Goal: Task Accomplishment & Management: Use online tool/utility

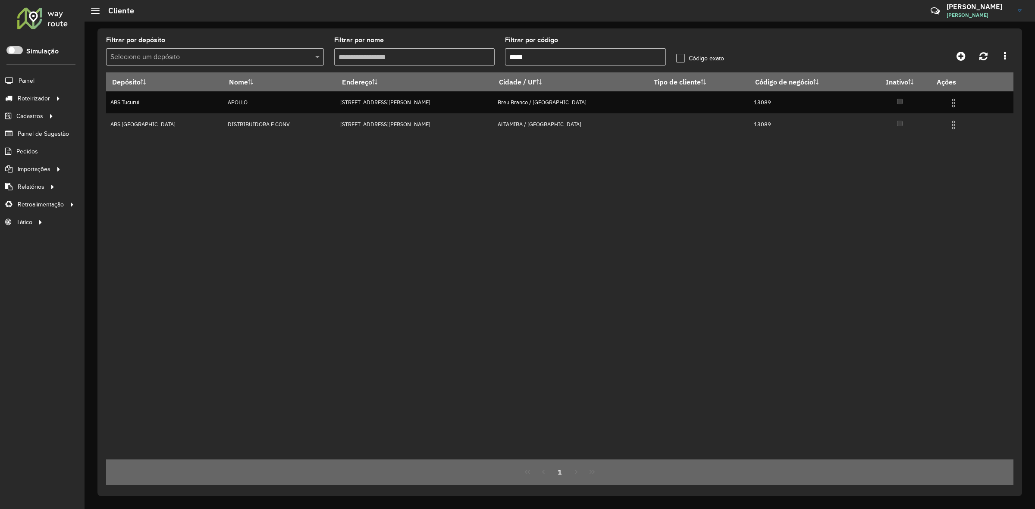
click at [553, 61] on input "*****" at bounding box center [585, 56] width 161 height 17
paste input "text"
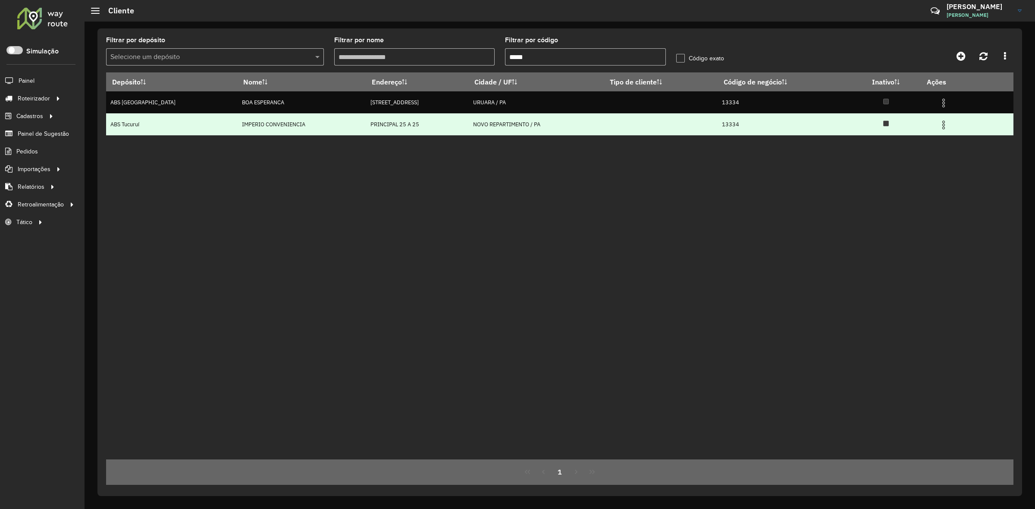
type input "*****"
click at [939, 129] on img at bounding box center [944, 125] width 10 height 10
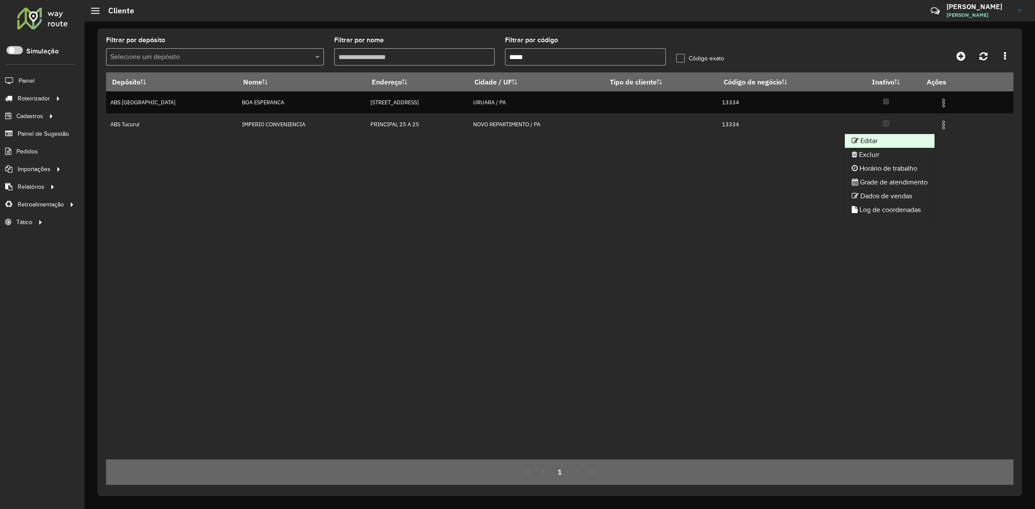
click at [894, 135] on li "Editar" at bounding box center [890, 141] width 90 height 14
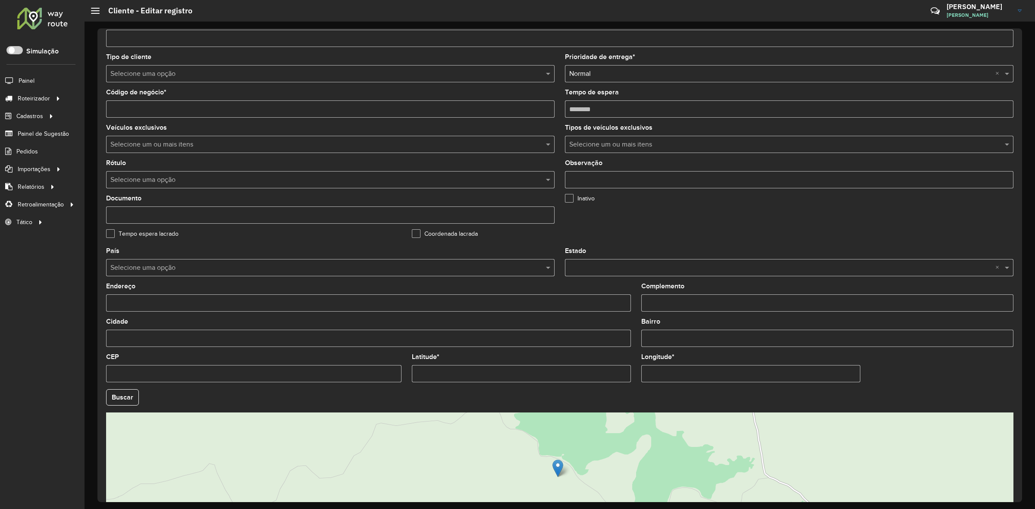
scroll to position [136, 0]
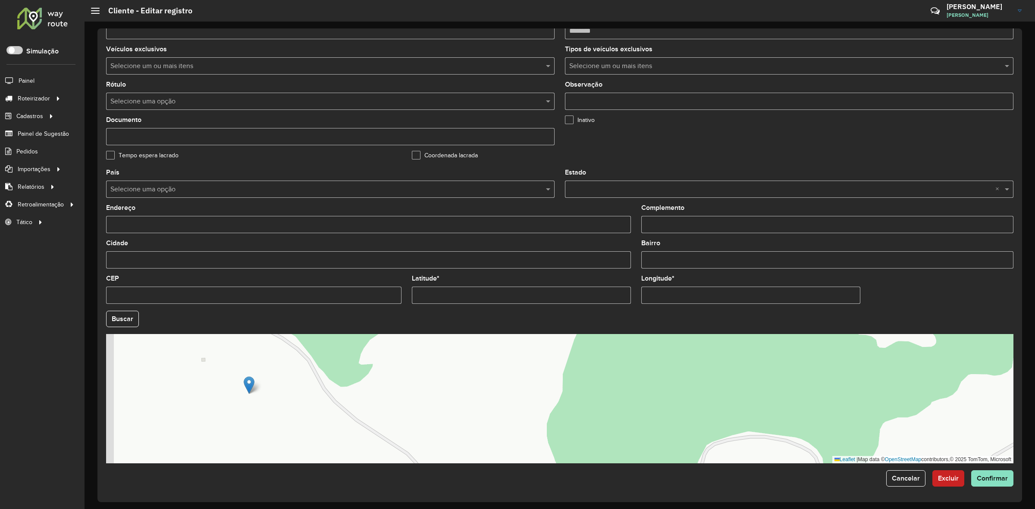
drag, startPoint x: 264, startPoint y: 408, endPoint x: 295, endPoint y: 403, distance: 30.9
click at [292, 405] on div "Leaflet | Map data © OpenStreetMap contributors,© 2025 TomTom, Microsoft" at bounding box center [560, 398] width 908 height 129
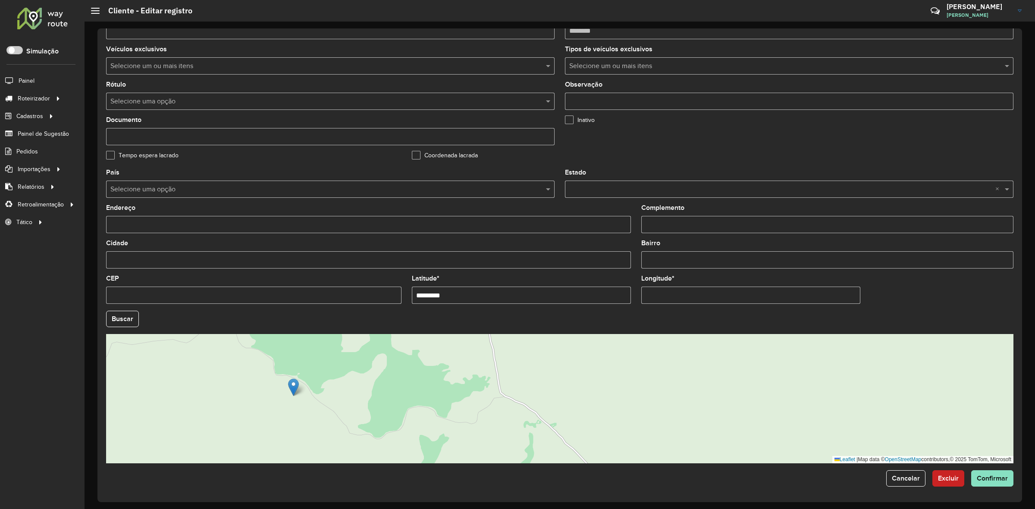
drag, startPoint x: 459, startPoint y: 295, endPoint x: 370, endPoint y: 294, distance: 89.7
click at [370, 294] on formly-group "País Selecione uma opção Estado Selecione uma opção × × Endereço Complemento Ci…" at bounding box center [560, 317] width 918 height 294
paste input "text"
type input "*********"
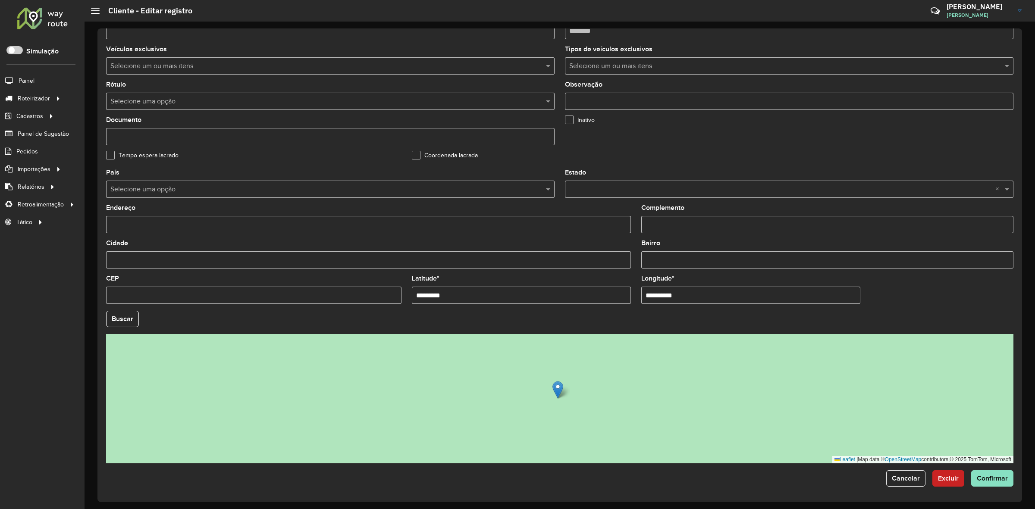
drag, startPoint x: 697, startPoint y: 300, endPoint x: 605, endPoint y: 295, distance: 92.5
click at [605, 295] on formly-group "**********" at bounding box center [560, 317] width 918 height 294
paste input "text"
type input "**********"
click at [128, 323] on hb-app "Aguarde... Pop-up bloqueado! Seu navegador bloqueou automáticamente a abertura …" at bounding box center [517, 254] width 1035 height 509
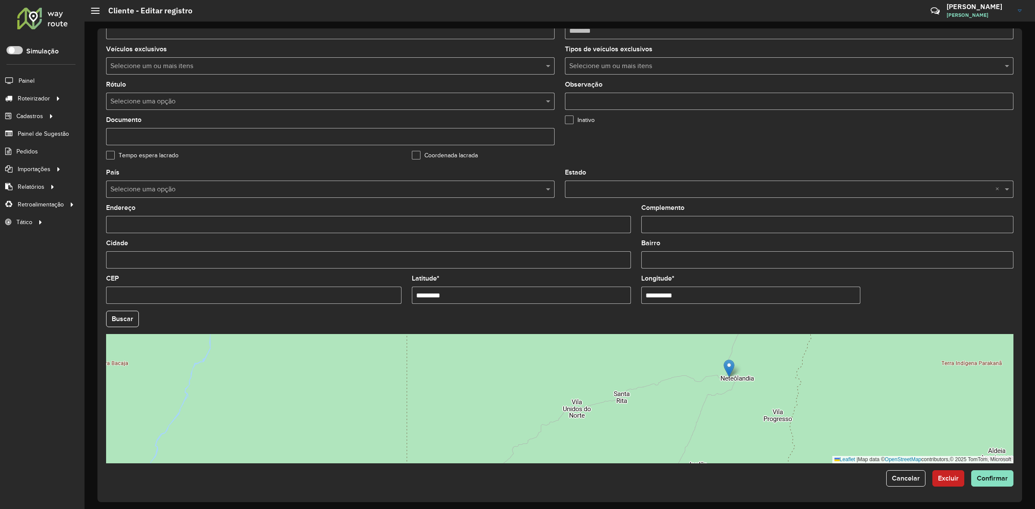
drag, startPoint x: 577, startPoint y: 399, endPoint x: 729, endPoint y: 367, distance: 155.1
click at [729, 367] on img at bounding box center [729, 369] width 11 height 18
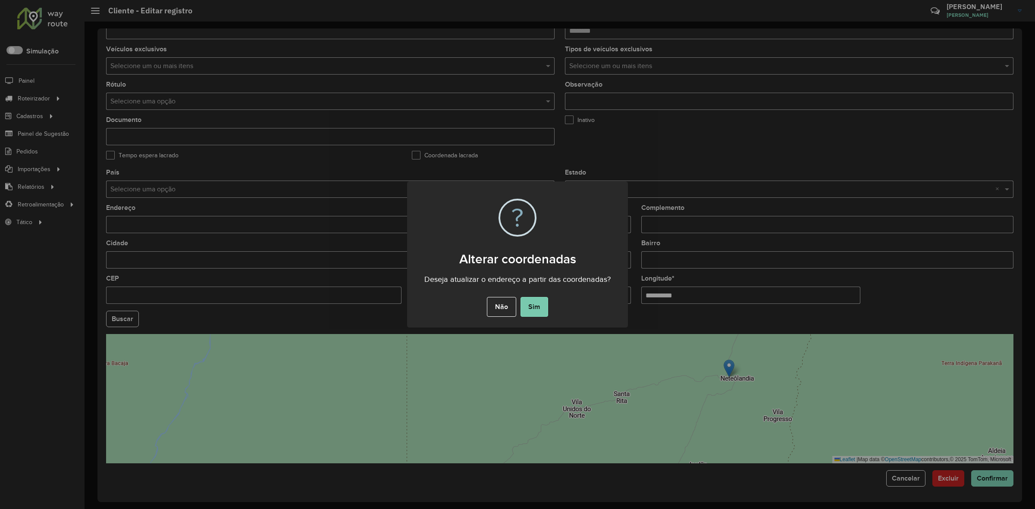
drag, startPoint x: 551, startPoint y: 303, endPoint x: 545, endPoint y: 305, distance: 6.3
click at [549, 303] on div "Não No Sim" at bounding box center [517, 307] width 221 height 24
click at [545, 305] on button "Sim" at bounding box center [535, 307] width 28 height 20
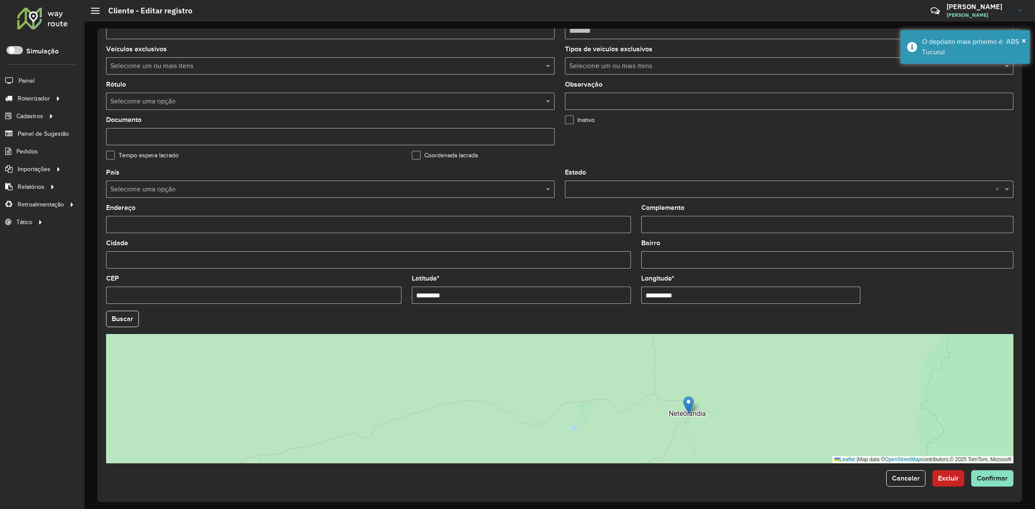
drag, startPoint x: 654, startPoint y: 400, endPoint x: 688, endPoint y: 408, distance: 35.3
click at [688, 408] on img at bounding box center [688, 405] width 11 height 18
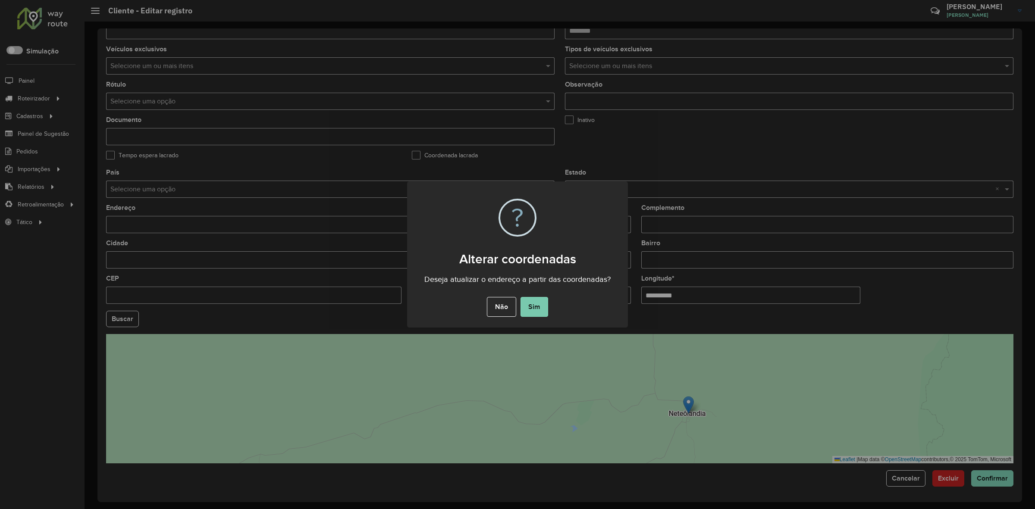
click at [537, 311] on button "Sim" at bounding box center [535, 307] width 28 height 20
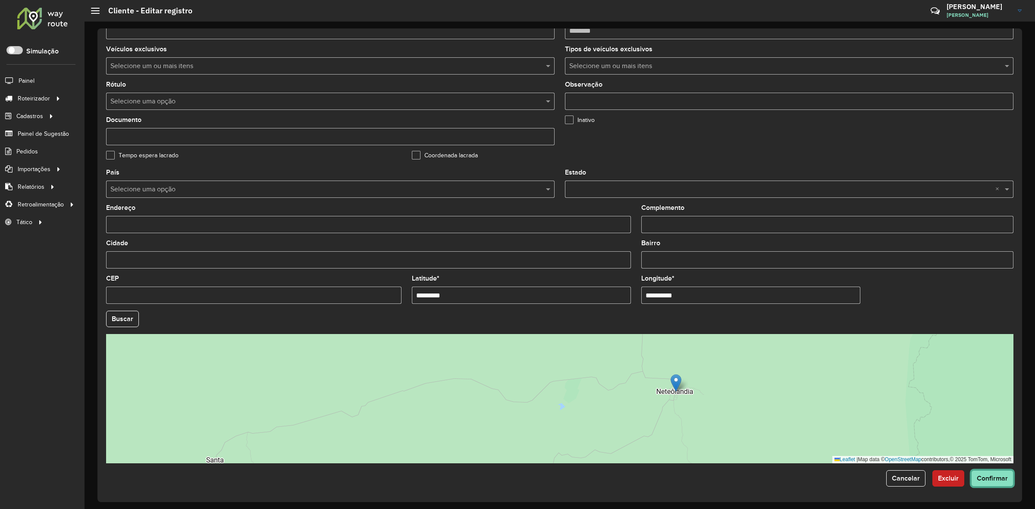
click at [989, 480] on span "Confirmar" at bounding box center [992, 478] width 31 height 7
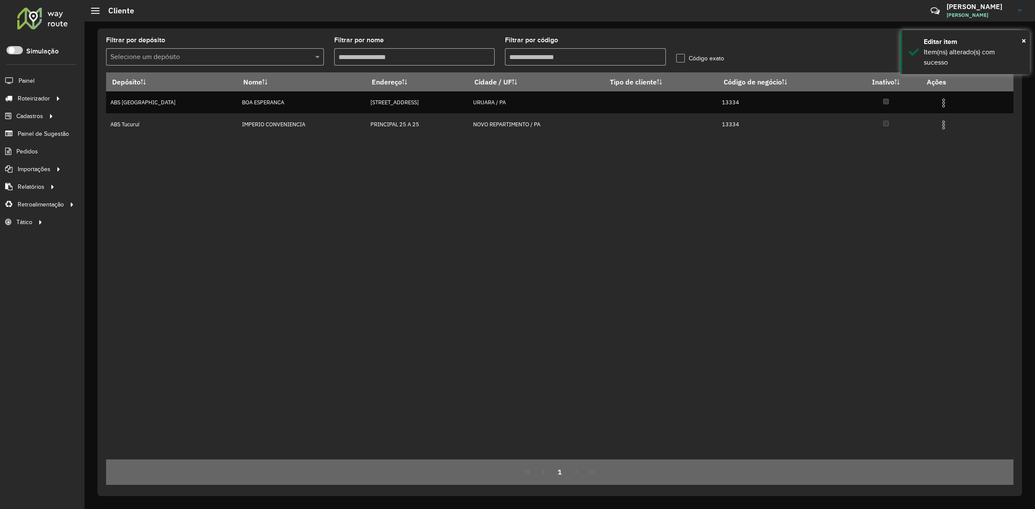
click at [547, 61] on input "Filtrar por código" at bounding box center [585, 56] width 161 height 17
paste input "text"
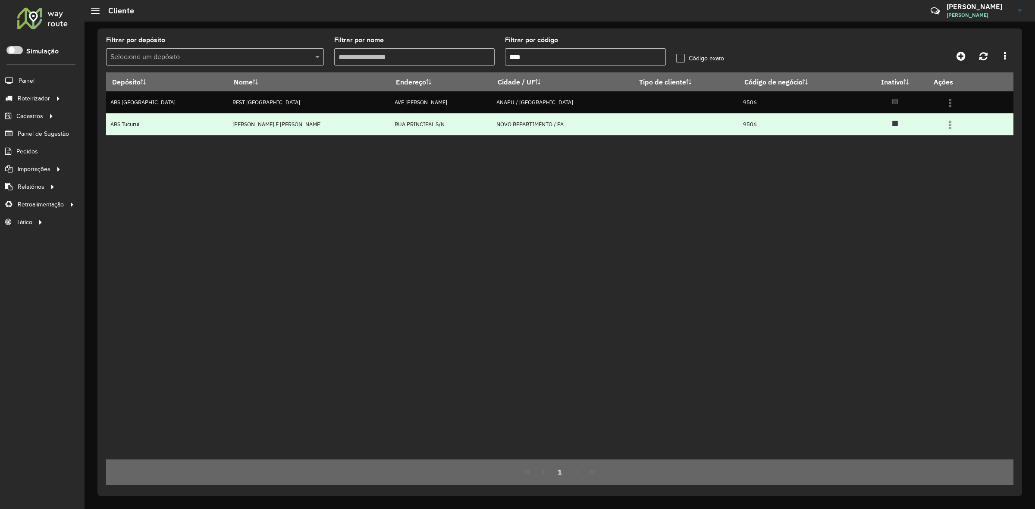
type input "****"
click at [945, 129] on img at bounding box center [950, 125] width 10 height 10
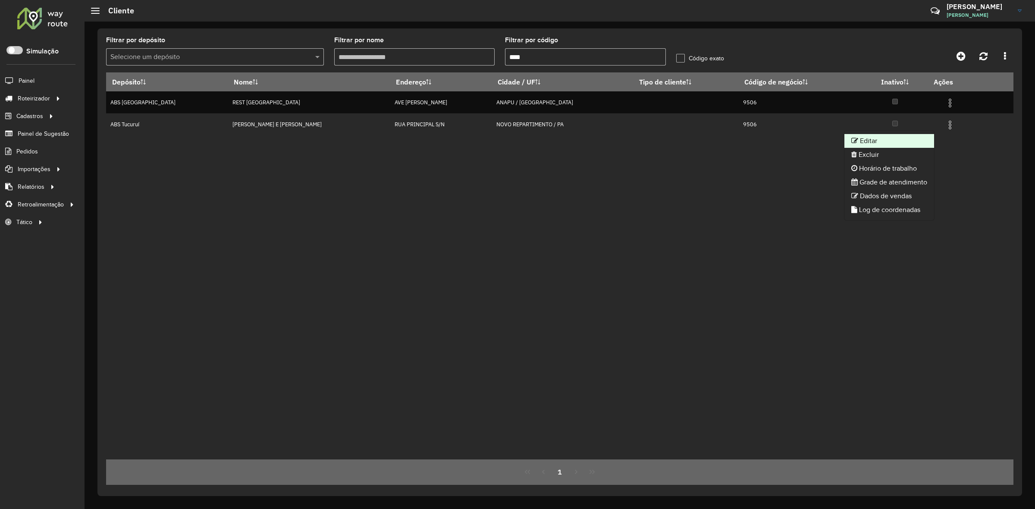
click at [905, 135] on li "Editar" at bounding box center [890, 141] width 90 height 14
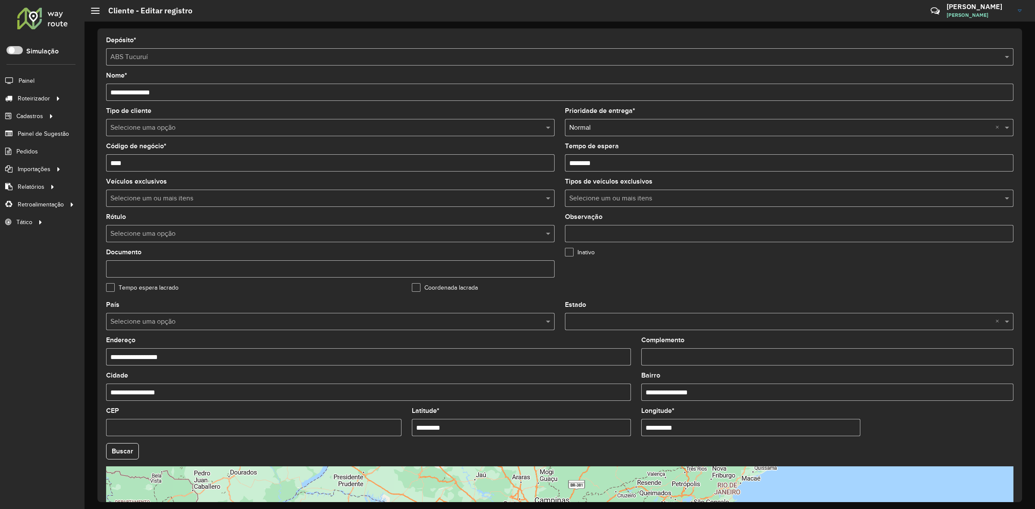
scroll to position [136, 0]
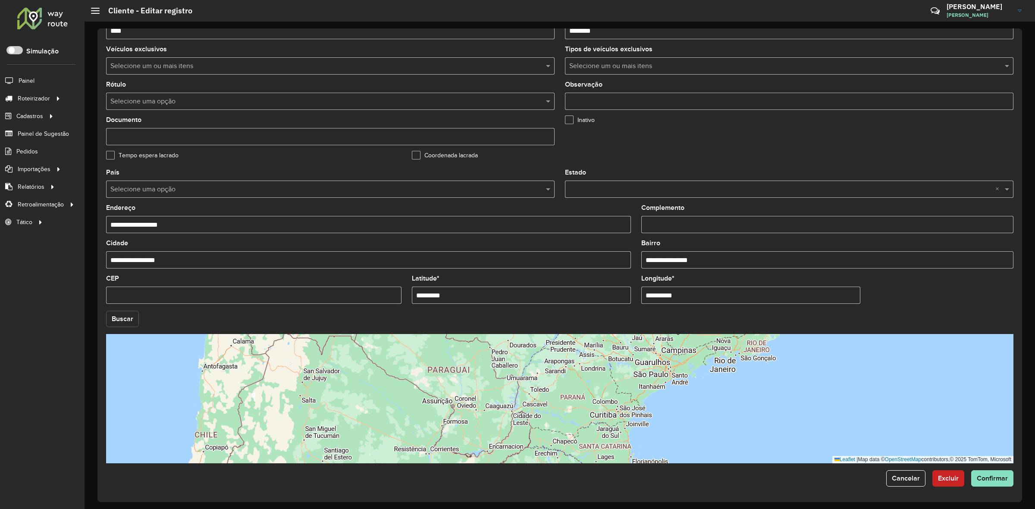
click at [130, 320] on button "Buscar" at bounding box center [122, 319] width 33 height 16
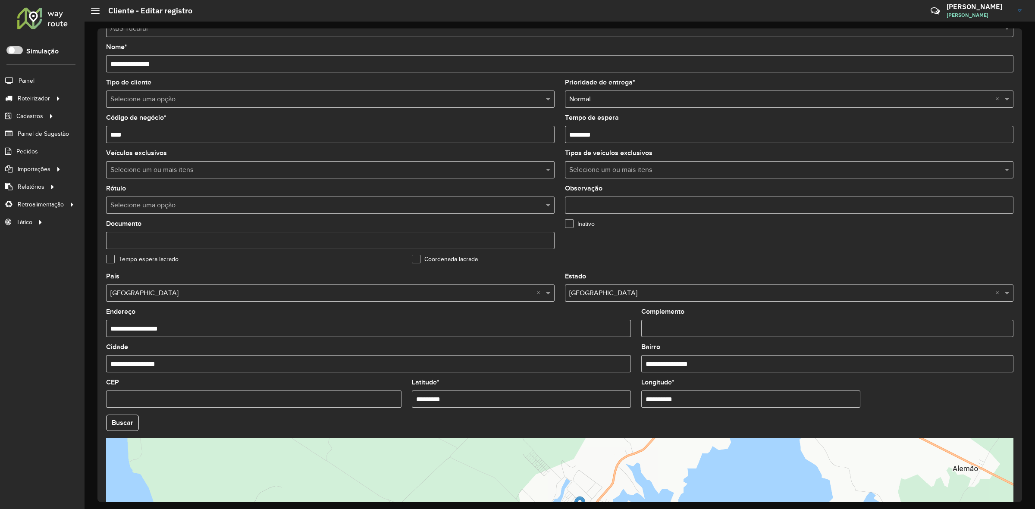
scroll to position [0, 0]
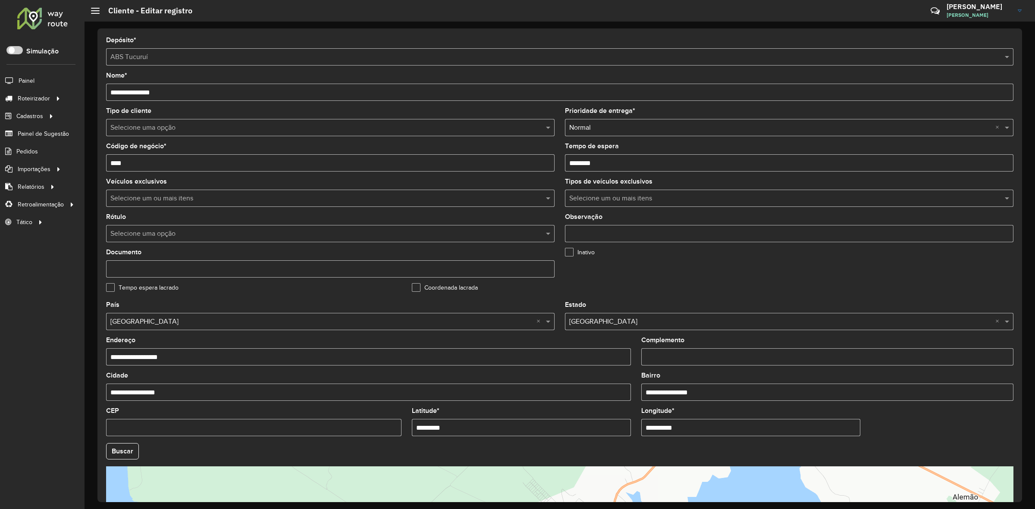
drag, startPoint x: 470, startPoint y: 428, endPoint x: 353, endPoint y: 428, distance: 117.3
click at [353, 428] on formly-group "**********" at bounding box center [560, 449] width 918 height 294
paste input "**********"
drag, startPoint x: 482, startPoint y: 430, endPoint x: 670, endPoint y: 405, distance: 189.3
click at [485, 430] on input "**********" at bounding box center [521, 427] width 219 height 17
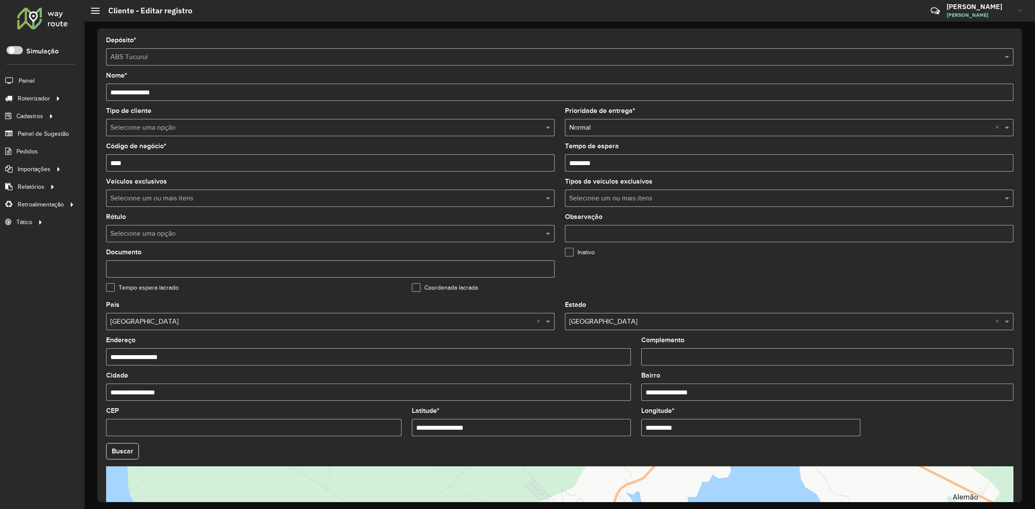
type input "**********"
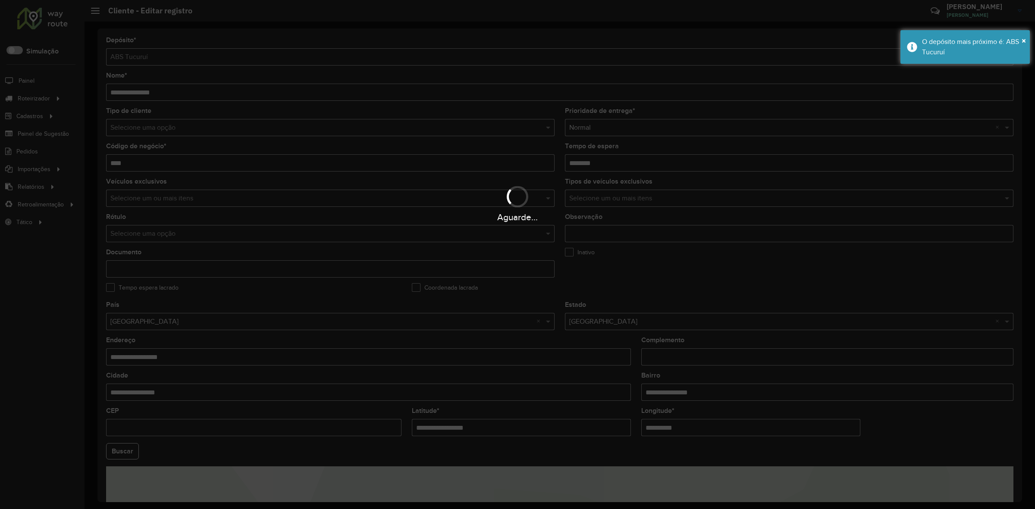
paste input "*********"
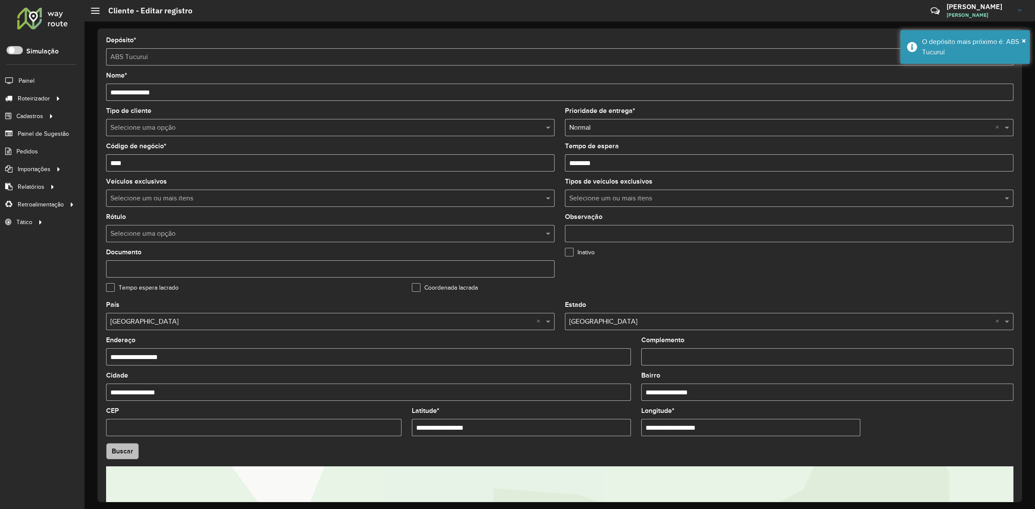
type input "**********"
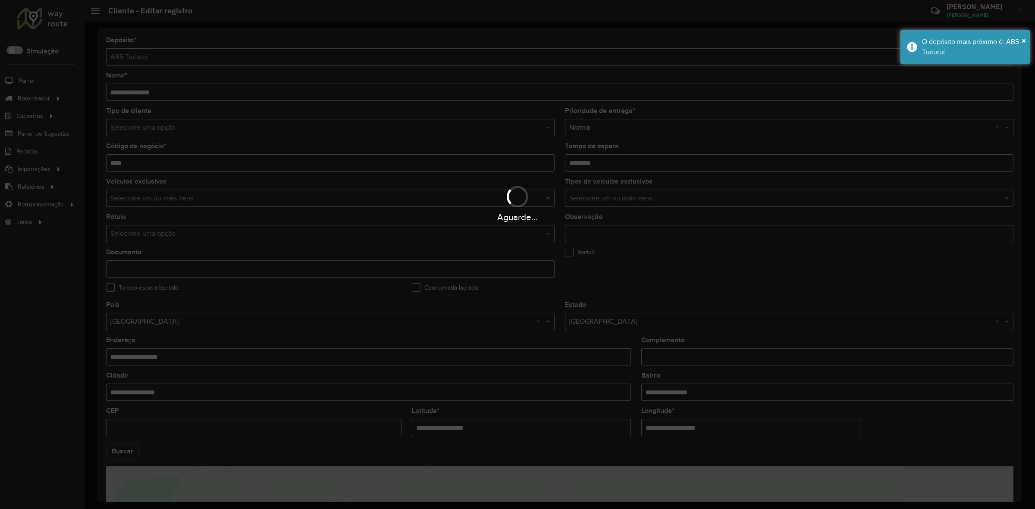
click at [119, 459] on hb-app "Aguarde... Pop-up bloqueado! Seu navegador bloqueou automáticamente a abertura …" at bounding box center [517, 254] width 1035 height 509
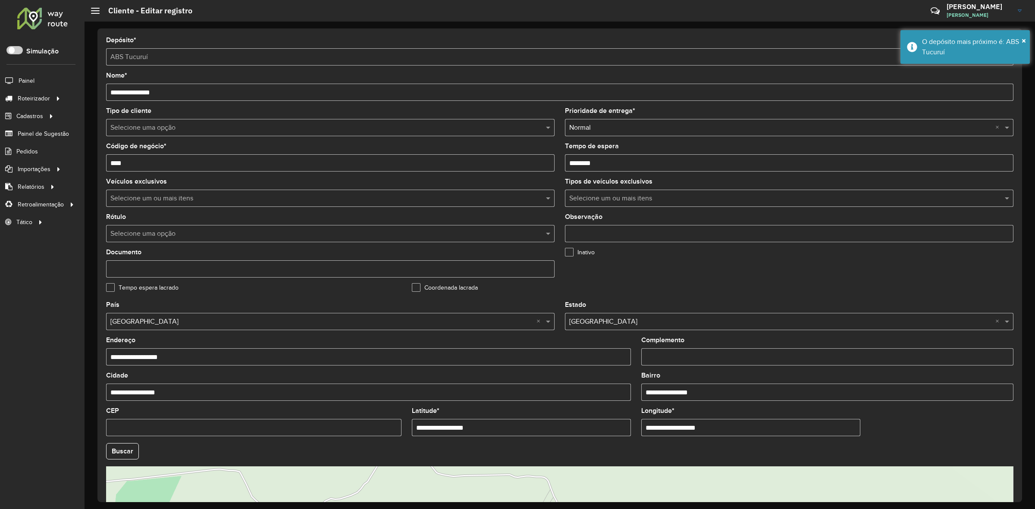
scroll to position [136, 0]
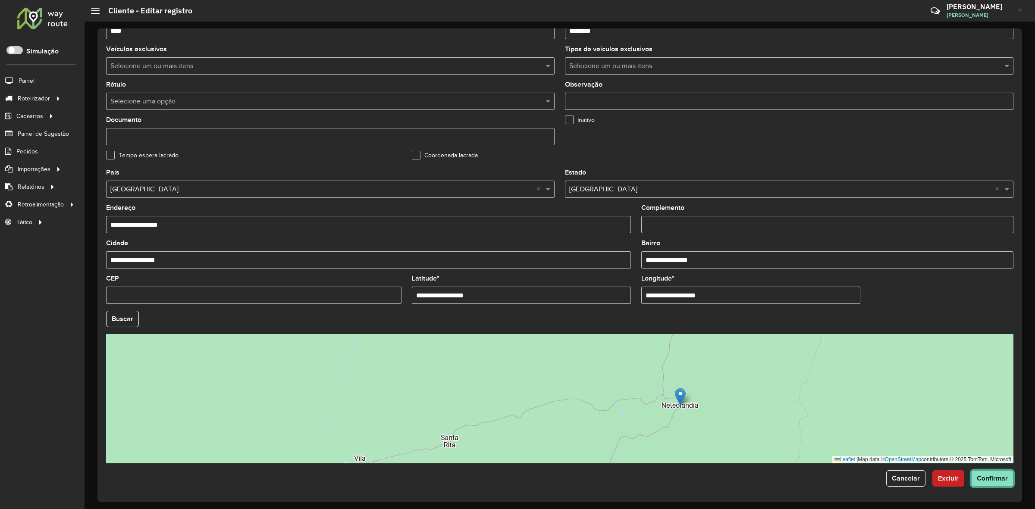
click at [997, 480] on span "Confirmar" at bounding box center [992, 478] width 31 height 7
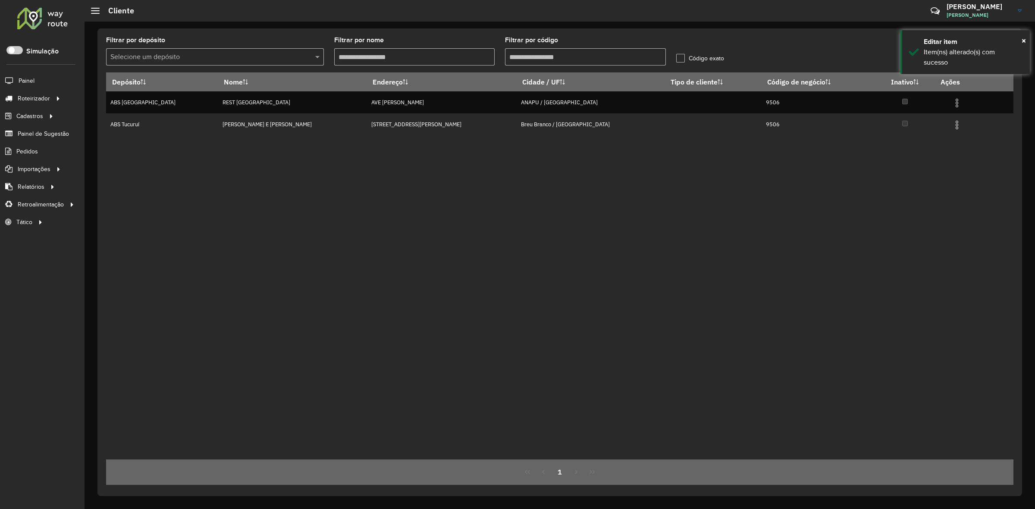
click at [541, 51] on input "Filtrar por código" at bounding box center [585, 56] width 161 height 17
type input "****"
click at [541, 51] on input "****" at bounding box center [585, 56] width 161 height 17
click at [113, 98] on span "Entregas" at bounding box center [110, 98] width 25 height 9
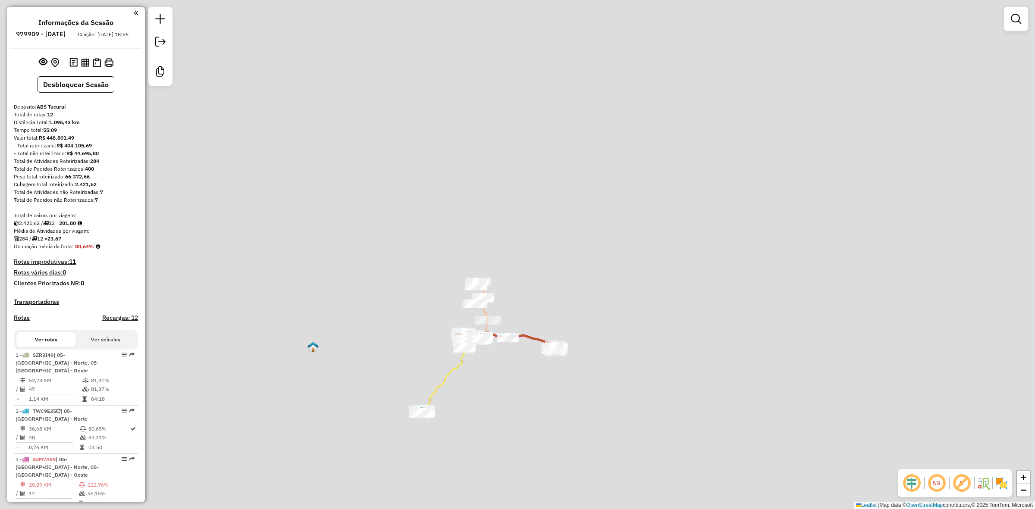
scroll to position [54, 0]
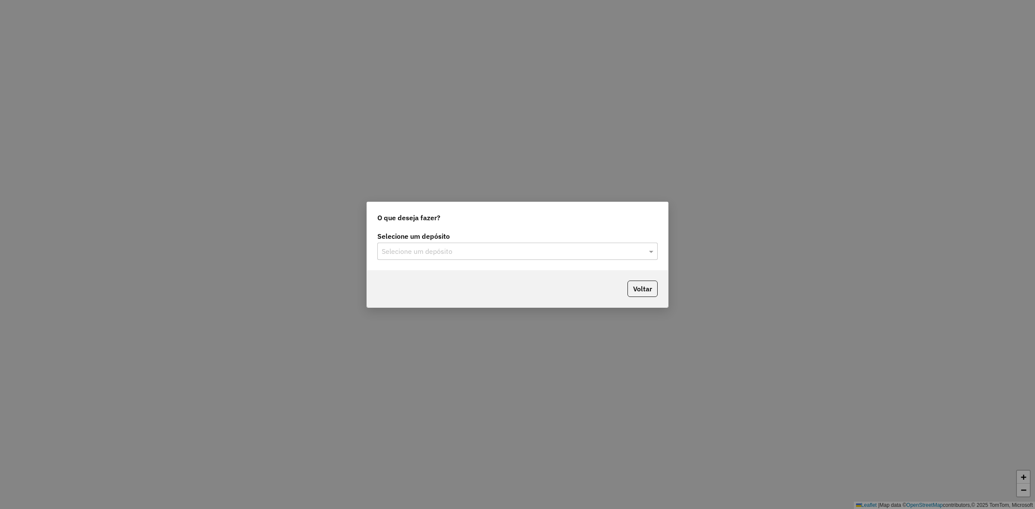
click at [518, 252] on input "text" at bounding box center [509, 252] width 254 height 10
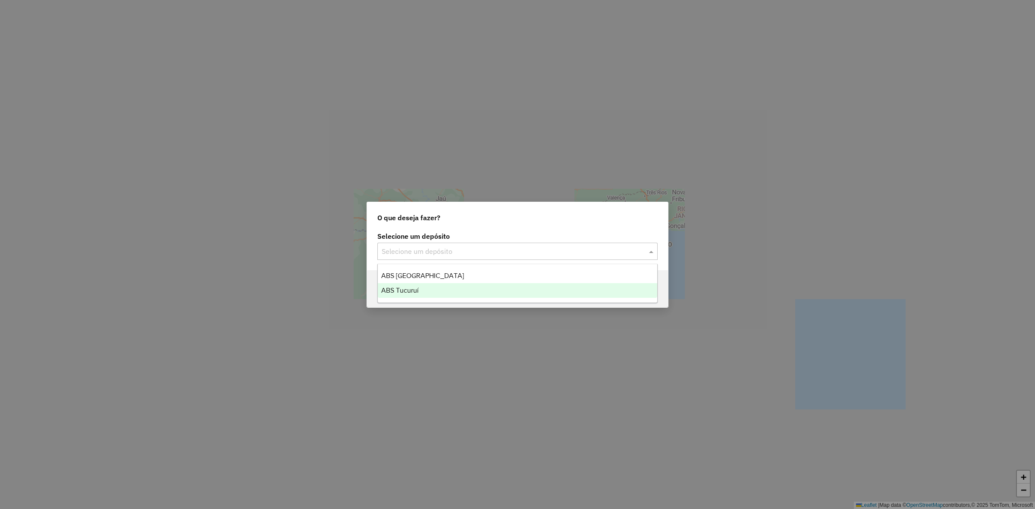
click at [470, 290] on div "ABS Tucuruí" at bounding box center [518, 290] width 280 height 15
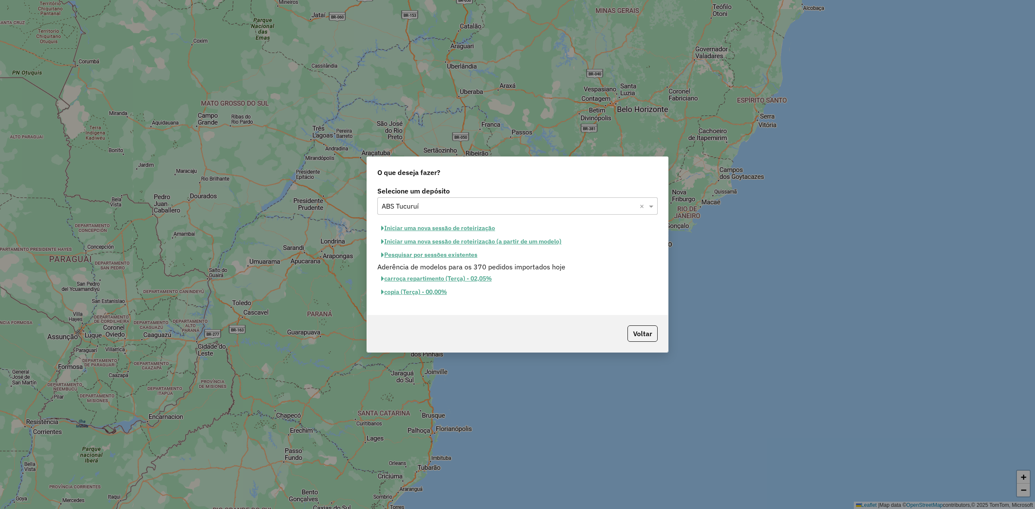
click at [454, 224] on button "Iniciar uma nova sessão de roteirização" at bounding box center [438, 228] width 122 height 13
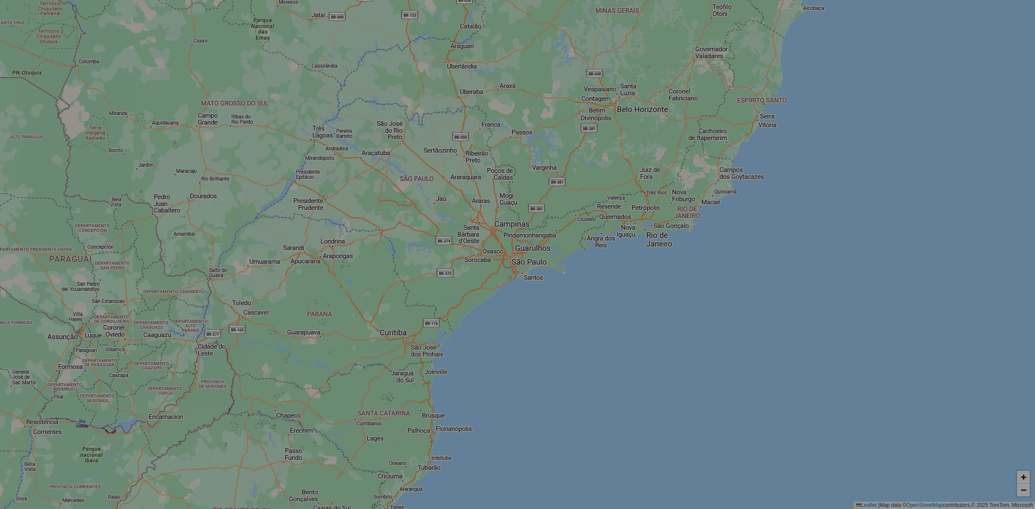
select select "*"
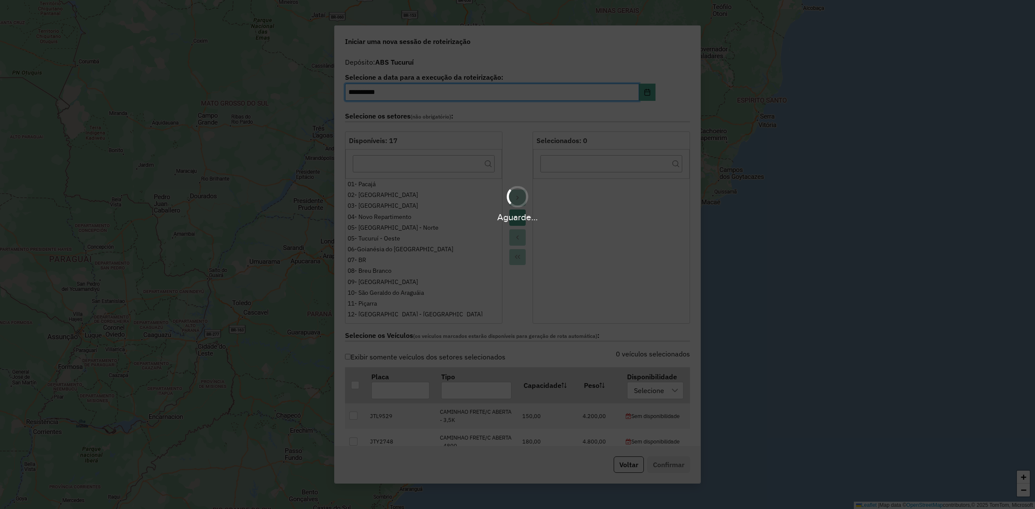
click at [408, 238] on hb-app "**********" at bounding box center [517, 254] width 1035 height 509
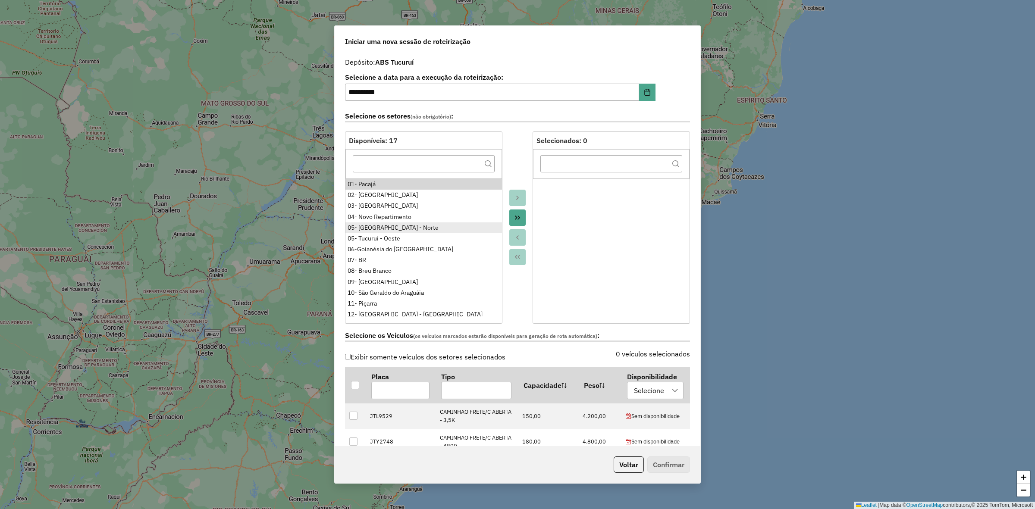
click at [408, 233] on li "05- Tucuruí - Norte" at bounding box center [423, 228] width 157 height 11
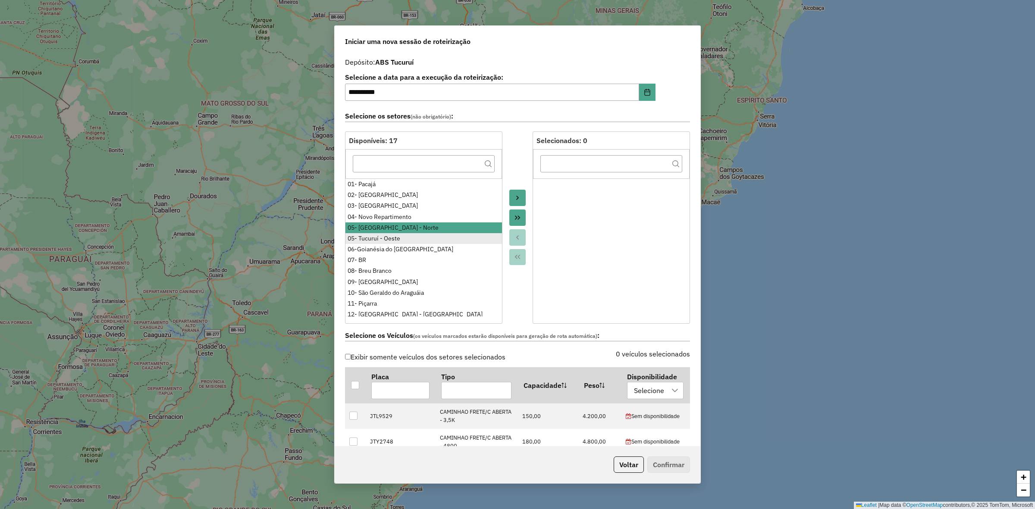
click at [412, 240] on div "05- Tucuruí - Oeste" at bounding box center [424, 238] width 152 height 9
click at [411, 217] on div "04- Novo Repartimento" at bounding box center [424, 217] width 152 height 9
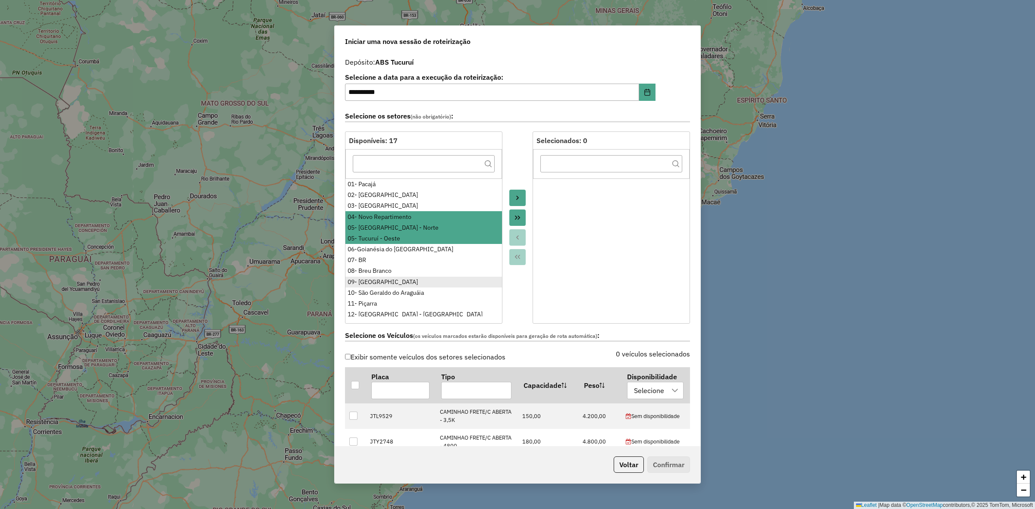
click at [405, 277] on li "09- Jacunda" at bounding box center [423, 282] width 157 height 11
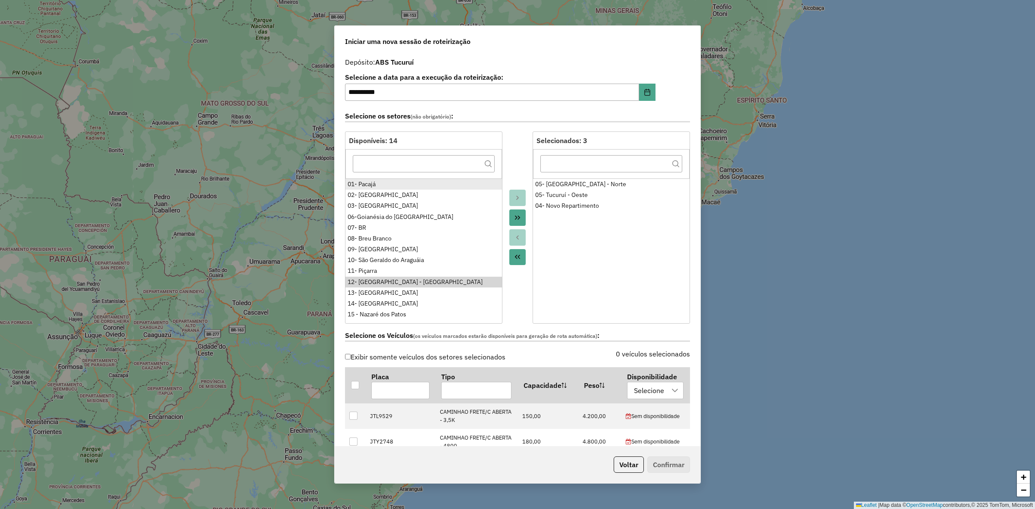
click at [409, 185] on div "01- Pacajá" at bounding box center [424, 184] width 152 height 9
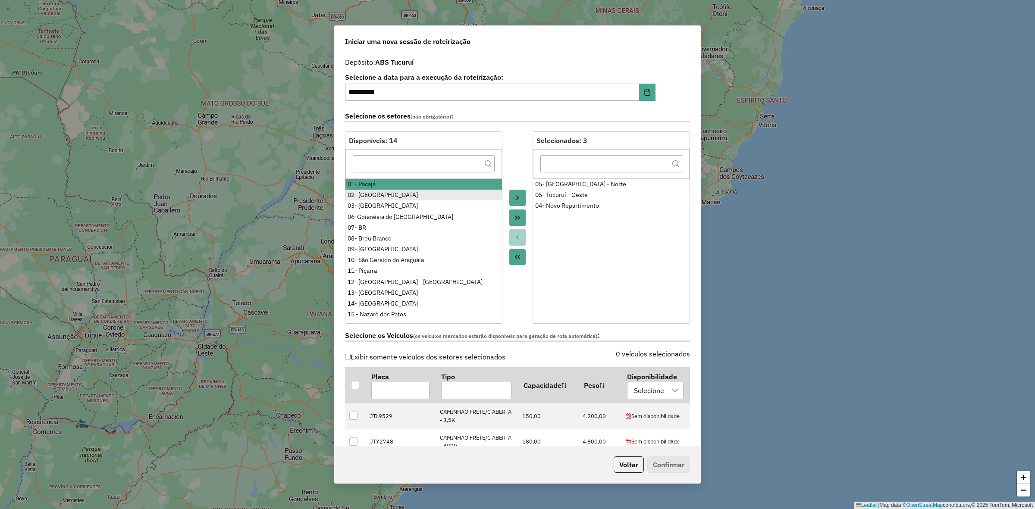
click at [409, 194] on div "02- Vila Arataú" at bounding box center [424, 195] width 152 height 9
click at [445, 240] on div "08- Breu Branco" at bounding box center [424, 238] width 152 height 9
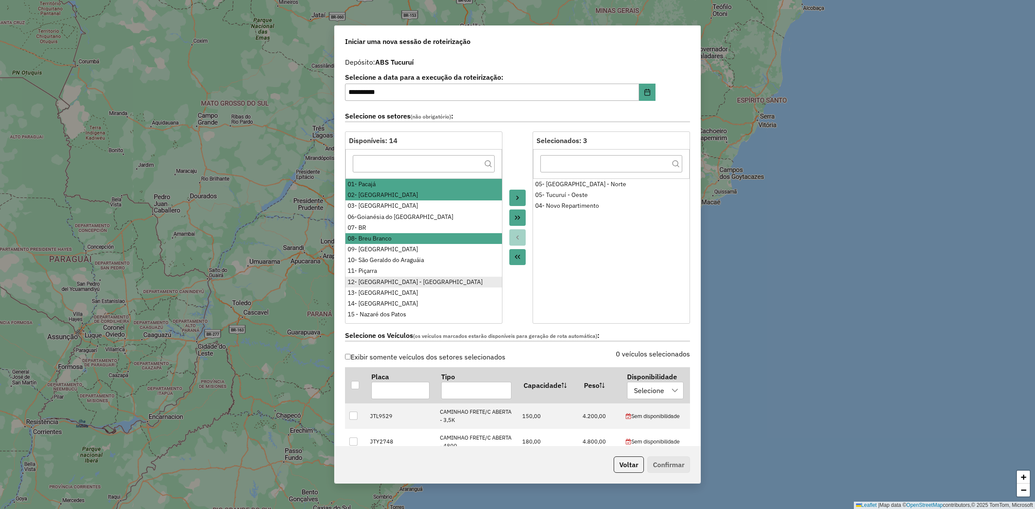
click at [385, 281] on div "12- Vila Belo Monte - Netolandia" at bounding box center [424, 282] width 152 height 9
click at [385, 263] on div "10- São Geraldo do Araguáia" at bounding box center [424, 260] width 152 height 9
click at [385, 270] on div "11- Piçarra" at bounding box center [424, 271] width 152 height 9
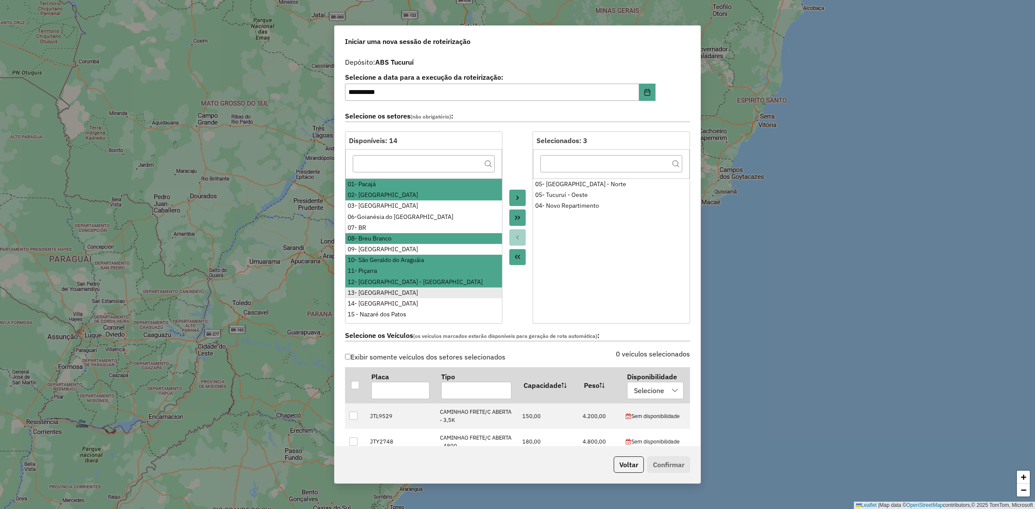
click at [387, 294] on div "13- Vila Gelado" at bounding box center [424, 293] width 152 height 9
click at [386, 305] on div "14- Vila Cruzeiro do Sul" at bounding box center [424, 303] width 152 height 9
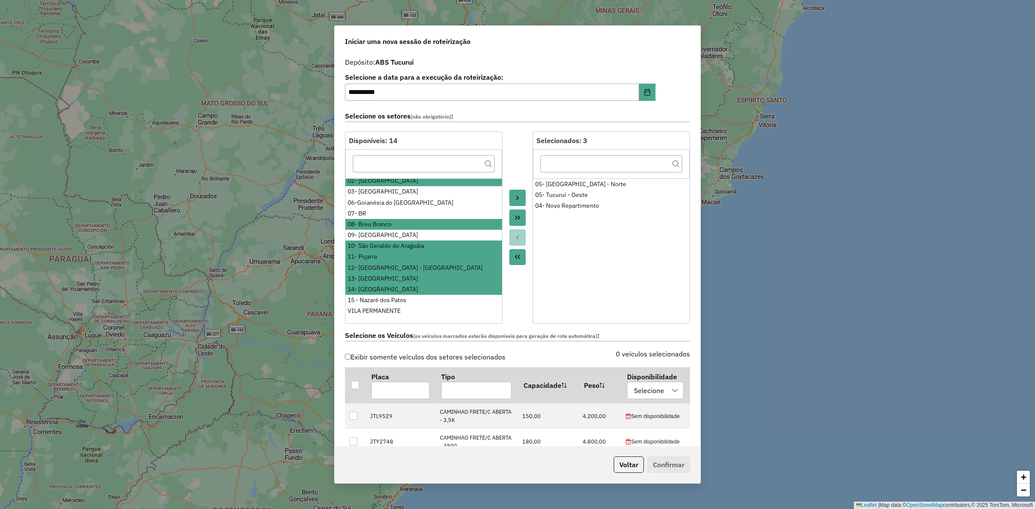
click at [517, 195] on icon "Move to Target" at bounding box center [517, 198] width 7 height 7
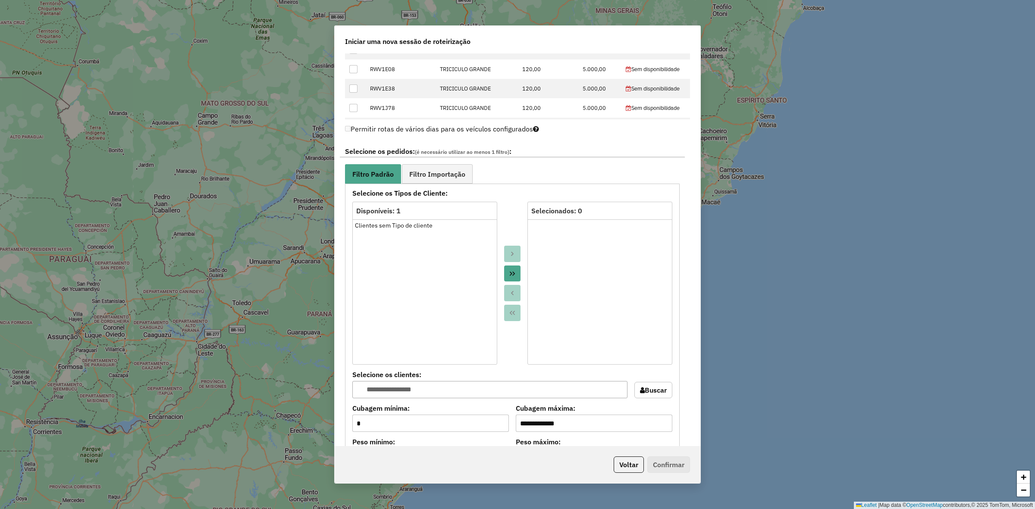
scroll to position [701, 0]
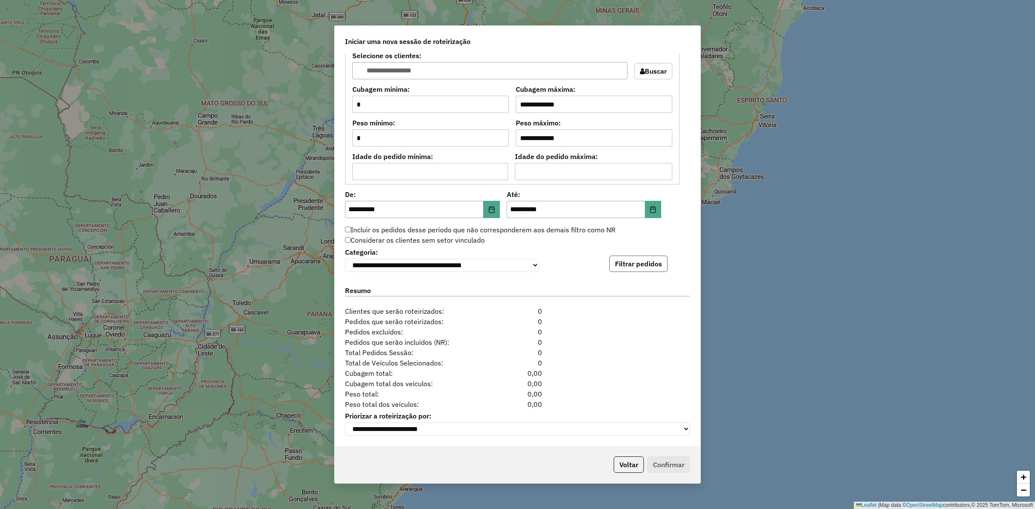
click at [628, 257] on button "Filtrar pedidos" at bounding box center [638, 264] width 58 height 16
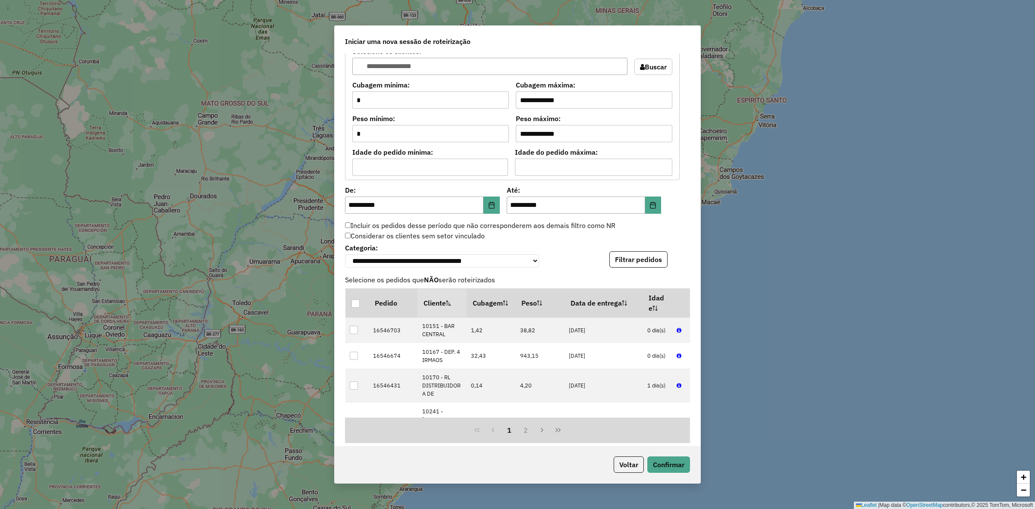
scroll to position [880, 0]
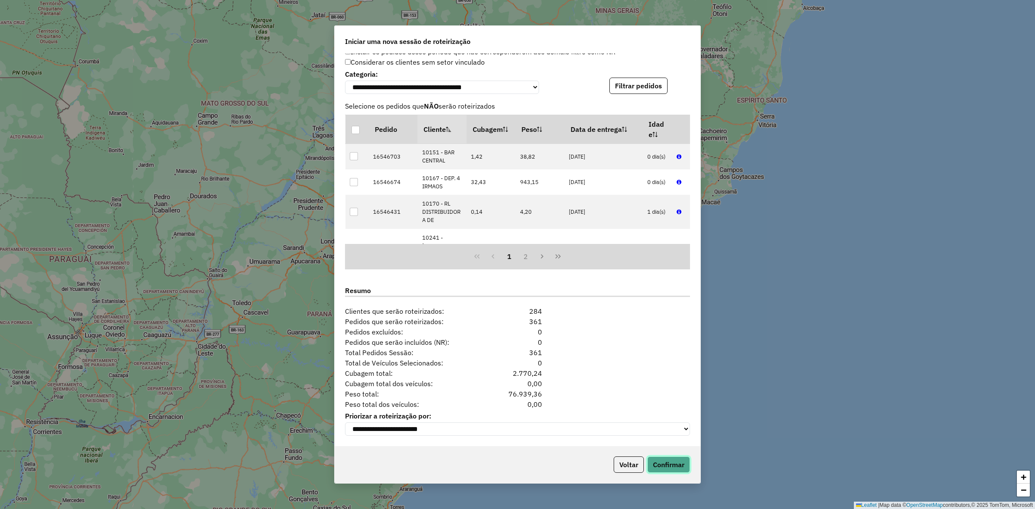
click at [665, 462] on button "Confirmar" at bounding box center [668, 465] width 43 height 16
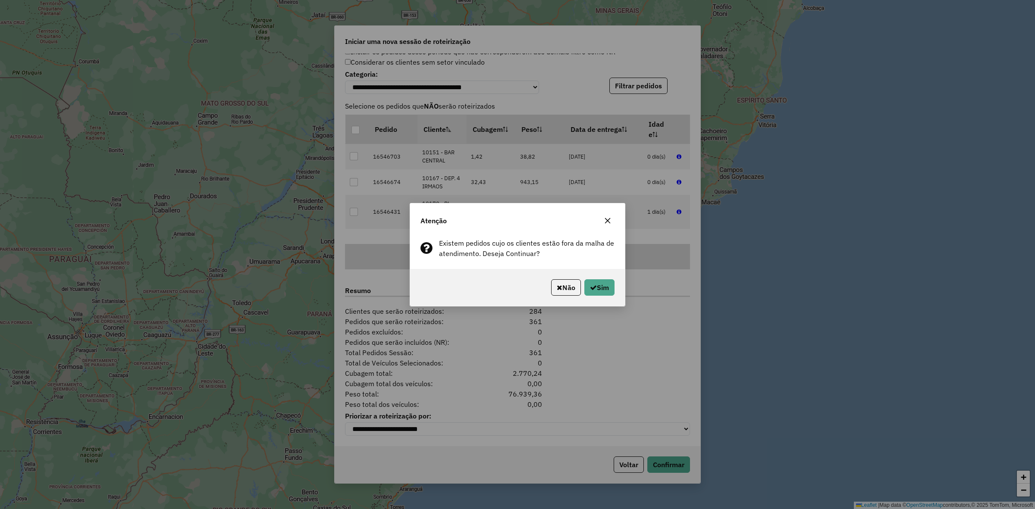
click at [600, 275] on div "Não Sim" at bounding box center [517, 287] width 215 height 37
click at [600, 287] on button "Sim" at bounding box center [599, 288] width 30 height 16
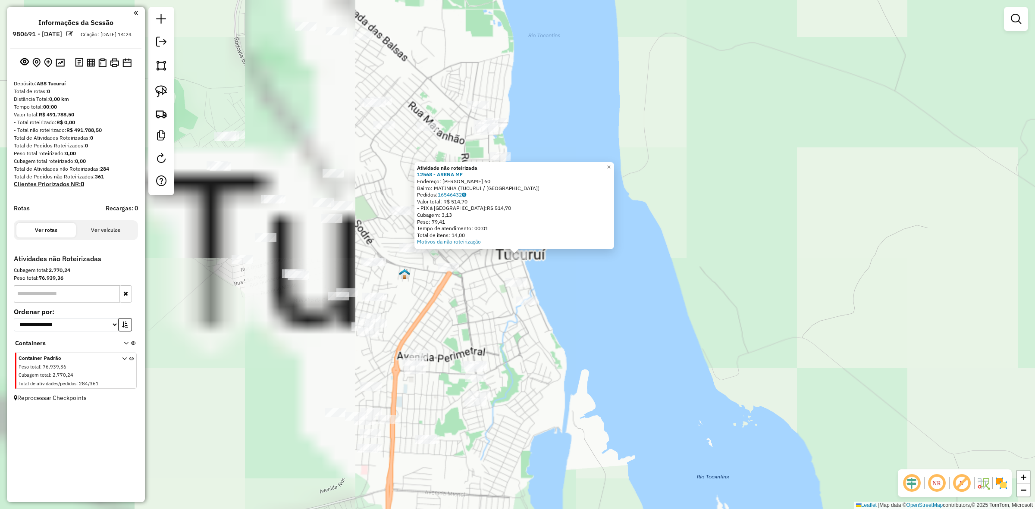
click at [472, 297] on div "Atividade não roteirizada 12568 - ARENA MF Endereço: GETULIO VARGAS 60 Bairro: …" at bounding box center [517, 254] width 1035 height 509
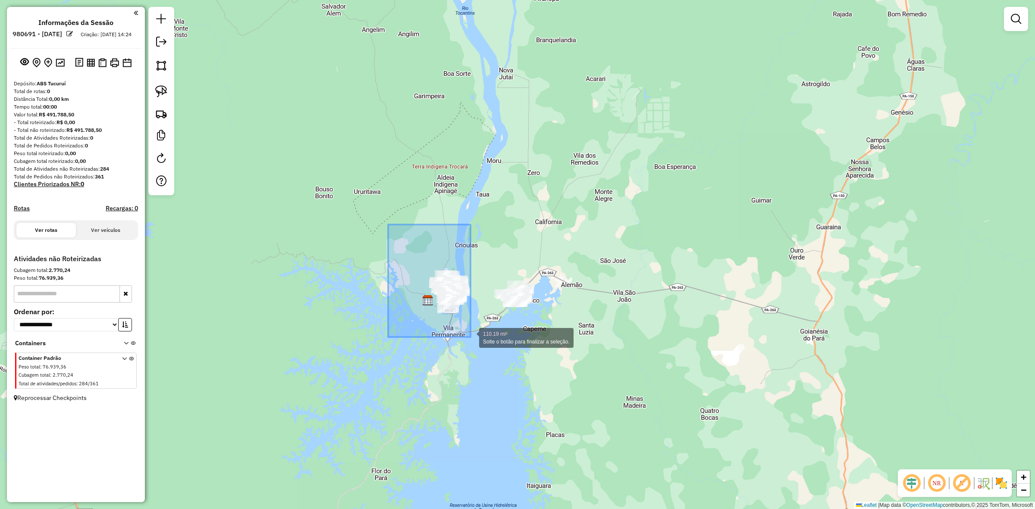
drag, startPoint x: 388, startPoint y: 225, endPoint x: 471, endPoint y: 337, distance: 139.5
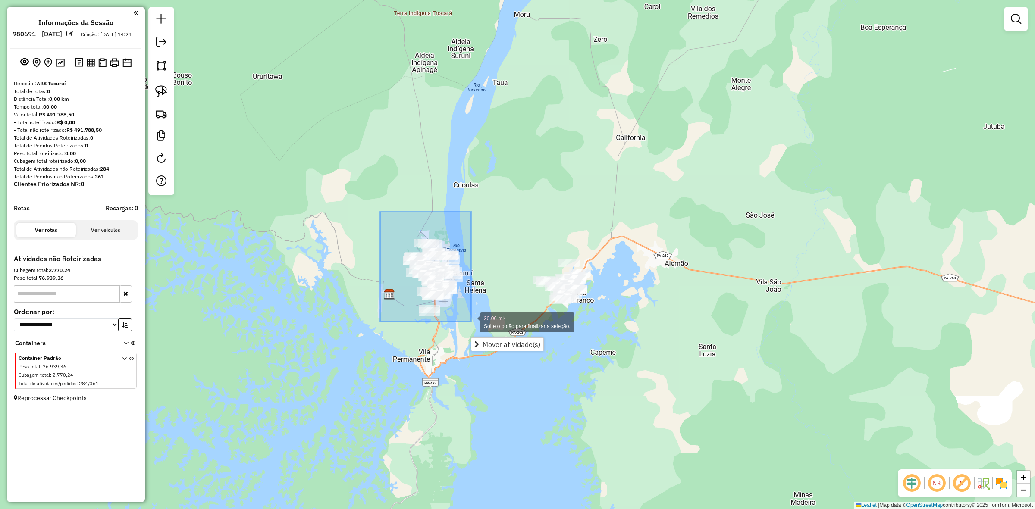
drag, startPoint x: 415, startPoint y: 288, endPoint x: 471, endPoint y: 322, distance: 66.0
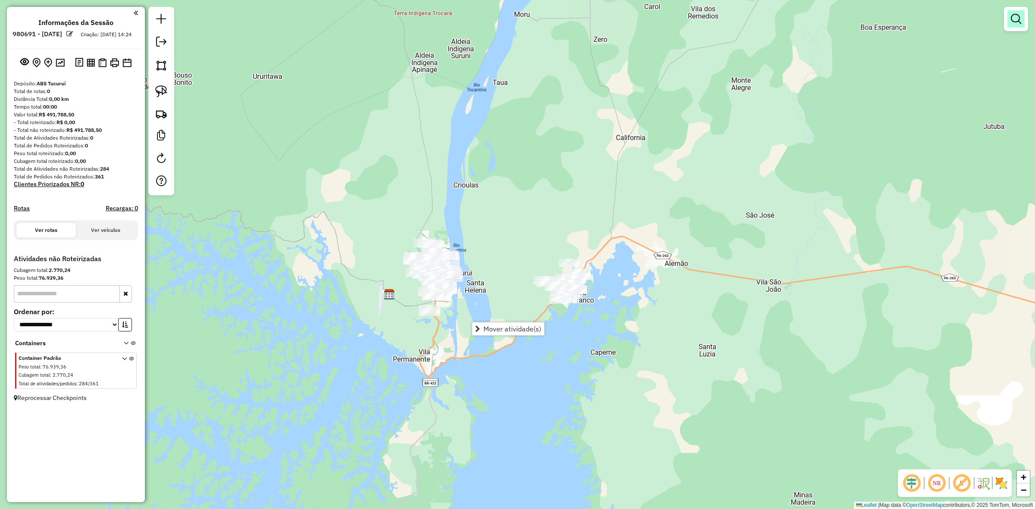
click at [1008, 20] on link at bounding box center [1016, 18] width 17 height 17
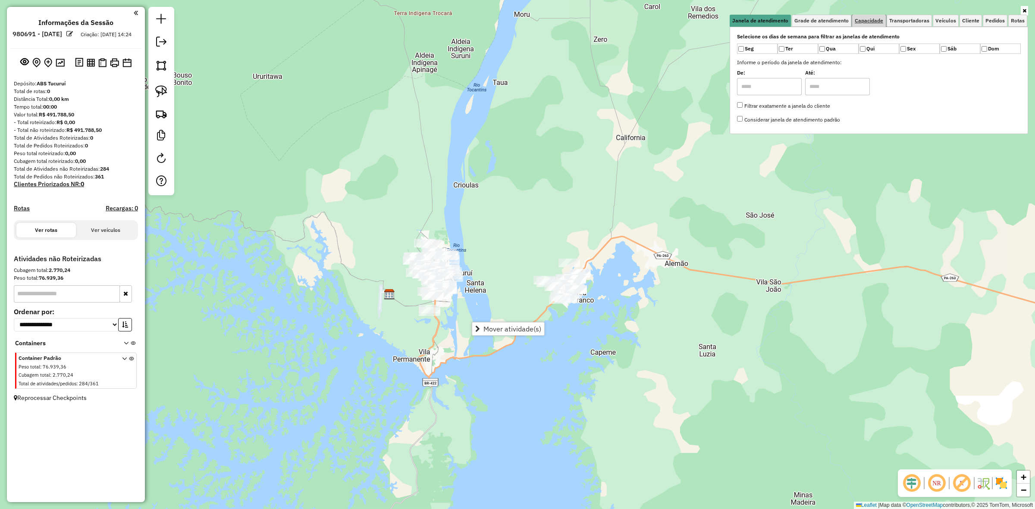
click at [876, 22] on span "Capacidade" at bounding box center [869, 20] width 28 height 5
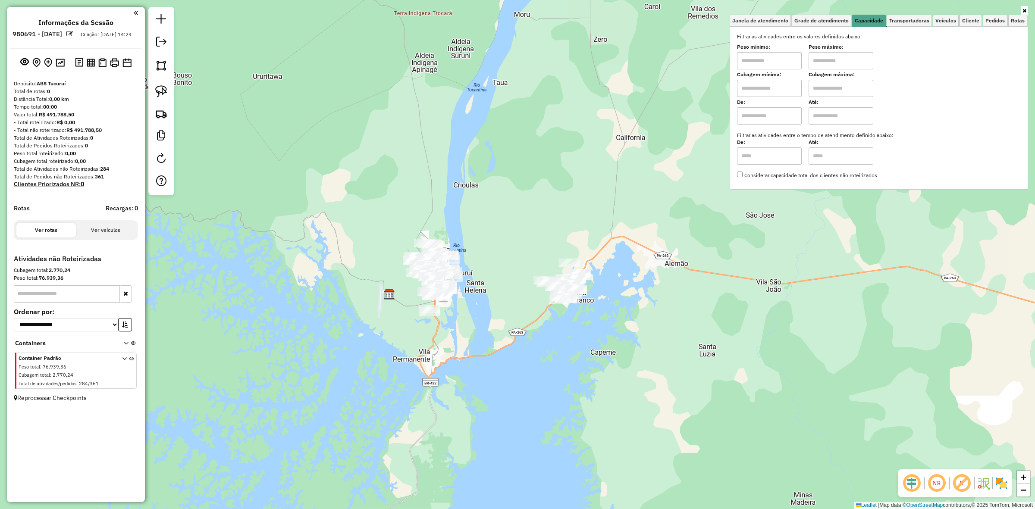
click at [791, 59] on input "text" at bounding box center [769, 60] width 65 height 17
type input "****"
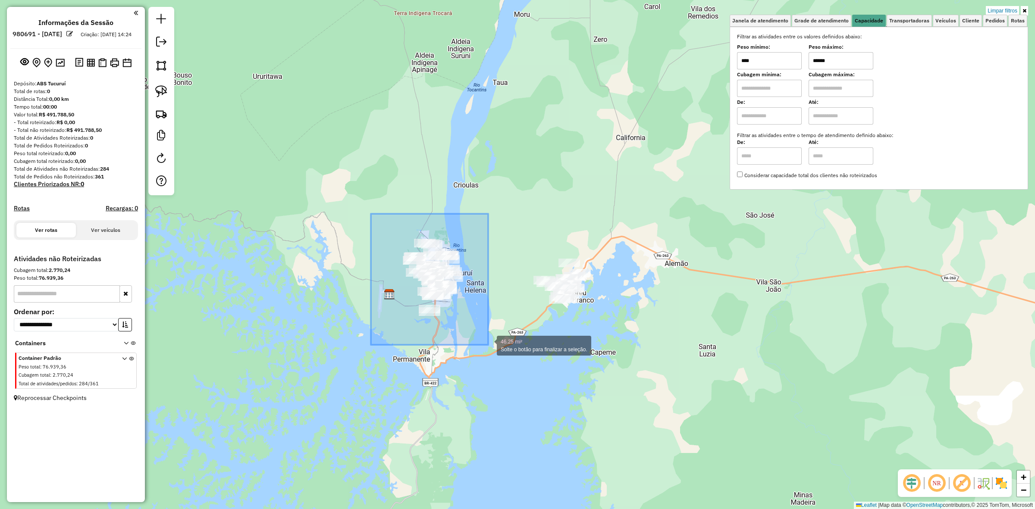
drag, startPoint x: 371, startPoint y: 214, endPoint x: 505, endPoint y: 330, distance: 177.0
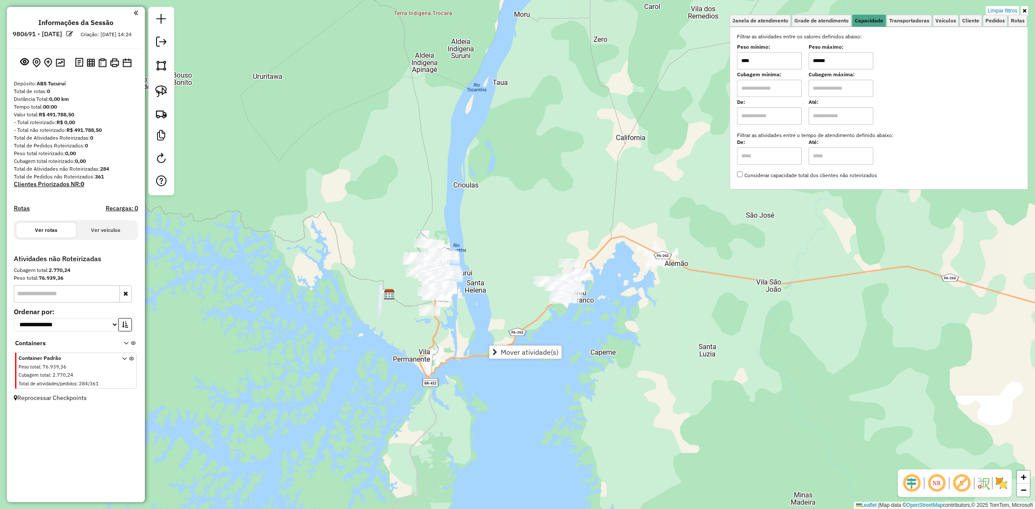
click at [837, 63] on input "******" at bounding box center [841, 60] width 65 height 17
type input "****"
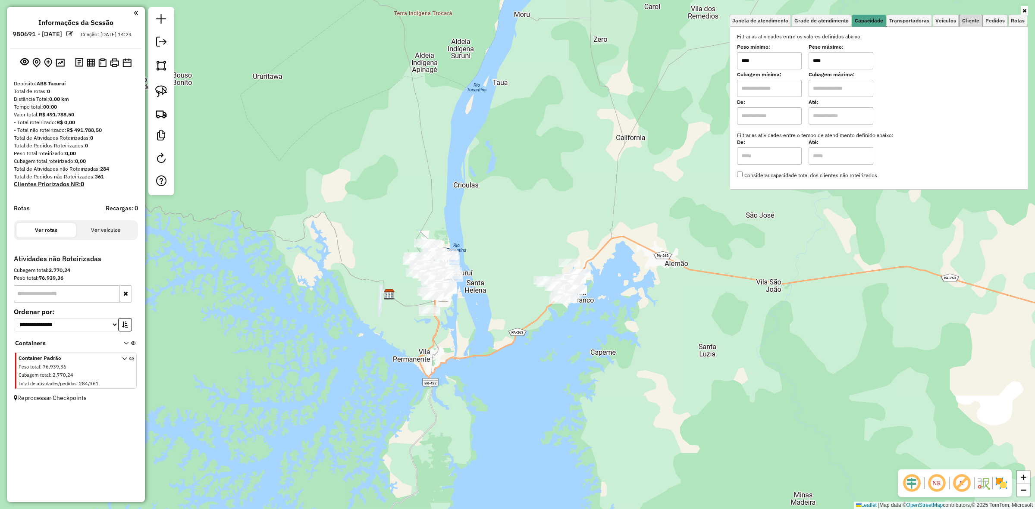
click at [973, 16] on link "Cliente" at bounding box center [971, 21] width 22 height 12
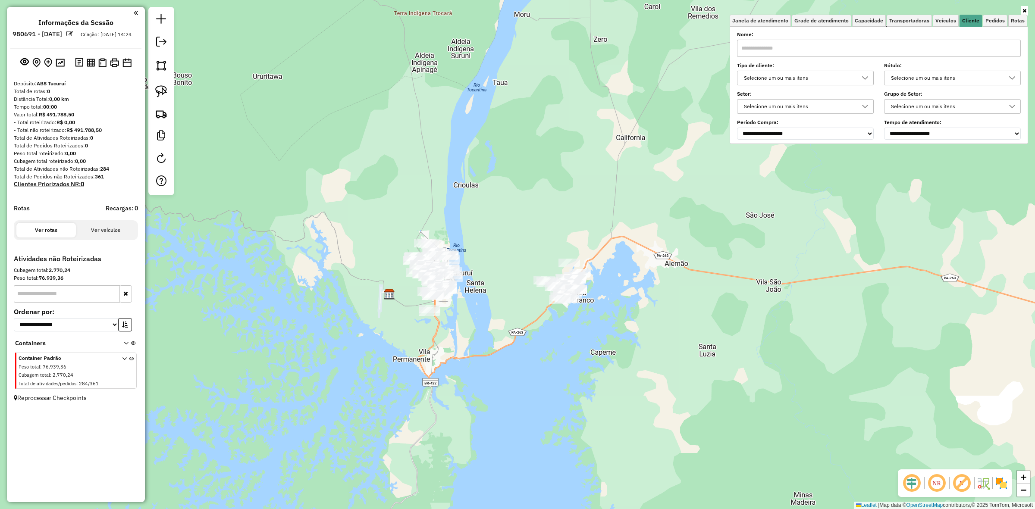
click at [830, 44] on input "text" at bounding box center [879, 48] width 284 height 17
type input "**********"
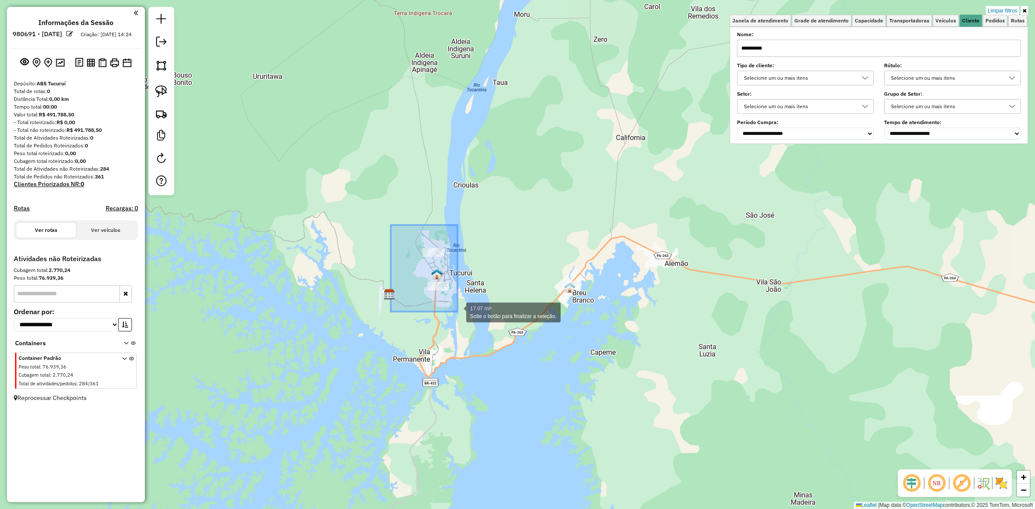
drag, startPoint x: 391, startPoint y: 225, endPoint x: 458, endPoint y: 312, distance: 109.5
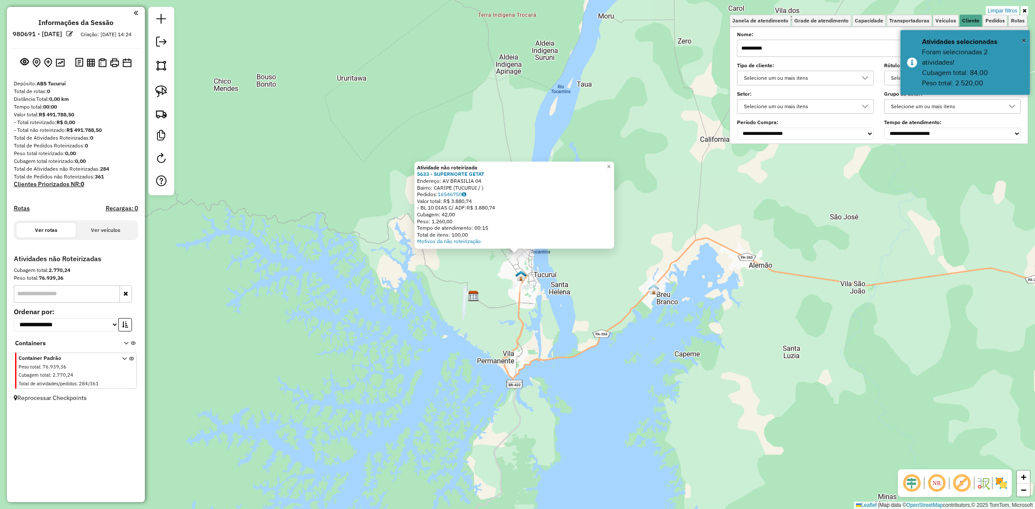
click at [505, 281] on div "Atividade não roteirizada 5633 - SUPERNORTE GETAT Endereço: AV BRASILIA 04 Bair…" at bounding box center [517, 254] width 1035 height 509
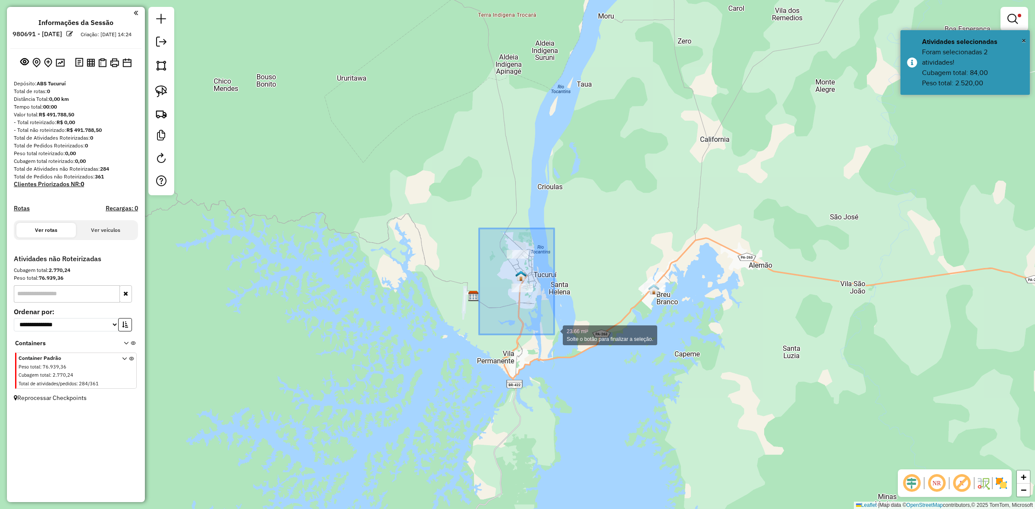
drag, startPoint x: 508, startPoint y: 267, endPoint x: 554, endPoint y: 335, distance: 81.6
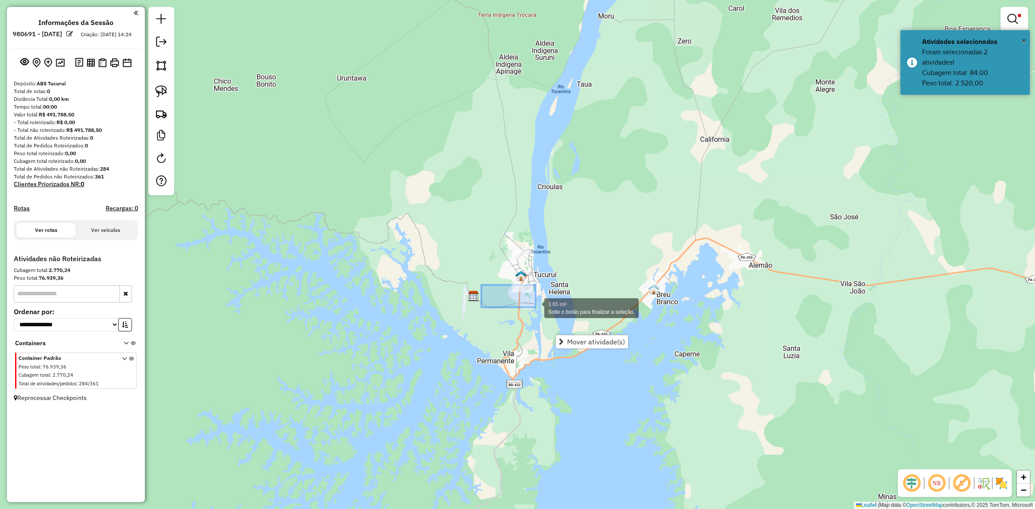
drag, startPoint x: 486, startPoint y: 285, endPoint x: 536, endPoint y: 308, distance: 54.4
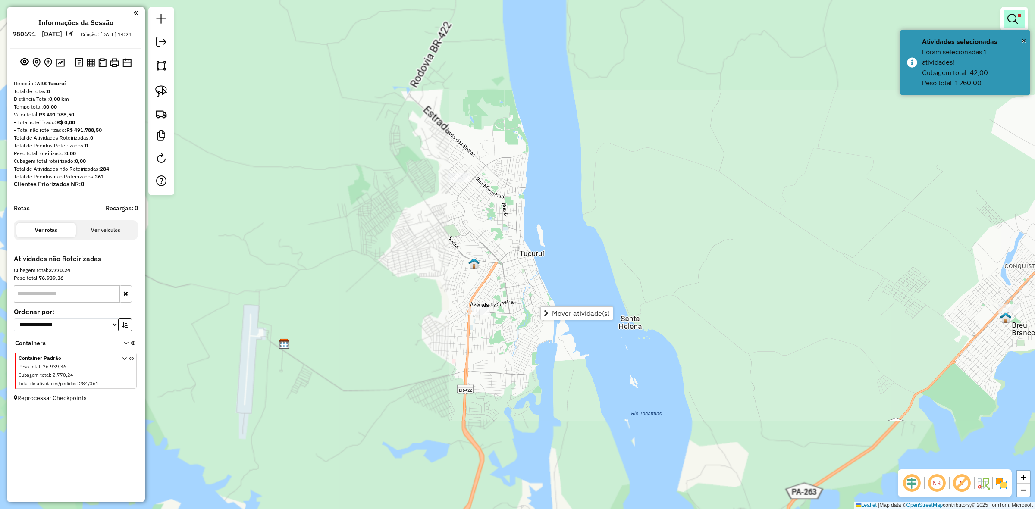
click at [1010, 17] on em at bounding box center [1013, 19] width 10 height 10
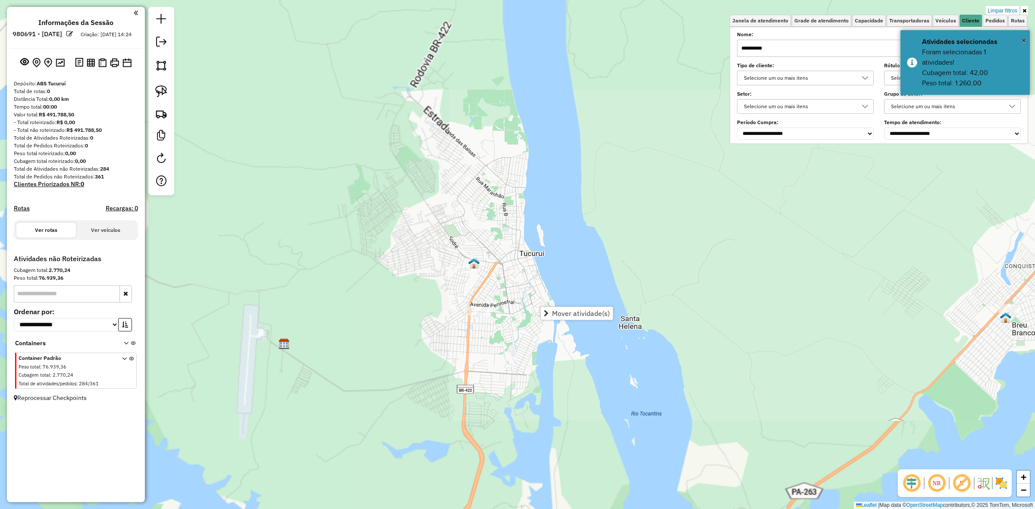
click at [811, 49] on input "**********" at bounding box center [879, 48] width 284 height 17
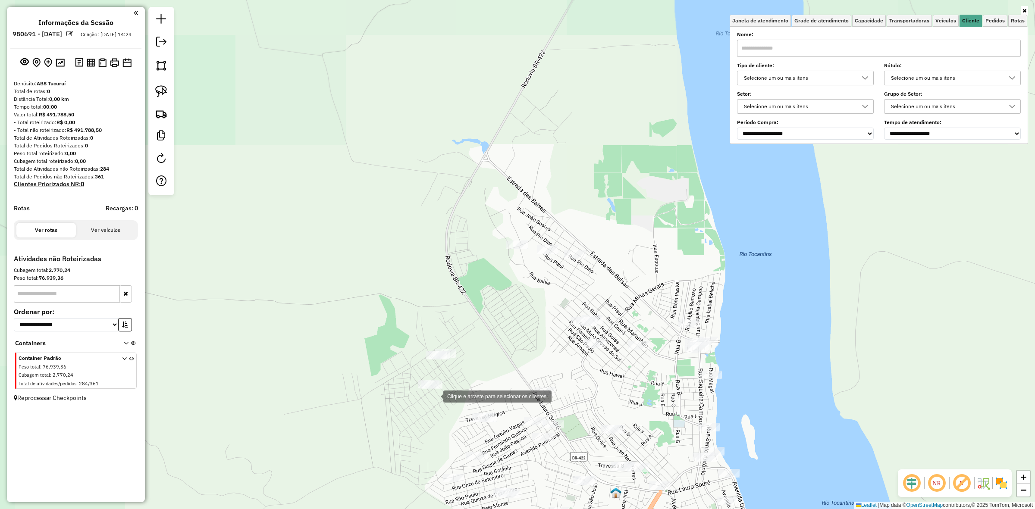
drag, startPoint x: 412, startPoint y: 374, endPoint x: 450, endPoint y: 405, distance: 48.2
click at [450, 405] on div "Clique e arraste para selecionar os clientes. Janela de atendimento Grade de at…" at bounding box center [517, 254] width 1035 height 509
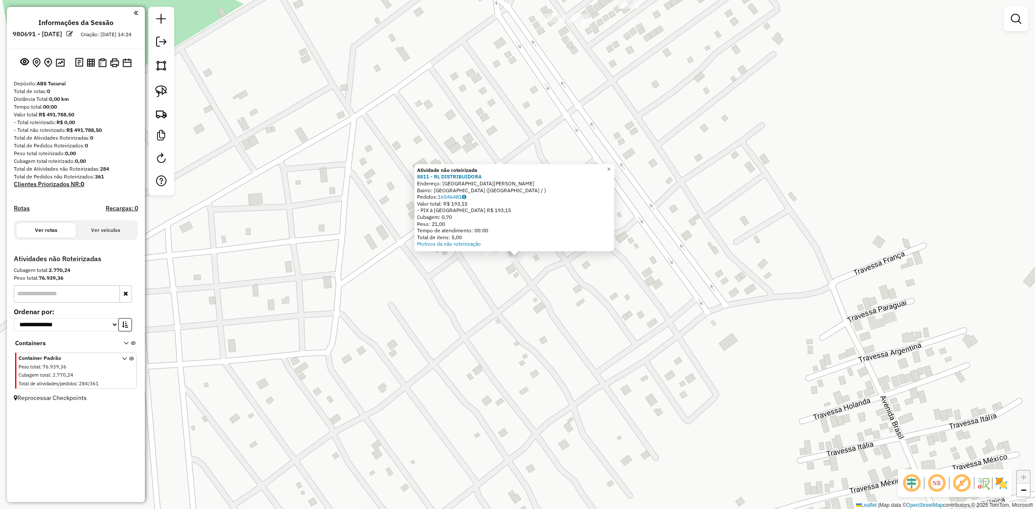
click at [543, 317] on div "Atividade não roteirizada 8811 - RL DISTRIBUIDORA Endereço: Avenida Jhones Will…" at bounding box center [517, 254] width 1035 height 509
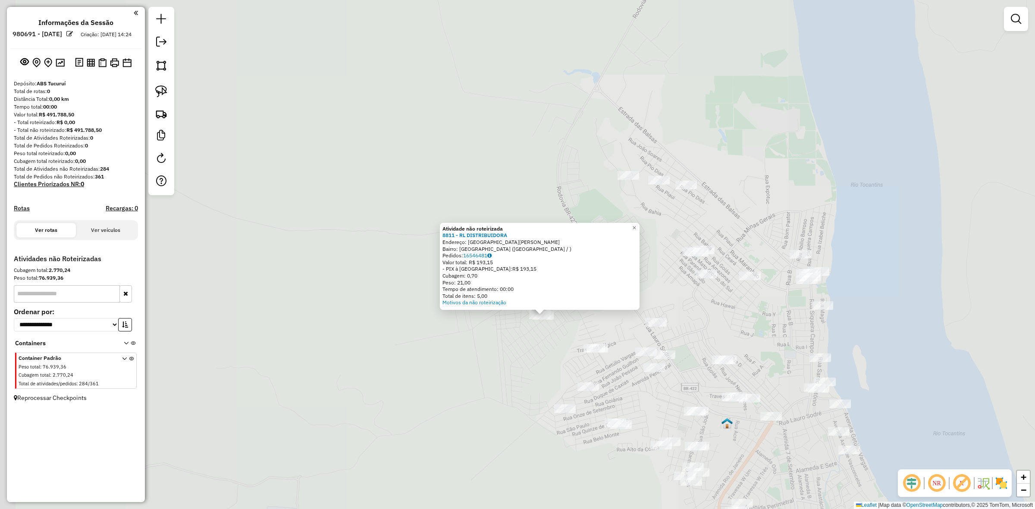
click at [614, 358] on div "Atividade não roteirizada 8811 - RL DISTRIBUIDORA Endereço: Avenida Jhones Will…" at bounding box center [517, 254] width 1035 height 509
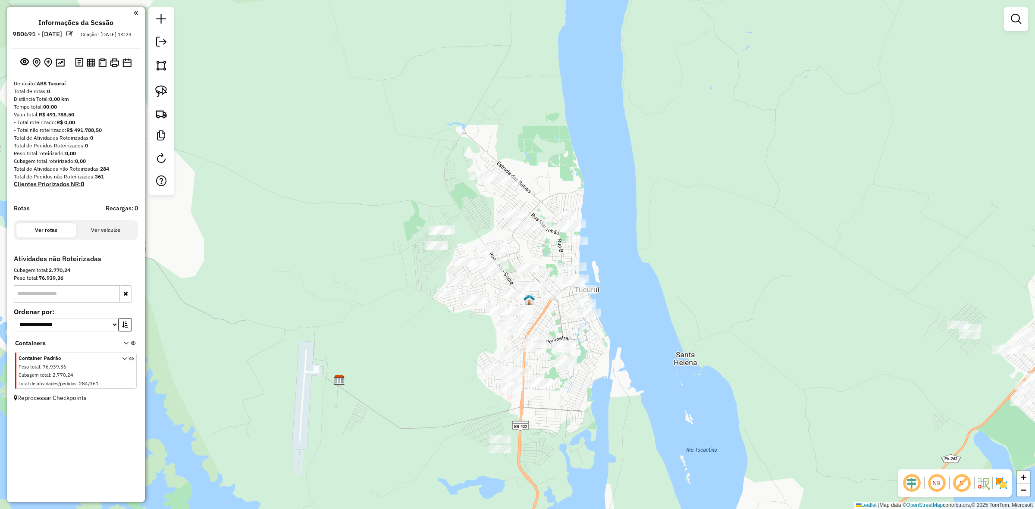
click at [449, 245] on div "Janela de atendimento Grade de atendimento Capacidade Transportadoras Veículos …" at bounding box center [517, 254] width 1035 height 509
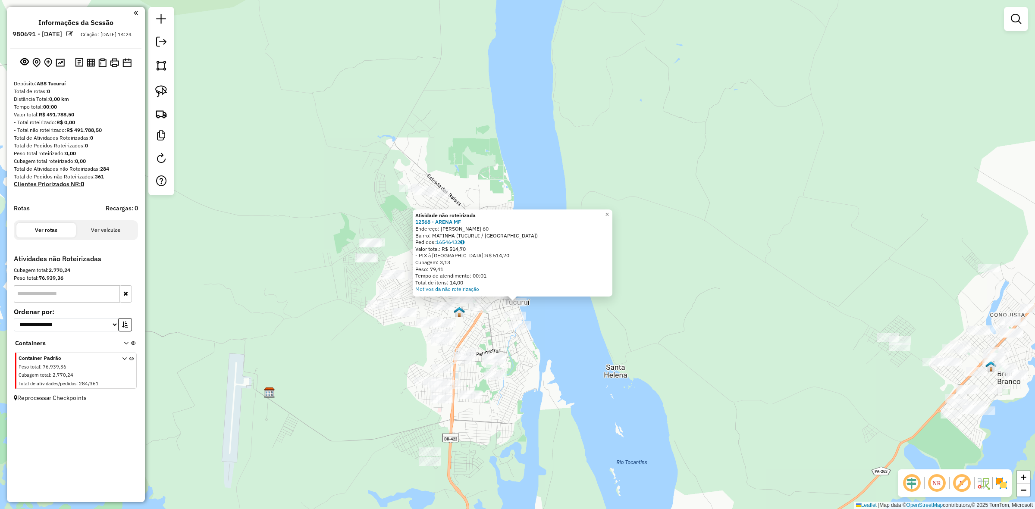
click at [530, 364] on div "Atividade não roteirizada 12568 - ARENA MF Endereço: GETULIO VARGAS 60 Bairro: …" at bounding box center [517, 254] width 1035 height 509
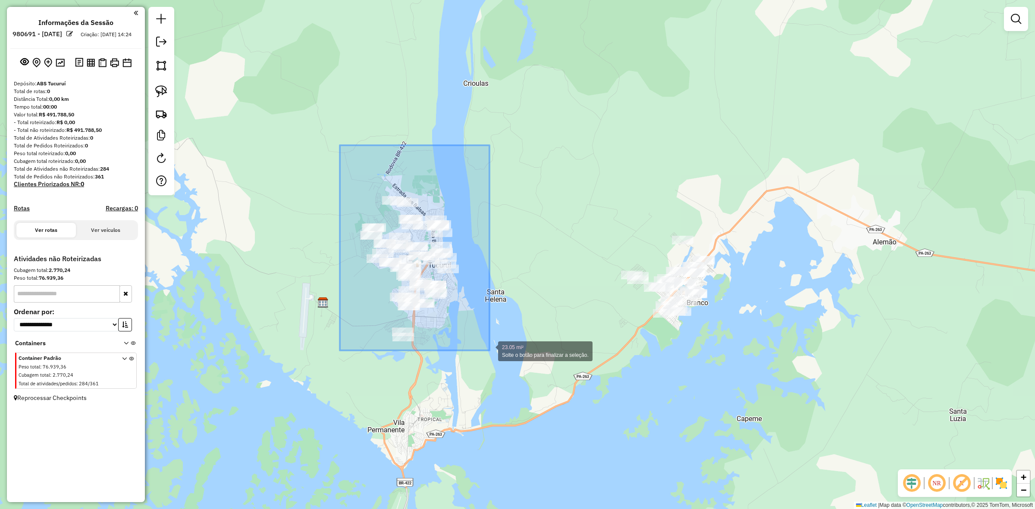
drag, startPoint x: 340, startPoint y: 145, endPoint x: 490, endPoint y: 351, distance: 254.1
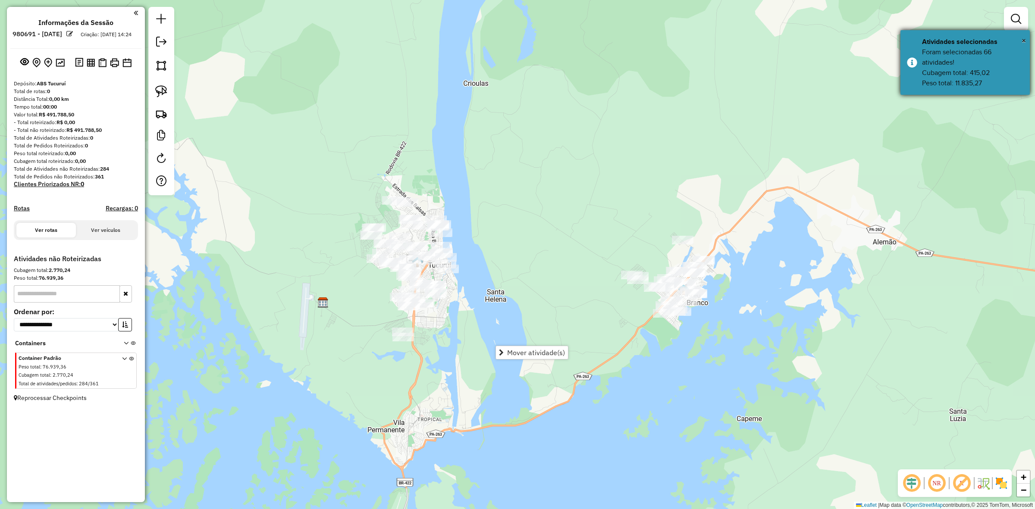
copy div "11.835,27"
drag, startPoint x: 985, startPoint y: 83, endPoint x: 955, endPoint y: 85, distance: 30.3
click at [955, 85] on div "Foram selecionadas 66 atividades! Cubagem total: 415,02 Peso total: 11.835,27" at bounding box center [972, 67] width 101 height 41
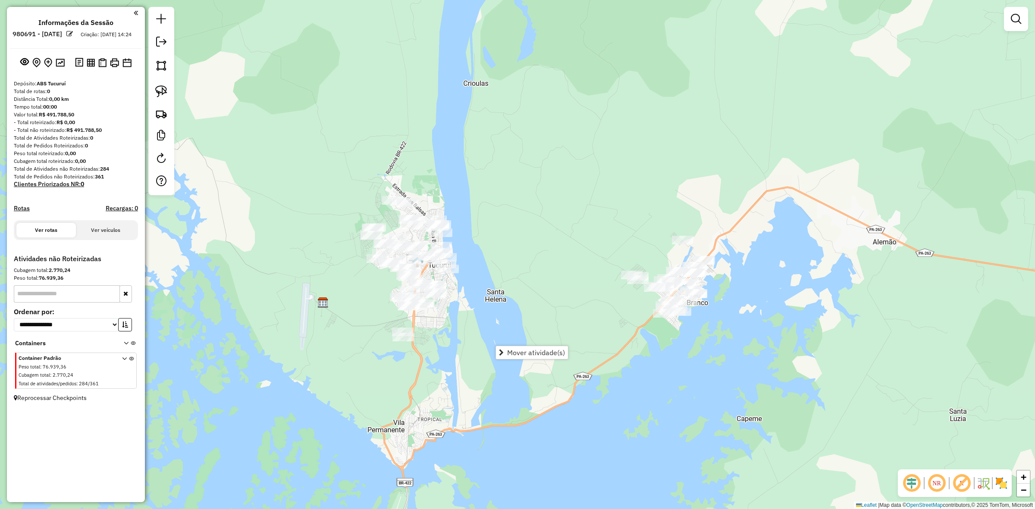
click at [542, 242] on div "Janela de atendimento Grade de atendimento Capacidade Transportadoras Veículos …" at bounding box center [517, 254] width 1035 height 509
click at [1014, 30] on div at bounding box center [1016, 19] width 24 height 24
click at [1009, 23] on link at bounding box center [1016, 18] width 17 height 17
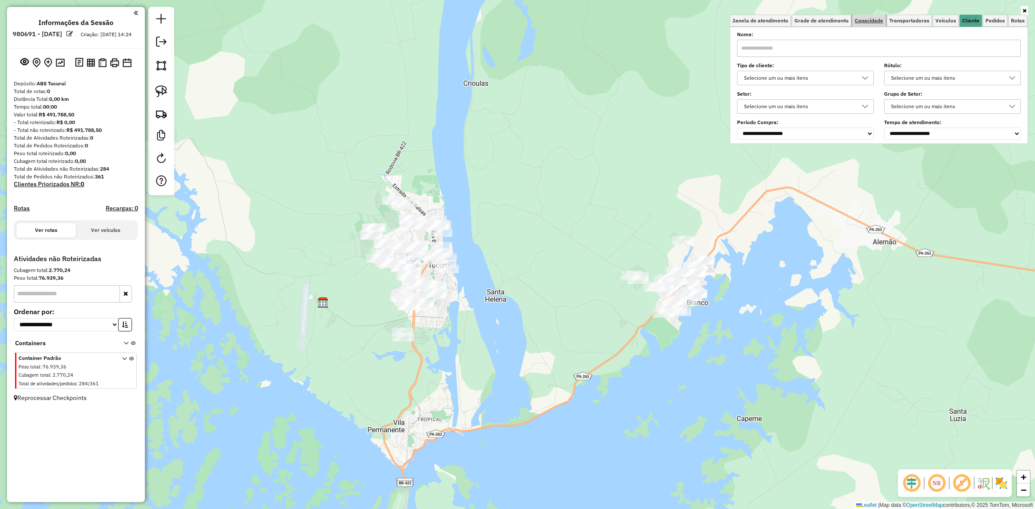
click at [859, 20] on span "Capacidade" at bounding box center [869, 20] width 28 height 5
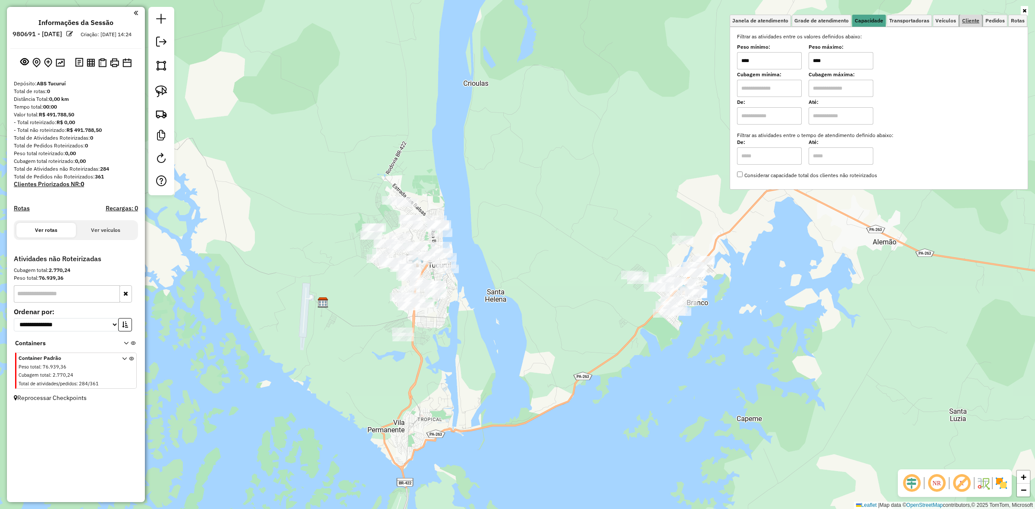
click at [971, 18] on span "Cliente" at bounding box center [970, 20] width 17 height 5
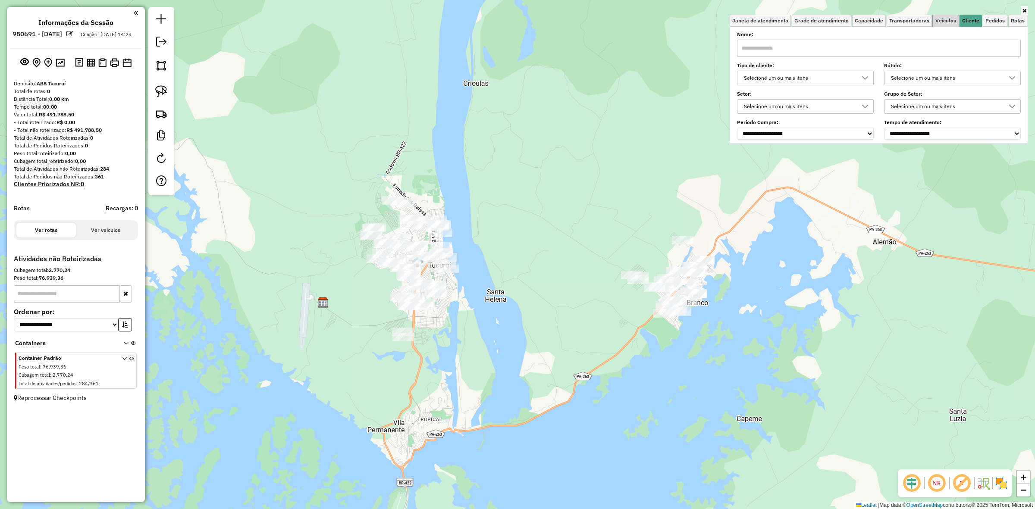
drag, startPoint x: 949, startPoint y: 20, endPoint x: 944, endPoint y: 25, distance: 7.3
click at [947, 22] on span "Veículos" at bounding box center [946, 20] width 21 height 5
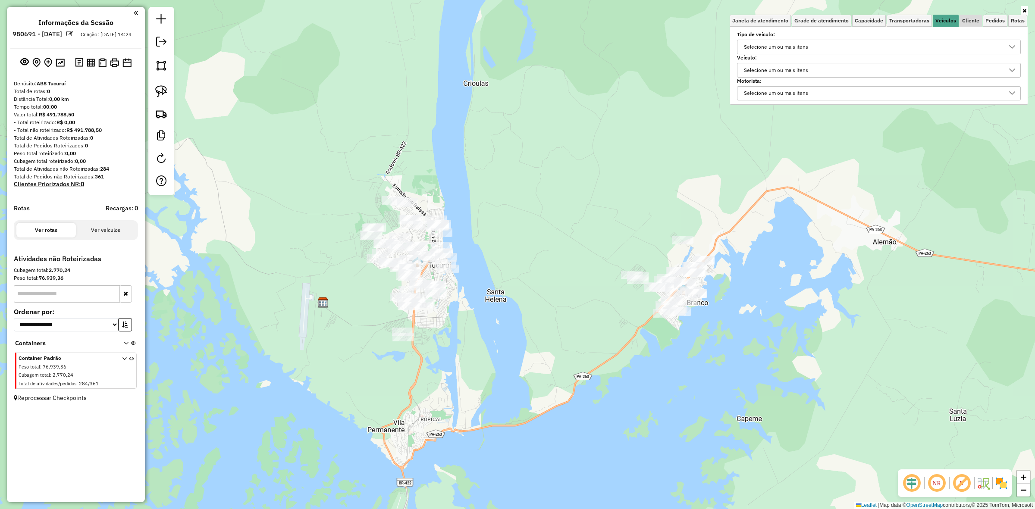
click at [982, 15] on li "Cliente" at bounding box center [971, 21] width 22 height 12
click at [976, 18] on span "Cliente" at bounding box center [970, 20] width 17 height 5
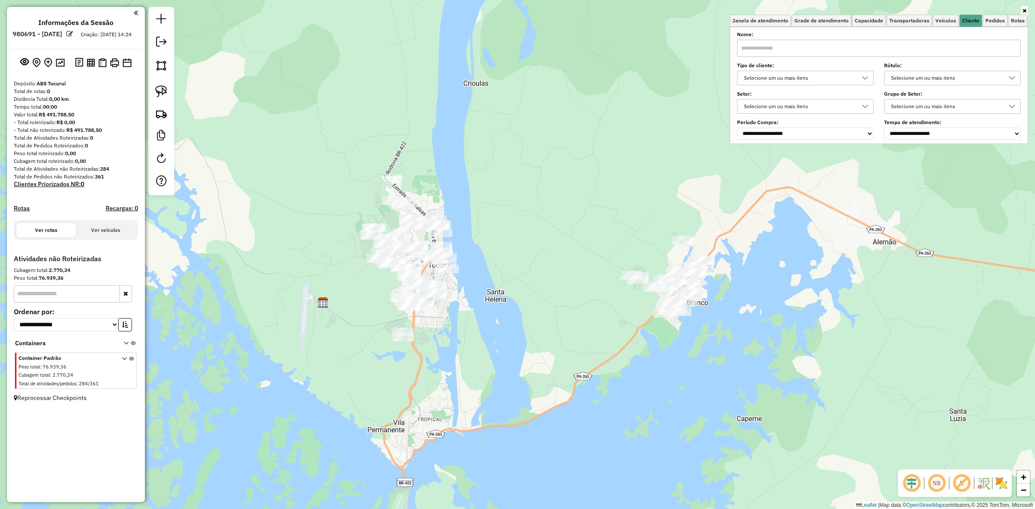
click at [889, 49] on input "text" at bounding box center [879, 48] width 284 height 17
type input "*****"
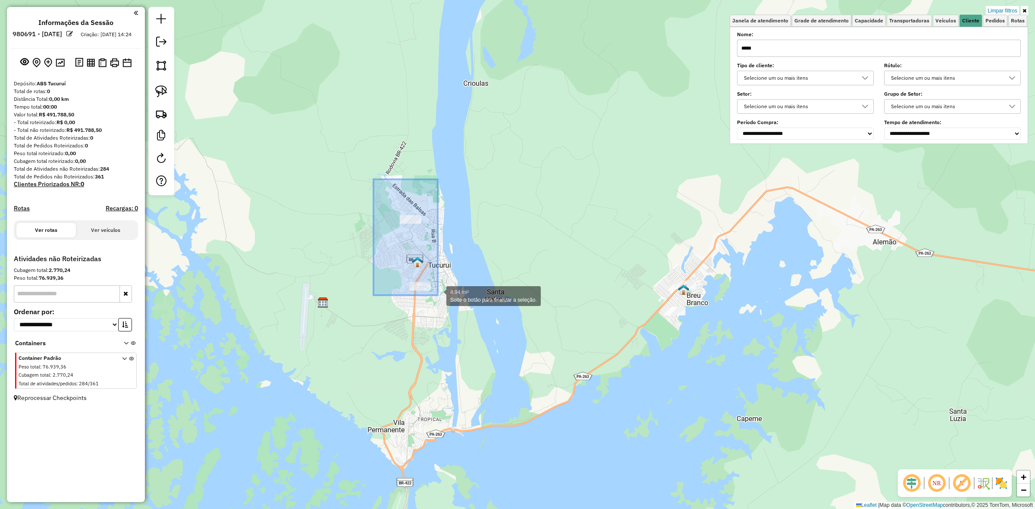
drag, startPoint x: 402, startPoint y: 251, endPoint x: 462, endPoint y: 311, distance: 85.4
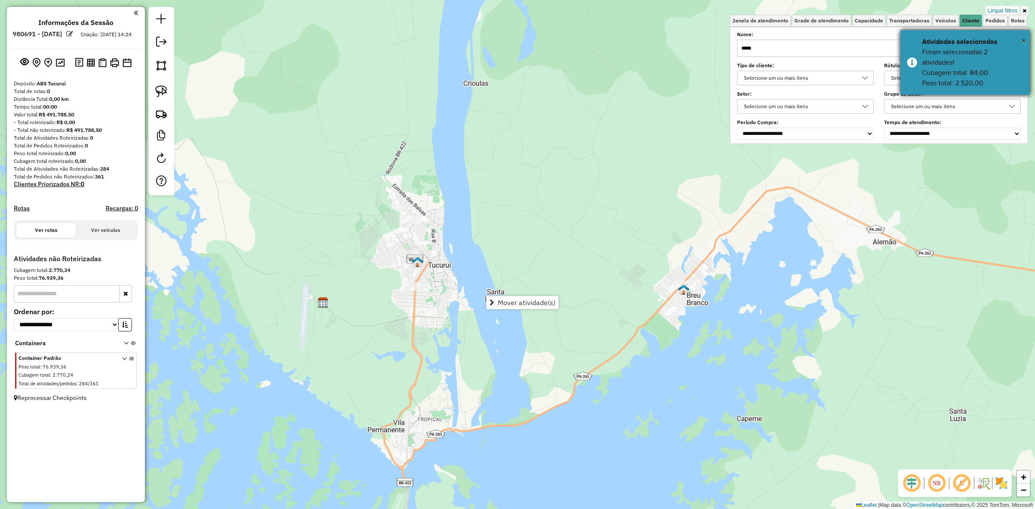
drag, startPoint x: 980, startPoint y: 76, endPoint x: 962, endPoint y: 80, distance: 18.4
click at [962, 80] on div "Foram selecionadas 2 atividades! Cubagem total: 84,00 Peso total: 2.520,00" at bounding box center [972, 67] width 101 height 41
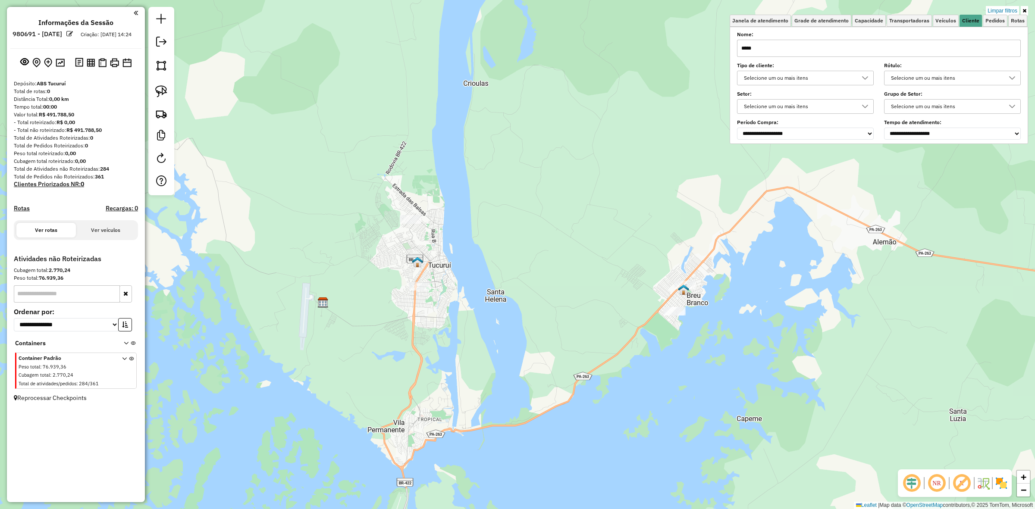
click at [995, 85] on div "Selecione um ou mais itens" at bounding box center [952, 78] width 137 height 15
click at [507, 190] on div "Limpar filtros Janela de atendimento Grade de atendimento Capacidade Transporta…" at bounding box center [517, 254] width 1035 height 509
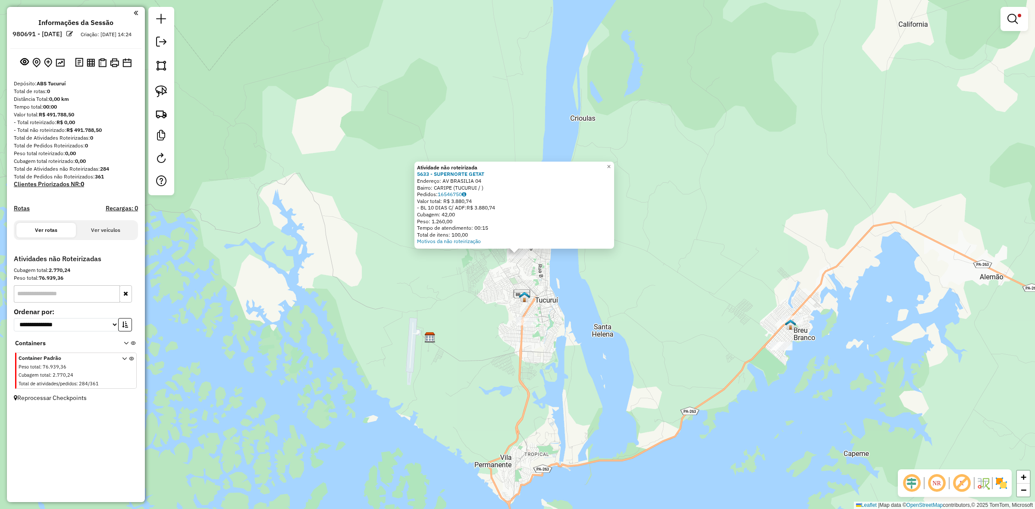
click at [528, 315] on div "Atividade não roteirizada 5633 - SUPERNORTE GETAT Endereço: AV BRASILIA 04 Bair…" at bounding box center [517, 254] width 1035 height 509
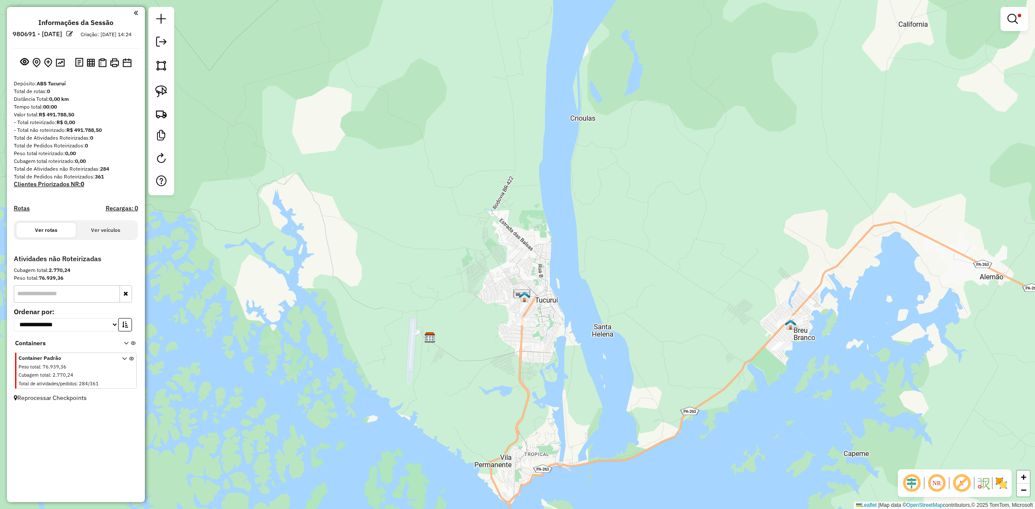
click at [1016, 5] on div "Limpar filtros Janela de atendimento Grade de atendimento Capacidade Transporta…" at bounding box center [517, 254] width 1035 height 509
click at [1016, 19] on em at bounding box center [1013, 19] width 10 height 10
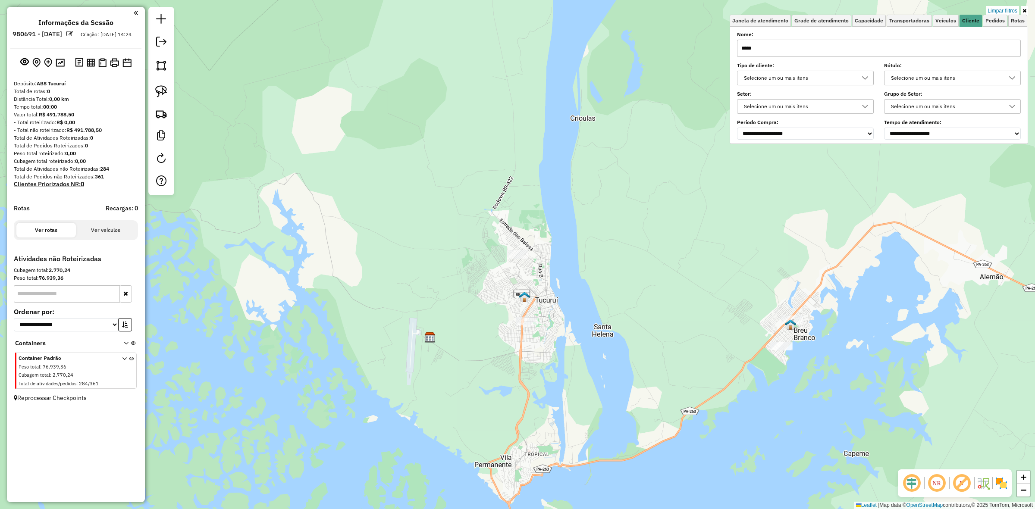
click at [816, 46] on input "*****" at bounding box center [879, 48] width 284 height 17
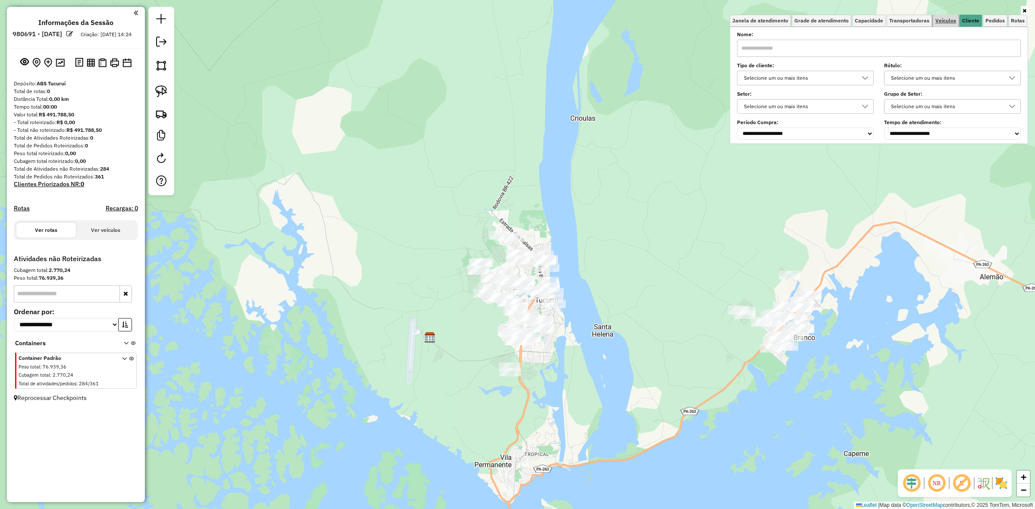
click at [955, 20] on span "Veículos" at bounding box center [946, 20] width 21 height 5
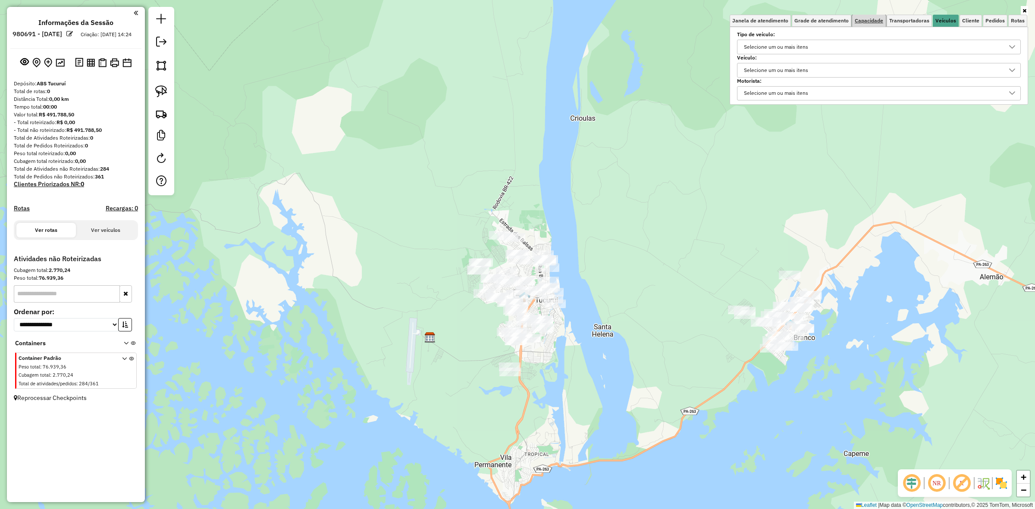
click at [874, 20] on span "Capacidade" at bounding box center [869, 20] width 28 height 5
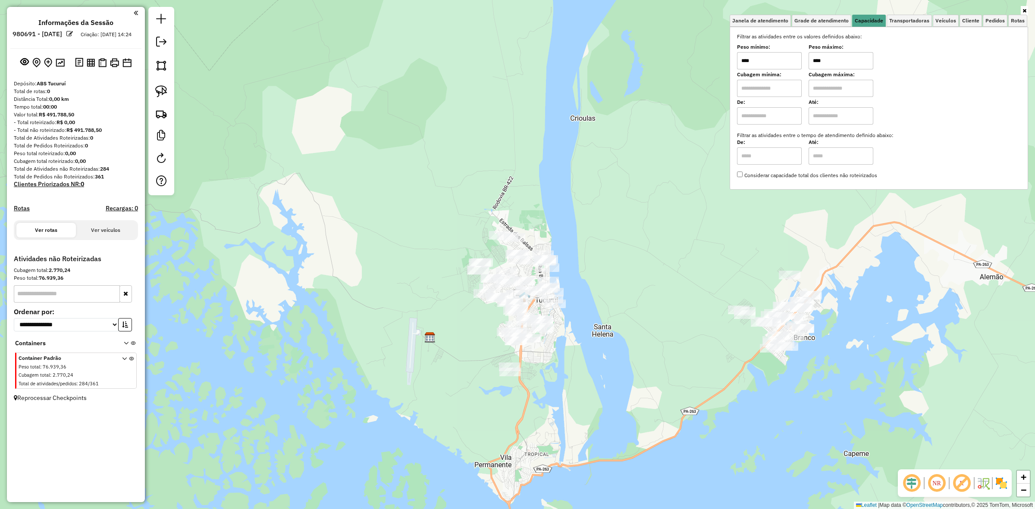
click at [764, 69] on input "****" at bounding box center [769, 60] width 65 height 17
type input "******"
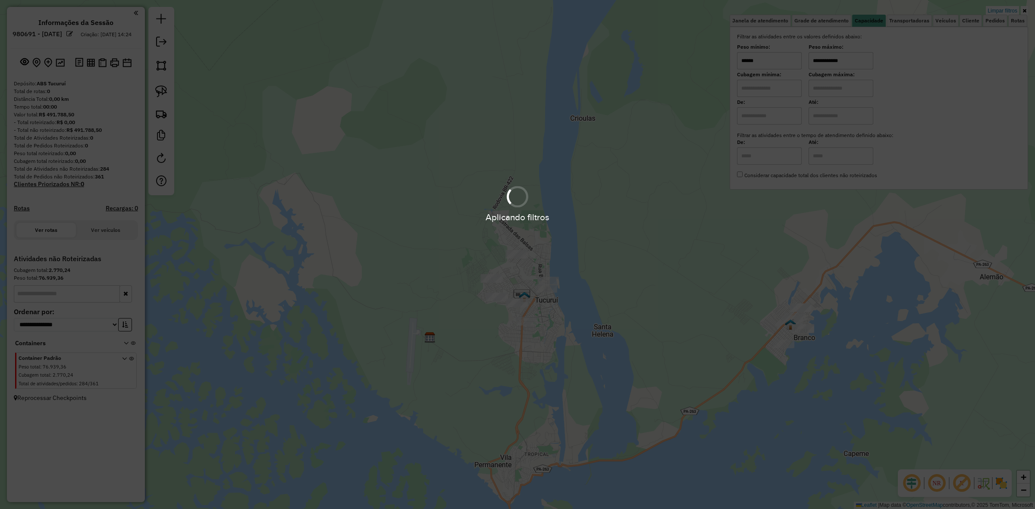
type input "**********"
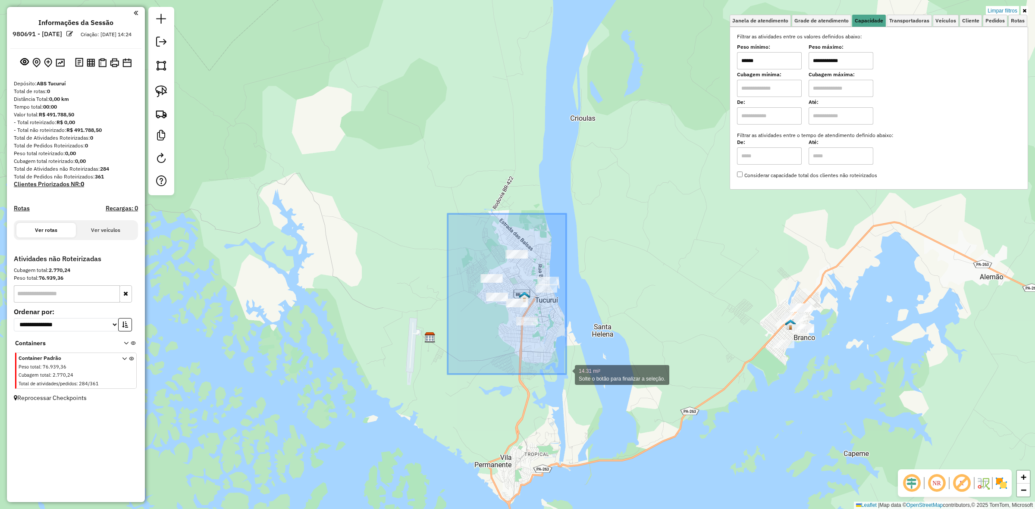
drag, startPoint x: 454, startPoint y: 222, endPoint x: 566, endPoint y: 374, distance: 189.4
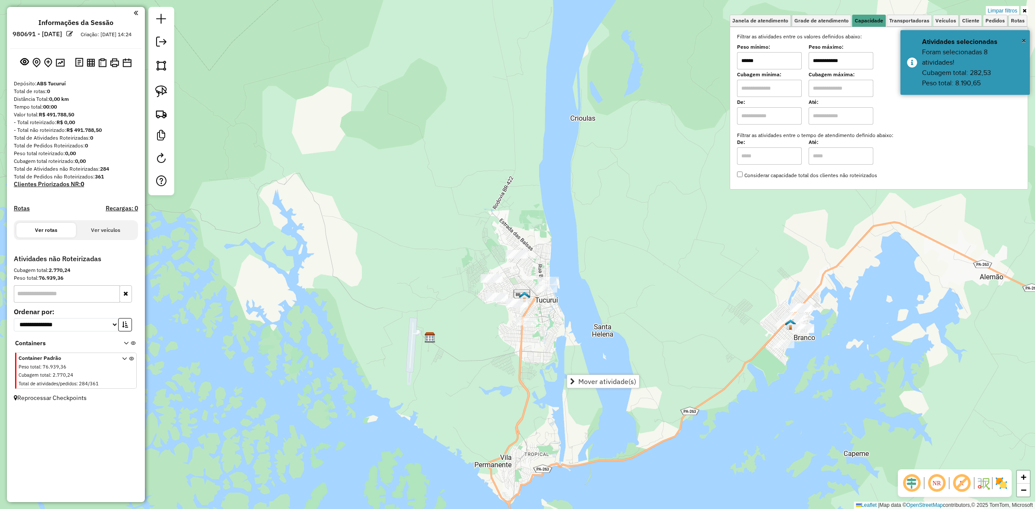
click at [774, 67] on input "******" at bounding box center [769, 60] width 65 height 17
type input "****"
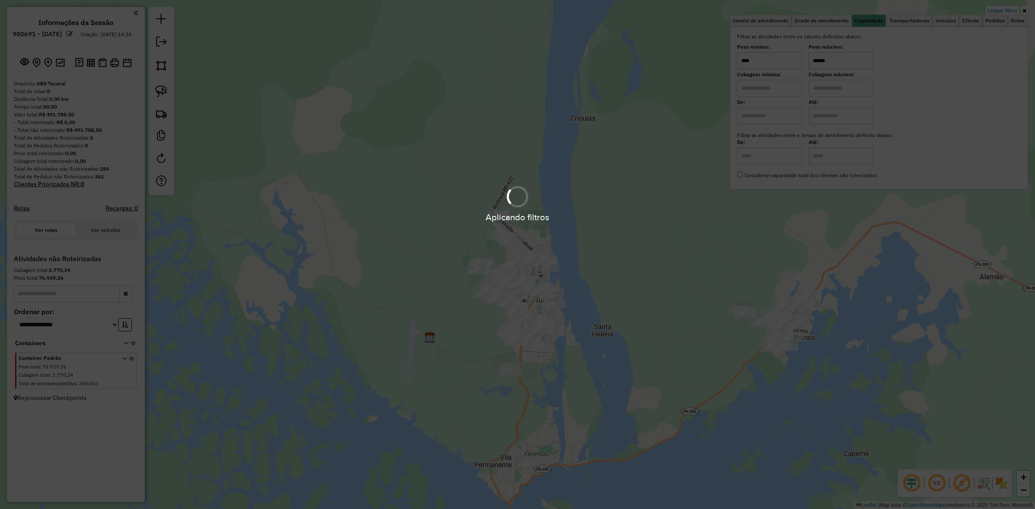
type input "******"
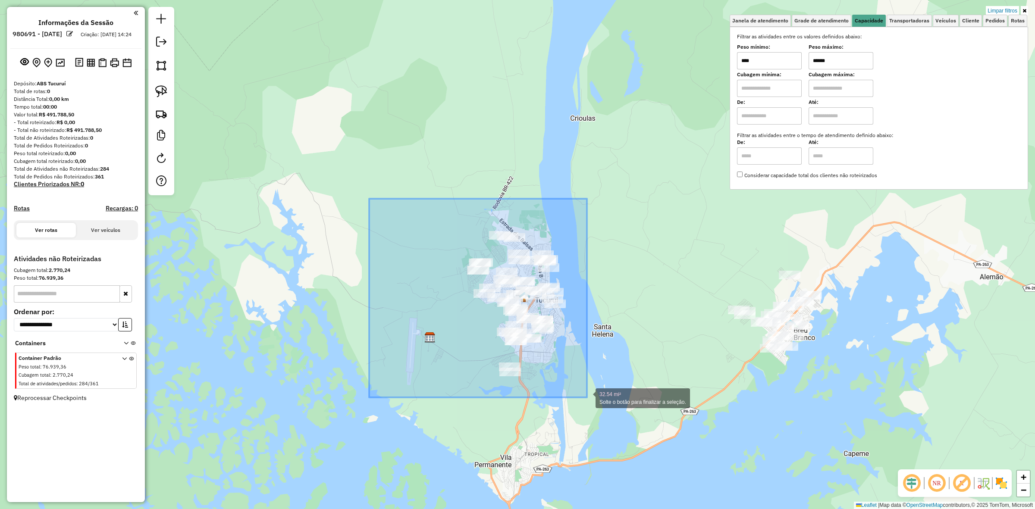
drag, startPoint x: 369, startPoint y: 199, endPoint x: 590, endPoint y: 401, distance: 299.2
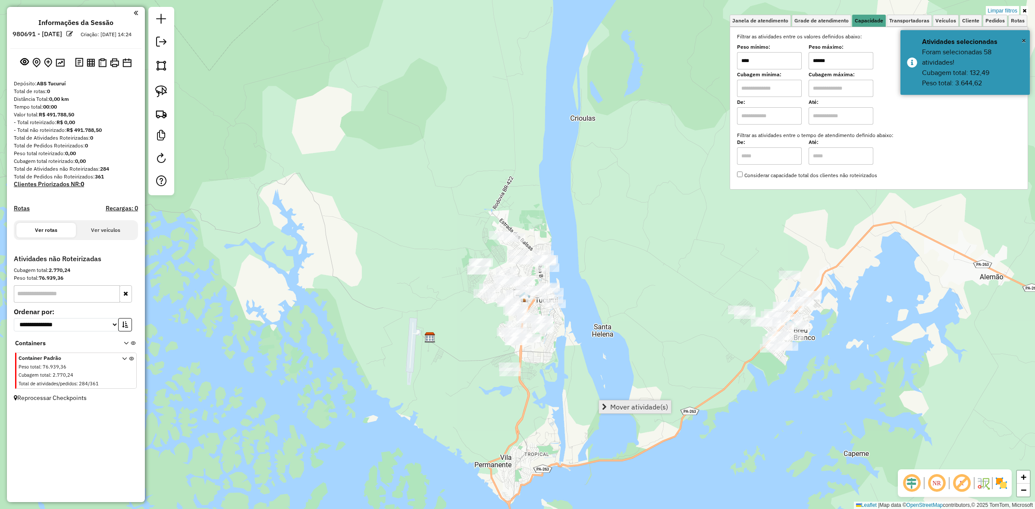
click at [652, 409] on span "Mover atividade(s)" at bounding box center [639, 407] width 58 height 7
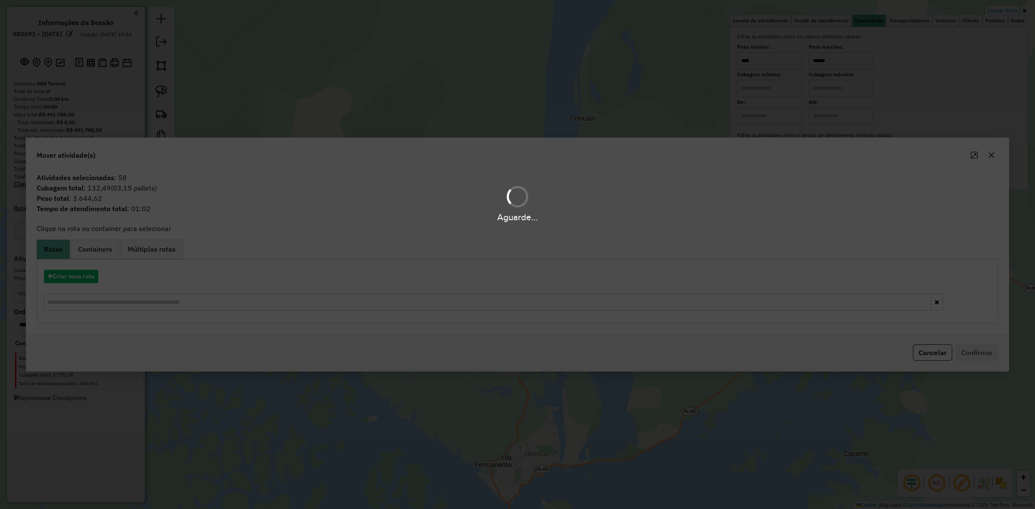
click at [74, 289] on div "Aguarde..." at bounding box center [517, 254] width 1035 height 509
click at [74, 289] on hb-app "**********" at bounding box center [517, 254] width 1035 height 509
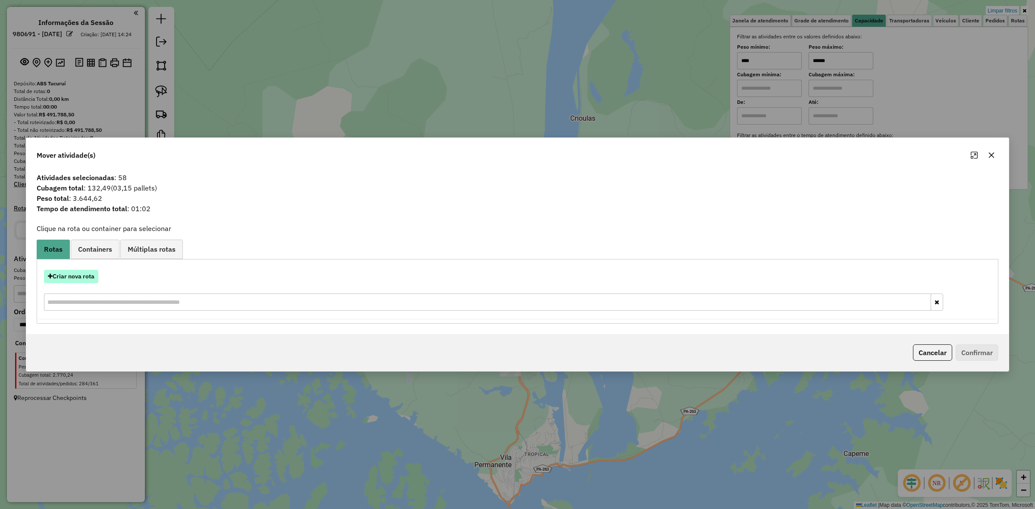
click at [73, 283] on button "Criar nova rota" at bounding box center [71, 276] width 54 height 13
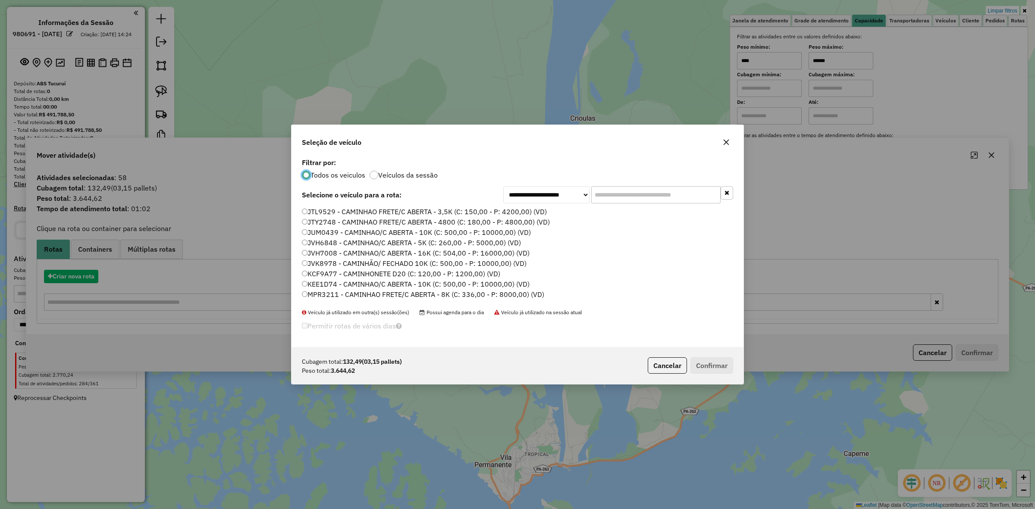
scroll to position [4, 3]
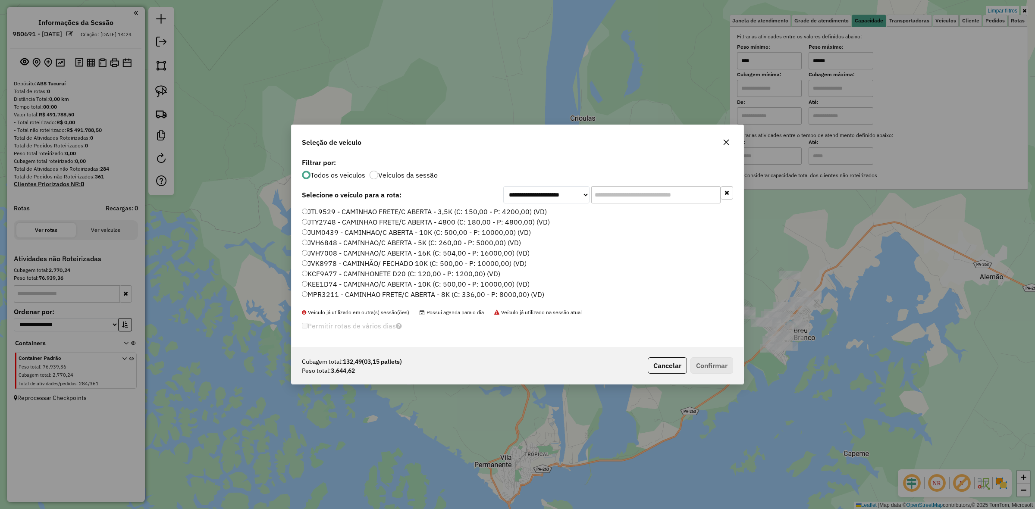
click at [635, 199] on input "text" at bounding box center [655, 194] width 129 height 17
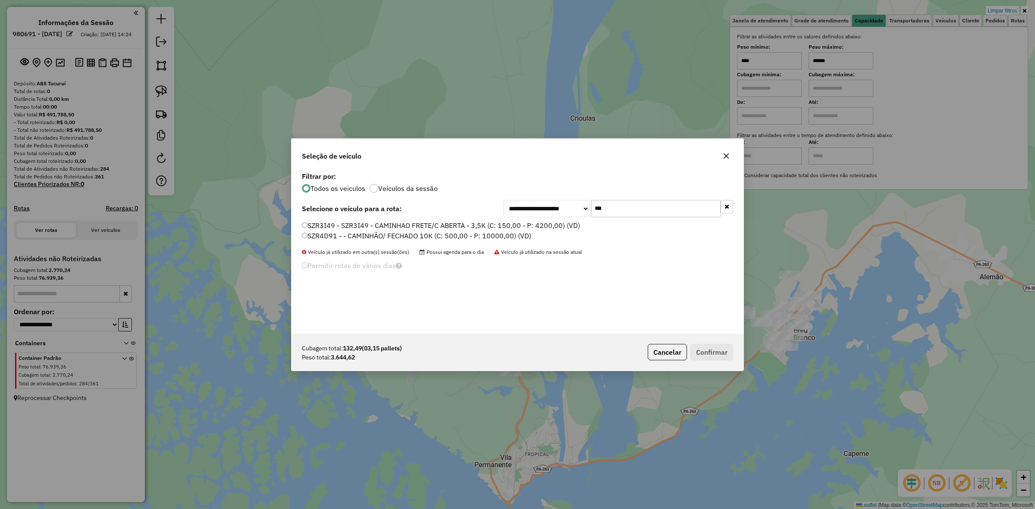
type input "***"
drag, startPoint x: 338, startPoint y: 225, endPoint x: 344, endPoint y: 225, distance: 6.5
click at [338, 225] on label "SZR3I49 - SZR3I49 - CAMINHAO FRETE/C ABERTA - 3,5K (C: 150,00 - P: 4200,00) (VD)" at bounding box center [441, 225] width 278 height 10
click at [708, 347] on button "Confirmar" at bounding box center [712, 352] width 43 height 16
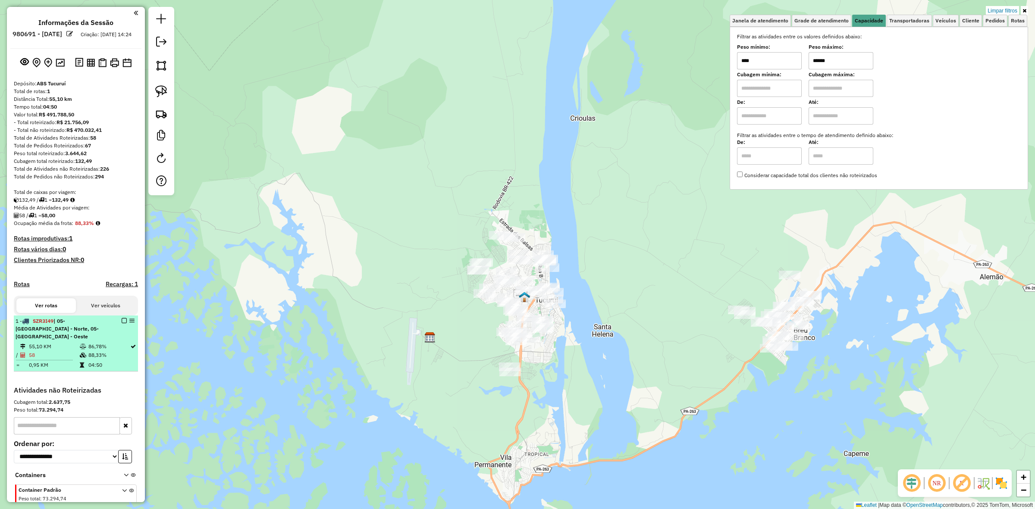
click at [123, 324] on em at bounding box center [124, 320] width 5 height 5
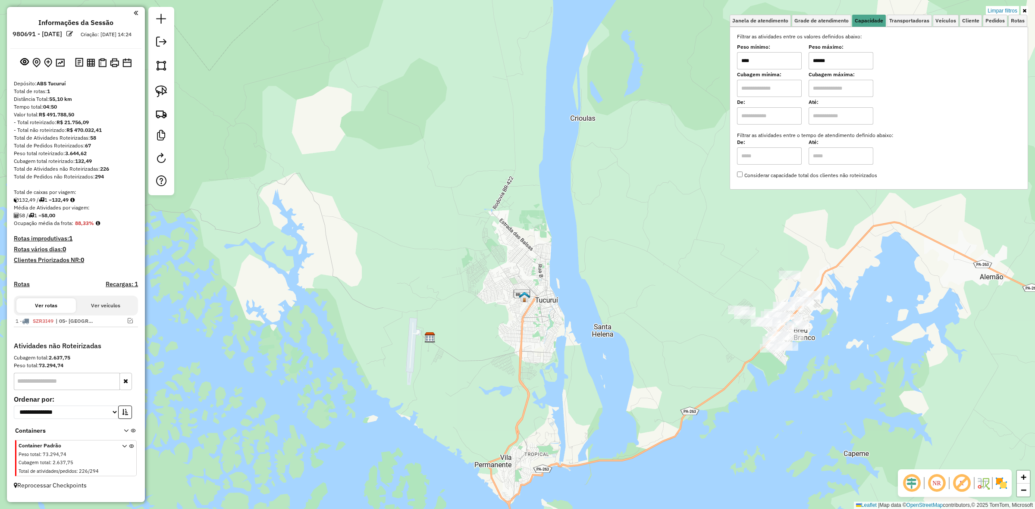
click at [863, 68] on input "******" at bounding box center [841, 60] width 65 height 17
click at [855, 62] on input "******" at bounding box center [841, 60] width 65 height 17
type input "****"
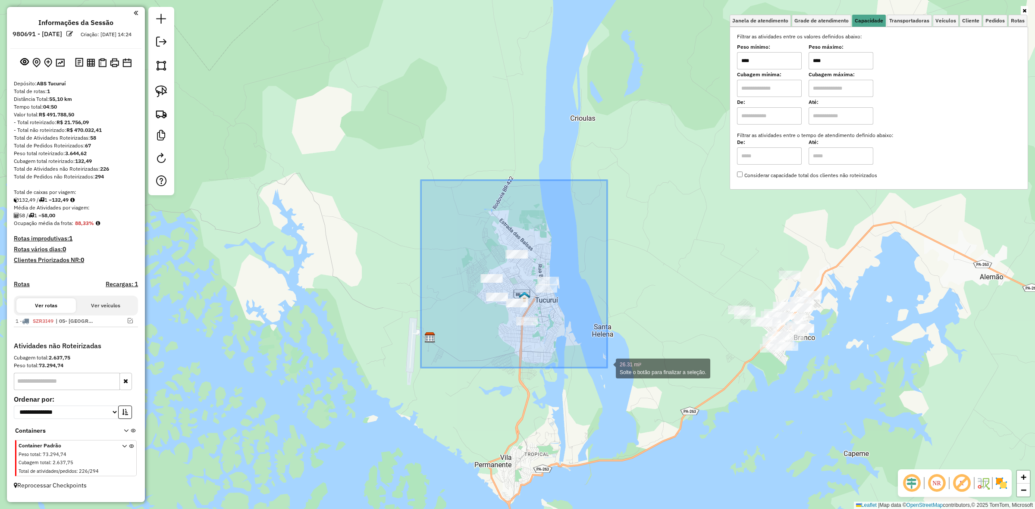
drag, startPoint x: 425, startPoint y: 192, endPoint x: 607, endPoint y: 368, distance: 253.2
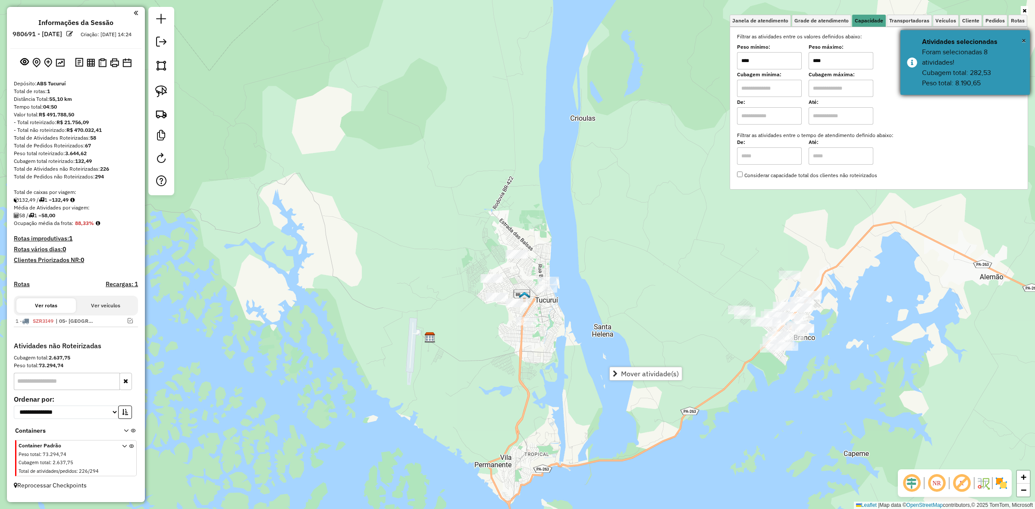
copy div "8.190,65"
drag, startPoint x: 990, startPoint y: 85, endPoint x: 955, endPoint y: 88, distance: 35.5
click at [955, 88] on div "Foram selecionadas 8 atividades! Cubagem total: 282,53 Peso total: 8.190,65" at bounding box center [972, 67] width 101 height 41
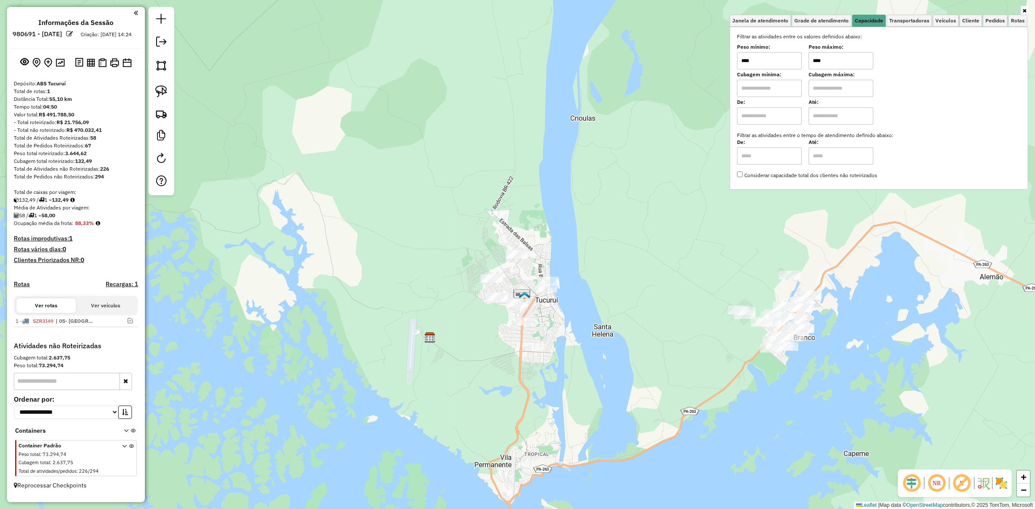
drag, startPoint x: 605, startPoint y: 289, endPoint x: 607, endPoint y: 283, distance: 6.4
click at [605, 289] on div "Janela de atendimento Grade de atendimento Capacidade Transportadoras Veículos …" at bounding box center [517, 254] width 1035 height 509
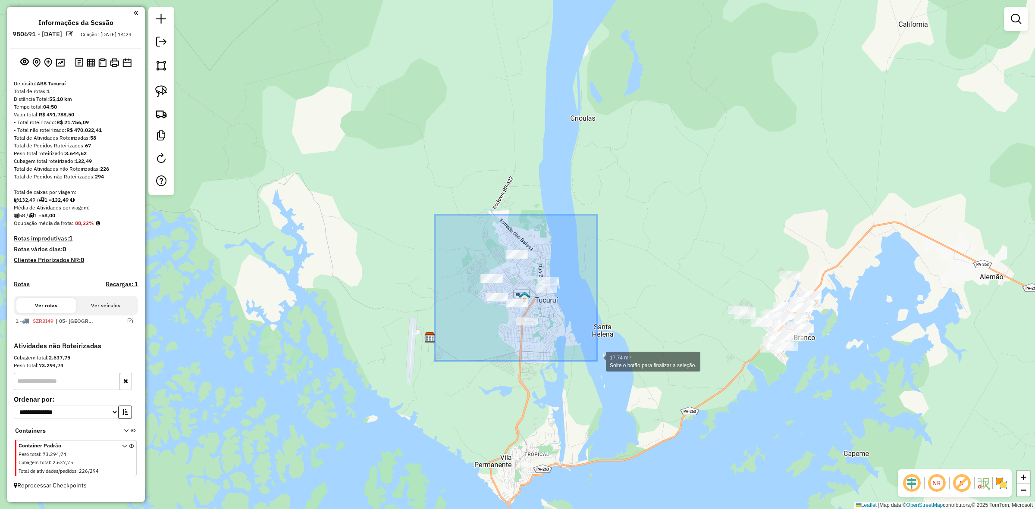
drag, startPoint x: 495, startPoint y: 310, endPoint x: 598, endPoint y: 361, distance: 115.5
click at [598, 361] on div "17.74 mi² Solte o botão para finalizar a seleção. Janela de atendimento Grade d…" at bounding box center [517, 254] width 1035 height 509
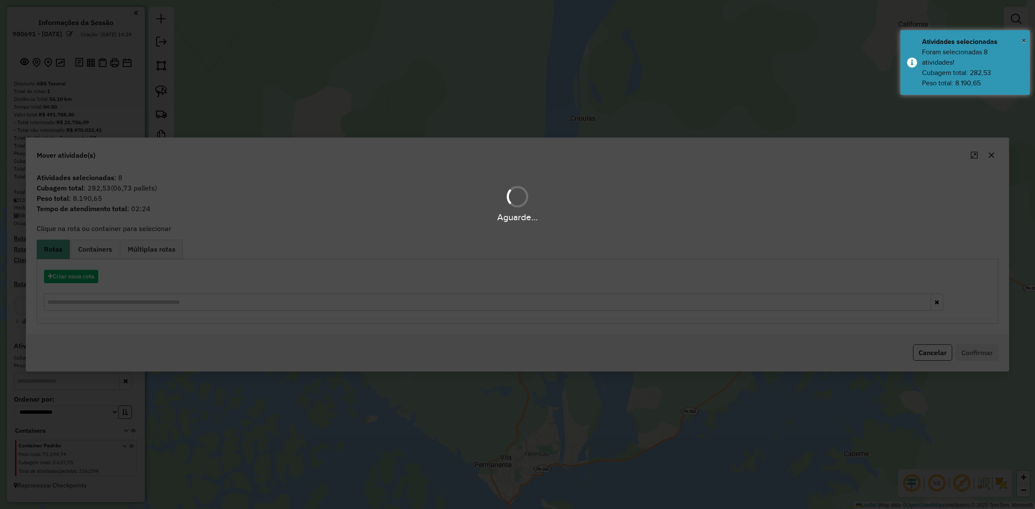
click at [75, 288] on hb-app "Aguarde... Pop-up bloqueado! Seu navegador bloqueou automáticamente a abertura …" at bounding box center [517, 254] width 1035 height 509
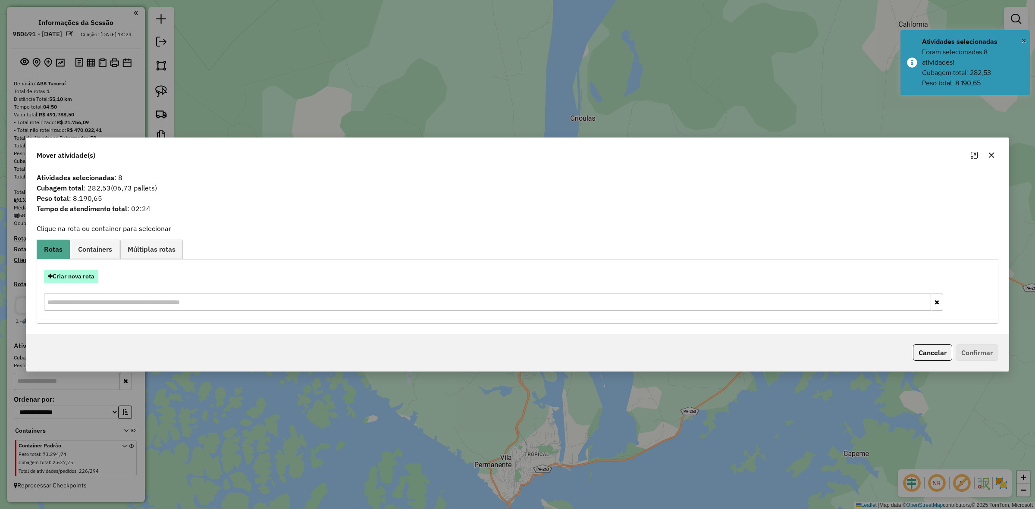
click at [87, 280] on button "Criar nova rota" at bounding box center [71, 276] width 54 height 13
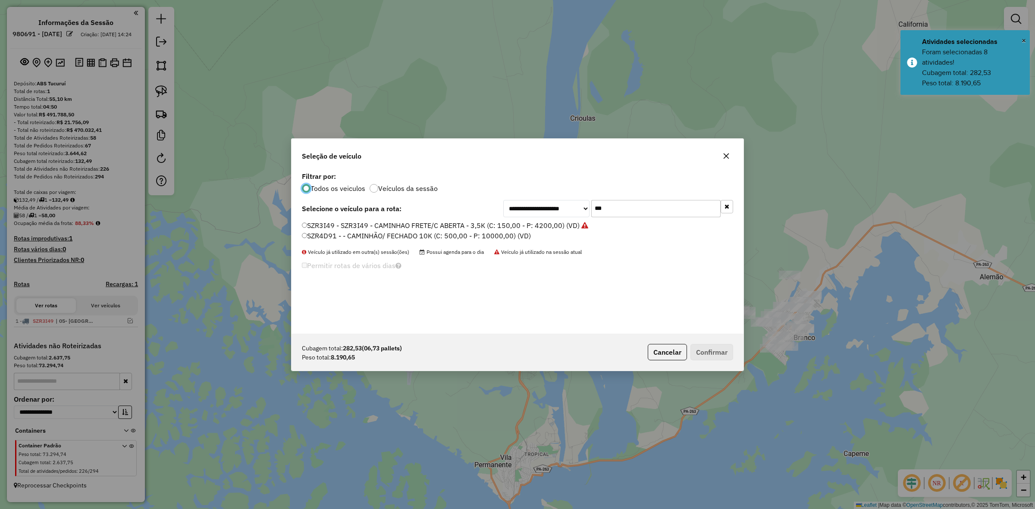
click at [631, 214] on input "***" at bounding box center [655, 208] width 129 height 17
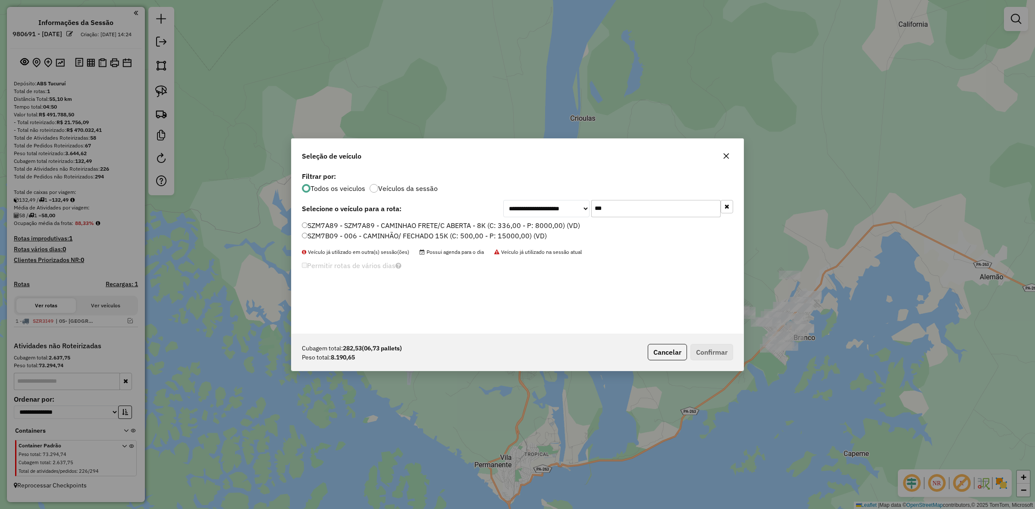
type input "***"
click at [437, 219] on div "**********" at bounding box center [518, 252] width 452 height 164
click at [433, 225] on label "SZM7A89 - SZM7A89 - CAMINHAO FRETE/C ABERTA - 8K (C: 336,00 - P: 8000,00) (VD)" at bounding box center [441, 225] width 278 height 10
click at [694, 345] on button "Confirmar" at bounding box center [712, 352] width 43 height 16
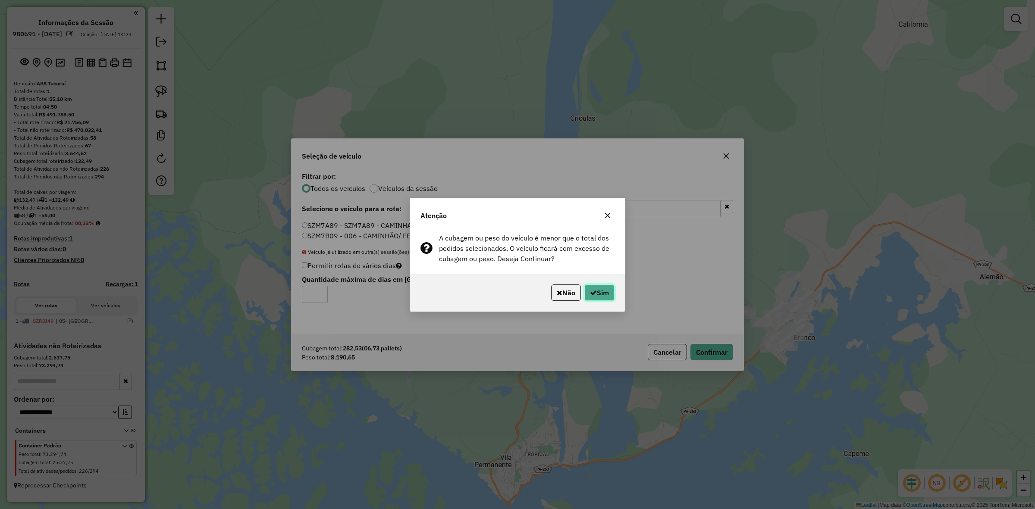
click at [596, 295] on button "Sim" at bounding box center [599, 293] width 30 height 16
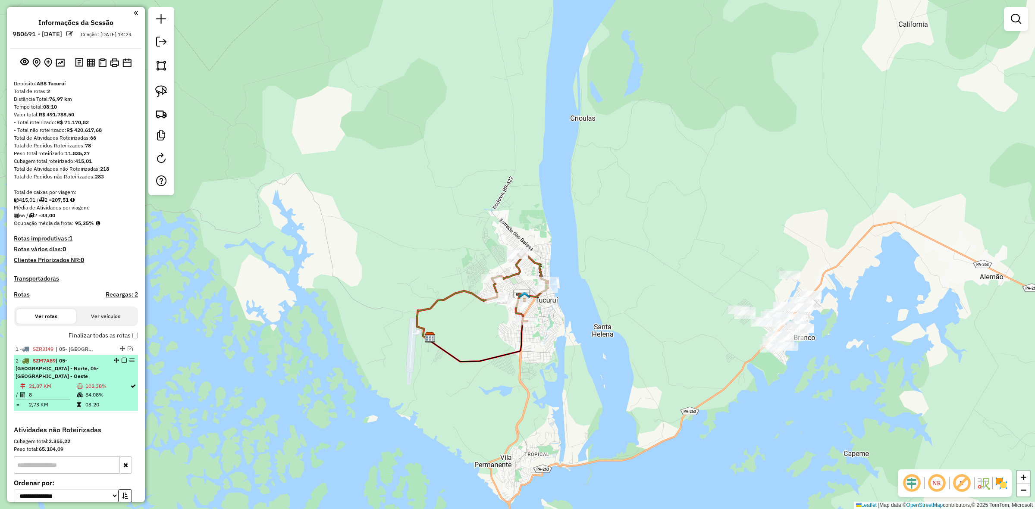
click at [124, 363] on em at bounding box center [124, 360] width 5 height 5
click at [124, 363] on div at bounding box center [122, 360] width 26 height 5
select select "**********"
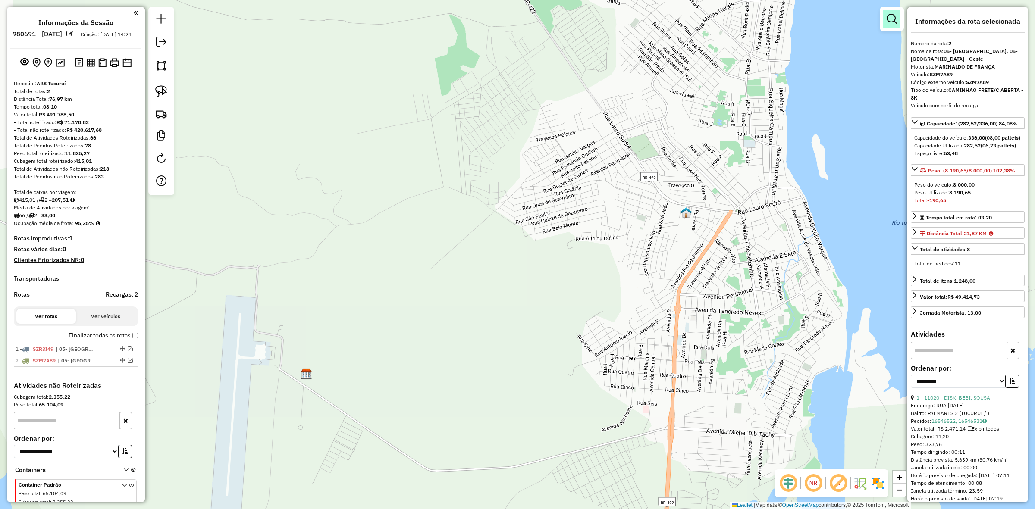
click at [886, 23] on div at bounding box center [892, 19] width 24 height 24
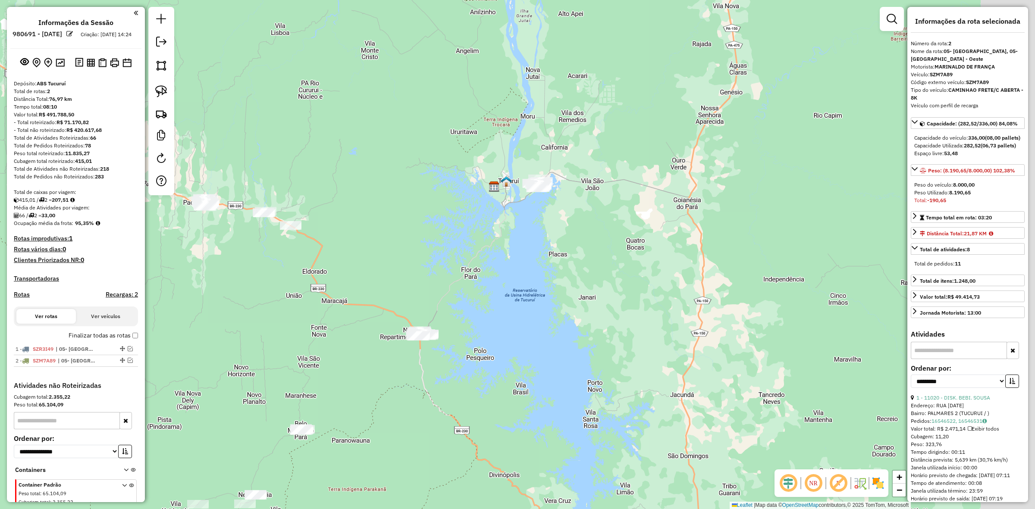
drag, startPoint x: 684, startPoint y: 232, endPoint x: 503, endPoint y: 183, distance: 187.9
click at [499, 201] on div "Janela de atendimento Grade de atendimento Capacidade Transportadoras Veículos …" at bounding box center [517, 254] width 1035 height 509
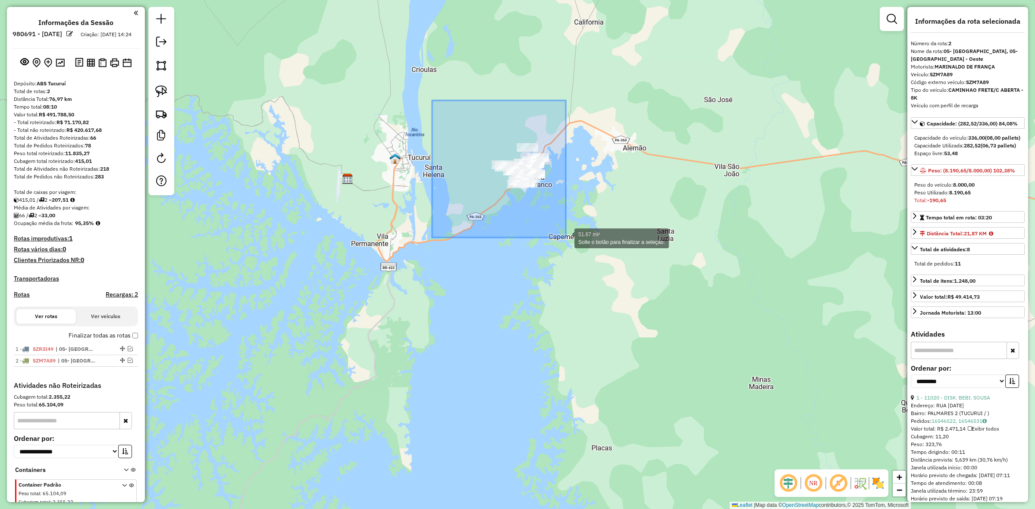
drag, startPoint x: 432, startPoint y: 101, endPoint x: 579, endPoint y: 234, distance: 198.2
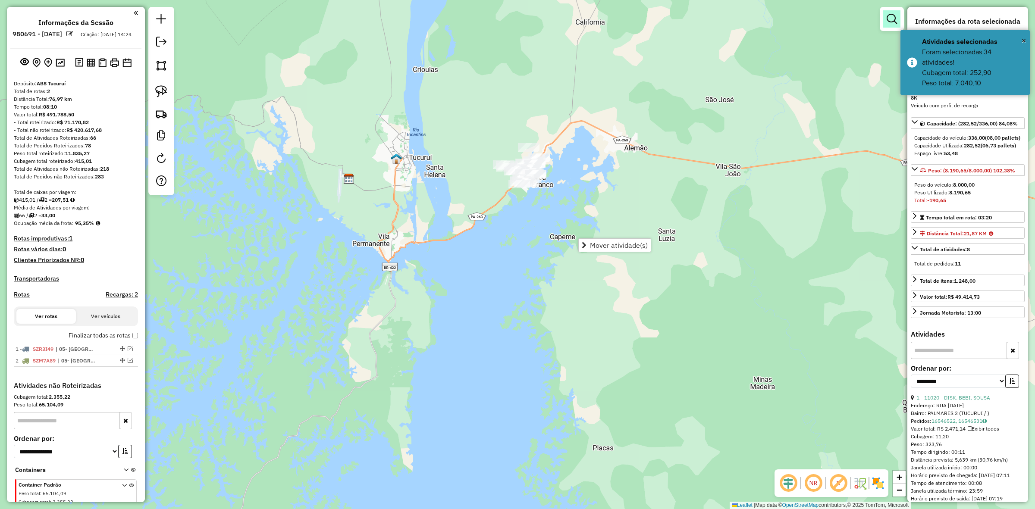
drag, startPoint x: 879, startPoint y: 22, endPoint x: 889, endPoint y: 22, distance: 9.9
click at [885, 22] on div "Janela de atendimento Grade de atendimento Capacidade Transportadoras Veículos …" at bounding box center [517, 254] width 1035 height 509
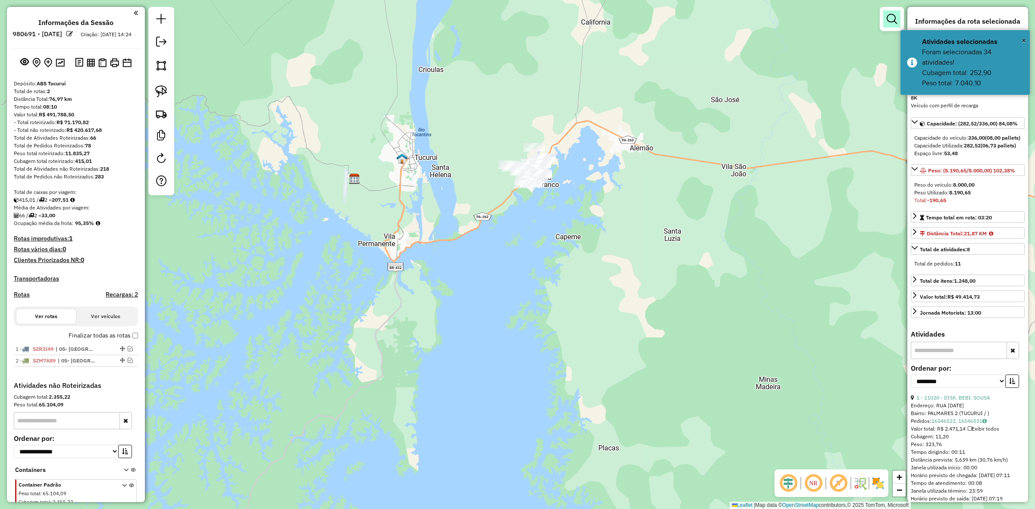
click at [892, 22] on em at bounding box center [892, 19] width 10 height 10
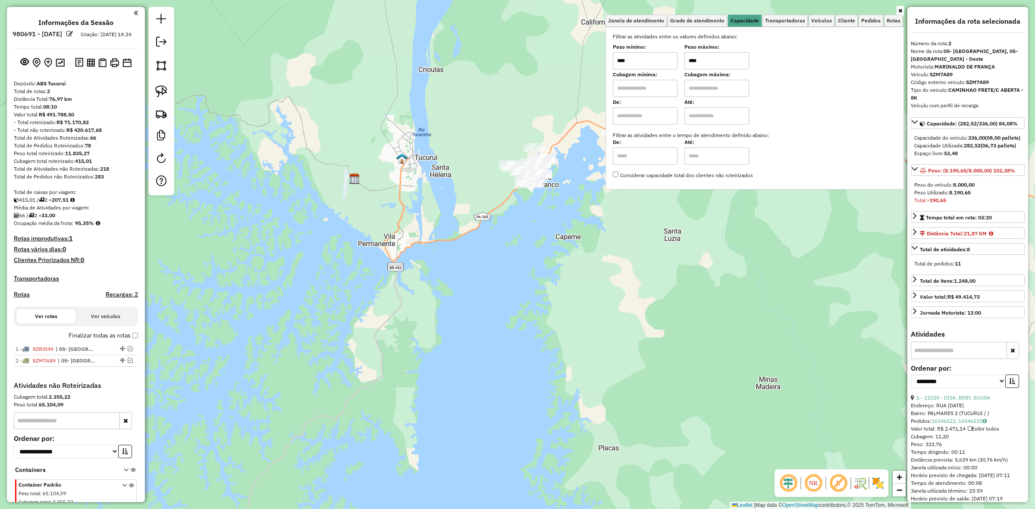
click at [722, 57] on input "****" at bounding box center [717, 60] width 65 height 17
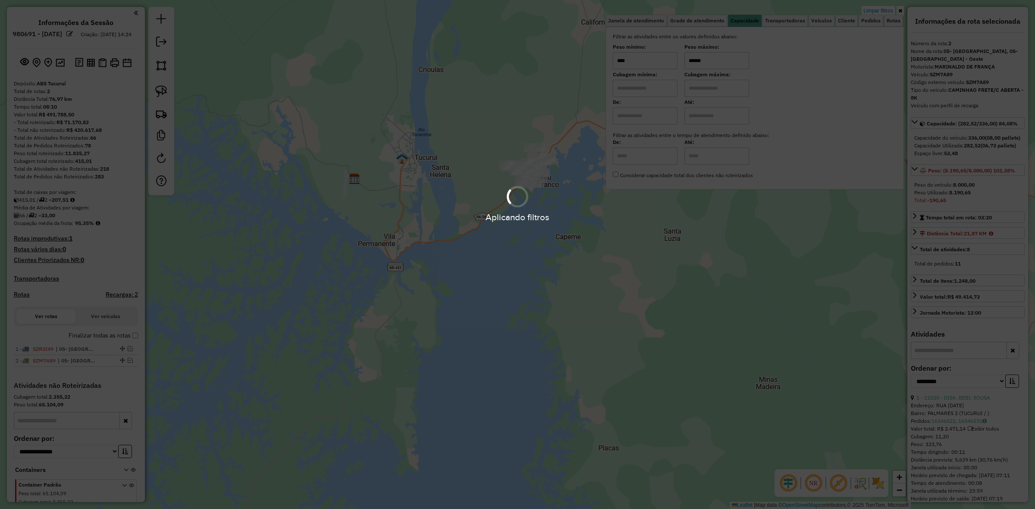
type input "******"
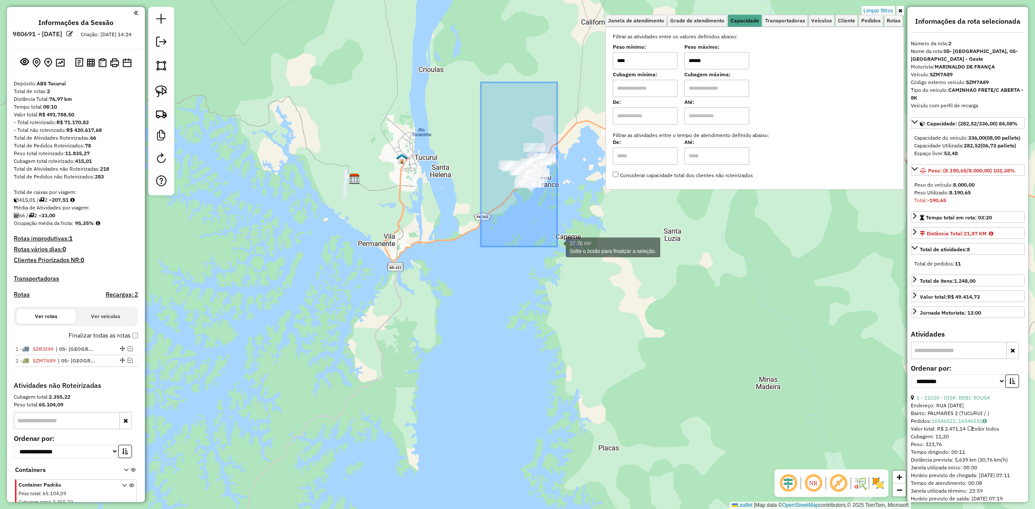
drag, startPoint x: 481, startPoint y: 82, endPoint x: 557, endPoint y: 247, distance: 181.2
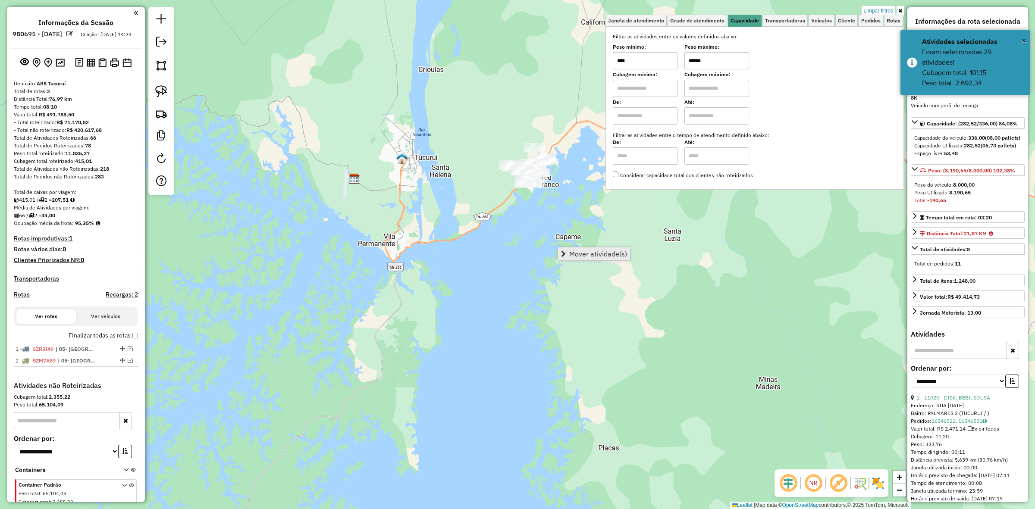
click at [611, 248] on link "Mover atividade(s)" at bounding box center [594, 254] width 72 height 13
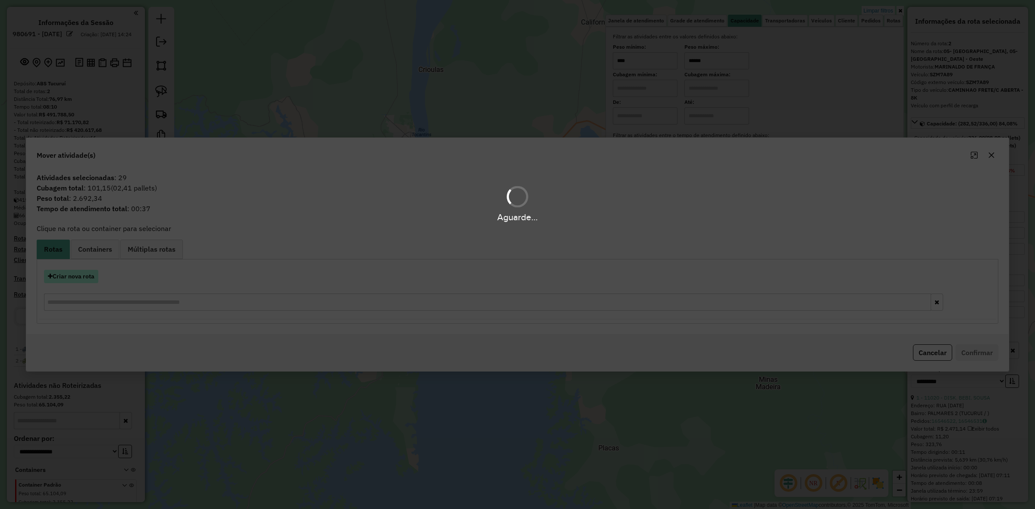
drag, startPoint x: 93, startPoint y: 269, endPoint x: 87, endPoint y: 273, distance: 7.8
click at [91, 270] on hb-app "Aguarde... Pop-up bloqueado! Seu navegador bloqueou automáticamente a abertura …" at bounding box center [517, 254] width 1035 height 509
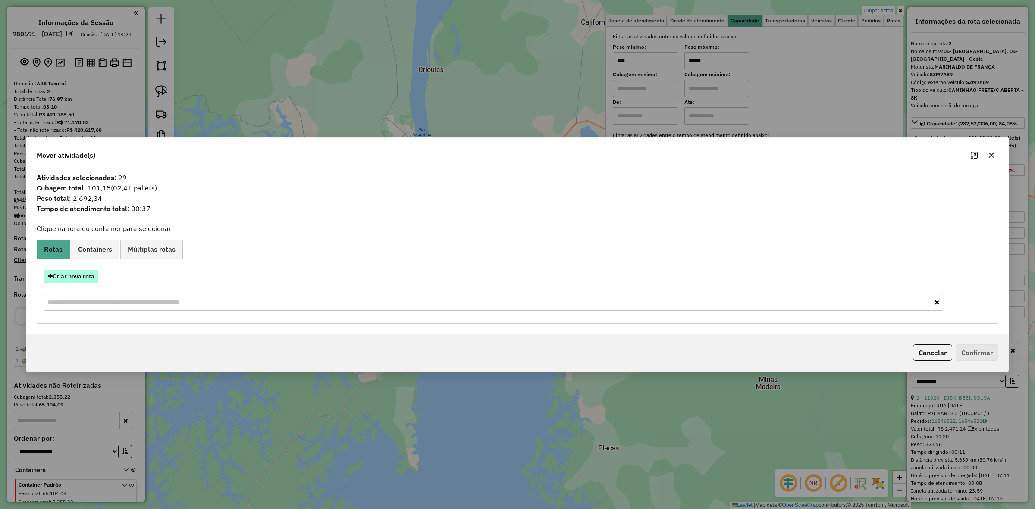
click at [83, 274] on button "Criar nova rota" at bounding box center [71, 276] width 54 height 13
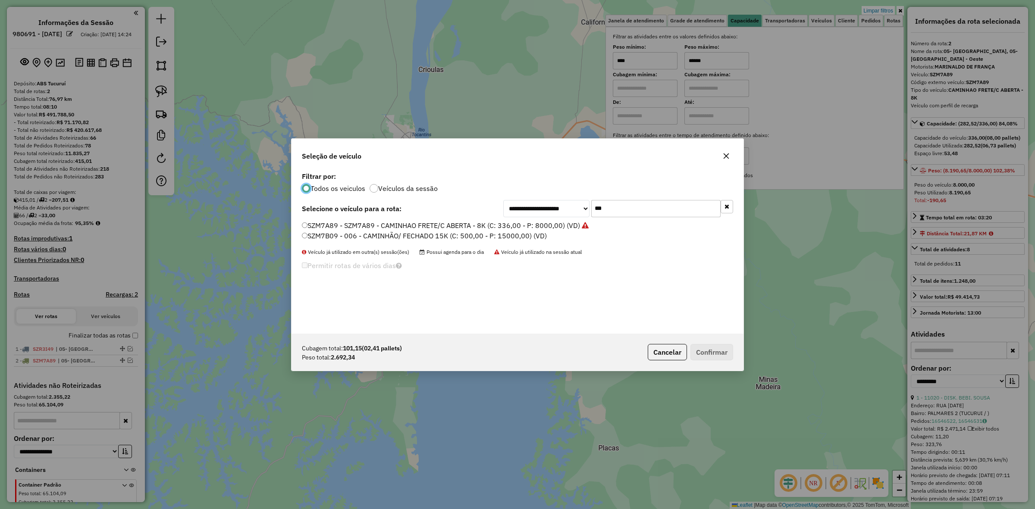
click at [608, 210] on input "***" at bounding box center [655, 208] width 129 height 17
paste input "****"
type input "*******"
click at [459, 223] on label "RWV1E38 - TRICICULO GRANDE (C: 120,00 - P: 5000,00) (VD)" at bounding box center [402, 225] width 201 height 10
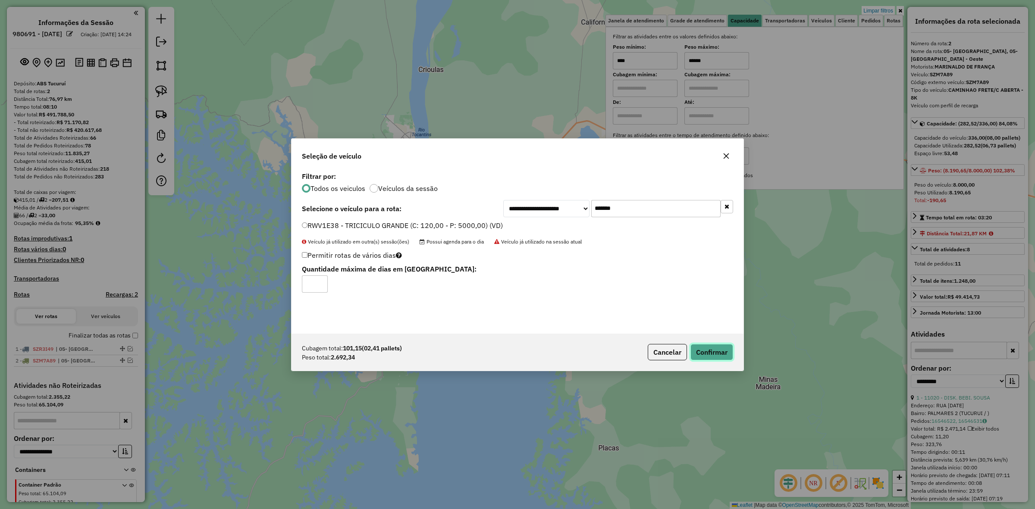
click at [714, 358] on button "Confirmar" at bounding box center [712, 352] width 43 height 16
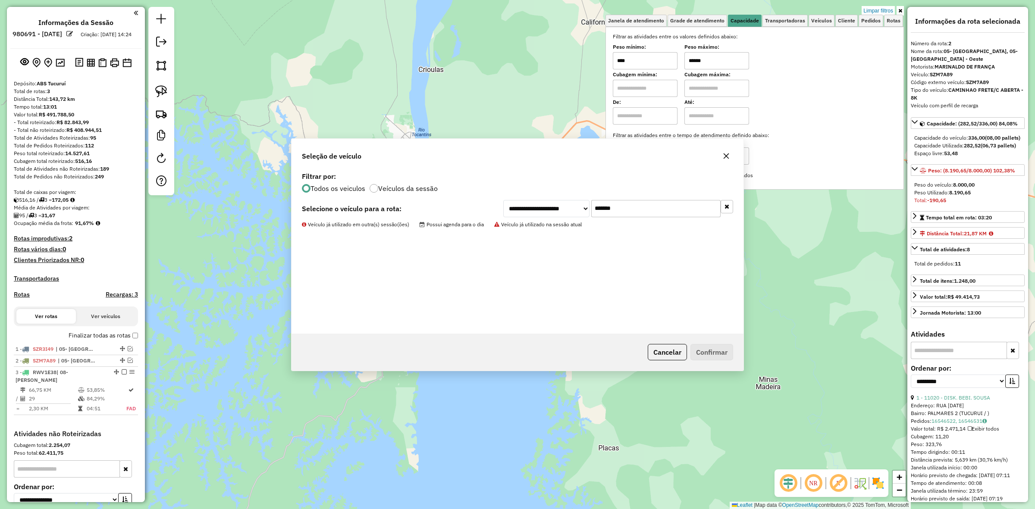
scroll to position [83, 0]
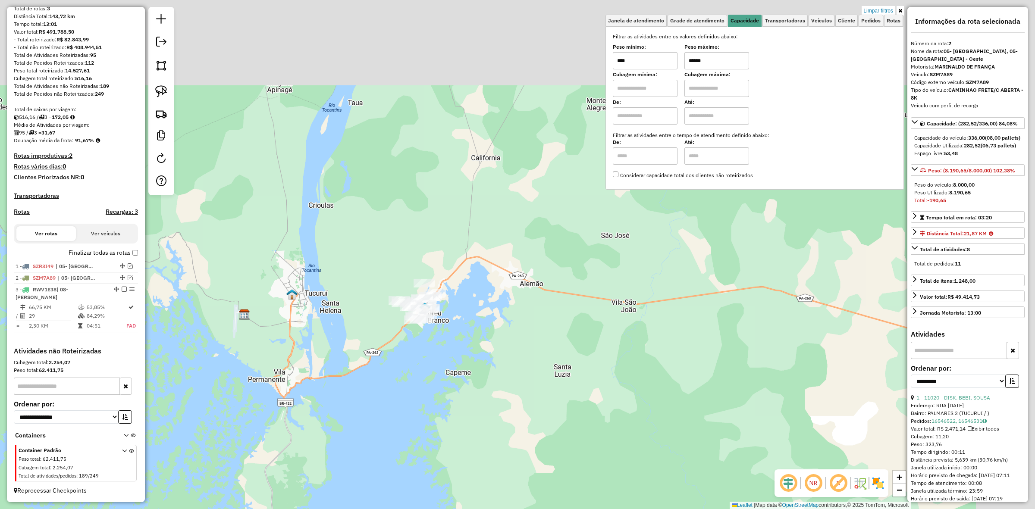
drag, startPoint x: 492, startPoint y: 326, endPoint x: 416, endPoint y: 406, distance: 110.5
click at [416, 406] on div "Limpar filtros Janela de atendimento Grade de atendimento Capacidade Transporta…" at bounding box center [517, 254] width 1035 height 509
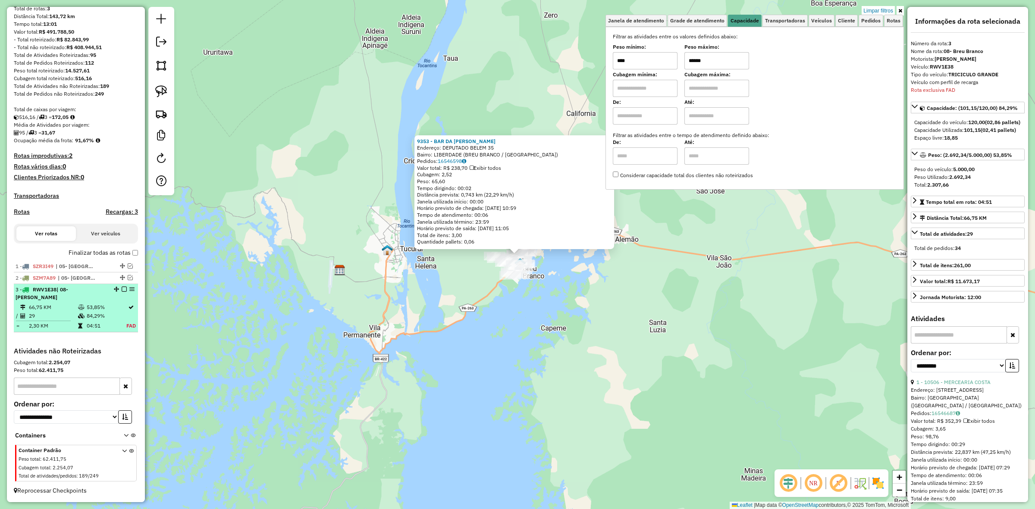
click at [122, 292] on em at bounding box center [124, 289] width 5 height 5
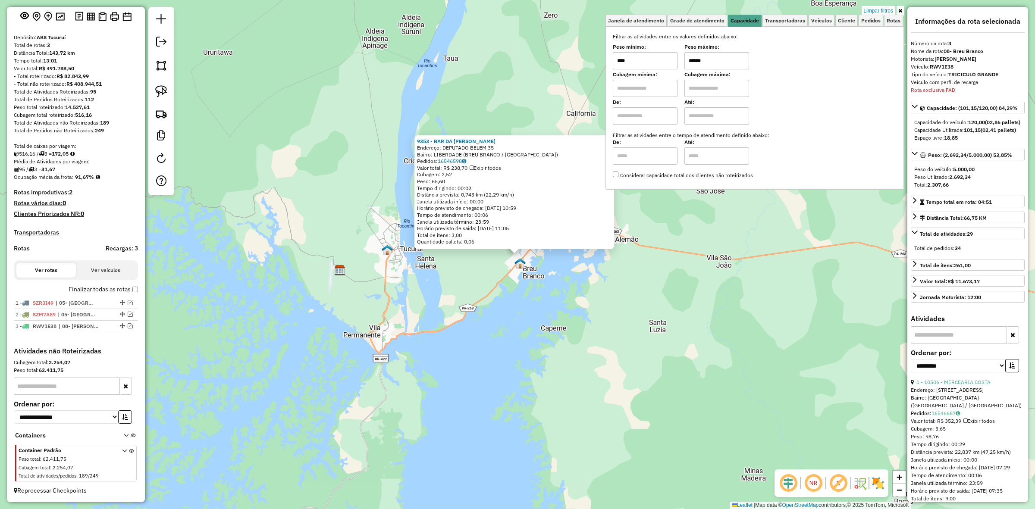
click at [728, 67] on input "******" at bounding box center [717, 60] width 65 height 17
type input "****"
click at [676, 310] on div "9353 - BAR DA MARCELA Endereço: DEPUTADO BELEM 35 Bairro: LIBERDADE (BREU BRANC…" at bounding box center [517, 254] width 1035 height 509
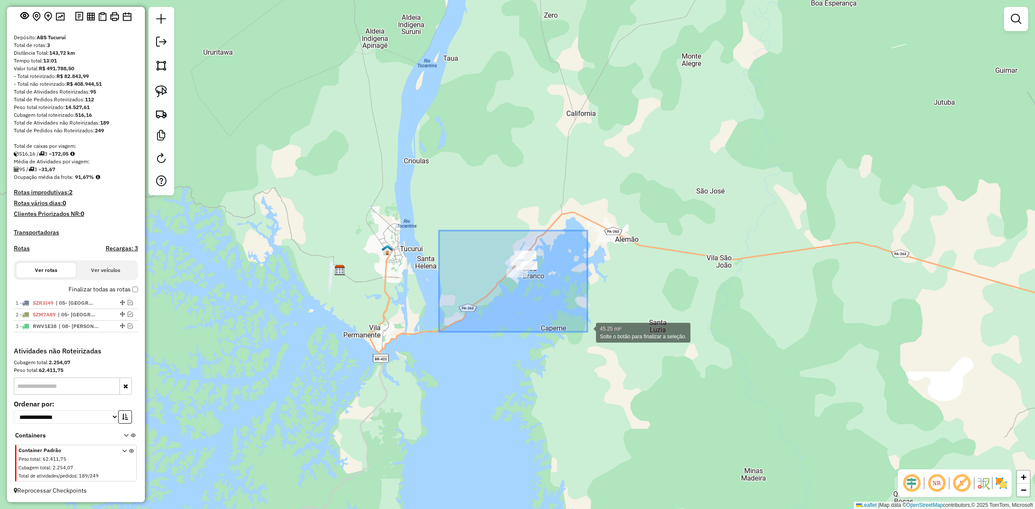
drag, startPoint x: 439, startPoint y: 231, endPoint x: 679, endPoint y: 324, distance: 257.8
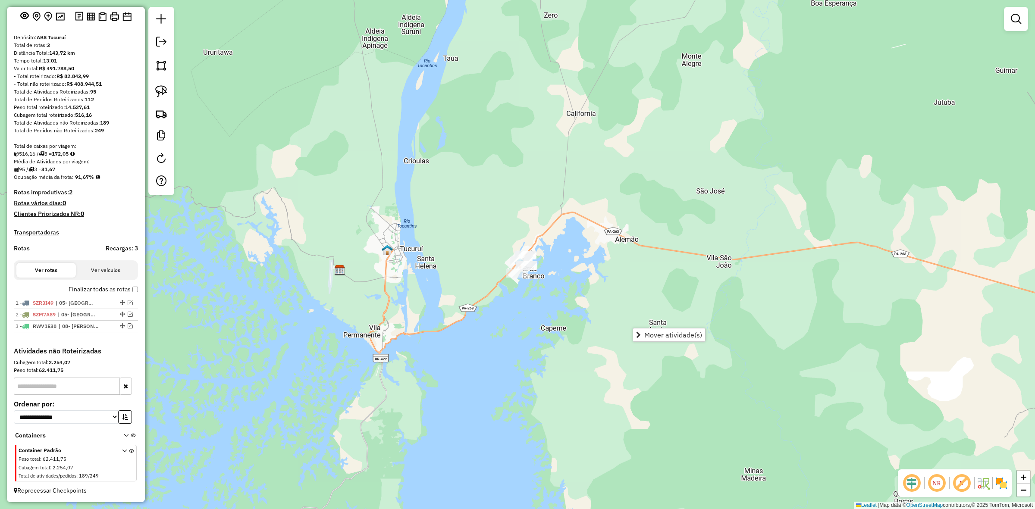
click at [409, 207] on div "Janela de atendimento Grade de atendimento Capacidade Transportadoras Veículos …" at bounding box center [517, 254] width 1035 height 509
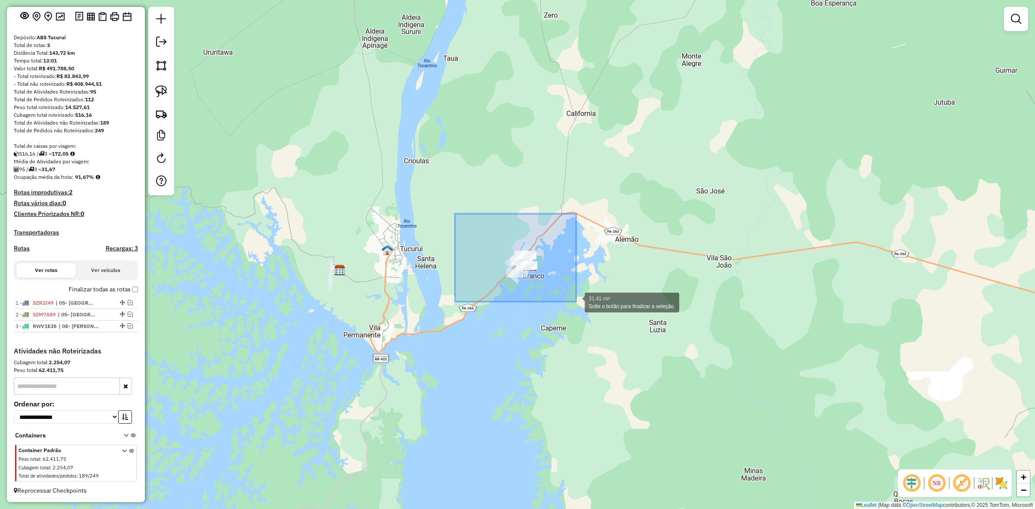
drag, startPoint x: 456, startPoint y: 217, endPoint x: 578, endPoint y: 302, distance: 148.6
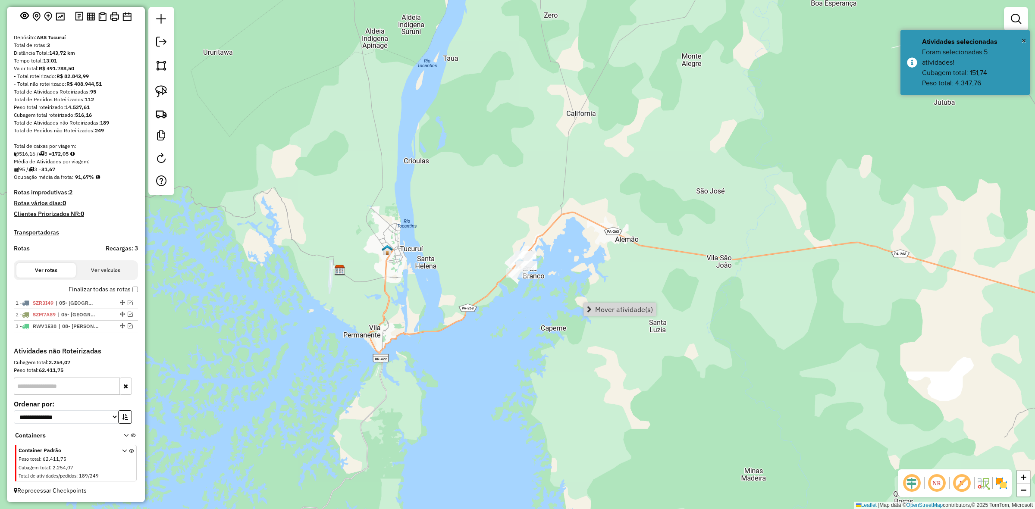
click at [634, 316] on div "Mover atividade(s)" at bounding box center [620, 310] width 73 height 14
click at [623, 299] on div "Janela de atendimento Grade de atendimento Capacidade Transportadoras Veículos …" at bounding box center [517, 254] width 1035 height 509
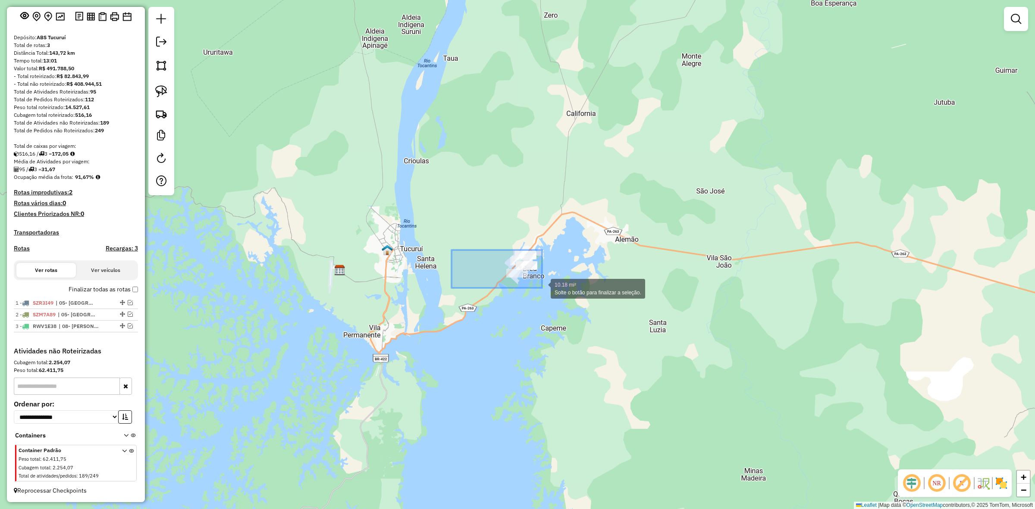
drag, startPoint x: 452, startPoint y: 250, endPoint x: 548, endPoint y: 289, distance: 103.7
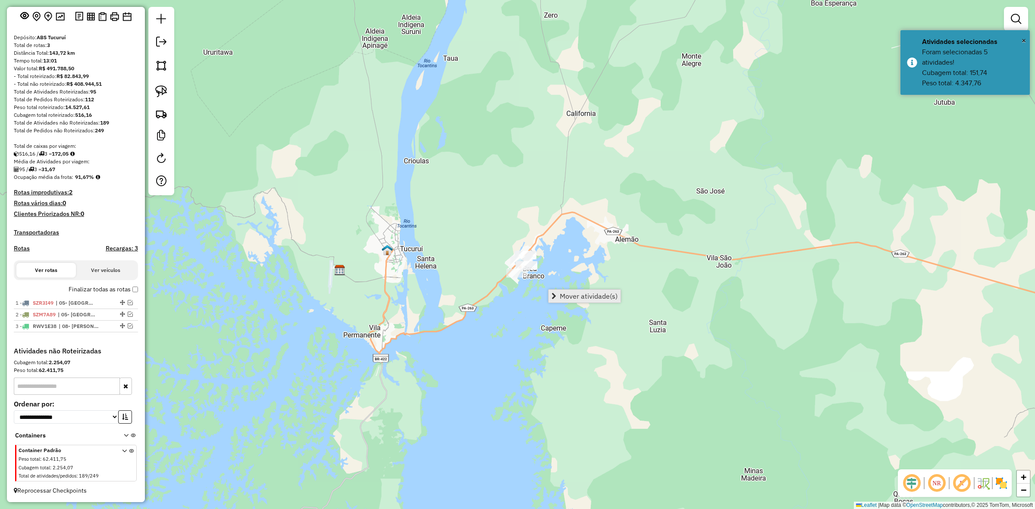
click at [566, 291] on link "Mover atividade(s)" at bounding box center [585, 296] width 72 height 13
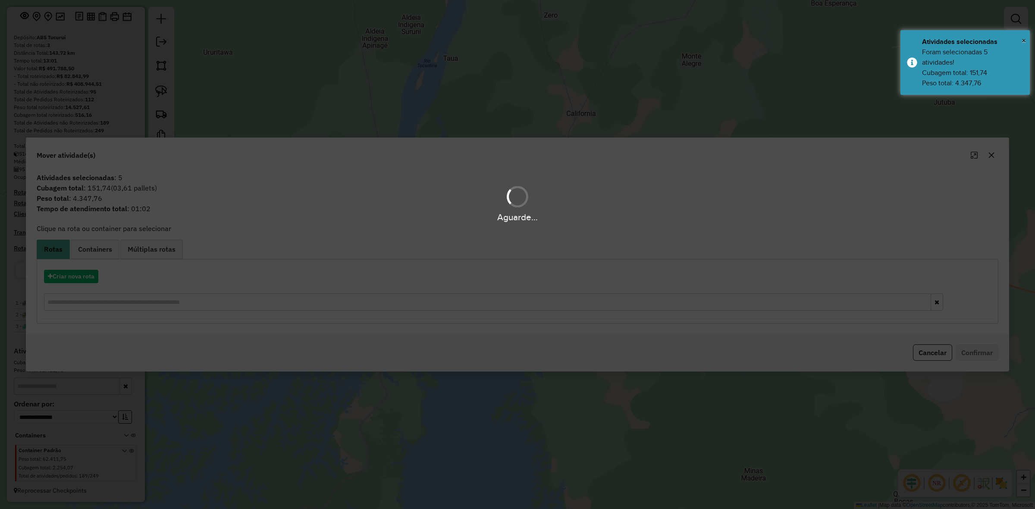
click at [81, 280] on div "Aguarde..." at bounding box center [517, 254] width 1035 height 509
click at [81, 280] on hb-app "Aguarde... Pop-up bloqueado! Seu navegador bloqueou automáticamente a abertura …" at bounding box center [517, 254] width 1035 height 509
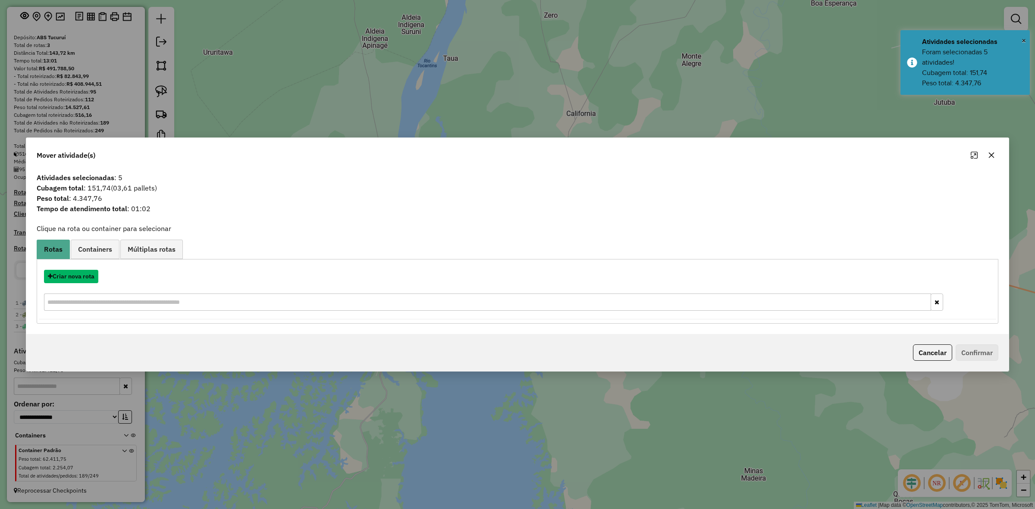
click at [81, 280] on button "Criar nova rota" at bounding box center [71, 276] width 54 height 13
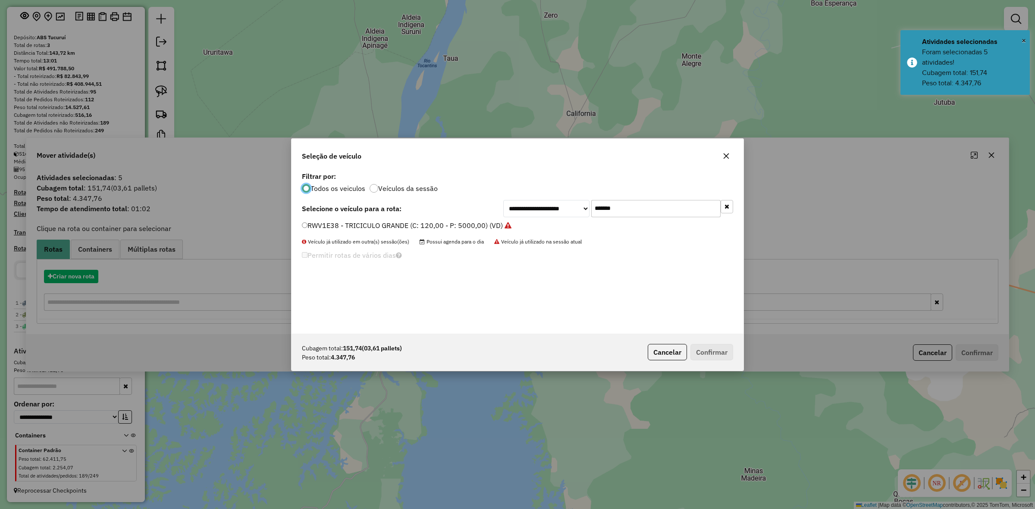
scroll to position [4, 3]
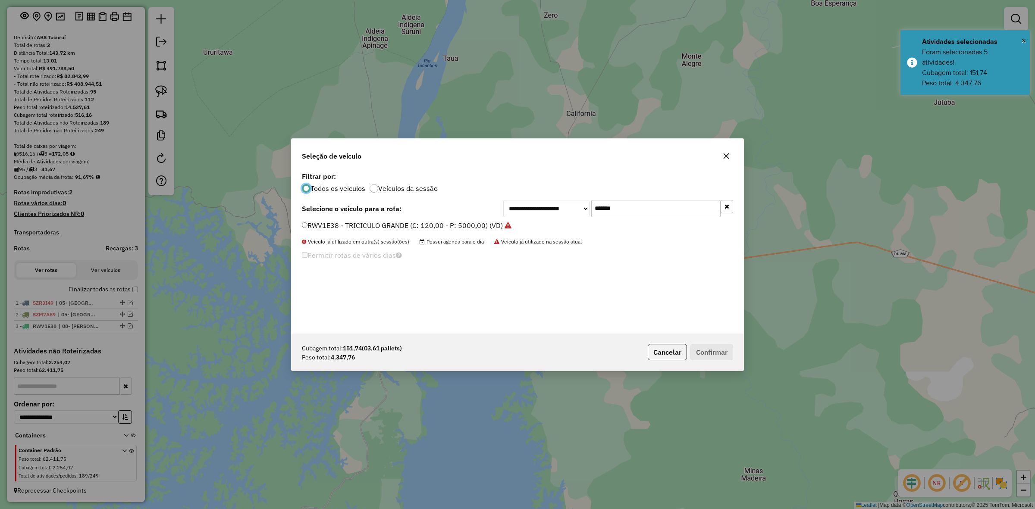
click at [625, 212] on input "*******" at bounding box center [655, 208] width 129 height 17
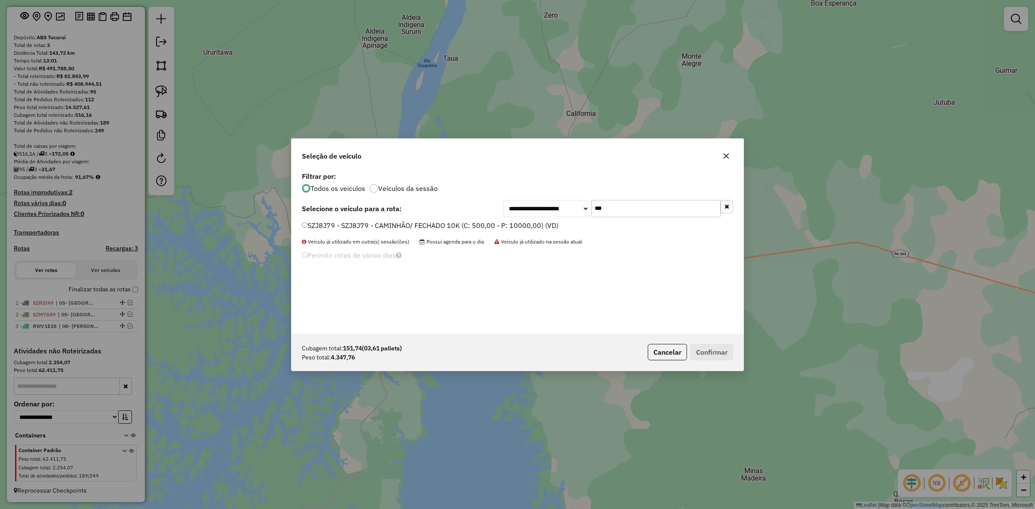
type input "***"
click at [410, 220] on div "**********" at bounding box center [518, 252] width 452 height 164
click at [506, 233] on div "SZJ8J79 - SZJ8J79 - CAMINHÃO/ FECHADO 10K (C: 500,00 - P: 10000,00) (VD)" at bounding box center [518, 229] width 442 height 17
click at [506, 228] on label "SZJ8J79 - SZJ8J79 - CAMINHÃO/ FECHADO 10K (C: 500,00 - P: 10000,00) (VD)" at bounding box center [430, 225] width 257 height 10
click at [695, 346] on button "Confirmar" at bounding box center [712, 352] width 43 height 16
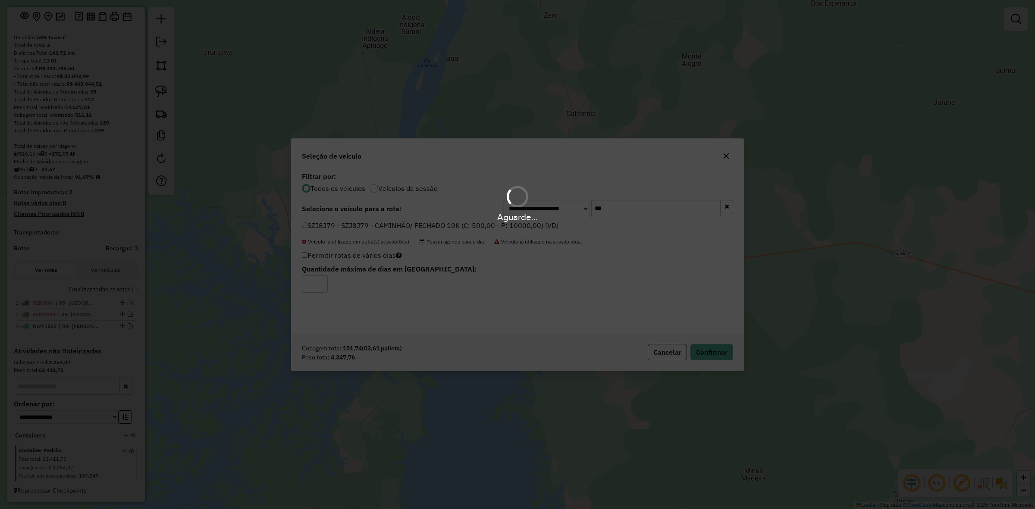
scroll to position [83, 0]
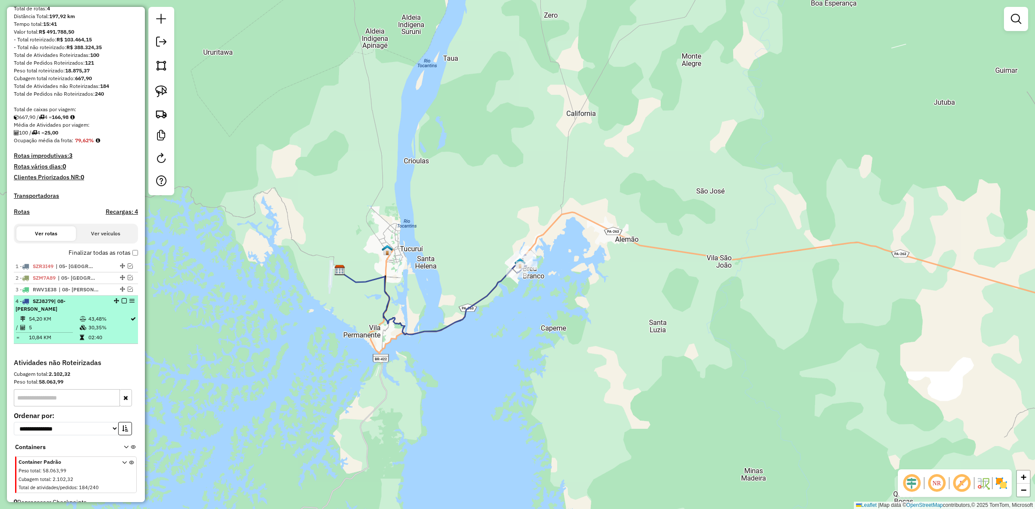
click at [122, 304] on em at bounding box center [124, 300] width 5 height 5
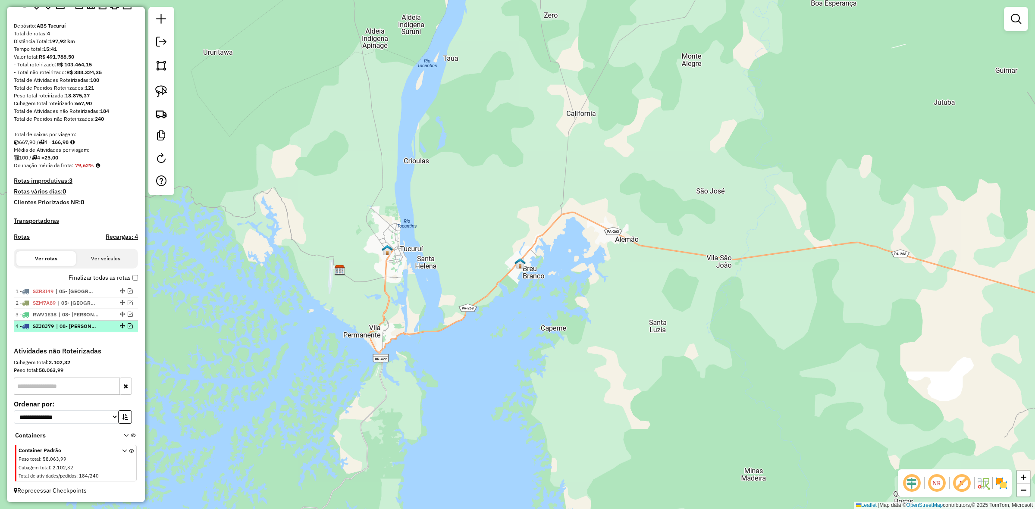
scroll to position [66, 0]
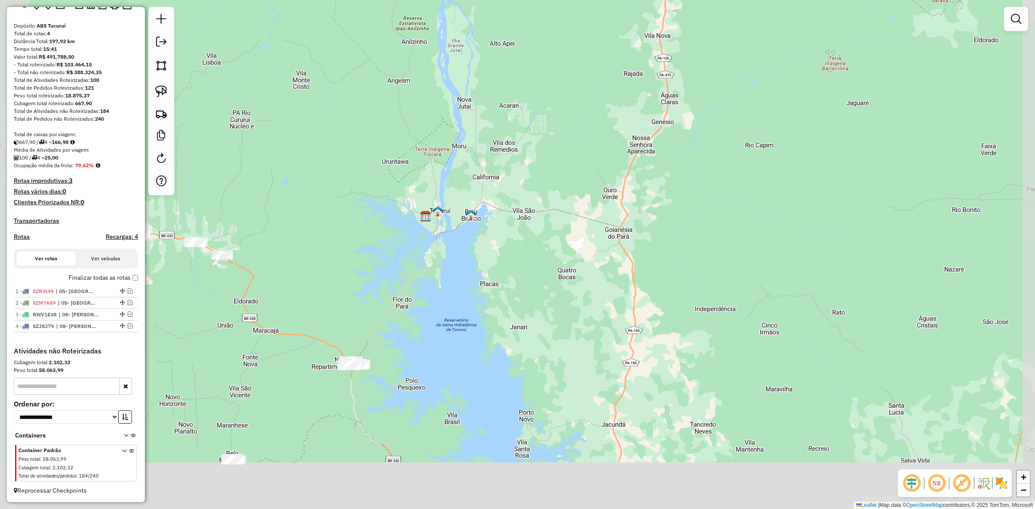
drag, startPoint x: 448, startPoint y: 248, endPoint x: 487, endPoint y: 176, distance: 82.2
click at [484, 188] on div "Janela de atendimento Grade de atendimento Capacidade Transportadoras Veículos …" at bounding box center [517, 254] width 1035 height 509
click at [486, 179] on div "Janela de atendimento Grade de atendimento Capacidade Transportadoras Veículos …" at bounding box center [517, 254] width 1035 height 509
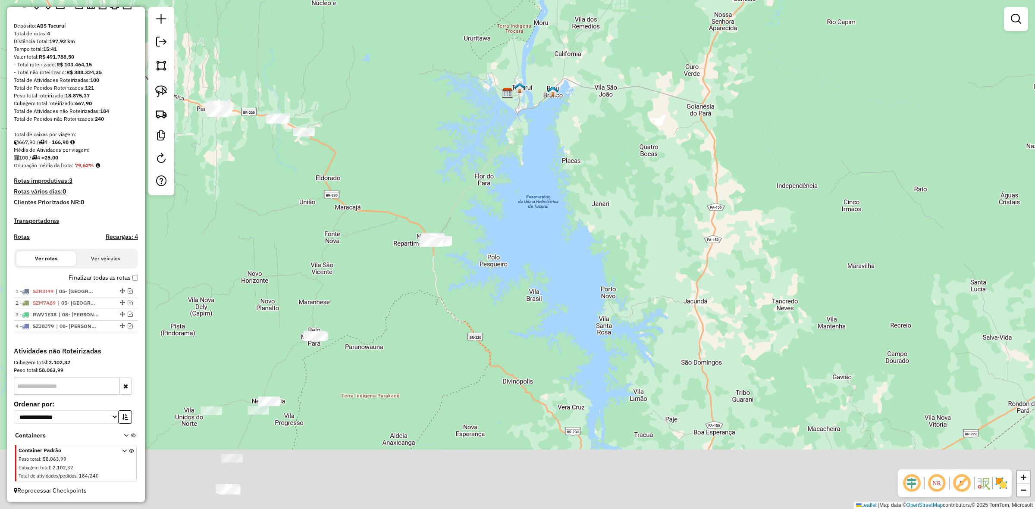
drag, startPoint x: 432, startPoint y: 313, endPoint x: 488, endPoint y: 244, distance: 88.9
click at [488, 244] on div "Janela de atendimento Grade de atendimento Capacidade Transportadoras Veículos …" at bounding box center [517, 254] width 1035 height 509
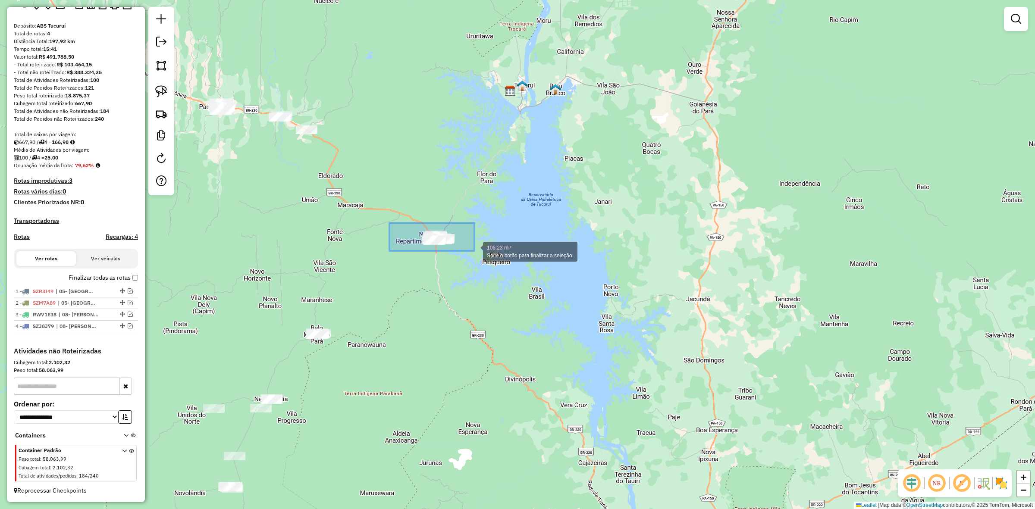
drag, startPoint x: 389, startPoint y: 223, endPoint x: 484, endPoint y: 254, distance: 99.2
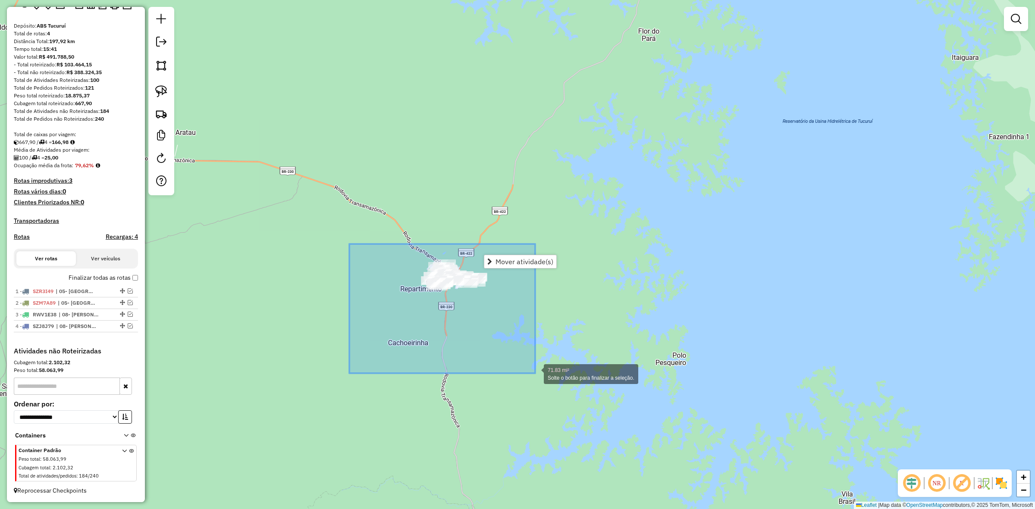
drag, startPoint x: 356, startPoint y: 253, endPoint x: 600, endPoint y: 370, distance: 270.5
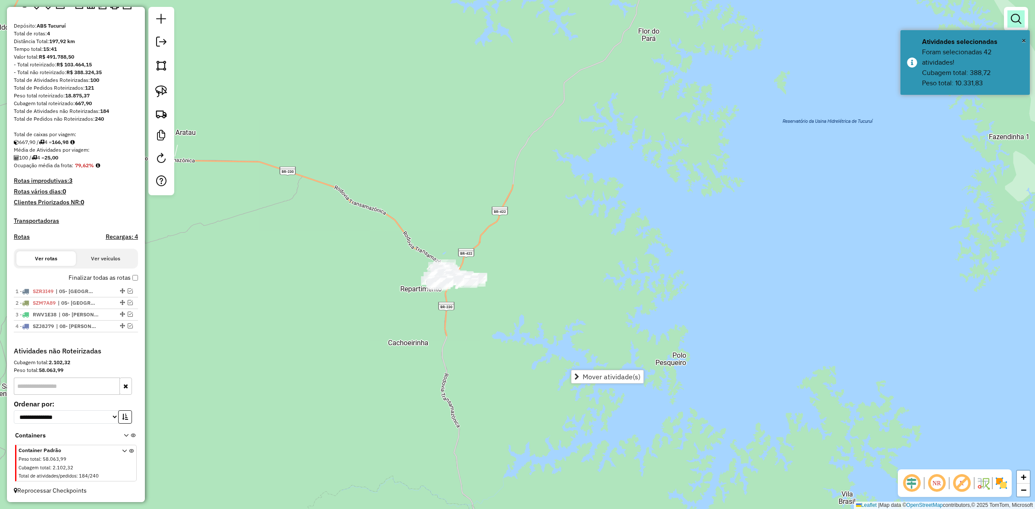
click at [1018, 14] on em at bounding box center [1016, 19] width 10 height 10
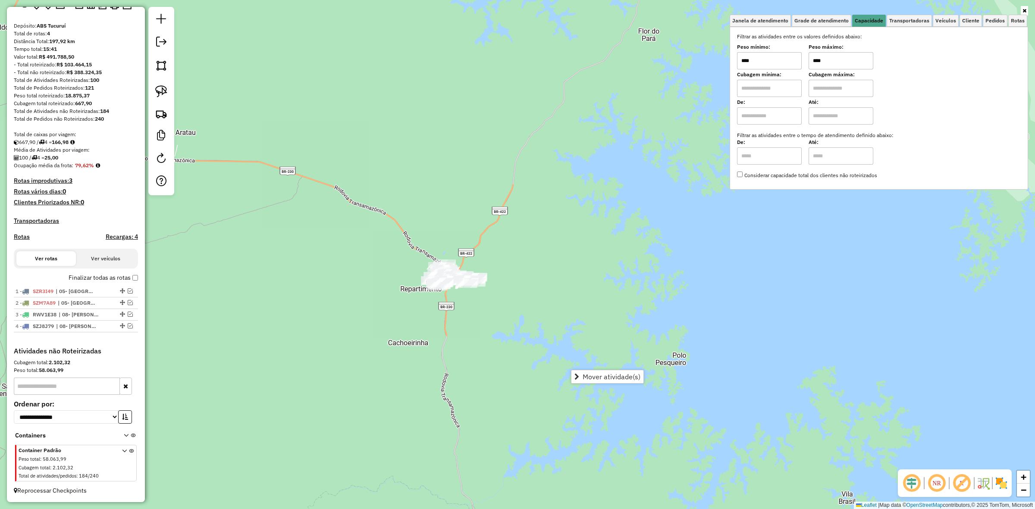
click at [857, 54] on input "****" at bounding box center [841, 60] width 65 height 17
type input "******"
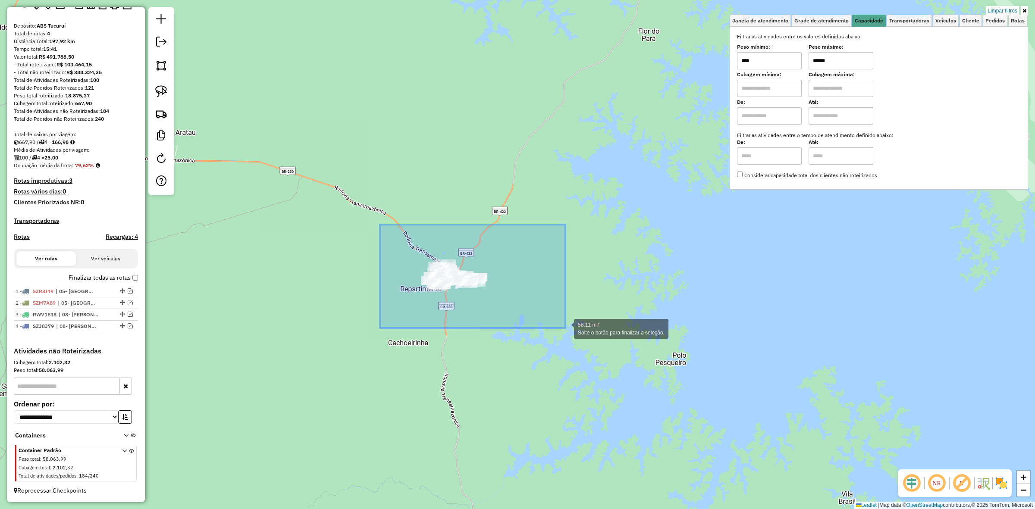
drag, startPoint x: 382, startPoint y: 227, endPoint x: 566, endPoint y: 328, distance: 210.0
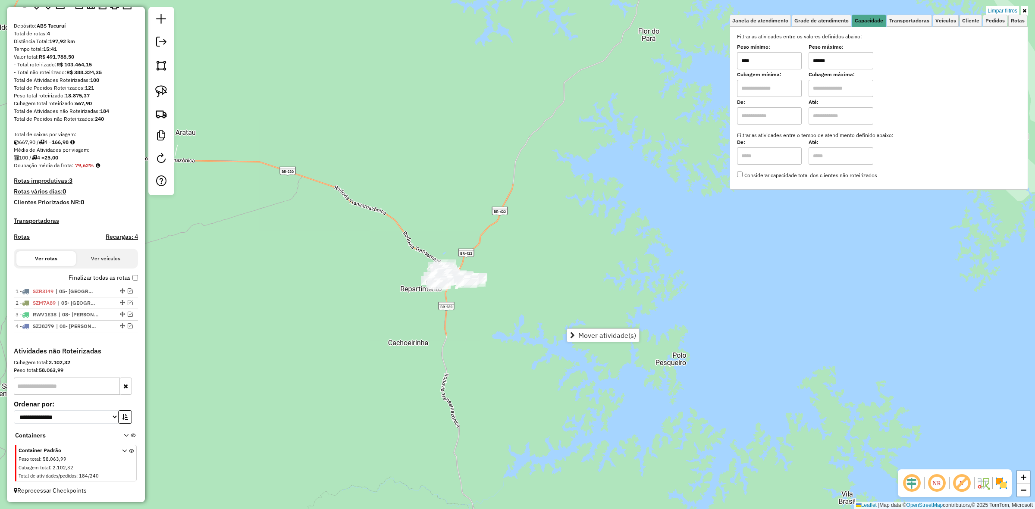
click at [829, 63] on input "******" at bounding box center [841, 60] width 65 height 17
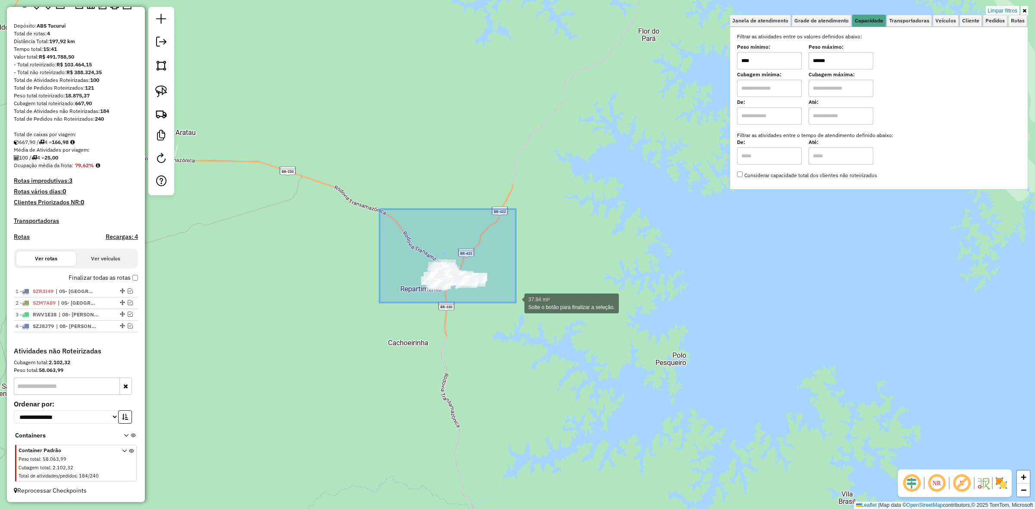
drag, startPoint x: 379, startPoint y: 210, endPoint x: 517, endPoint y: 303, distance: 166.3
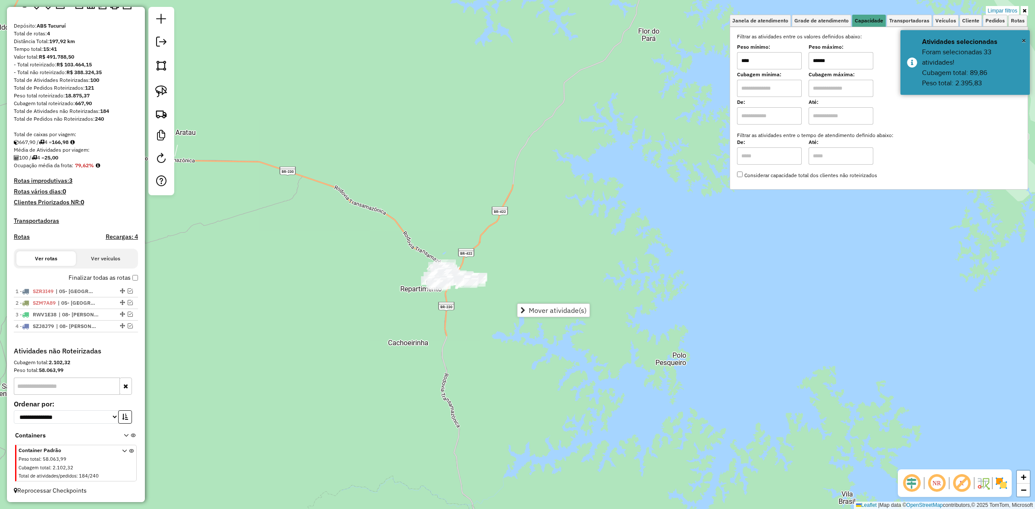
click at [531, 304] on div "Mover atividade(s)" at bounding box center [553, 311] width 73 height 14
click at [539, 307] on span "Mover atividade(s)" at bounding box center [558, 310] width 58 height 7
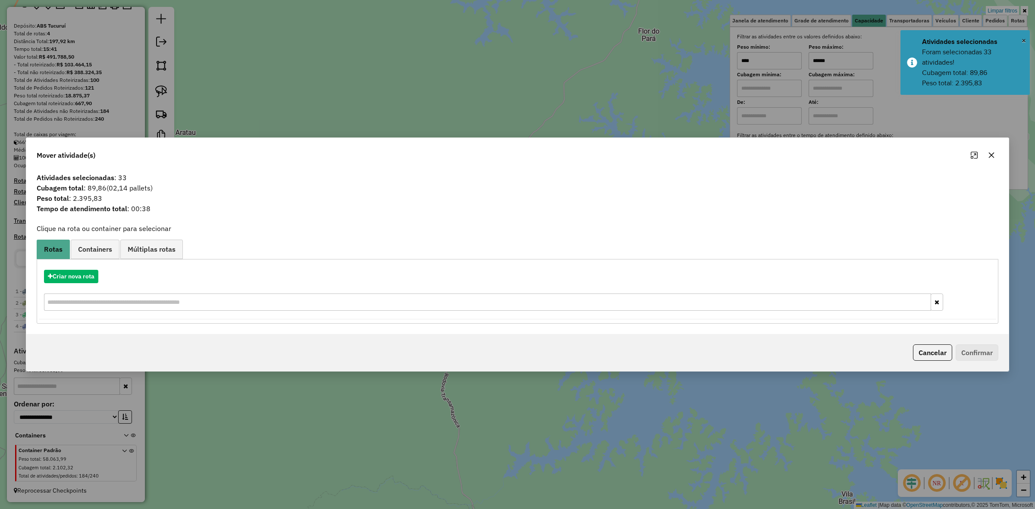
click at [60, 289] on hb-app "Aguarde... Pop-up bloqueado! Seu navegador bloqueou automáticamente a abertura …" at bounding box center [517, 254] width 1035 height 509
click at [69, 279] on button "Criar nova rota" at bounding box center [71, 276] width 54 height 13
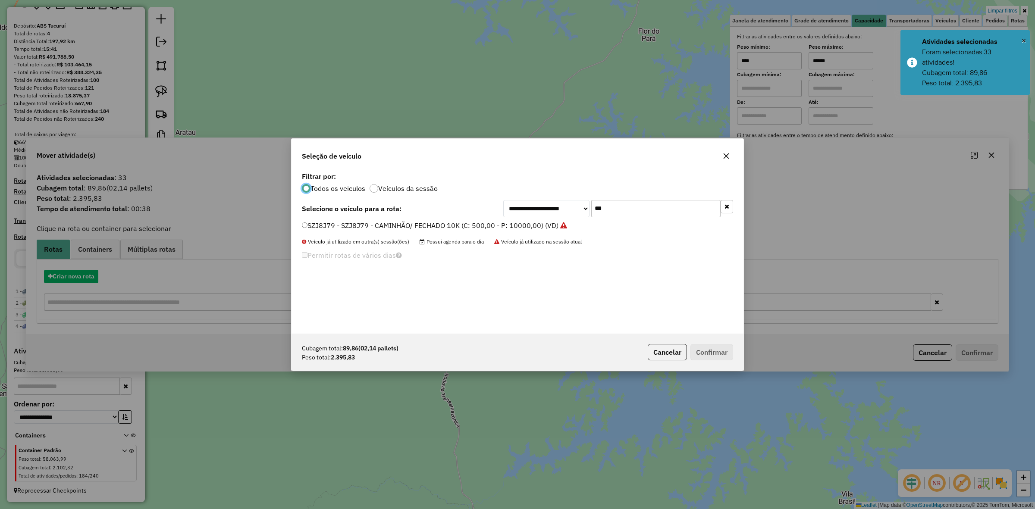
scroll to position [4, 3]
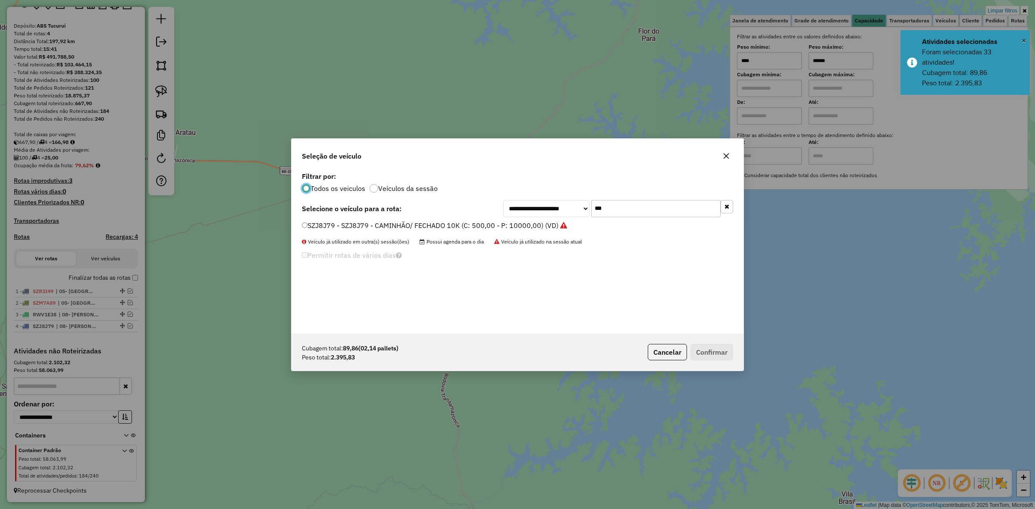
click at [597, 208] on input "***" at bounding box center [655, 208] width 129 height 17
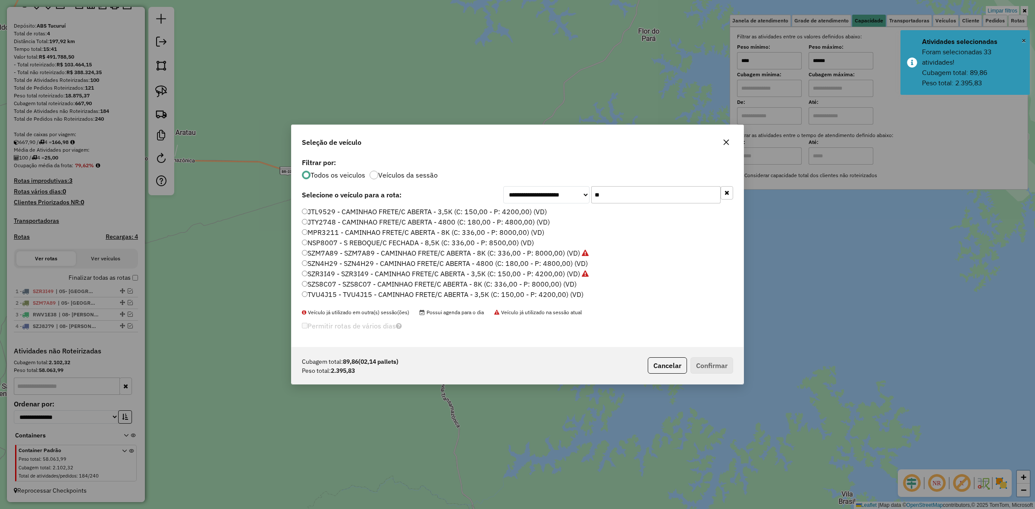
type input "*"
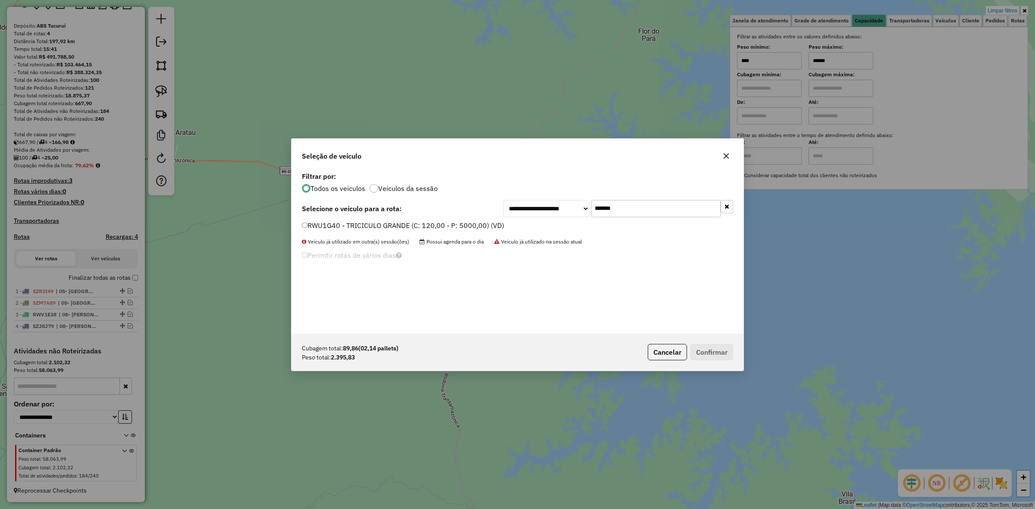
type input "*******"
click at [473, 229] on label "RWU1G40 - TRICICULO GRANDE (C: 120,00 - P: 5000,00) (VD)" at bounding box center [403, 225] width 202 height 10
click at [725, 350] on button "Confirmar" at bounding box center [712, 352] width 43 height 16
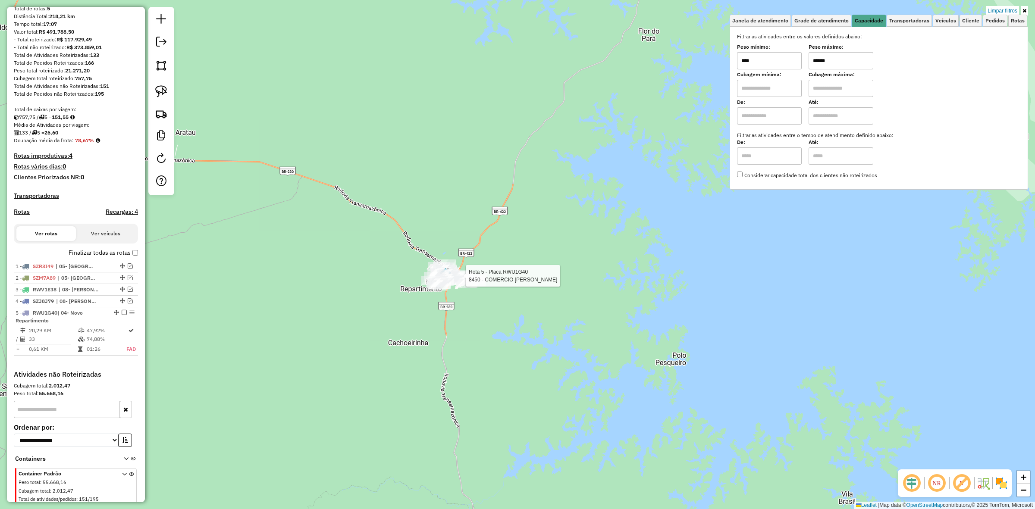
scroll to position [114, 0]
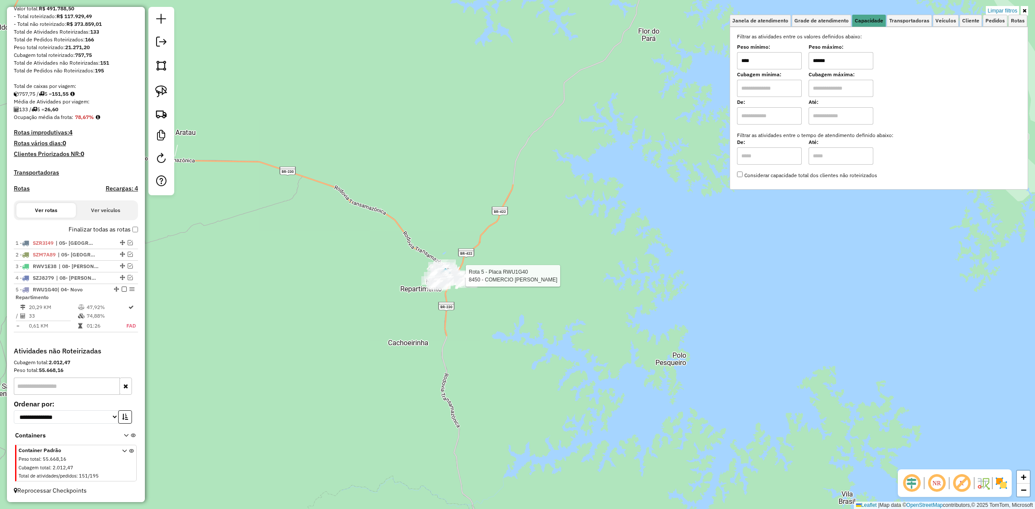
select select "**********"
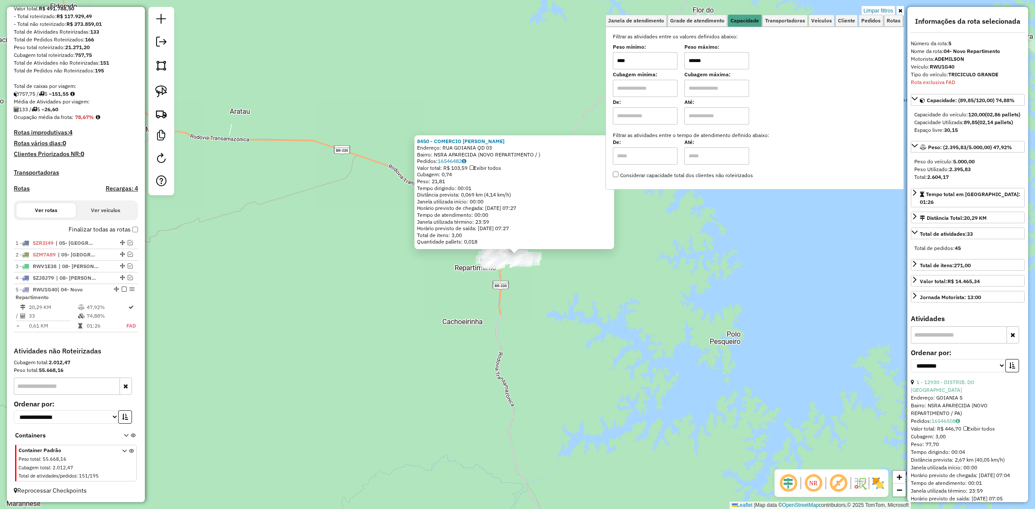
click at [705, 60] on input "******" at bounding box center [717, 60] width 65 height 17
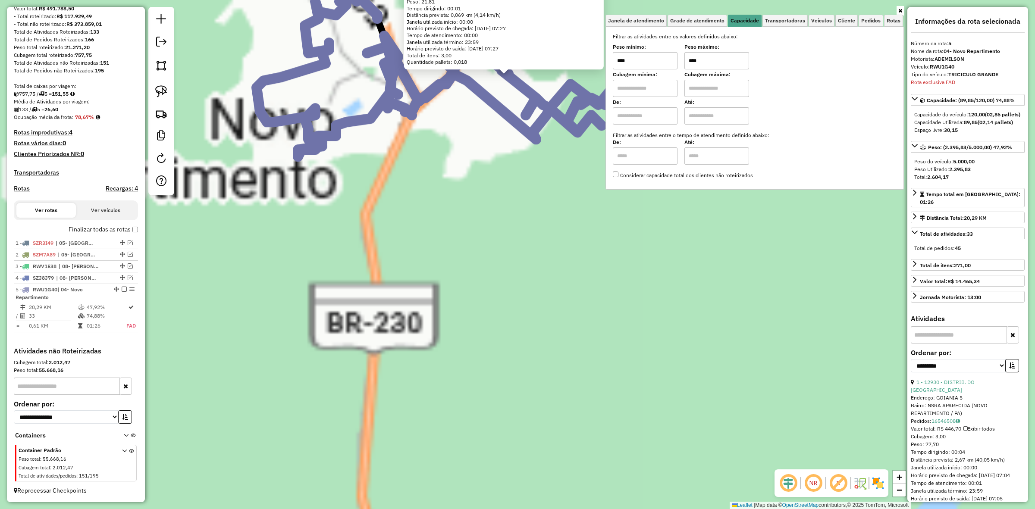
type input "****"
click at [459, 251] on div "8450 - COMERCIO SOUZA SILVA Endereço: RUA GOIANIA QD 03 Bairro: NSRA APARECIDA …" at bounding box center [517, 254] width 1035 height 509
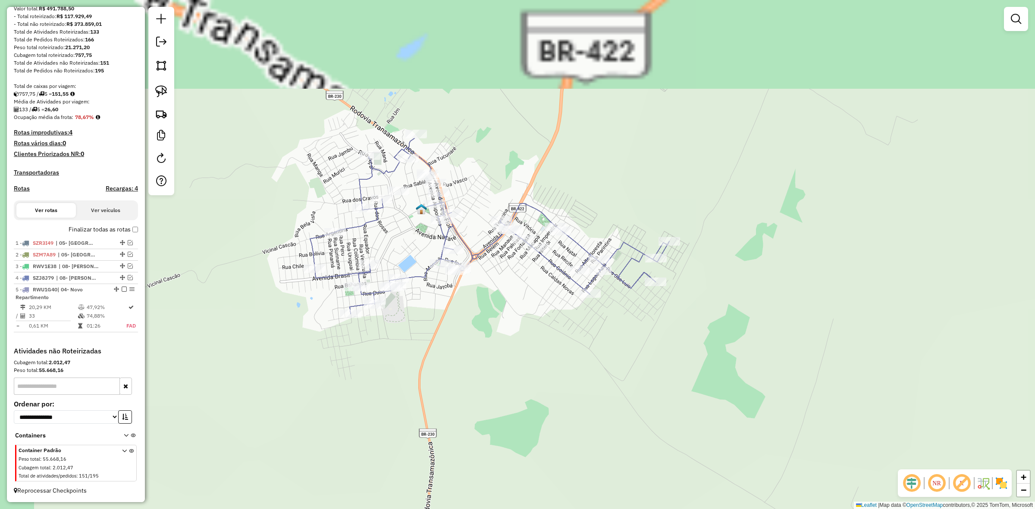
drag, startPoint x: 419, startPoint y: 164, endPoint x: 472, endPoint y: 320, distance: 165.0
click at [472, 320] on div "Janela de atendimento Grade de atendimento Capacidade Transportadoras Veículos …" at bounding box center [517, 254] width 1035 height 509
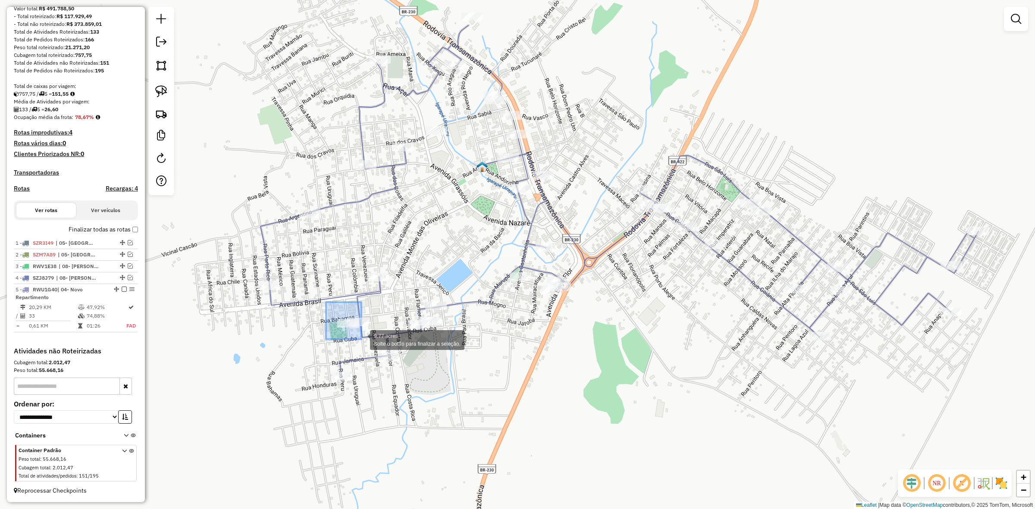
drag, startPoint x: 335, startPoint y: 322, endPoint x: 361, endPoint y: 339, distance: 31.8
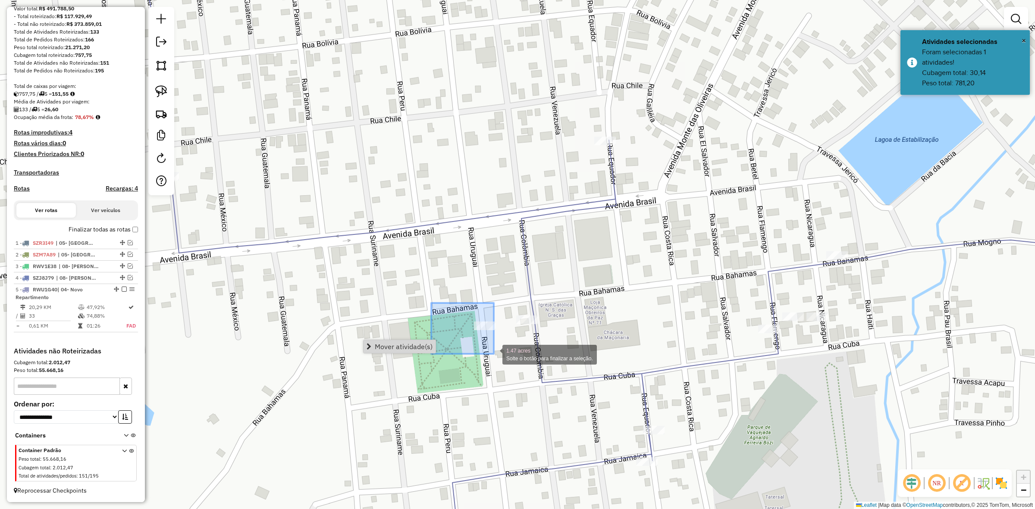
drag, startPoint x: 431, startPoint y: 303, endPoint x: 494, endPoint y: 354, distance: 80.6
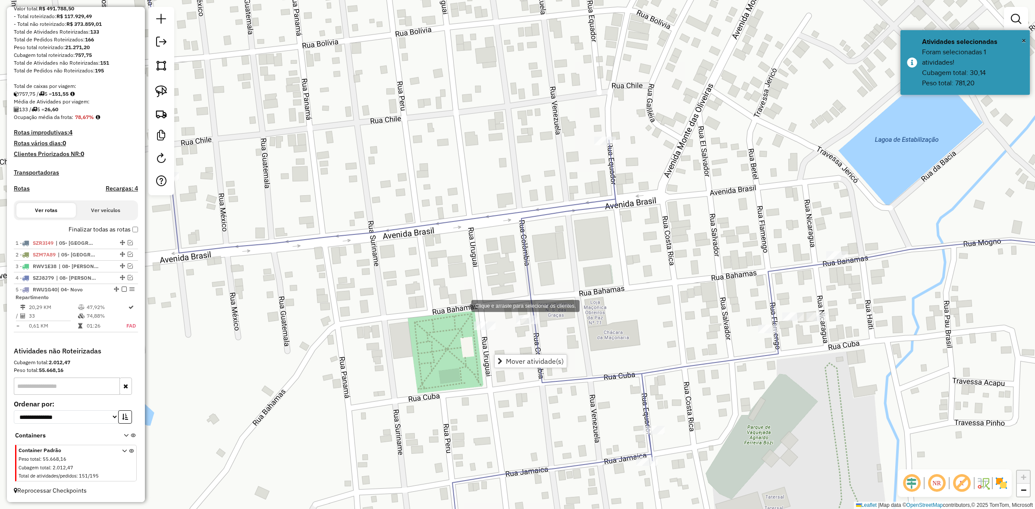
click at [463, 305] on div "Clique e arraste para selecionar os clientes. Janela de atendimento Grade de at…" at bounding box center [517, 254] width 1035 height 509
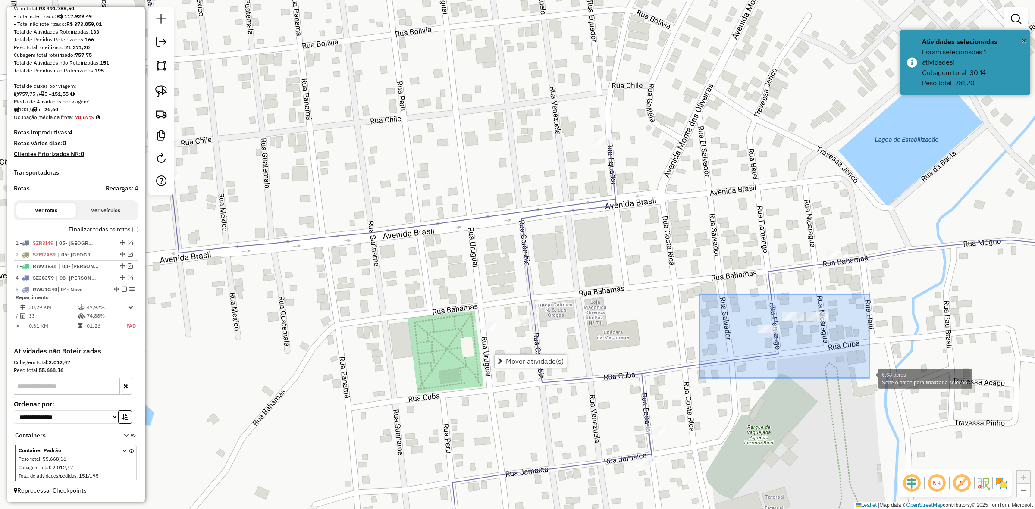
drag, startPoint x: 710, startPoint y: 307, endPoint x: 870, endPoint y: 378, distance: 174.3
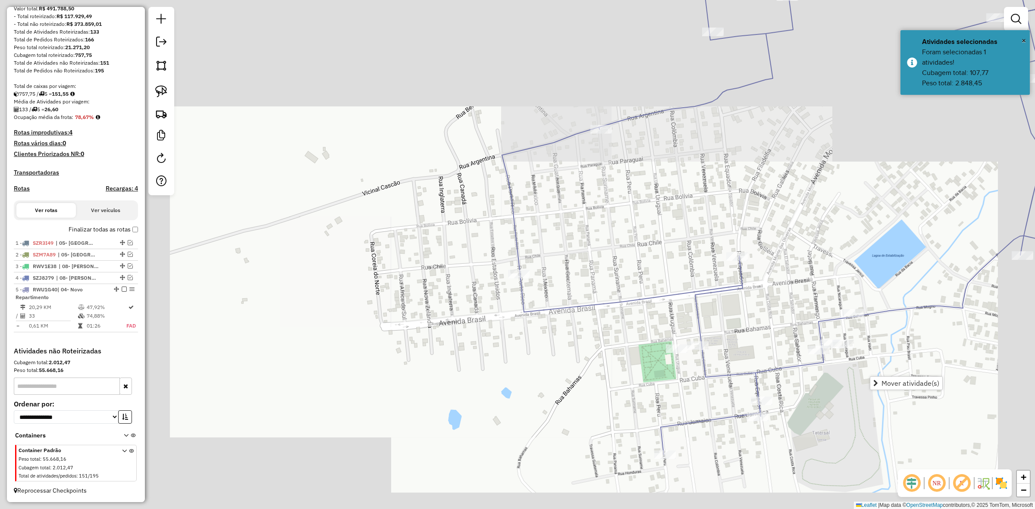
drag, startPoint x: 867, startPoint y: 303, endPoint x: 573, endPoint y: 347, distance: 297.9
click at [573, 347] on div "Janela de atendimento Grade de atendimento Capacidade Transportadoras Veículos …" at bounding box center [517, 254] width 1035 height 509
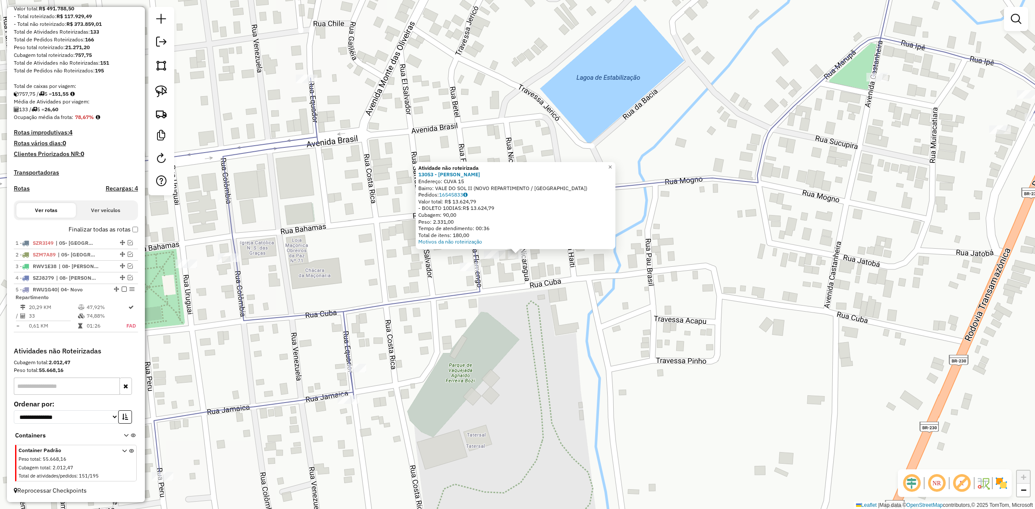
click at [527, 320] on div "Atividade não roteirizada 13053 - OLIVEIRA ROCHA Endereço: CUVA 15 Bairro: VALE…" at bounding box center [517, 254] width 1035 height 509
click at [534, 305] on div "Atividade não roteirizada 13053 - OLIVEIRA ROCHA Endereço: CUVA 15 Bairro: VALE…" at bounding box center [517, 254] width 1035 height 509
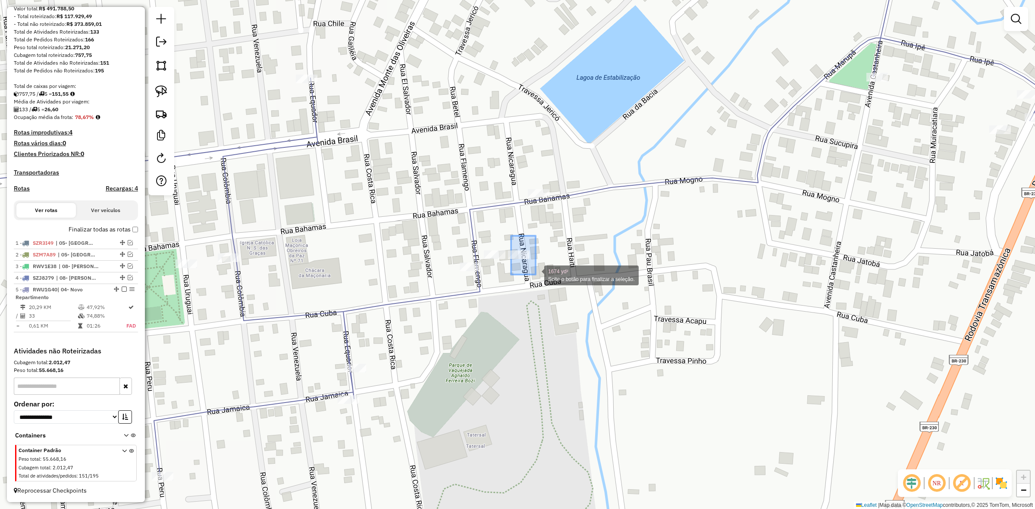
drag, startPoint x: 511, startPoint y: 236, endPoint x: 548, endPoint y: 279, distance: 56.3
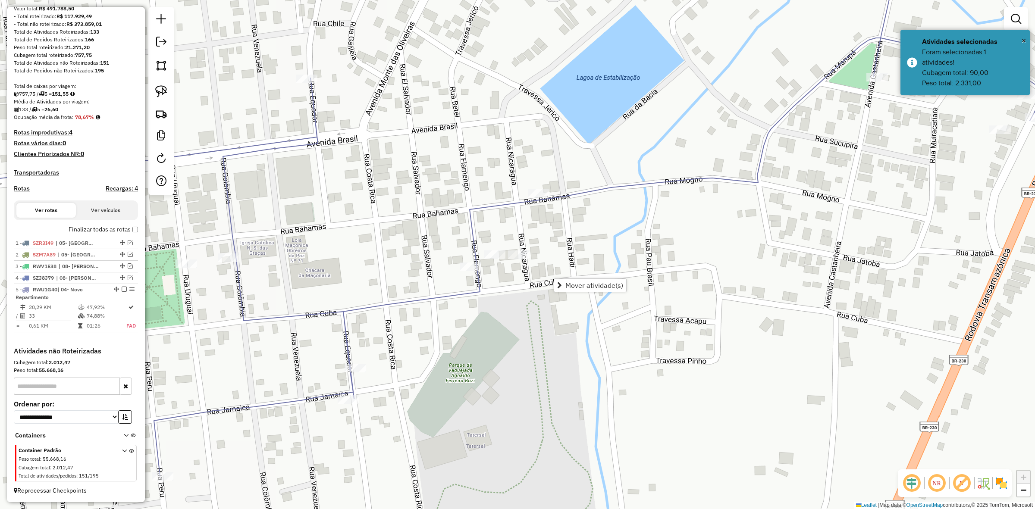
click at [512, 265] on div "Janela de atendimento Grade de atendimento Capacidade Transportadoras Veículos …" at bounding box center [517, 254] width 1035 height 509
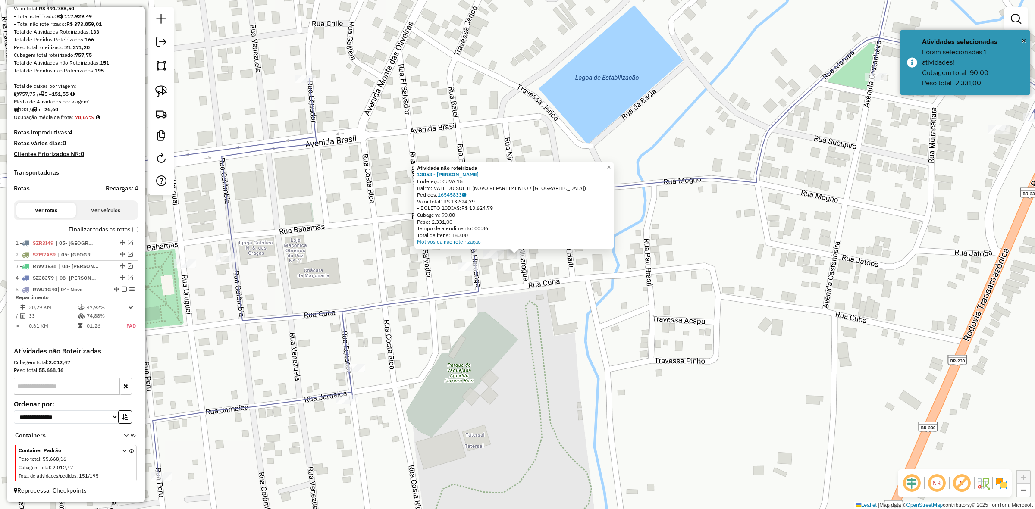
click at [628, 320] on div "Atividade não roteirizada 13053 - OLIVEIRA ROCHA Endereço: CUVA 15 Bairro: VALE…" at bounding box center [517, 254] width 1035 height 509
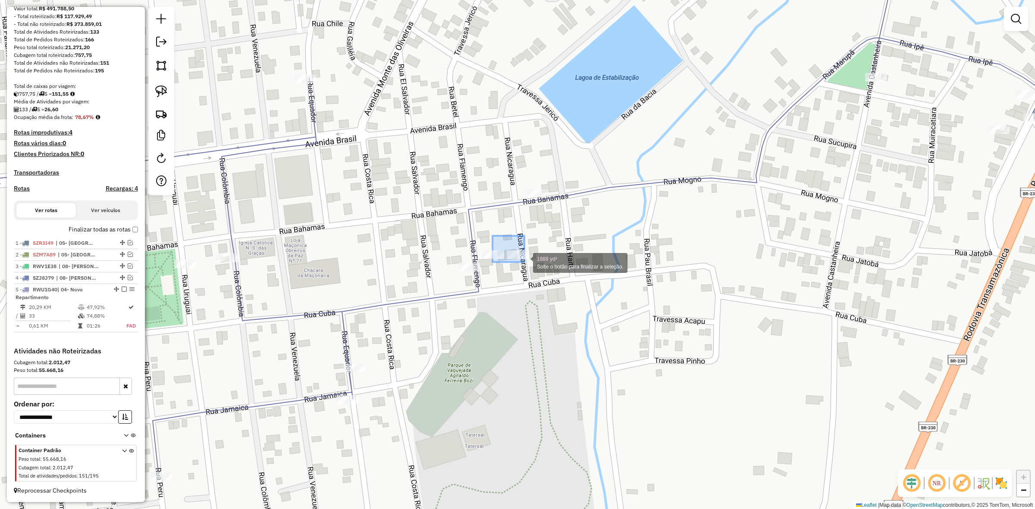
drag, startPoint x: 493, startPoint y: 239, endPoint x: 525, endPoint y: 262, distance: 39.3
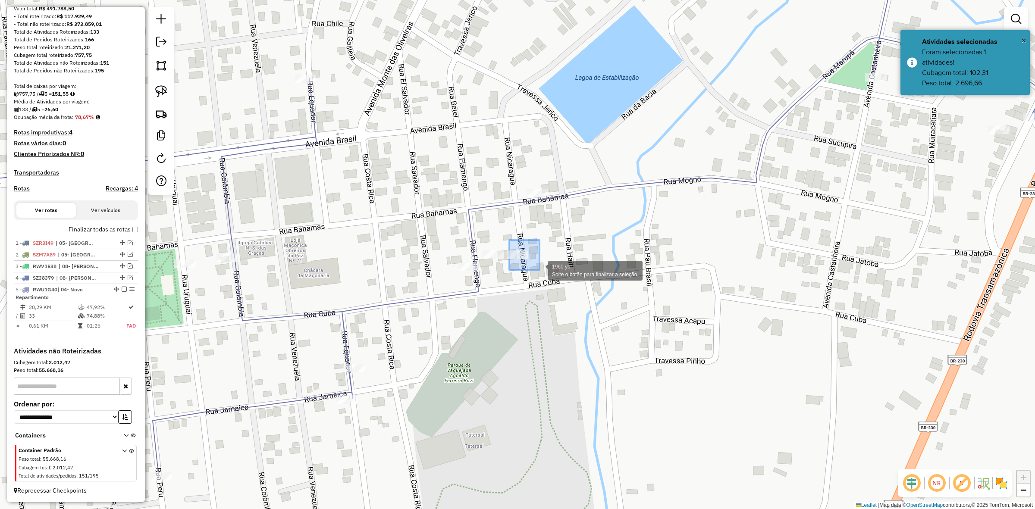
drag, startPoint x: 509, startPoint y: 246, endPoint x: 540, endPoint y: 270, distance: 38.7
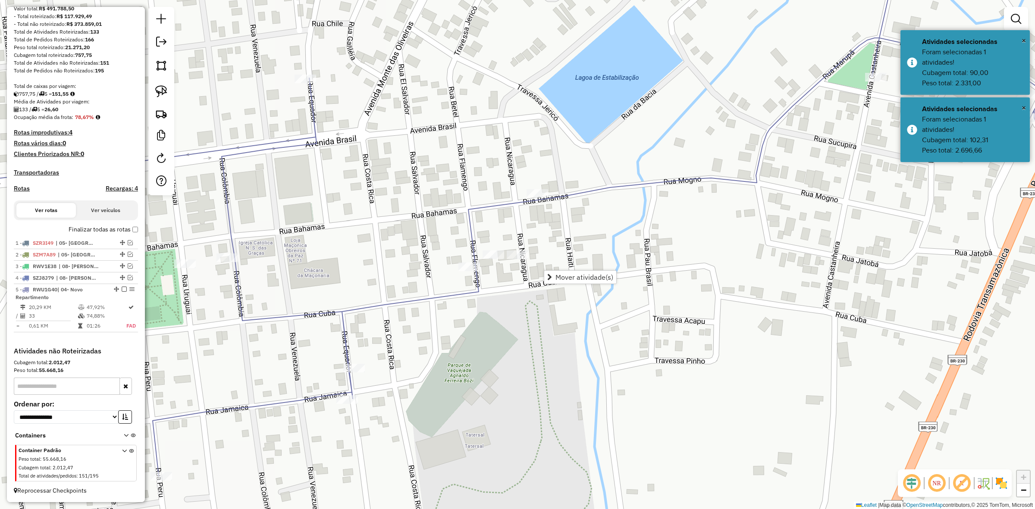
click at [565, 272] on link "Mover atividade(s)" at bounding box center [580, 277] width 72 height 13
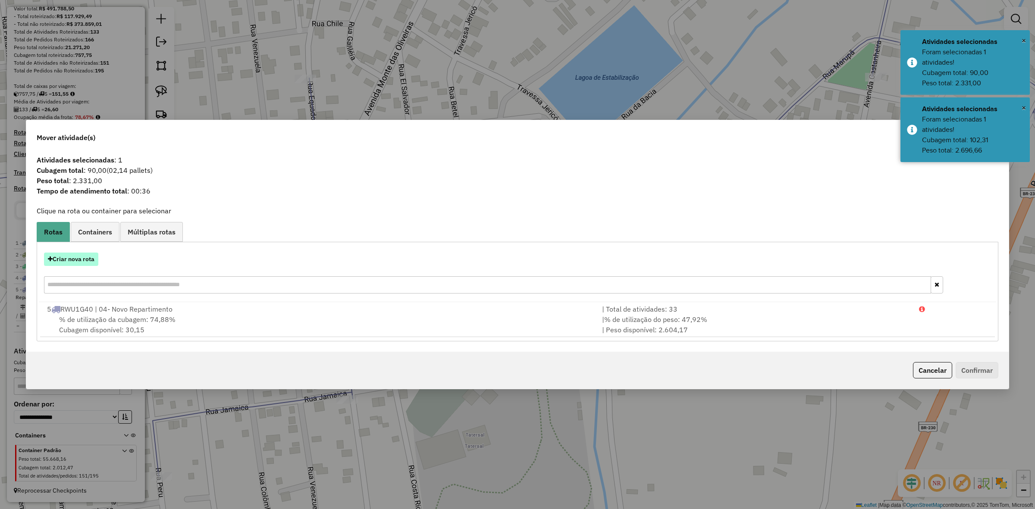
click at [95, 253] on button "Criar nova rota" at bounding box center [71, 259] width 54 height 13
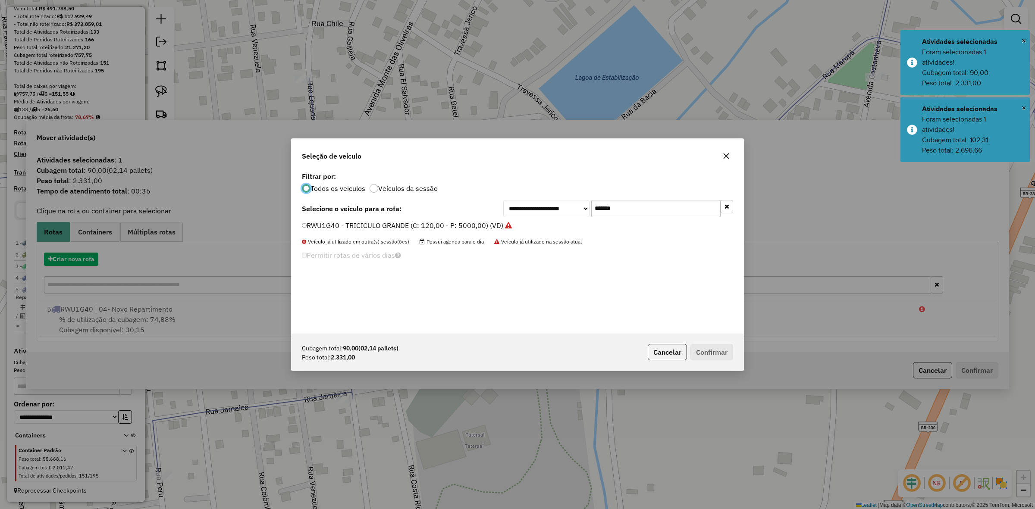
scroll to position [4, 3]
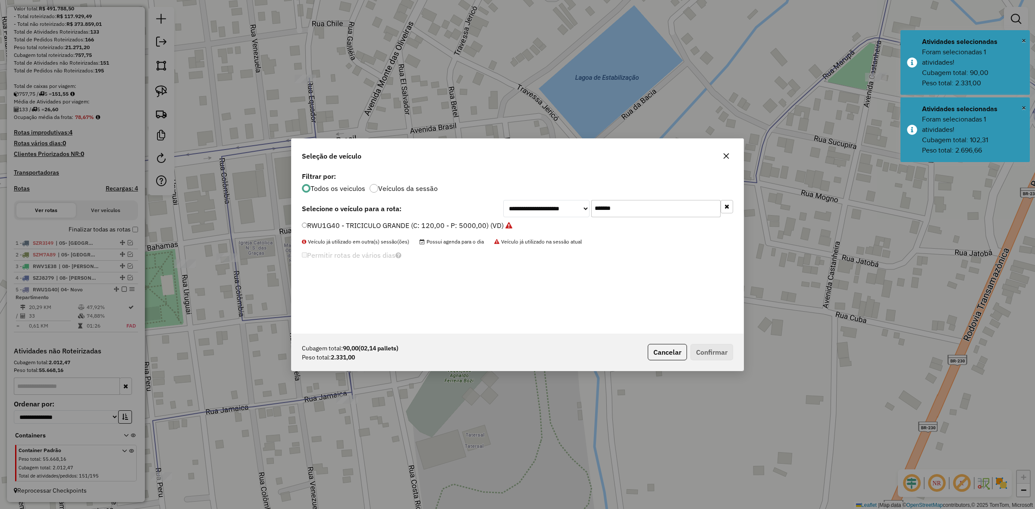
click at [633, 203] on input "*******" at bounding box center [655, 208] width 129 height 17
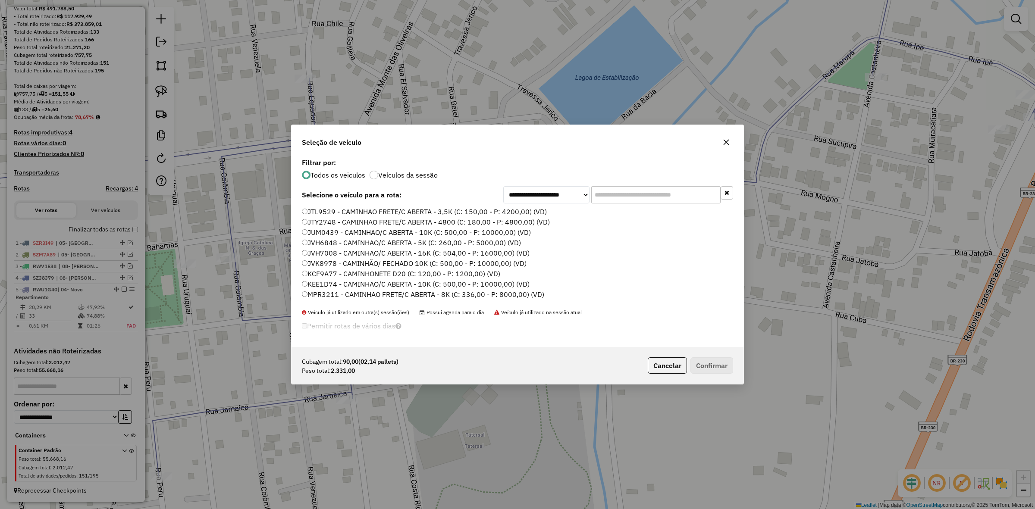
click at [453, 214] on label "JTL9529 - CAMINHAO FRETE/C ABERTA - 3,5K (C: 150,00 - P: 4200,00) (VD)" at bounding box center [424, 212] width 245 height 10
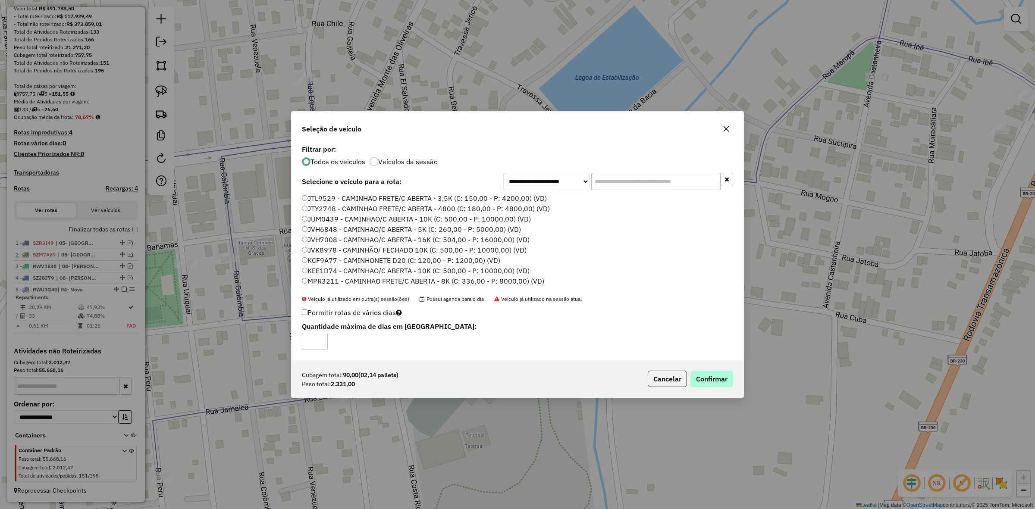
drag, startPoint x: 723, startPoint y: 389, endPoint x: 723, endPoint y: 383, distance: 6.0
click at [723, 386] on div "Cubagem total: 90,00 (02,14 pallets) Peso total: 2.331,00 Cancelar Confirmar" at bounding box center [518, 379] width 452 height 37
click at [723, 382] on button "Confirmar" at bounding box center [712, 379] width 43 height 16
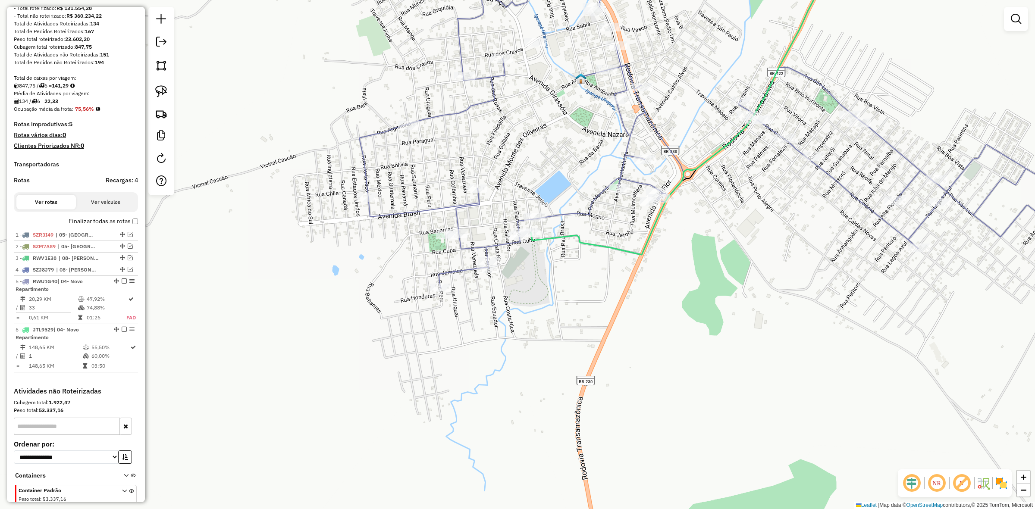
click at [809, 149] on div "Janela de atendimento Grade de atendimento Capacidade Transportadoras Veículos …" at bounding box center [517, 254] width 1035 height 509
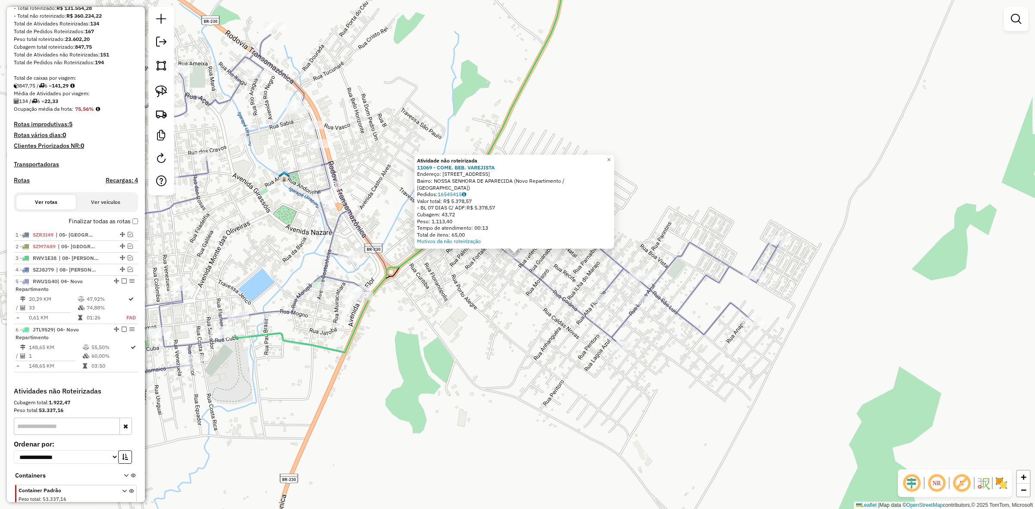
click at [505, 309] on div "Atividade não roteirizada 11069 - COME. BEB. VAREJISTA Endereço: Rua Goiânia, 6…" at bounding box center [517, 254] width 1035 height 509
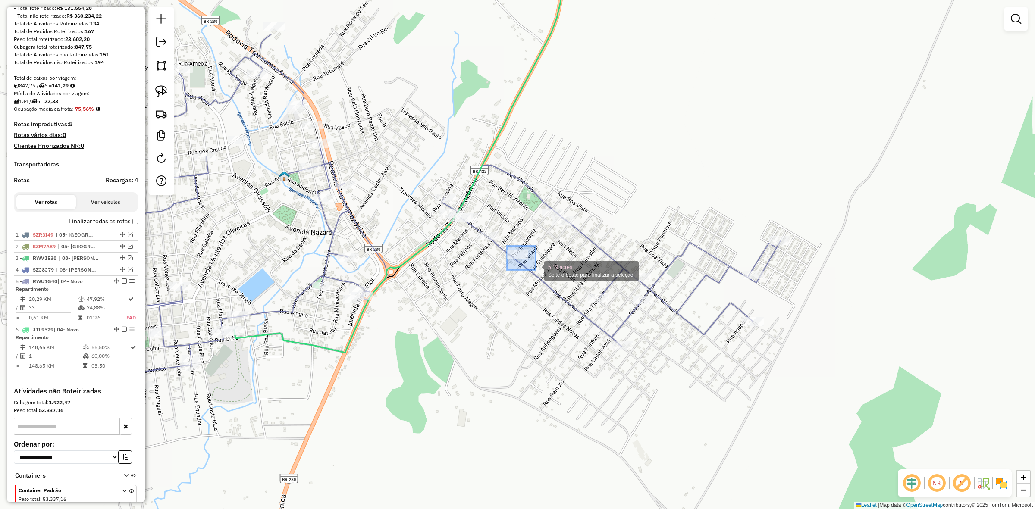
drag, startPoint x: 507, startPoint y: 246, endPoint x: 562, endPoint y: 274, distance: 61.9
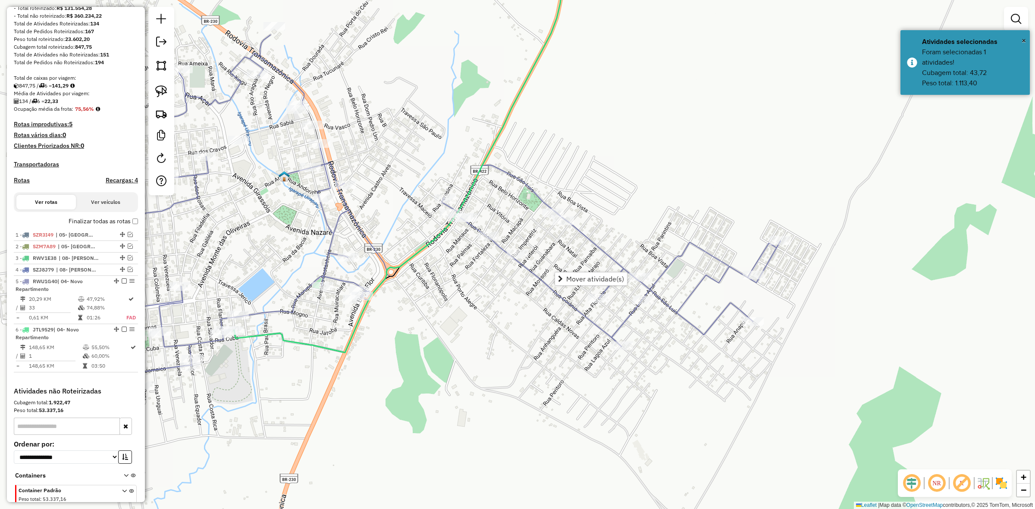
drag, startPoint x: 564, startPoint y: 275, endPoint x: 576, endPoint y: 277, distance: 12.4
click at [566, 276] on link "Mover atividade(s)" at bounding box center [591, 279] width 72 height 13
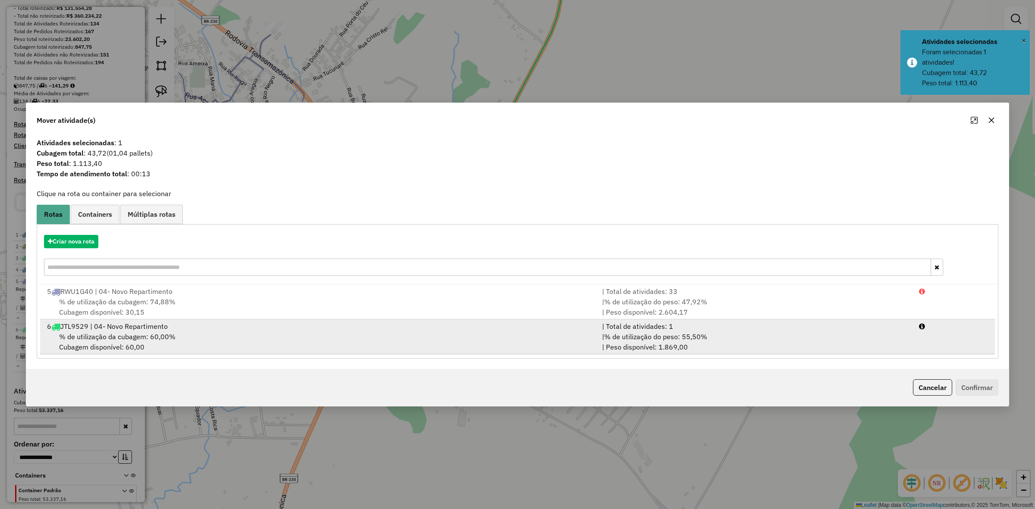
click at [201, 327] on div "6 JTL9529 | 04- Novo Repartimento" at bounding box center [319, 326] width 555 height 10
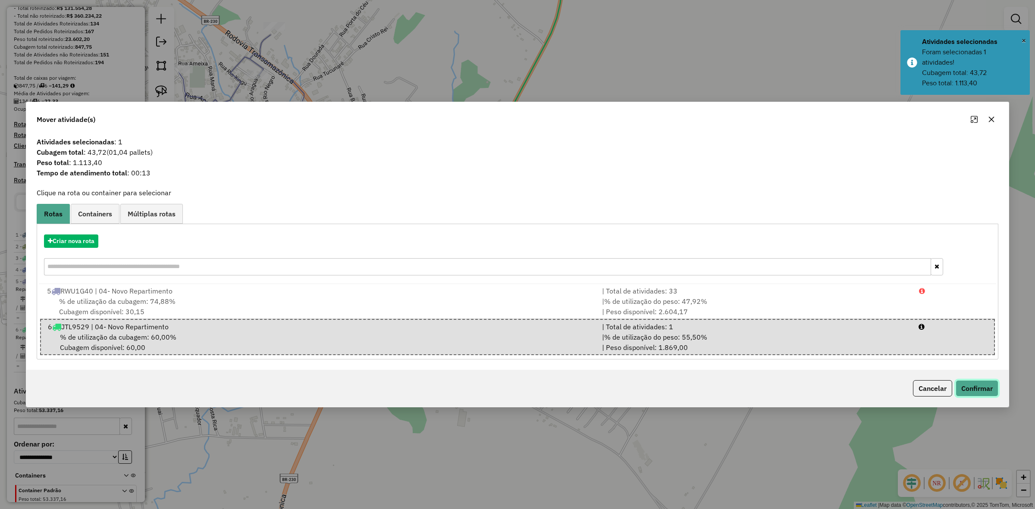
click at [990, 384] on button "Confirmar" at bounding box center [977, 388] width 43 height 16
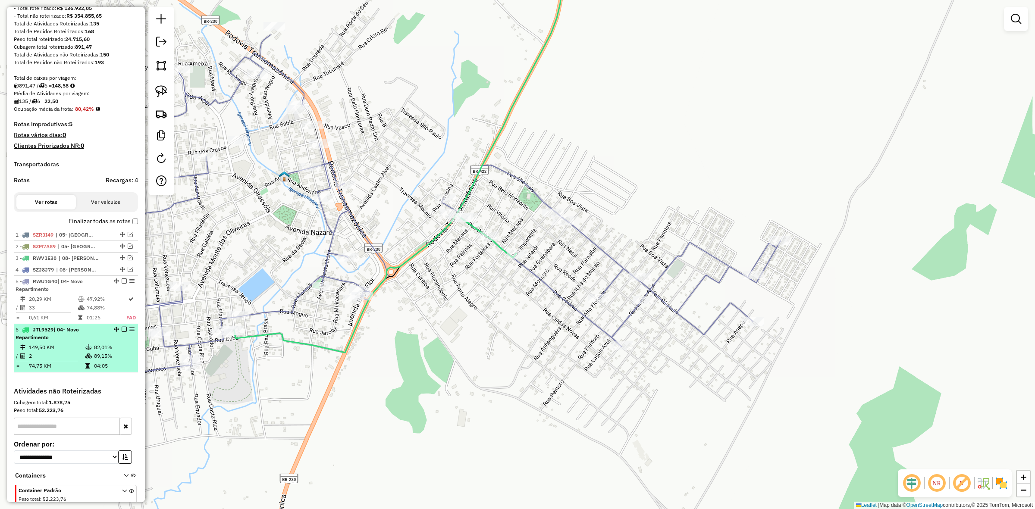
click at [123, 332] on em at bounding box center [124, 329] width 5 height 5
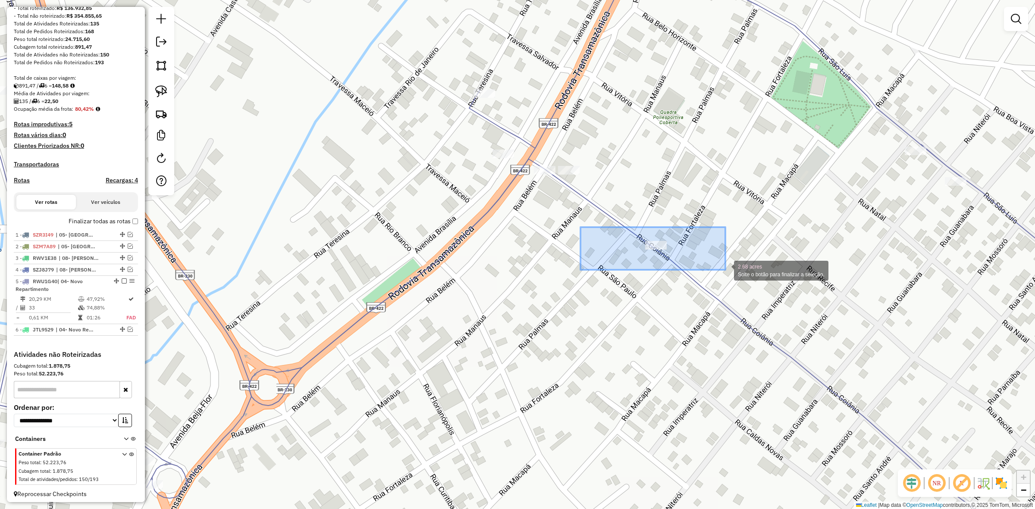
drag, startPoint x: 581, startPoint y: 227, endPoint x: 735, endPoint y: 272, distance: 160.4
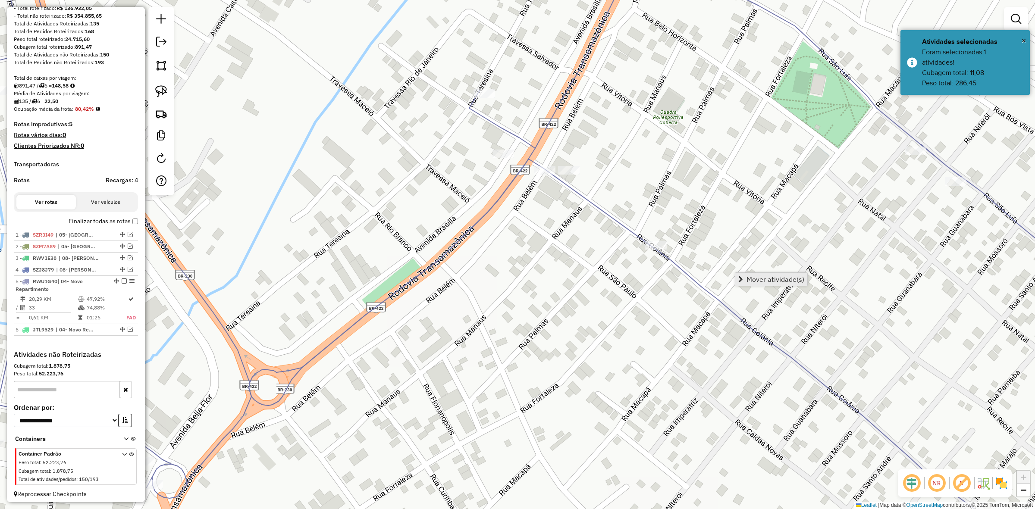
click at [770, 277] on span "Mover atividade(s)" at bounding box center [776, 279] width 58 height 7
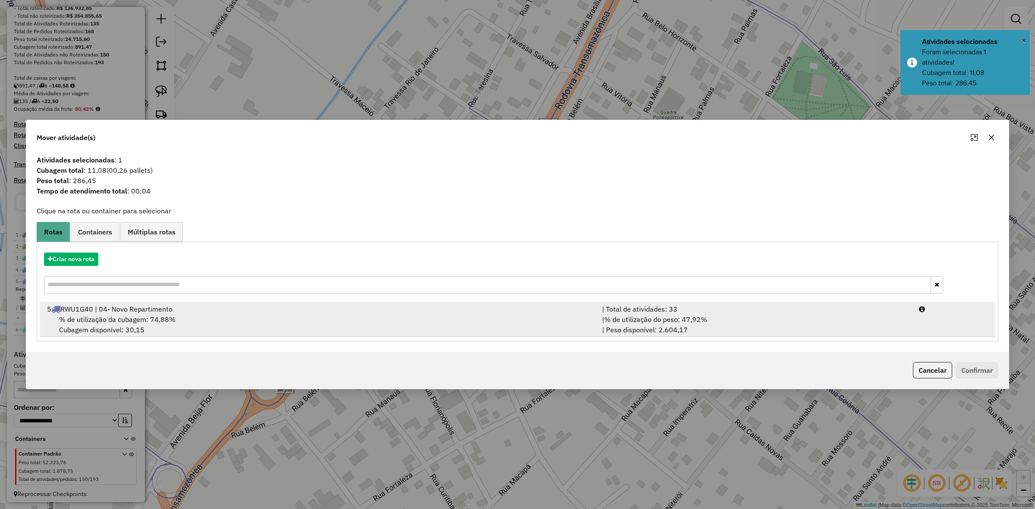
click at [898, 325] on div "| % de utilização do peso: 47,92% | Peso disponível: 2.604,17" at bounding box center [755, 324] width 317 height 21
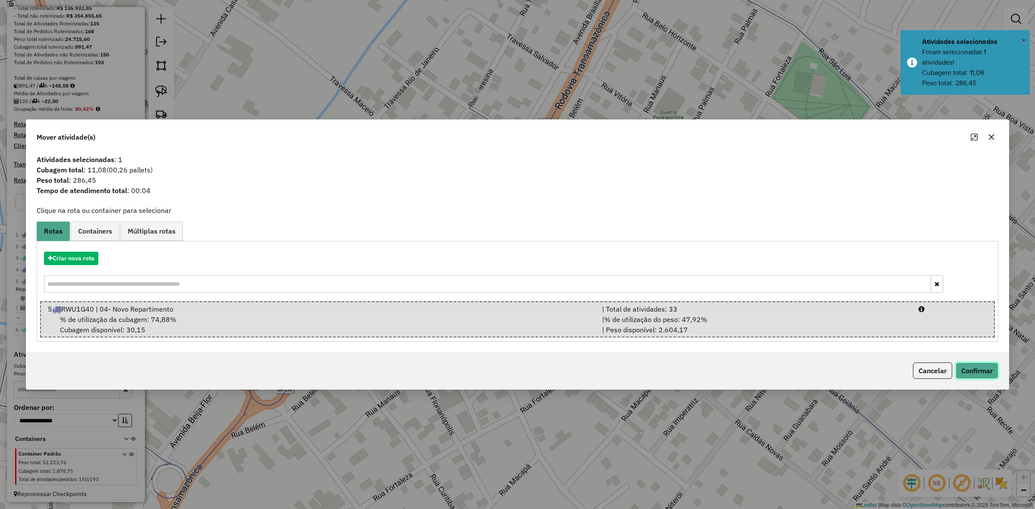
click at [974, 371] on button "Confirmar" at bounding box center [977, 371] width 43 height 16
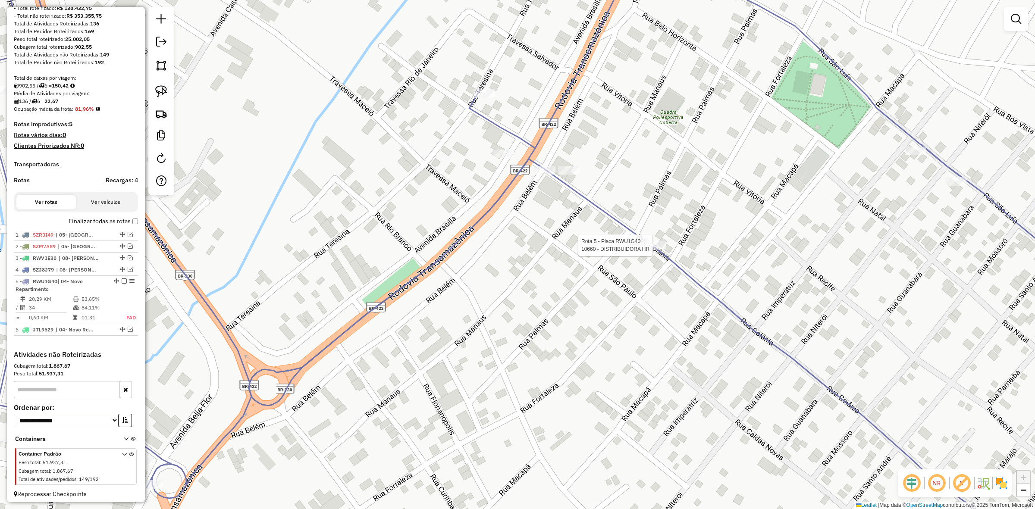
select select "**********"
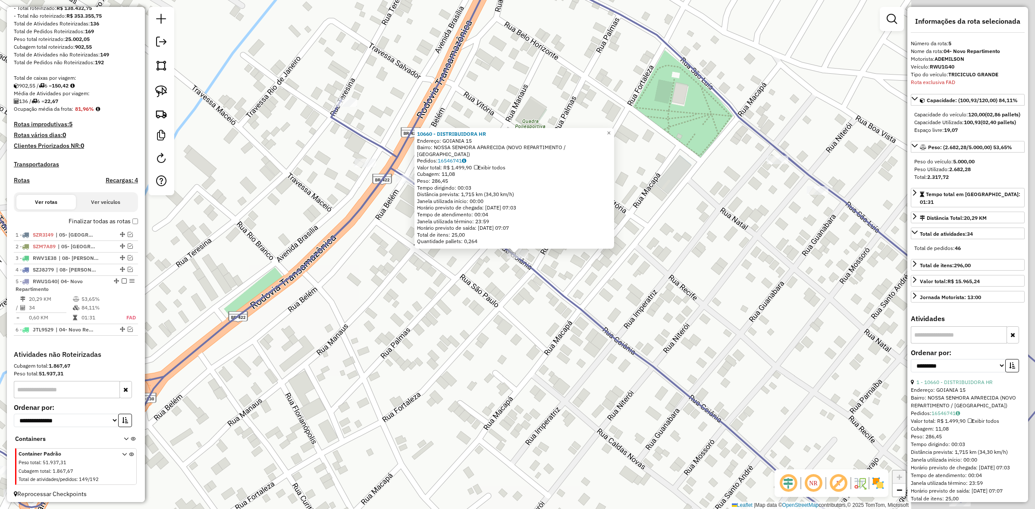
scroll to position [126, 0]
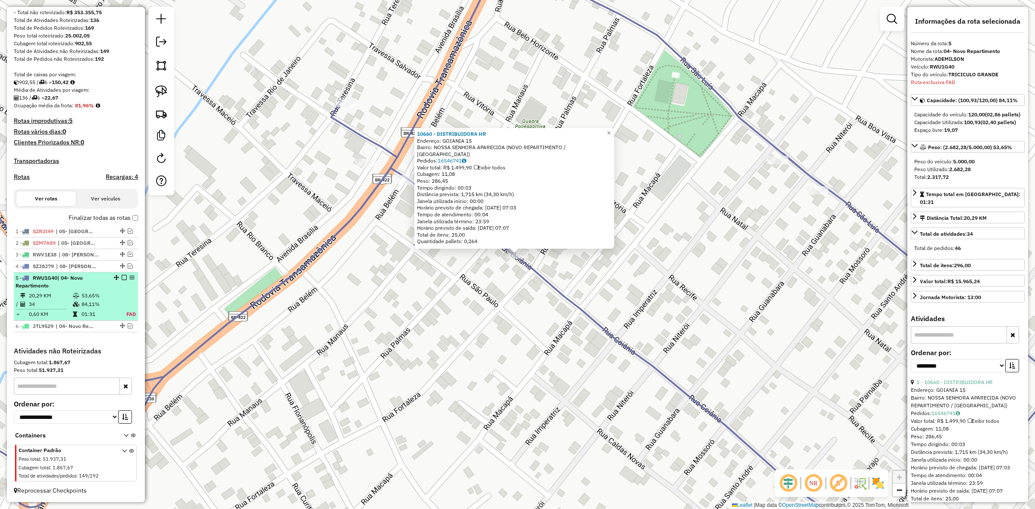
click at [123, 275] on em at bounding box center [124, 277] width 5 height 5
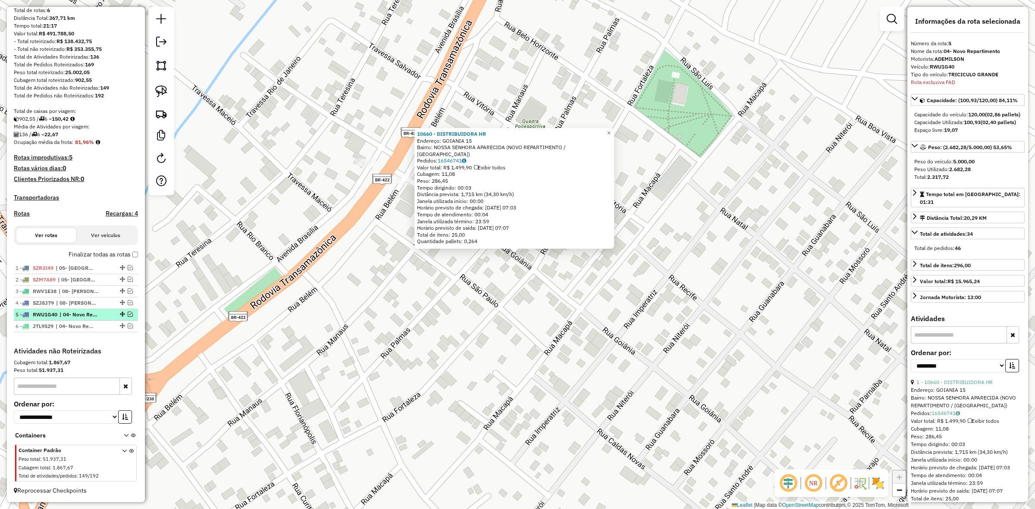
scroll to position [89, 0]
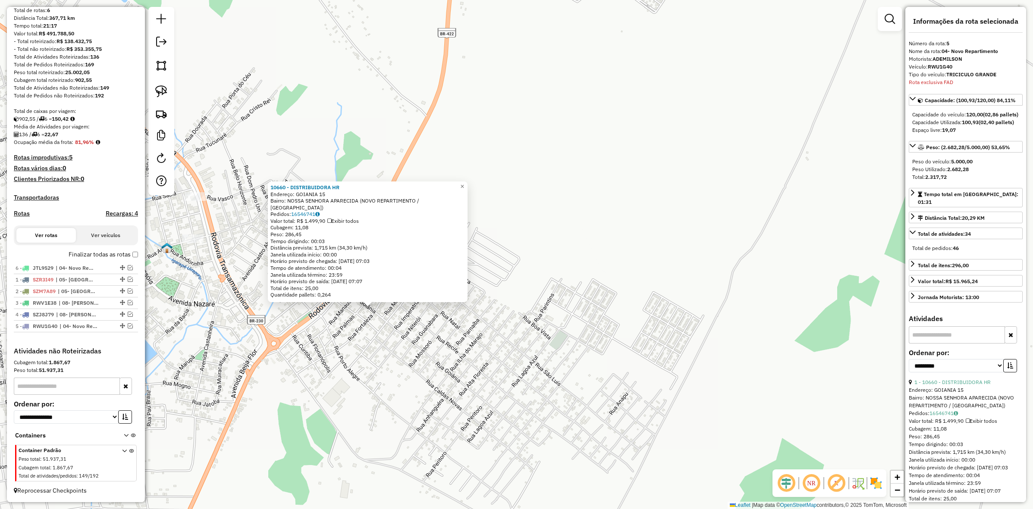
drag, startPoint x: 122, startPoint y: 327, endPoint x: 122, endPoint y: 245, distance: 82.0
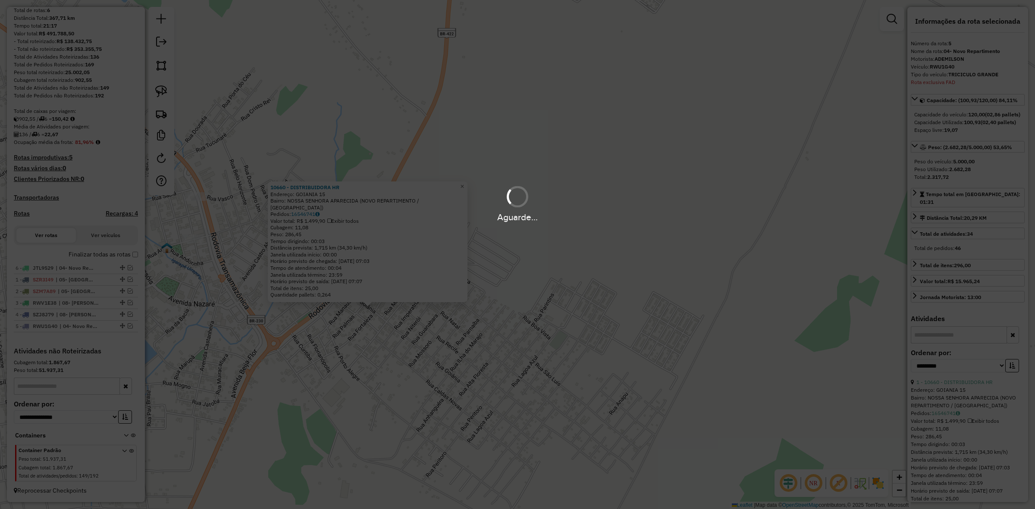
click at [325, 352] on div "Aguarde..." at bounding box center [517, 254] width 1035 height 509
click at [325, 352] on div "10660 - DISTRIBUIDORA HR Endereço: GOIANIA 15 Bairro: NOSSA SENHORA APARECIDA (…" at bounding box center [517, 254] width 1035 height 509
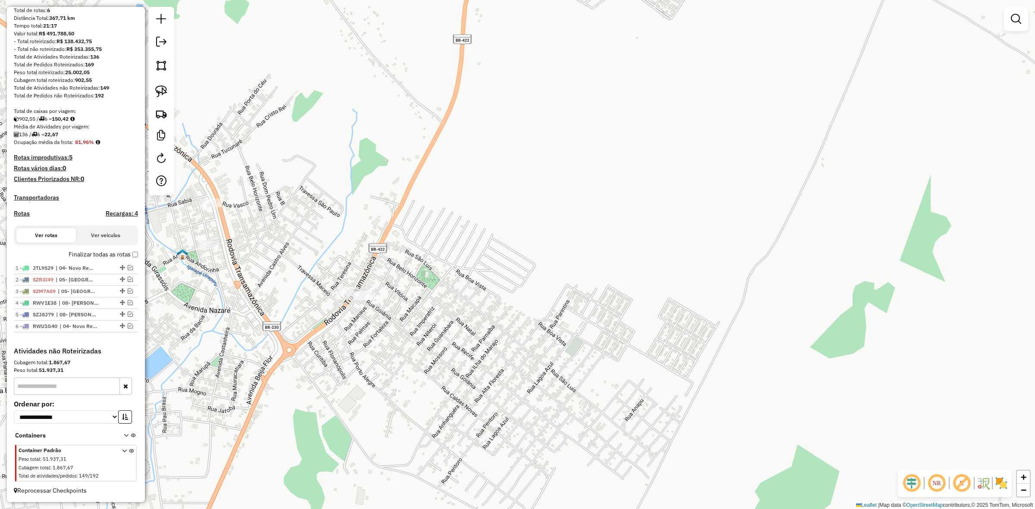
drag, startPoint x: 355, startPoint y: 341, endPoint x: 541, endPoint y: 319, distance: 188.1
click at [500, 330] on div "Janela de atendimento Grade de atendimento Capacidade Transportadoras Veículos …" at bounding box center [517, 254] width 1035 height 509
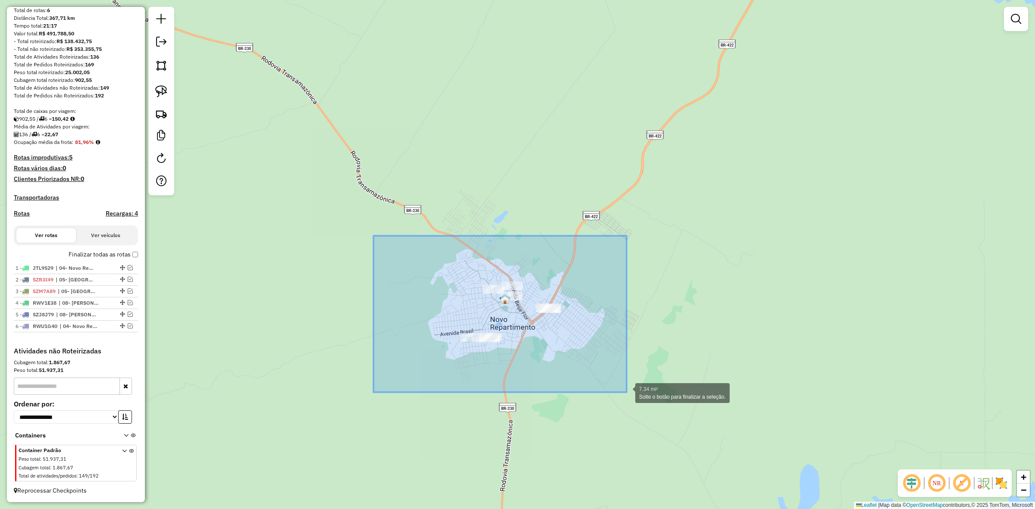
drag, startPoint x: 374, startPoint y: 236, endPoint x: 628, endPoint y: 393, distance: 298.8
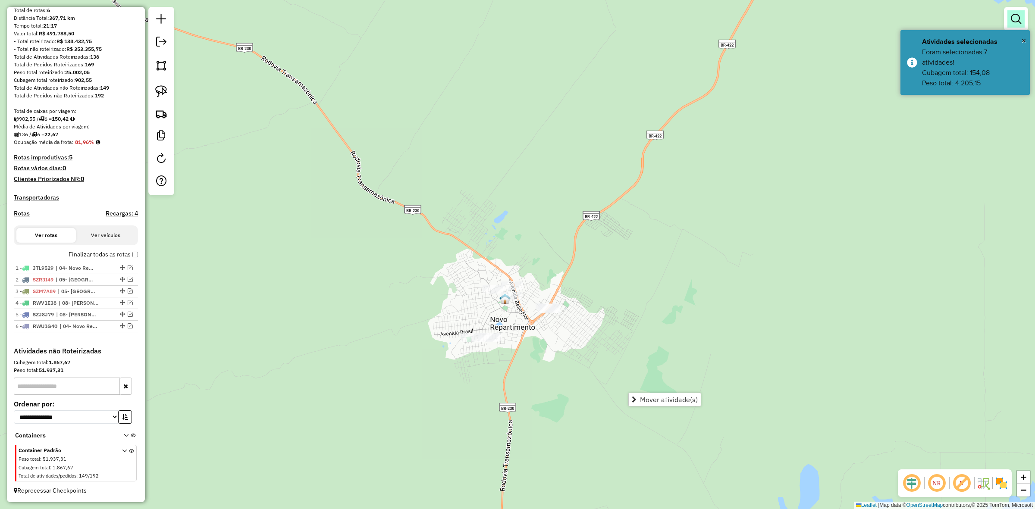
click at [1017, 14] on em at bounding box center [1016, 19] width 10 height 10
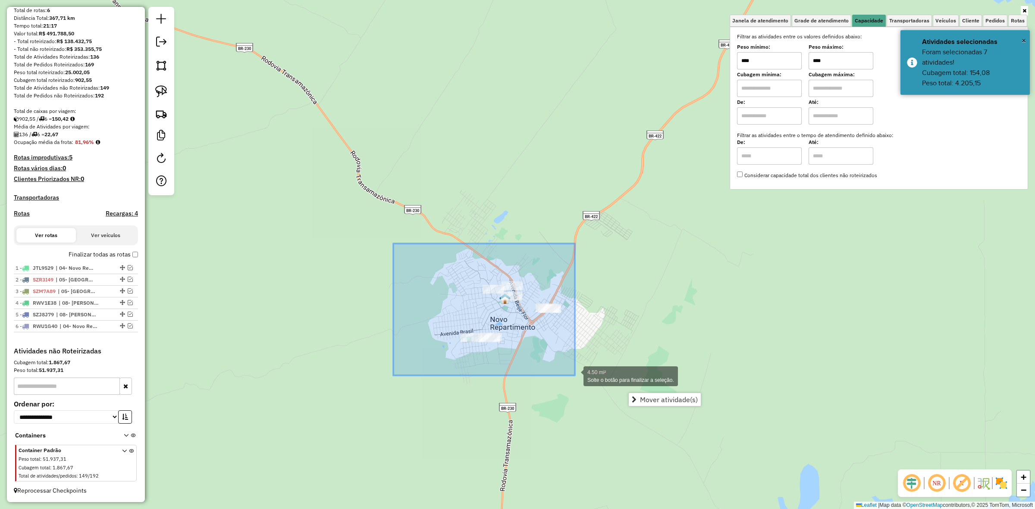
drag, startPoint x: 393, startPoint y: 244, endPoint x: 577, endPoint y: 376, distance: 225.9
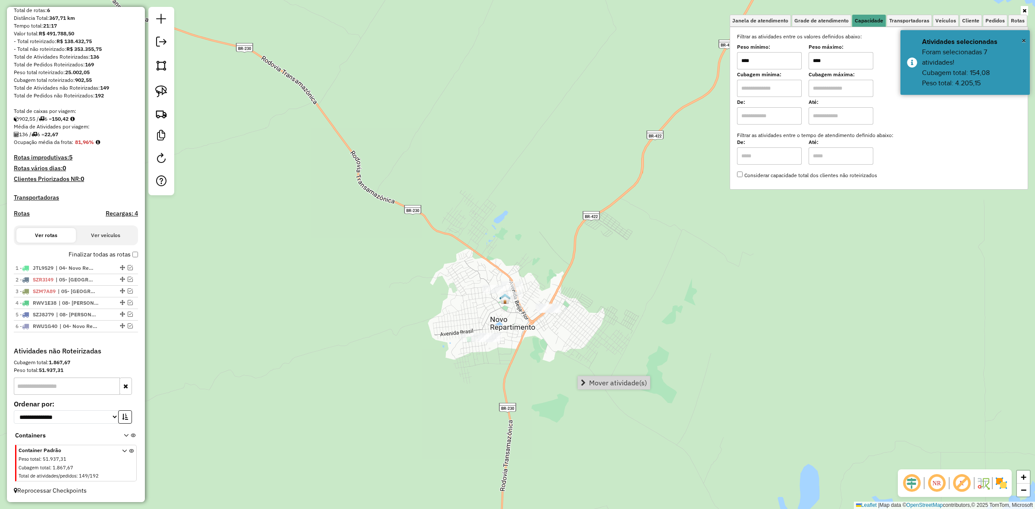
click at [615, 380] on span "Mover atividade(s)" at bounding box center [618, 383] width 58 height 7
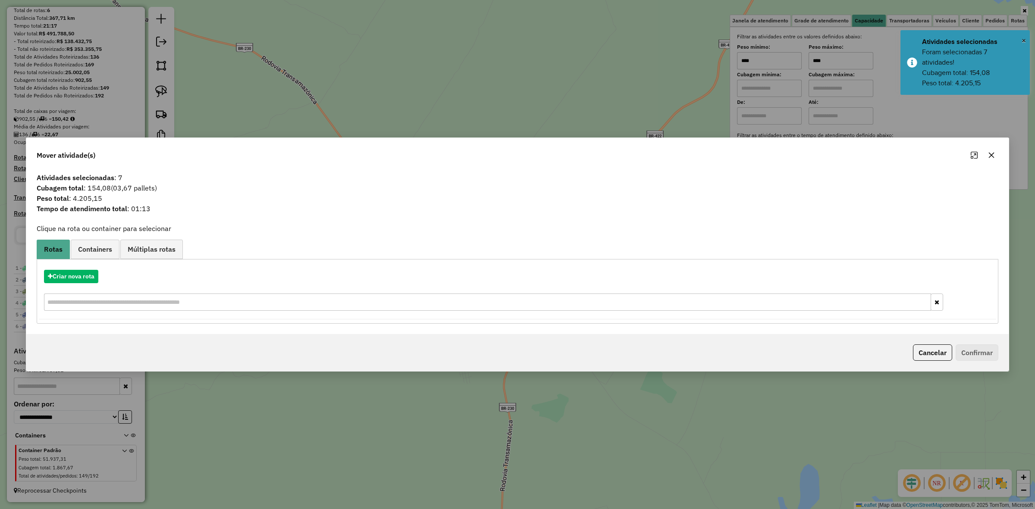
click at [63, 269] on div "Criar nova rota" at bounding box center [518, 292] width 958 height 56
click at [68, 270] on button "Criar nova rota" at bounding box center [71, 276] width 54 height 13
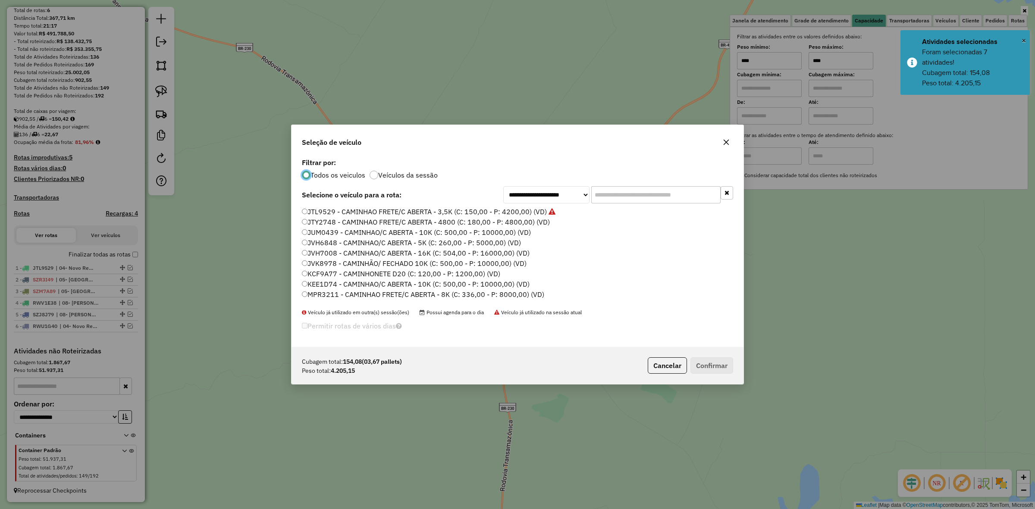
scroll to position [4, 3]
click at [616, 199] on input "text" at bounding box center [655, 194] width 129 height 17
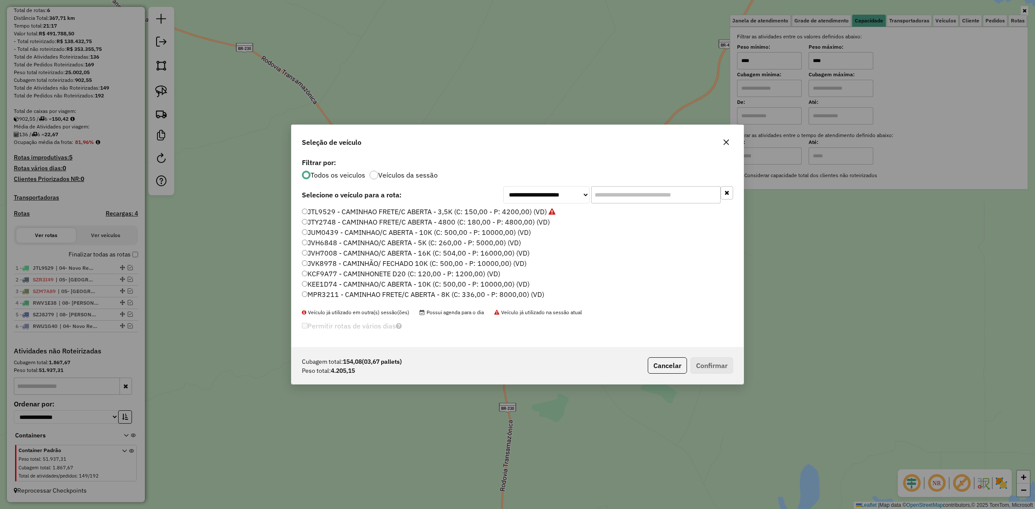
drag, startPoint x: 730, startPoint y: 141, endPoint x: 735, endPoint y: 141, distance: 5.2
click at [729, 141] on icon "button" at bounding box center [727, 143] width 6 height 6
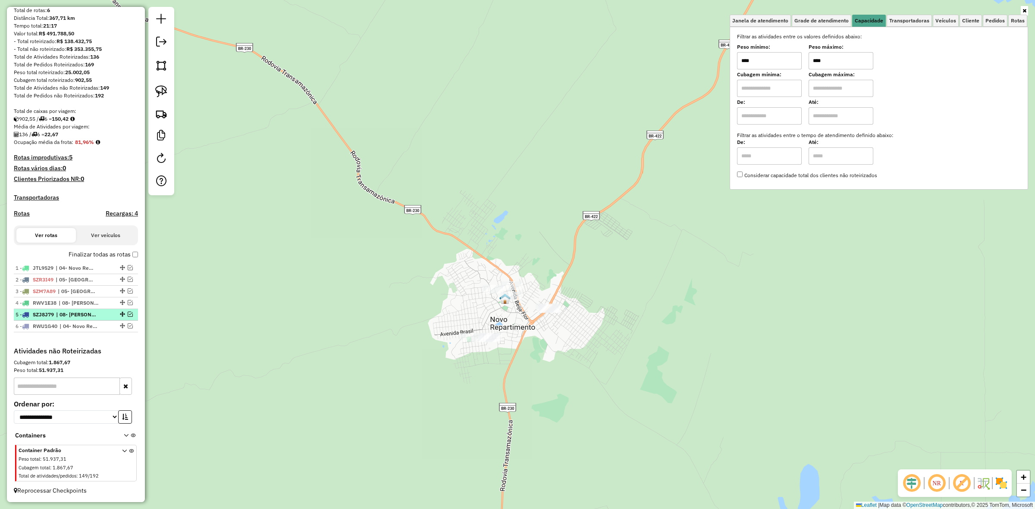
click at [128, 315] on em at bounding box center [130, 314] width 5 height 5
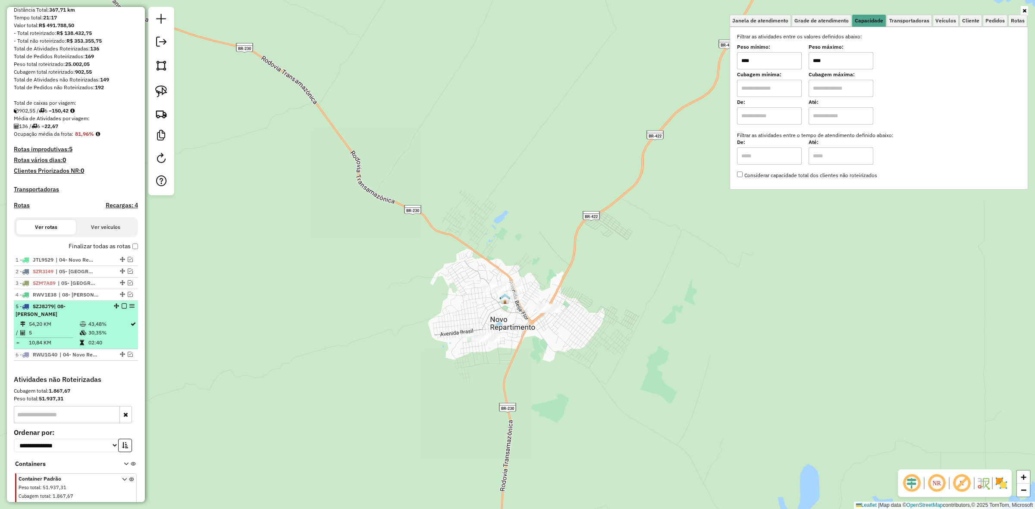
scroll to position [119, 0]
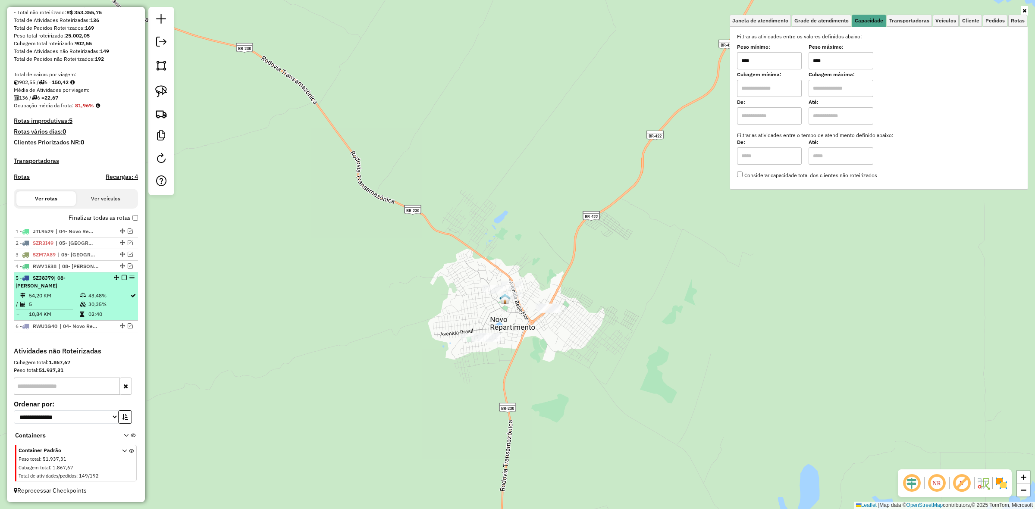
click at [122, 280] on em at bounding box center [124, 277] width 5 height 5
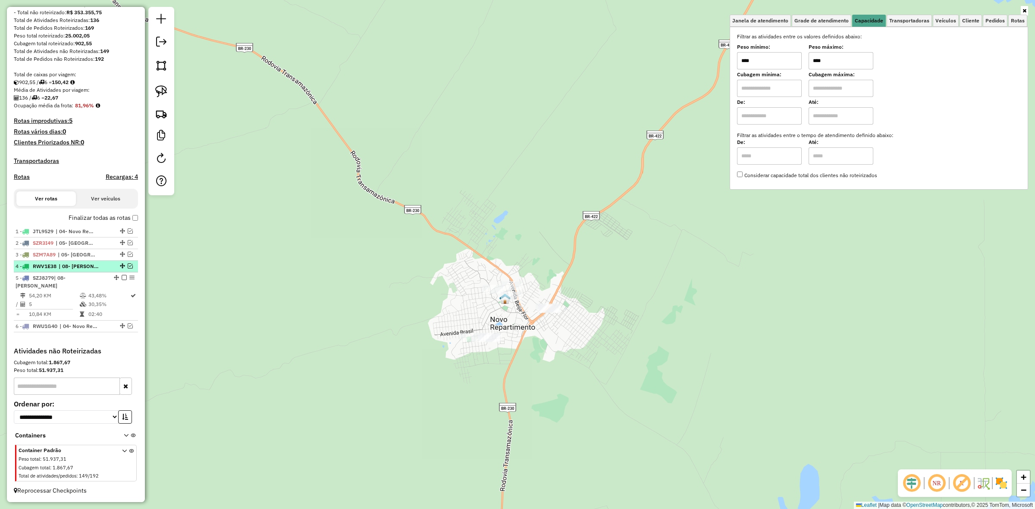
scroll to position [89, 0]
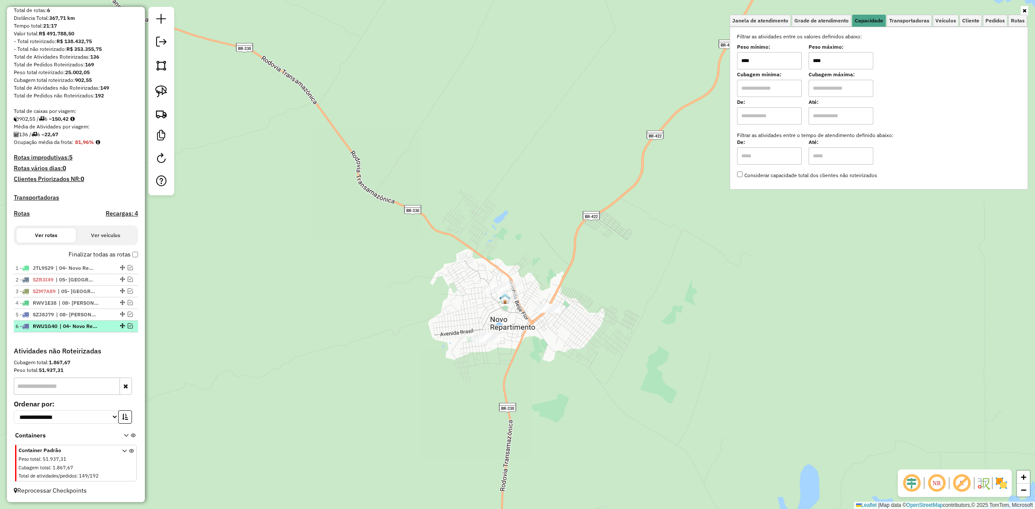
click at [129, 325] on em at bounding box center [130, 326] width 5 height 5
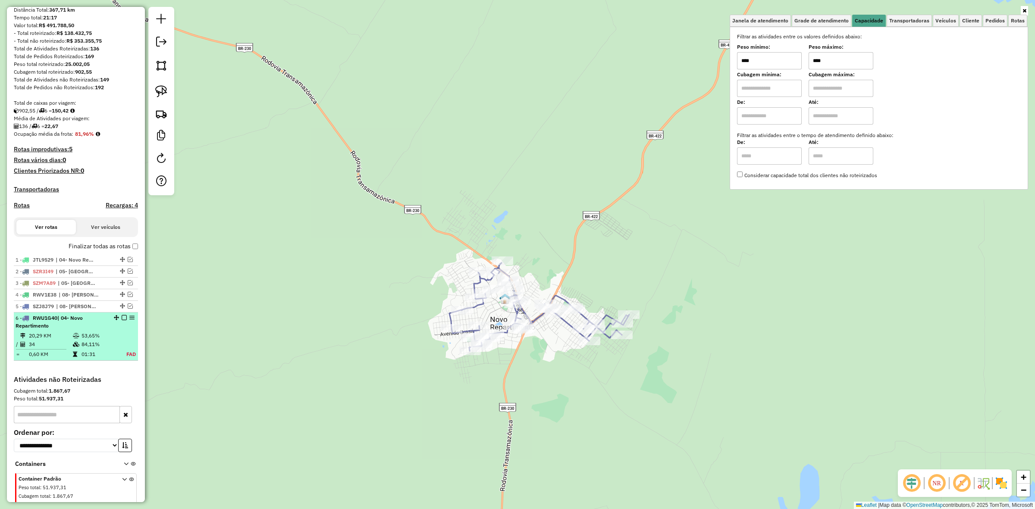
scroll to position [126, 0]
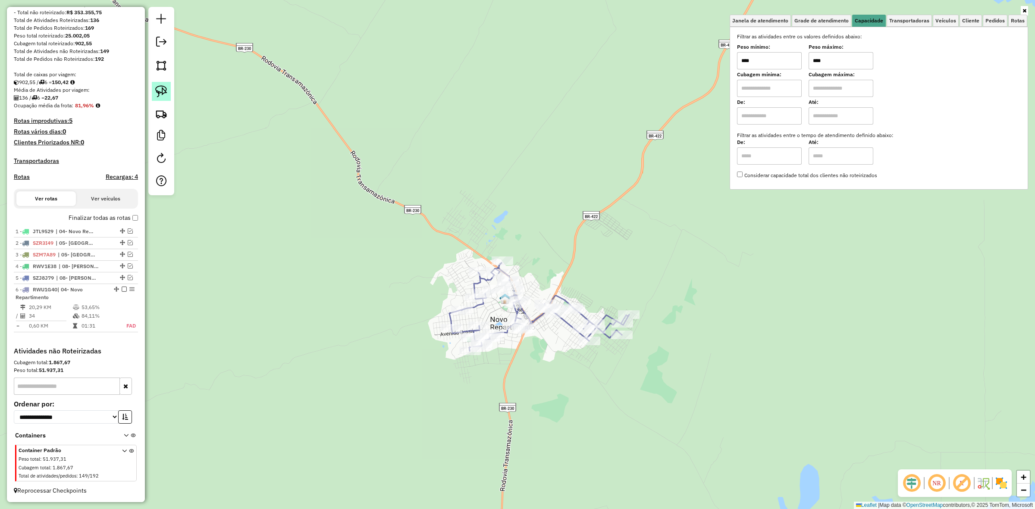
click at [160, 93] on img at bounding box center [161, 91] width 12 height 12
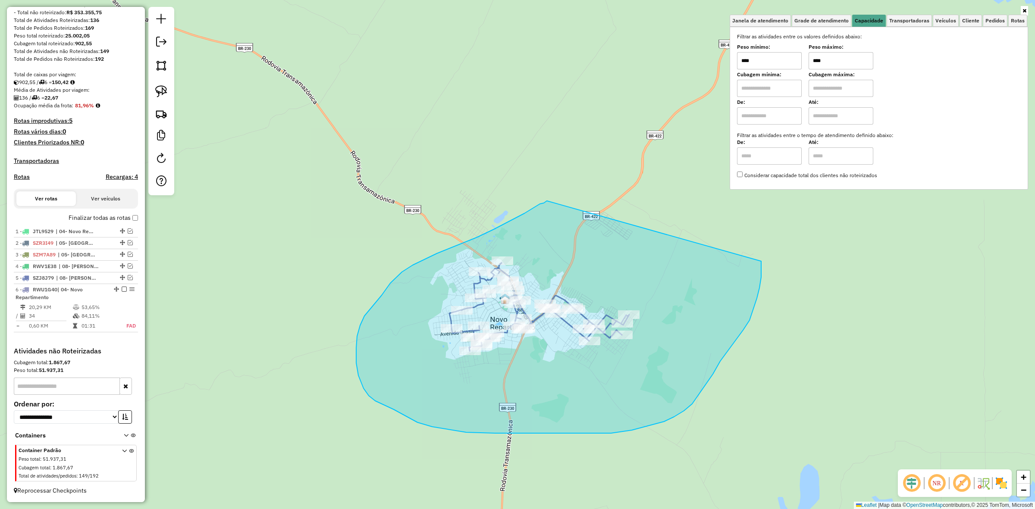
drag, startPoint x: 547, startPoint y: 201, endPoint x: 761, endPoint y: 261, distance: 222.6
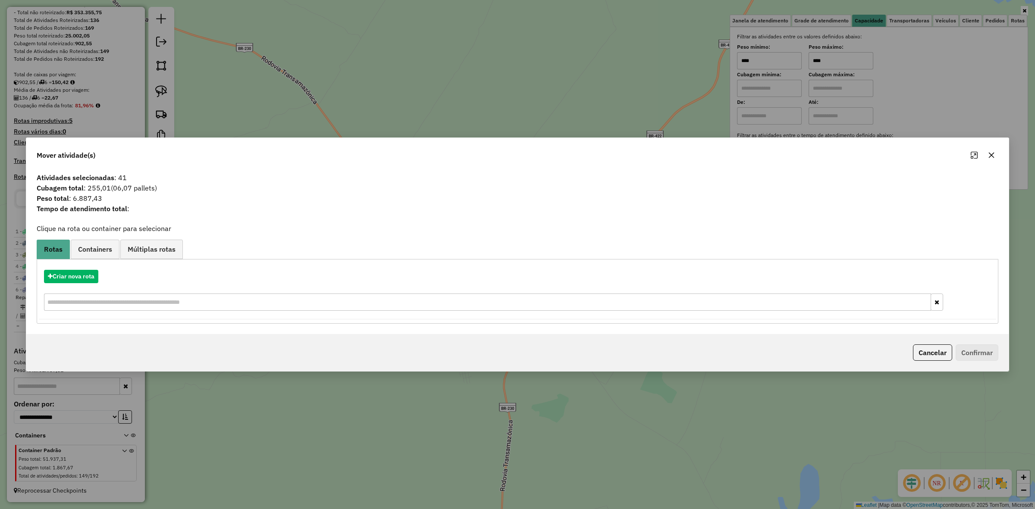
click at [989, 149] on button "button" at bounding box center [992, 155] width 14 height 14
click at [989, 149] on div "Mover atividade(s) Atividades selecionadas : 41 Cubagem total : 255,01 (06,07 p…" at bounding box center [517, 254] width 1035 height 509
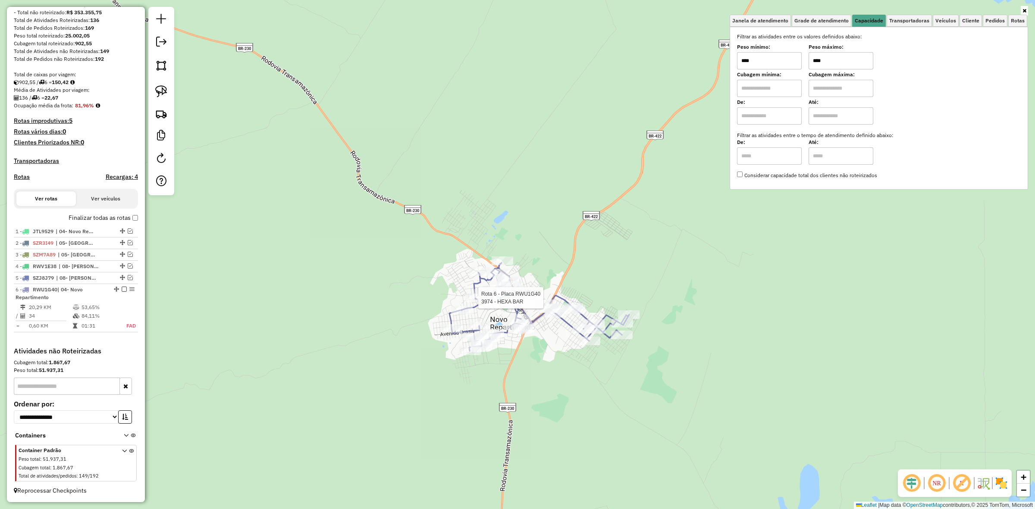
select select "**********"
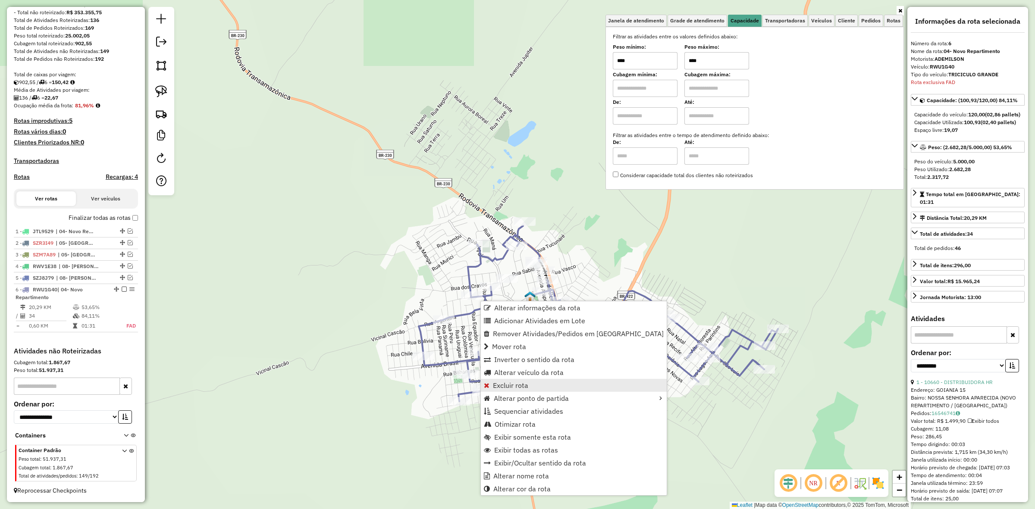
click at [531, 388] on link "Excluir rota" at bounding box center [574, 385] width 186 height 13
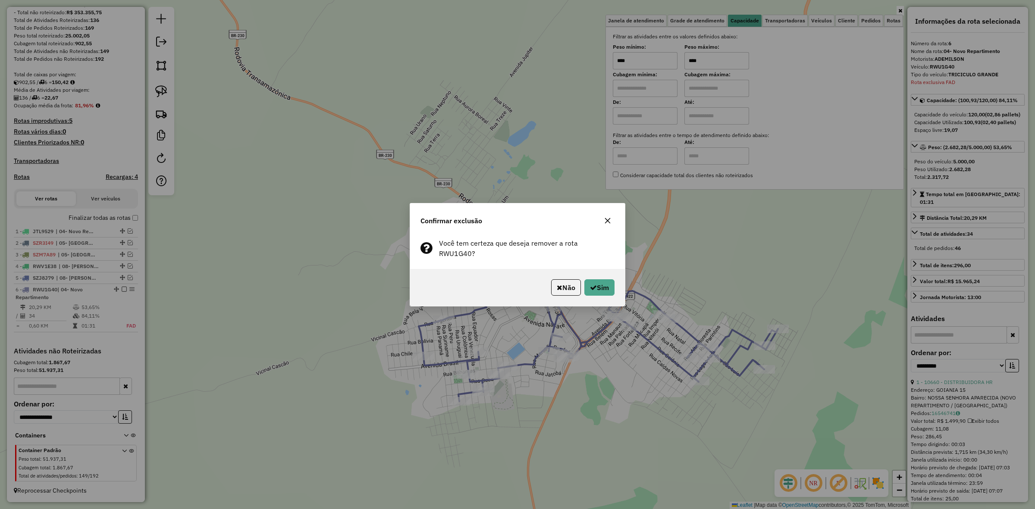
click at [596, 293] on div "Não Sim" at bounding box center [517, 287] width 215 height 37
click at [596, 288] on button "Sim" at bounding box center [599, 288] width 30 height 16
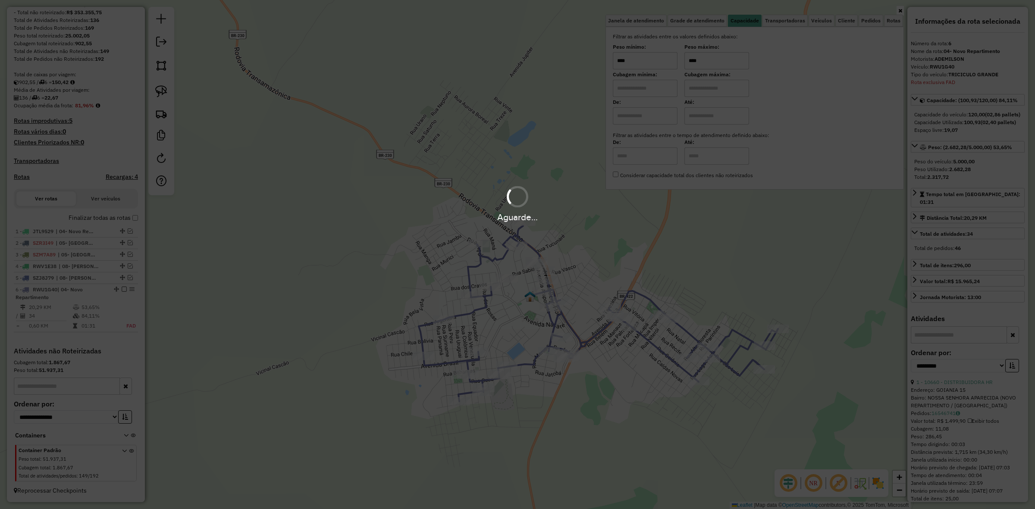
scroll to position [78, 0]
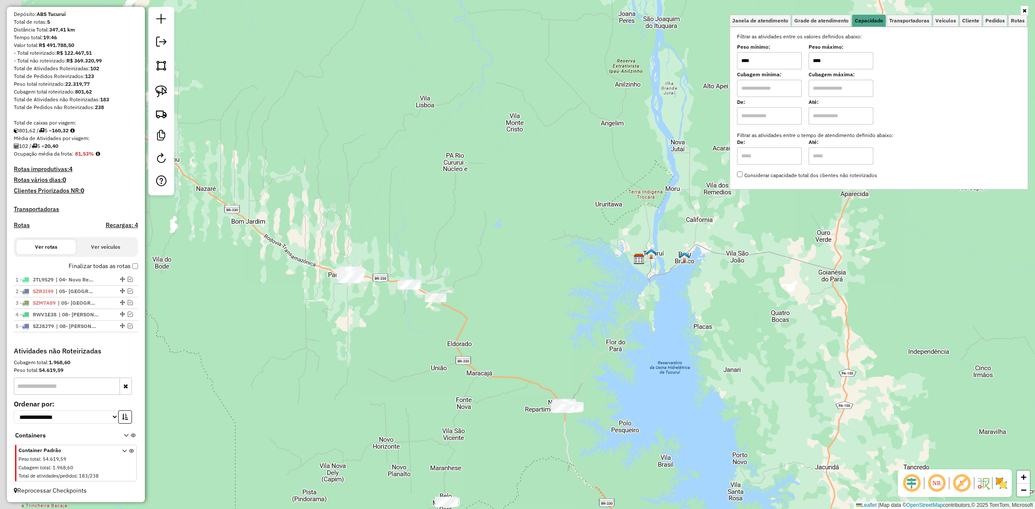
drag, startPoint x: 413, startPoint y: 290, endPoint x: 578, endPoint y: 289, distance: 164.8
click at [550, 294] on div "Janela de atendimento Grade de atendimento Capacidade Transportadoras Veículos …" at bounding box center [517, 254] width 1035 height 509
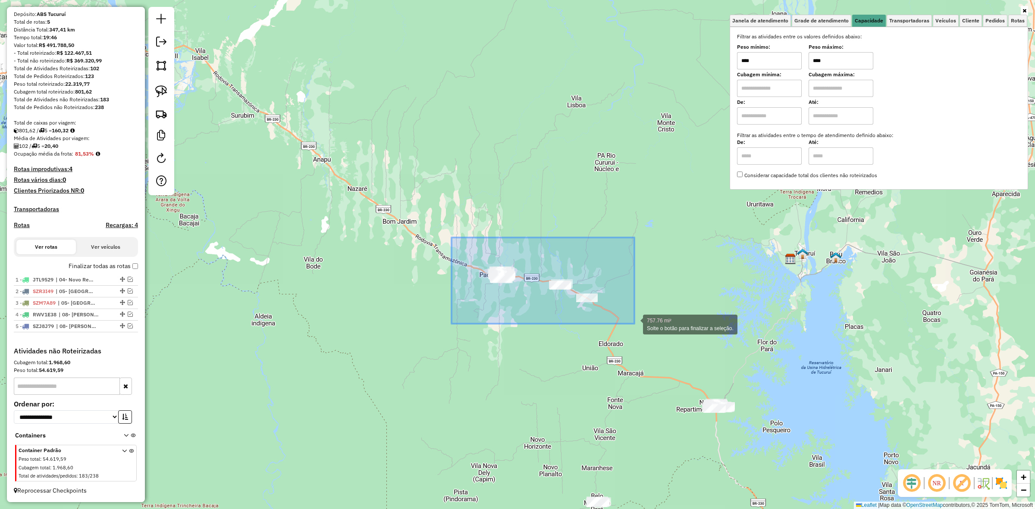
drag, startPoint x: 452, startPoint y: 238, endPoint x: 634, endPoint y: 324, distance: 202.2
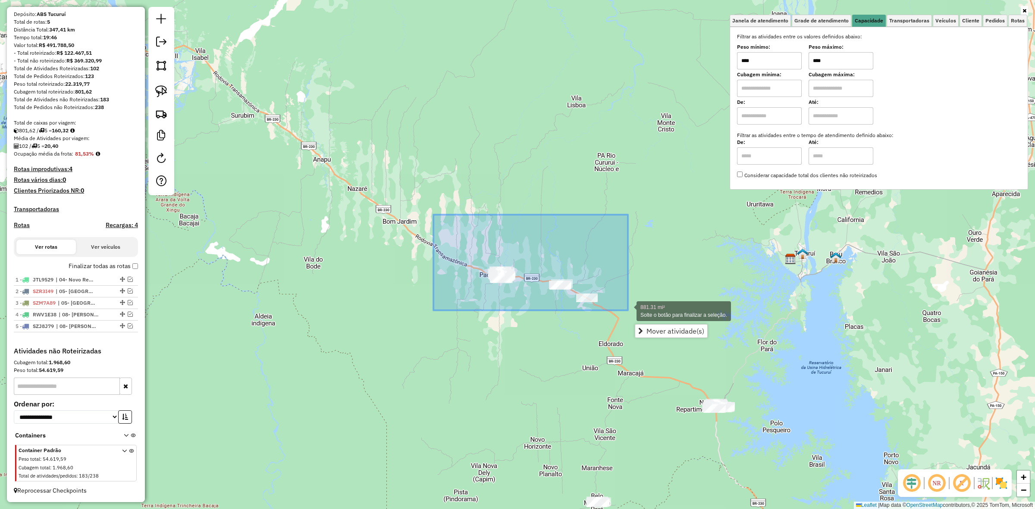
drag, startPoint x: 441, startPoint y: 218, endPoint x: 632, endPoint y: 311, distance: 212.8
click at [632, 311] on div "881.31 mi² Solte o botão para finalizar a seleção. Janela de atendimento Grade …" at bounding box center [517, 254] width 1035 height 509
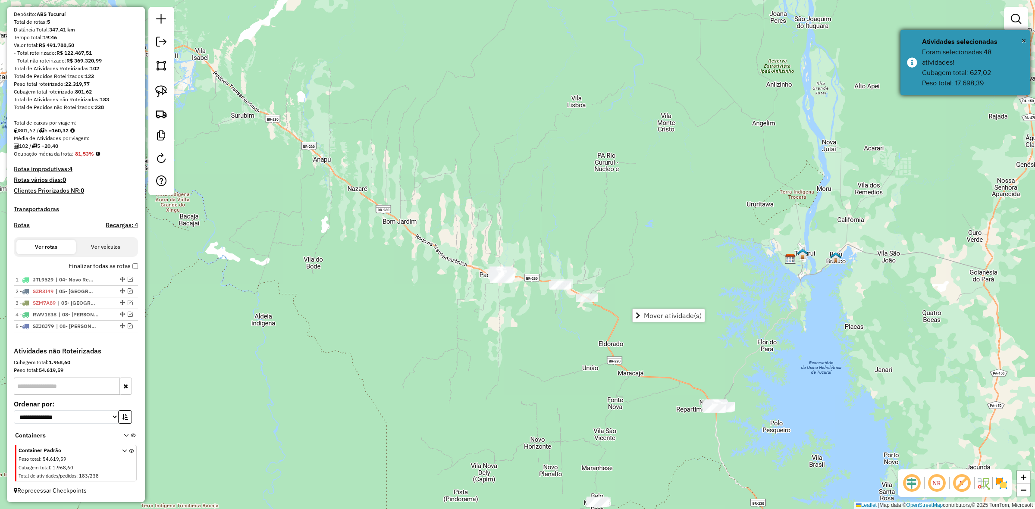
drag, startPoint x: 991, startPoint y: 88, endPoint x: 921, endPoint y: 44, distance: 82.5
click at [924, 52] on div "Foram selecionadas 48 atividades! Cubagem total: 627,02 Peso total: 17.698,39" at bounding box center [972, 67] width 101 height 41
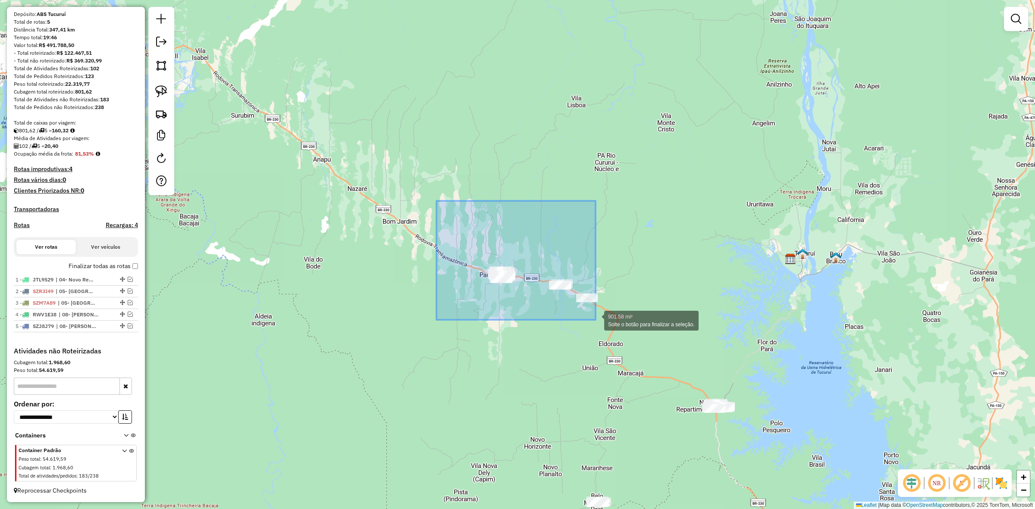
drag, startPoint x: 437, startPoint y: 201, endPoint x: 620, endPoint y: 326, distance: 221.7
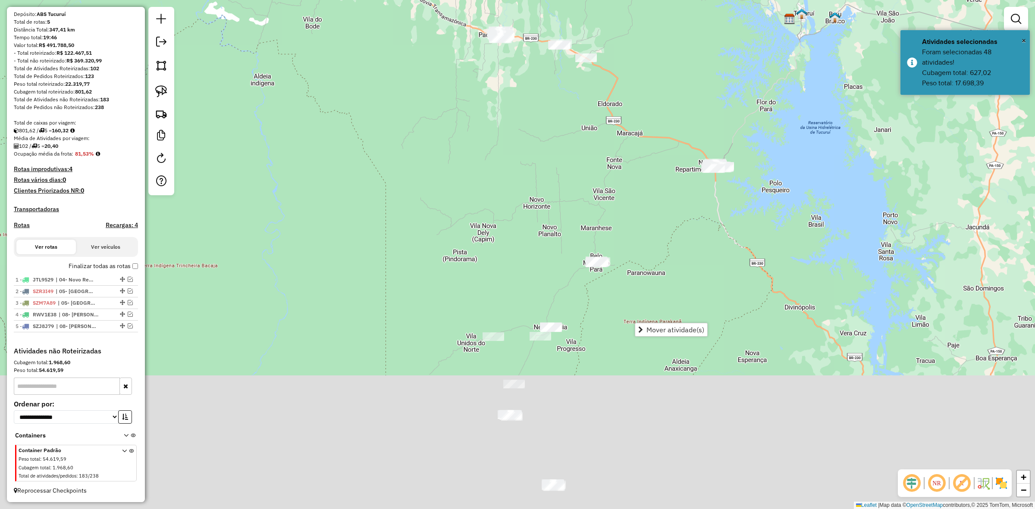
drag, startPoint x: 648, startPoint y: 440, endPoint x: 597, endPoint y: 147, distance: 297.8
click at [624, 170] on div "Janela de atendimento Grade de atendimento Capacidade Transportadoras Veículos …" at bounding box center [517, 254] width 1035 height 509
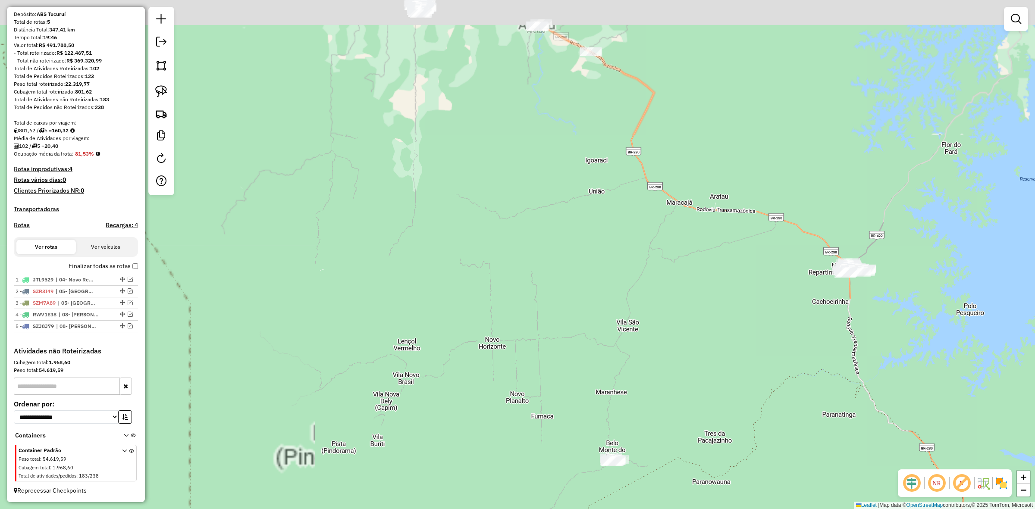
drag, startPoint x: 521, startPoint y: 91, endPoint x: 507, endPoint y: 260, distance: 168.8
click at [525, 329] on div "Janela de atendimento Grade de atendimento Capacidade Transportadoras Veículos …" at bounding box center [517, 254] width 1035 height 509
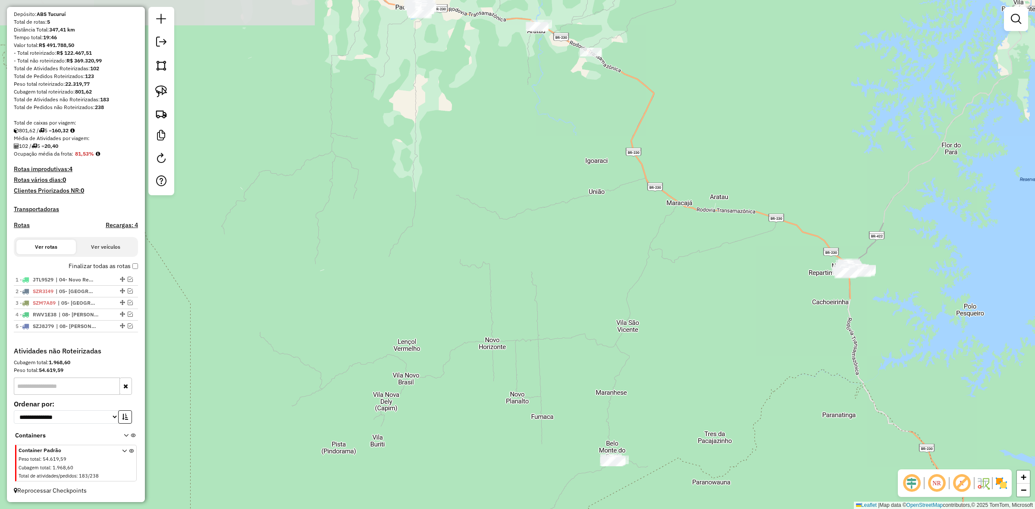
drag, startPoint x: 503, startPoint y: 185, endPoint x: 496, endPoint y: 307, distance: 122.2
click at [497, 307] on div "Janela de atendimento Grade de atendimento Capacidade Transportadoras Veículos …" at bounding box center [517, 254] width 1035 height 509
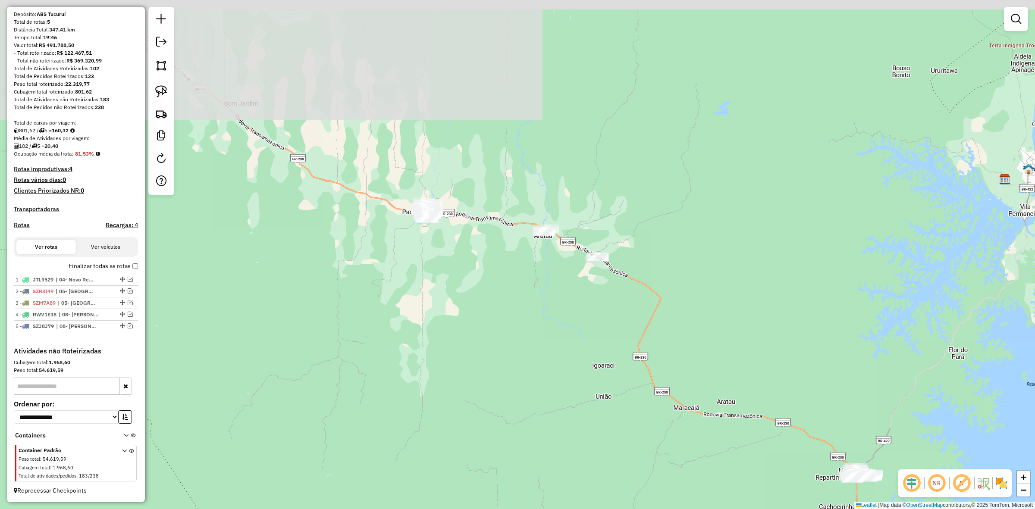
drag, startPoint x: 484, startPoint y: 222, endPoint x: 465, endPoint y: 185, distance: 41.9
click at [484, 227] on div "Janela de atendimento Grade de atendimento Capacidade Transportadoras Veículos …" at bounding box center [517, 254] width 1035 height 509
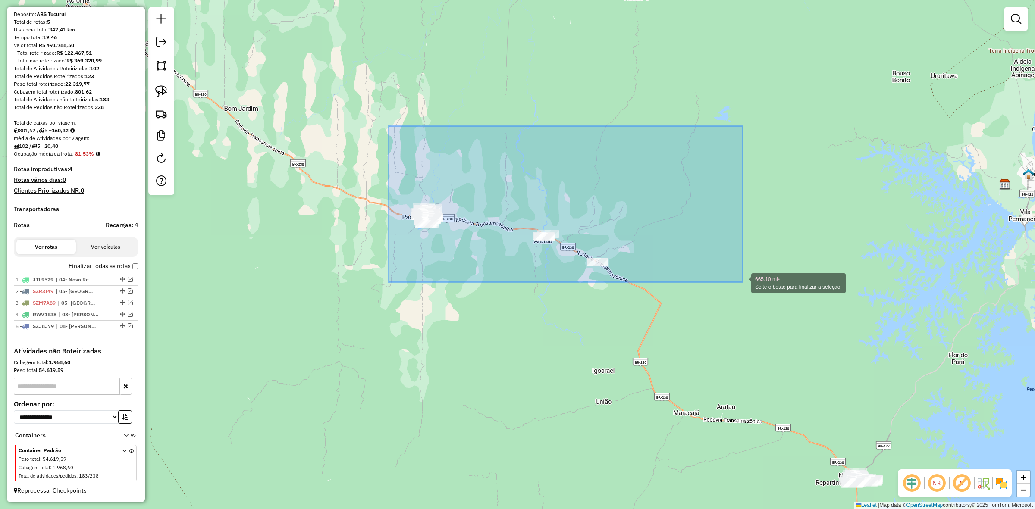
drag, startPoint x: 457, startPoint y: 231, endPoint x: 744, endPoint y: 283, distance: 291.5
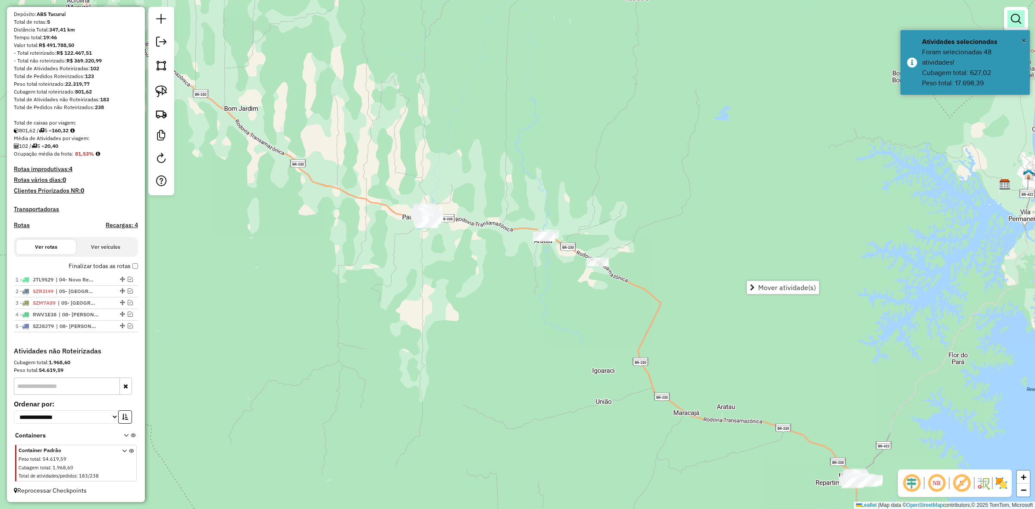
click at [1010, 22] on link at bounding box center [1016, 18] width 17 height 17
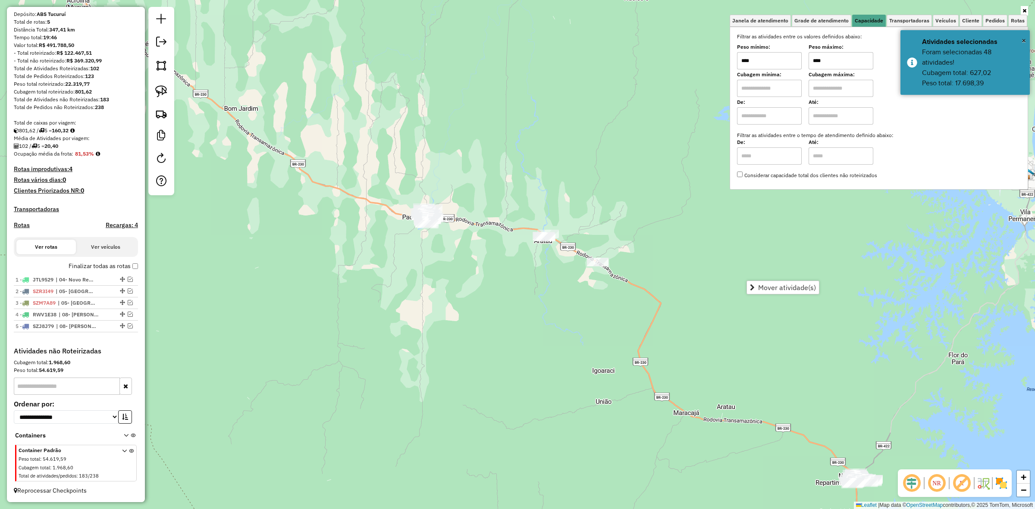
click at [863, 64] on input "****" at bounding box center [841, 60] width 65 height 17
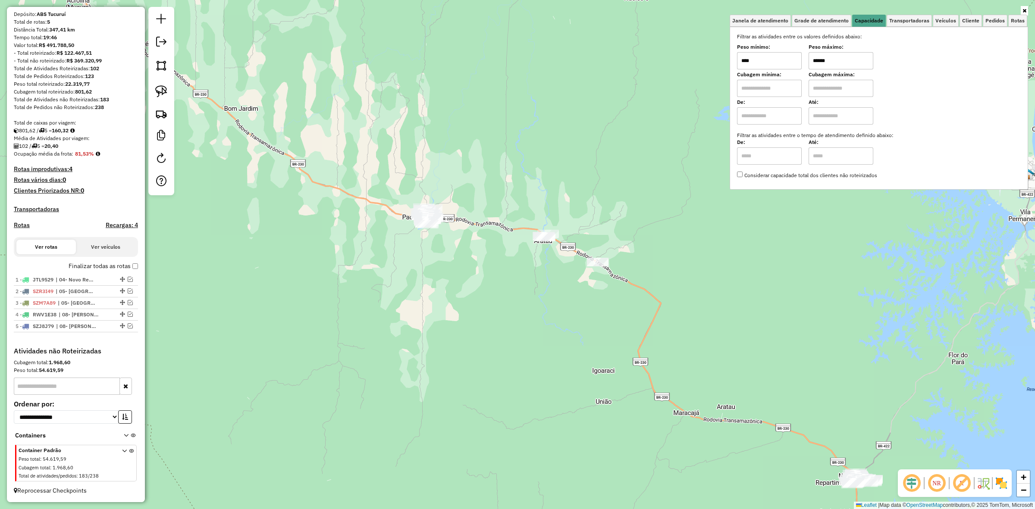
type input "******"
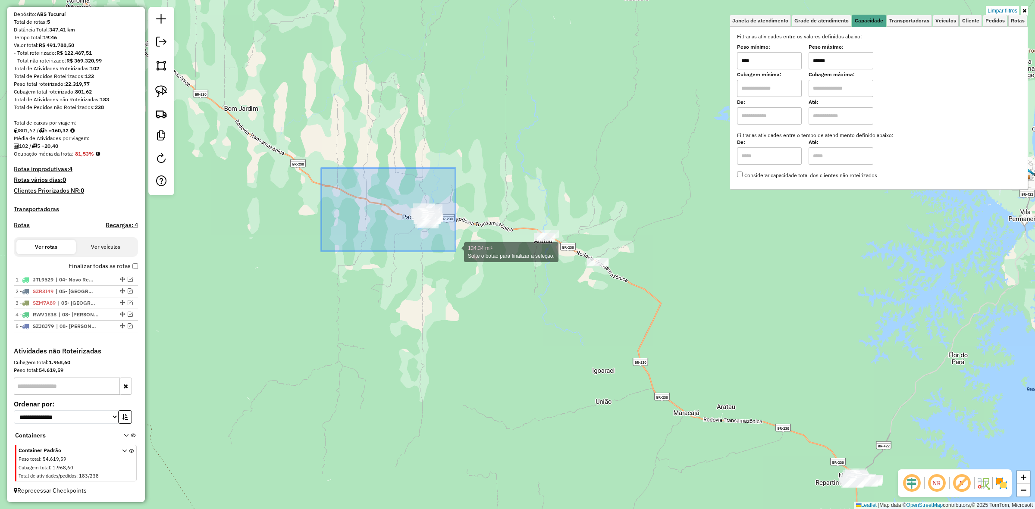
drag, startPoint x: 321, startPoint y: 168, endPoint x: 455, endPoint y: 251, distance: 157.9
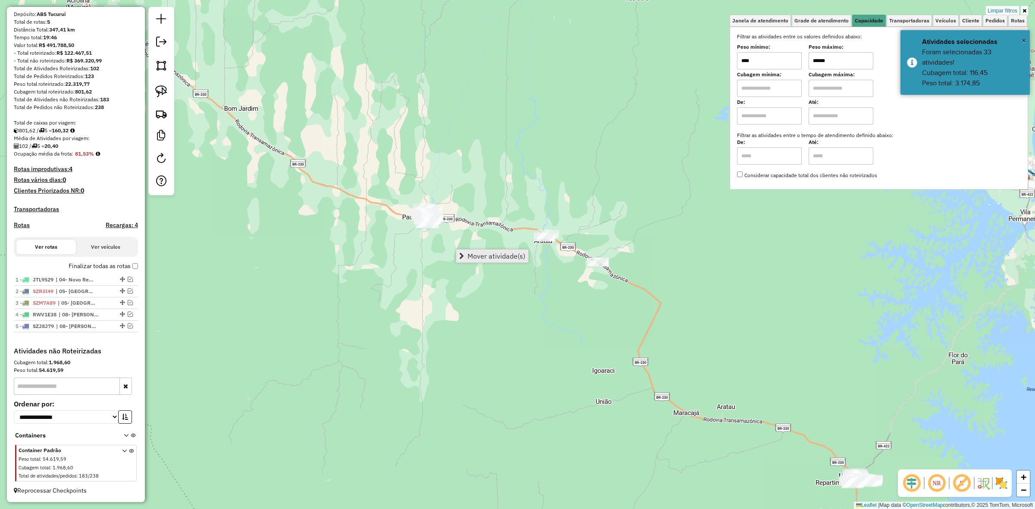
click at [508, 256] on span "Mover atividade(s)" at bounding box center [497, 256] width 58 height 7
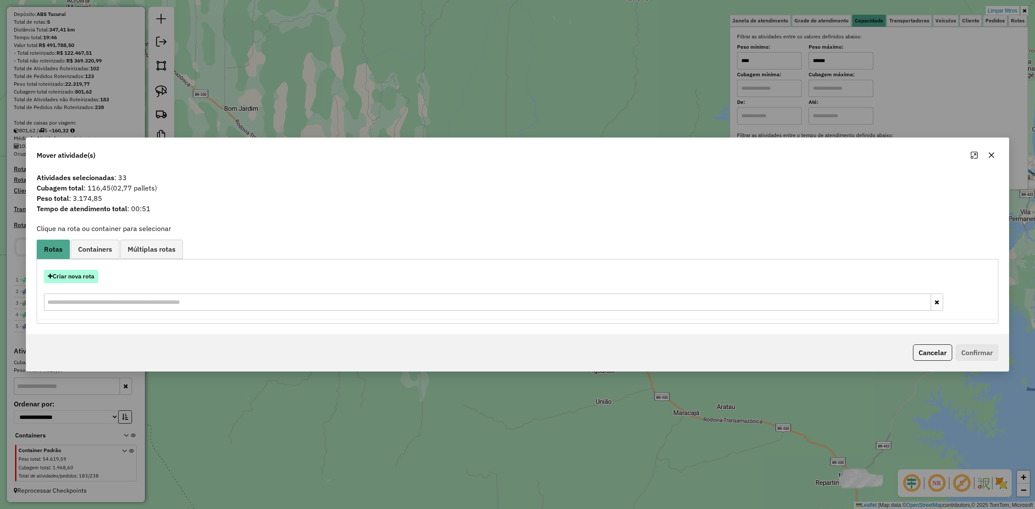
click at [80, 280] on button "Criar nova rota" at bounding box center [71, 276] width 54 height 13
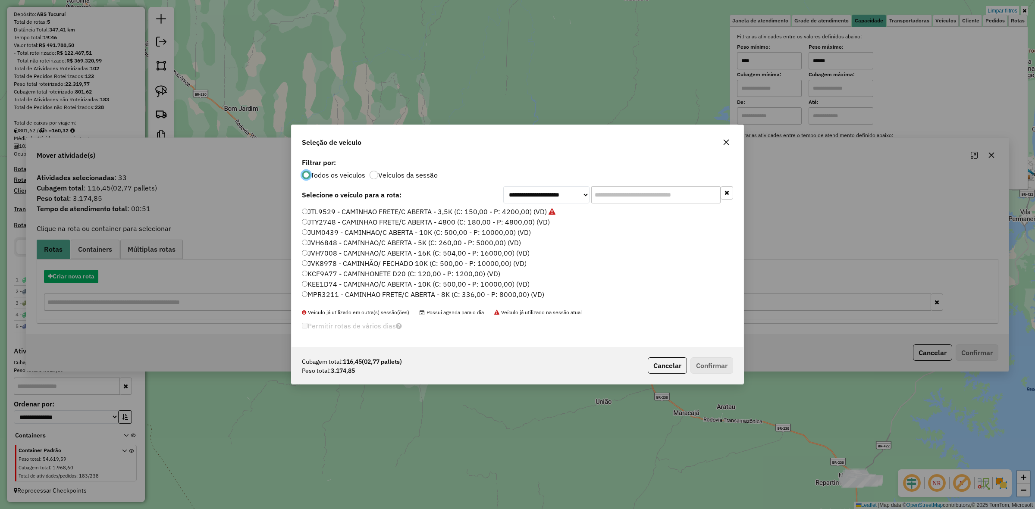
scroll to position [4, 3]
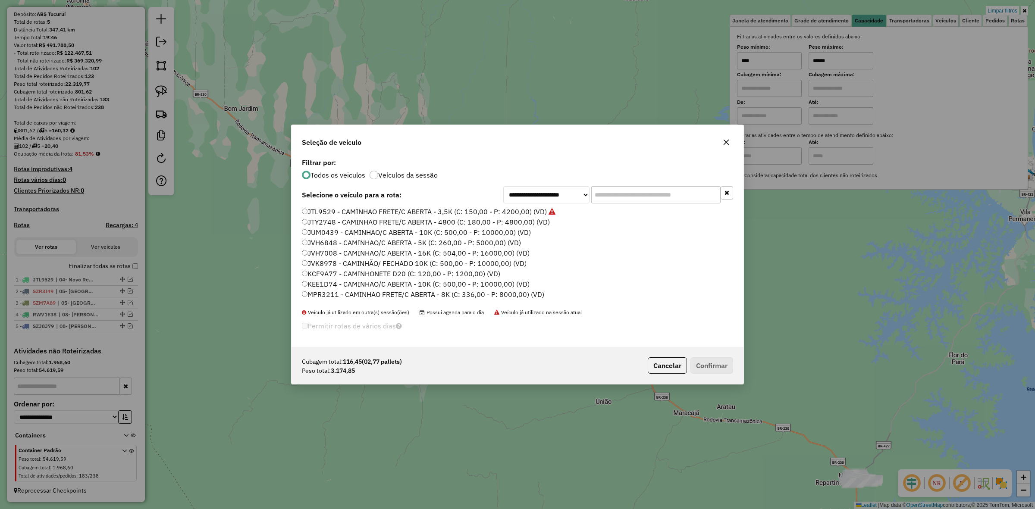
click at [656, 185] on div "**********" at bounding box center [518, 251] width 452 height 191
drag, startPoint x: 644, startPoint y: 193, endPoint x: 668, endPoint y: 189, distance: 24.5
click at [644, 193] on input "text" at bounding box center [655, 194] width 129 height 17
click at [720, 138] on button "button" at bounding box center [726, 142] width 14 height 14
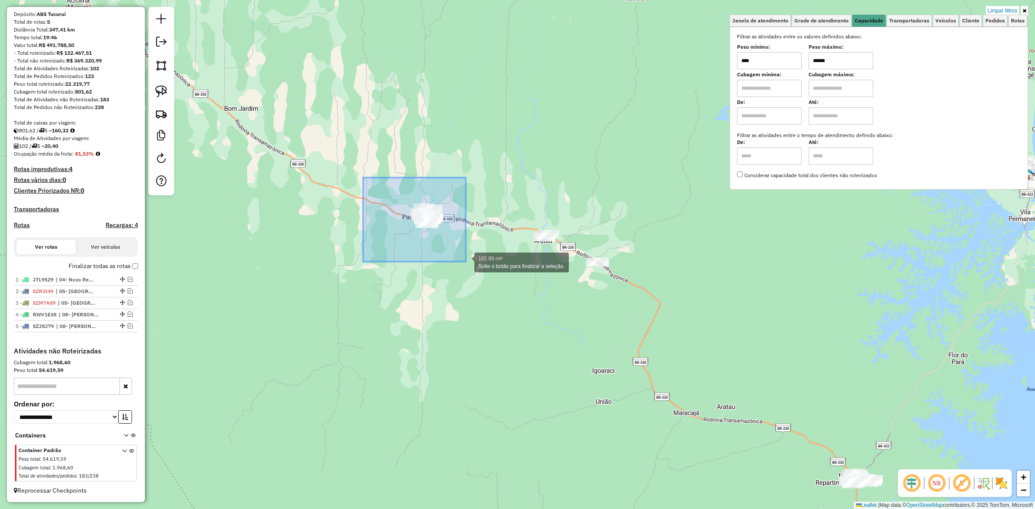
drag, startPoint x: 380, startPoint y: 206, endPoint x: 476, endPoint y: 256, distance: 108.2
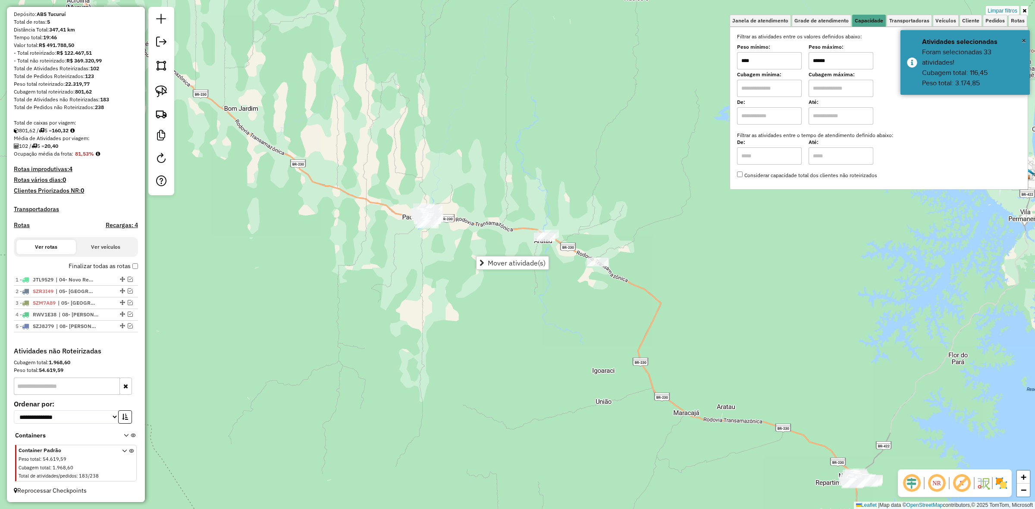
drag, startPoint x: 520, startPoint y: 270, endPoint x: 575, endPoint y: 270, distance: 54.3
click at [522, 270] on div "Mover atividade(s)" at bounding box center [512, 263] width 73 height 14
click at [523, 270] on div "Mover atividade(s)" at bounding box center [512, 263] width 73 height 14
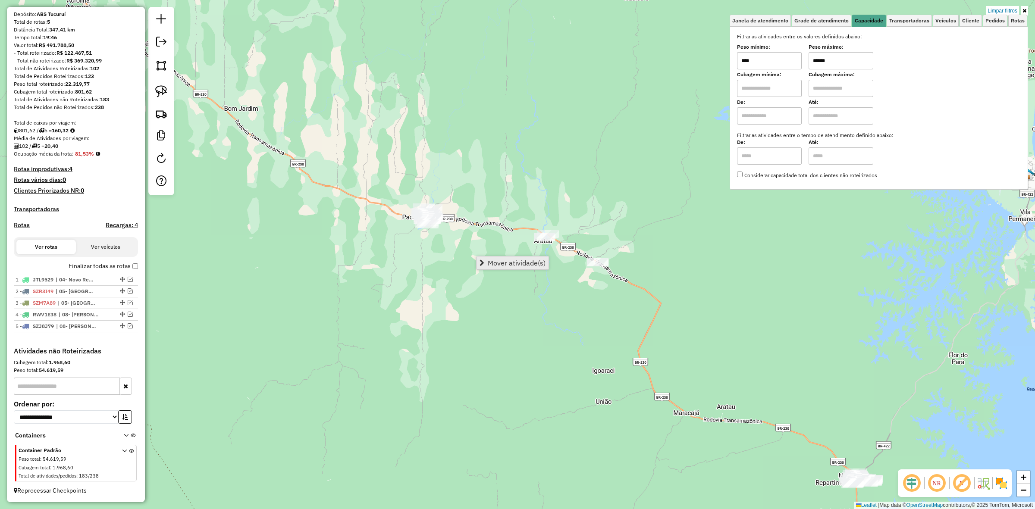
click at [523, 268] on link "Mover atividade(s)" at bounding box center [513, 263] width 72 height 13
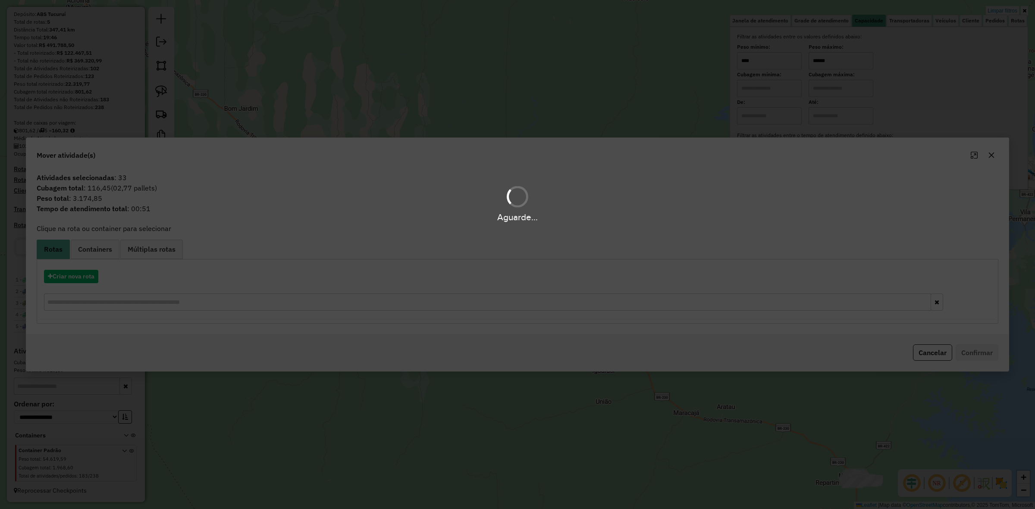
click at [83, 277] on div "Aguarde..." at bounding box center [517, 254] width 1035 height 509
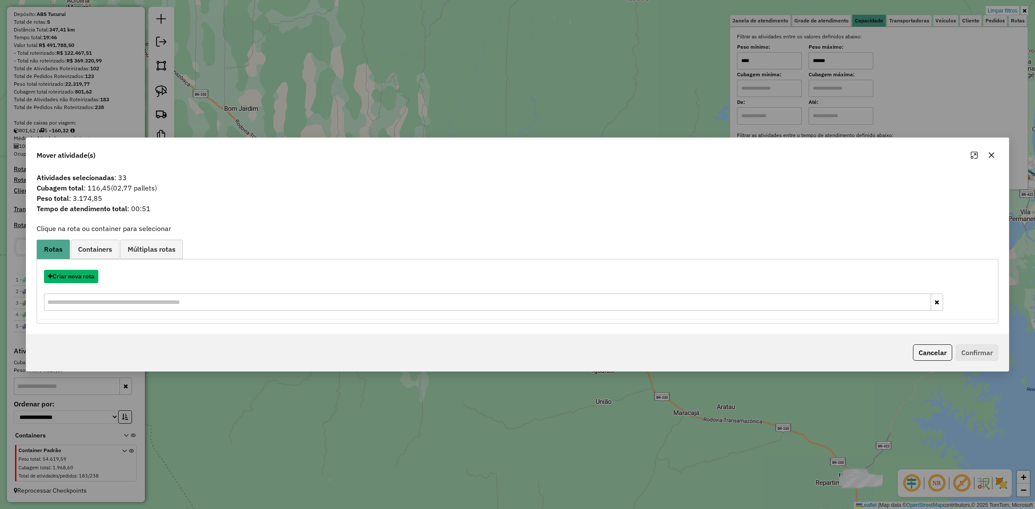
click at [83, 277] on button "Criar nova rota" at bounding box center [71, 276] width 54 height 13
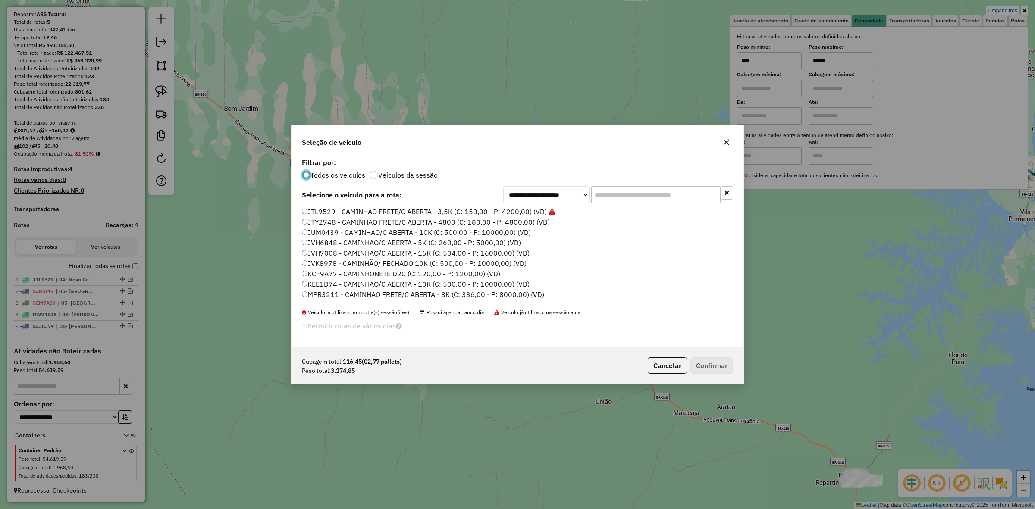
click at [654, 193] on input "text" at bounding box center [655, 194] width 129 height 17
paste input "*******"
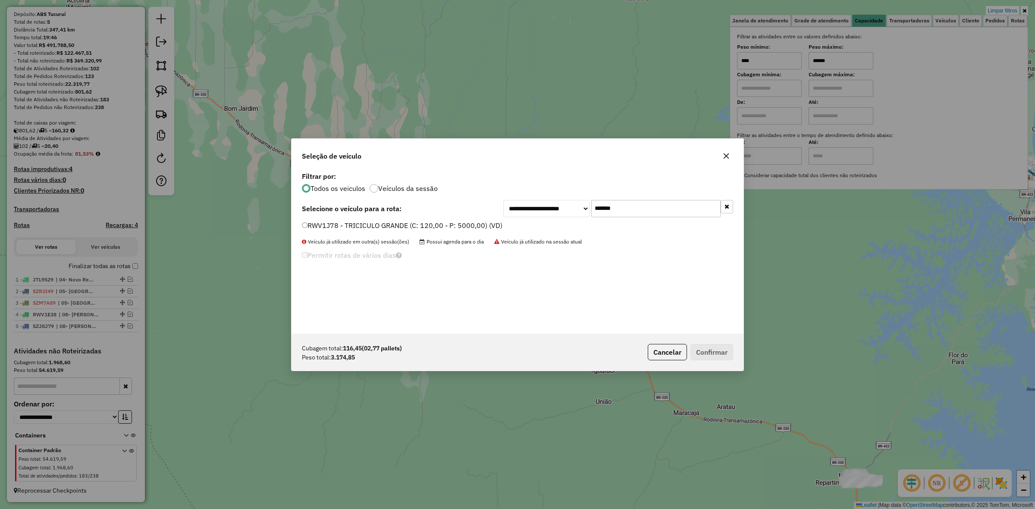
type input "*******"
click at [437, 220] on div "**********" at bounding box center [518, 252] width 452 height 164
click at [486, 223] on label "RWV1J78 - TRICICULO GRANDE (C: 120,00 - P: 5000,00) (VD)" at bounding box center [402, 225] width 201 height 10
click at [719, 358] on button "Confirmar" at bounding box center [712, 352] width 43 height 16
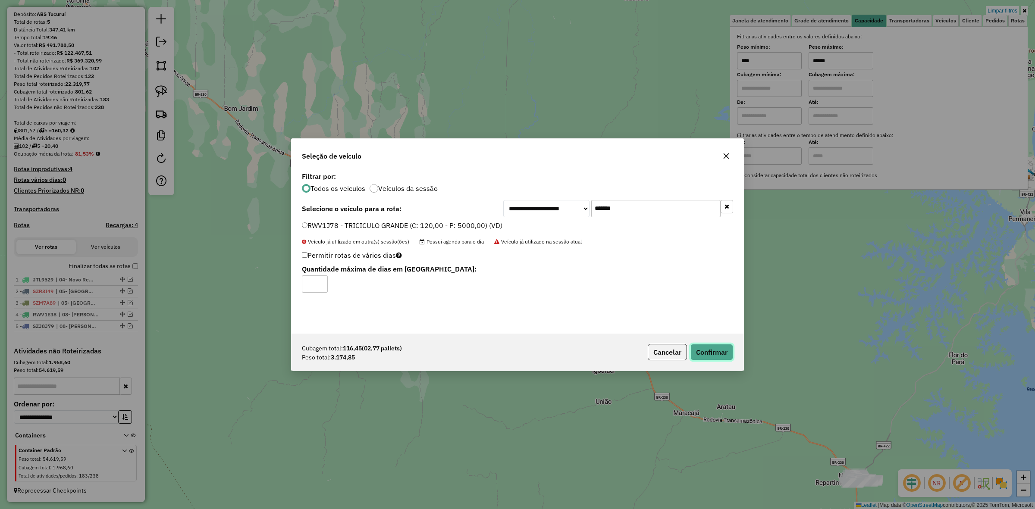
click at [719, 358] on hb-app "Aguarde... Pop-up bloqueado! Seu navegador bloqueou automáticamente a abertura …" at bounding box center [517, 254] width 1035 height 509
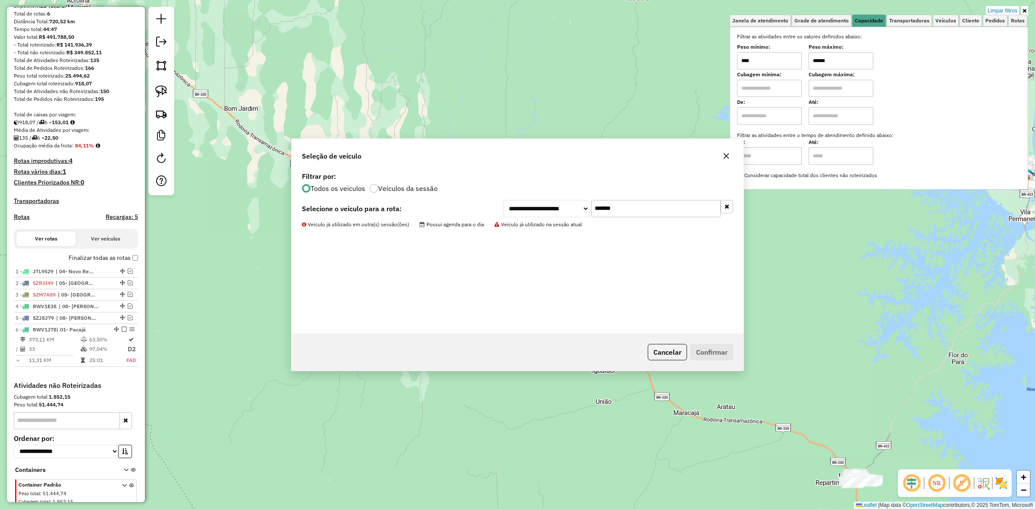
scroll to position [120, 0]
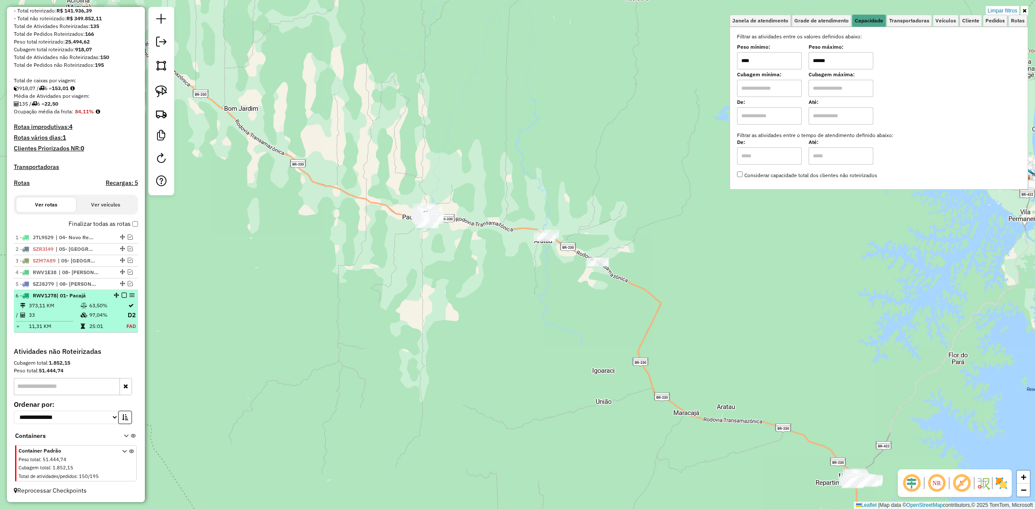
click at [122, 298] on em at bounding box center [124, 295] width 5 height 5
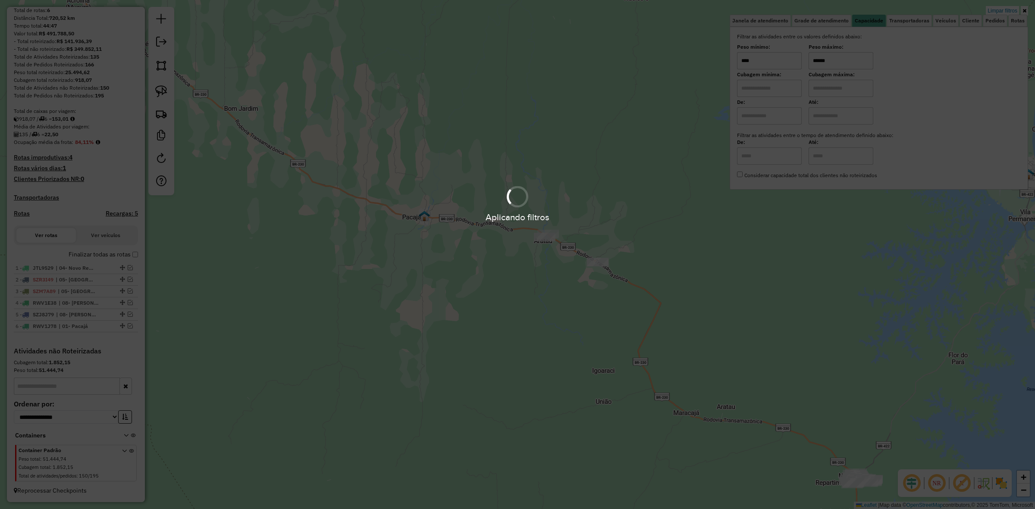
scroll to position [89, 0]
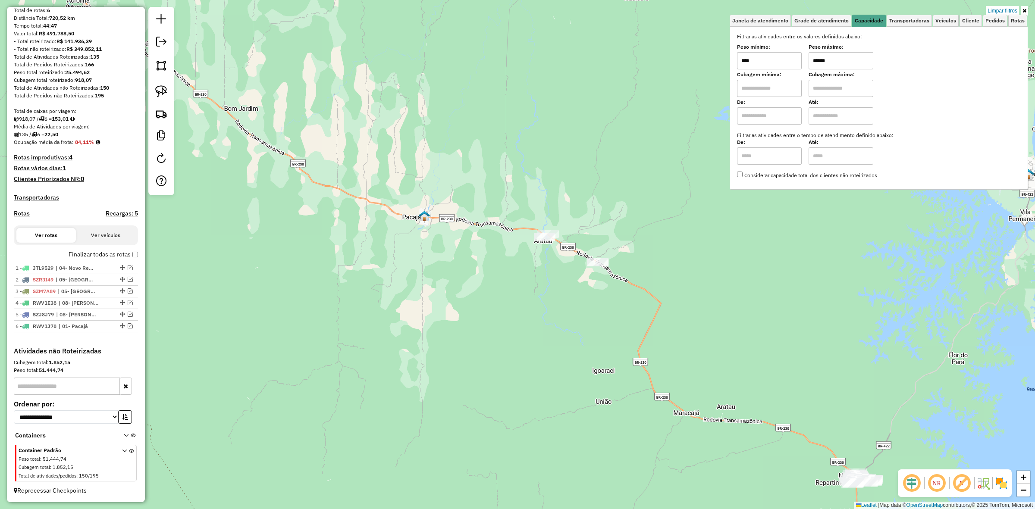
click at [868, 62] on input "******" at bounding box center [841, 60] width 65 height 17
type input "****"
drag, startPoint x: 326, startPoint y: 199, endPoint x: 341, endPoint y: 199, distance: 15.5
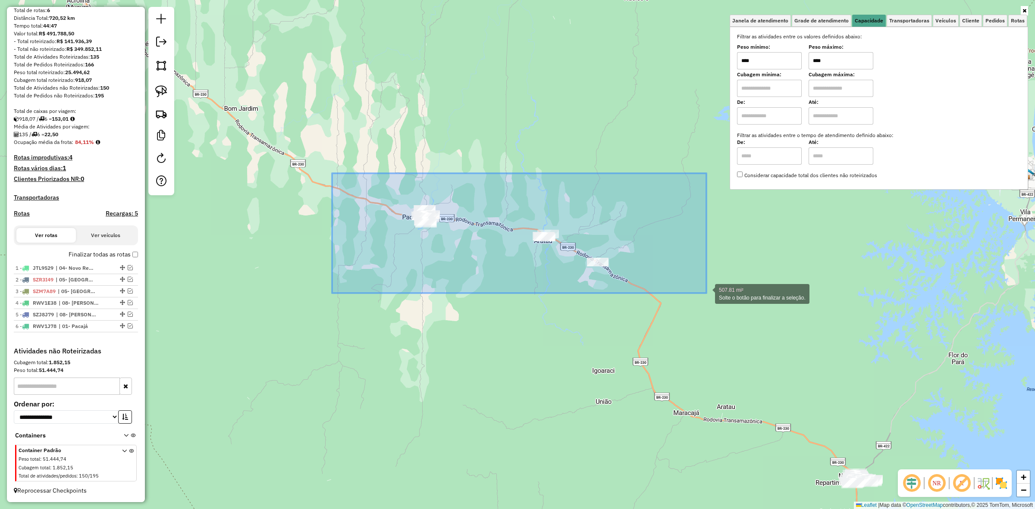
drag, startPoint x: 332, startPoint y: 173, endPoint x: 713, endPoint y: 305, distance: 402.5
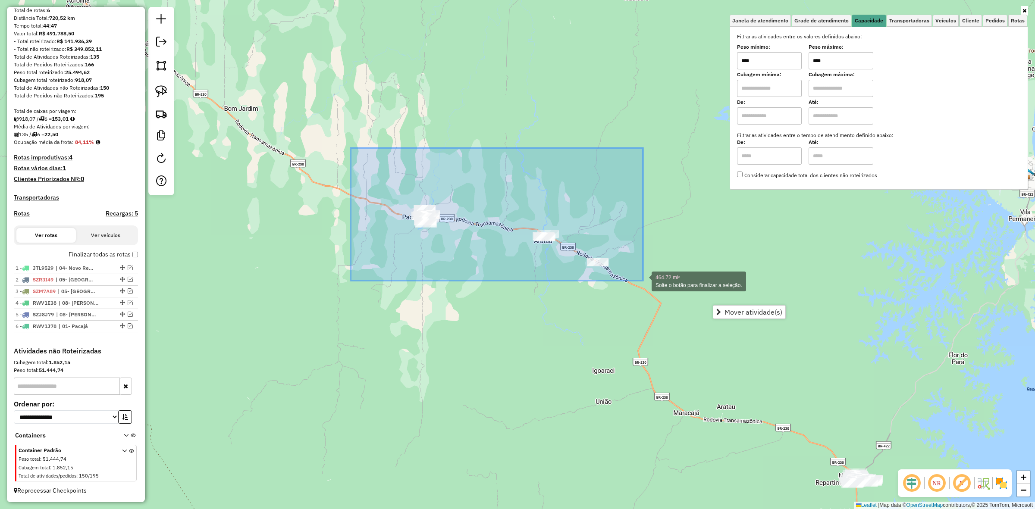
drag, startPoint x: 412, startPoint y: 239, endPoint x: 662, endPoint y: 279, distance: 252.9
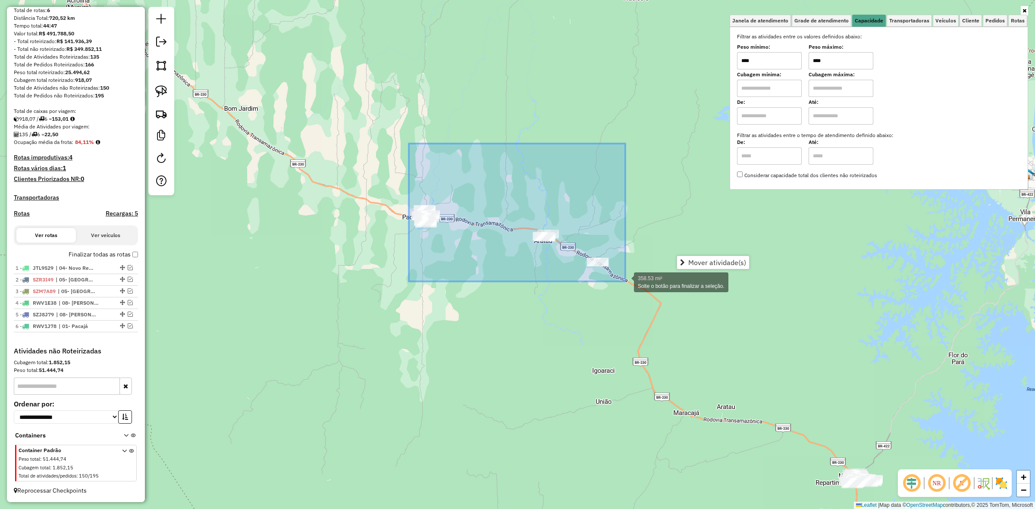
drag, startPoint x: 409, startPoint y: 144, endPoint x: 628, endPoint y: 280, distance: 257.9
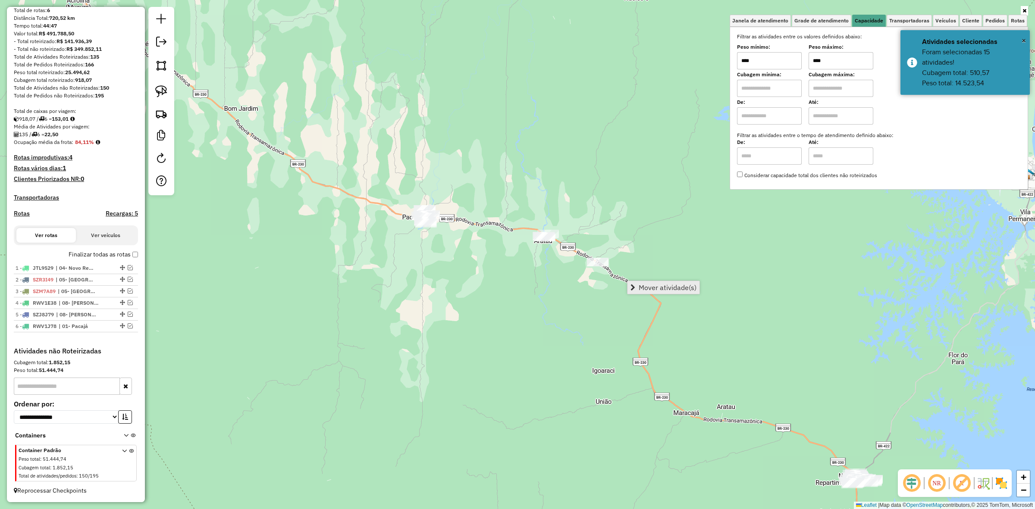
click at [674, 284] on span "Mover atividade(s)" at bounding box center [668, 287] width 58 height 7
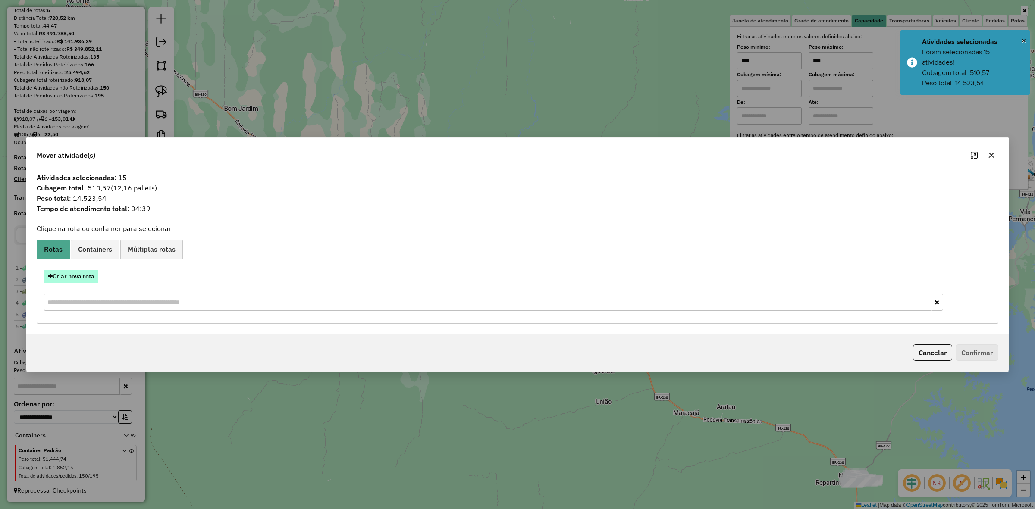
click at [98, 274] on button "Criar nova rota" at bounding box center [71, 276] width 54 height 13
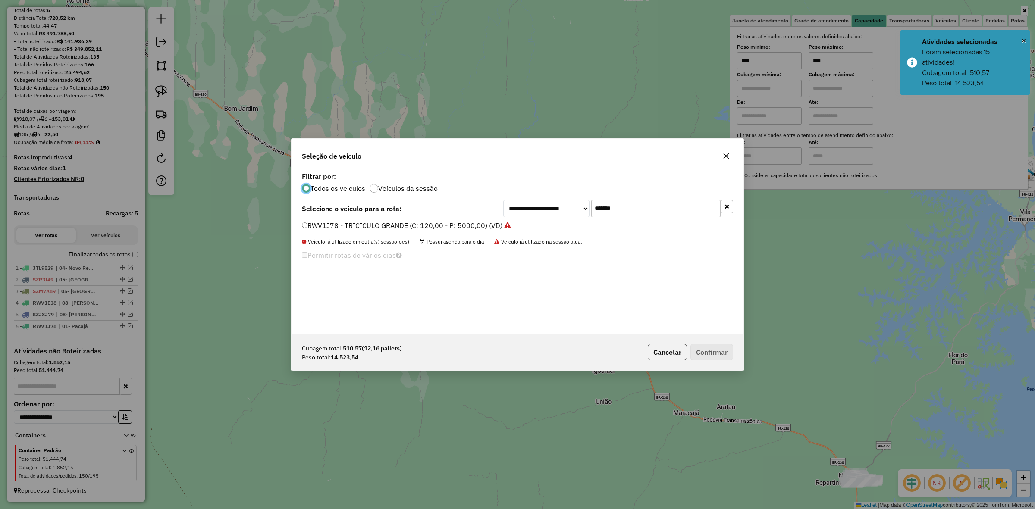
scroll to position [4, 3]
click at [632, 203] on input "*******" at bounding box center [655, 208] width 129 height 17
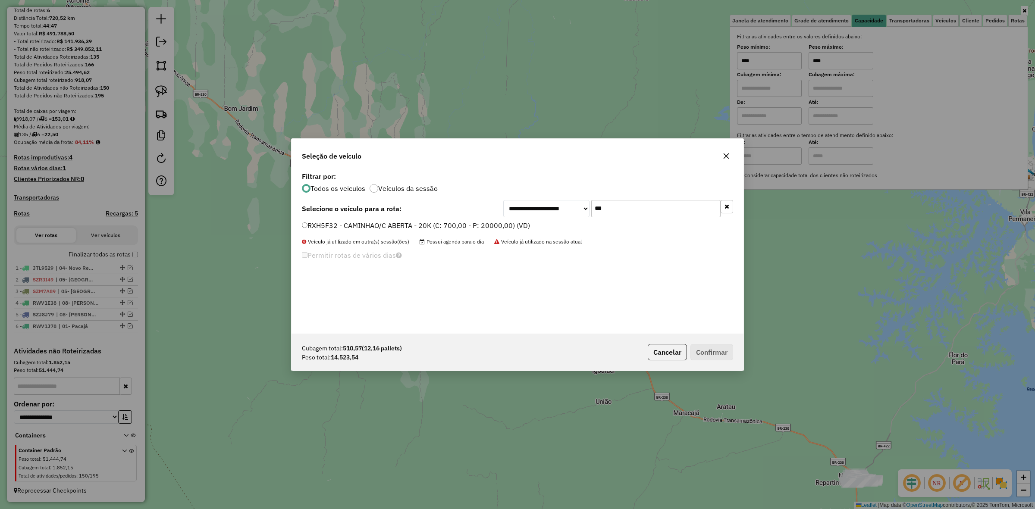
type input "***"
drag, startPoint x: 419, startPoint y: 226, endPoint x: 435, endPoint y: 226, distance: 15.5
click at [419, 226] on label "RXH5F32 - CAMINHAO/C ABERTA - 20K (C: 700,00 - P: 20000,00) (VD)" at bounding box center [416, 225] width 228 height 10
click at [710, 345] on button "Confirmar" at bounding box center [712, 352] width 43 height 16
drag, startPoint x: 710, startPoint y: 345, endPoint x: 721, endPoint y: 327, distance: 21.7
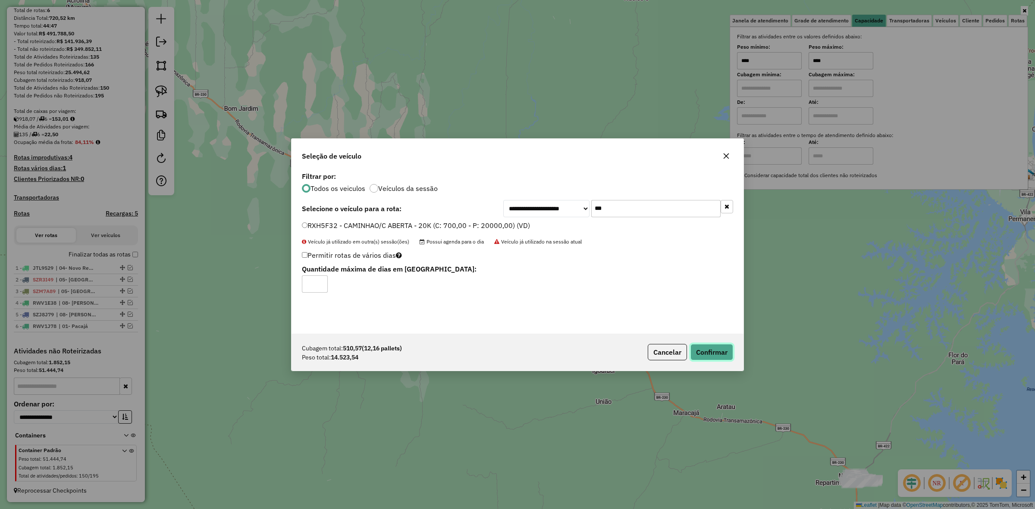
click at [710, 345] on hb-app "Aguarde... Pop-up bloqueado! Seu navegador bloqueou automáticamente a abertura …" at bounding box center [517, 254] width 1035 height 509
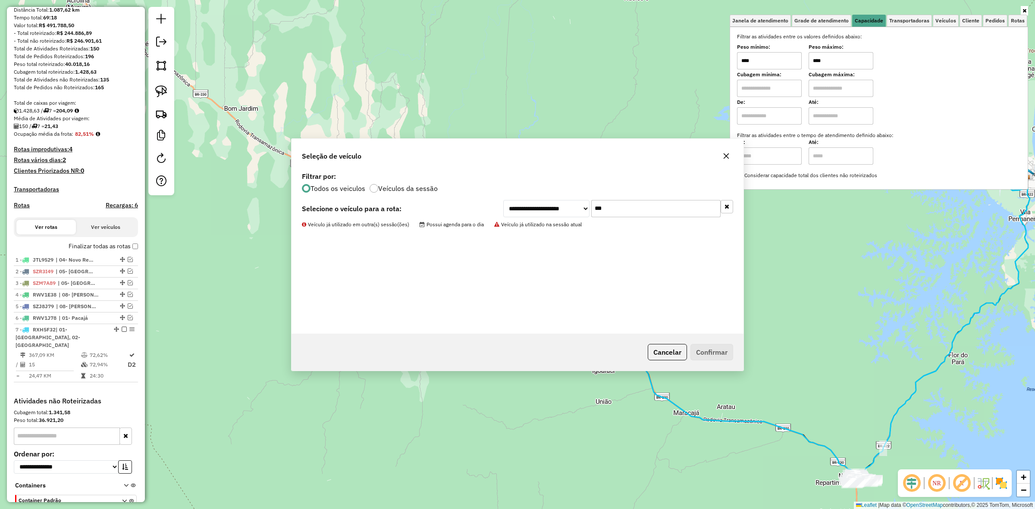
scroll to position [126, 0]
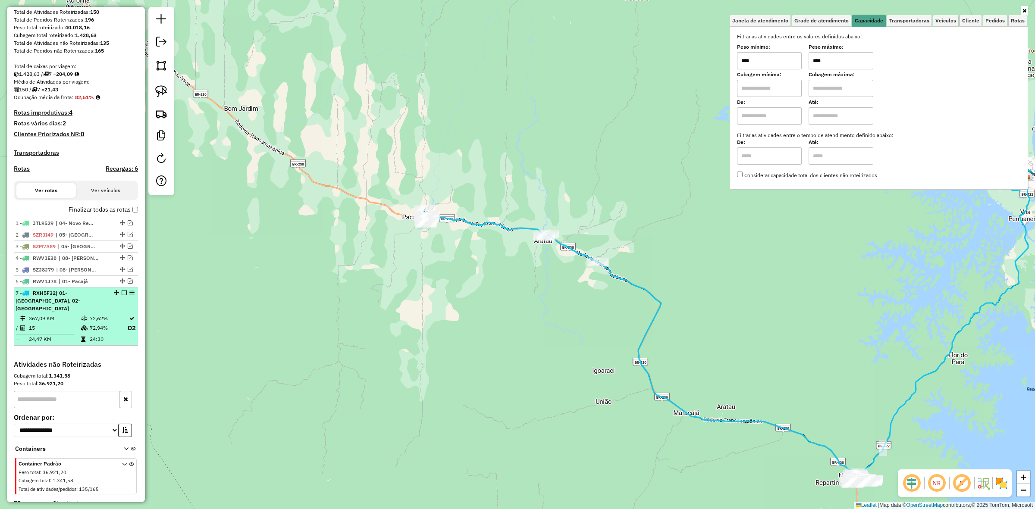
click at [122, 295] on em at bounding box center [124, 292] width 5 height 5
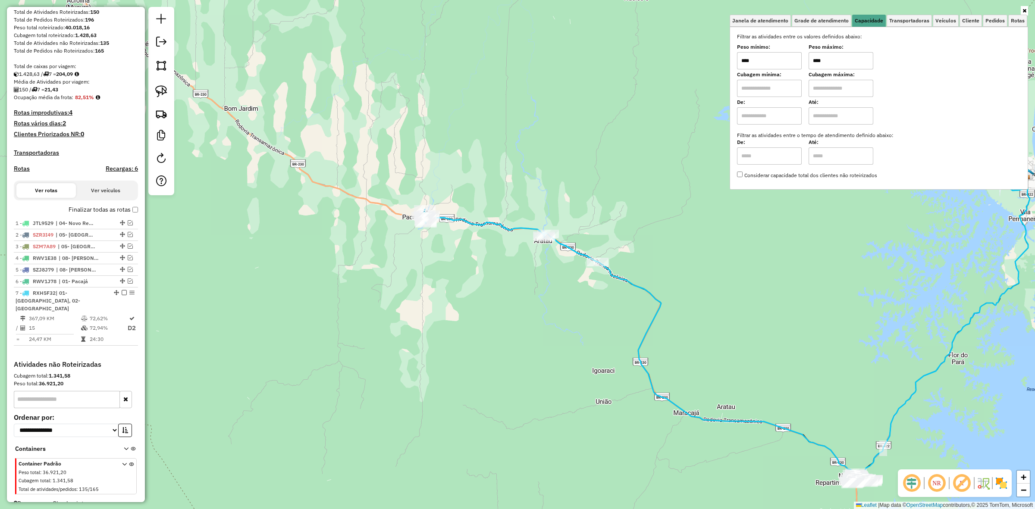
scroll to position [101, 0]
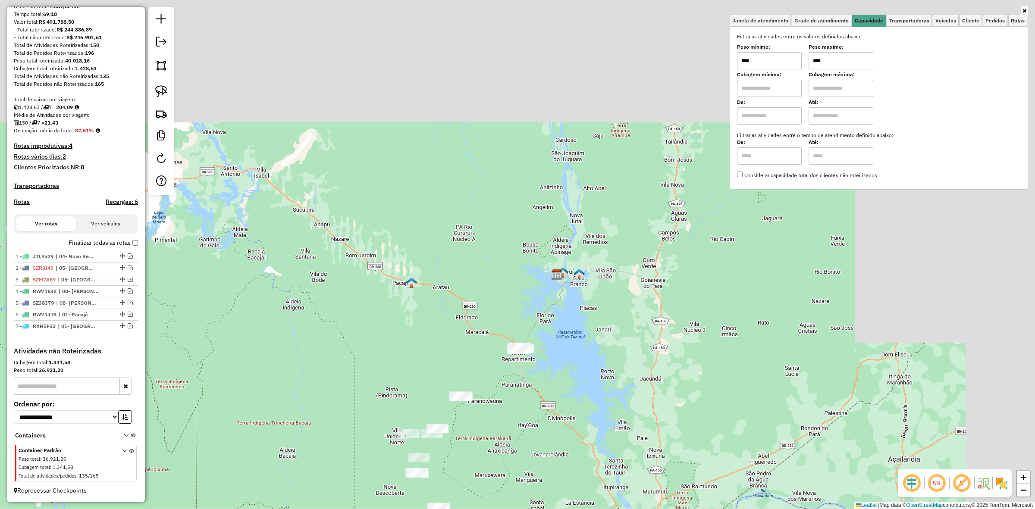
drag, startPoint x: 551, startPoint y: 378, endPoint x: 498, endPoint y: 283, distance: 108.5
click at [496, 285] on div "Janela de atendimento Grade de atendimento Capacidade Transportadoras Veículos …" at bounding box center [517, 254] width 1035 height 509
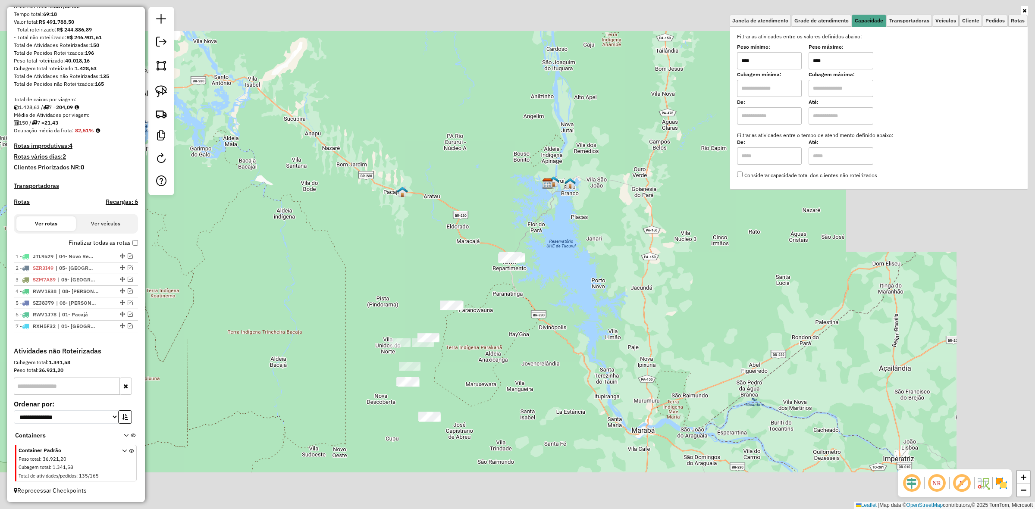
drag, startPoint x: 483, startPoint y: 371, endPoint x: 501, endPoint y: 227, distance: 145.1
click at [501, 228] on div "Janela de atendimento Grade de atendimento Capacidade Transportadoras Veículos …" at bounding box center [517, 254] width 1035 height 509
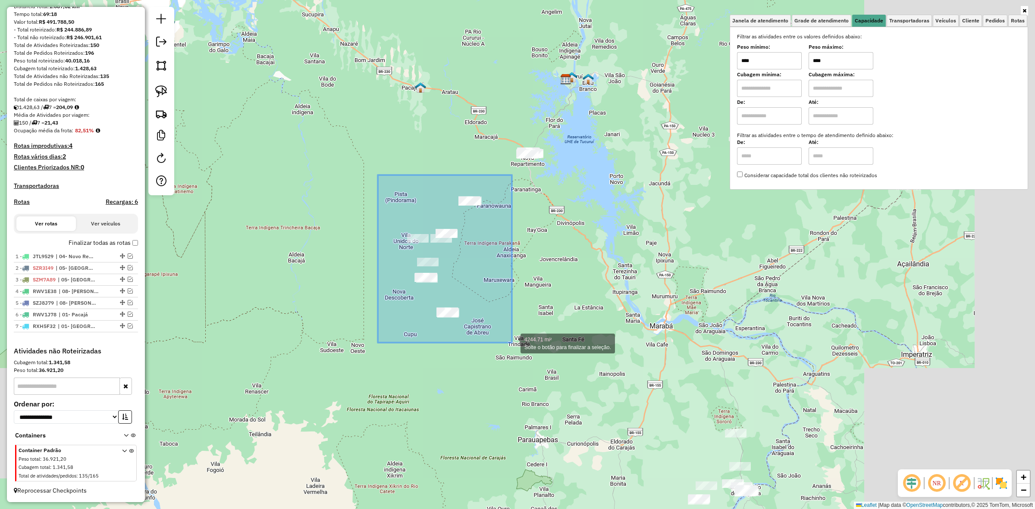
drag, startPoint x: 406, startPoint y: 249, endPoint x: 516, endPoint y: 345, distance: 146.1
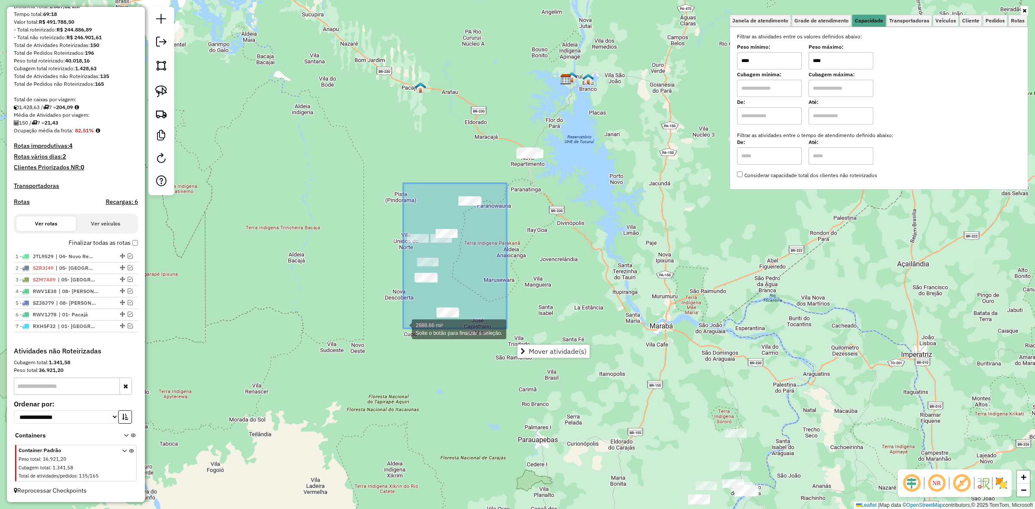
drag, startPoint x: 507, startPoint y: 183, endPoint x: 403, endPoint y: 329, distance: 178.5
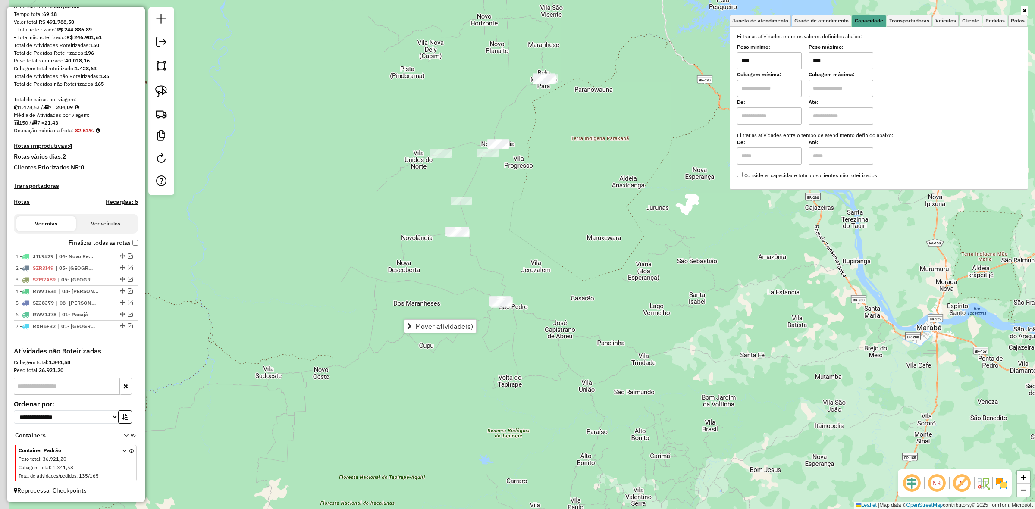
drag, startPoint x: 458, startPoint y: 253, endPoint x: 557, endPoint y: 136, distance: 152.7
click at [556, 137] on div "Janela de atendimento Grade de atendimento Capacidade Transportadoras Veículos …" at bounding box center [517, 254] width 1035 height 509
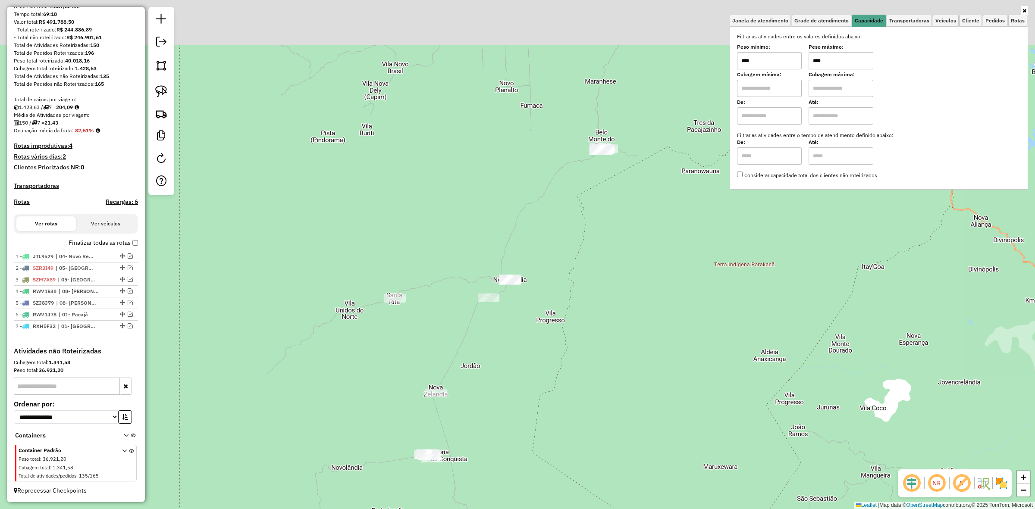
drag, startPoint x: 512, startPoint y: 69, endPoint x: 525, endPoint y: 215, distance: 145.9
click at [542, 260] on div "Janela de atendimento Grade de atendimento Capacidade Transportadoras Veículos …" at bounding box center [517, 254] width 1035 height 509
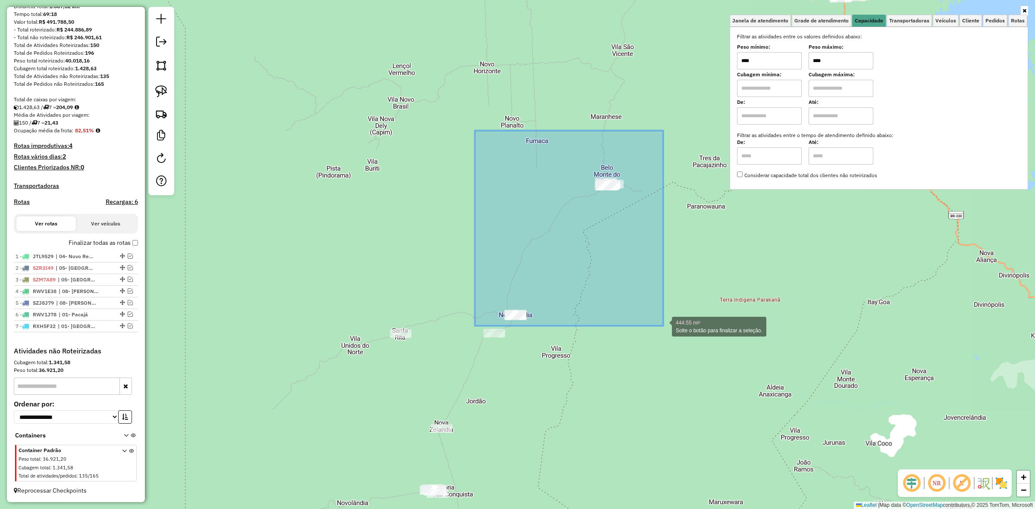
drag, startPoint x: 475, startPoint y: 131, endPoint x: 663, endPoint y: 326, distance: 271.5
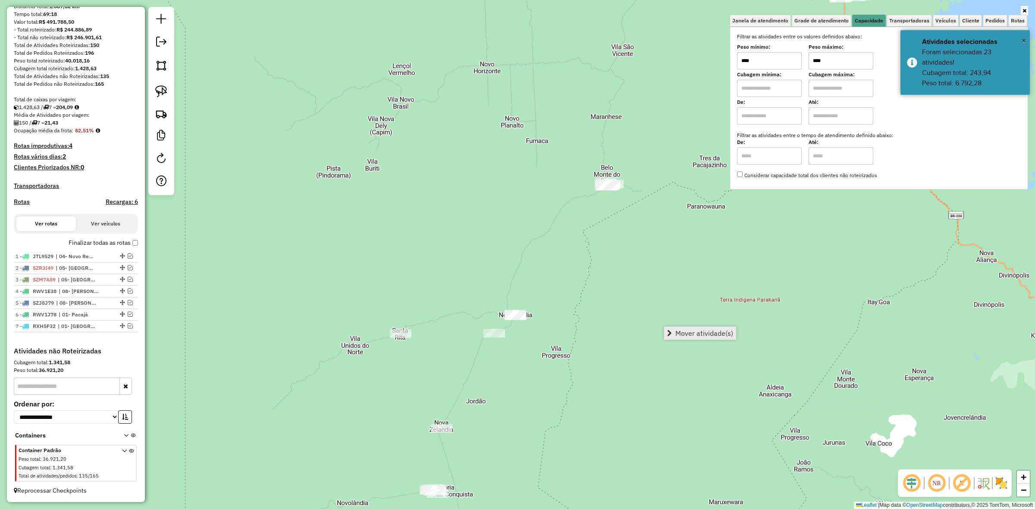
click at [718, 330] on span "Mover atividade(s)" at bounding box center [704, 333] width 58 height 7
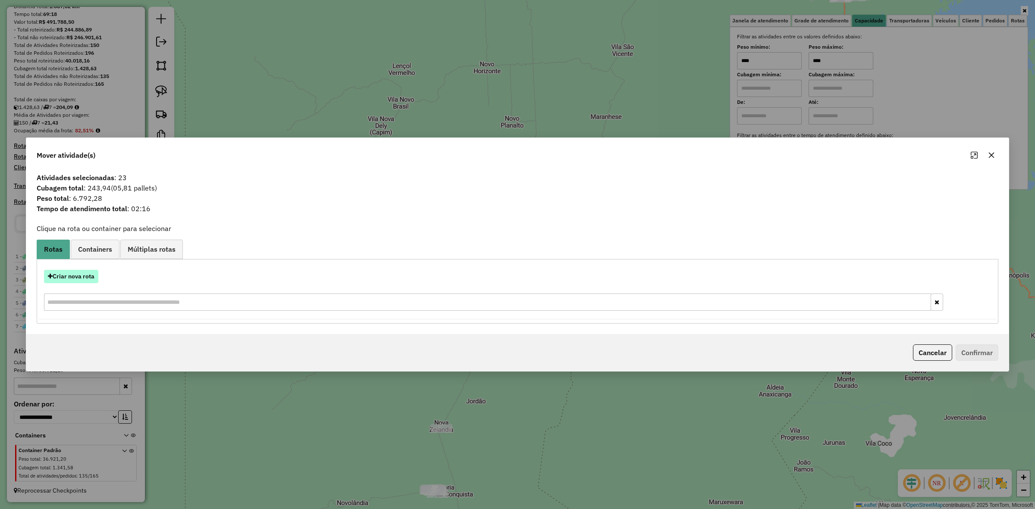
click at [79, 281] on button "Criar nova rota" at bounding box center [71, 276] width 54 height 13
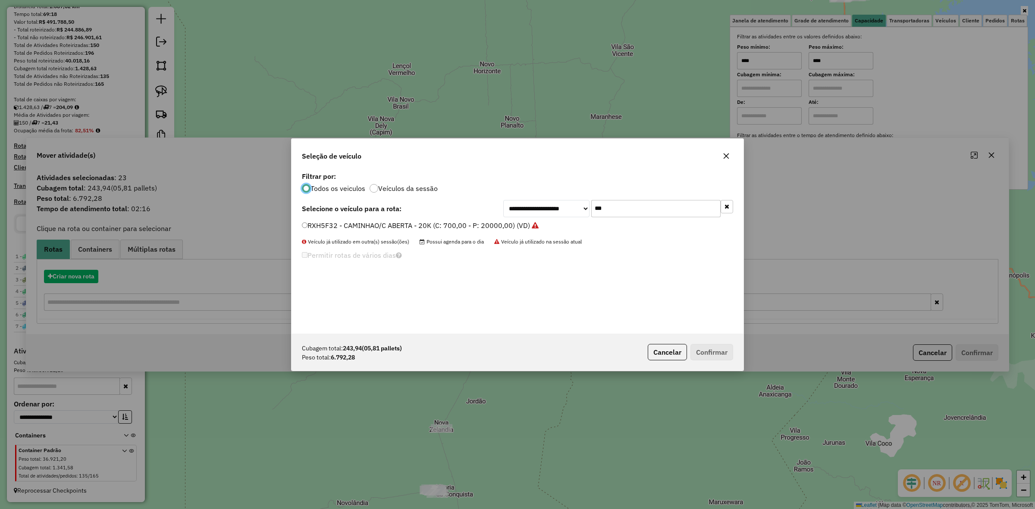
scroll to position [4, 3]
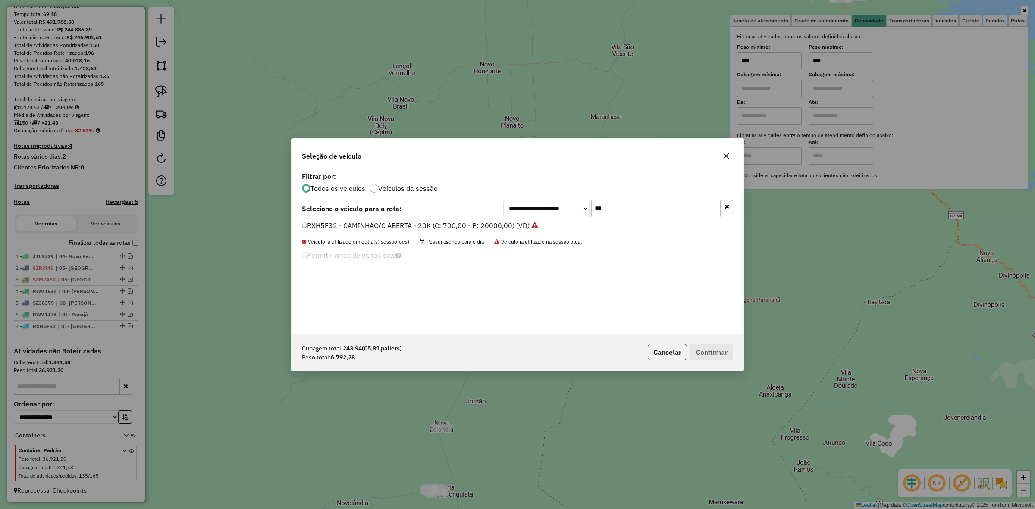
click at [729, 157] on icon "button" at bounding box center [726, 156] width 7 height 7
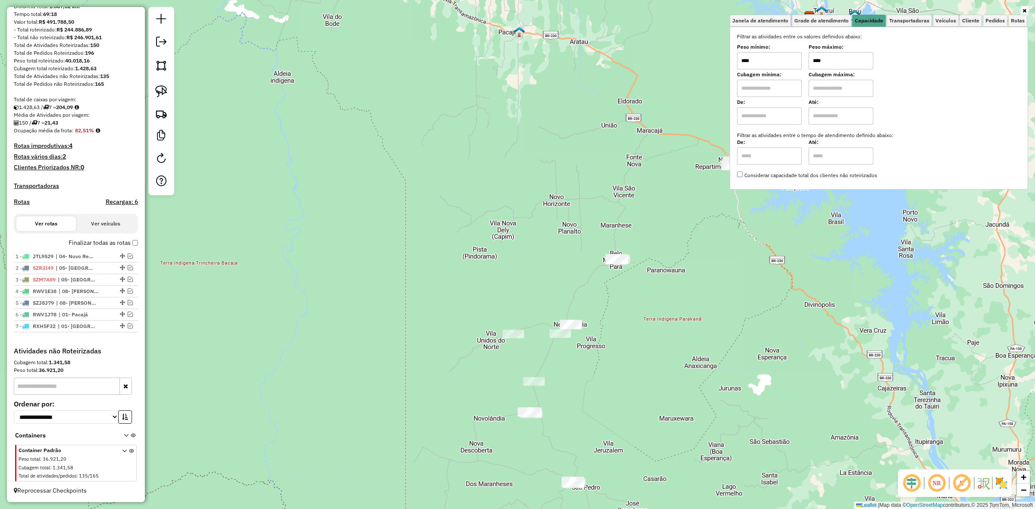
drag, startPoint x: 589, startPoint y: 353, endPoint x: 565, endPoint y: 219, distance: 135.8
click at [566, 223] on div "Janela de atendimento Grade de atendimento Capacidade Transportadoras Veículos …" at bounding box center [517, 254] width 1035 height 509
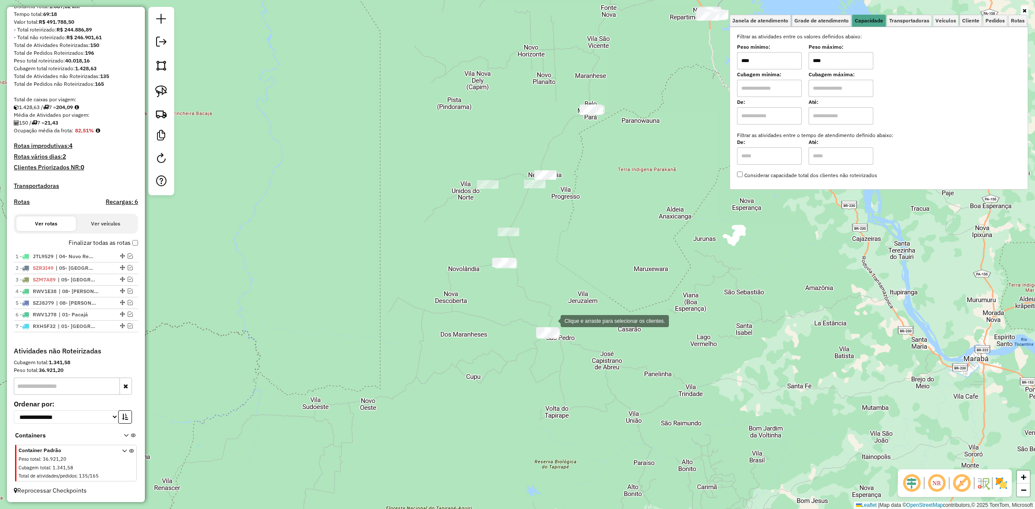
click at [522, 328] on div "Clique e arraste para selecionar os clientes. Janela de atendimento Grade de at…" at bounding box center [517, 254] width 1035 height 509
drag, startPoint x: 520, startPoint y: 328, endPoint x: 534, endPoint y: 338, distance: 16.7
click at [534, 338] on div "Janela de atendimento Grade de atendimento Capacidade Transportadoras Veículos …" at bounding box center [517, 254] width 1035 height 509
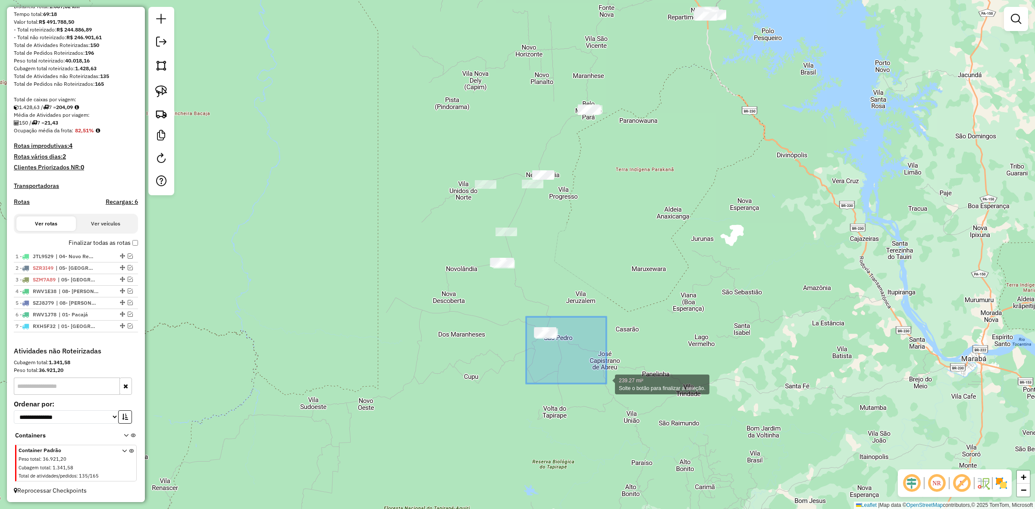
drag, startPoint x: 526, startPoint y: 317, endPoint x: 616, endPoint y: 372, distance: 105.3
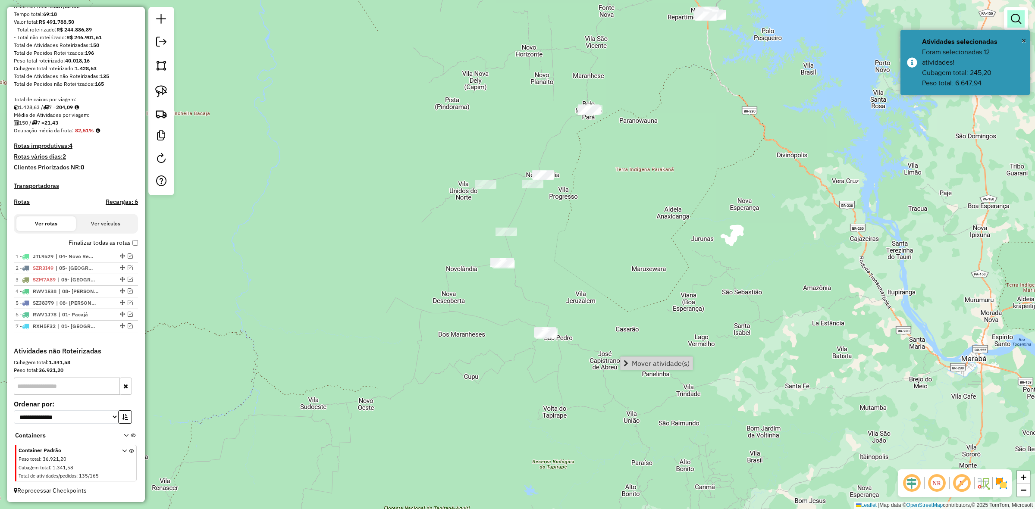
click at [1020, 16] on em at bounding box center [1016, 19] width 10 height 10
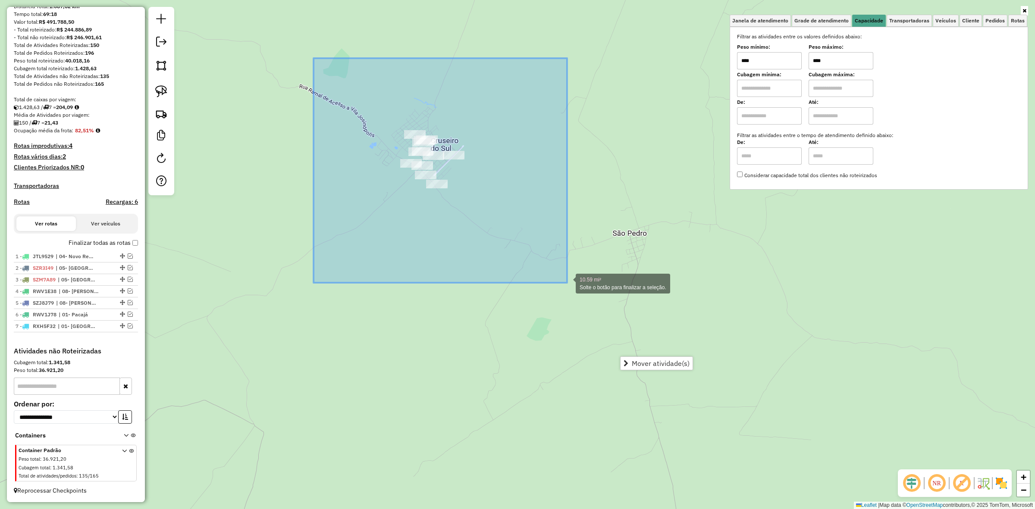
drag, startPoint x: 318, startPoint y: 63, endPoint x: 571, endPoint y: 285, distance: 335.9
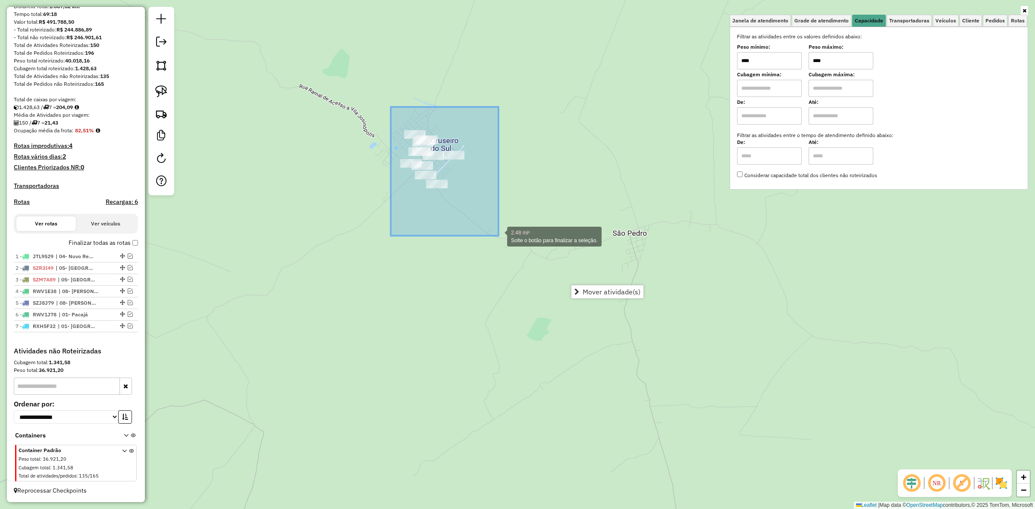
drag, startPoint x: 391, startPoint y: 107, endPoint x: 506, endPoint y: 239, distance: 174.8
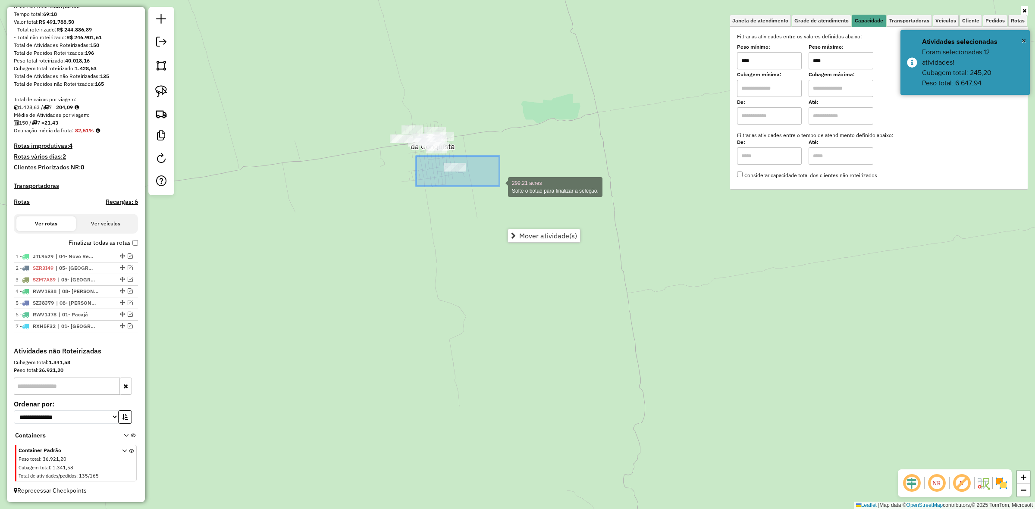
drag, startPoint x: 441, startPoint y: 170, endPoint x: 525, endPoint y: 177, distance: 84.0
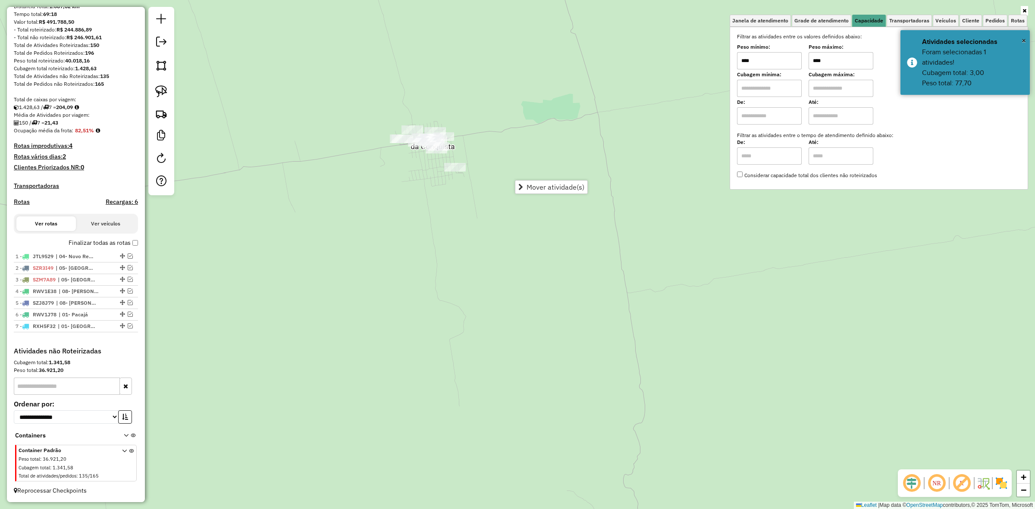
click at [779, 57] on input "****" at bounding box center [769, 60] width 65 height 17
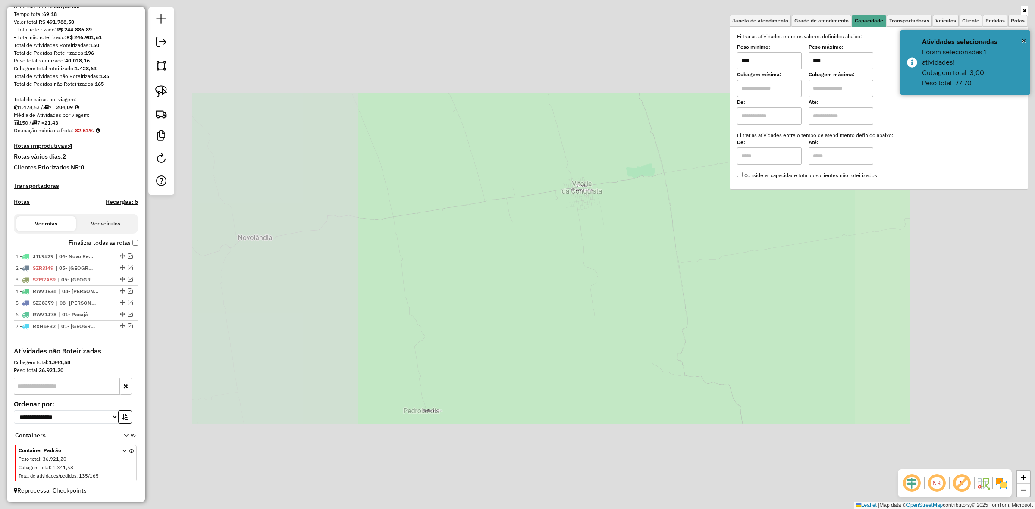
drag, startPoint x: 668, startPoint y: 280, endPoint x: 671, endPoint y: 276, distance: 5.3
click at [669, 279] on div "Janela de atendimento Grade de atendimento Capacidade Transportadoras Veículos …" at bounding box center [517, 254] width 1035 height 509
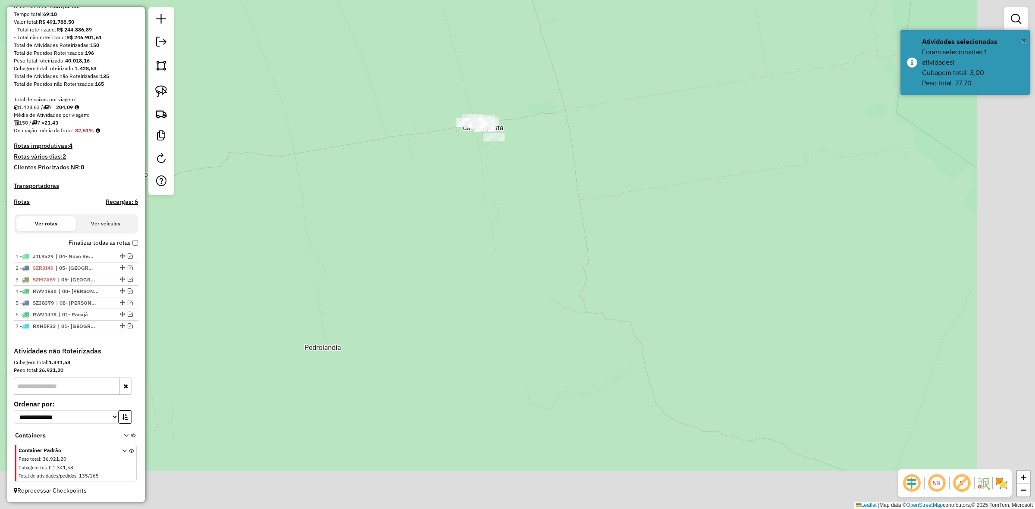
drag, startPoint x: 671, startPoint y: 277, endPoint x: 518, endPoint y: 171, distance: 186.3
click at [514, 162] on div "Janela de atendimento Grade de atendimento Capacidade Transportadoras Veículos …" at bounding box center [517, 254] width 1035 height 509
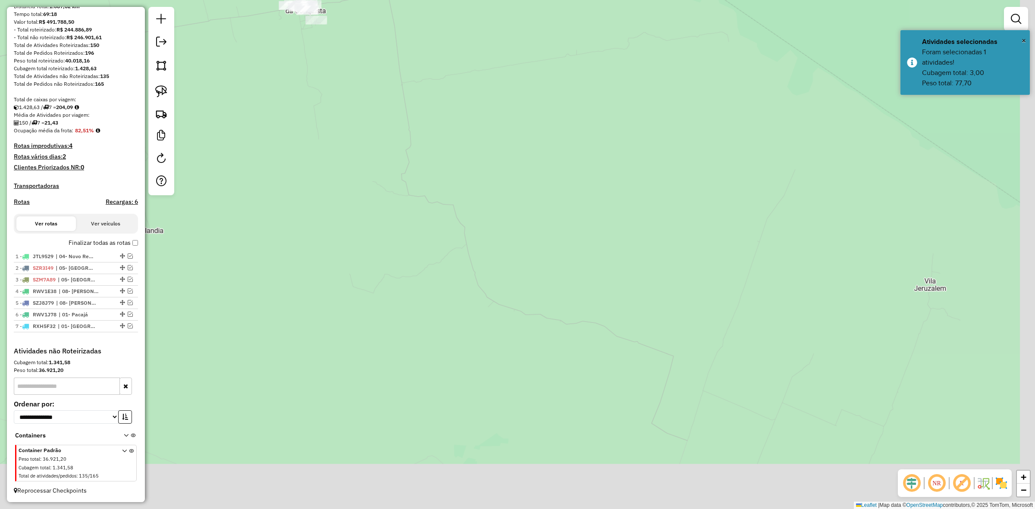
drag, startPoint x: 632, startPoint y: 275, endPoint x: 307, endPoint y: 139, distance: 352.9
click at [333, 154] on div "Janela de atendimento Grade de atendimento Capacidade Transportadoras Veículos …" at bounding box center [517, 254] width 1035 height 509
click at [310, 141] on div "Janela de atendimento Grade de atendimento Capacidade Transportadoras Veículos …" at bounding box center [517, 254] width 1035 height 509
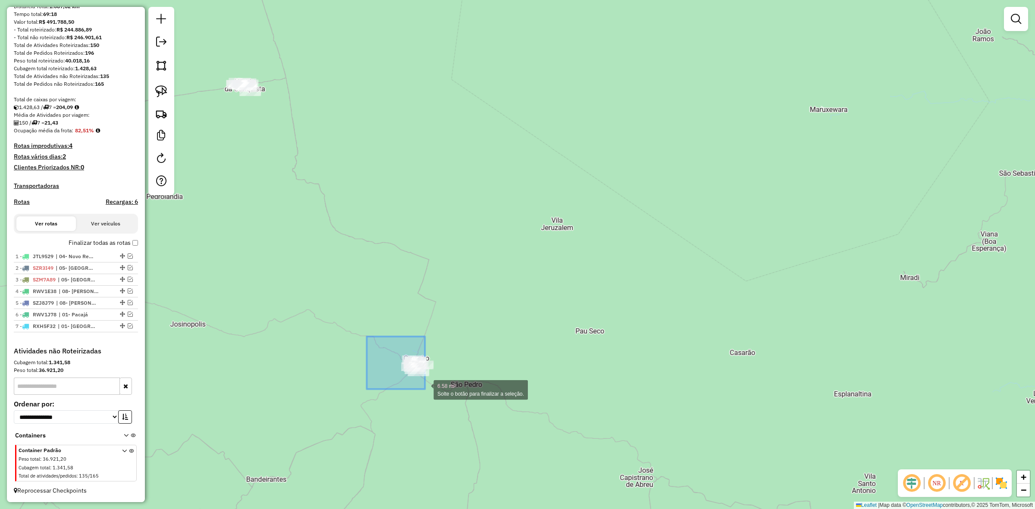
drag, startPoint x: 381, startPoint y: 350, endPoint x: 496, endPoint y: 417, distance: 133.2
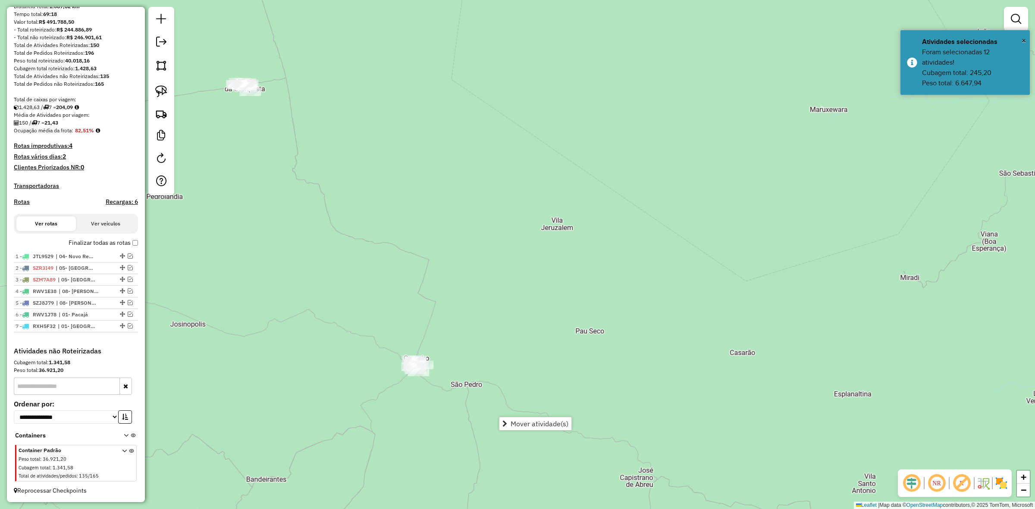
click at [512, 418] on link "Mover atividade(s)" at bounding box center [535, 424] width 72 height 13
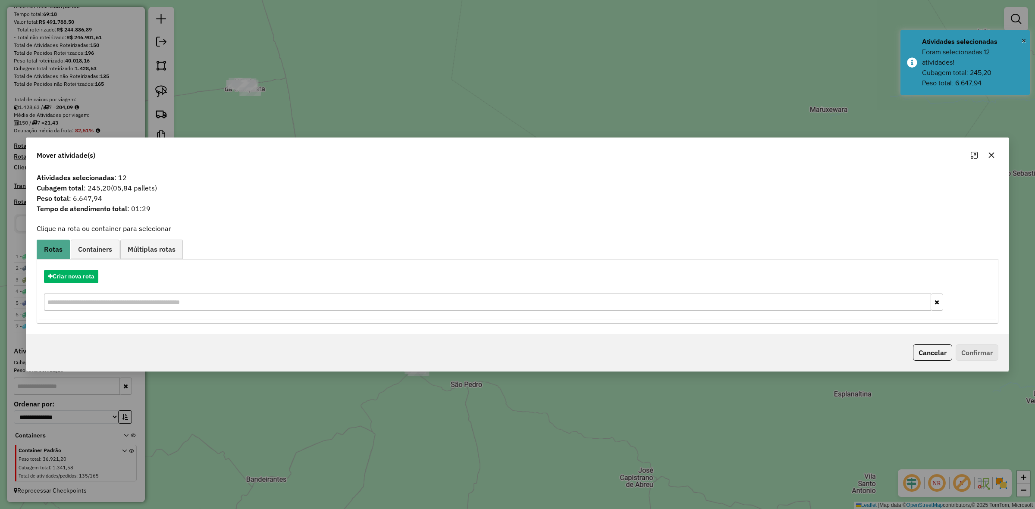
click at [75, 288] on div "Criar nova rota" at bounding box center [518, 292] width 958 height 56
click at [76, 281] on button "Criar nova rota" at bounding box center [71, 276] width 54 height 13
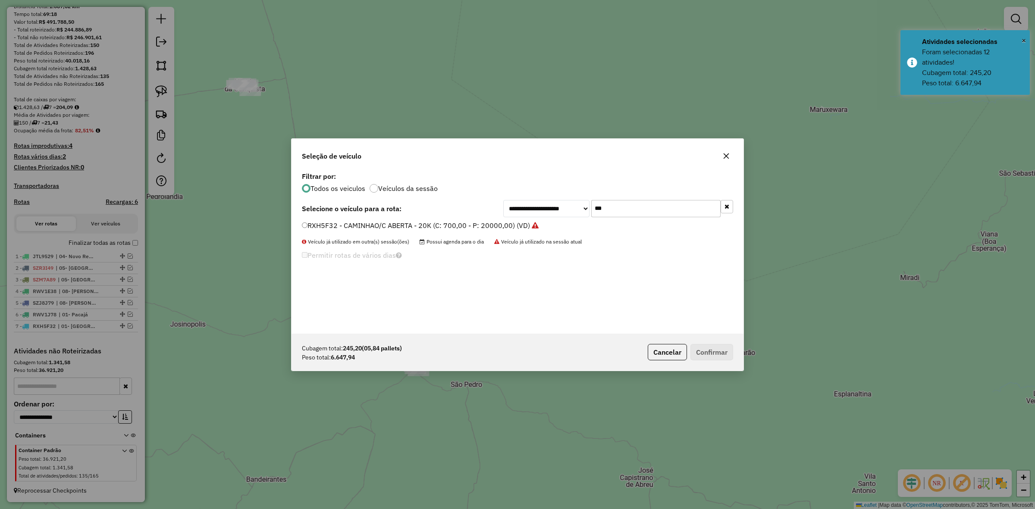
click at [650, 204] on input "***" at bounding box center [655, 208] width 129 height 17
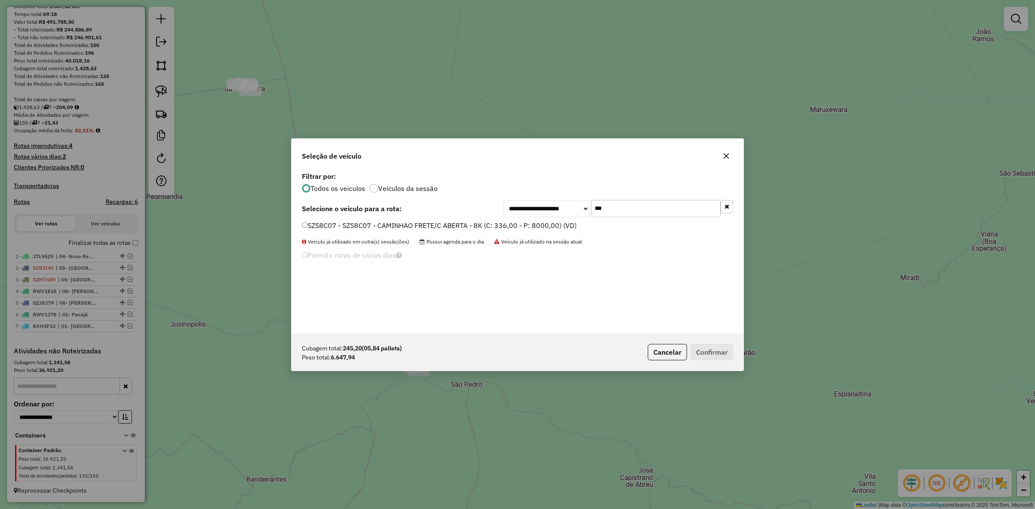
type input "***"
click at [437, 233] on div "SZS8C07 - SZS8C07 - CAMINHAO FRETE/C ABERTA - 8K (C: 336,00 - P: 8000,00) (VD)" at bounding box center [518, 229] width 442 height 17
click at [437, 231] on li "SZS8C07 - SZS8C07 - CAMINHAO FRETE/C ABERTA - 8K (C: 336,00 - P: 8000,00) (VD)" at bounding box center [517, 226] width 431 height 10
click at [438, 228] on label "SZS8C07 - SZS8C07 - CAMINHAO FRETE/C ABERTA - 8K (C: 336,00 - P: 8000,00) (VD)" at bounding box center [439, 225] width 275 height 10
click at [688, 351] on p-footer "Cubagem total: 245,20 (05,84 pallets) Peso total: 6.647,94 Cancelar Confirmar" at bounding box center [688, 352] width 89 height 16
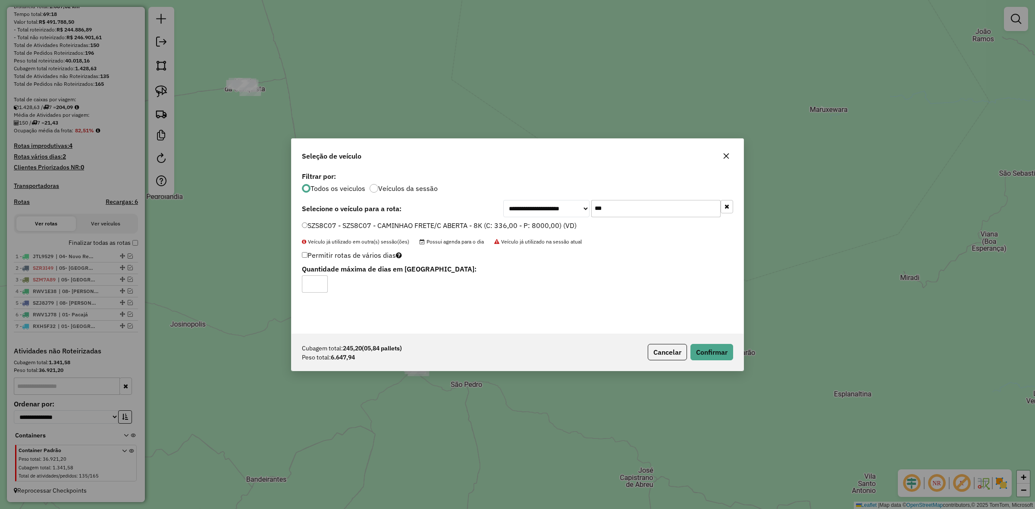
click at [688, 351] on p-footer "Cubagem total: 245,20 (05,84 pallets) Peso total: 6.647,94 Cancelar Confirmar" at bounding box center [688, 352] width 89 height 16
click at [704, 351] on button "Confirmar" at bounding box center [712, 352] width 43 height 16
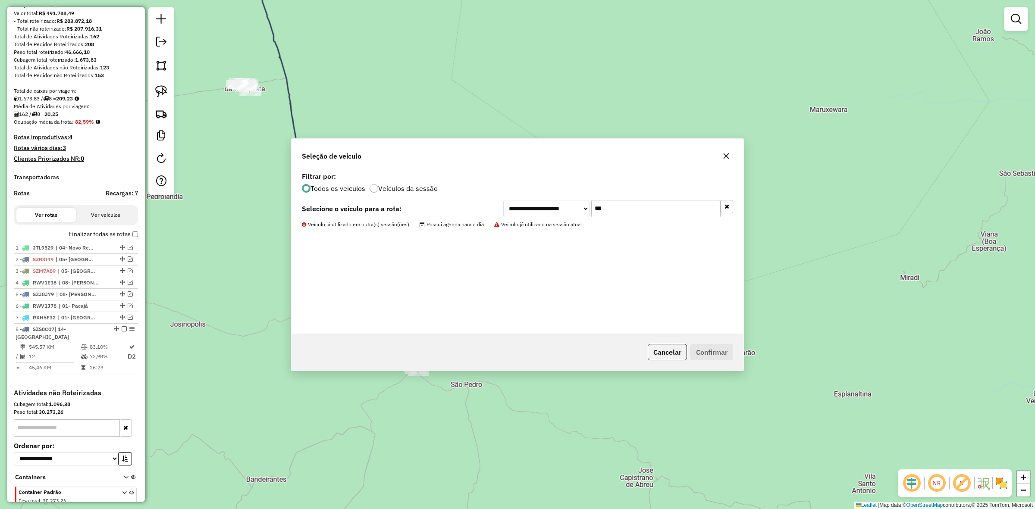
scroll to position [126, 0]
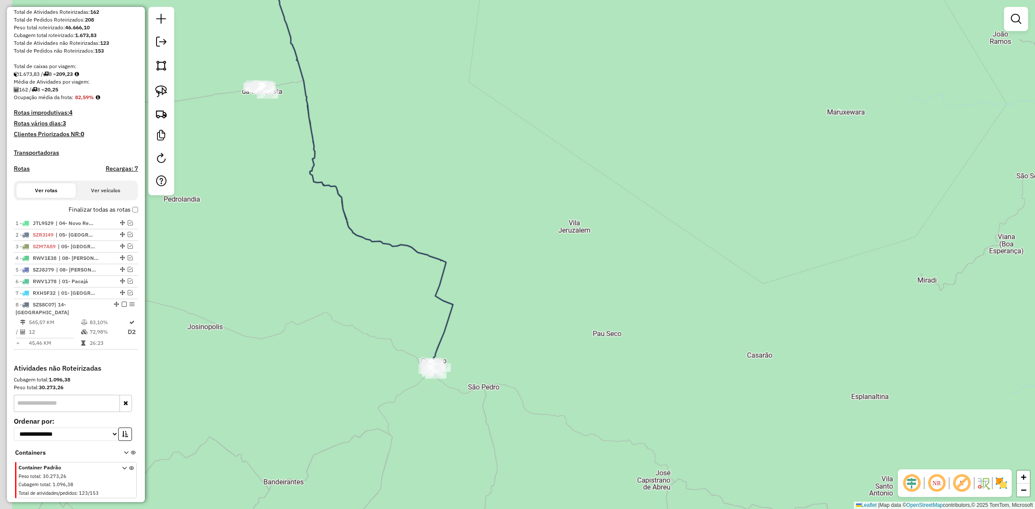
drag, startPoint x: 389, startPoint y: 147, endPoint x: 540, endPoint y: 233, distance: 173.9
click at [544, 235] on div "Janela de atendimento Grade de atendimento Capacidade Transportadoras Veículos …" at bounding box center [517, 254] width 1035 height 509
click at [544, 236] on div "Janela de atendimento Grade de atendimento Capacidade Transportadoras Veículos …" at bounding box center [517, 254] width 1035 height 509
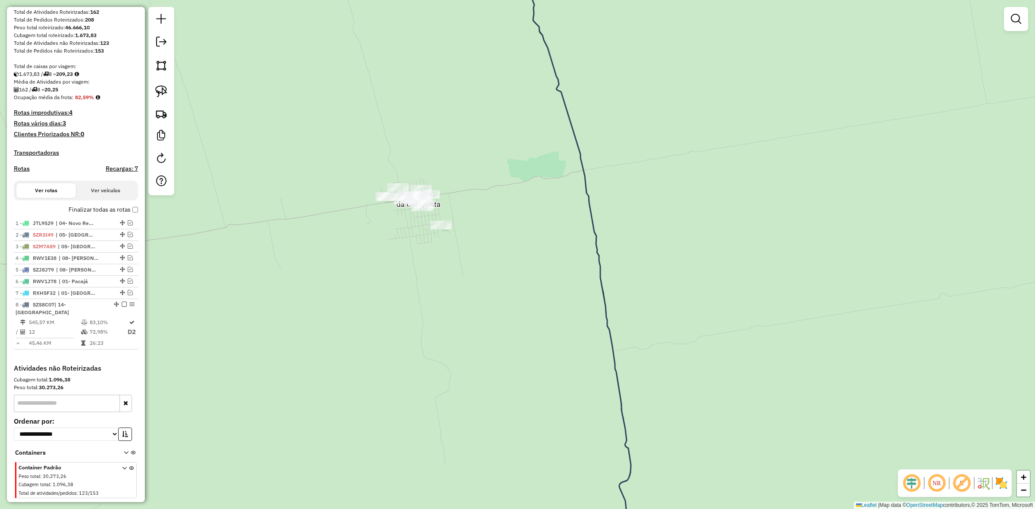
click at [1027, 7] on div at bounding box center [1016, 19] width 24 height 24
click at [1021, 16] on em at bounding box center [1016, 19] width 10 height 10
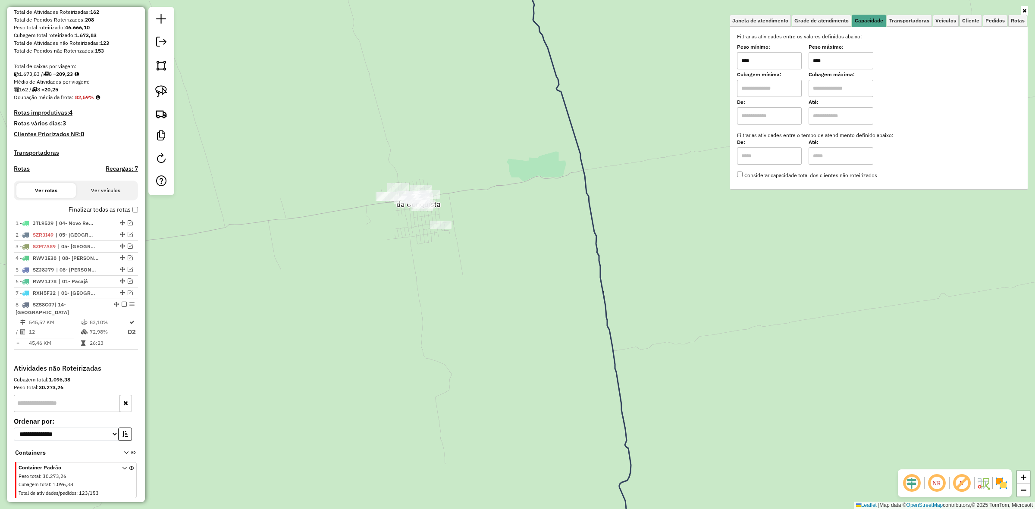
click at [802, 54] on input "****" at bounding box center [769, 60] width 65 height 17
type input "*******"
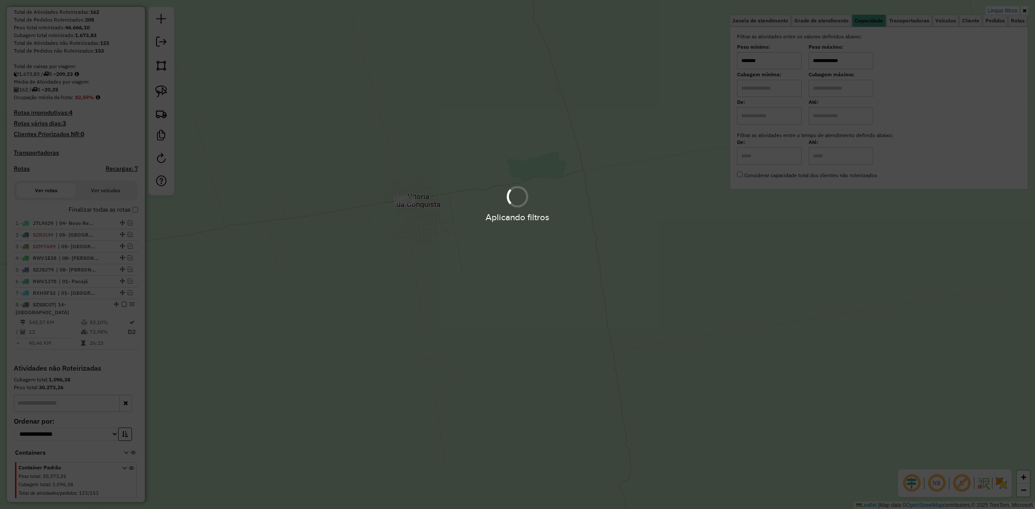
type input "**********"
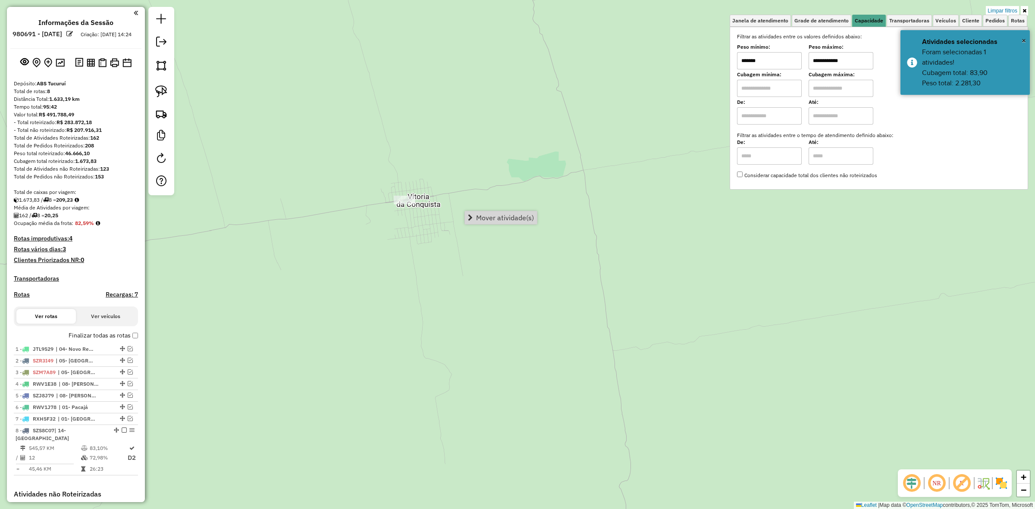
click at [482, 211] on div "Mover atividade(s)" at bounding box center [501, 218] width 73 height 14
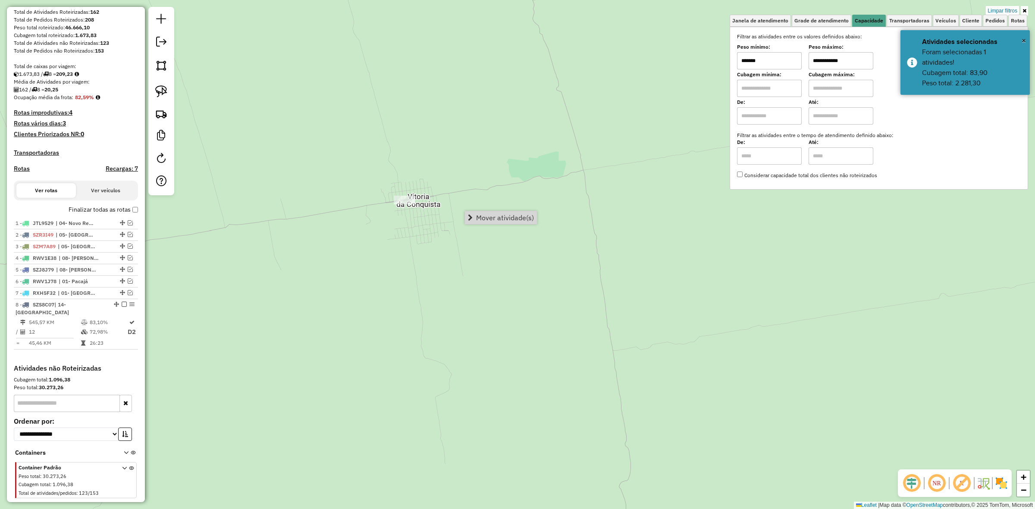
click at [482, 211] on div "Mover atividade(s)" at bounding box center [501, 218] width 73 height 14
click at [495, 214] on span "Mover atividade(s)" at bounding box center [505, 217] width 58 height 7
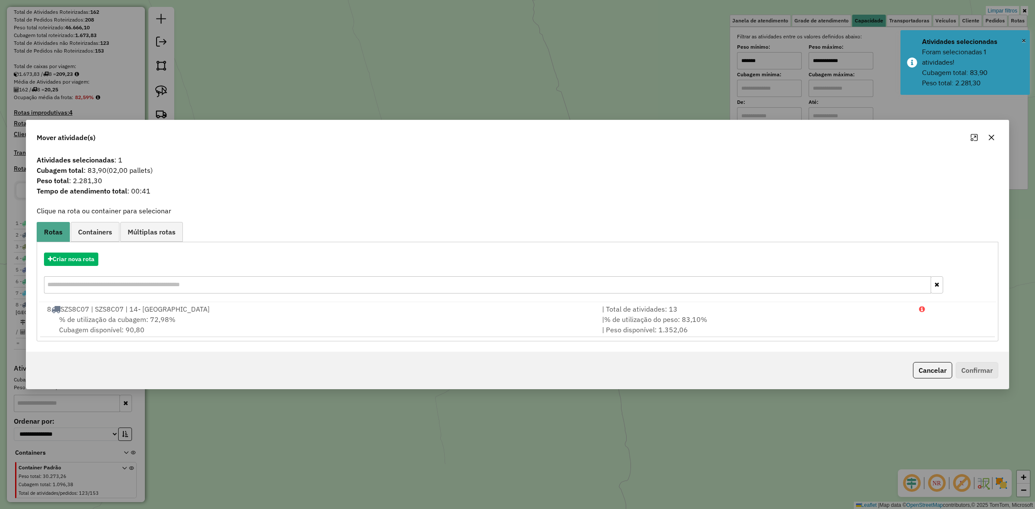
click at [609, 305] on hb-app "Aguarde... Pop-up bloqueado! Seu navegador bloqueou automáticamente a abertura …" at bounding box center [517, 254] width 1035 height 509
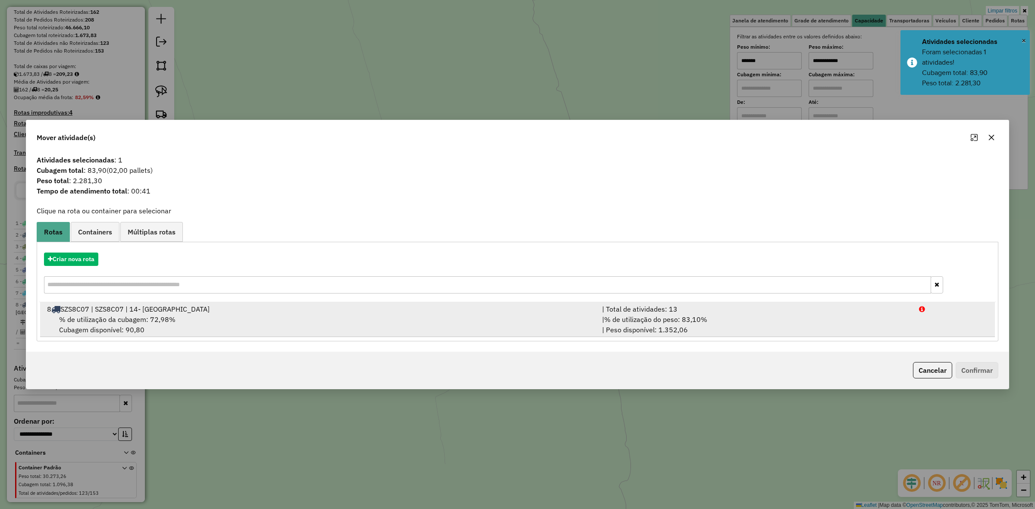
click at [614, 307] on div "| Total de atividades: 13" at bounding box center [755, 309] width 317 height 10
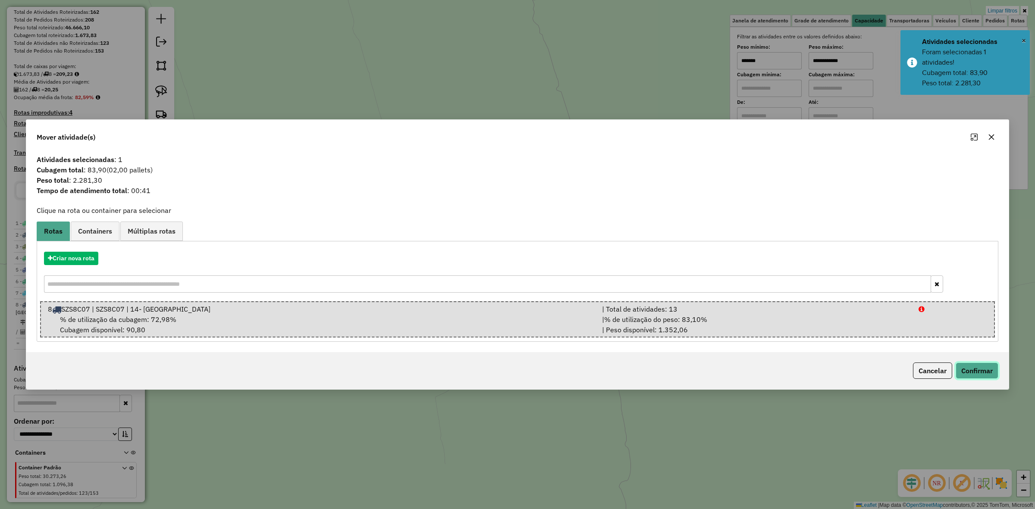
click at [987, 376] on button "Confirmar" at bounding box center [977, 371] width 43 height 16
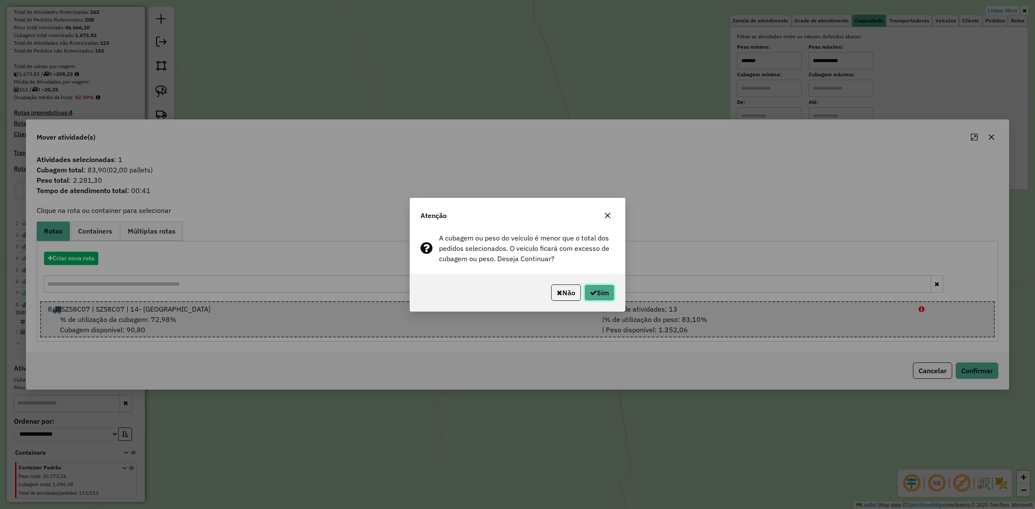
drag, startPoint x: 604, startPoint y: 292, endPoint x: 611, endPoint y: 296, distance: 7.8
click at [603, 294] on button "Sim" at bounding box center [599, 293] width 30 height 16
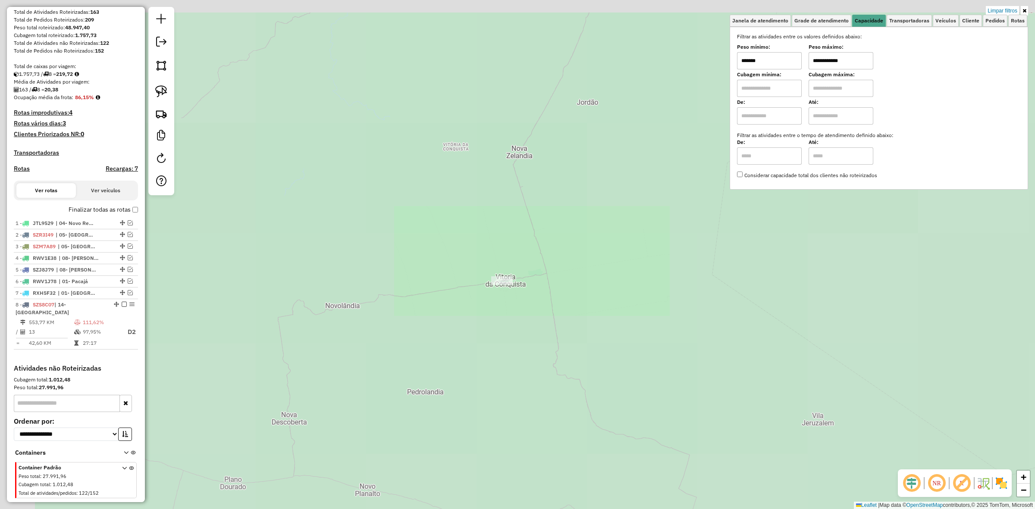
drag, startPoint x: 624, startPoint y: 398, endPoint x: 496, endPoint y: 164, distance: 266.2
click at [493, 176] on div "**********" at bounding box center [517, 254] width 1035 height 509
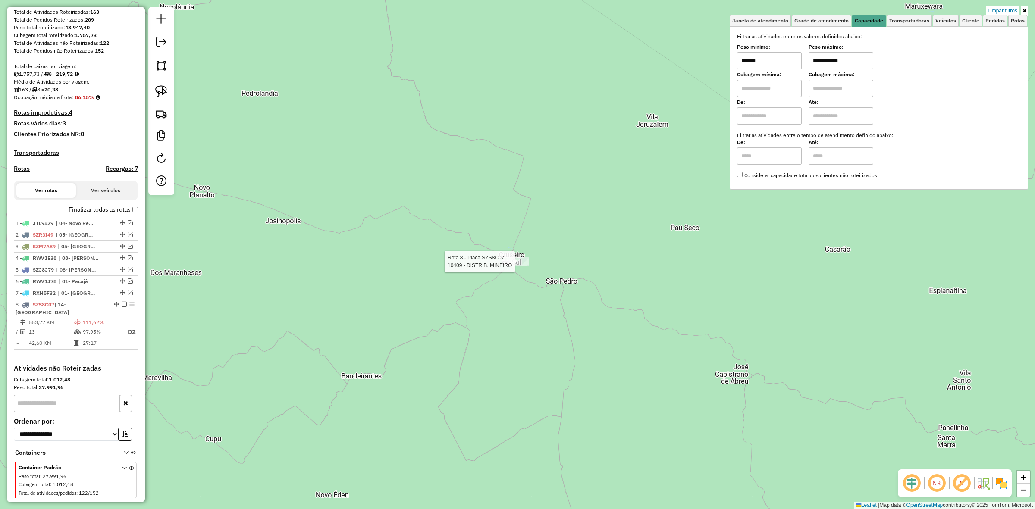
scroll to position [151, 0]
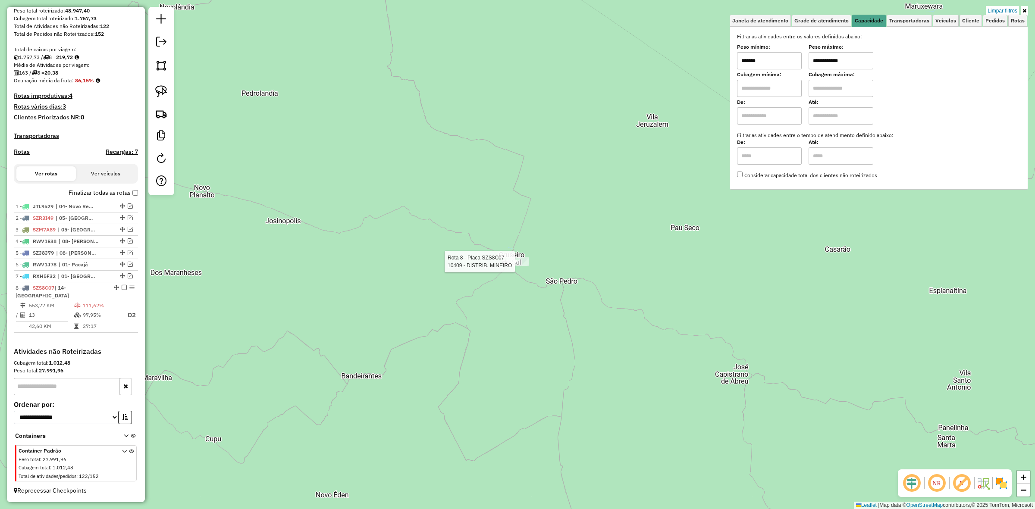
select select "**********"
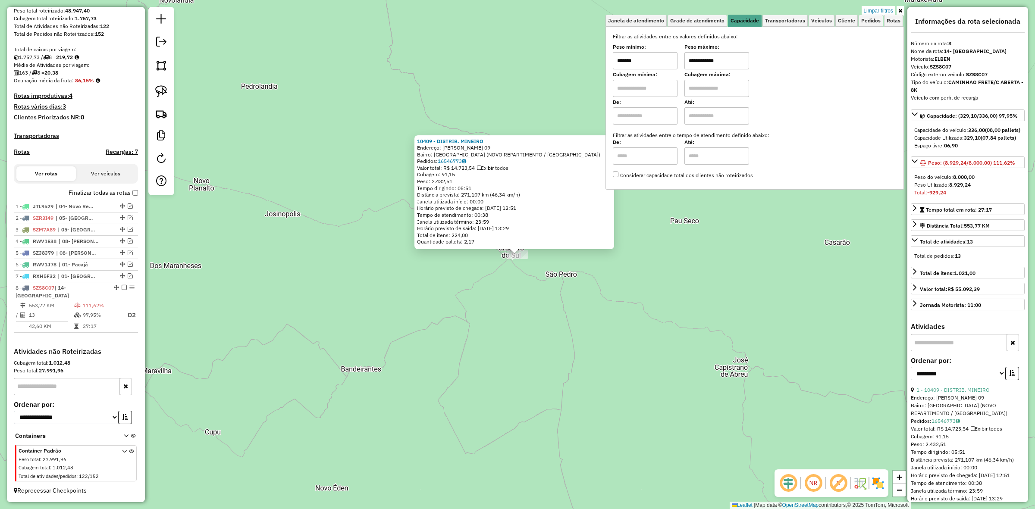
drag, startPoint x: 978, startPoint y: 201, endPoint x: 947, endPoint y: 198, distance: 31.2
click at [947, 189] on div "Peso Utilizado: 8.929,24" at bounding box center [967, 185] width 107 height 8
drag, startPoint x: 947, startPoint y: 198, endPoint x: 945, endPoint y: 219, distance: 20.3
click at [947, 189] on div "Peso Utilizado: 8.929,24" at bounding box center [967, 185] width 107 height 8
drag, startPoint x: 973, startPoint y: 201, endPoint x: 943, endPoint y: 204, distance: 29.4
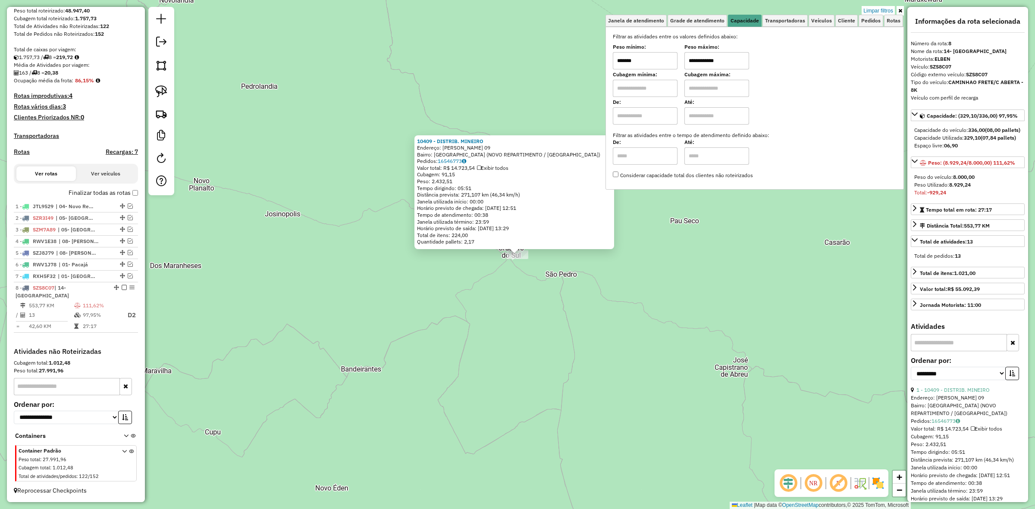
click at [943, 189] on div "Peso Utilizado: 8.929,24" at bounding box center [967, 185] width 107 height 8
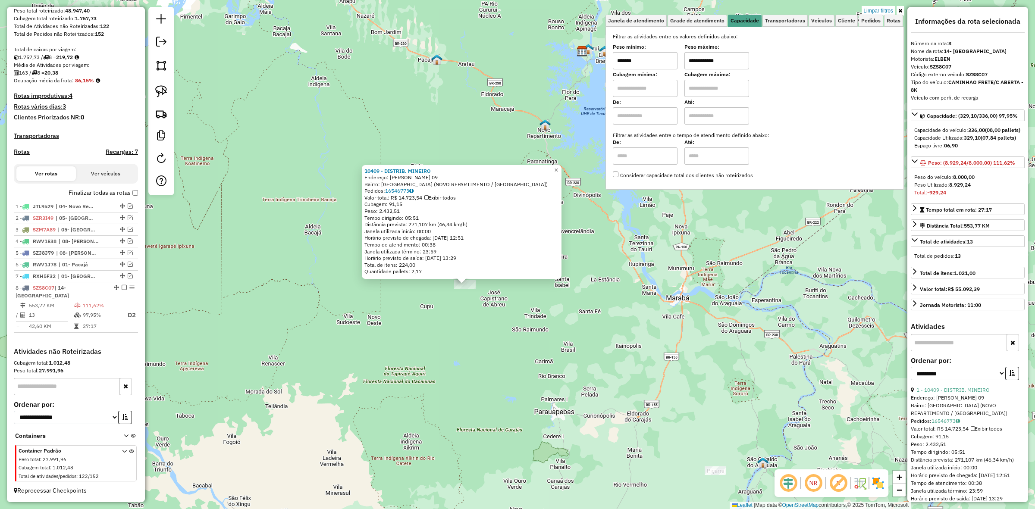
click at [530, 334] on div "10409 - DISTRIB. MINEIRO Endereço: IRMAOS CARNEIRO 09 Bairro: VILA CRUZEIRO DO …" at bounding box center [517, 254] width 1035 height 509
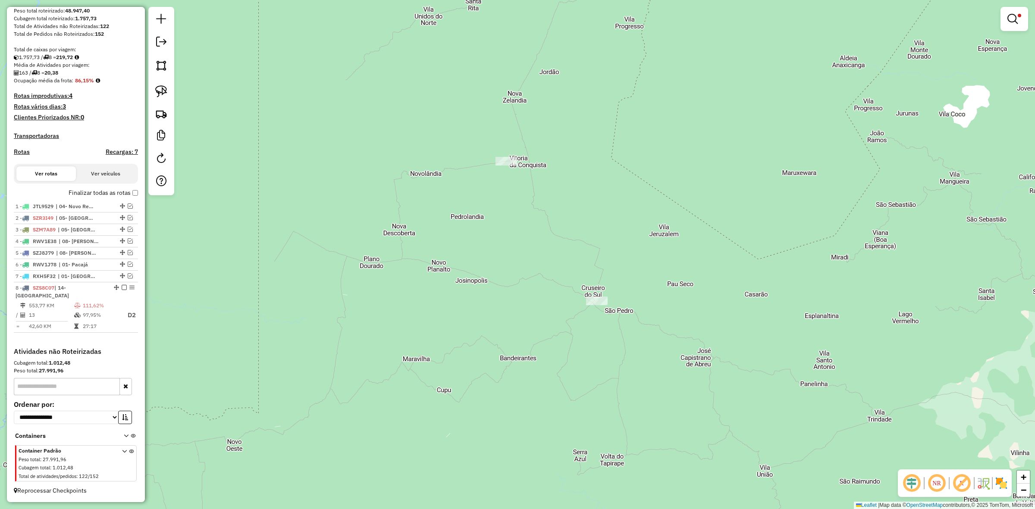
drag, startPoint x: 488, startPoint y: 201, endPoint x: 546, endPoint y: 312, distance: 125.4
click at [546, 312] on div "**********" at bounding box center [517, 254] width 1035 height 509
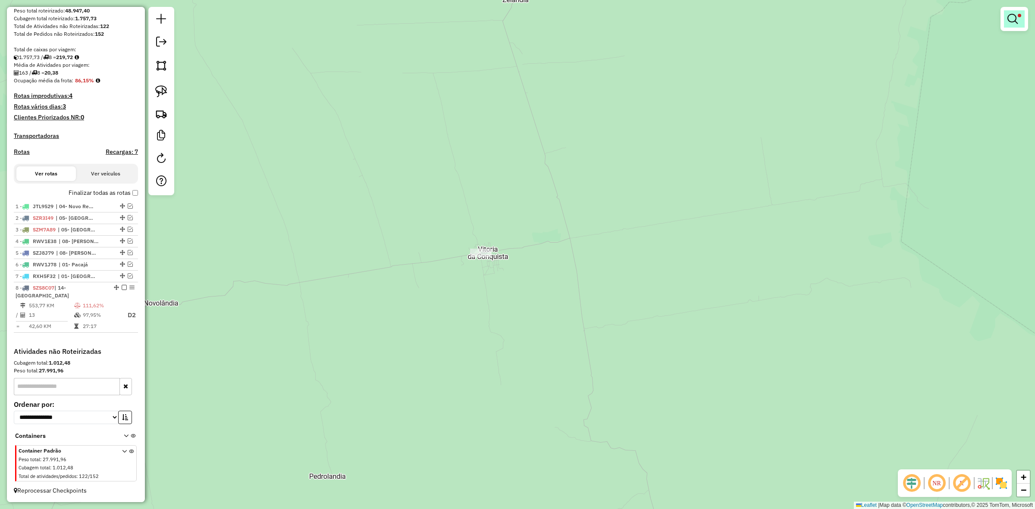
click at [1016, 18] on em at bounding box center [1013, 19] width 10 height 10
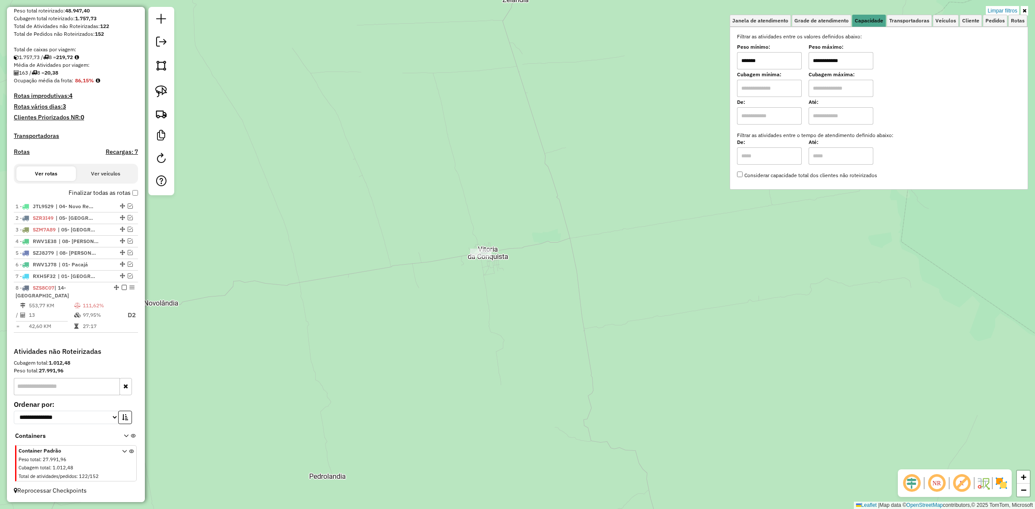
click at [791, 63] on input "*******" at bounding box center [769, 60] width 65 height 17
type input "****"
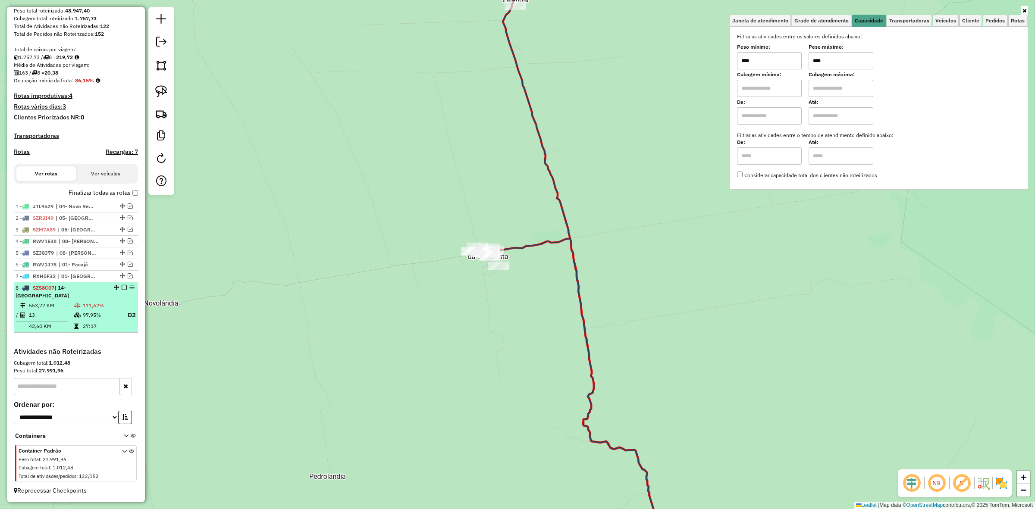
type input "****"
click at [122, 287] on em at bounding box center [124, 287] width 5 height 5
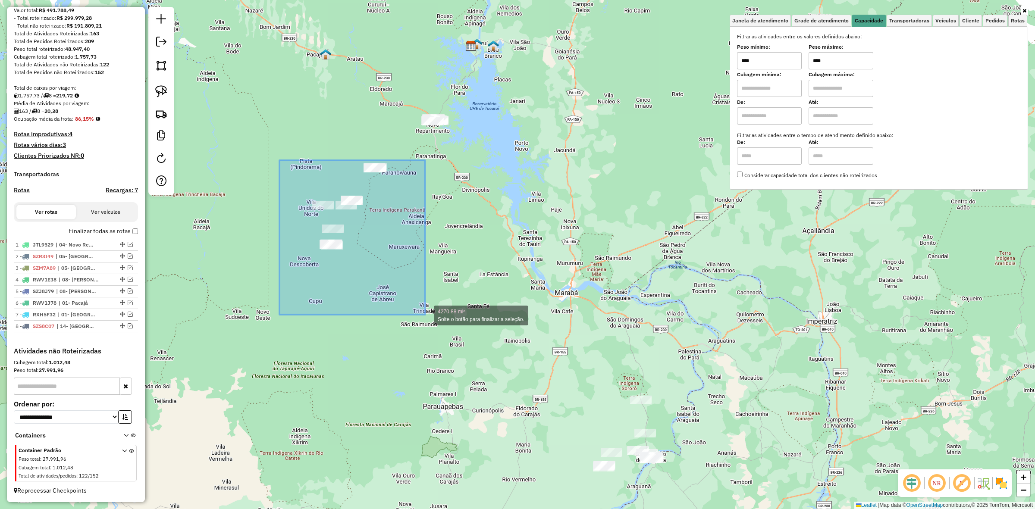
drag, startPoint x: 280, startPoint y: 160, endPoint x: 433, endPoint y: 317, distance: 219.0
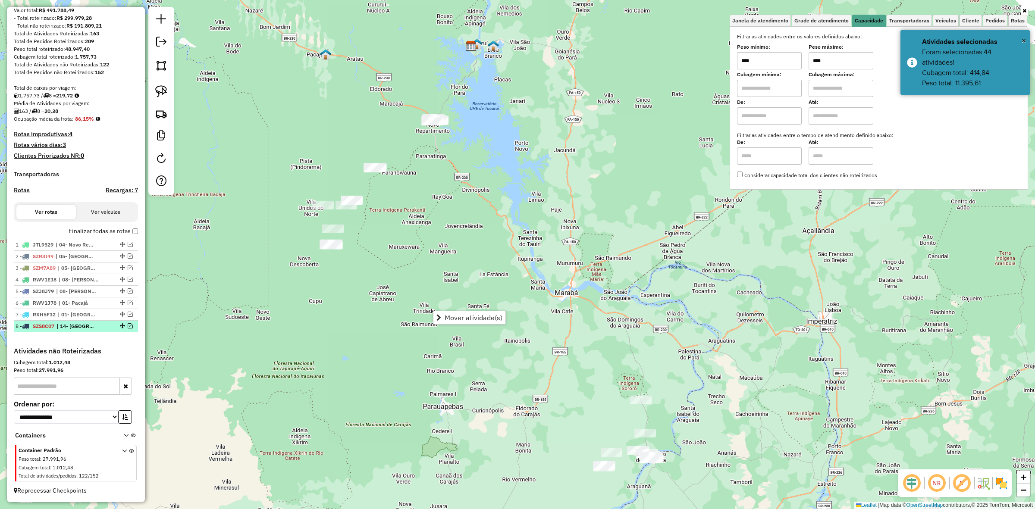
click at [129, 326] on em at bounding box center [130, 326] width 5 height 5
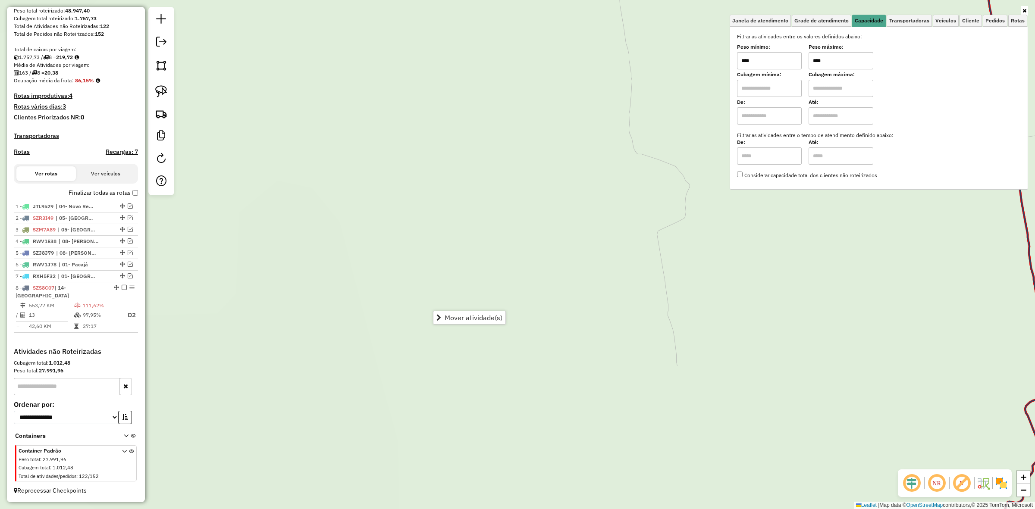
drag, startPoint x: 555, startPoint y: 113, endPoint x: 461, endPoint y: 310, distance: 217.8
click at [462, 316] on hb-router-mapa "Mover atividade(s) Informações da Sessão 980691 - 18/08/2025 Criação: 16/08/202…" at bounding box center [517, 254] width 1035 height 509
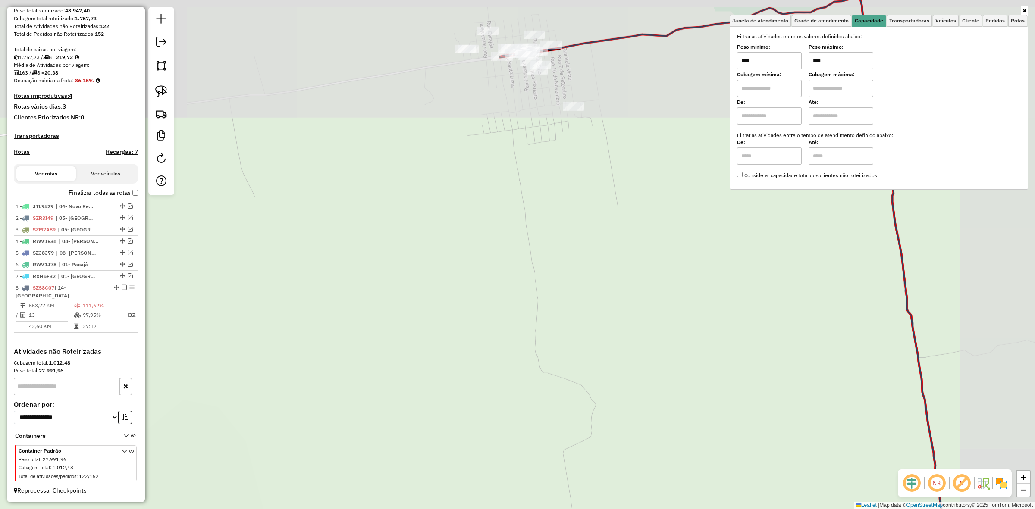
drag, startPoint x: 516, startPoint y: 187, endPoint x: 458, endPoint y: 309, distance: 135.1
click at [462, 356] on div "Janela de atendimento Grade de atendimento Capacidade Transportadoras Veículos …" at bounding box center [517, 254] width 1035 height 509
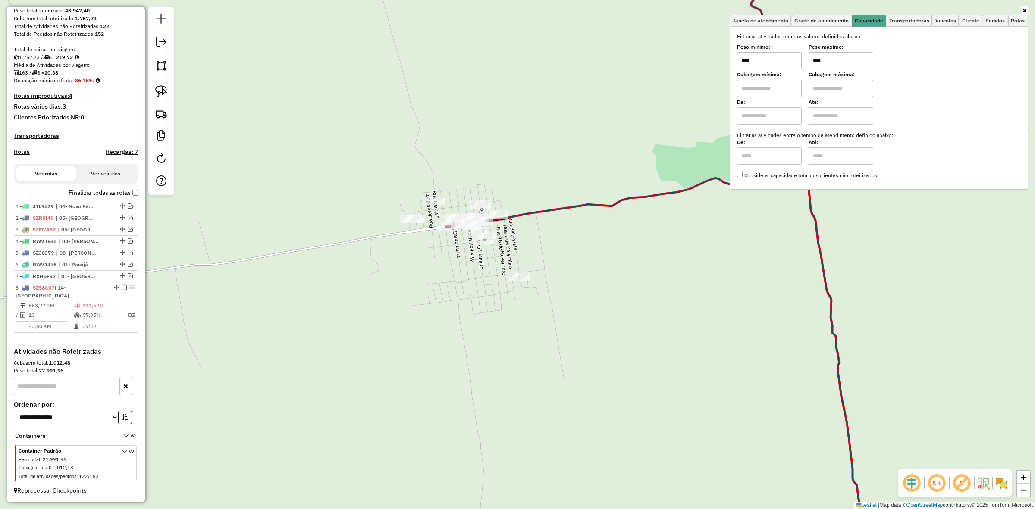
click at [788, 65] on input "****" at bounding box center [769, 60] width 65 height 17
type input "*******"
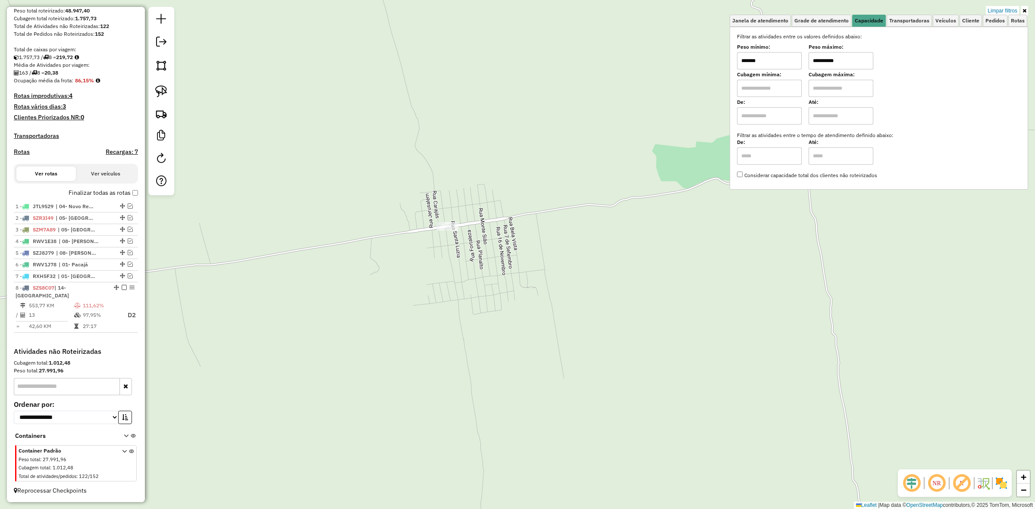
type input "**********"
click at [748, 58] on input "*******" at bounding box center [769, 60] width 65 height 17
click at [784, 65] on input "*******" at bounding box center [769, 60] width 65 height 17
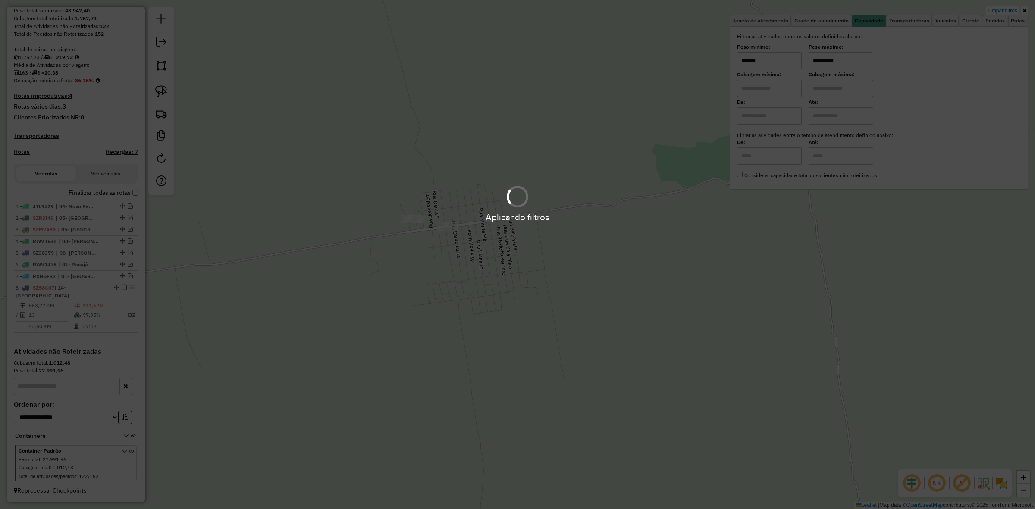
type input "*******"
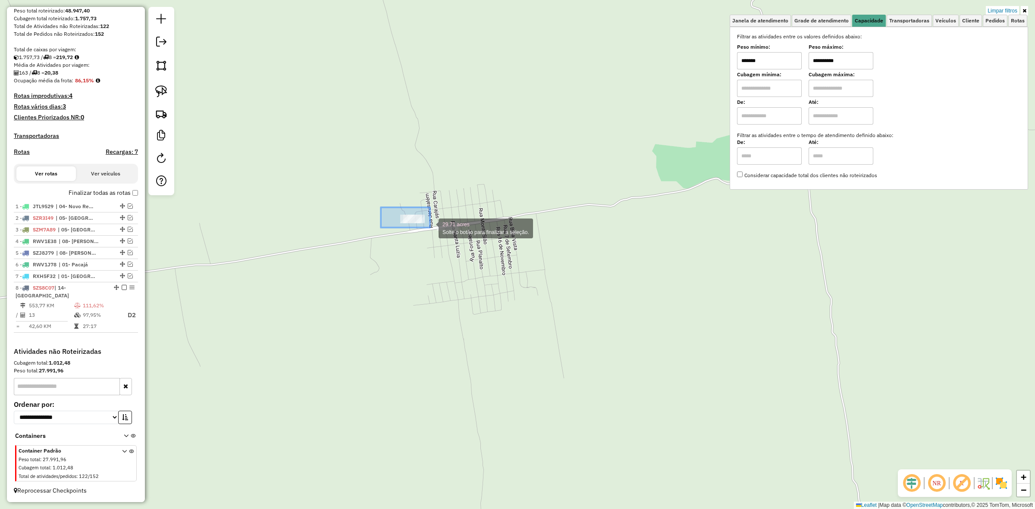
drag, startPoint x: 381, startPoint y: 210, endPoint x: 430, endPoint y: 228, distance: 52.3
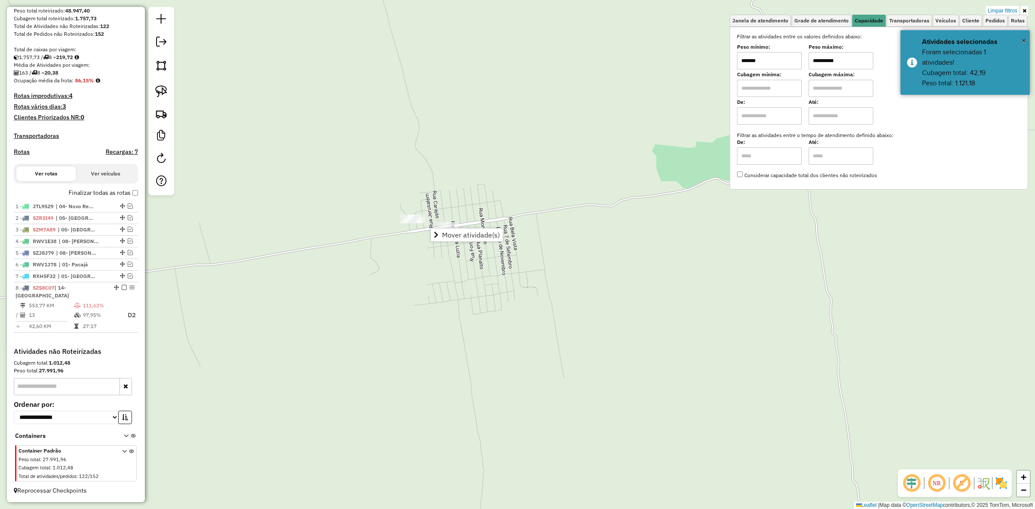
click at [515, 226] on div "**********" at bounding box center [517, 254] width 1035 height 509
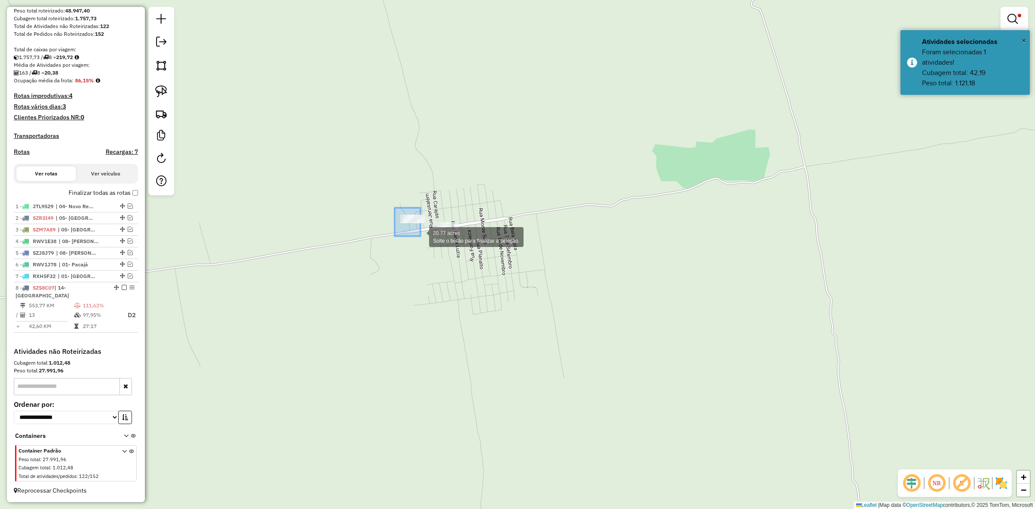
drag, startPoint x: 395, startPoint y: 208, endPoint x: 424, endPoint y: 236, distance: 40.6
click at [452, 237] on div "Mover atividade(s)" at bounding box center [460, 244] width 73 height 14
click at [462, 240] on span "Mover atividade(s)" at bounding box center [464, 243] width 58 height 7
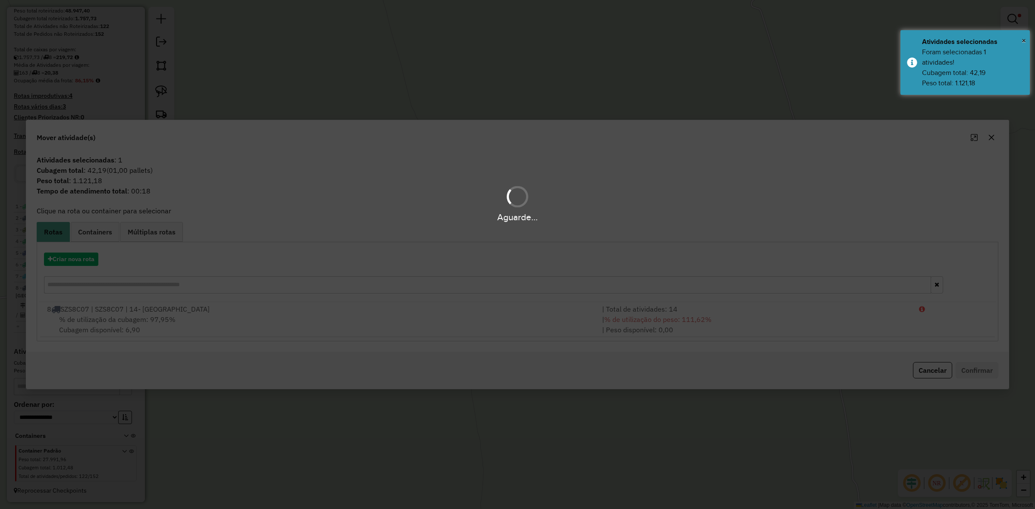
click at [597, 327] on div "Aguarde..." at bounding box center [517, 254] width 1035 height 509
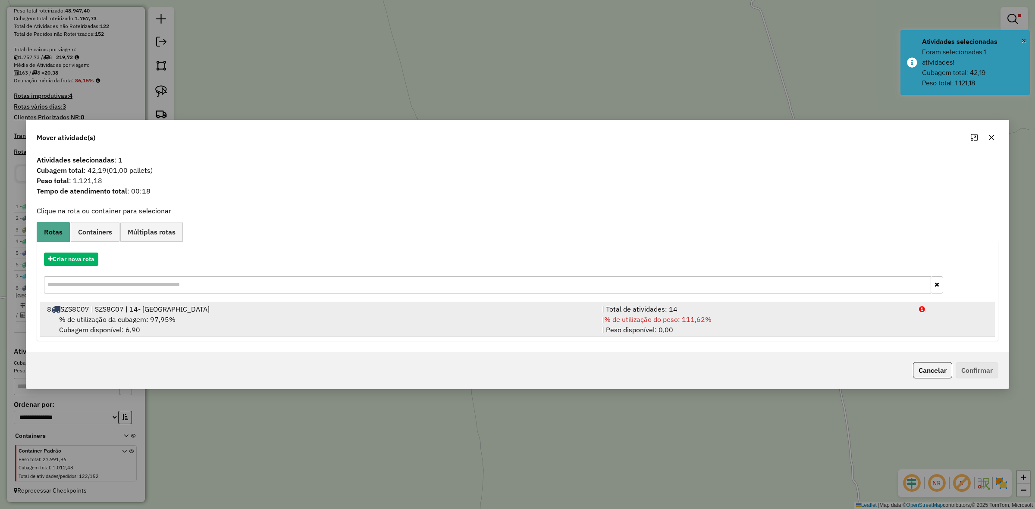
click at [598, 327] on div "| % de utilização do peso: 111,62% | Peso disponível: 0,00" at bounding box center [755, 324] width 317 height 21
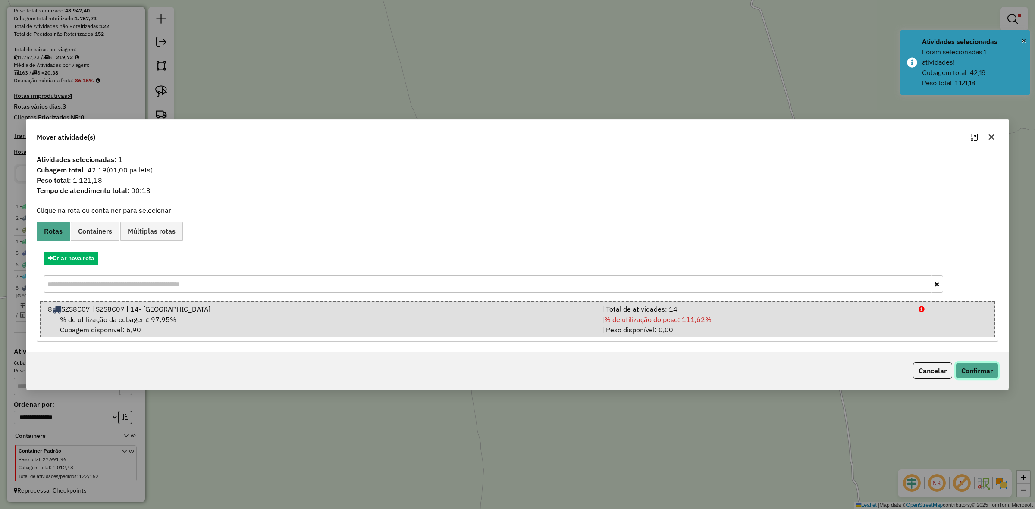
click at [968, 366] on button "Confirmar" at bounding box center [977, 371] width 43 height 16
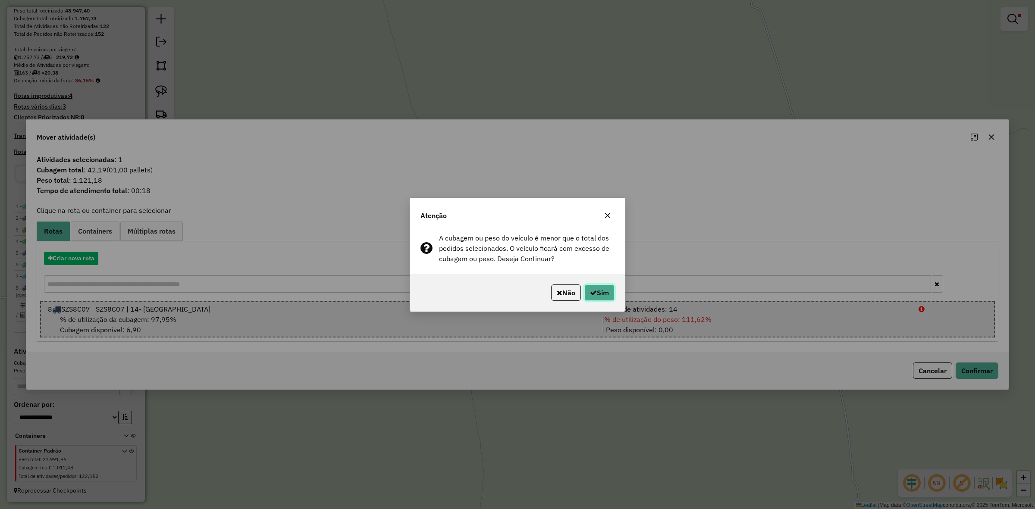
click at [602, 292] on button "Sim" at bounding box center [599, 293] width 30 height 16
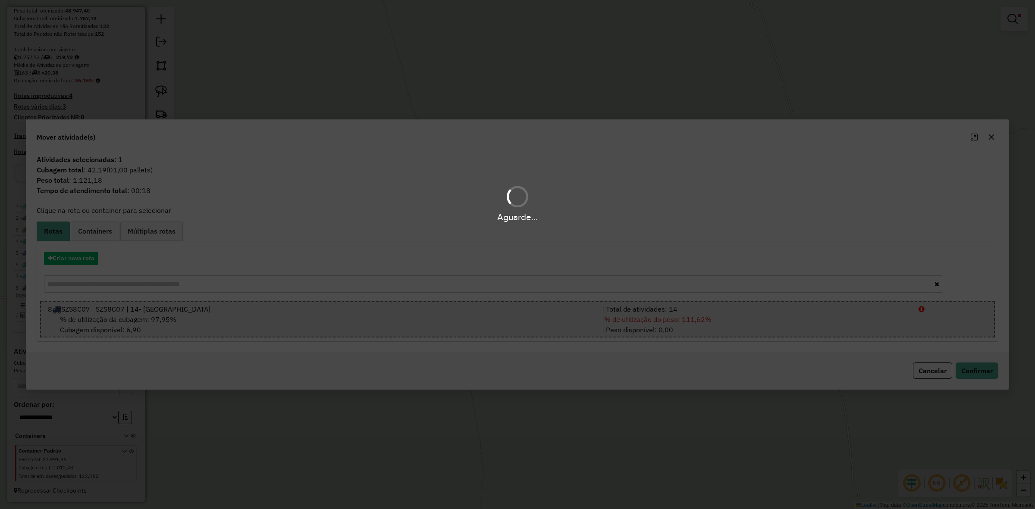
click at [624, 278] on div "Aguarde..." at bounding box center [517, 254] width 1035 height 509
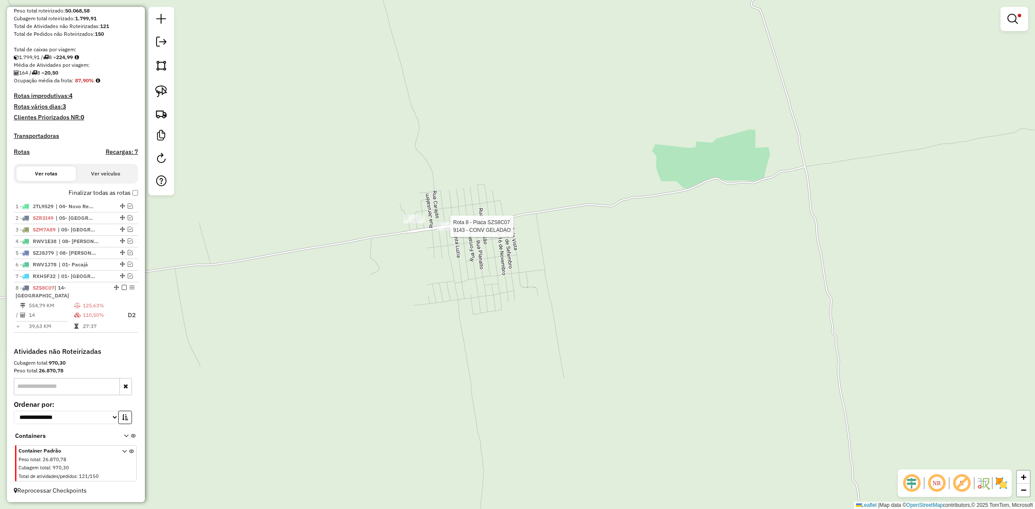
select select "**********"
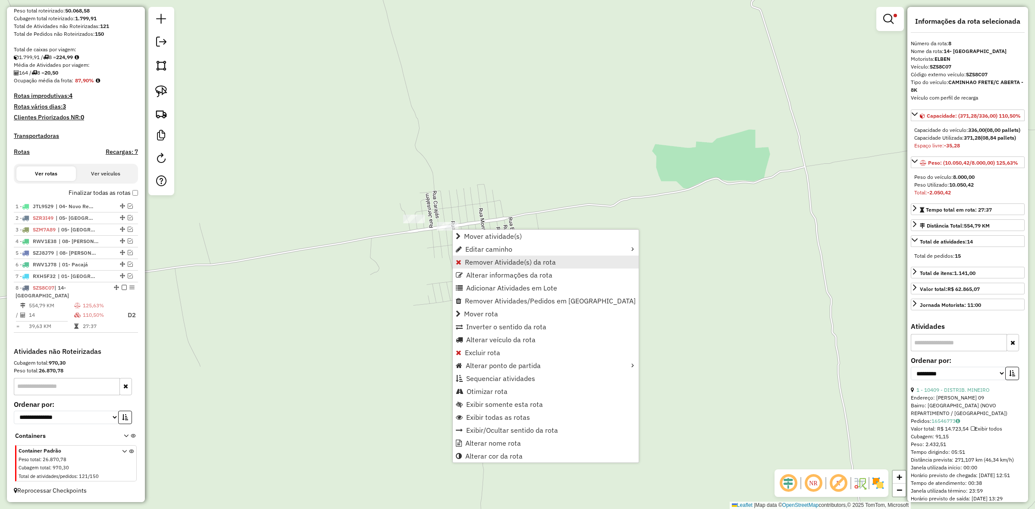
click at [498, 262] on span "Remover Atividade(s) da rota" at bounding box center [510, 262] width 91 height 7
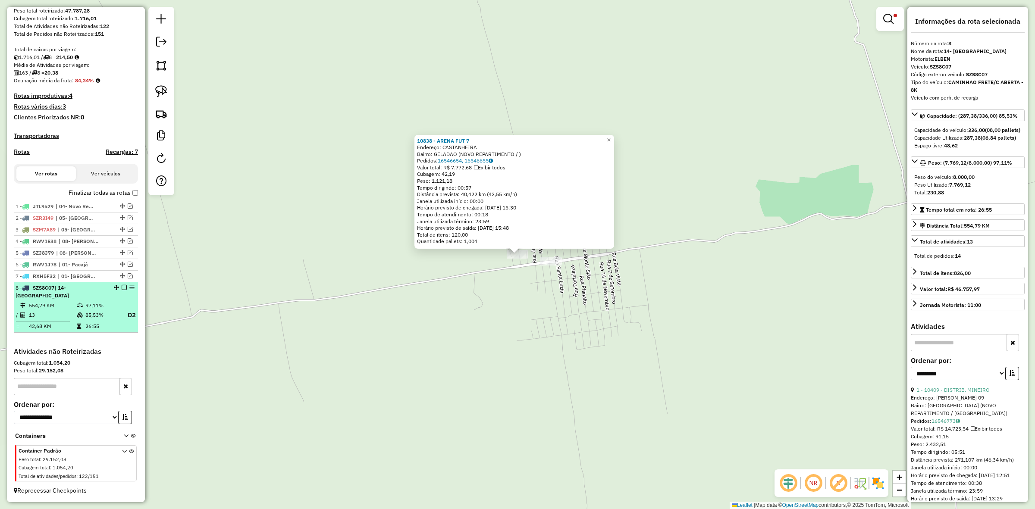
click at [122, 285] on em at bounding box center [124, 287] width 5 height 5
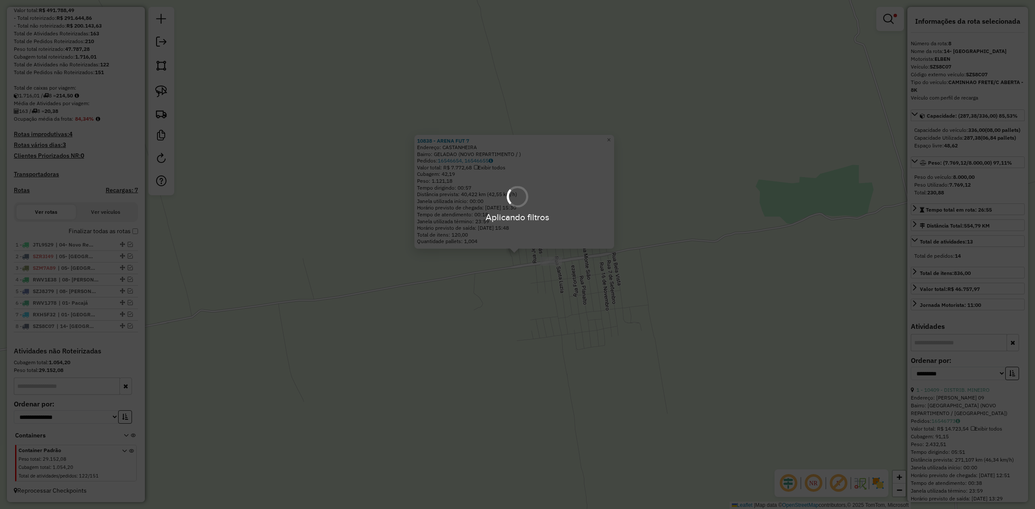
scroll to position [113, 0]
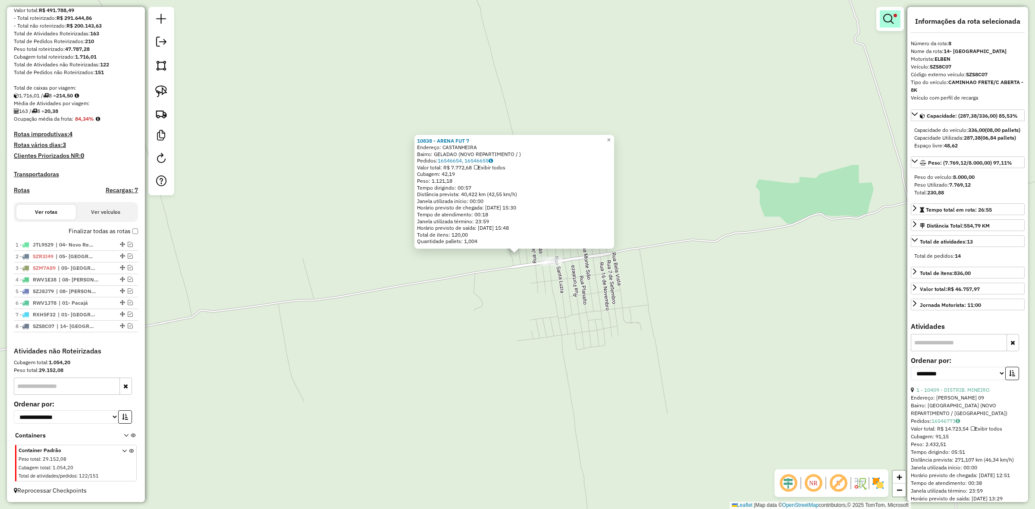
click at [891, 24] on link at bounding box center [890, 18] width 21 height 17
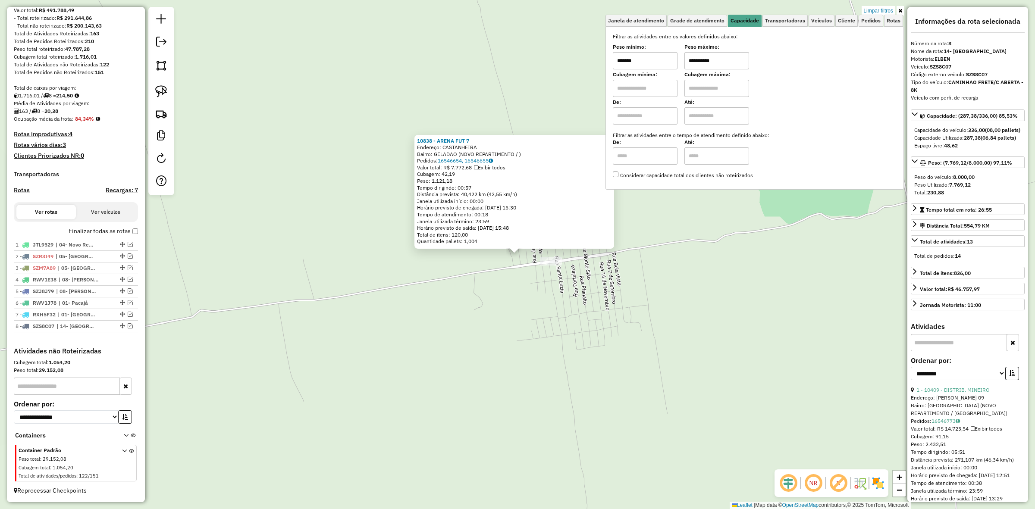
click at [594, 78] on div "**********" at bounding box center [517, 254] width 1035 height 509
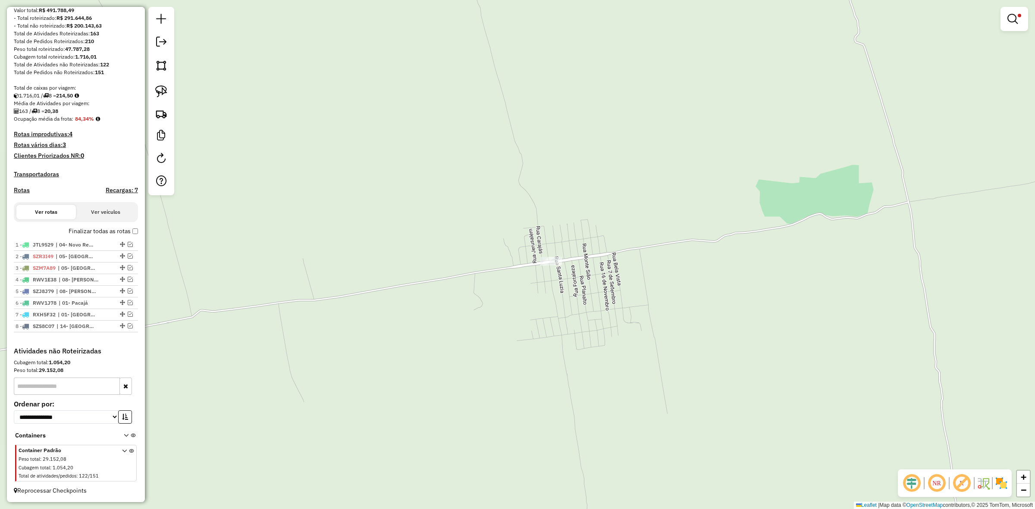
click at [634, 69] on div "**********" at bounding box center [517, 254] width 1035 height 509
click at [1022, 22] on link at bounding box center [1014, 18] width 21 height 17
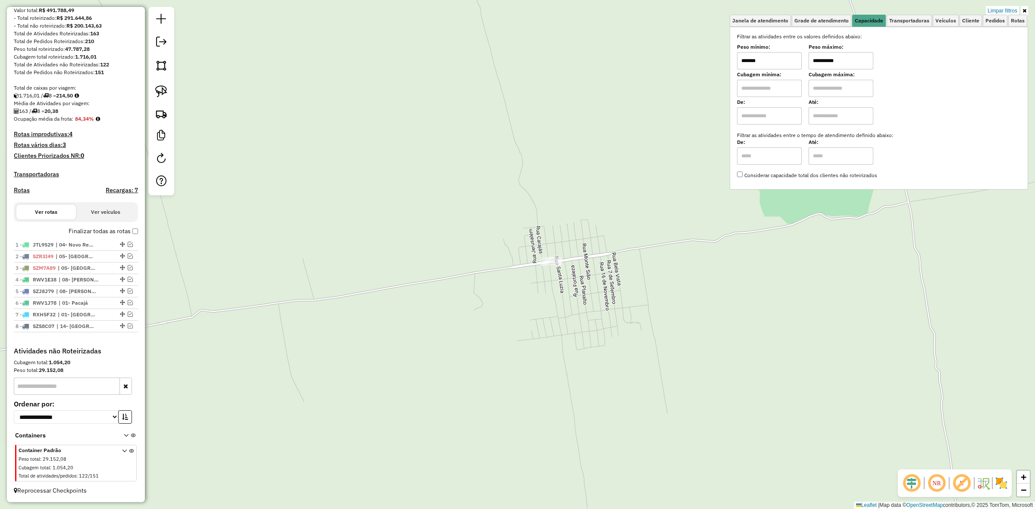
click at [792, 63] on input "*******" at bounding box center [769, 60] width 65 height 17
type input "****"
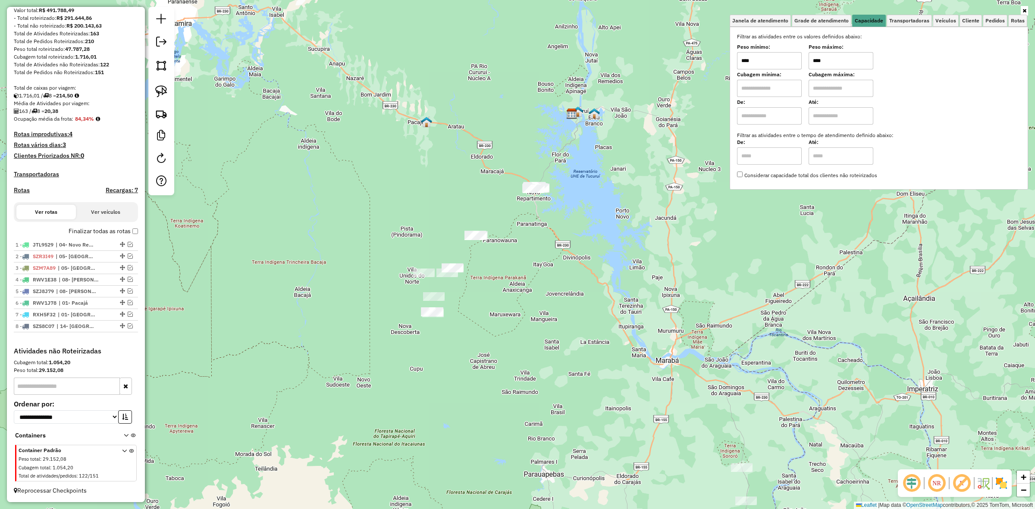
type input "****"
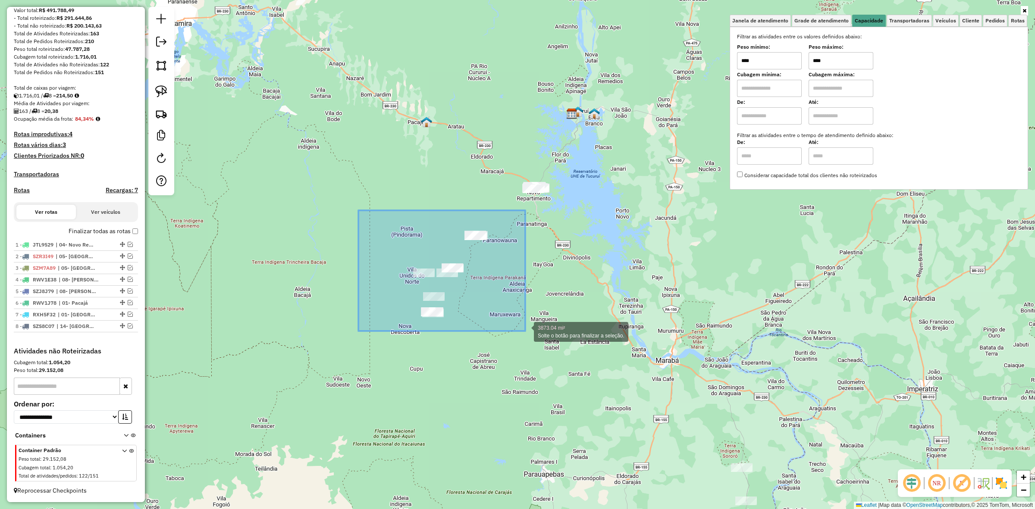
drag, startPoint x: 358, startPoint y: 210, endPoint x: 525, endPoint y: 331, distance: 206.0
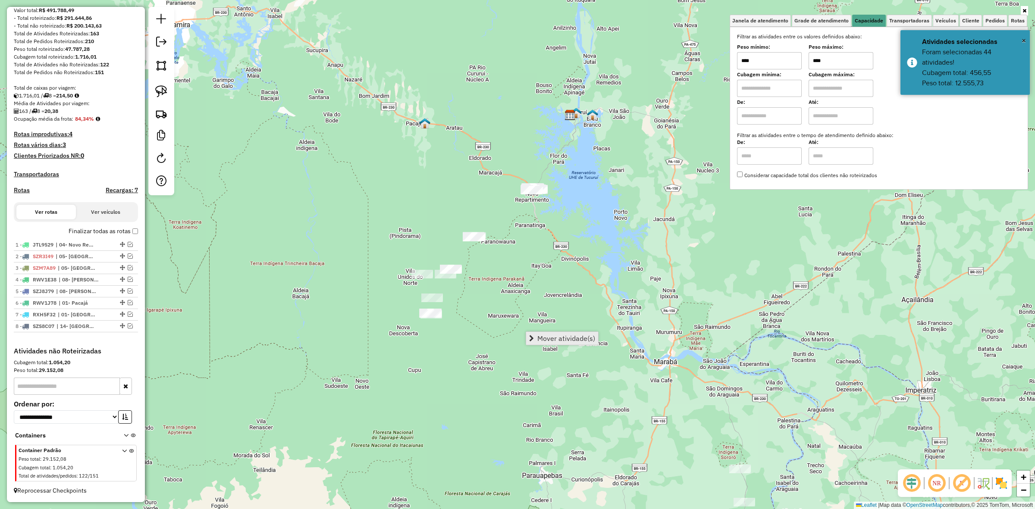
drag, startPoint x: 581, startPoint y: 329, endPoint x: 577, endPoint y: 332, distance: 4.9
click at [577, 332] on hb-router-mapa "Mover atividade(s) Informações da Sessão 980691 - 18/08/2025 Criação: 16/08/202…" at bounding box center [517, 254] width 1035 height 509
click at [576, 333] on div "Janela de atendimento Grade de atendimento Capacidade Transportadoras Veículos …" at bounding box center [517, 254] width 1035 height 509
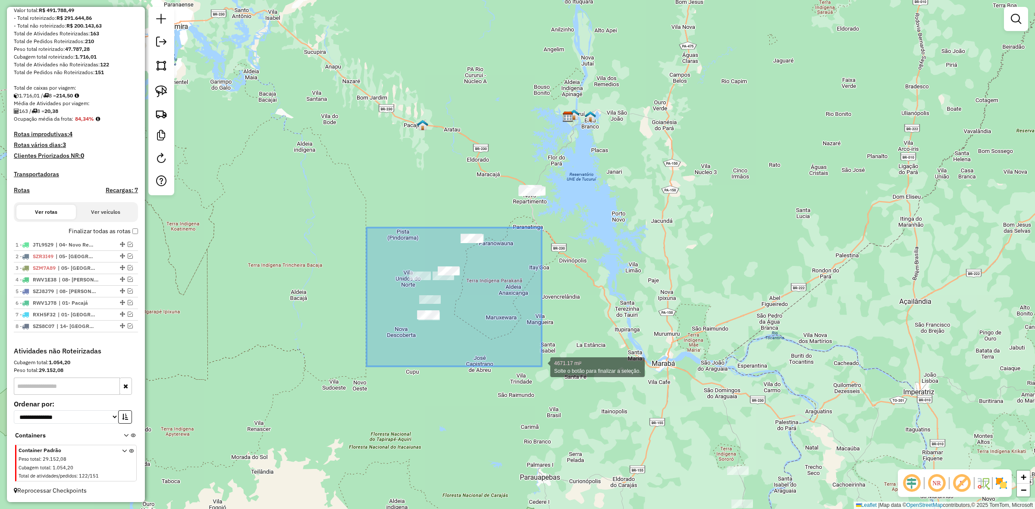
drag, startPoint x: 367, startPoint y: 228, endPoint x: 542, endPoint y: 367, distance: 222.8
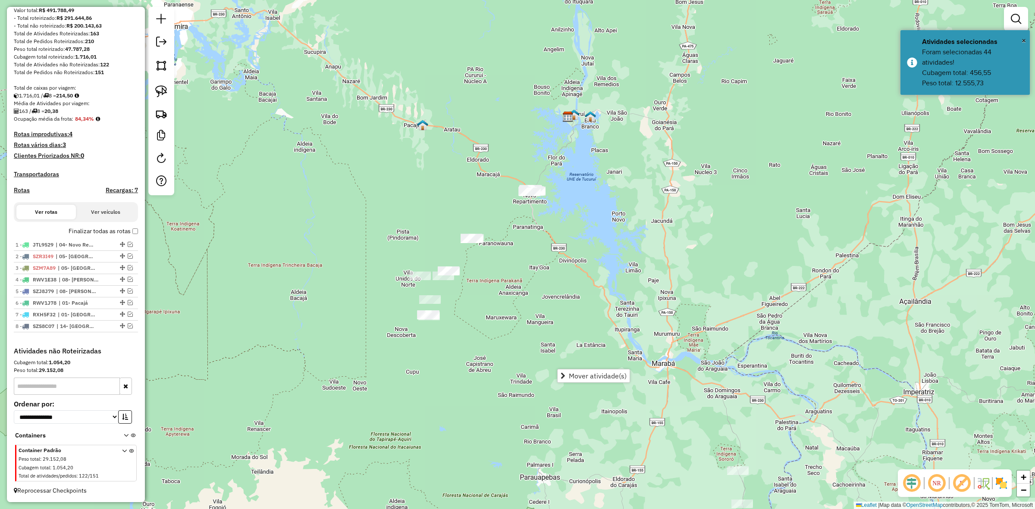
click at [570, 373] on span "Mover atividade(s)" at bounding box center [598, 376] width 58 height 7
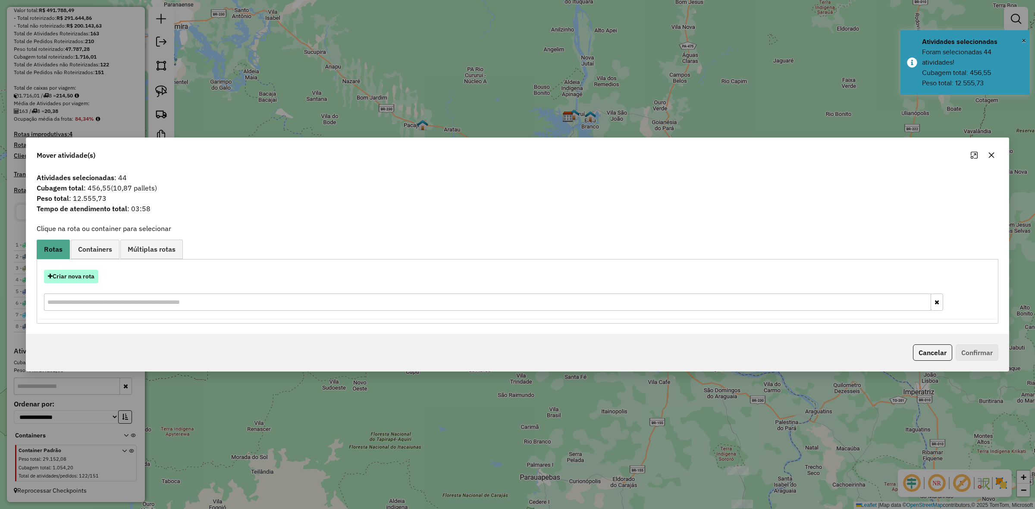
click at [70, 278] on button "Criar nova rota" at bounding box center [71, 276] width 54 height 13
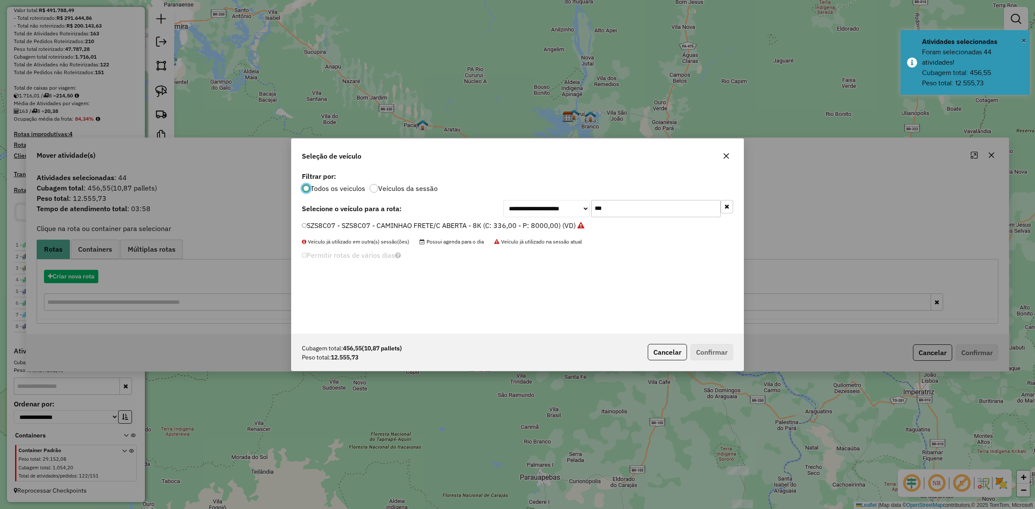
scroll to position [4, 3]
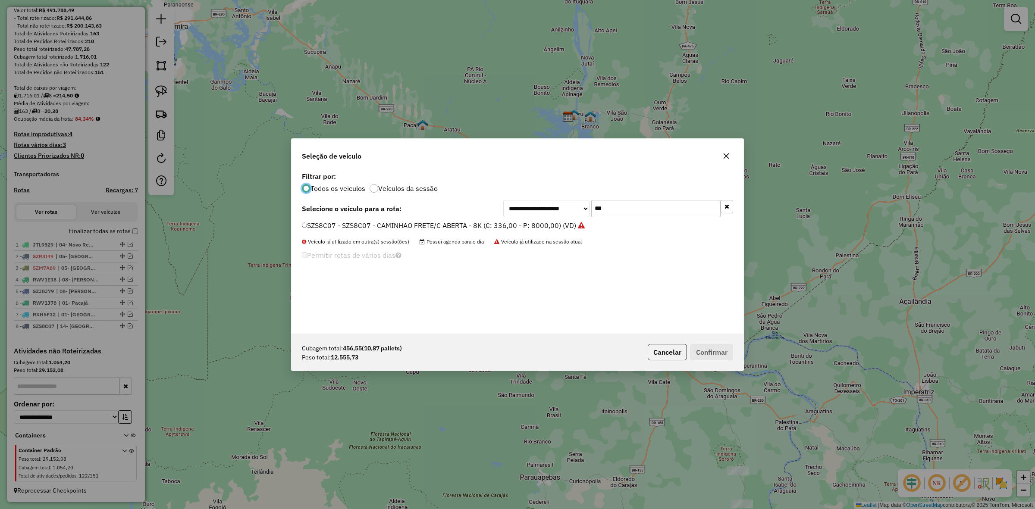
click at [631, 203] on input "***" at bounding box center [655, 208] width 129 height 17
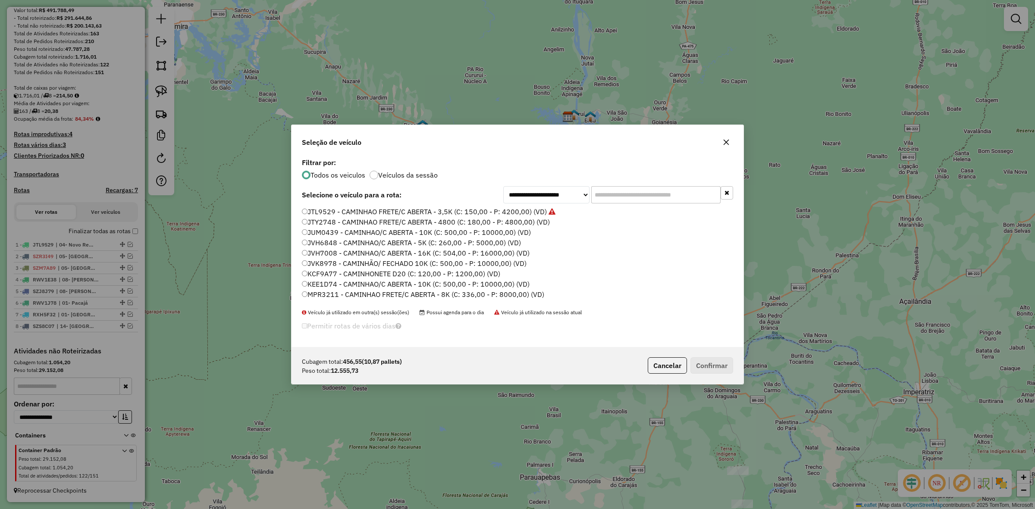
click at [732, 141] on button "button" at bounding box center [726, 142] width 14 height 14
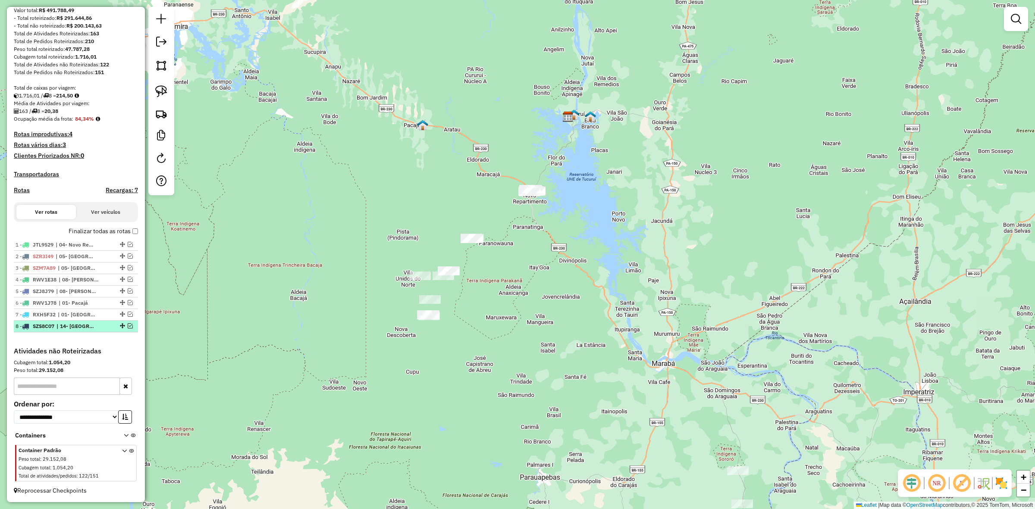
click at [128, 325] on em at bounding box center [130, 326] width 5 height 5
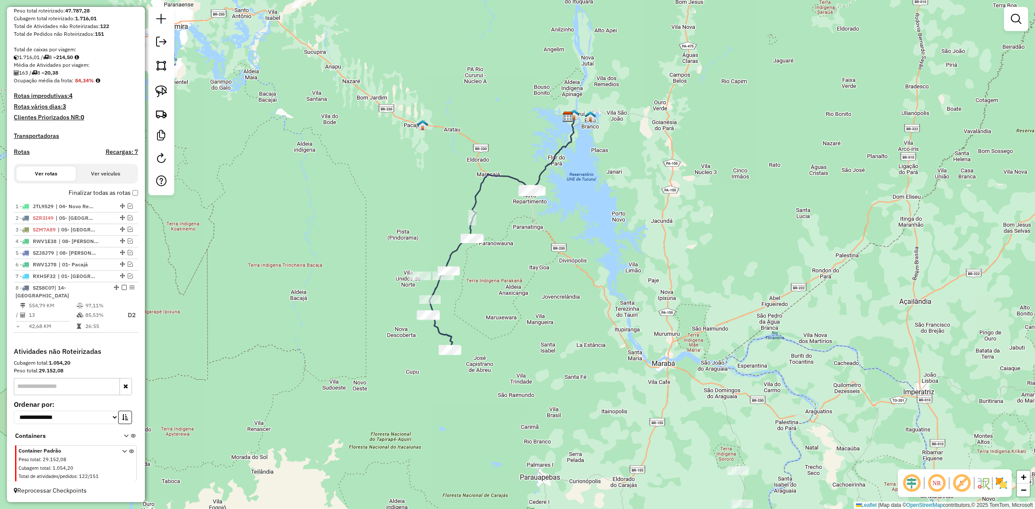
select select "**********"
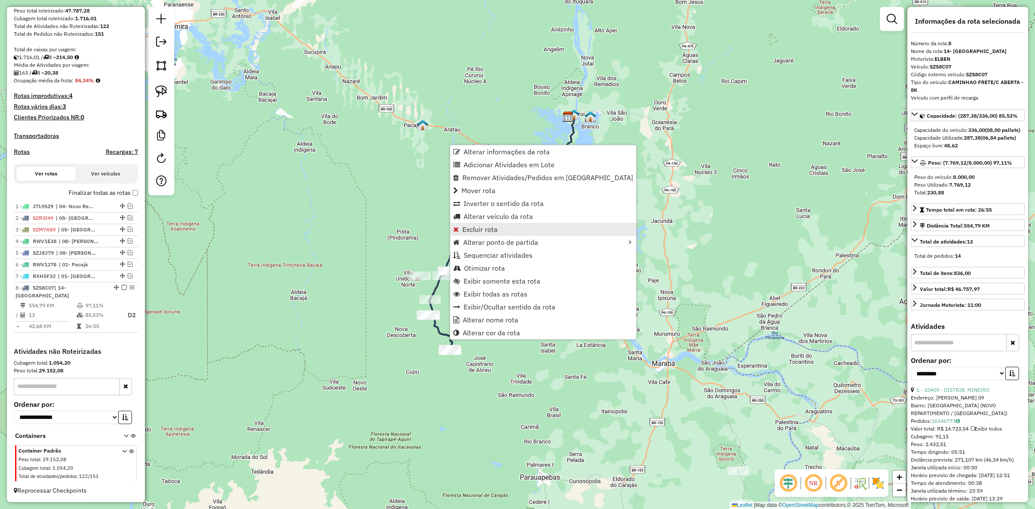
click at [481, 229] on span "Excluir rota" at bounding box center [479, 229] width 35 height 7
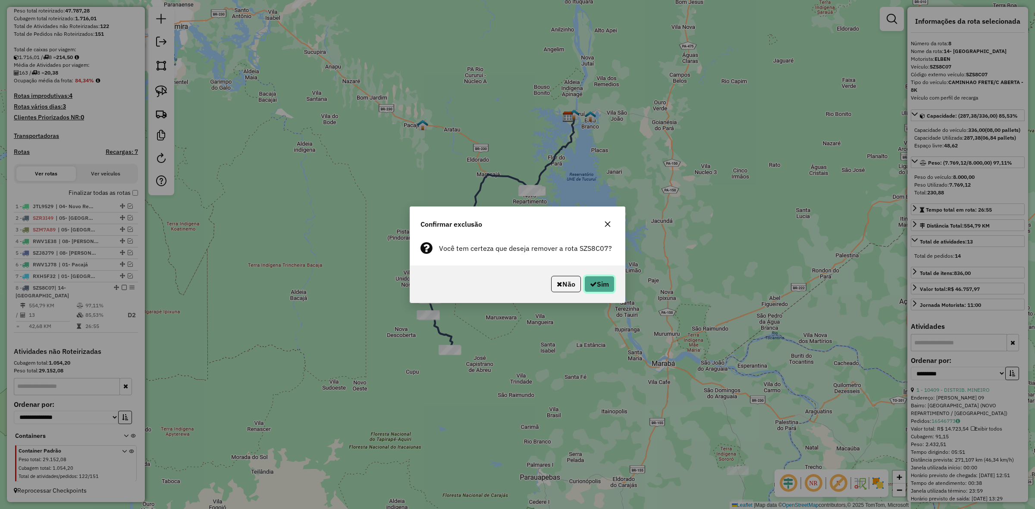
click at [587, 289] on button "Sim" at bounding box center [599, 284] width 30 height 16
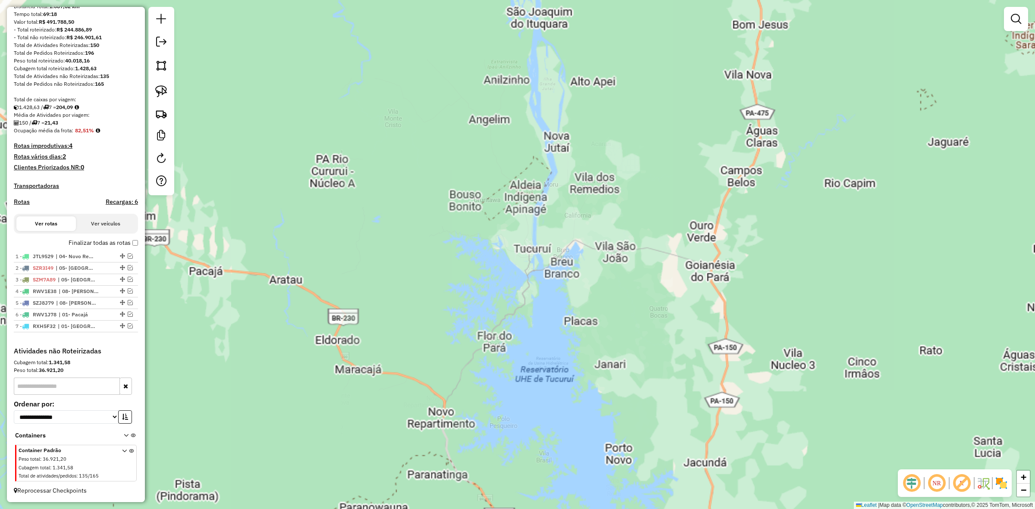
scroll to position [101, 0]
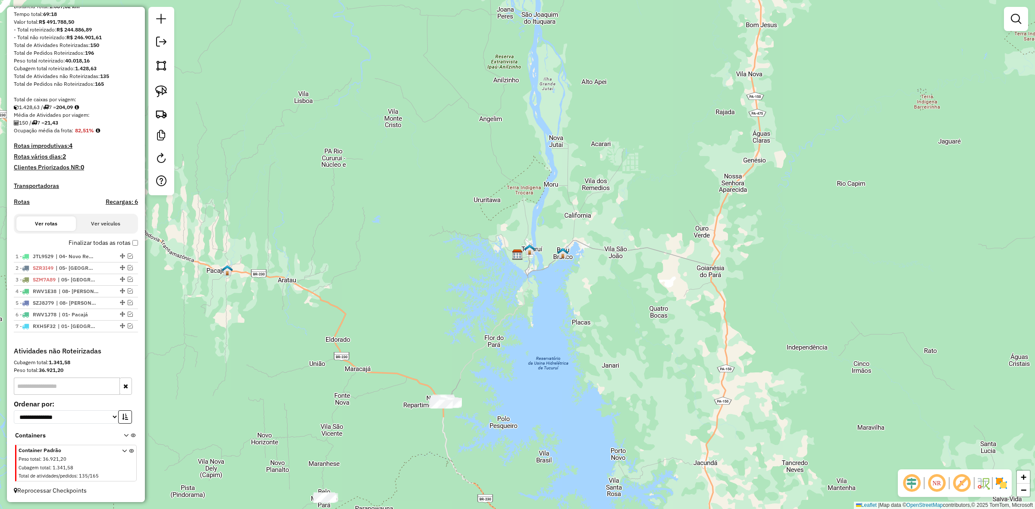
drag, startPoint x: 433, startPoint y: 375, endPoint x: 509, endPoint y: 173, distance: 216.3
click at [509, 173] on div "Janela de atendimento Grade de atendimento Capacidade Transportadoras Veículos …" at bounding box center [517, 254] width 1035 height 509
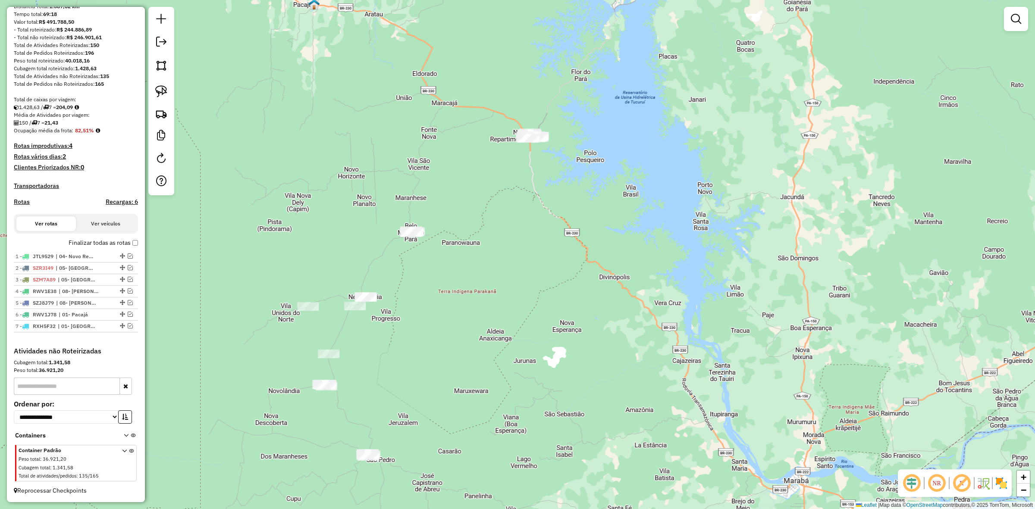
drag, startPoint x: 430, startPoint y: 234, endPoint x: 465, endPoint y: 184, distance: 60.7
click at [465, 184] on div "Janela de atendimento Grade de atendimento Capacidade Transportadoras Veículos …" at bounding box center [517, 254] width 1035 height 509
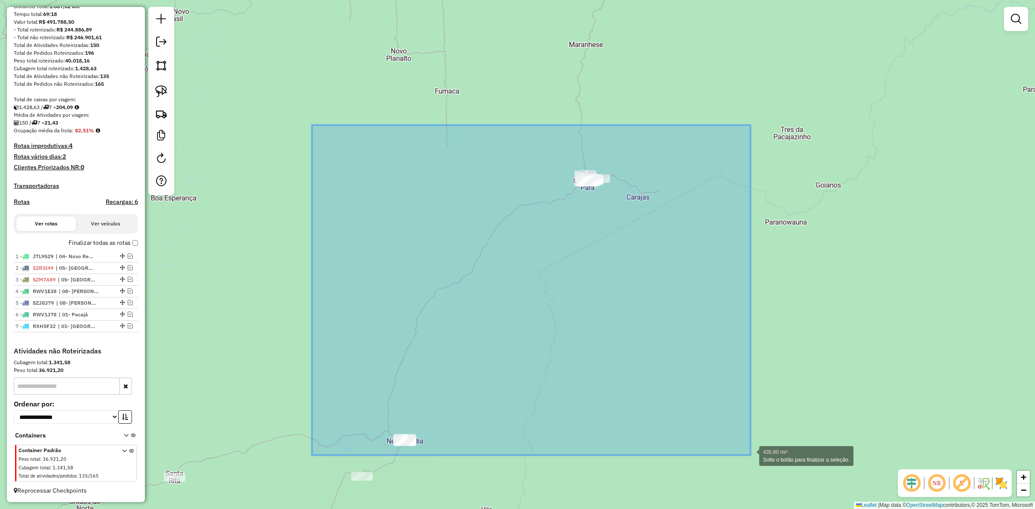
drag, startPoint x: 312, startPoint y: 125, endPoint x: 751, endPoint y: 455, distance: 549.2
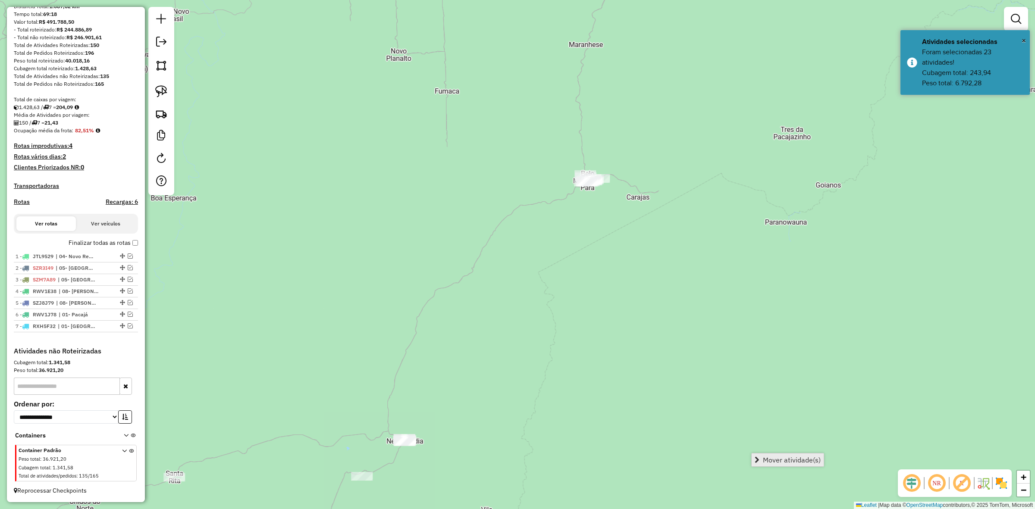
click at [799, 462] on span "Mover atividade(s)" at bounding box center [792, 460] width 58 height 7
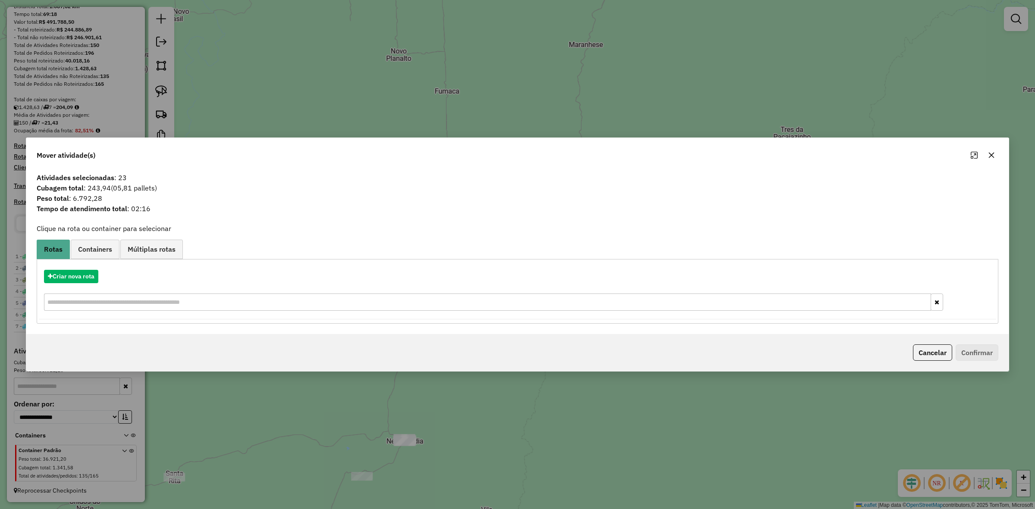
drag, startPoint x: 86, startPoint y: 268, endPoint x: 92, endPoint y: 271, distance: 6.4
click at [87, 268] on div "Criar nova rota" at bounding box center [518, 292] width 958 height 56
click at [93, 271] on button "Criar nova rota" at bounding box center [71, 276] width 54 height 13
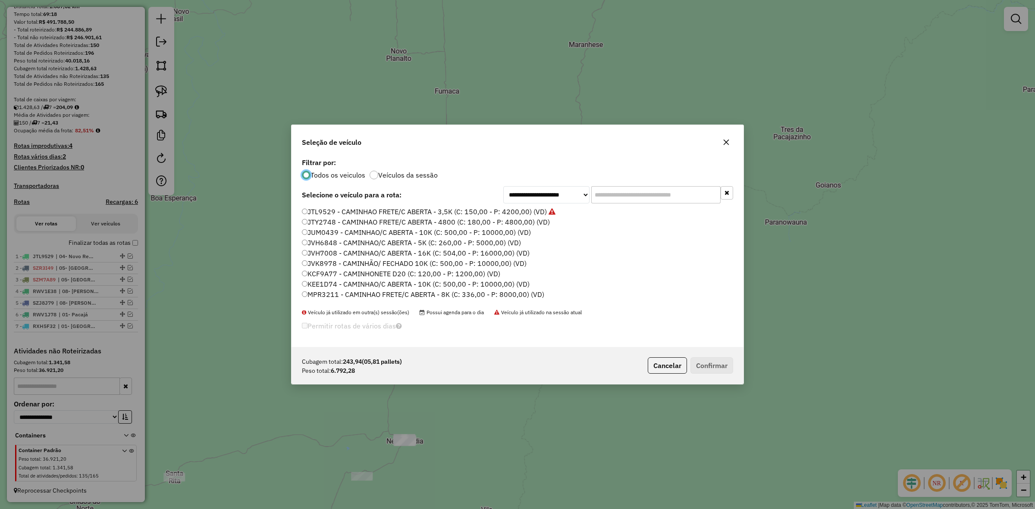
scroll to position [4, 3]
click at [629, 192] on input "text" at bounding box center [655, 194] width 129 height 17
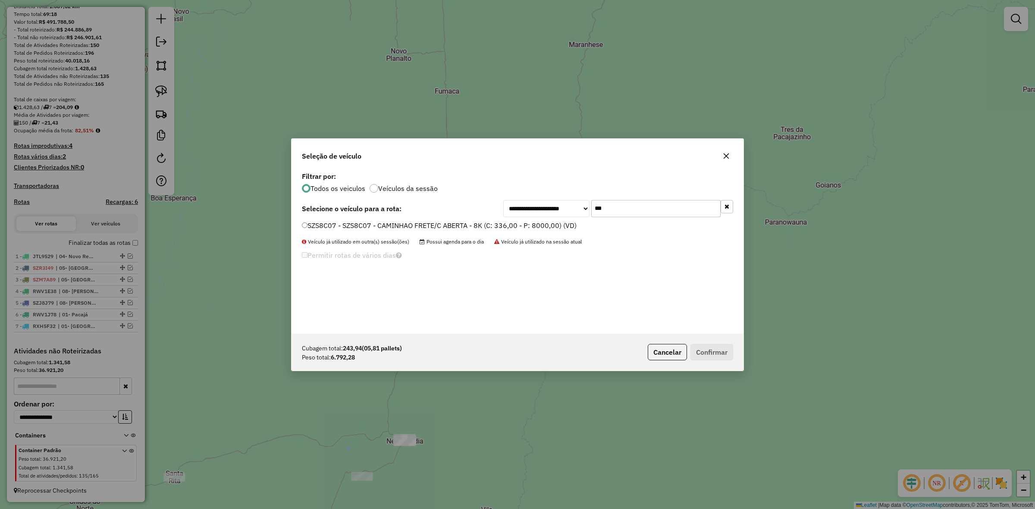
type input "***"
click at [415, 223] on label "SZS8C07 - SZS8C07 - CAMINHAO FRETE/C ABERTA - 8K (C: 336,00 - P: 8000,00) (VD)" at bounding box center [439, 225] width 275 height 10
click at [734, 350] on div "Cubagem total: 243,94 (05,81 pallets) Peso total: 6.792,28 Cancelar Confirmar" at bounding box center [518, 352] width 452 height 37
click at [731, 349] on button "Confirmar" at bounding box center [712, 352] width 43 height 16
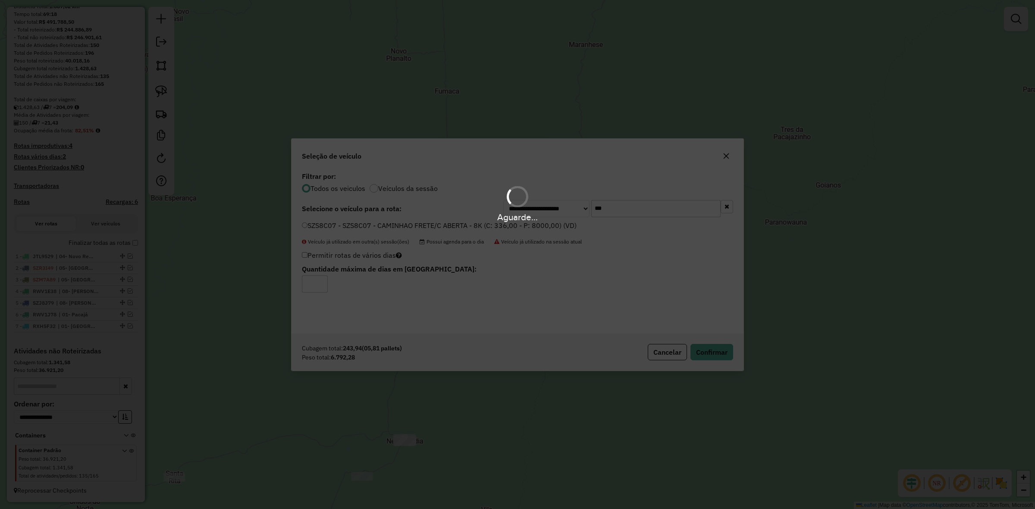
scroll to position [150, 0]
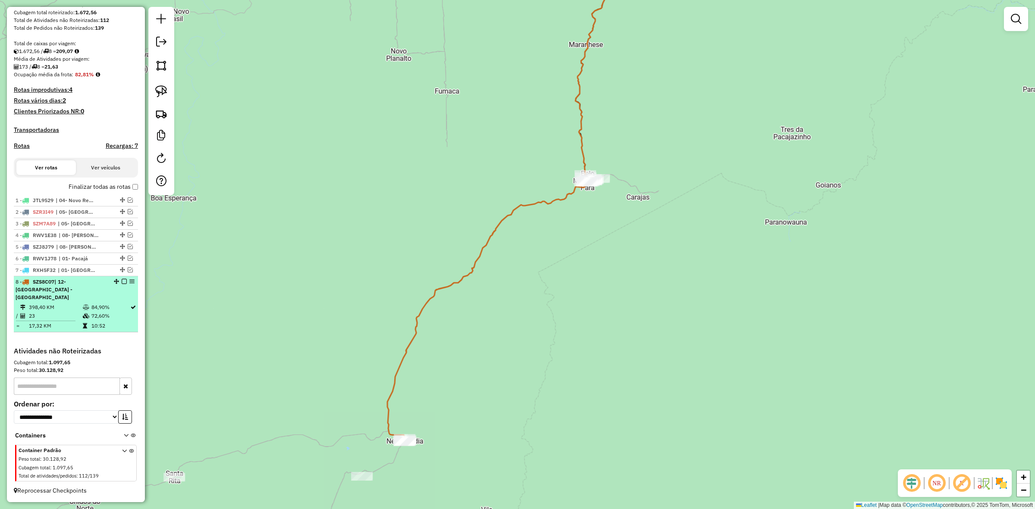
click at [122, 284] on em at bounding box center [124, 281] width 5 height 5
click at [120, 249] on em at bounding box center [122, 246] width 5 height 5
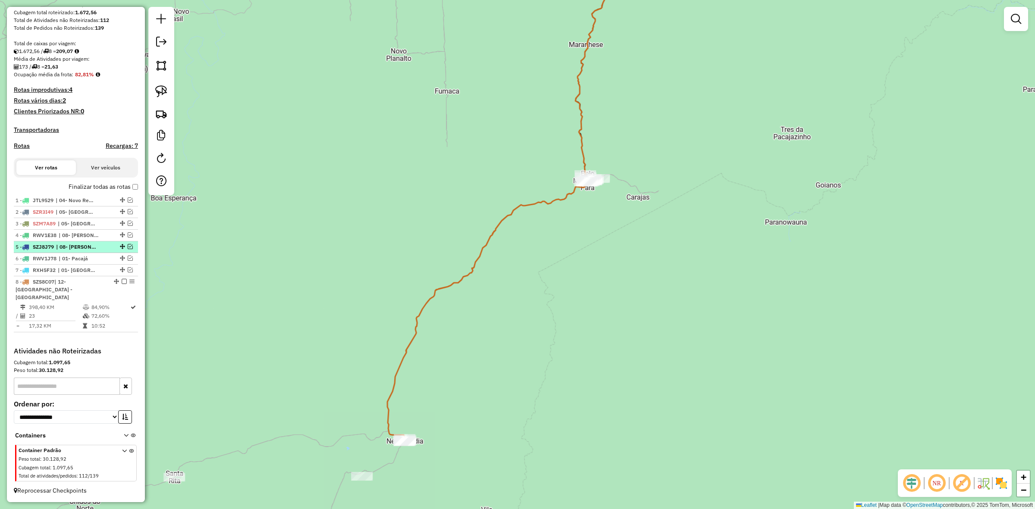
scroll to position [113, 0]
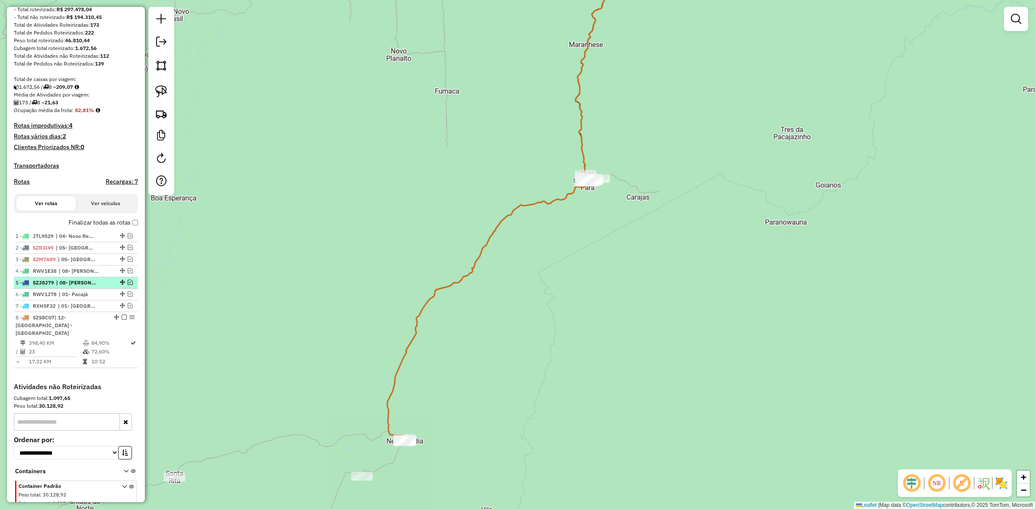
select select "**********"
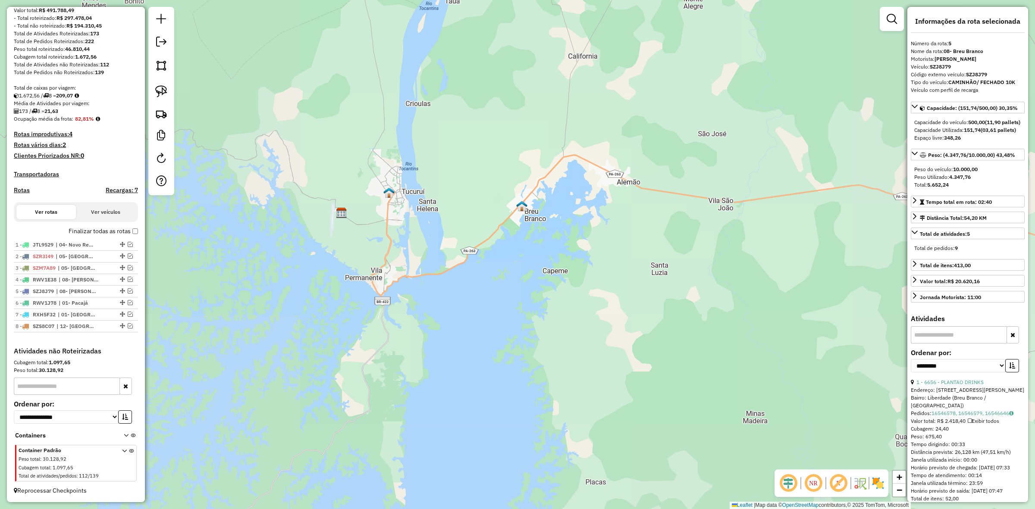
drag, startPoint x: 380, startPoint y: 354, endPoint x: 462, endPoint y: 283, distance: 108.5
click at [450, 288] on div "Janela de atendimento Grade de atendimento Capacidade Transportadoras Veículos …" at bounding box center [517, 254] width 1035 height 509
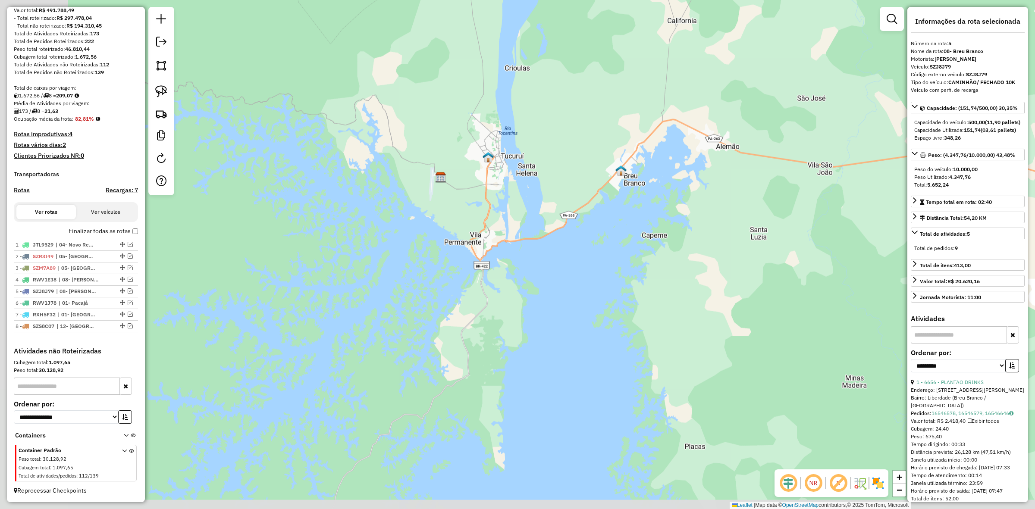
drag, startPoint x: 358, startPoint y: 374, endPoint x: 445, endPoint y: 345, distance: 91.5
click at [389, 360] on div "Janela de atendimento Grade de atendimento Capacidade Transportadoras Veículos …" at bounding box center [517, 254] width 1035 height 509
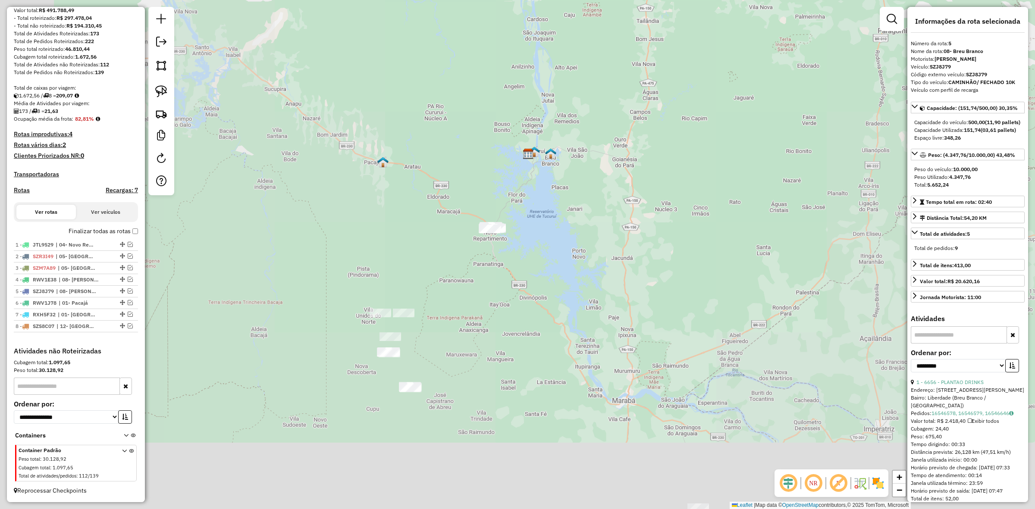
drag, startPoint x: 369, startPoint y: 412, endPoint x: 474, endPoint y: 226, distance: 214.0
click at [467, 227] on div "Janela de atendimento Grade de atendimento Capacidade Transportadoras Veículos …" at bounding box center [517, 254] width 1035 height 509
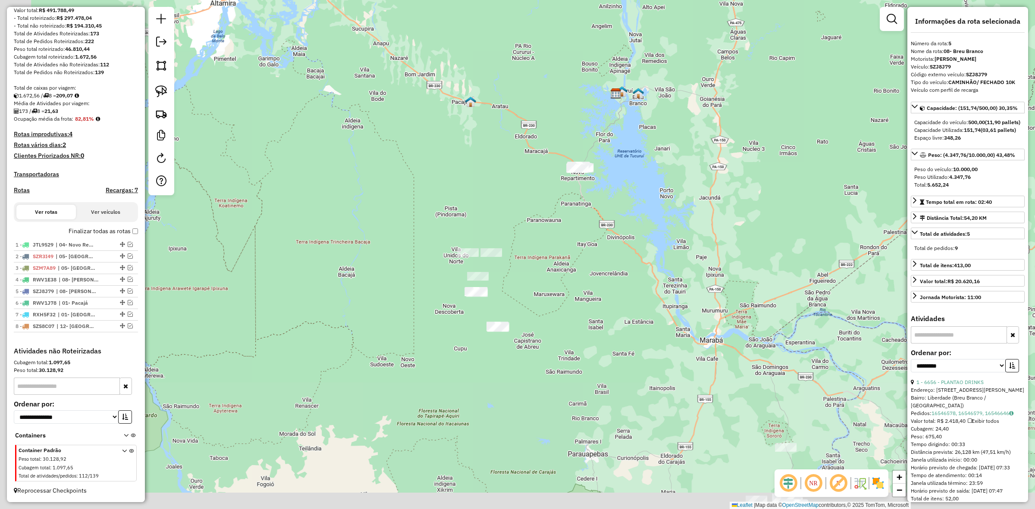
drag, startPoint x: 453, startPoint y: 320, endPoint x: 454, endPoint y: 270, distance: 49.6
click at [453, 276] on div "Janela de atendimento Grade de atendimento Capacidade Transportadoras Veículos …" at bounding box center [517, 254] width 1035 height 509
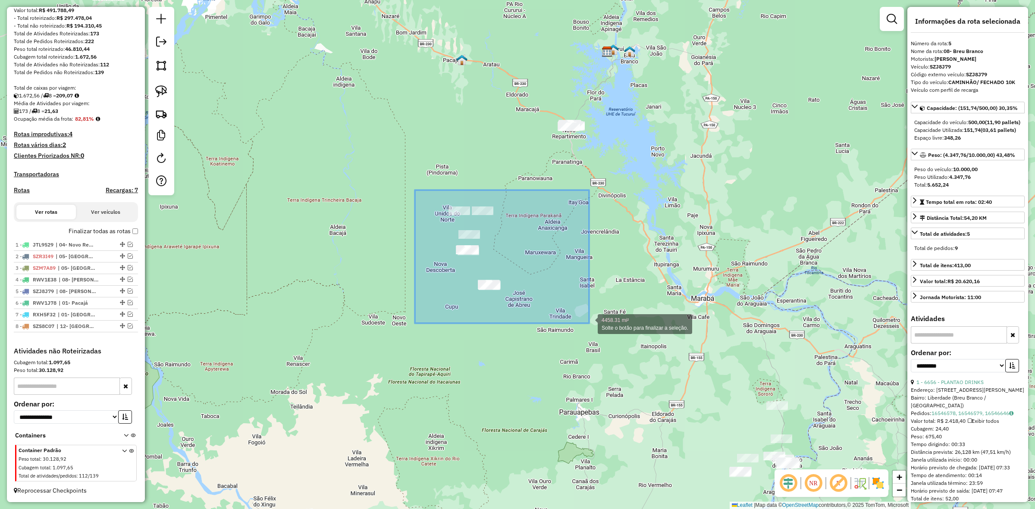
drag, startPoint x: 412, startPoint y: 204, endPoint x: 589, endPoint y: 324, distance: 214.0
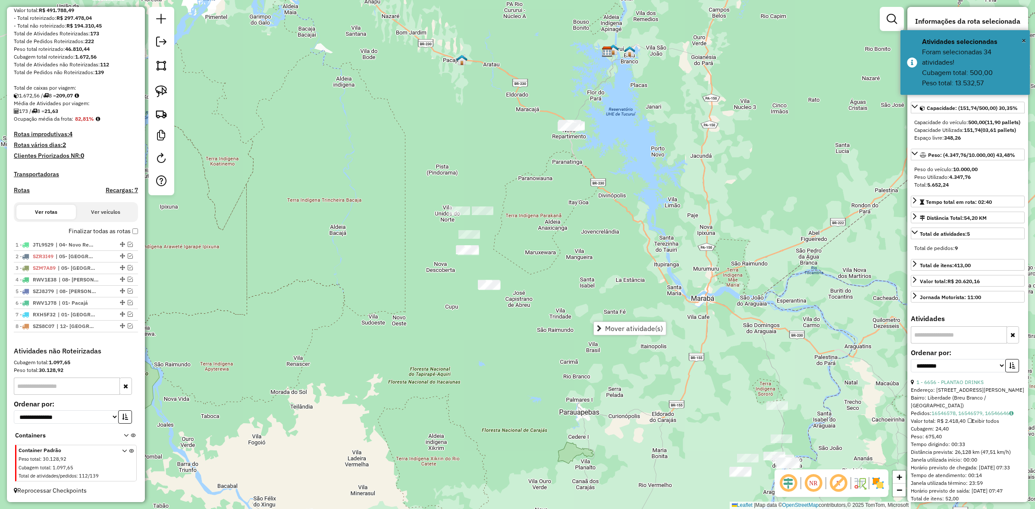
click at [619, 317] on div "Janela de atendimento Grade de atendimento Capacidade Transportadoras Veículos …" at bounding box center [517, 254] width 1035 height 509
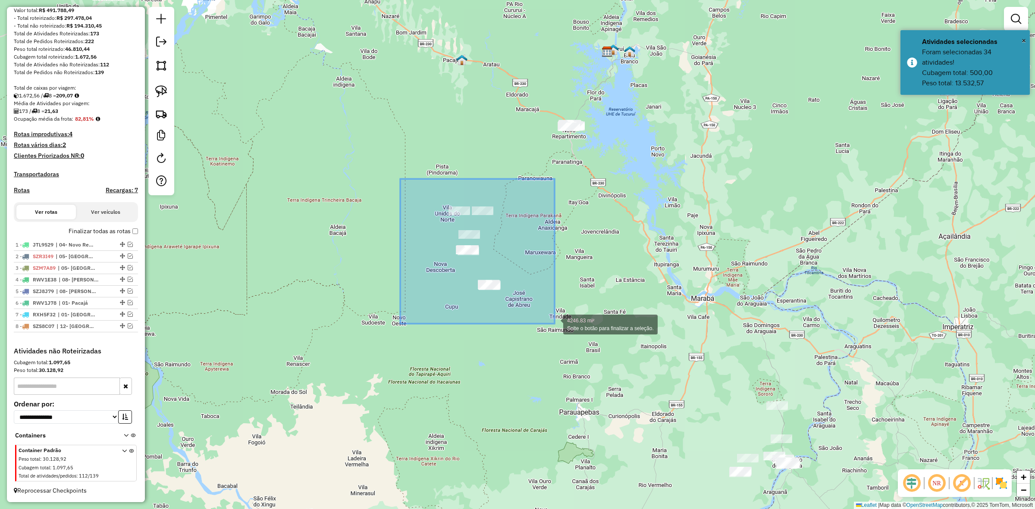
drag, startPoint x: 399, startPoint y: 201, endPoint x: 566, endPoint y: 324, distance: 207.4
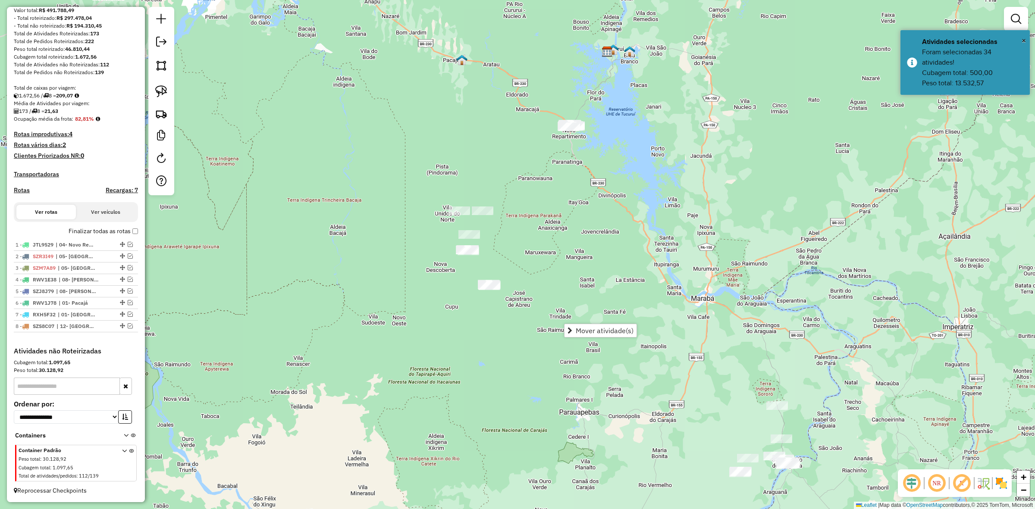
click at [577, 327] on span "Mover atividade(s)" at bounding box center [605, 330] width 58 height 7
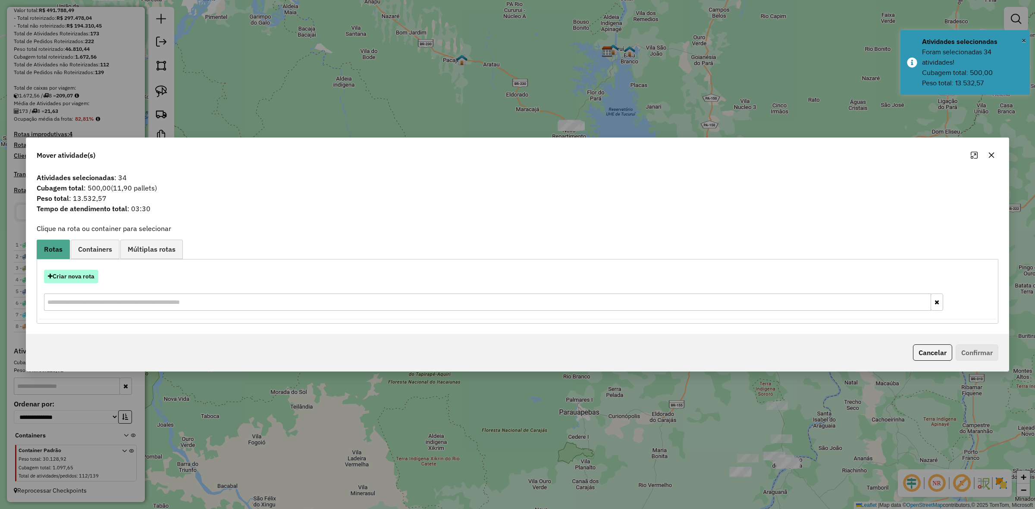
click at [85, 273] on button "Criar nova rota" at bounding box center [71, 276] width 54 height 13
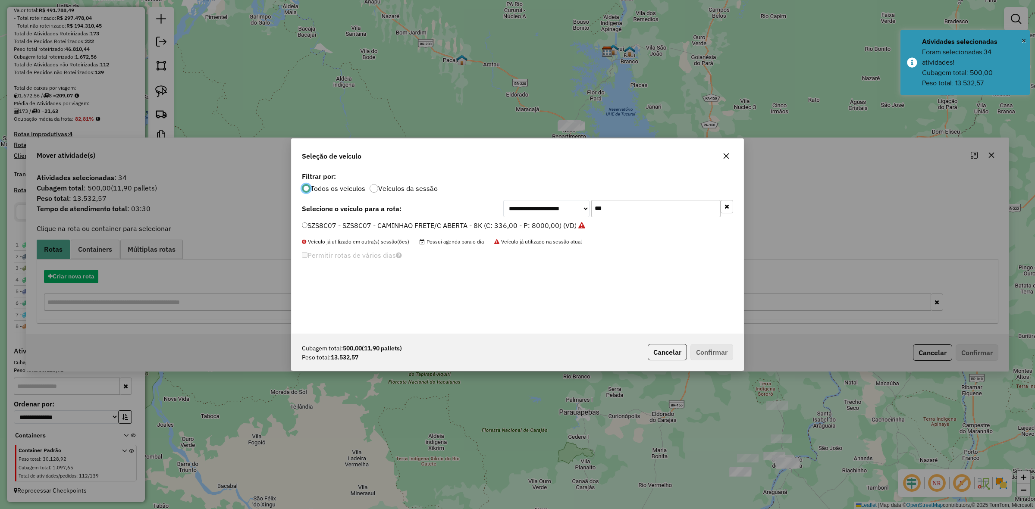
scroll to position [4, 3]
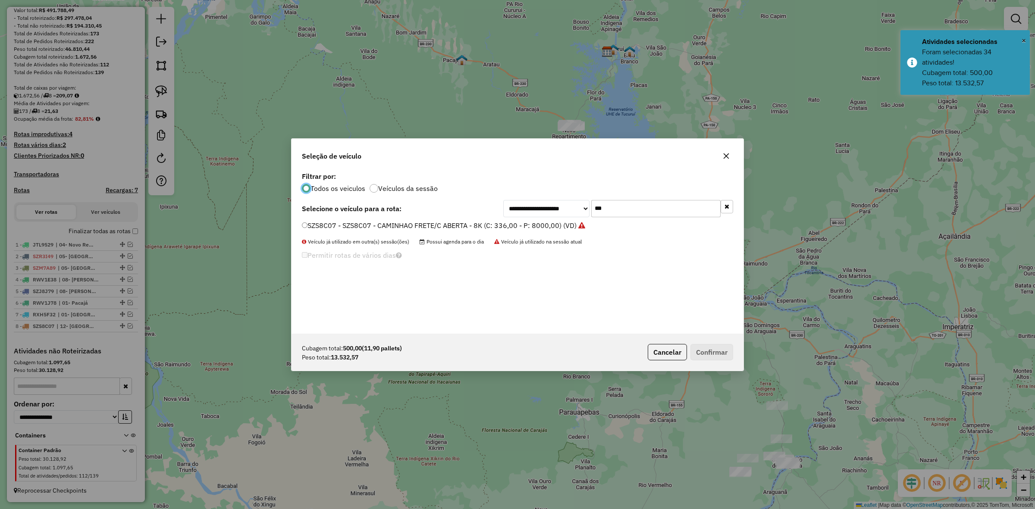
click at [638, 217] on div "**********" at bounding box center [518, 252] width 452 height 164
click at [635, 215] on input "***" at bounding box center [655, 208] width 129 height 17
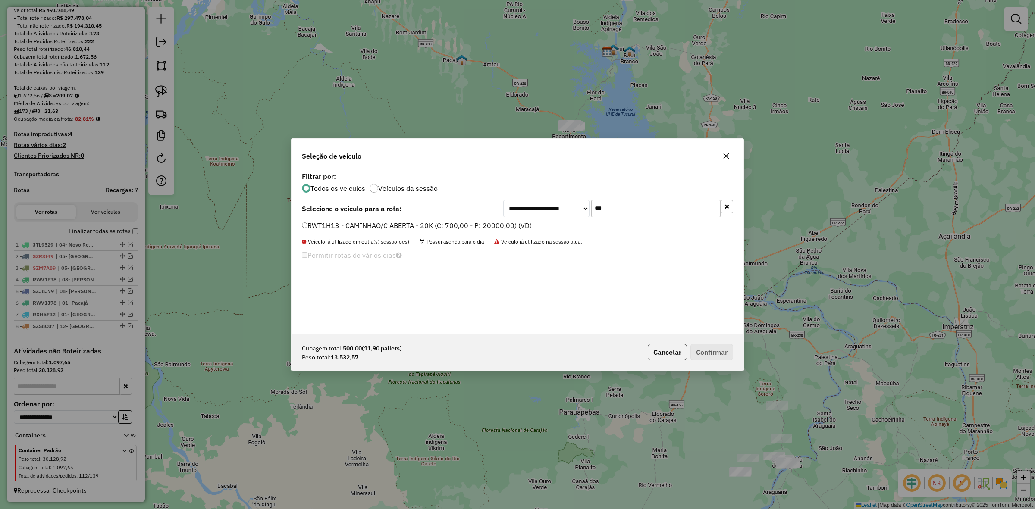
type input "***"
click at [367, 230] on label "RWT1H13 - CAMINHAO/C ABERTA - 20K (C: 700,00 - P: 20000,00) (VD)" at bounding box center [417, 225] width 230 height 10
click at [440, 223] on label "RWT1H13 - CAMINHAO/C ABERTA - 20K (C: 700,00 - P: 20000,00) (VD)" at bounding box center [417, 225] width 230 height 10
click at [726, 352] on button "Confirmar" at bounding box center [712, 352] width 43 height 16
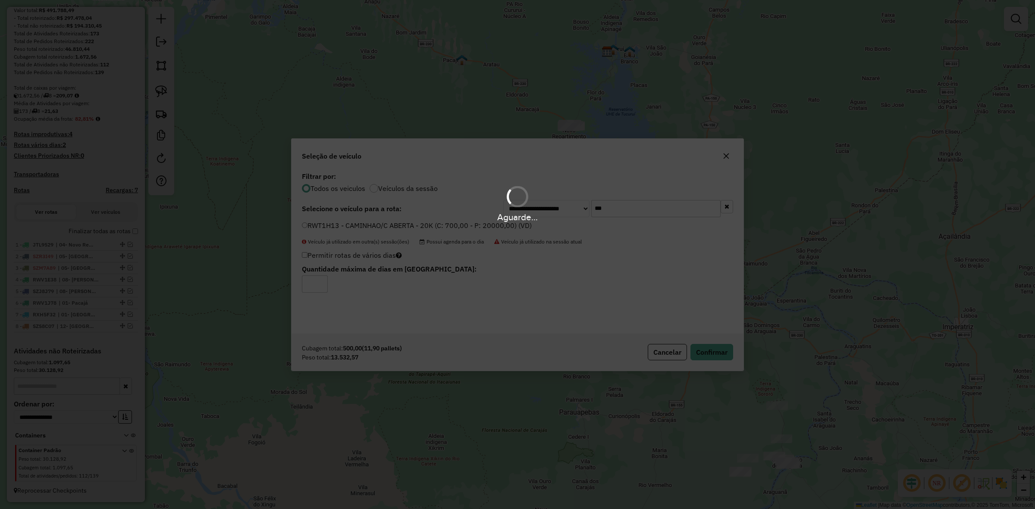
scroll to position [151, 0]
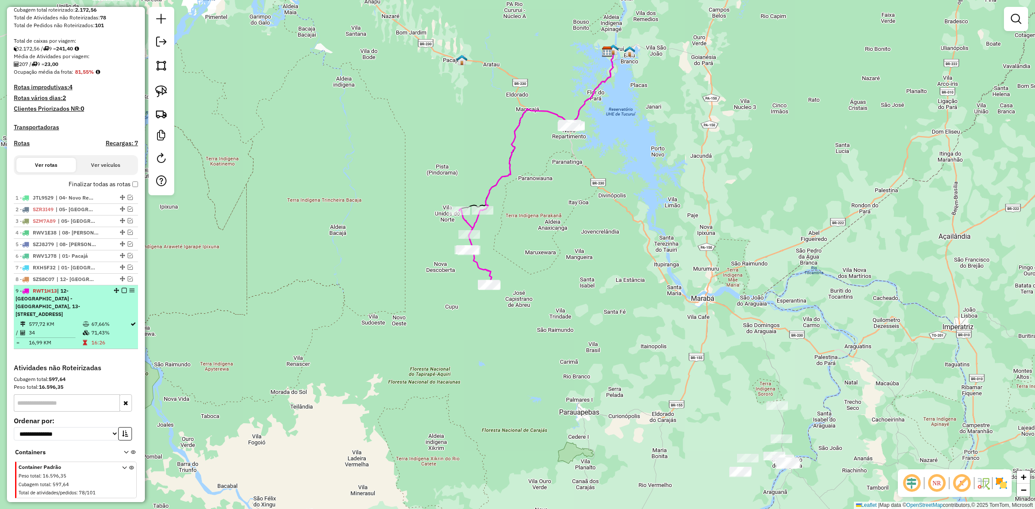
click at [122, 293] on em at bounding box center [124, 290] width 5 height 5
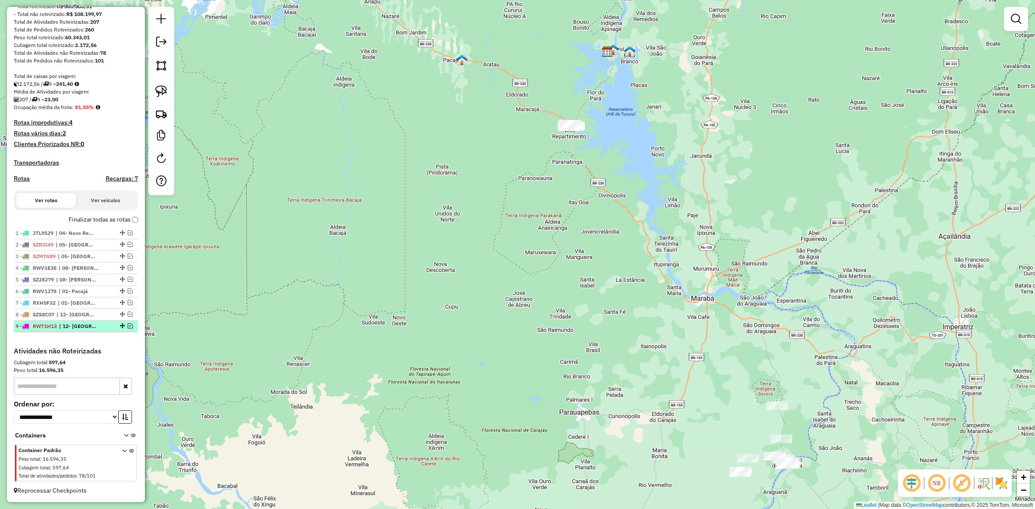
scroll to position [125, 0]
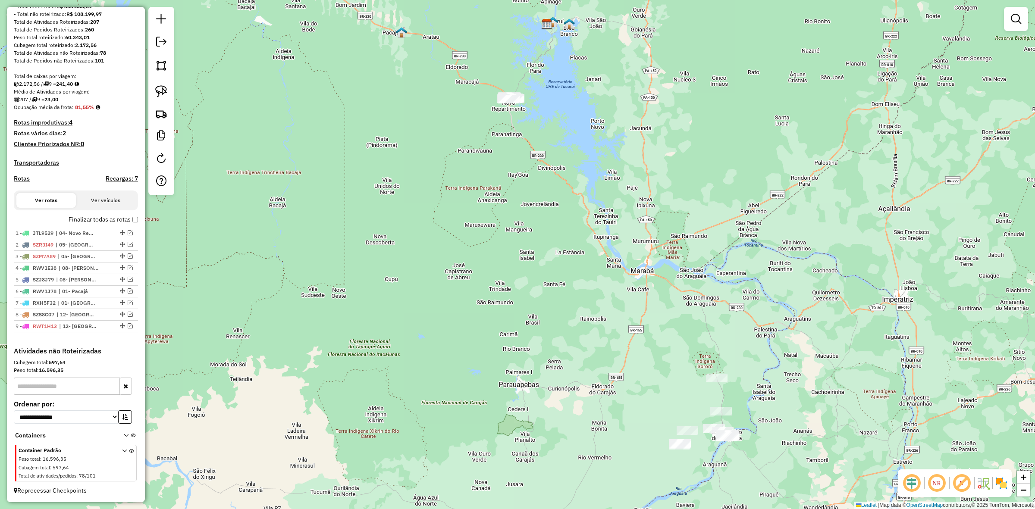
drag, startPoint x: 522, startPoint y: 288, endPoint x: 192, endPoint y: 110, distance: 374.6
click at [202, 126] on div "Janela de atendimento Grade de atendimento Capacidade Transportadoras Veículos …" at bounding box center [517, 254] width 1035 height 509
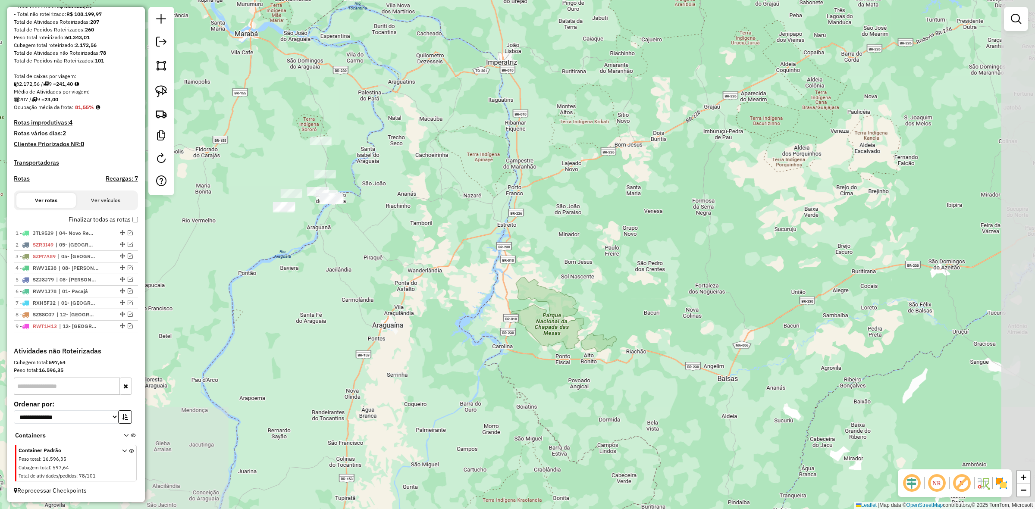
drag, startPoint x: 398, startPoint y: 188, endPoint x: 387, endPoint y: 159, distance: 30.8
click at [422, 189] on div "Janela de atendimento Grade de atendimento Capacidade Transportadoras Veículos …" at bounding box center [517, 254] width 1035 height 509
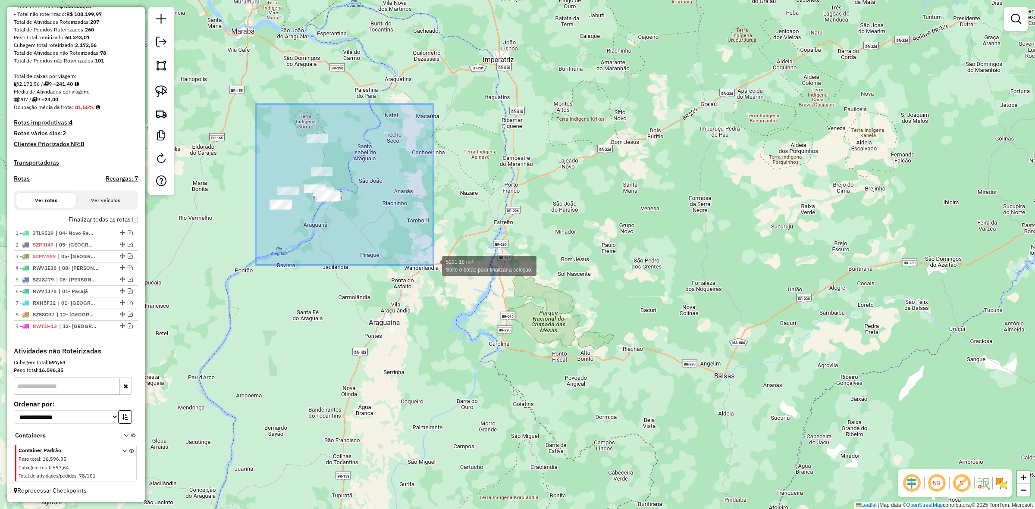
drag, startPoint x: 255, startPoint y: 116, endPoint x: 455, endPoint y: 229, distance: 229.8
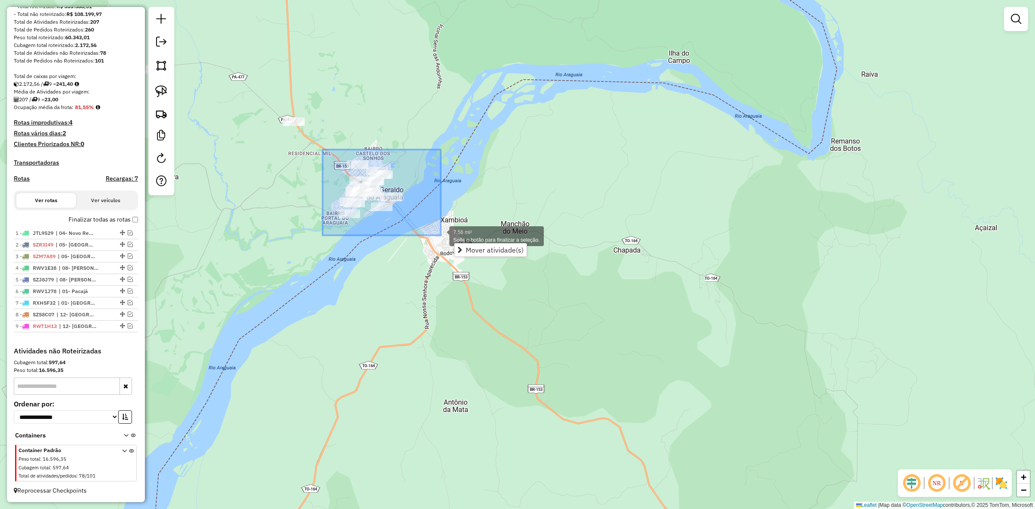
drag, startPoint x: 323, startPoint y: 150, endPoint x: 441, endPoint y: 236, distance: 146.1
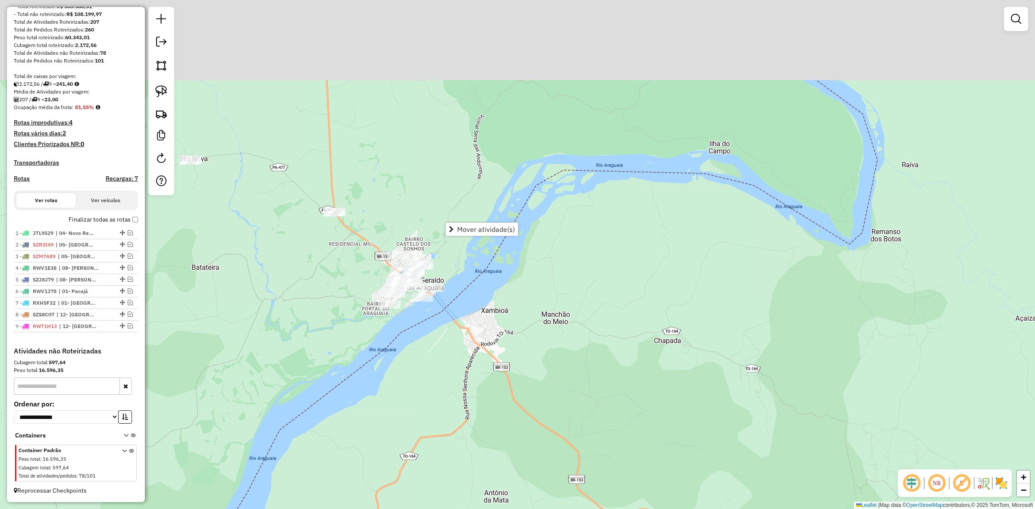
drag, startPoint x: 382, startPoint y: 138, endPoint x: 423, endPoint y: 229, distance: 99.2
click at [423, 229] on div "Janela de atendimento Grade de atendimento Capacidade Transportadoras Veículos …" at bounding box center [517, 254] width 1035 height 509
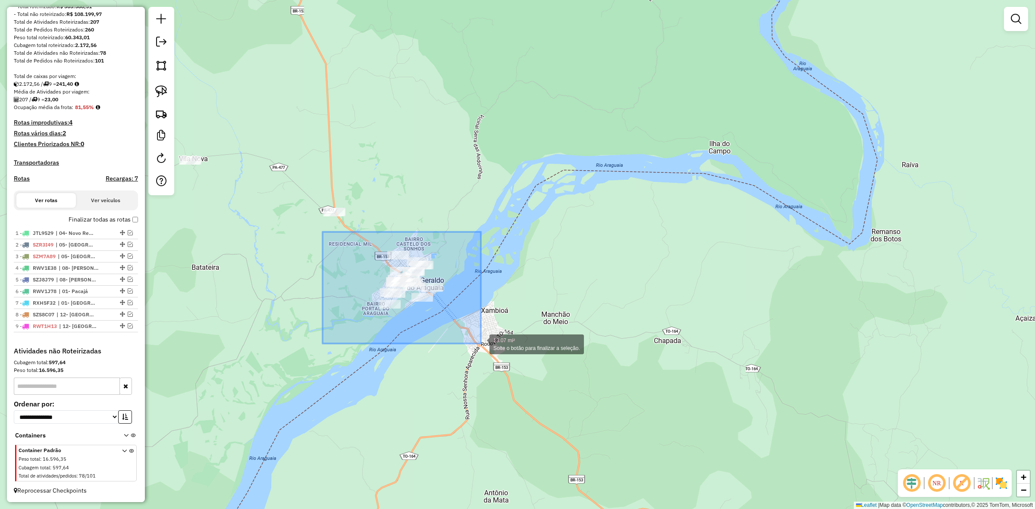
drag, startPoint x: 356, startPoint y: 280, endPoint x: 481, endPoint y: 344, distance: 140.2
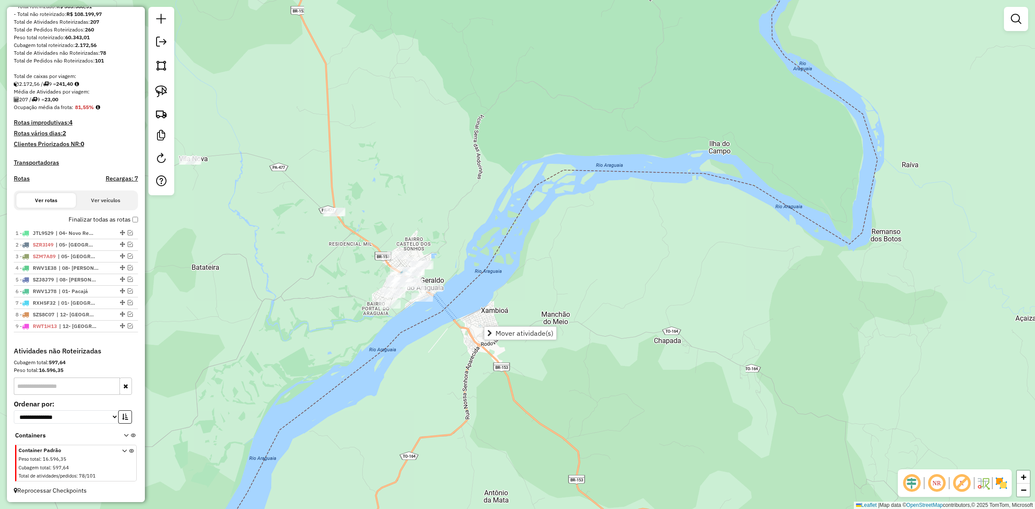
drag, startPoint x: 1027, startPoint y: 26, endPoint x: 1016, endPoint y: 24, distance: 11.1
click at [1027, 26] on div at bounding box center [1016, 19] width 24 height 24
click at [1016, 24] on em at bounding box center [1016, 19] width 10 height 10
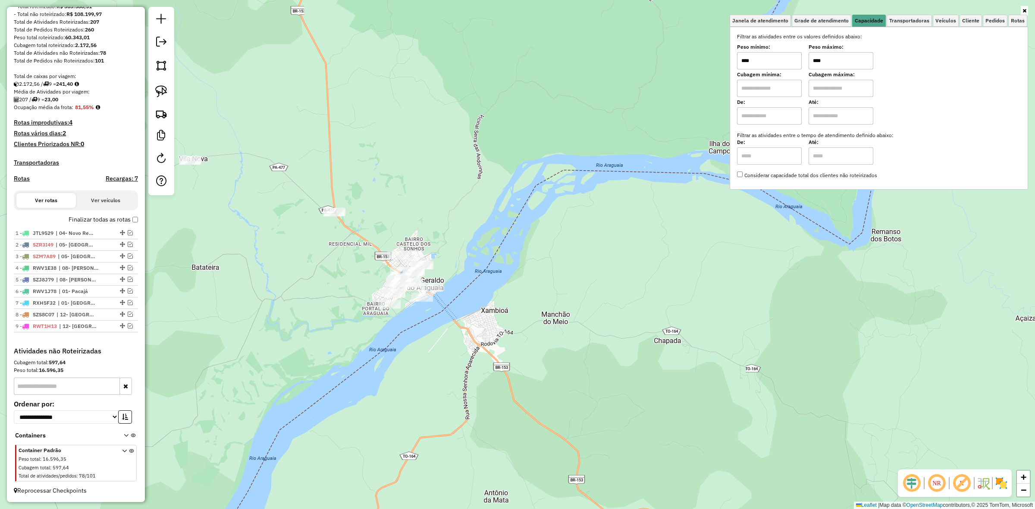
click at [774, 59] on input "****" at bounding box center [769, 60] width 65 height 17
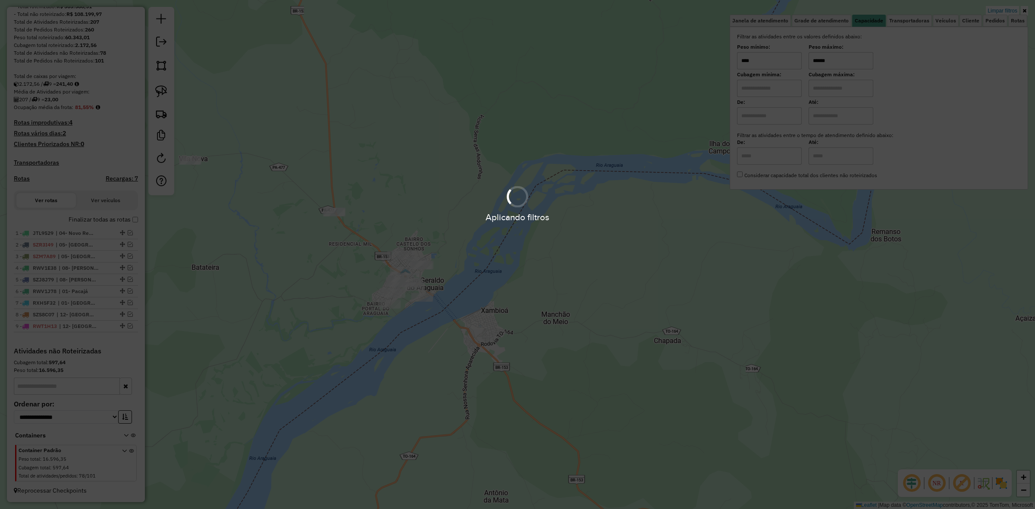
type input "******"
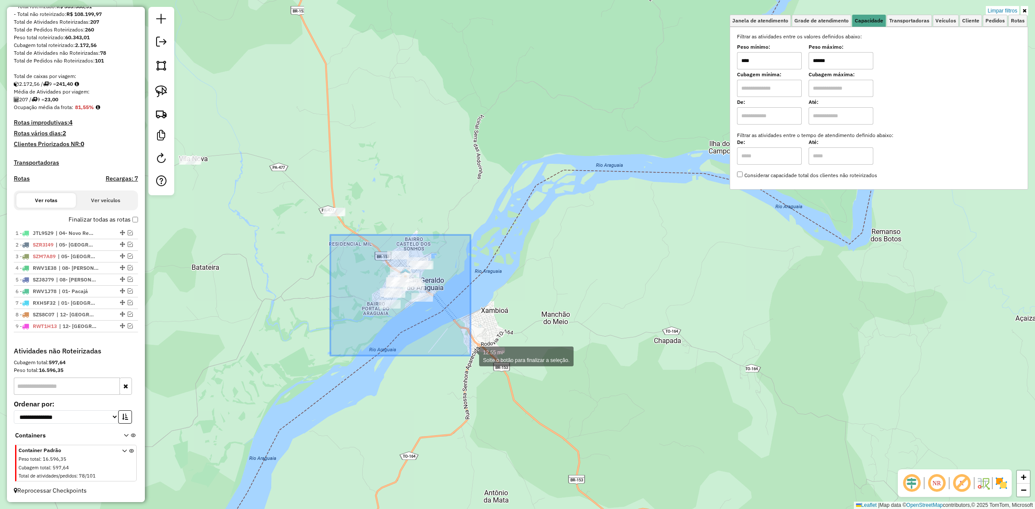
drag, startPoint x: 330, startPoint y: 235, endPoint x: 471, endPoint y: 356, distance: 185.0
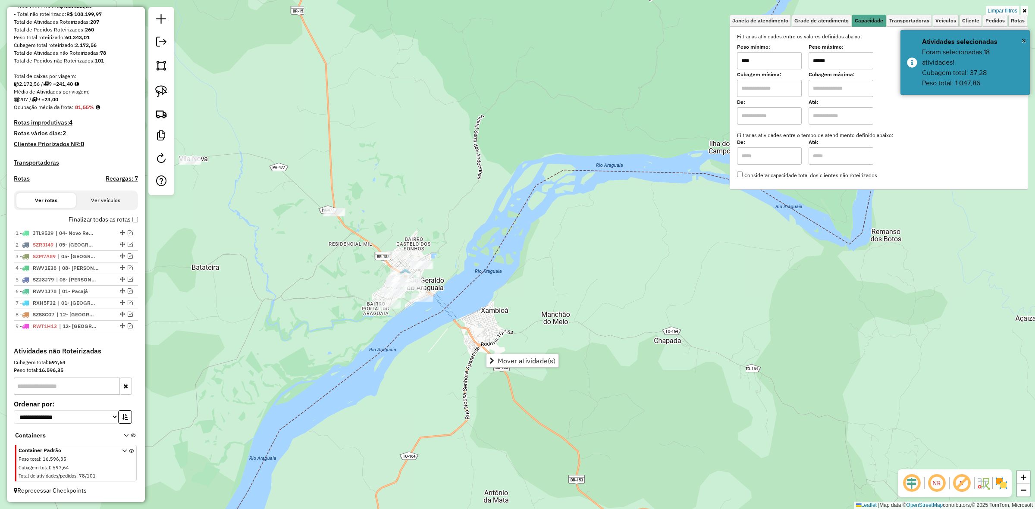
click at [788, 57] on input "****" at bounding box center [769, 60] width 65 height 17
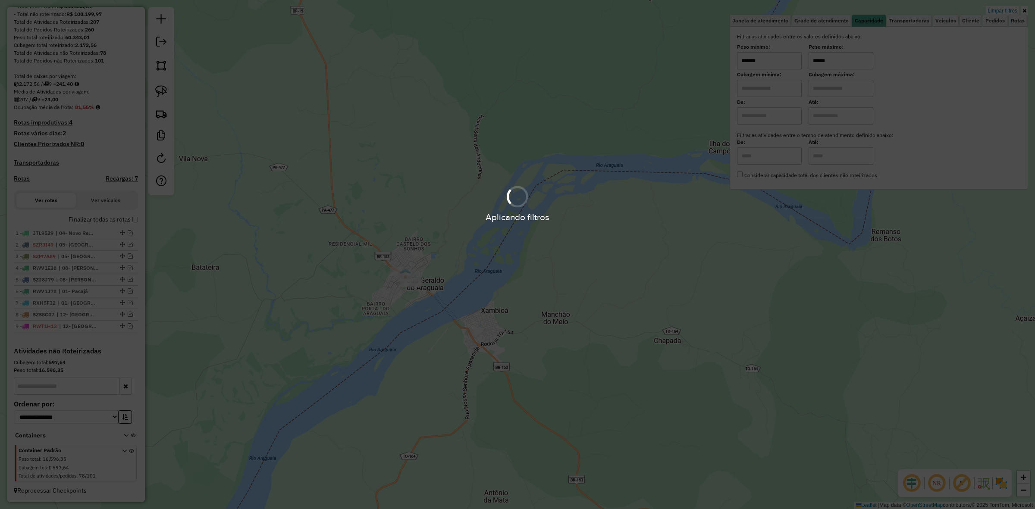
type input "*******"
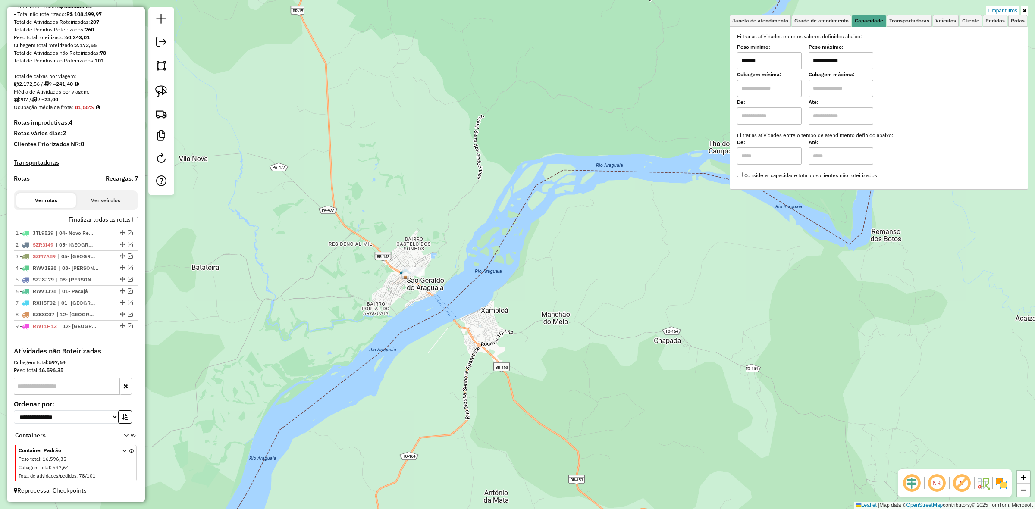
type input "**********"
drag, startPoint x: 381, startPoint y: 267, endPoint x: 440, endPoint y: 305, distance: 70.7
click at [440, 305] on div "**********" at bounding box center [517, 254] width 1035 height 509
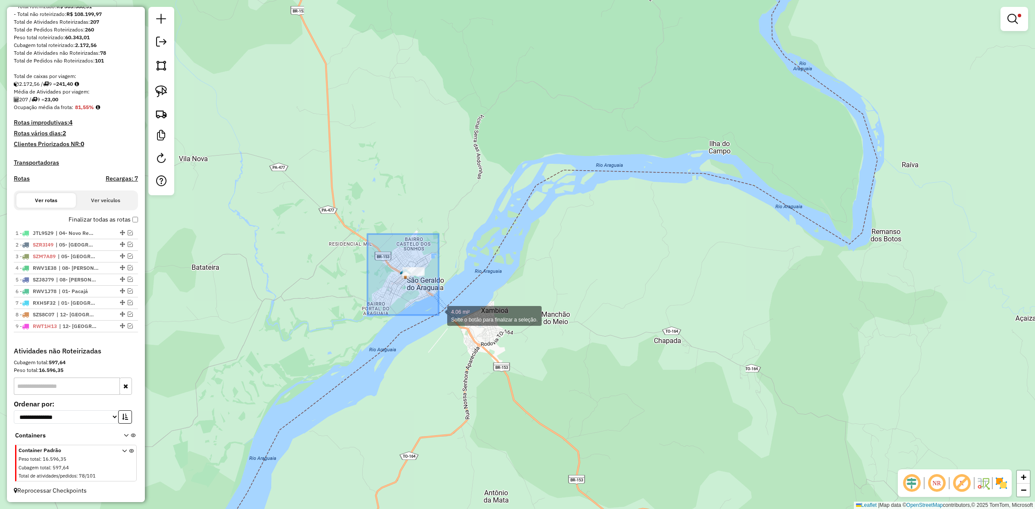
drag, startPoint x: 369, startPoint y: 239, endPoint x: 443, endPoint y: 315, distance: 105.8
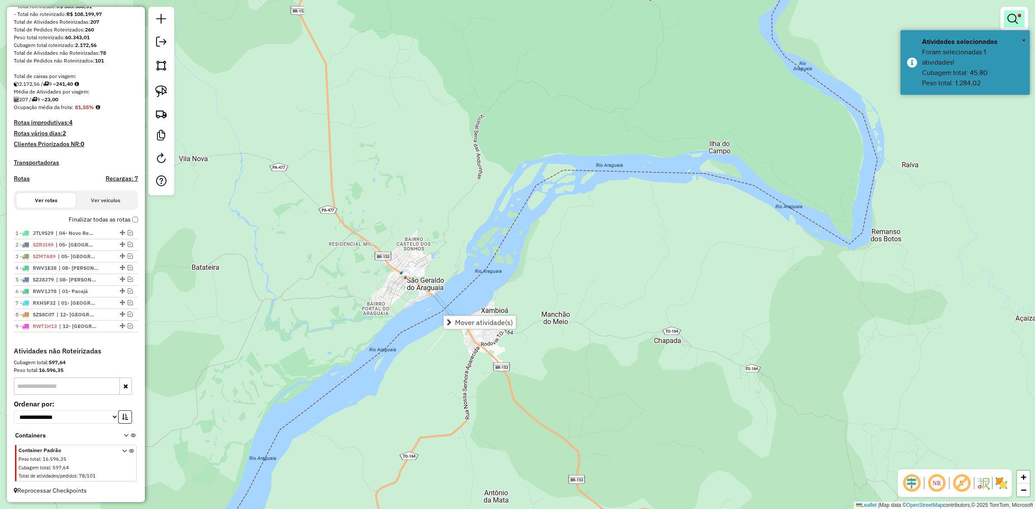
click at [1014, 22] on em at bounding box center [1013, 19] width 10 height 10
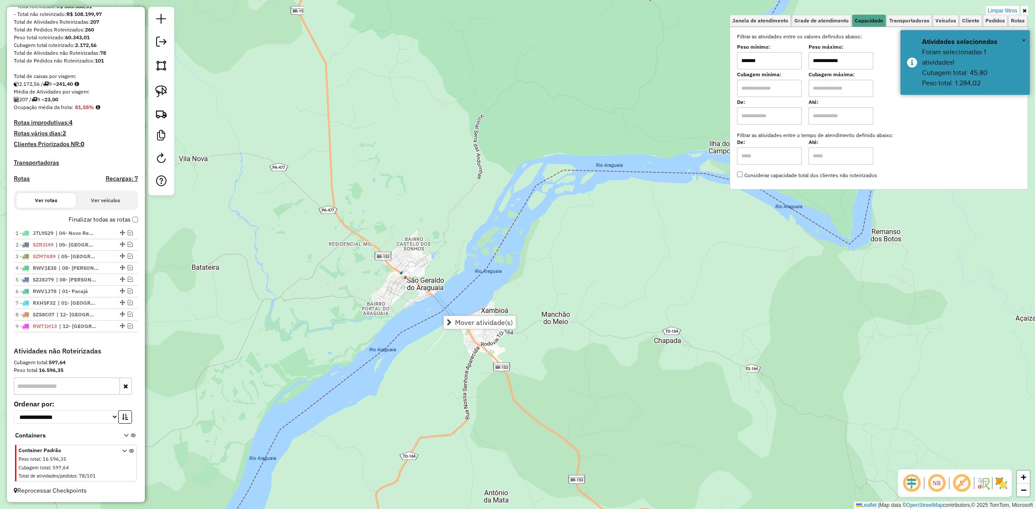
click at [778, 57] on input "*******" at bounding box center [769, 60] width 65 height 17
type input "****"
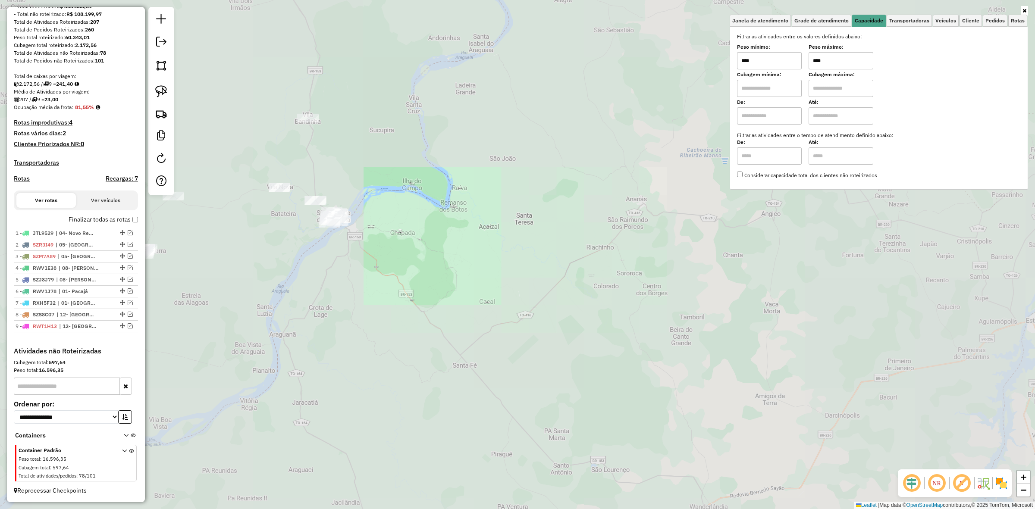
drag, startPoint x: 286, startPoint y: 232, endPoint x: 585, endPoint y: 244, distance: 299.2
click at [591, 248] on div "Janela de atendimento Grade de atendimento Capacidade Transportadoras Veículos …" at bounding box center [517, 254] width 1035 height 509
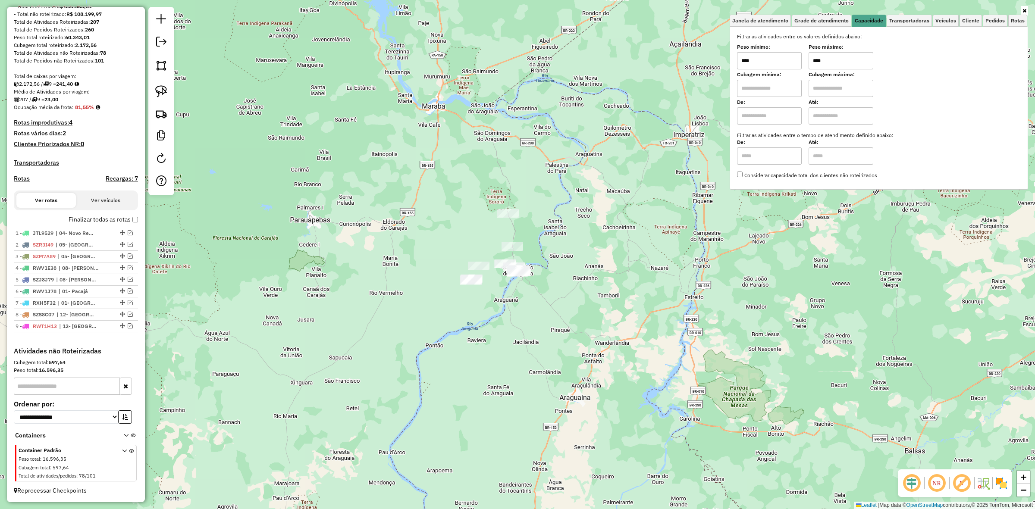
drag, startPoint x: 512, startPoint y: 217, endPoint x: 440, endPoint y: 260, distance: 83.7
click at [440, 260] on div "Janela de atendimento Grade de atendimento Capacidade Transportadoras Veículos …" at bounding box center [517, 254] width 1035 height 509
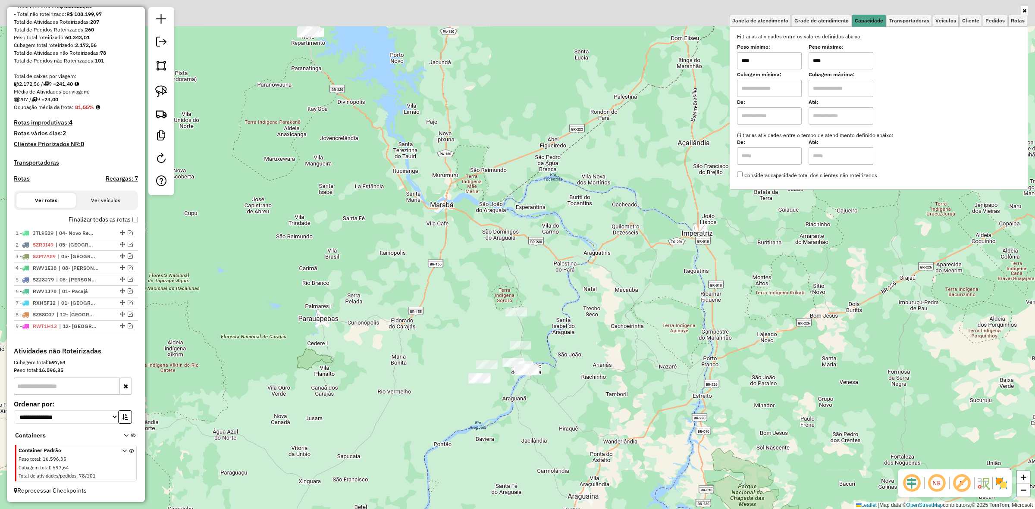
drag, startPoint x: 422, startPoint y: 217, endPoint x: 429, endPoint y: 283, distance: 66.4
click at [430, 316] on div "Janela de atendimento Grade de atendimento Capacidade Transportadoras Veículos …" at bounding box center [517, 254] width 1035 height 509
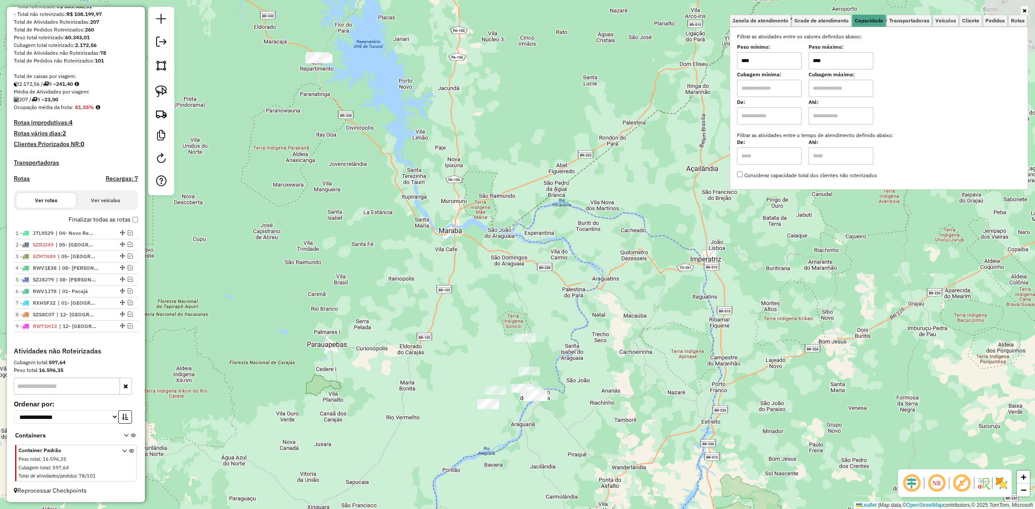
drag, startPoint x: 438, startPoint y: 261, endPoint x: 480, endPoint y: 343, distance: 92.6
click at [499, 378] on div "Janela de atendimento Grade de atendimento Capacidade Transportadoras Veículos …" at bounding box center [517, 254] width 1035 height 509
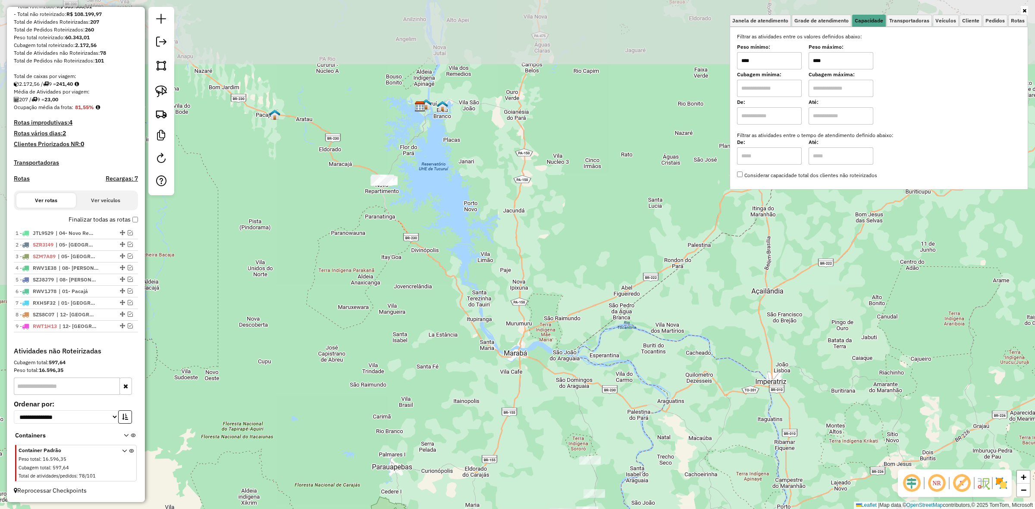
drag, startPoint x: 443, startPoint y: 274, endPoint x: 440, endPoint y: 279, distance: 5.9
click at [456, 340] on div "Janela de atendimento Grade de atendimento Capacidade Transportadoras Veículos …" at bounding box center [517, 254] width 1035 height 509
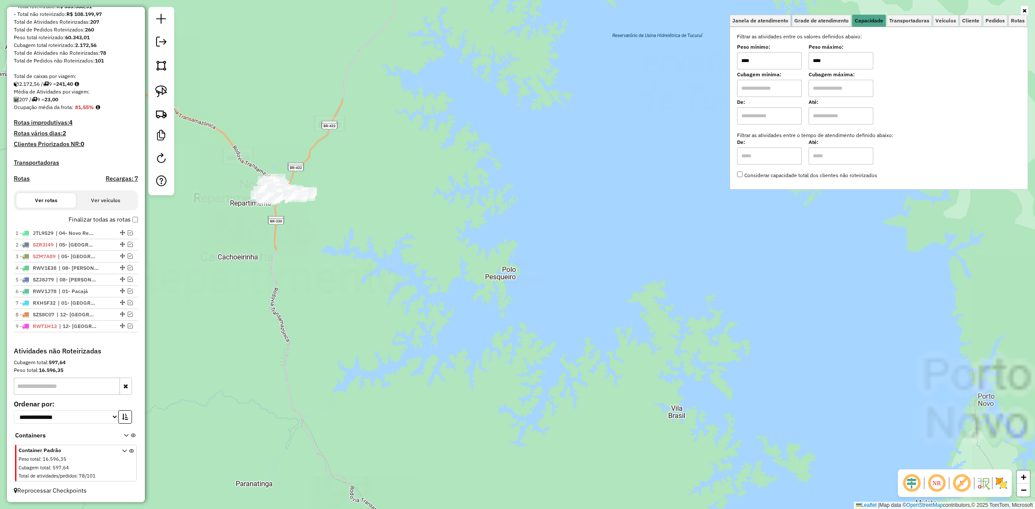
drag, startPoint x: 341, startPoint y: 229, endPoint x: 475, endPoint y: 283, distance: 144.2
click at [499, 303] on div "Janela de atendimento Grade de atendimento Capacidade Transportadoras Veículos …" at bounding box center [517, 254] width 1035 height 509
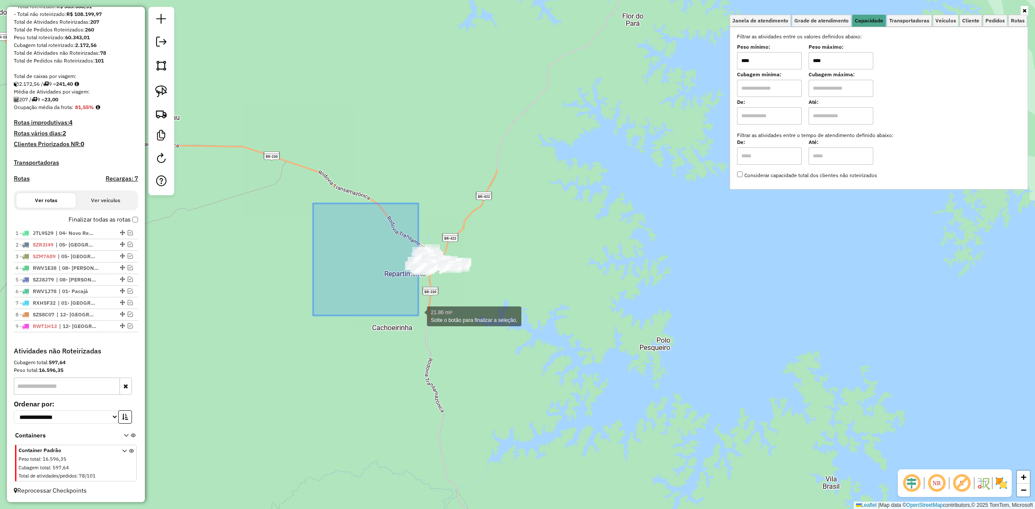
drag, startPoint x: 331, startPoint y: 240, endPoint x: 517, endPoint y: 334, distance: 208.3
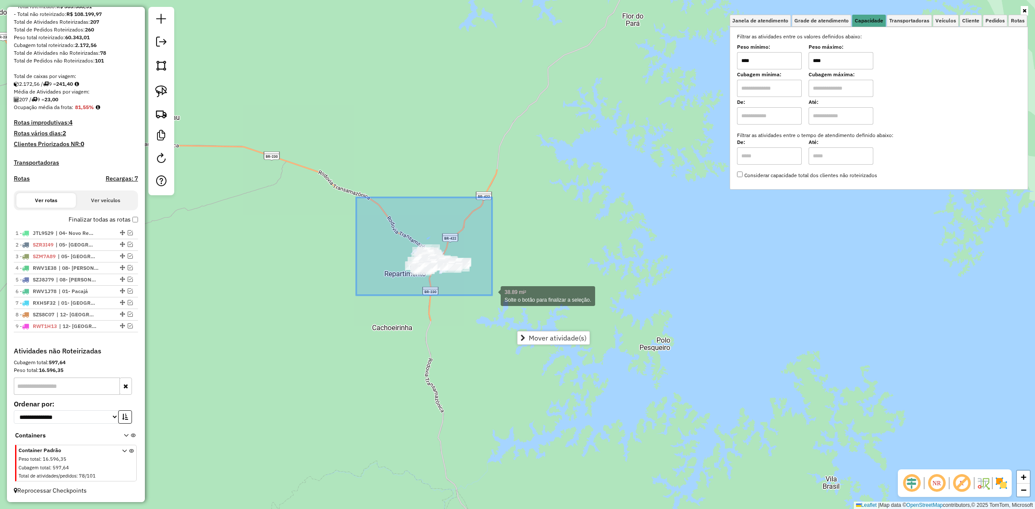
drag, startPoint x: 355, startPoint y: 201, endPoint x: 492, endPoint y: 295, distance: 166.5
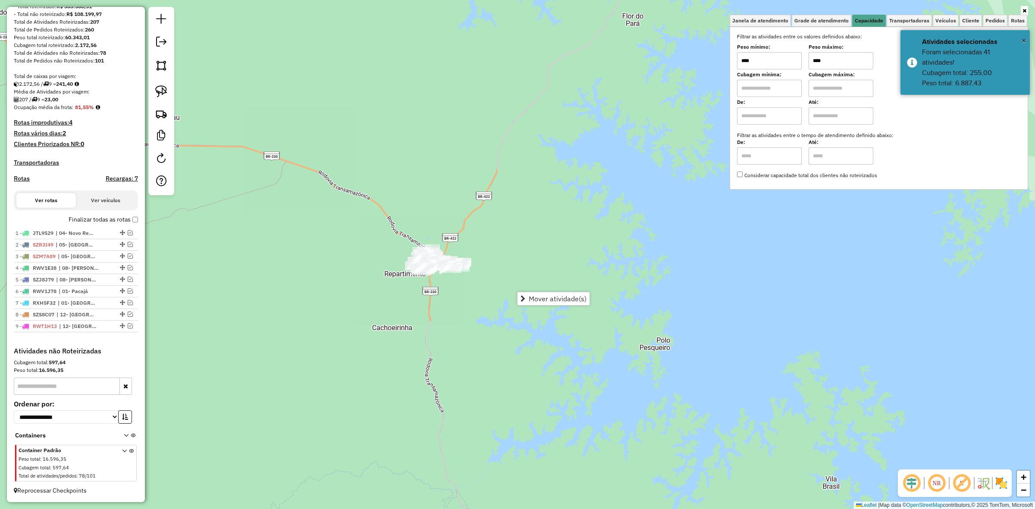
click at [842, 57] on input "****" at bounding box center [841, 60] width 65 height 17
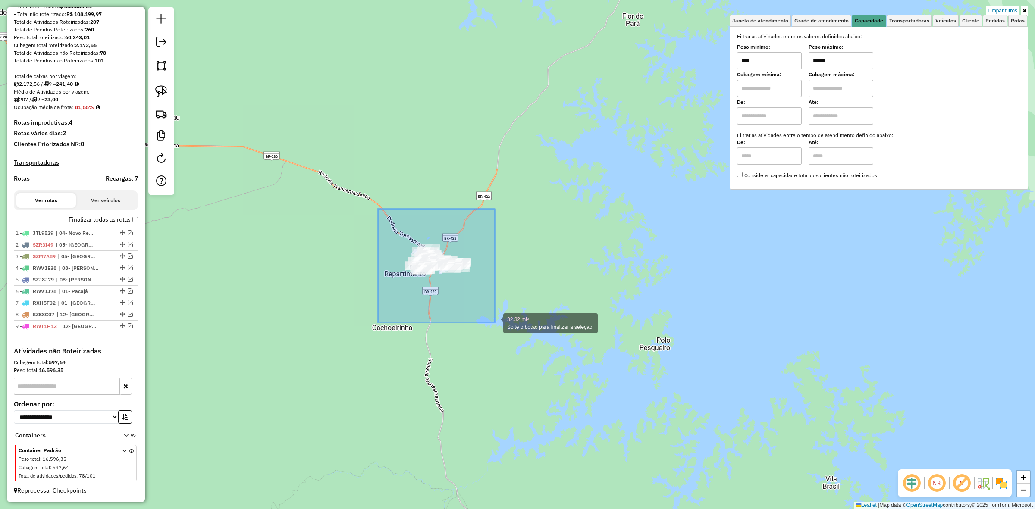
drag, startPoint x: 387, startPoint y: 227, endPoint x: 602, endPoint y: 339, distance: 242.5
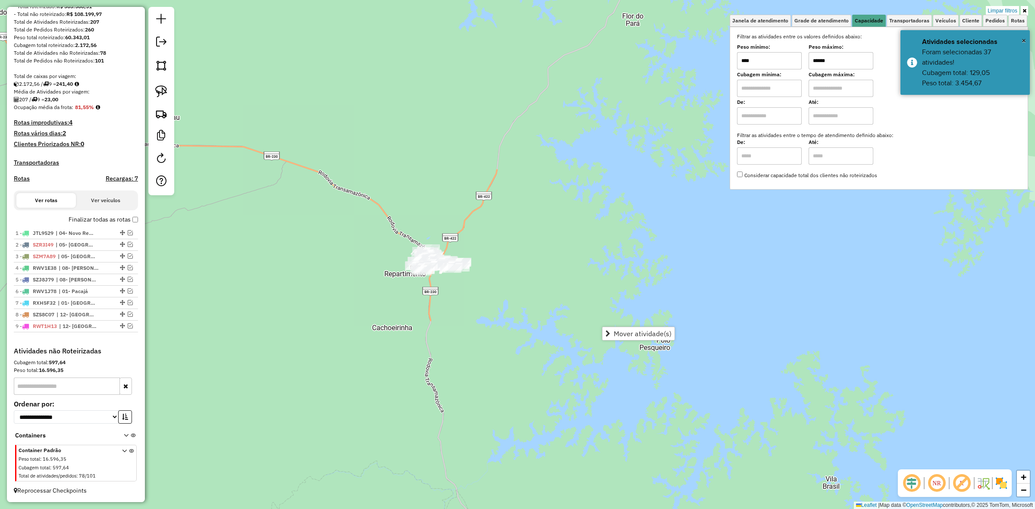
click at [845, 53] on input "******" at bounding box center [841, 60] width 65 height 17
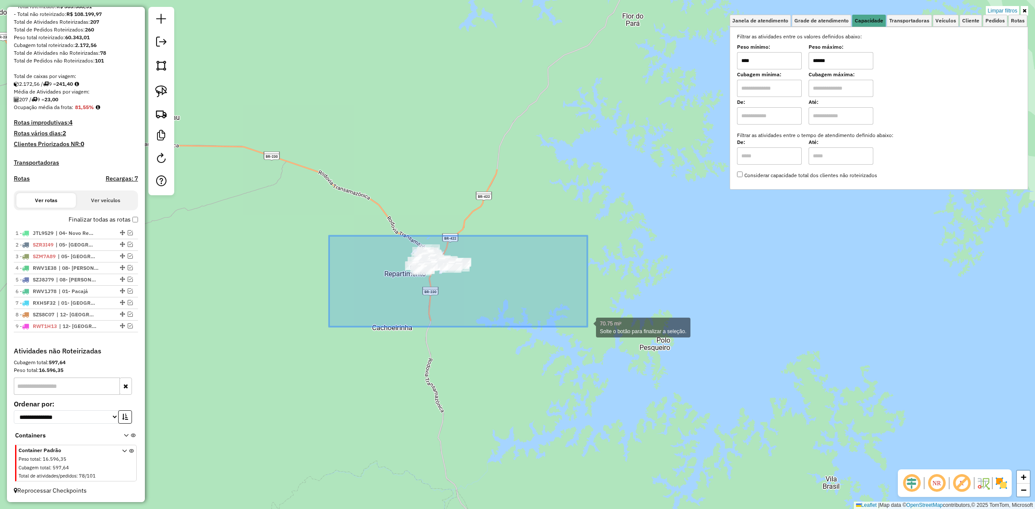
drag, startPoint x: 362, startPoint y: 247, endPoint x: 587, endPoint y: 327, distance: 238.9
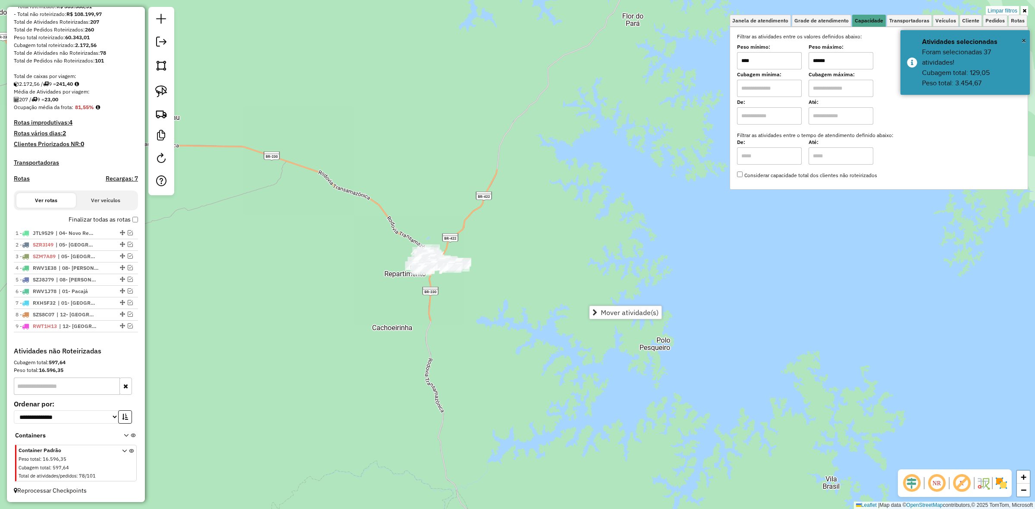
click at [826, 53] on input "******" at bounding box center [841, 60] width 65 height 17
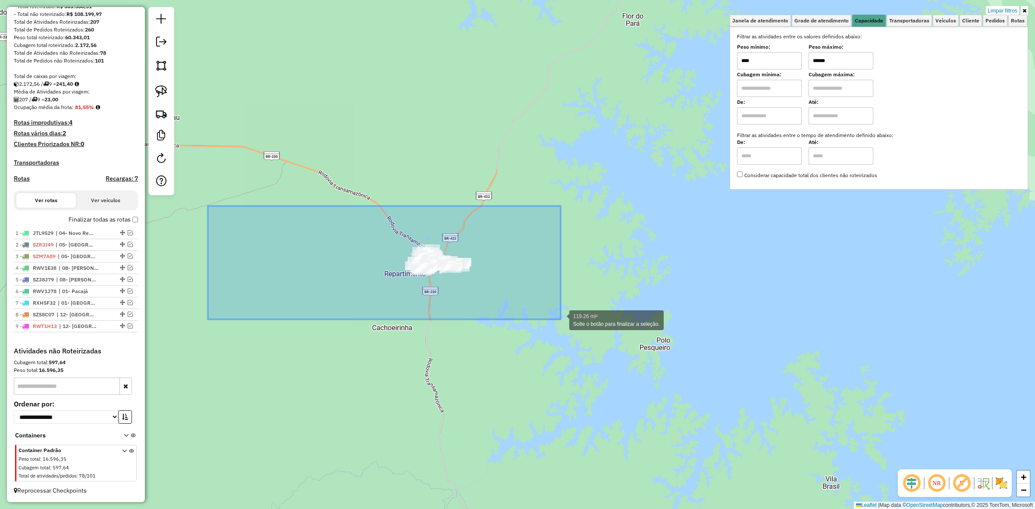
drag, startPoint x: 423, startPoint y: 285, endPoint x: 561, endPoint y: 320, distance: 142.3
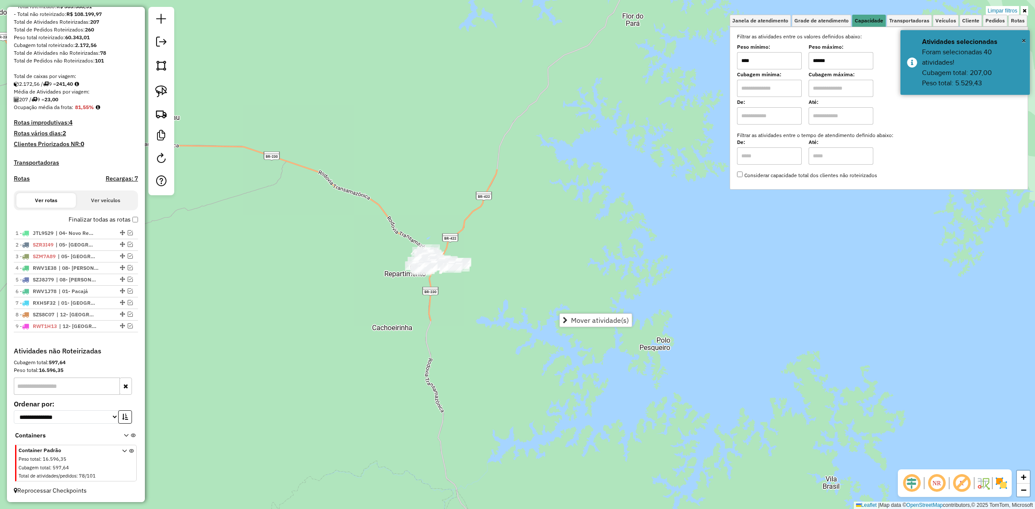
click at [852, 61] on input "******" at bounding box center [841, 60] width 65 height 17
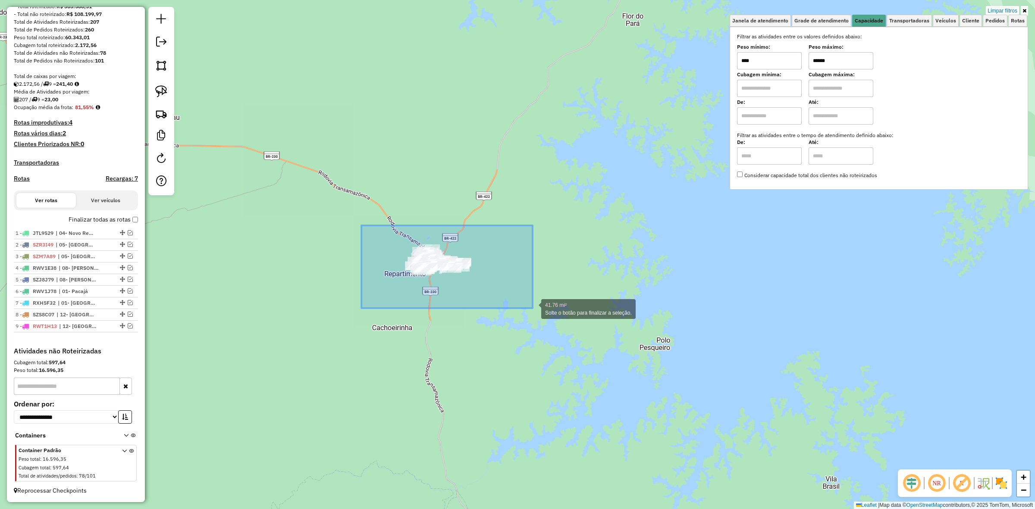
drag, startPoint x: 365, startPoint y: 226, endPoint x: 533, endPoint y: 308, distance: 187.5
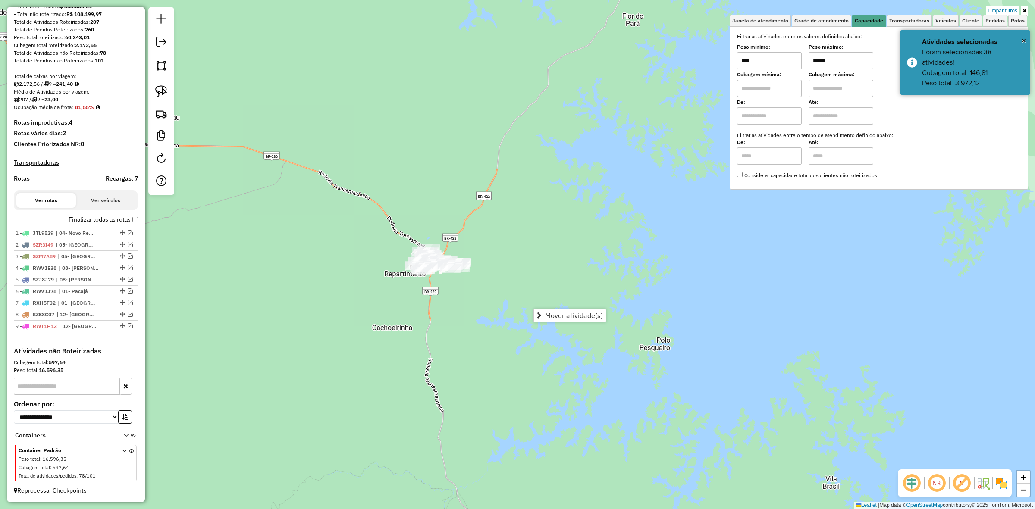
click at [854, 62] on input "******" at bounding box center [841, 60] width 65 height 17
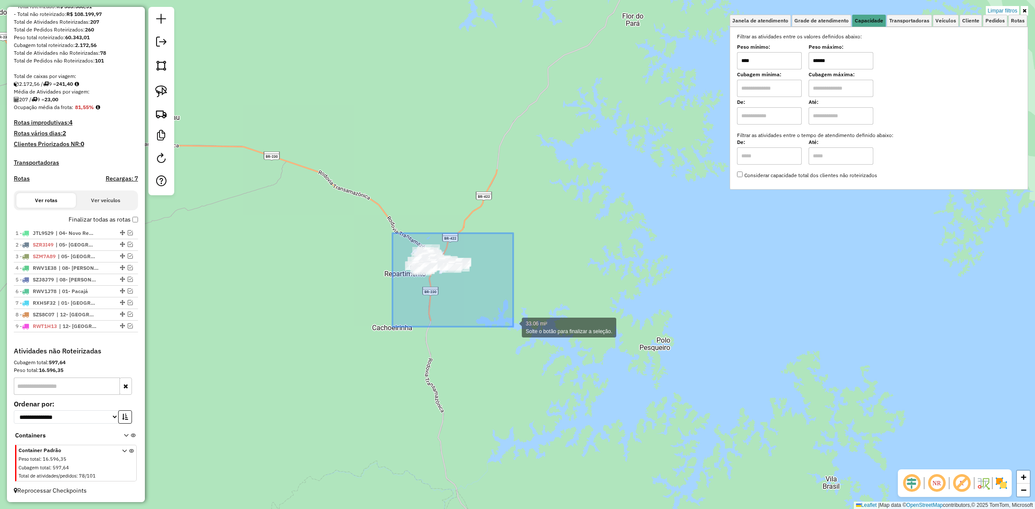
drag, startPoint x: 404, startPoint y: 266, endPoint x: 517, endPoint y: 328, distance: 128.6
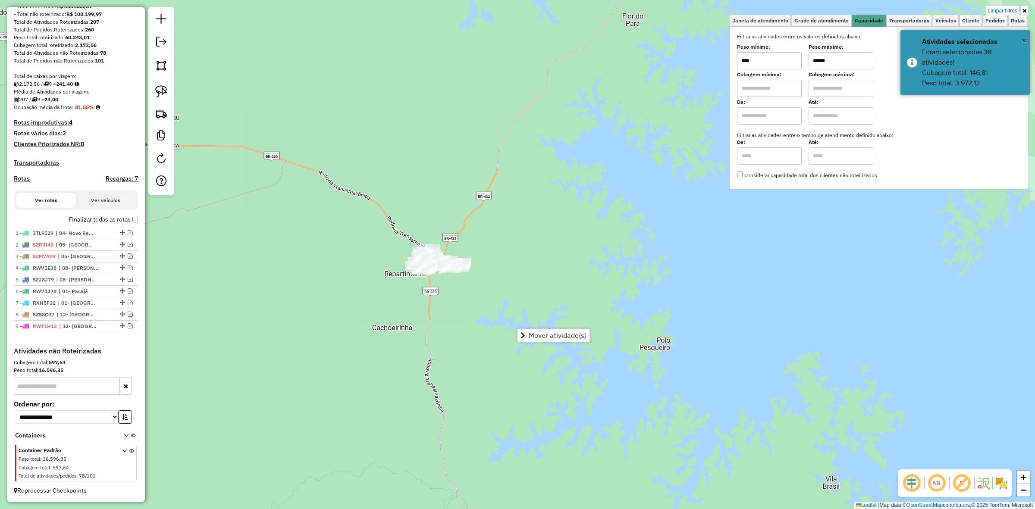
click at [833, 59] on input "******" at bounding box center [841, 60] width 65 height 17
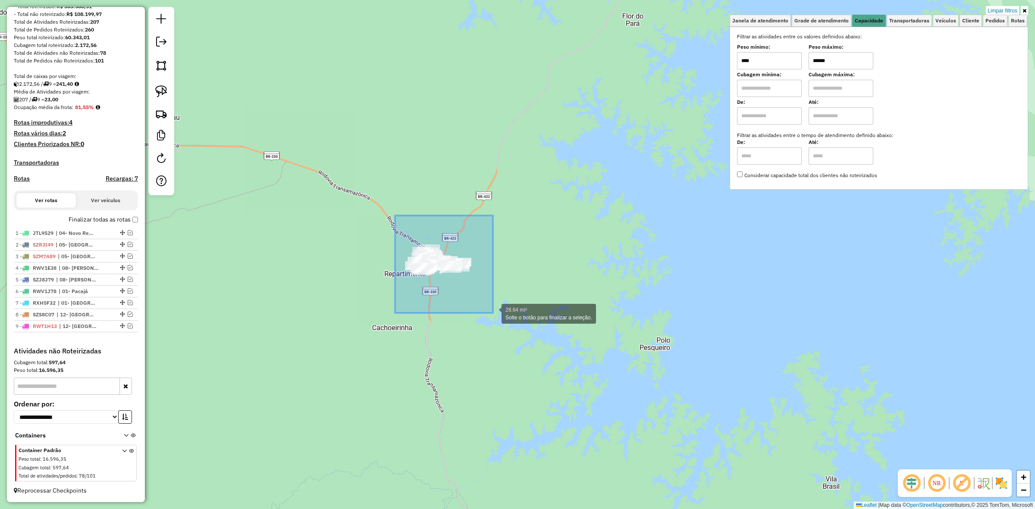
drag, startPoint x: 395, startPoint y: 216, endPoint x: 493, endPoint y: 313, distance: 138.2
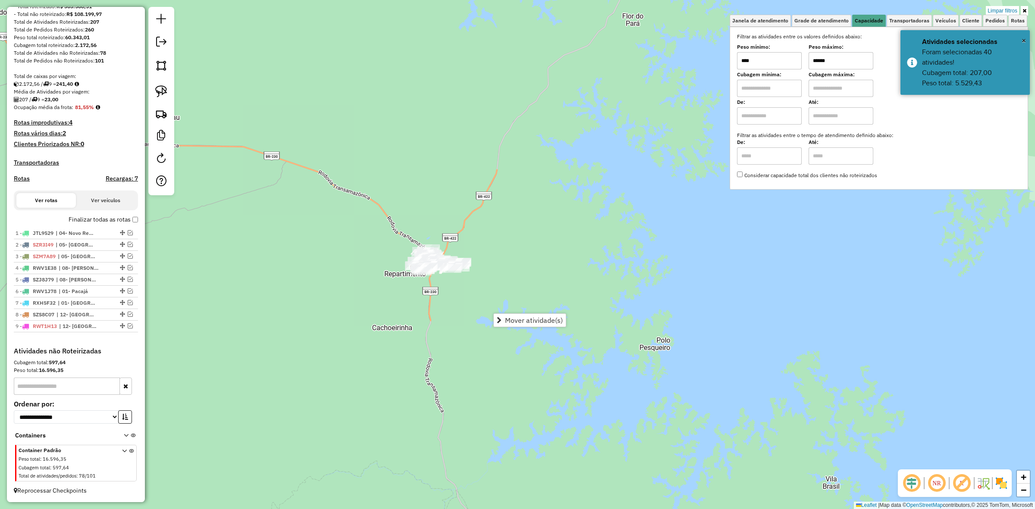
click at [852, 67] on input "******" at bounding box center [841, 60] width 65 height 17
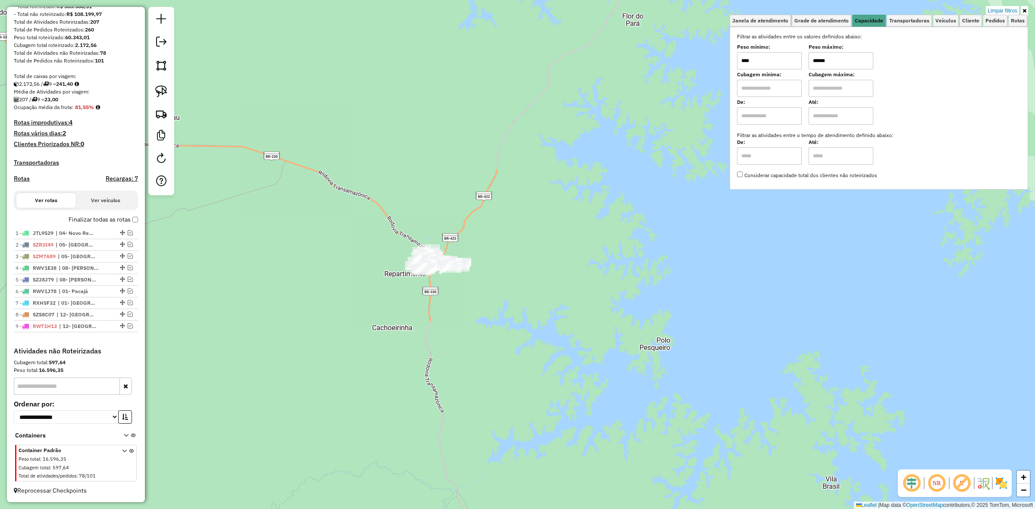
type input "******"
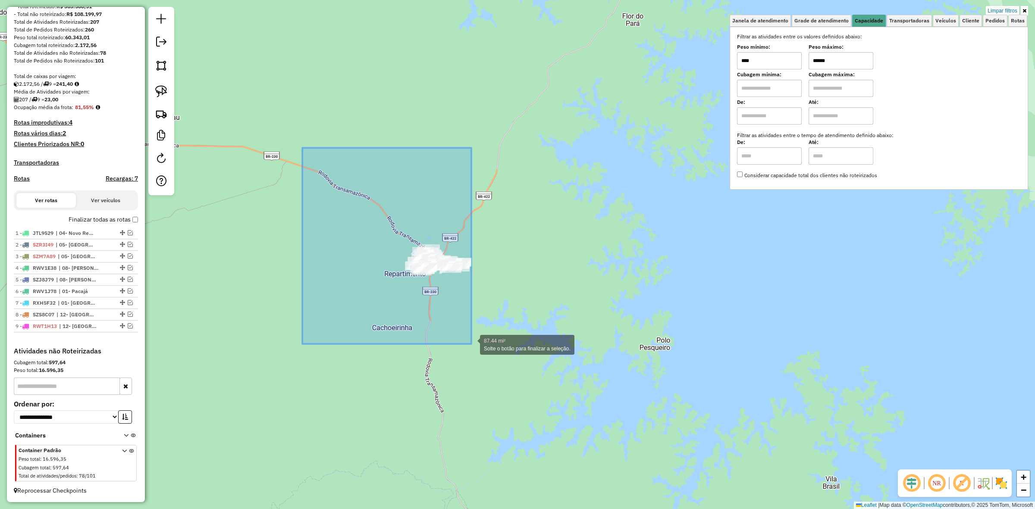
drag, startPoint x: 316, startPoint y: 160, endPoint x: 526, endPoint y: 307, distance: 256.4
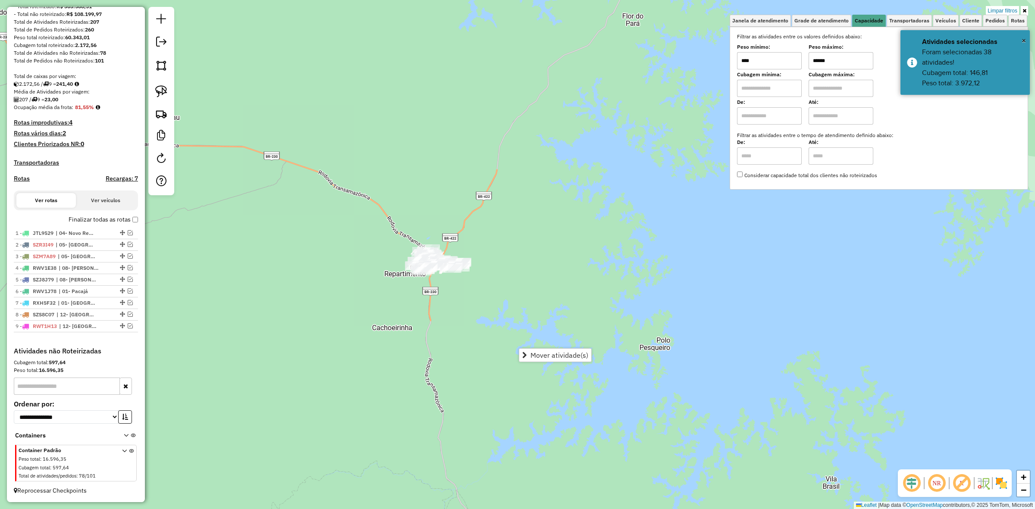
click at [583, 324] on div "Limpar filtros Janela de atendimento Grade de atendimento Capacidade Transporta…" at bounding box center [517, 254] width 1035 height 509
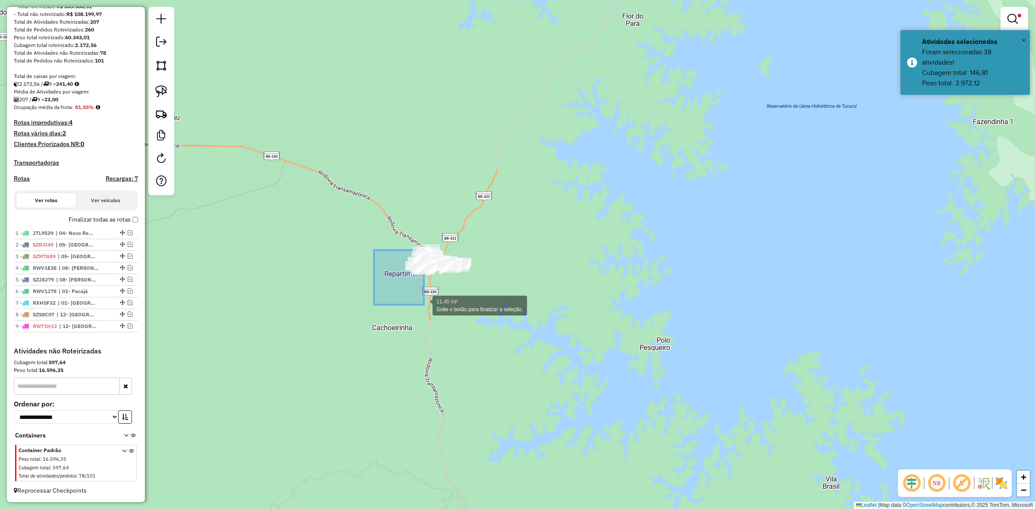
drag, startPoint x: 385, startPoint y: 274, endPoint x: 327, endPoint y: 248, distance: 63.7
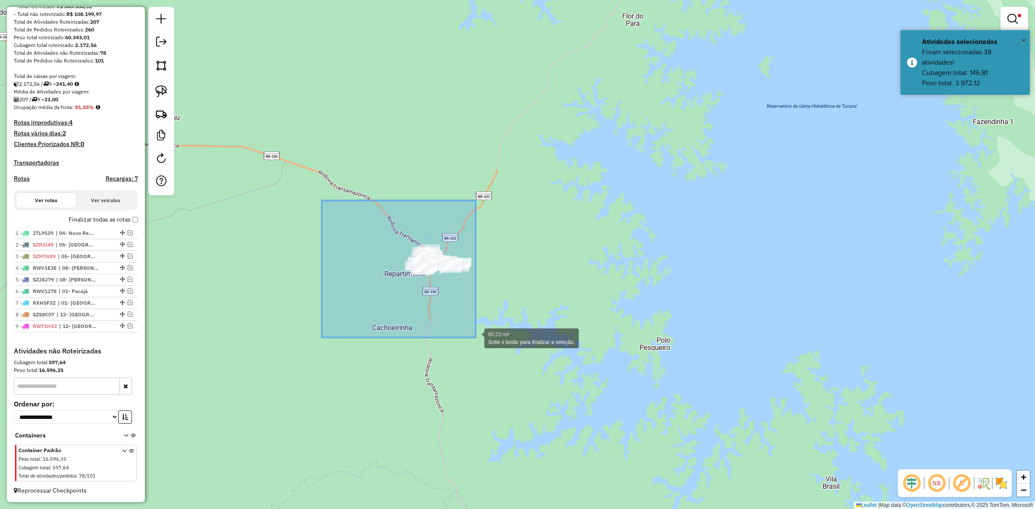
drag, startPoint x: 322, startPoint y: 201, endPoint x: 549, endPoint y: 358, distance: 276.8
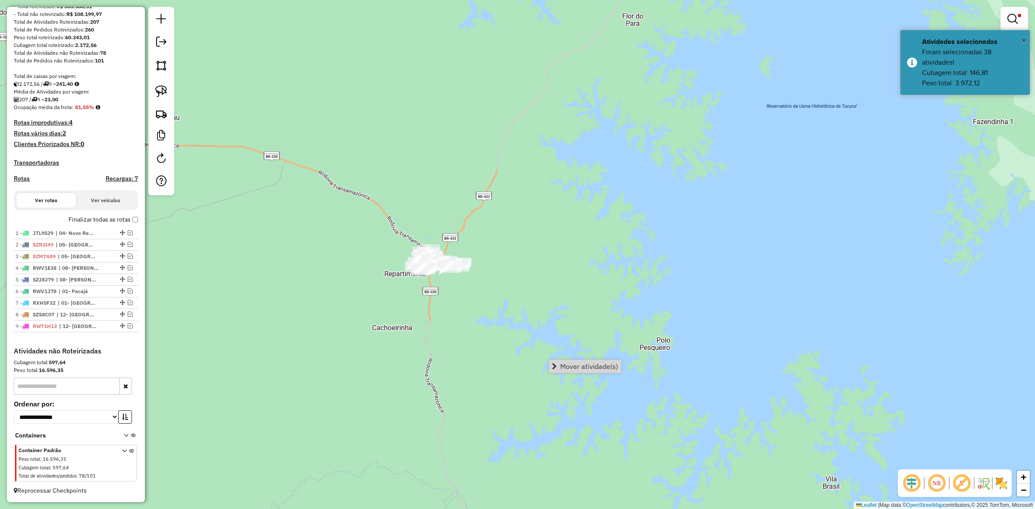
drag, startPoint x: 564, startPoint y: 363, endPoint x: 580, endPoint y: 364, distance: 16.0
click at [565, 363] on span "Mover atividade(s)" at bounding box center [589, 366] width 58 height 7
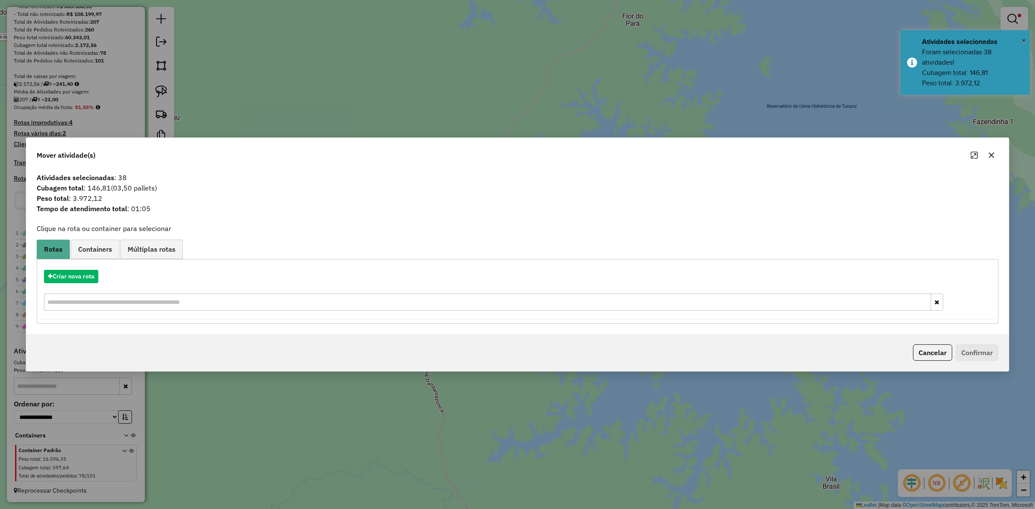
click at [74, 289] on div "Criar nova rota" at bounding box center [518, 292] width 958 height 56
click at [81, 282] on button "Criar nova rota" at bounding box center [71, 276] width 54 height 13
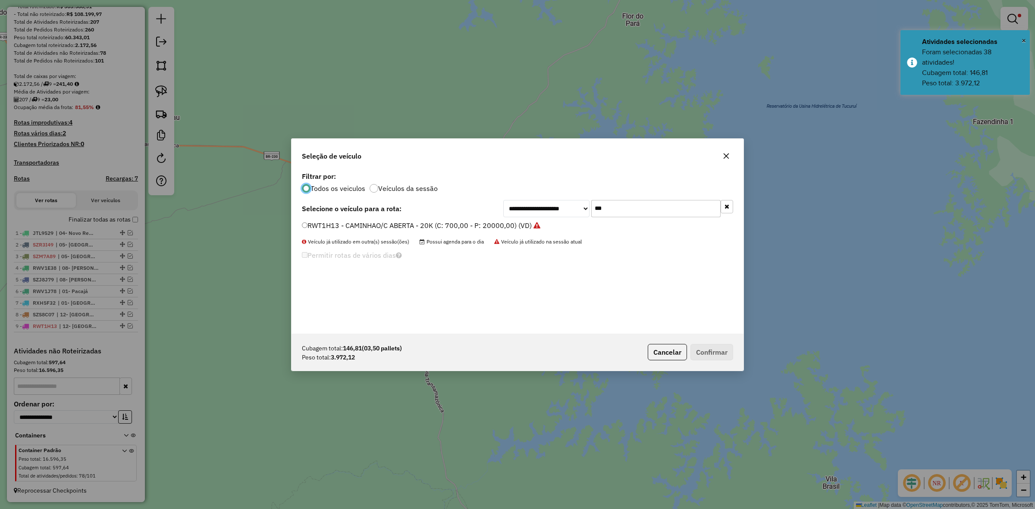
scroll to position [4, 3]
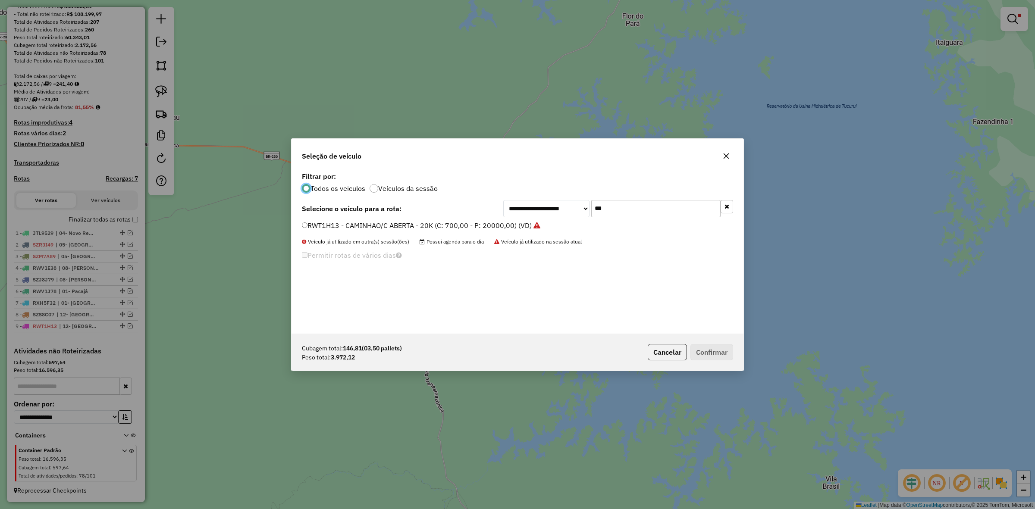
click at [612, 199] on div "**********" at bounding box center [518, 252] width 452 height 164
drag, startPoint x: 609, startPoint y: 201, endPoint x: 600, endPoint y: 206, distance: 9.8
click at [600, 206] on input "***" at bounding box center [655, 208] width 129 height 17
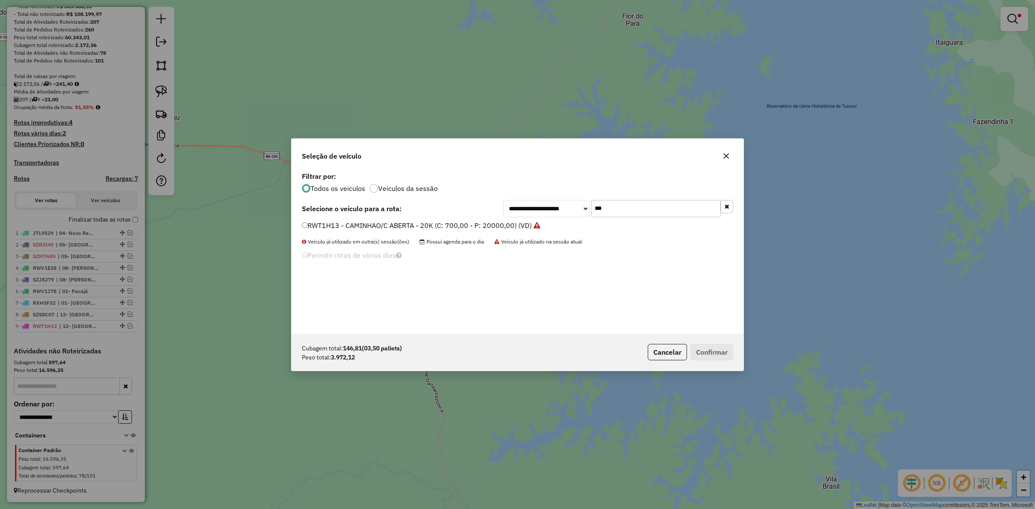
click at [600, 206] on input "***" at bounding box center [655, 208] width 129 height 17
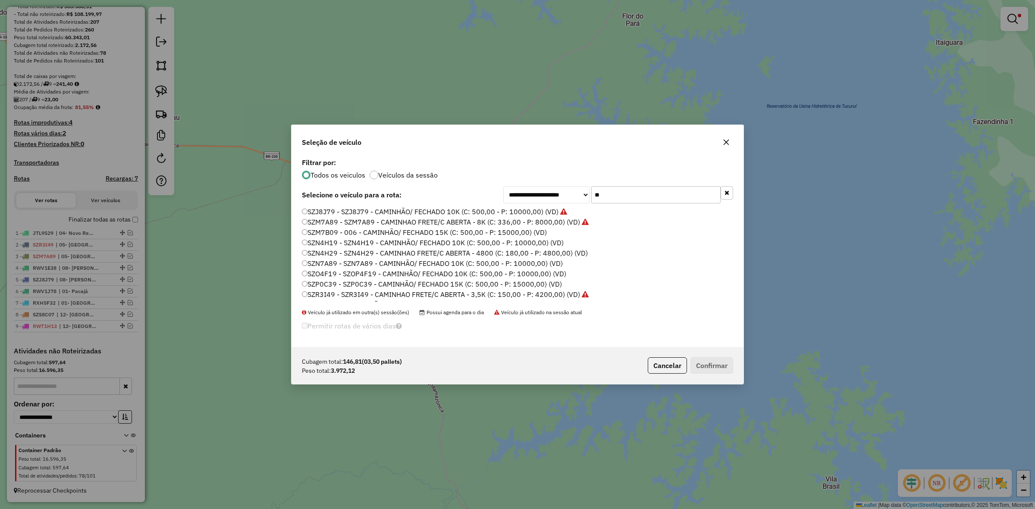
type input "*"
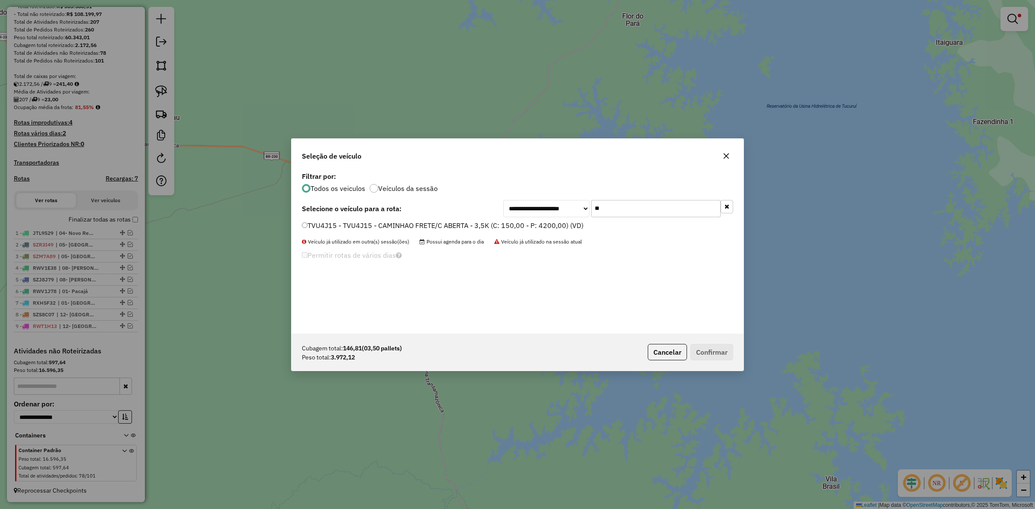
type input "**"
click at [495, 224] on label "TVU4J15 - TVU4J15 - CAMINHAO FRETE/C ABERTA - 3,5K (C: 150,00 - P: 4200,00) (VD)" at bounding box center [443, 225] width 282 height 10
click at [699, 360] on button "Confirmar" at bounding box center [712, 352] width 43 height 16
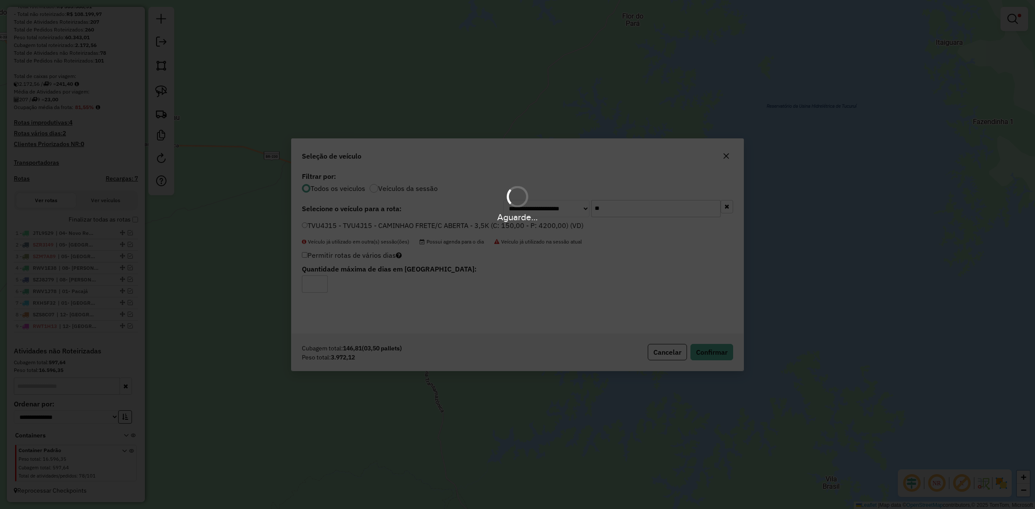
scroll to position [151, 0]
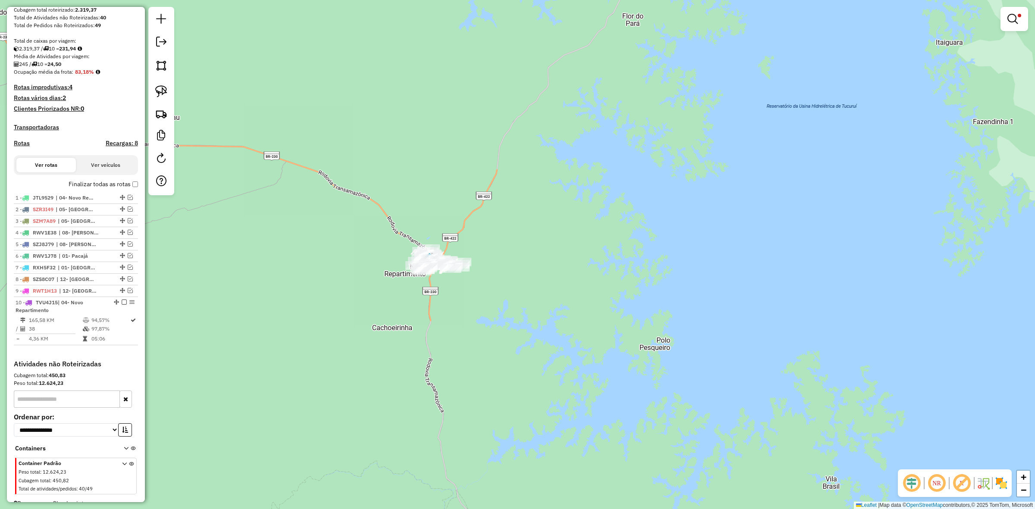
click at [1029, 29] on div "Limpar filtros Janela de atendimento Grade de atendimento Capacidade Transporta…" at bounding box center [517, 254] width 1035 height 509
click at [124, 305] on em at bounding box center [124, 302] width 5 height 5
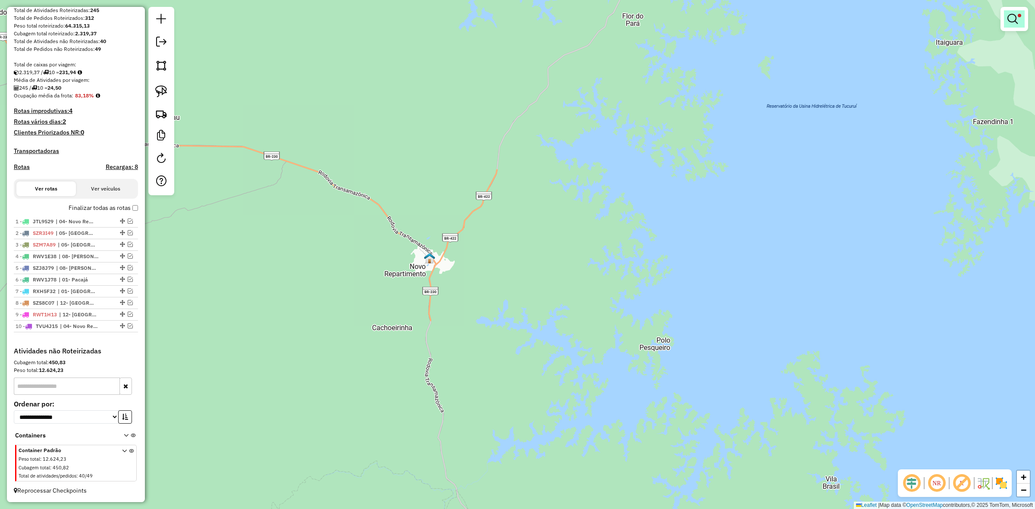
click at [1021, 25] on link at bounding box center [1014, 18] width 21 height 17
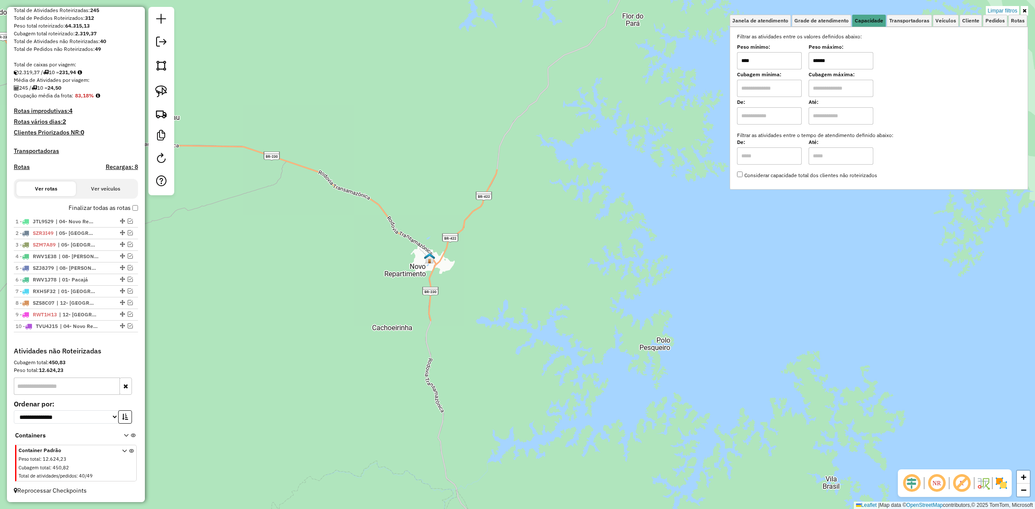
click at [852, 60] on input "******" at bounding box center [841, 60] width 65 height 17
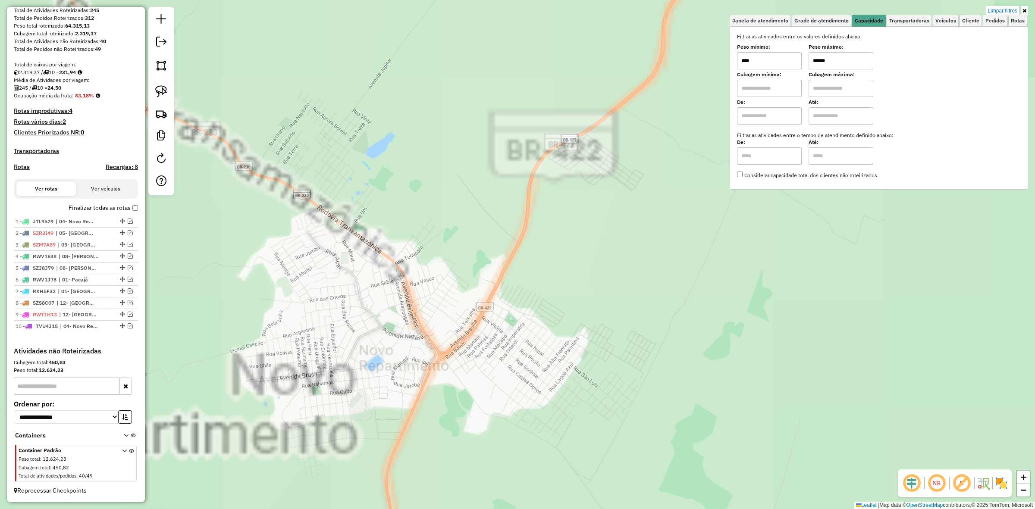
type input "******"
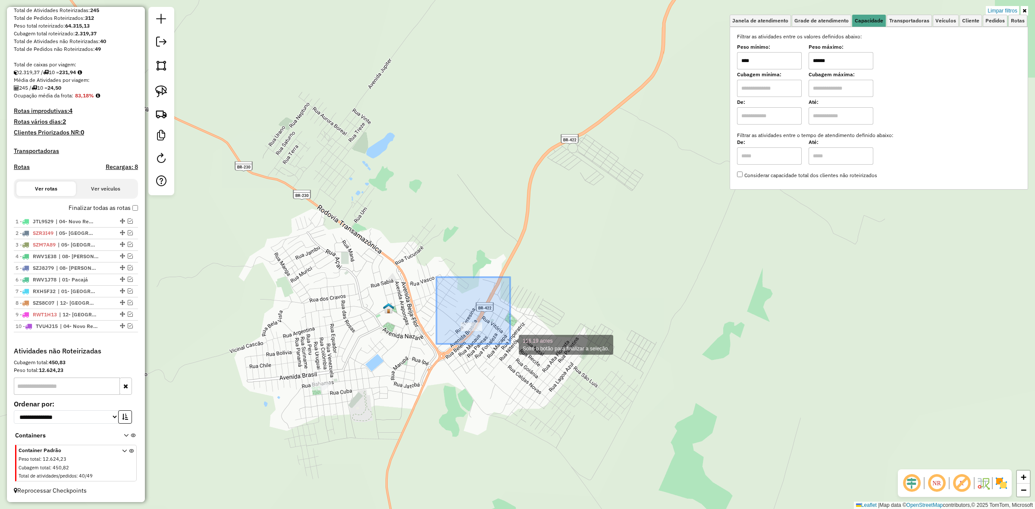
drag, startPoint x: 468, startPoint y: 323, endPoint x: 525, endPoint y: 346, distance: 62.1
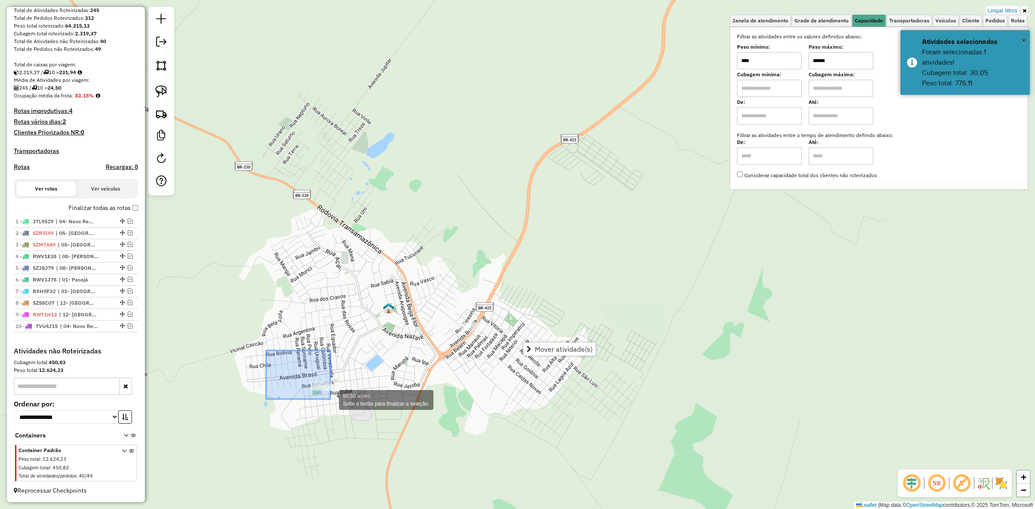
drag, startPoint x: 328, startPoint y: 397, endPoint x: 364, endPoint y: 408, distance: 38.2
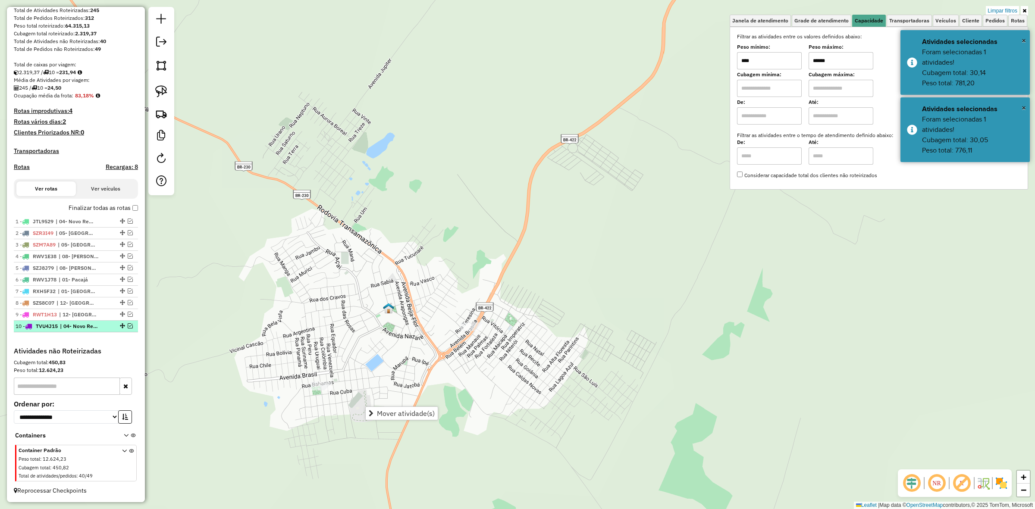
drag, startPoint x: 128, startPoint y: 327, endPoint x: 165, endPoint y: 327, distance: 37.5
click at [128, 327] on em at bounding box center [130, 326] width 5 height 5
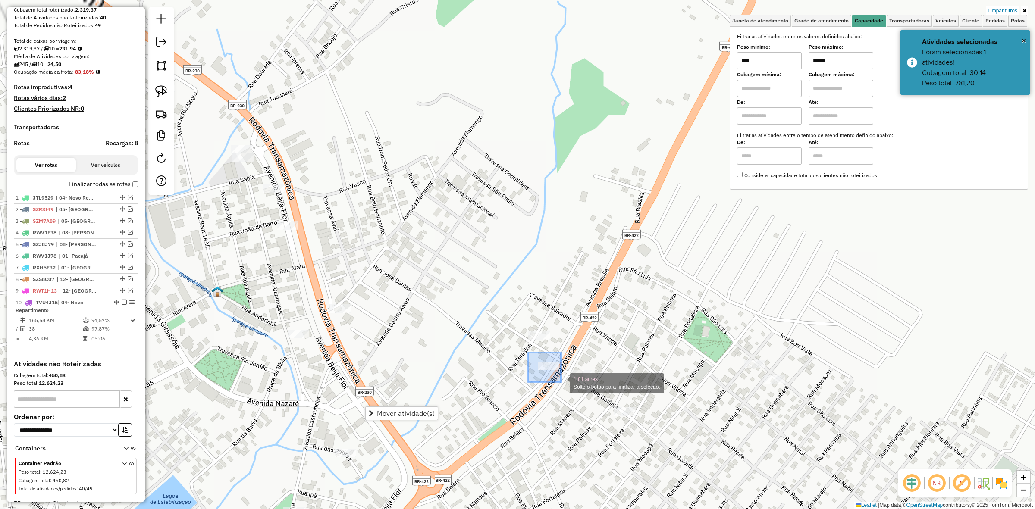
drag, startPoint x: 542, startPoint y: 375, endPoint x: 561, endPoint y: 383, distance: 20.5
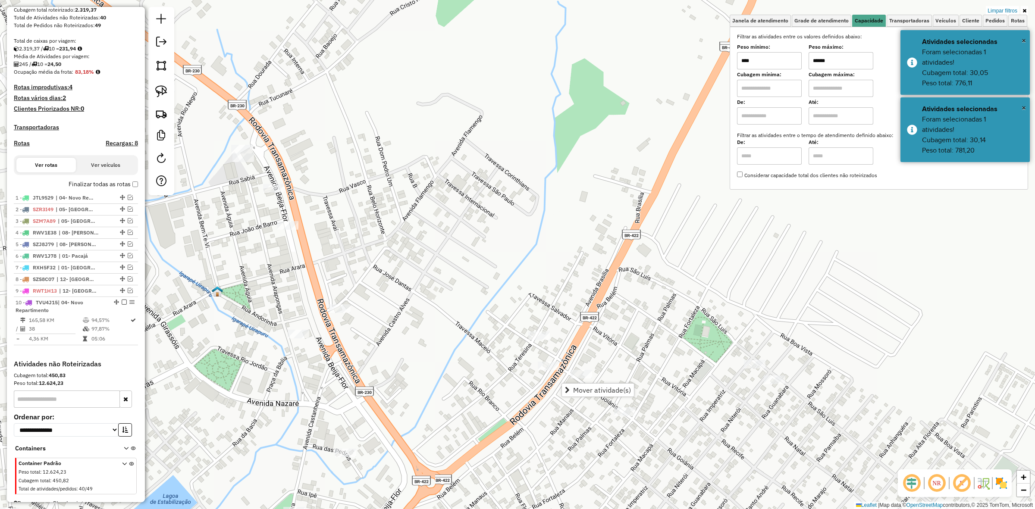
click at [568, 387] on span "Mover atividade(s)" at bounding box center [567, 390] width 5 height 7
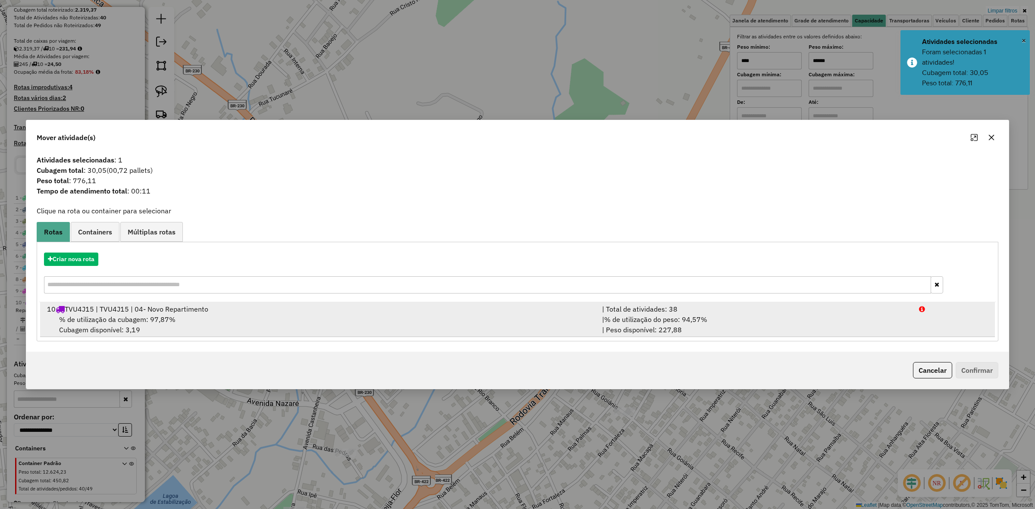
click at [443, 320] on div "% de utilização da cubagem: 97,87% Cubagem disponível: 3,19" at bounding box center [319, 324] width 555 height 21
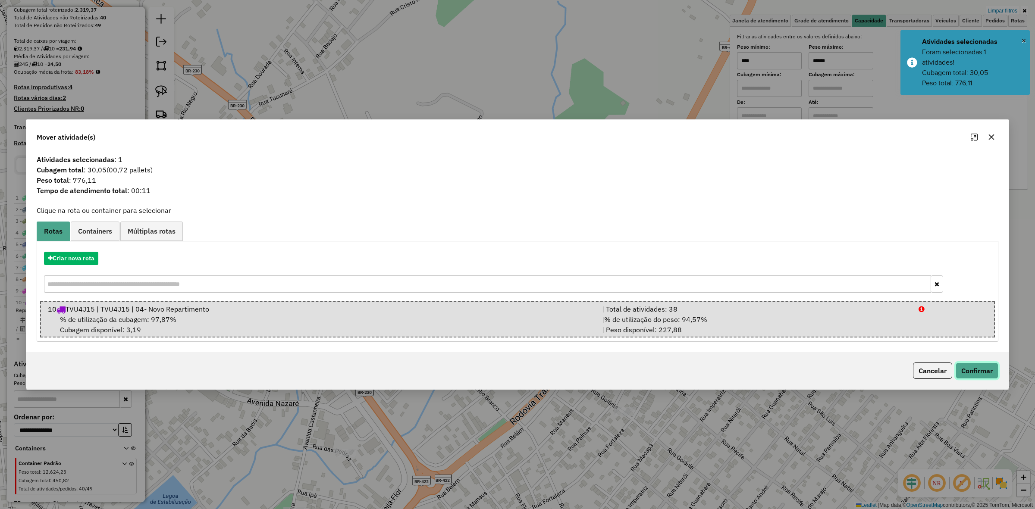
click at [971, 378] on button "Confirmar" at bounding box center [977, 371] width 43 height 16
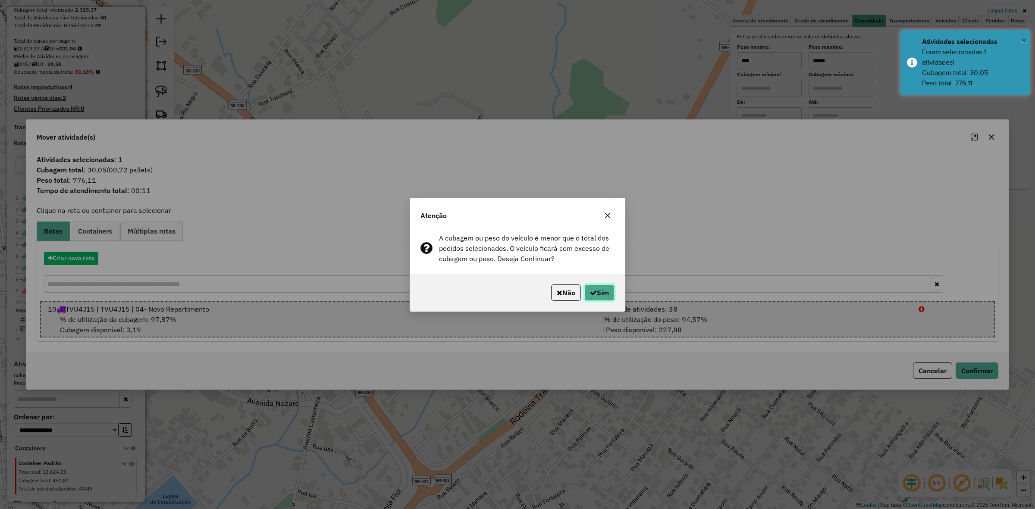
click at [604, 298] on button "Sim" at bounding box center [599, 293] width 30 height 16
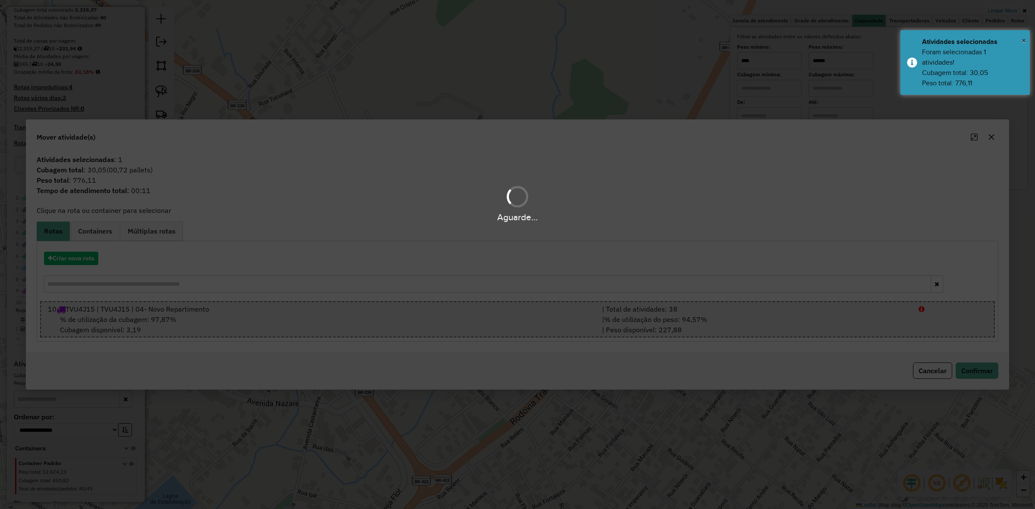
click at [603, 298] on div "Aguarde..." at bounding box center [517, 254] width 1035 height 509
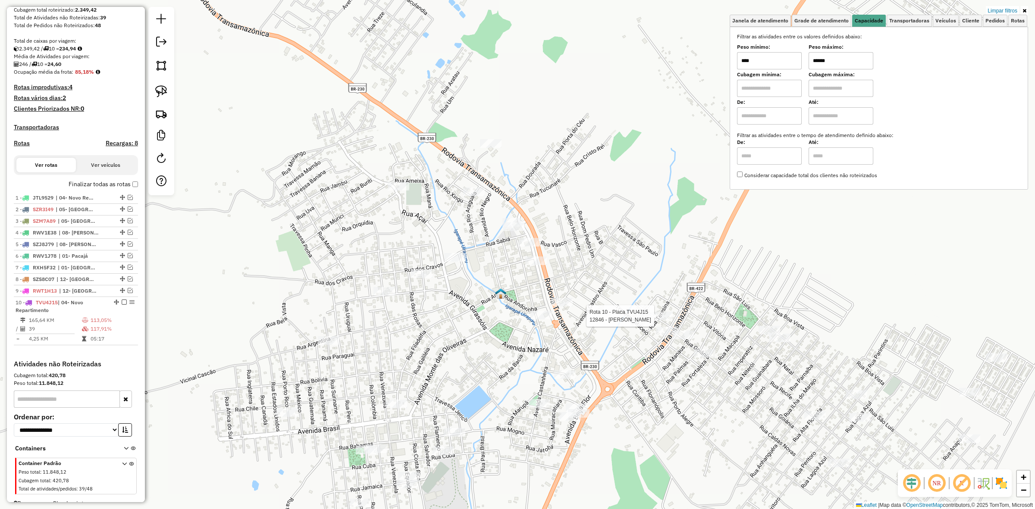
click at [664, 320] on div at bounding box center [662, 316] width 22 height 9
select select "**********"
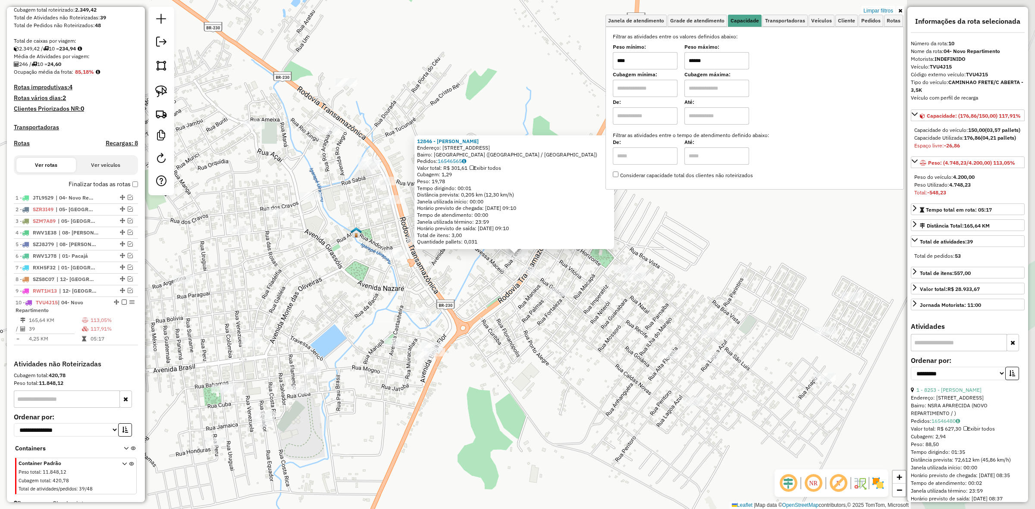
scroll to position [173, 0]
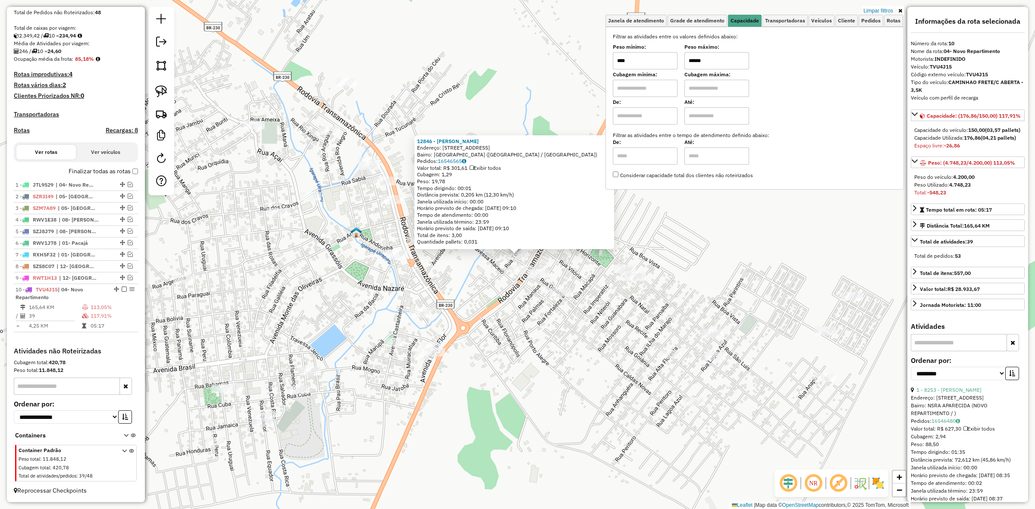
drag, startPoint x: 976, startPoint y: 212, endPoint x: 949, endPoint y: 212, distance: 27.2
click at [949, 189] on div "Peso Utilizado: 4.748,23" at bounding box center [967, 185] width 107 height 8
click at [544, 376] on div "12846 - DOUGLAS ARAUJO Endereço: Rua das Rosas, 401 Bairro: Parque Morumbi (Nov…" at bounding box center [517, 254] width 1035 height 509
click at [512, 267] on div "Rota 10 - Placa TVU4J15 7993 - E. LIDER 12846 - DOUGLAS ARAUJO Endereço: Rua da…" at bounding box center [517, 254] width 1035 height 509
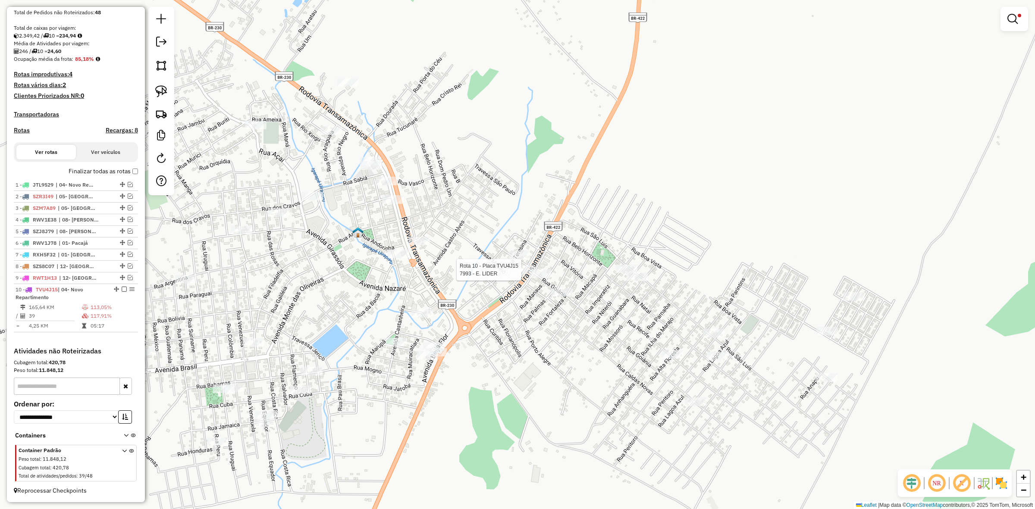
select select "**********"
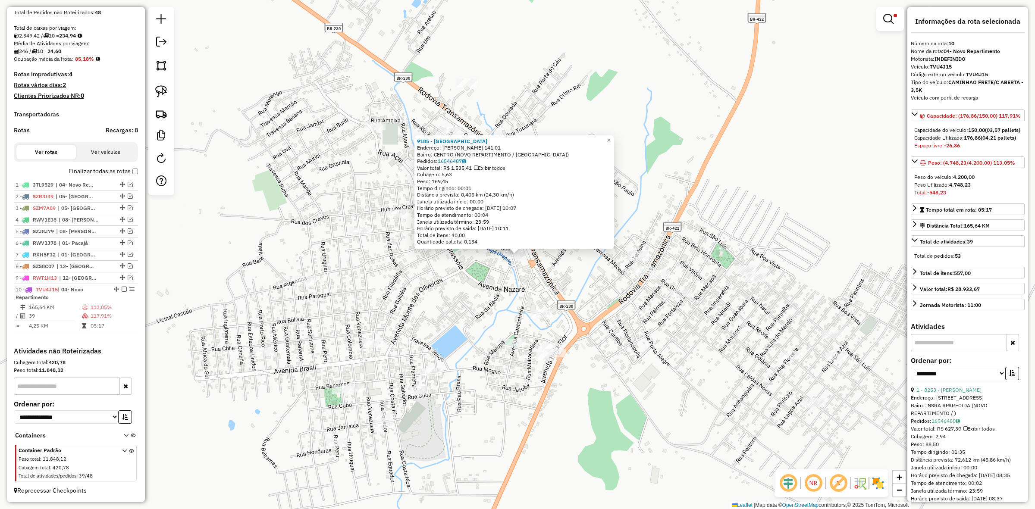
click at [492, 282] on div "9185 - BOX DO BAIANO Endereço: MAXIMINO PORPINO DA SILVA 141 01 Bairro: CENTRO …" at bounding box center [517, 254] width 1035 height 509
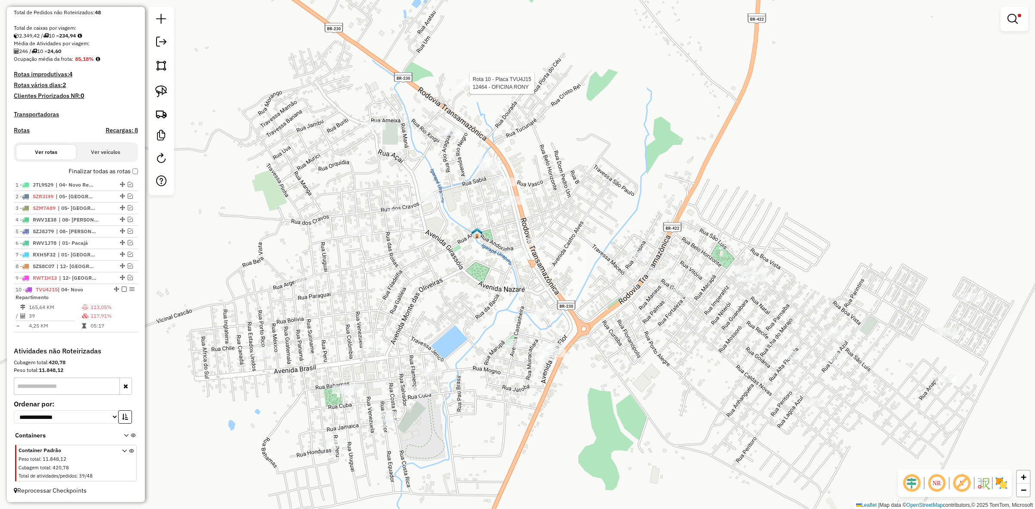
select select "**********"
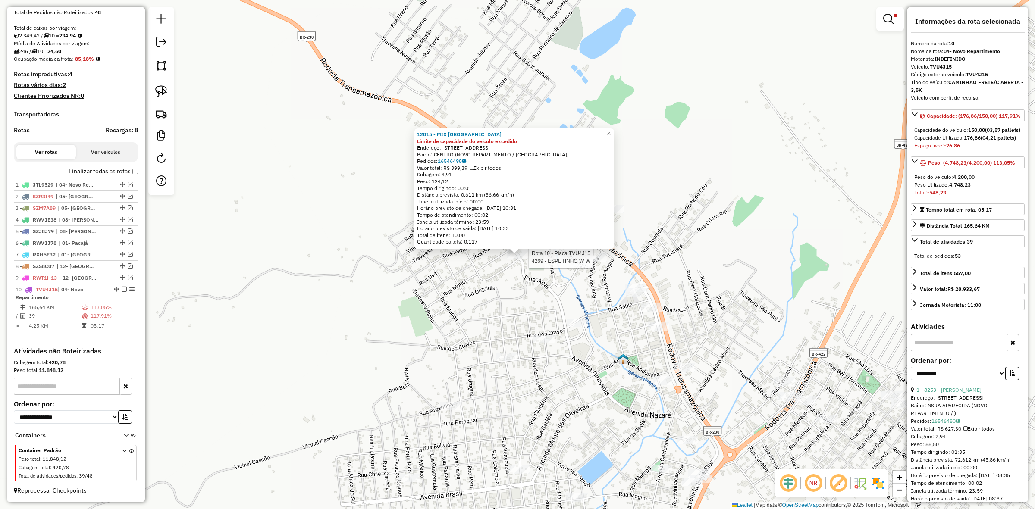
click at [593, 262] on div at bounding box center [597, 257] width 22 height 9
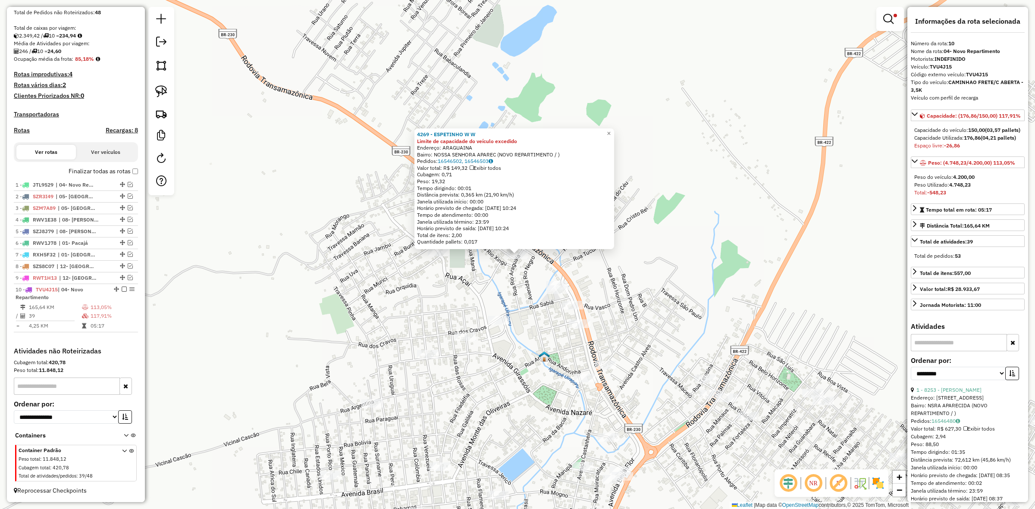
click at [509, 317] on div "4269 - ESPETINHO W W Limite de capacidade do veículo excedido Endereço: ARAGUAI…" at bounding box center [517, 254] width 1035 height 509
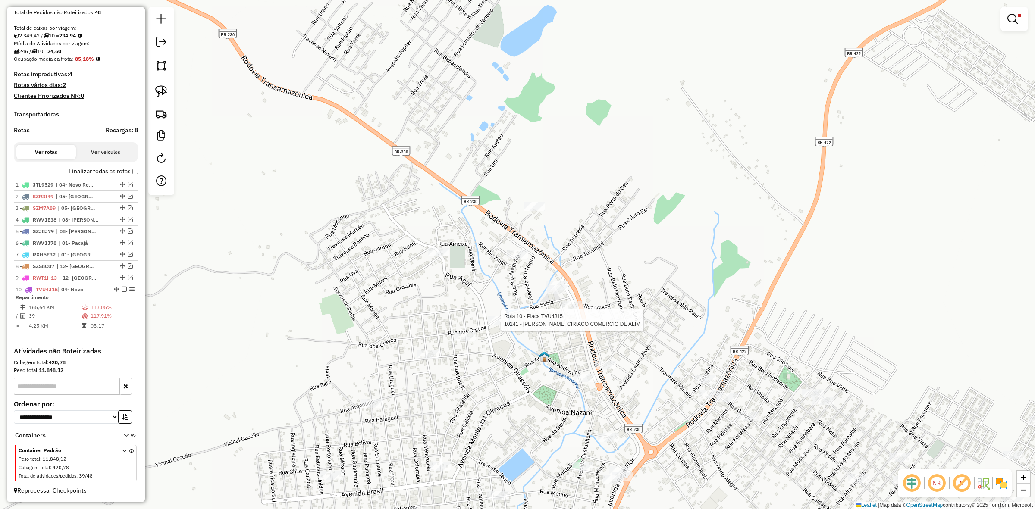
select select "**********"
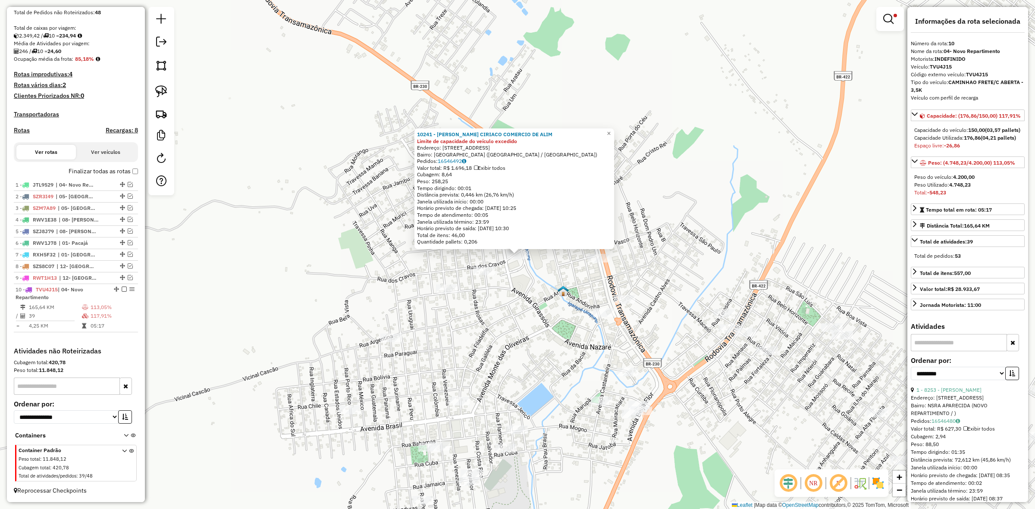
click at [446, 298] on div "10241 - LETICIA DA CRUZ CIRIACO COMERCIO DE ALIM Limite de capacidade do veícul…" at bounding box center [517, 254] width 1035 height 509
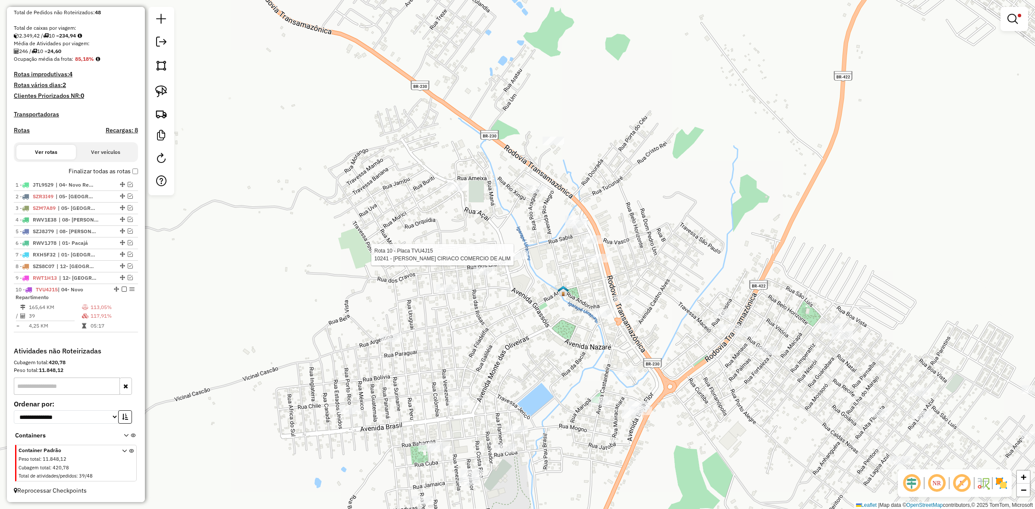
select select "**********"
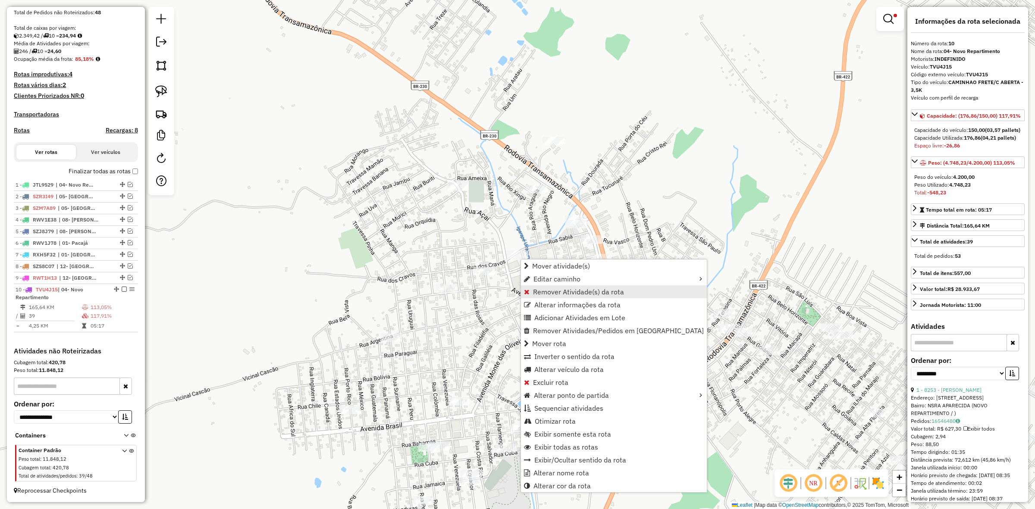
click at [572, 294] on span "Remover Atividade(s) da rota" at bounding box center [578, 292] width 91 height 7
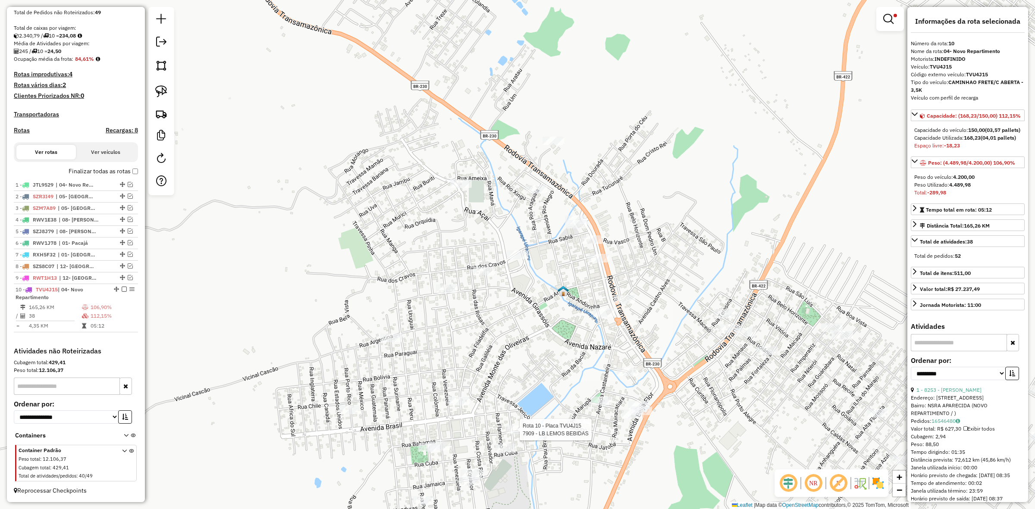
click at [513, 434] on div at bounding box center [517, 430] width 22 height 9
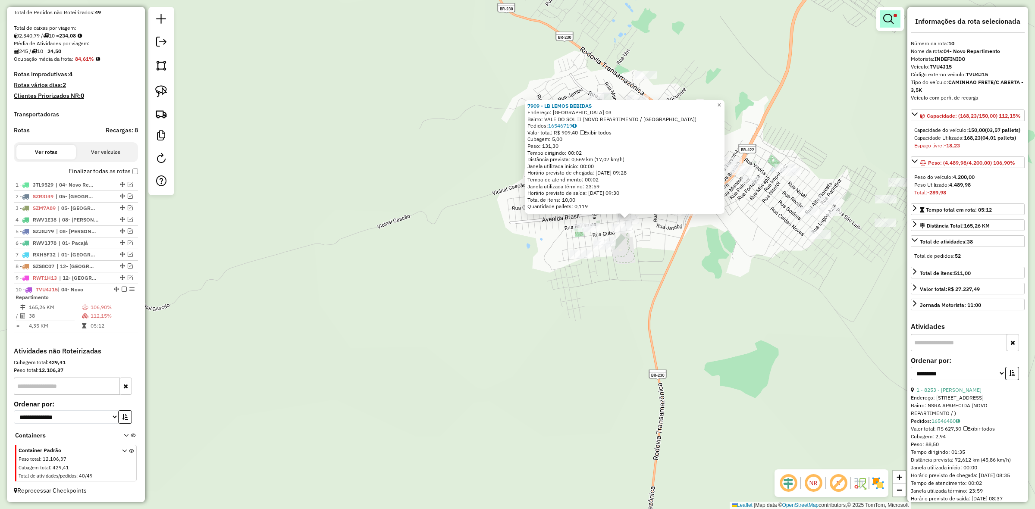
click at [884, 16] on em at bounding box center [888, 19] width 10 height 10
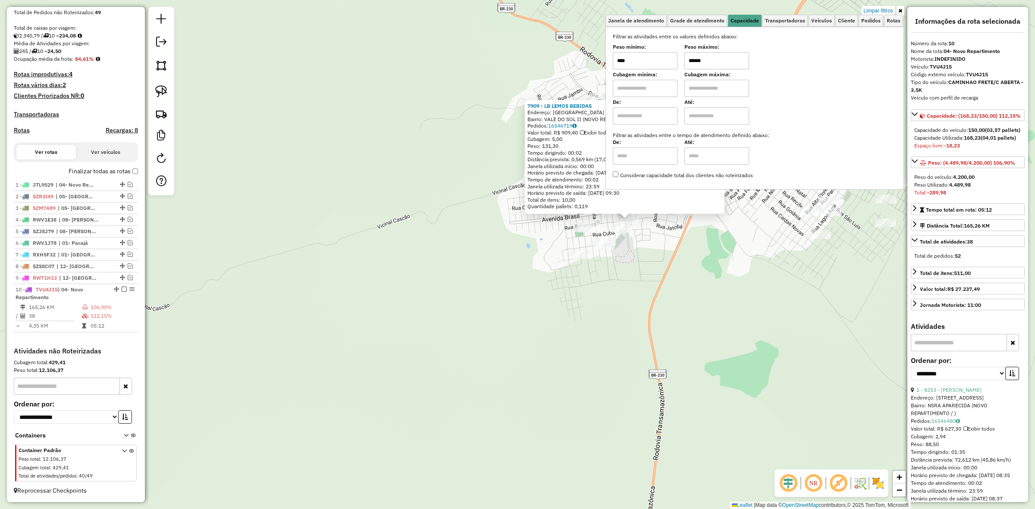
click at [748, 65] on input "******" at bounding box center [717, 60] width 65 height 17
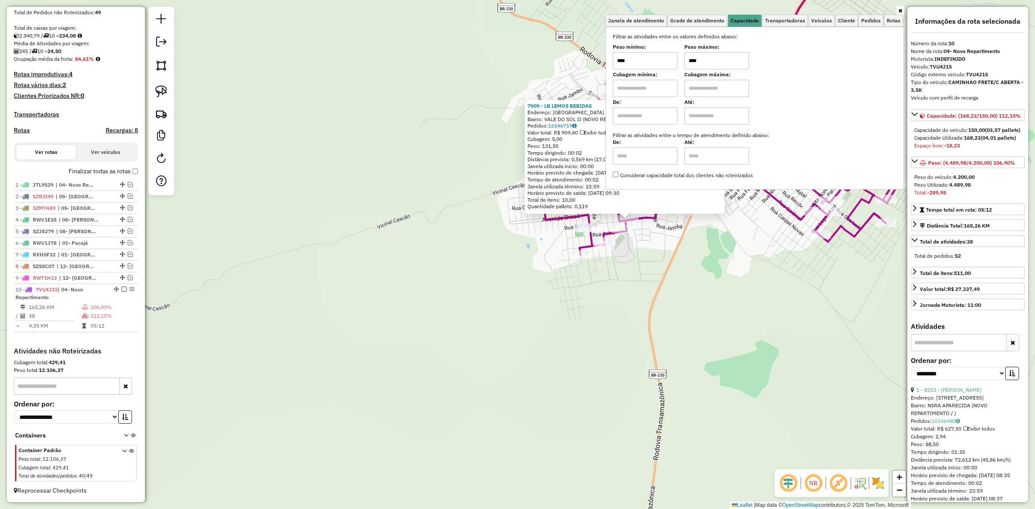
type input "****"
click at [796, 333] on div "7909 - LB LEMOS BEBIDAS Endereço: BAHAMAS 03 Bairro: VALE DO SOL II (NOVO REPAR…" at bounding box center [517, 254] width 1035 height 509
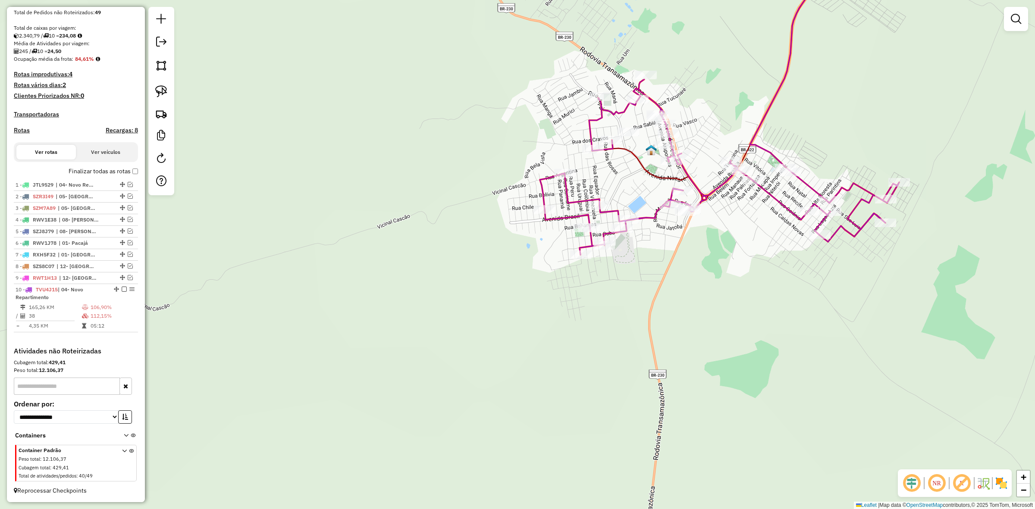
drag, startPoint x: 796, startPoint y: 333, endPoint x: 797, endPoint y: 319, distance: 13.8
click at [795, 333] on div "7909 - LB LEMOS BEBIDAS Endereço: BAHAMAS 03 Bairro: VALE DO SOL II (NOVO REPAR…" at bounding box center [517, 254] width 1035 height 509
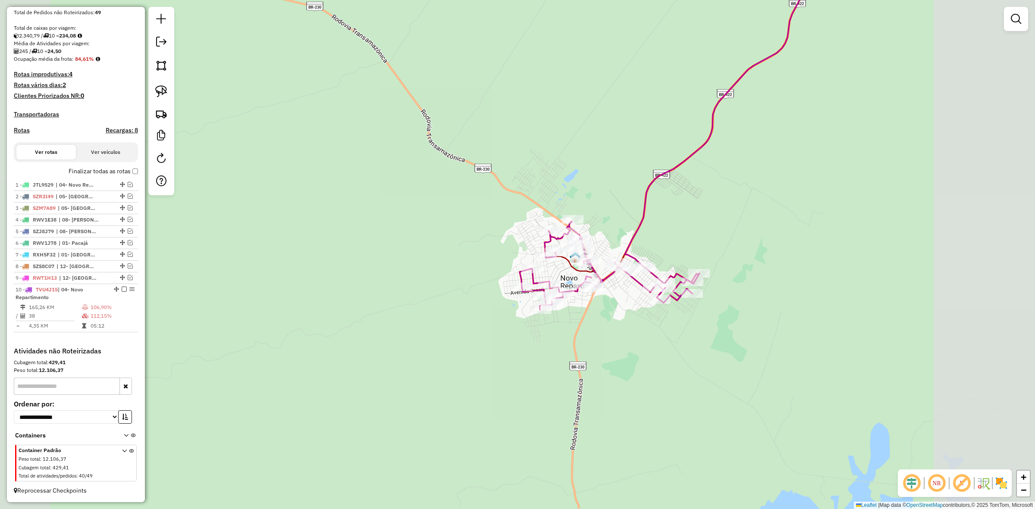
drag, startPoint x: 765, startPoint y: 333, endPoint x: 605, endPoint y: 364, distance: 163.0
click at [608, 366] on div "Janela de atendimento Grade de atendimento Capacidade Transportadoras Veículos …" at bounding box center [517, 254] width 1035 height 509
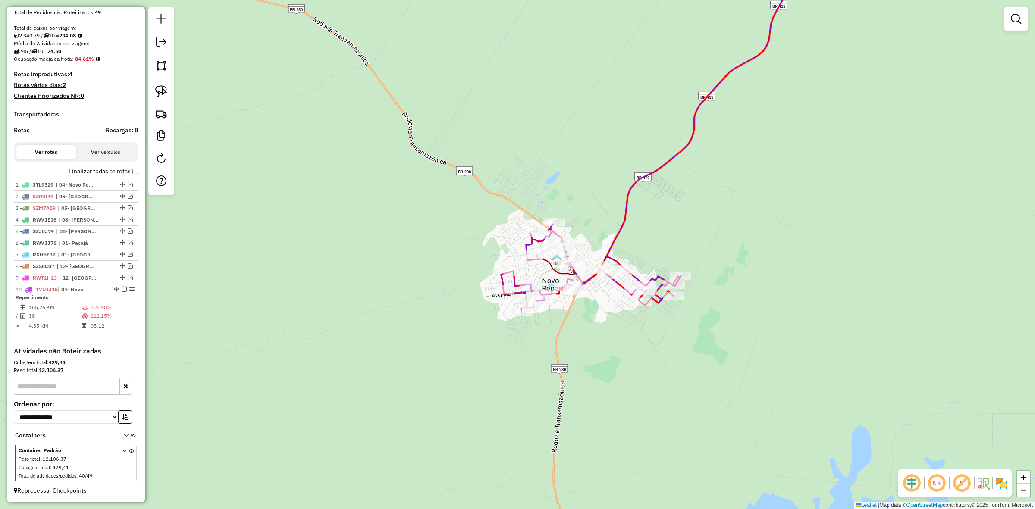
click at [149, 91] on div at bounding box center [161, 101] width 26 height 188
click at [158, 93] on img at bounding box center [161, 91] width 12 height 12
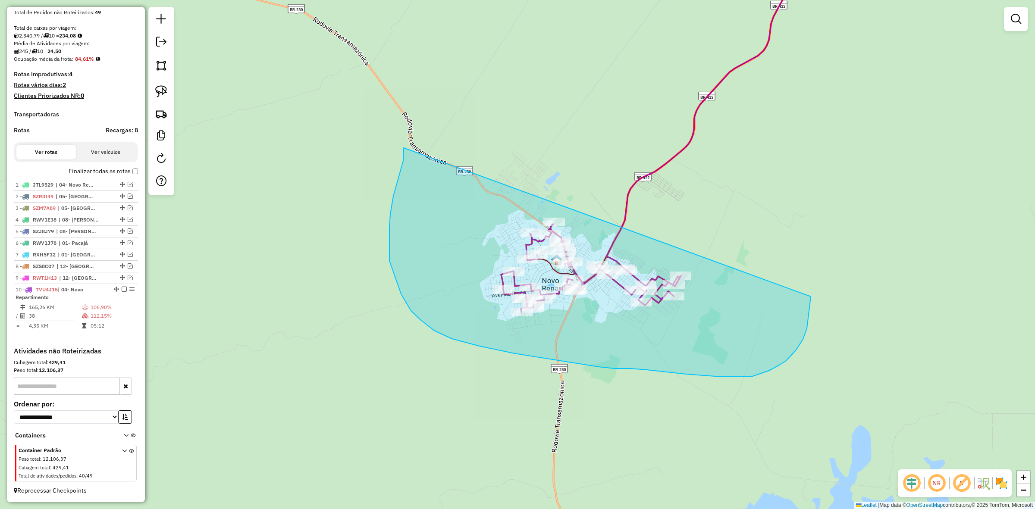
drag, startPoint x: 404, startPoint y: 149, endPoint x: 812, endPoint y: 241, distance: 418.6
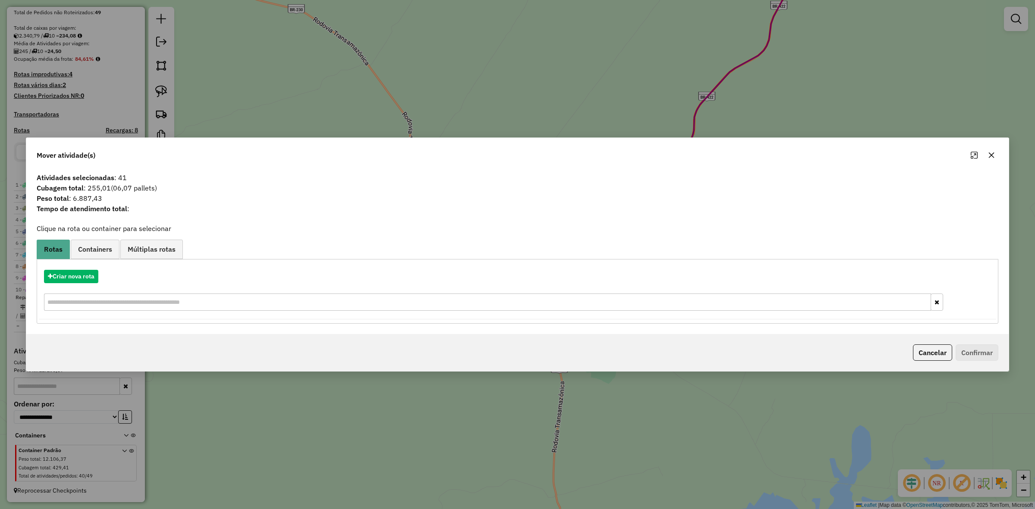
click at [989, 157] on icon "button" at bounding box center [992, 155] width 6 height 6
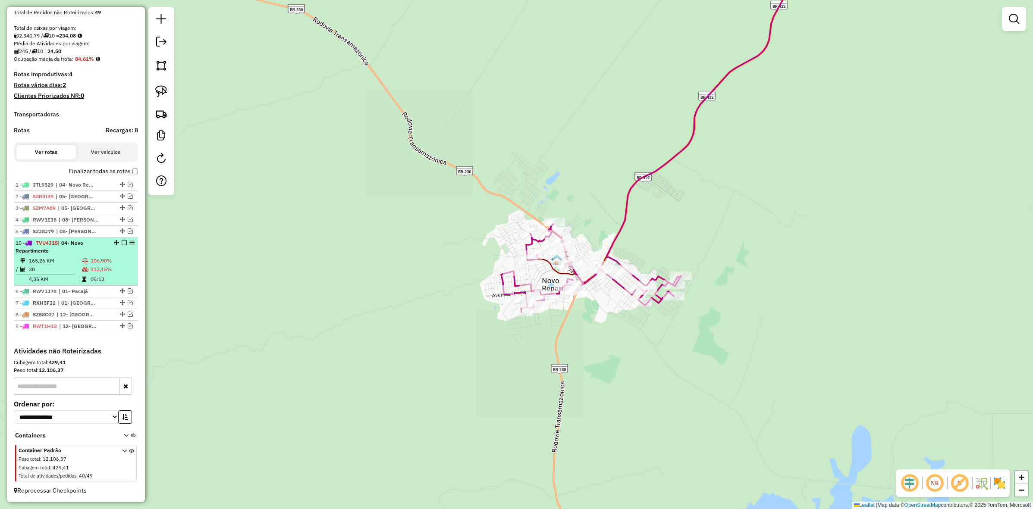
drag, startPoint x: 113, startPoint y: 286, endPoint x: 115, endPoint y: 239, distance: 47.5
click at [122, 244] on em at bounding box center [124, 242] width 5 height 5
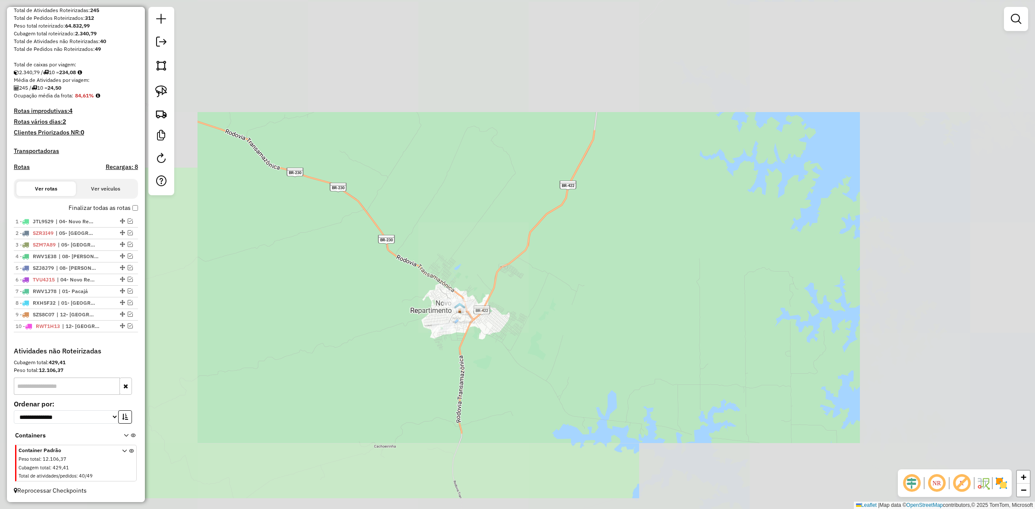
drag, startPoint x: 477, startPoint y: 412, endPoint x: 461, endPoint y: 305, distance: 108.2
click at [461, 309] on div "Janela de atendimento Grade de atendimento Capacidade Transportadoras Veículos …" at bounding box center [517, 254] width 1035 height 509
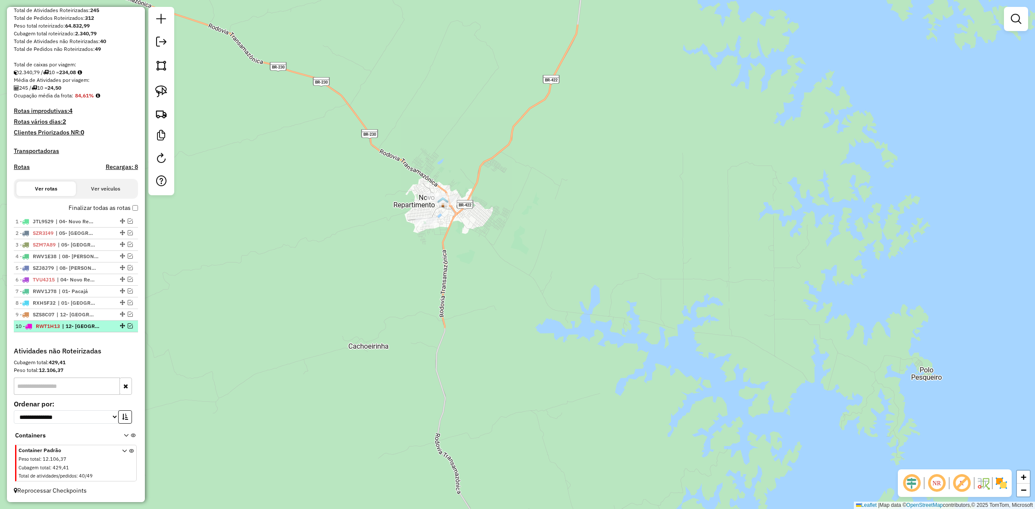
click at [129, 327] on em at bounding box center [130, 326] width 5 height 5
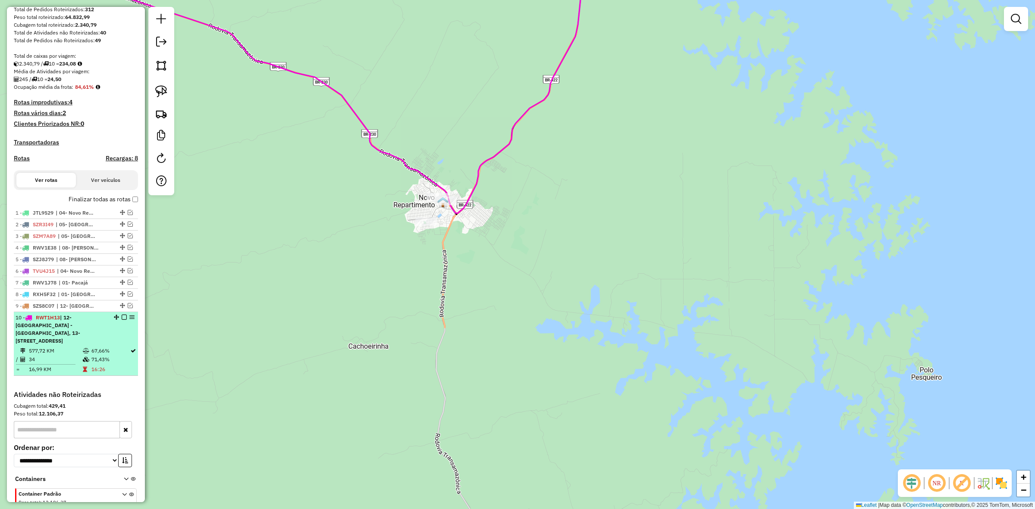
scroll to position [173, 0]
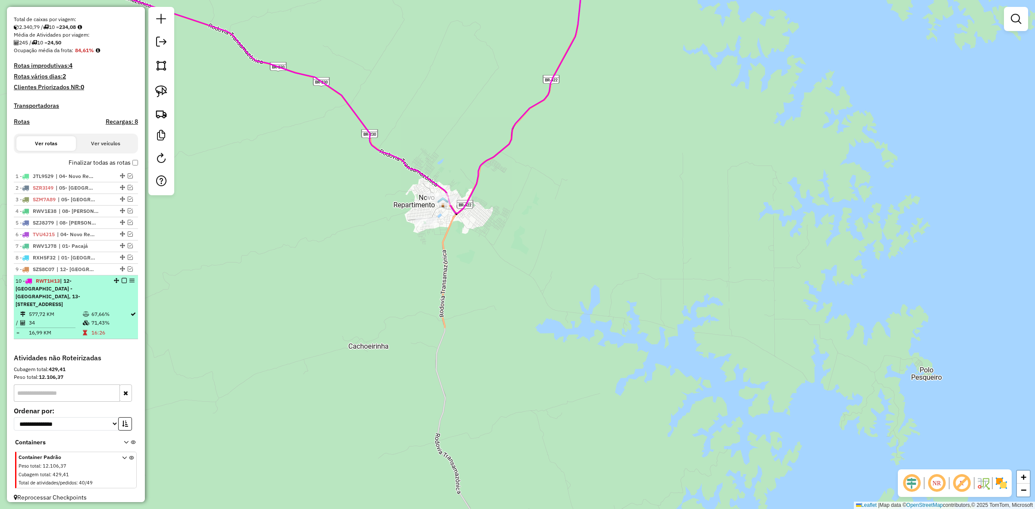
click at [91, 329] on td "16:26" at bounding box center [110, 333] width 39 height 9
select select "**********"
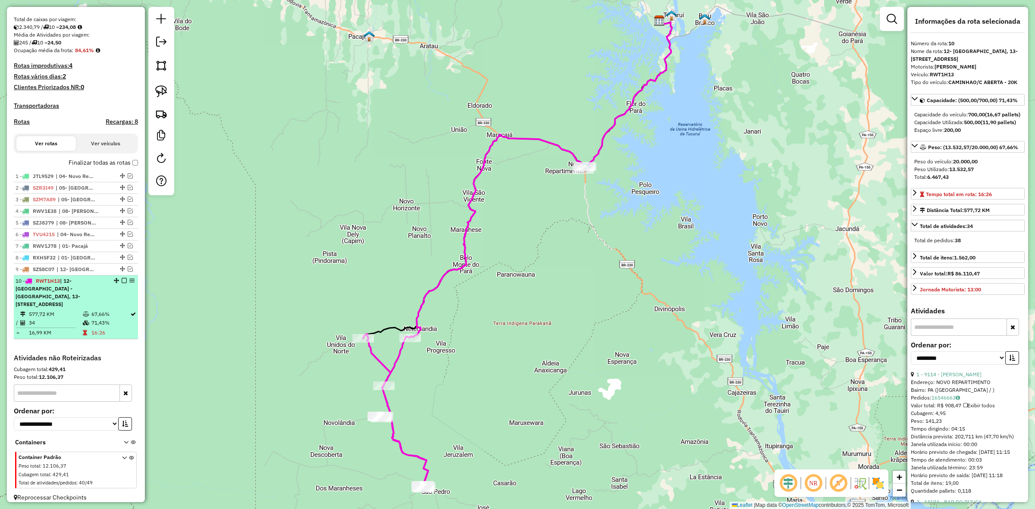
click at [122, 283] on em at bounding box center [124, 280] width 5 height 5
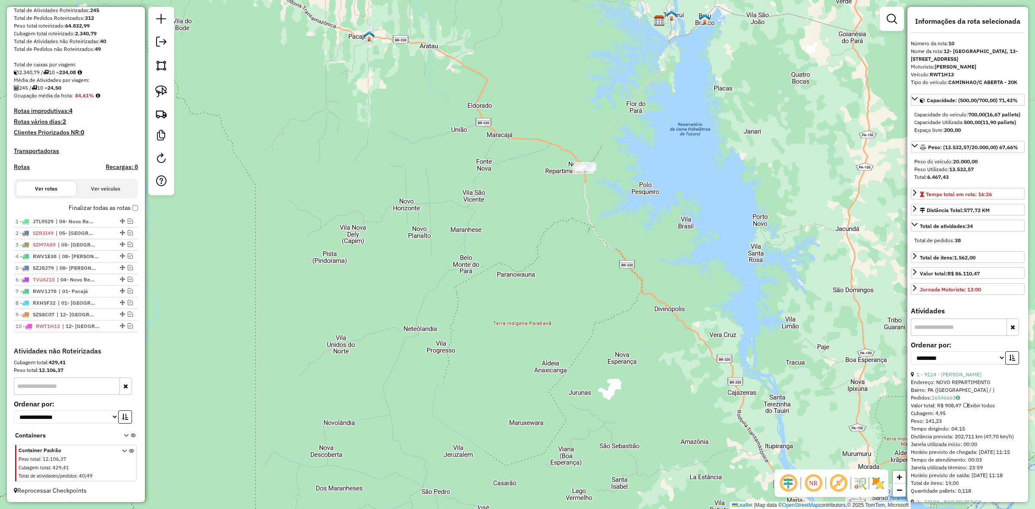
drag, startPoint x: 374, startPoint y: 341, endPoint x: 305, endPoint y: 126, distance: 226.2
click at [313, 154] on div "Janela de atendimento Grade de atendimento Capacidade Transportadoras Veículos …" at bounding box center [517, 254] width 1035 height 509
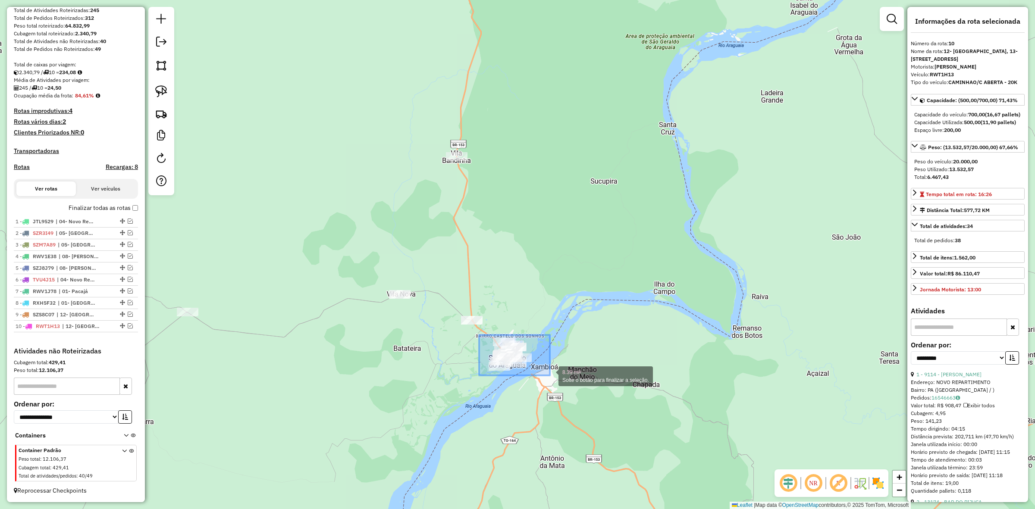
drag, startPoint x: 488, startPoint y: 350, endPoint x: 552, endPoint y: 377, distance: 69.0
click at [552, 377] on div "8.39 mi² Solte o botão para finalizar a seleção. Janela de atendimento Grade de…" at bounding box center [517, 254] width 1035 height 509
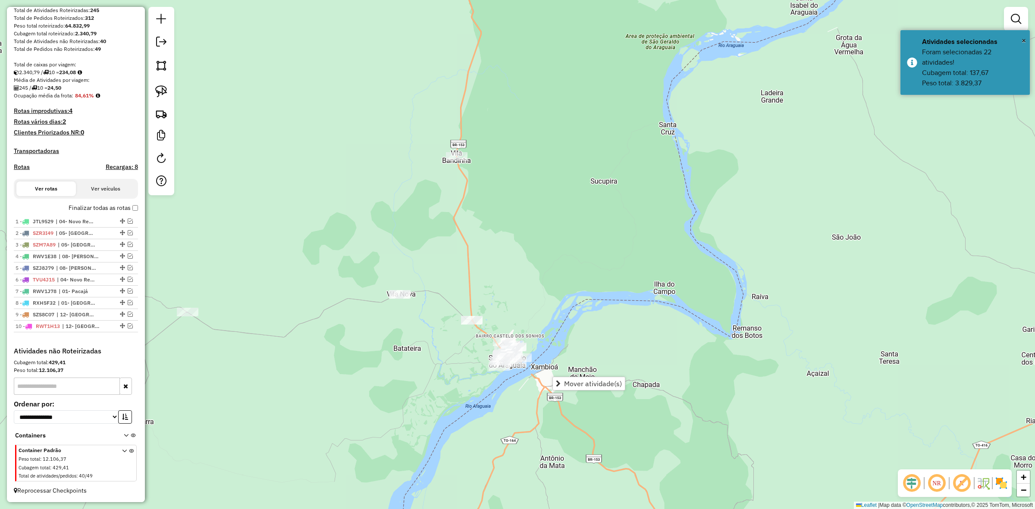
click at [609, 377] on div "Mover atividade(s)" at bounding box center [589, 384] width 73 height 14
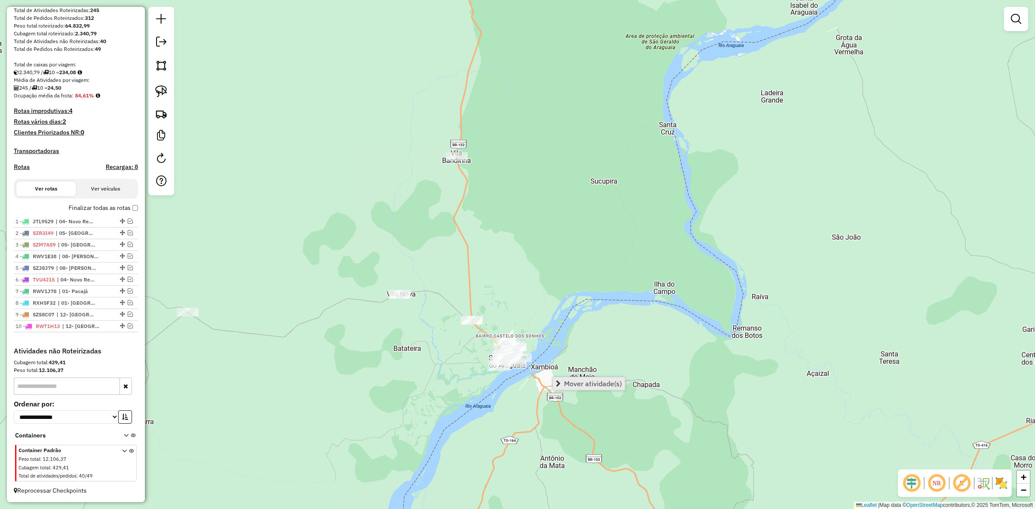
click at [615, 383] on span "Mover atividade(s)" at bounding box center [593, 383] width 58 height 7
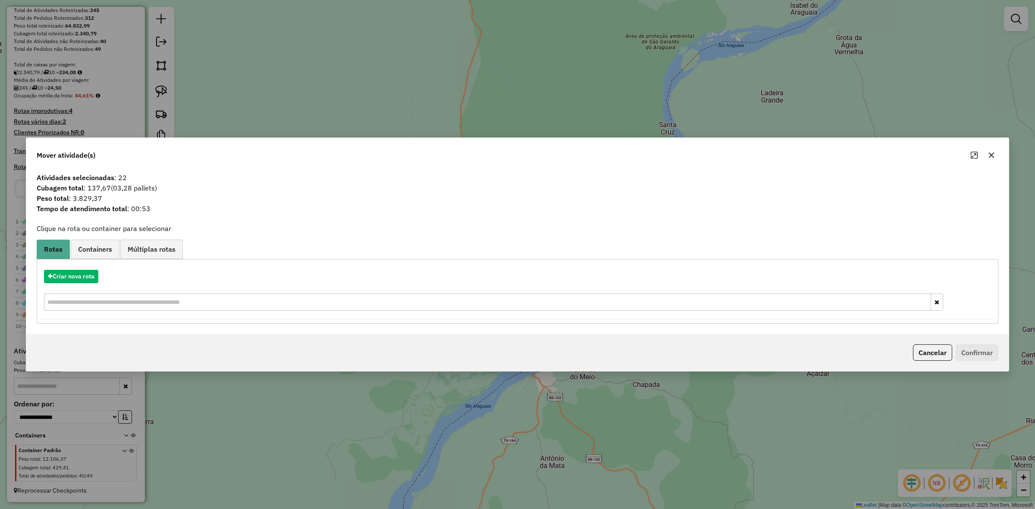
click at [50, 283] on div "Criar nova rota" at bounding box center [518, 292] width 958 height 56
click at [91, 283] on button "Criar nova rota" at bounding box center [71, 276] width 54 height 13
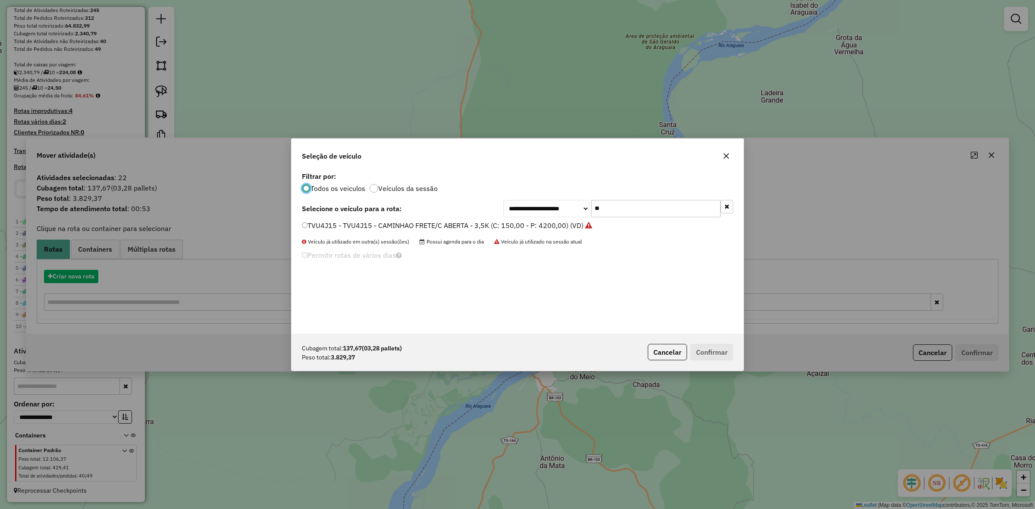
scroll to position [4, 3]
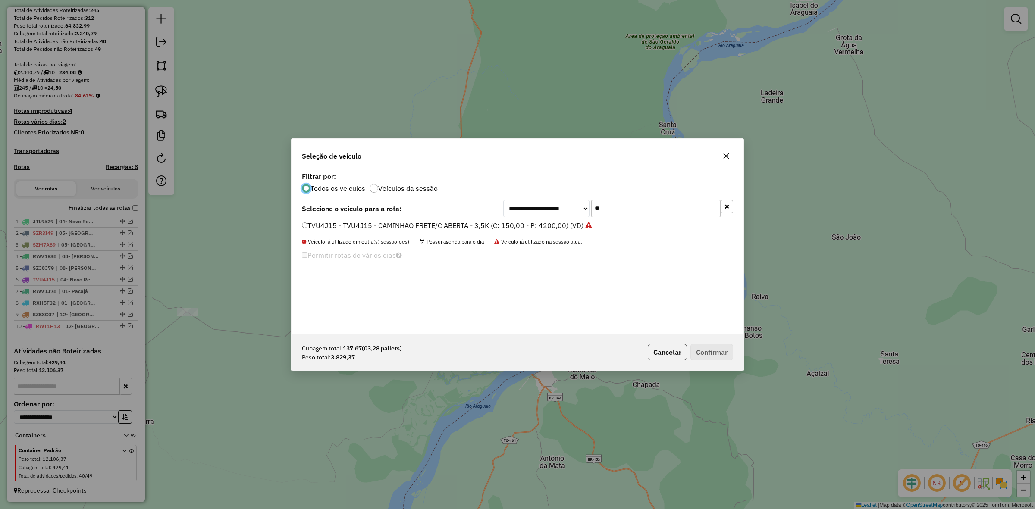
click at [609, 205] on input "**" at bounding box center [655, 208] width 129 height 17
type input "***"
click at [457, 239] on label "RXE5F11 - CAMINHAO/C ABERTA - 20K (C: 700,00 - P: 20000,00) (VD)" at bounding box center [415, 236] width 227 height 10
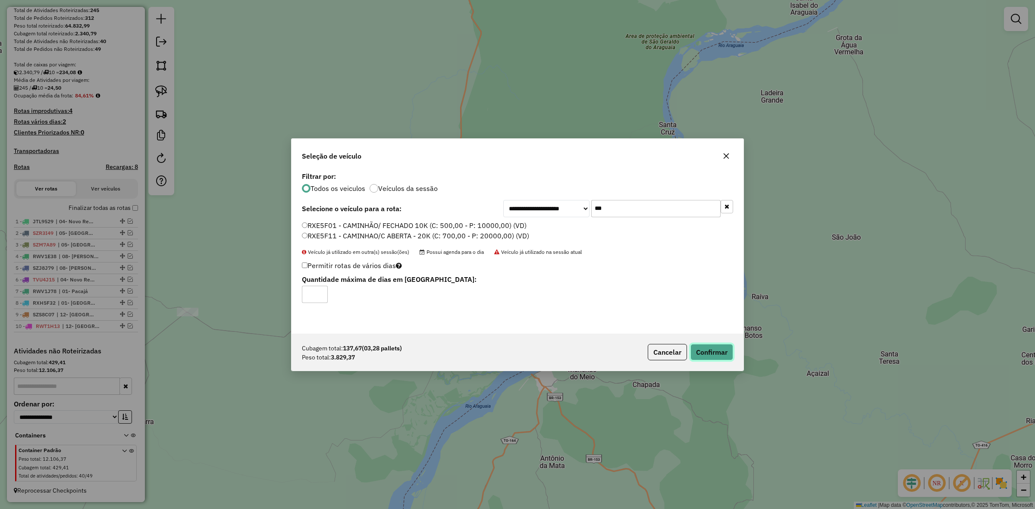
click at [714, 352] on button "Confirmar" at bounding box center [712, 352] width 43 height 16
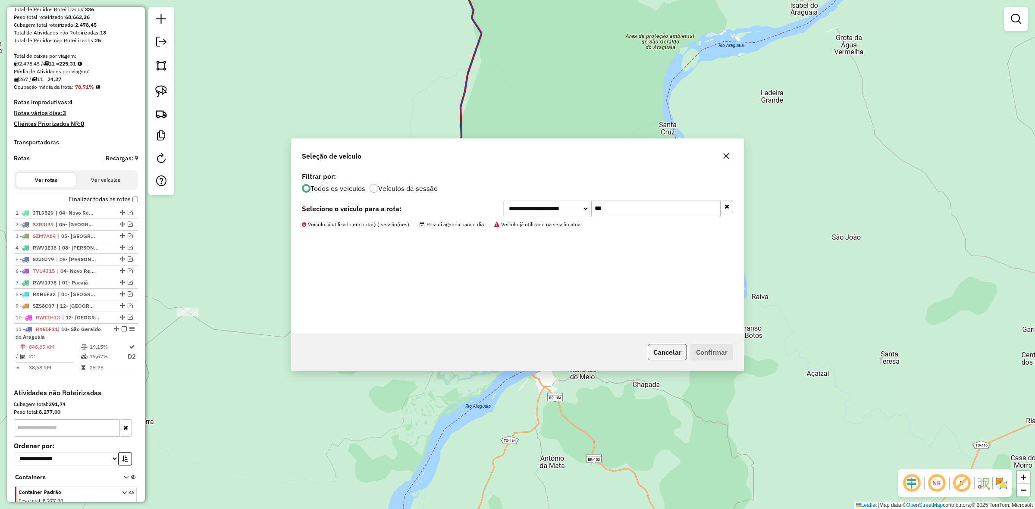
scroll to position [173, 0]
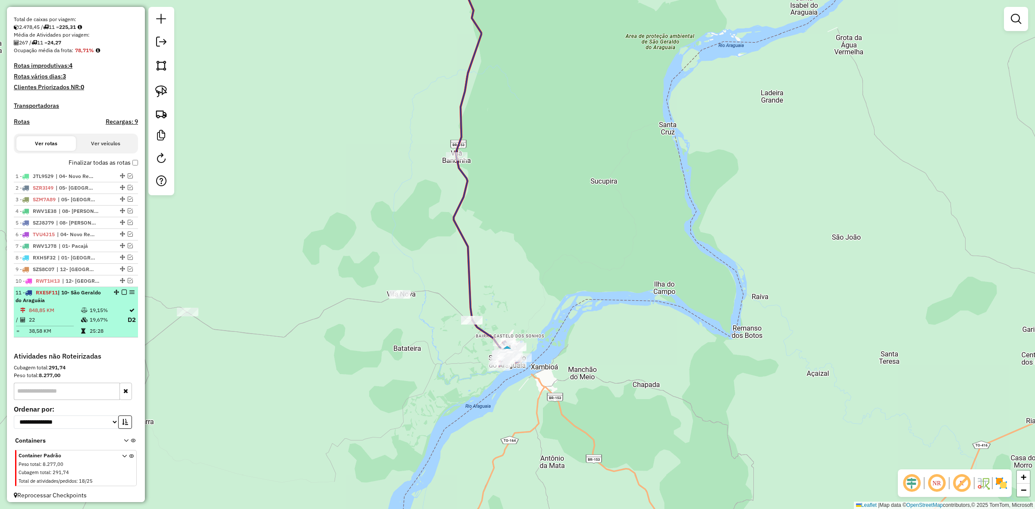
click at [122, 295] on em at bounding box center [124, 292] width 5 height 5
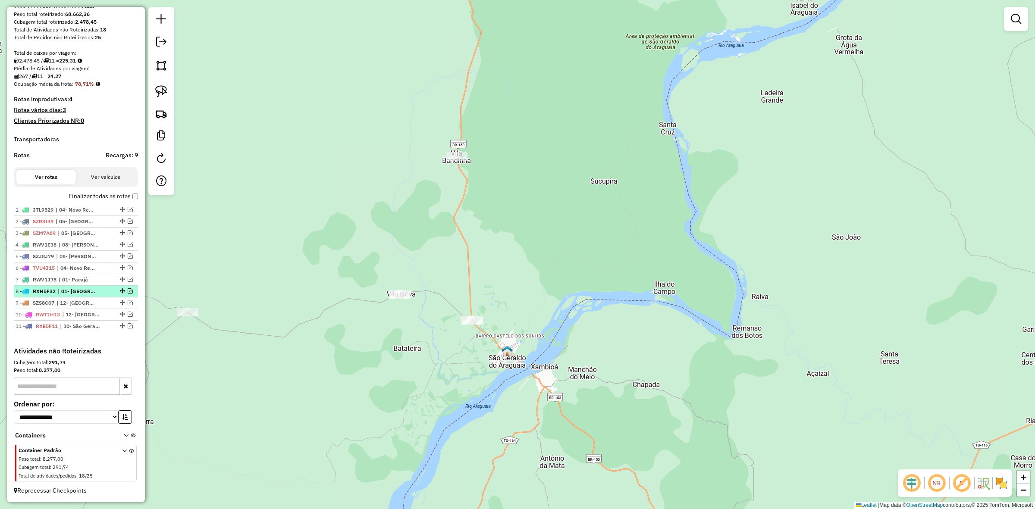
scroll to position [148, 0]
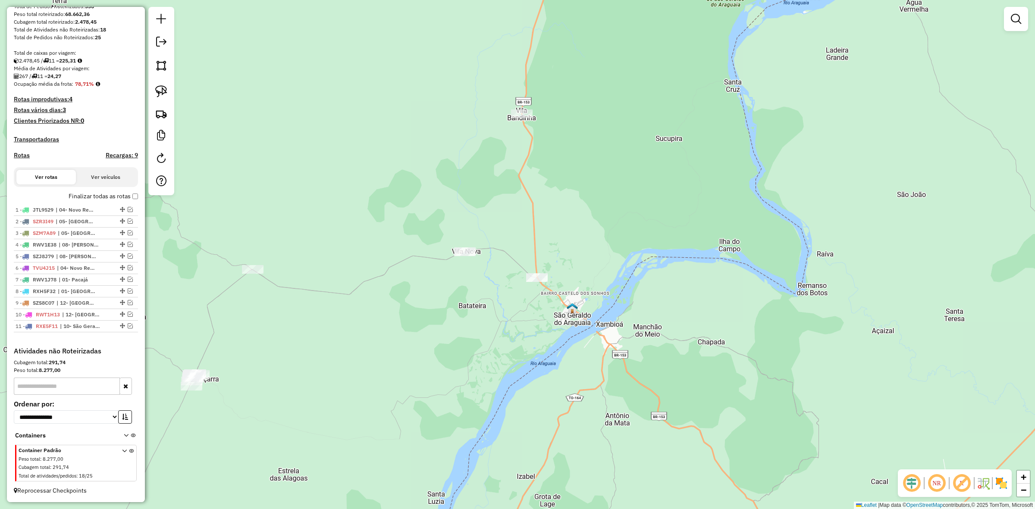
drag, startPoint x: 412, startPoint y: 277, endPoint x: 428, endPoint y: 257, distance: 25.9
click at [421, 272] on div "Janela de atendimento Grade de atendimento Capacidade Transportadoras Veículos …" at bounding box center [517, 254] width 1035 height 509
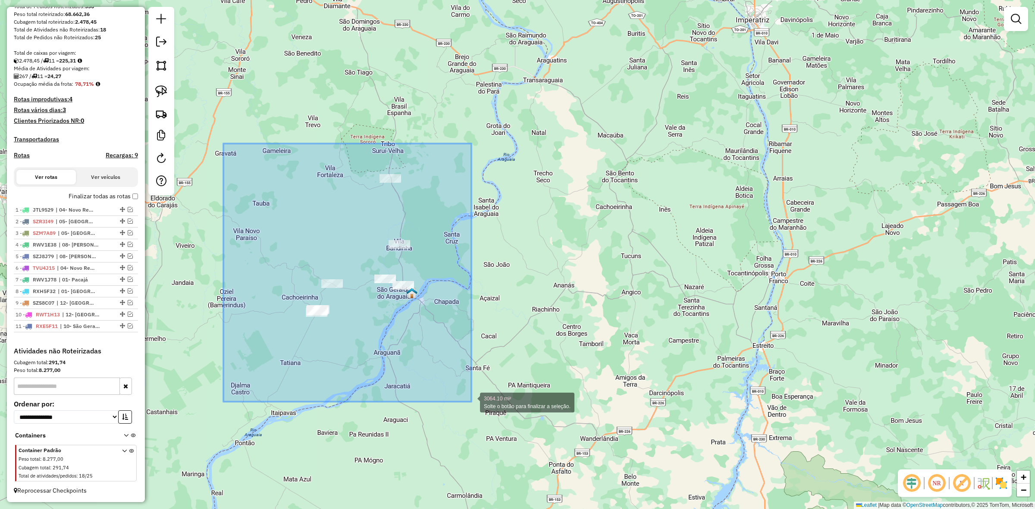
drag, startPoint x: 223, startPoint y: 144, endPoint x: 471, endPoint y: 402, distance: 358.1
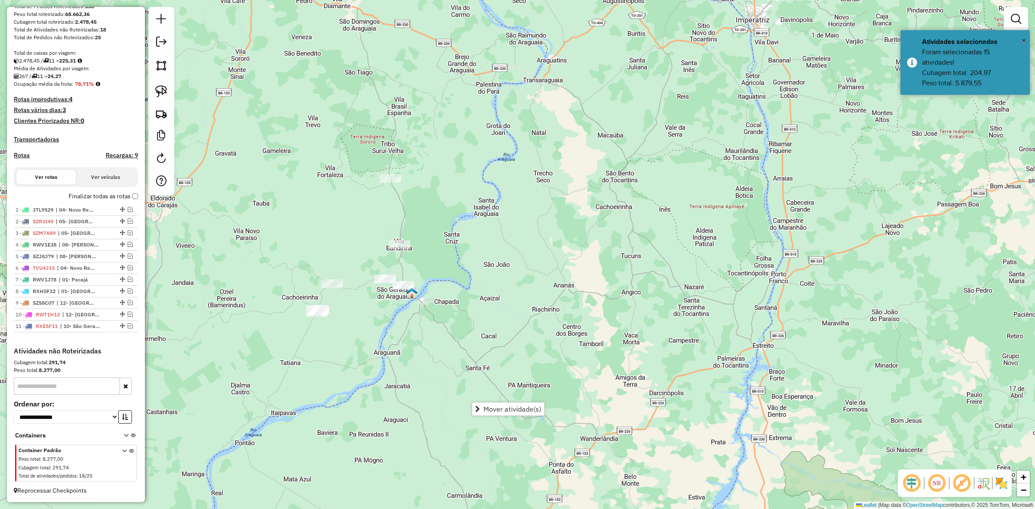
click at [510, 387] on div "Janela de atendimento Grade de atendimento Capacidade Transportadoras Veículos …" at bounding box center [517, 254] width 1035 height 509
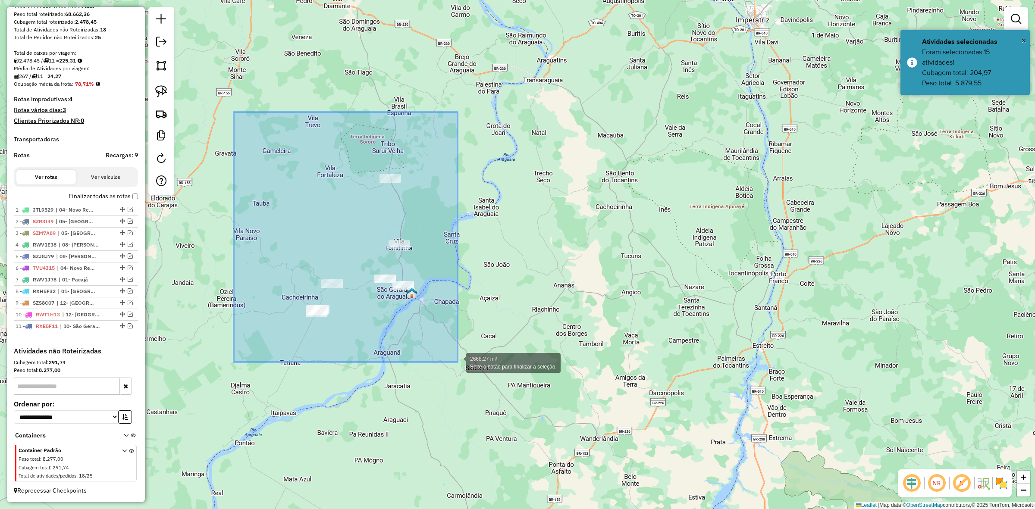
drag, startPoint x: 234, startPoint y: 113, endPoint x: 458, endPoint y: 363, distance: 336.0
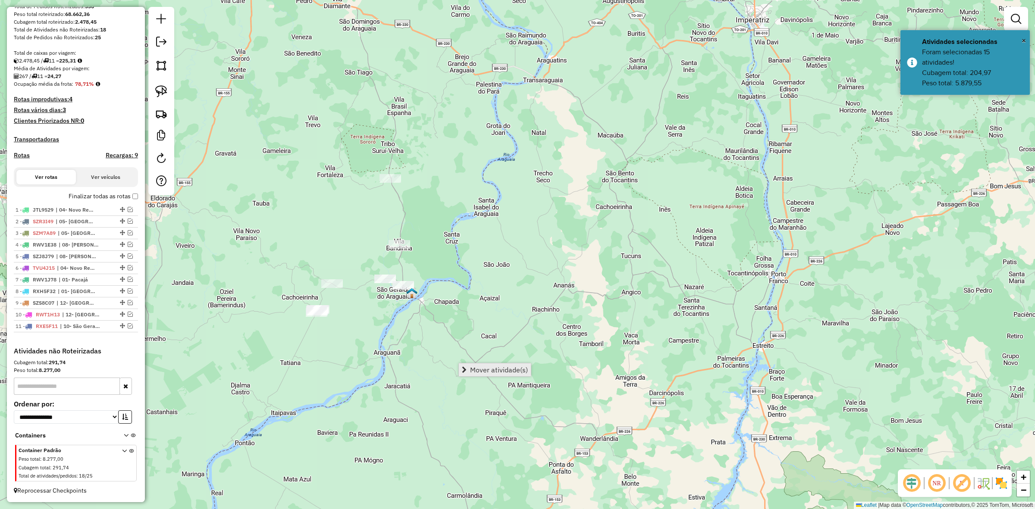
click at [484, 374] on link "Mover atividade(s)" at bounding box center [495, 370] width 72 height 13
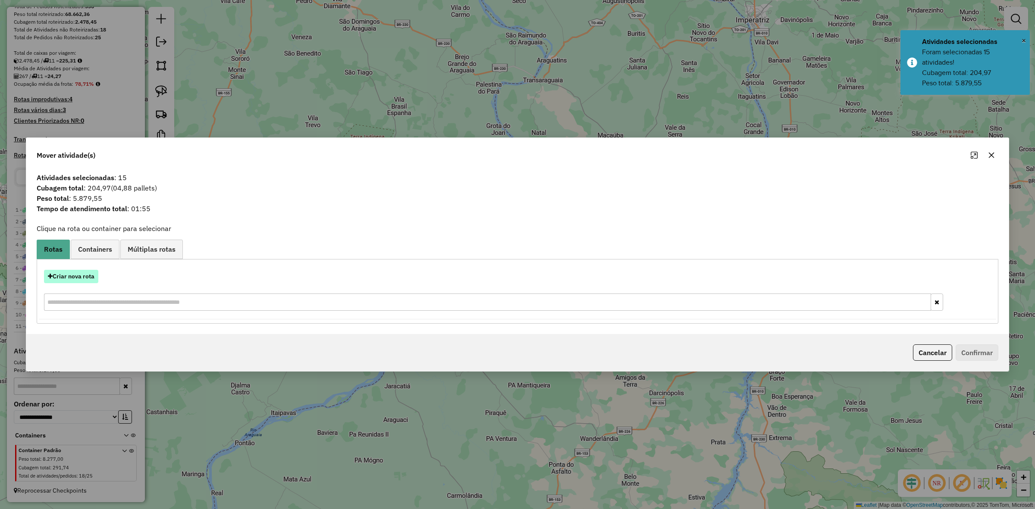
click at [85, 274] on button "Criar nova rota" at bounding box center [71, 276] width 54 height 13
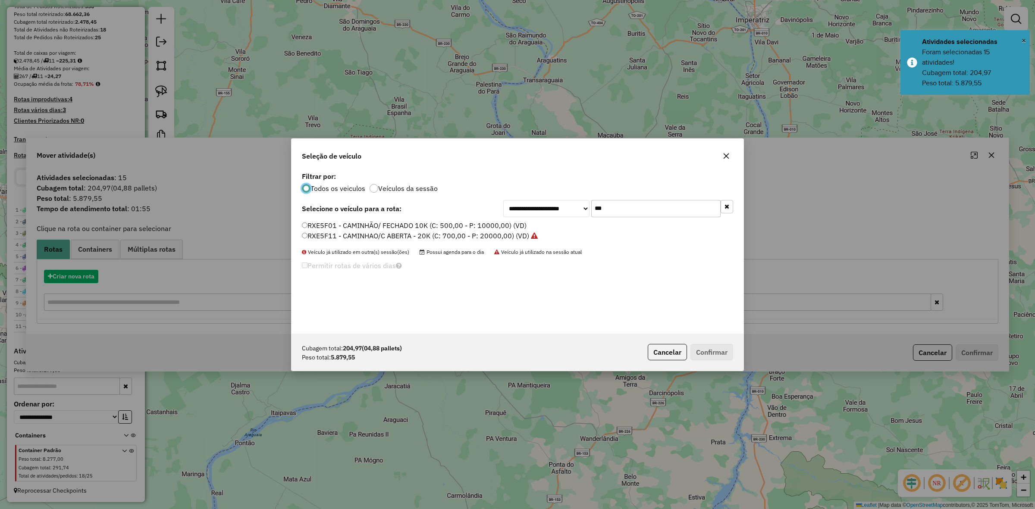
scroll to position [4, 3]
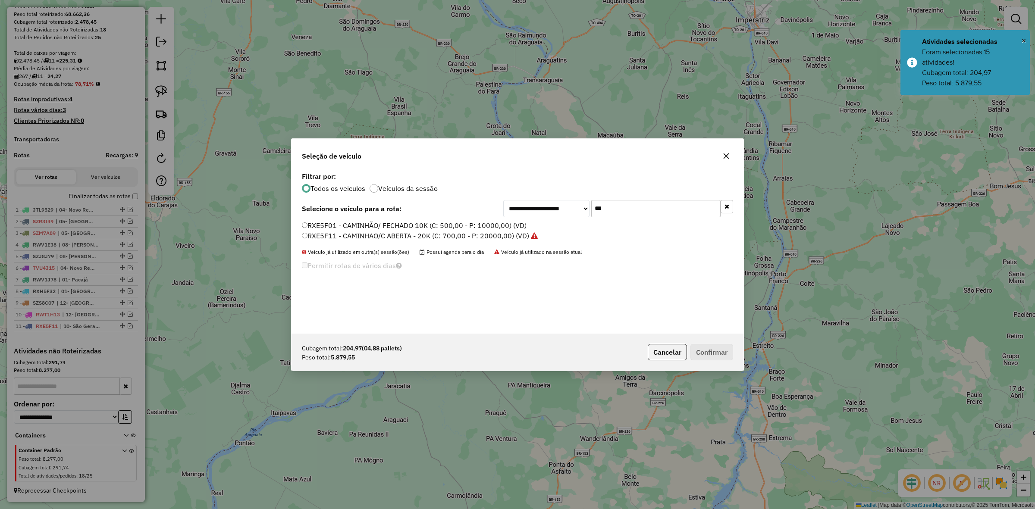
click at [630, 207] on input "***" at bounding box center [655, 208] width 129 height 17
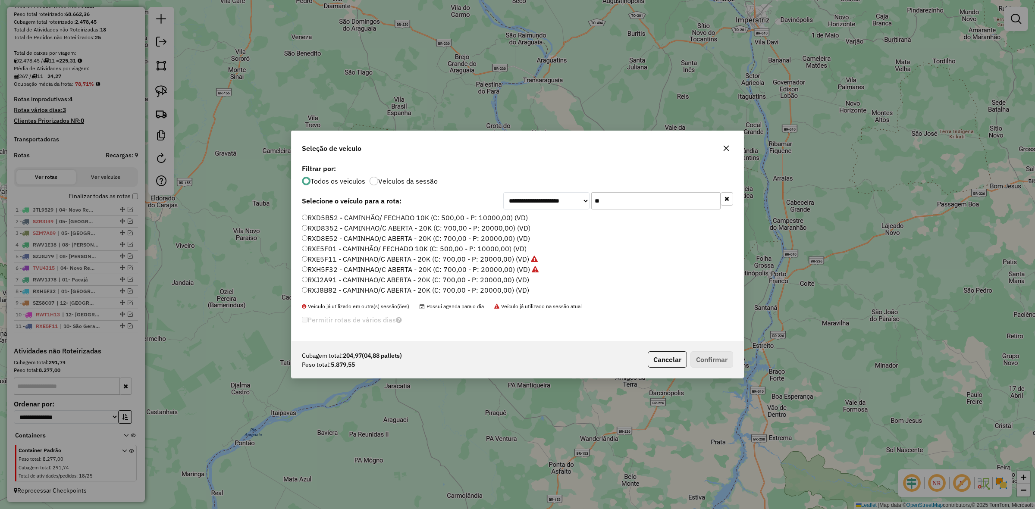
type input "***"
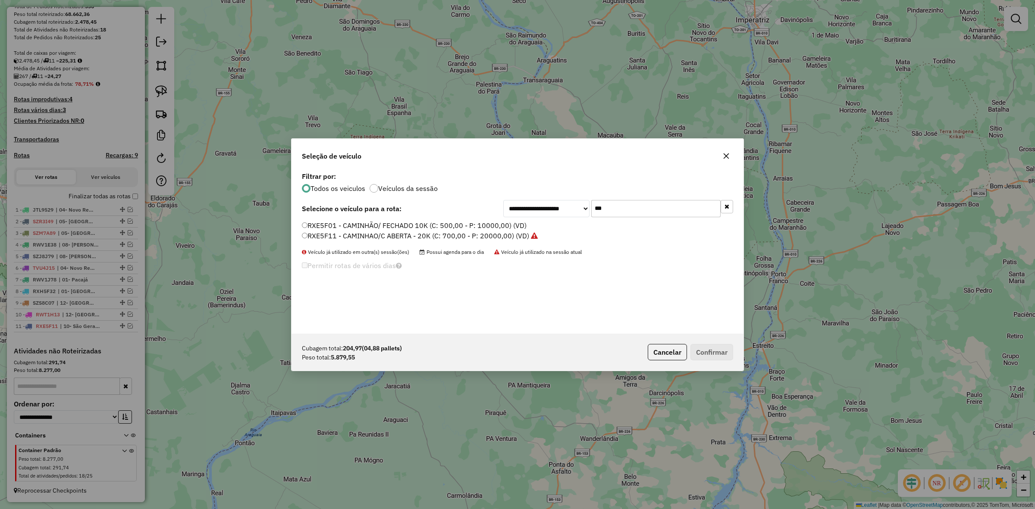
click at [361, 232] on label "RXE5F11 - CAMINHAO/C ABERTA - 20K (C: 700,00 - P: 20000,00) (VD)" at bounding box center [420, 236] width 236 height 10
click at [730, 349] on button "Confirmar" at bounding box center [712, 352] width 43 height 16
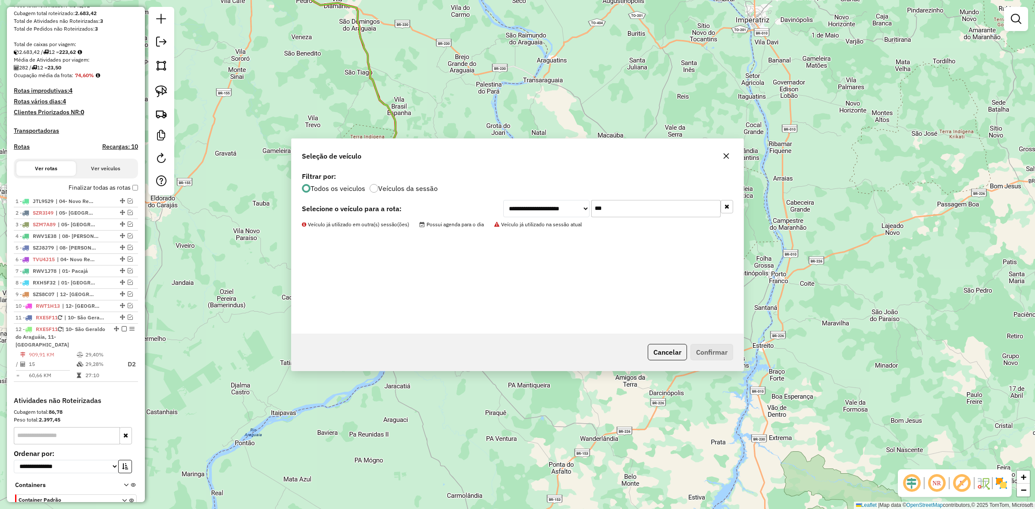
scroll to position [173, 0]
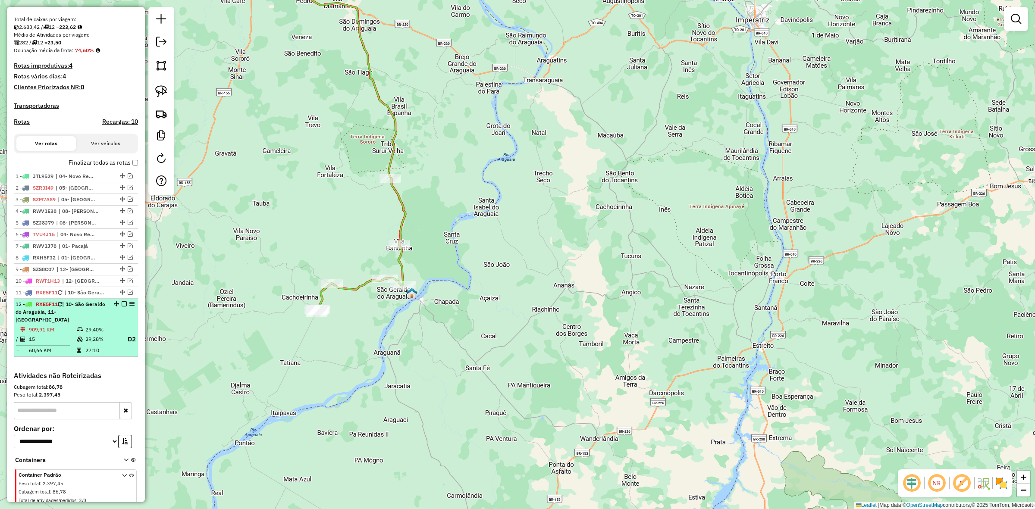
click at [124, 309] on div "12 - RXE5F11 | 10- São Geraldo do Araguáia, 11- Piçarra" at bounding box center [76, 312] width 121 height 23
select select "**********"
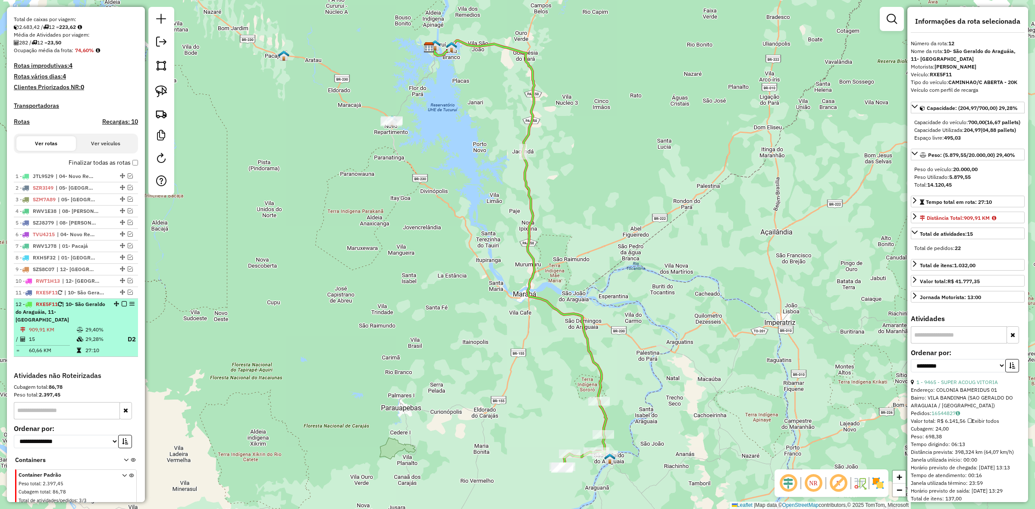
click at [122, 307] on em at bounding box center [124, 304] width 5 height 5
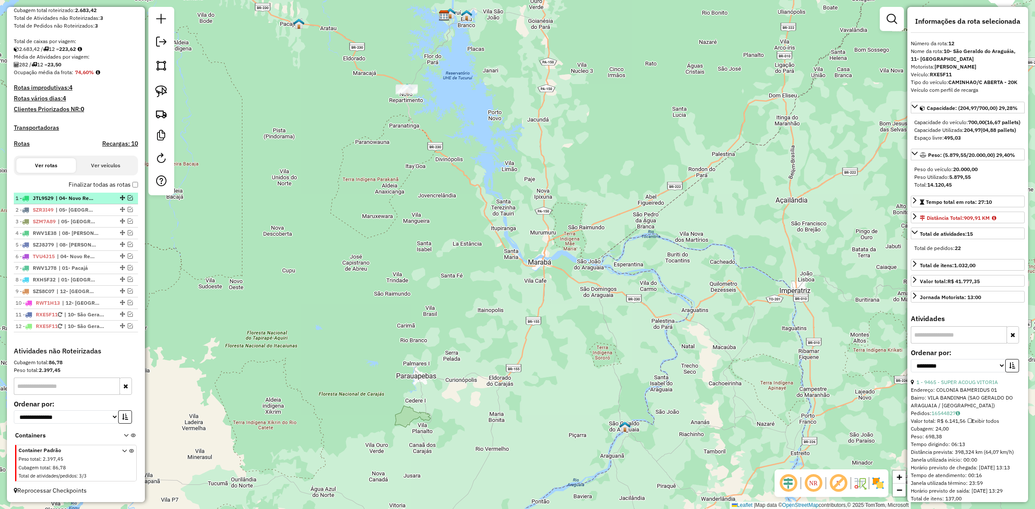
click at [129, 195] on em at bounding box center [130, 197] width 5 height 5
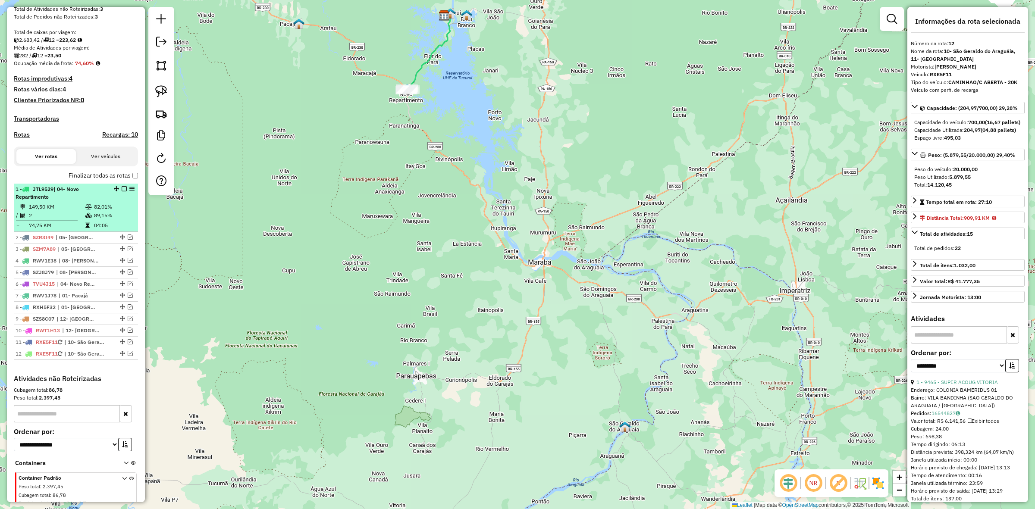
scroll to position [173, 0]
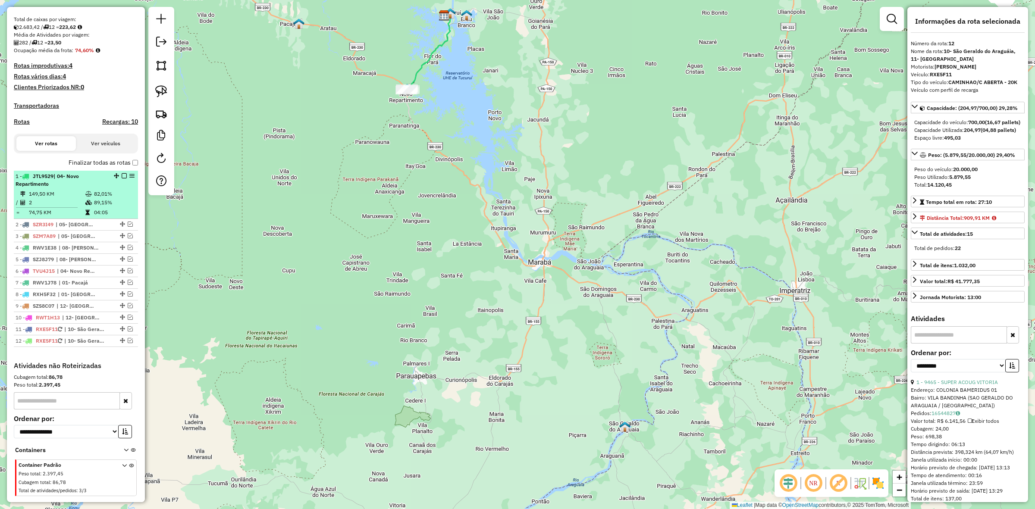
click at [99, 216] on td "04:05" at bounding box center [114, 212] width 41 height 9
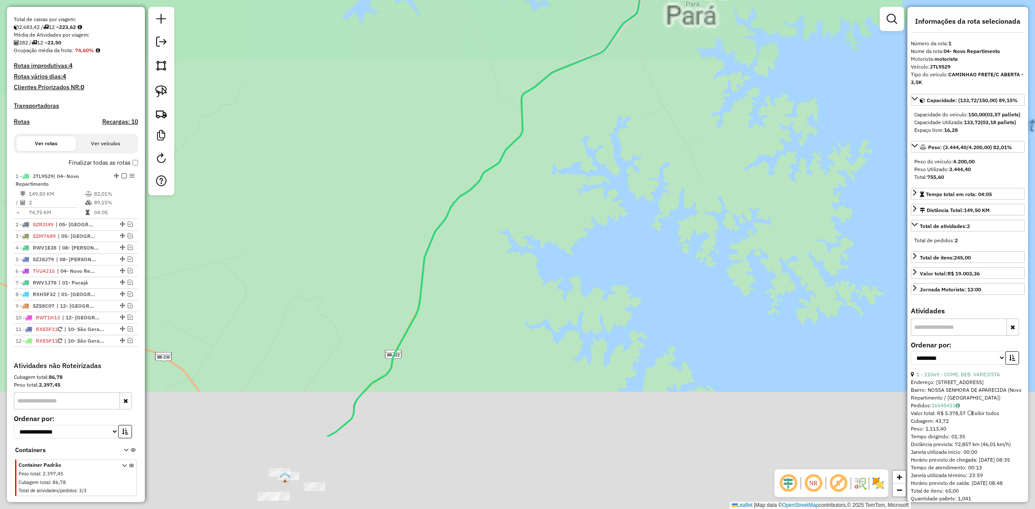
drag, startPoint x: 411, startPoint y: 454, endPoint x: 415, endPoint y: 242, distance: 211.8
click at [421, 234] on div "Janela de atendimento Grade de atendimento Capacidade Transportadoras Veículos …" at bounding box center [517, 254] width 1035 height 509
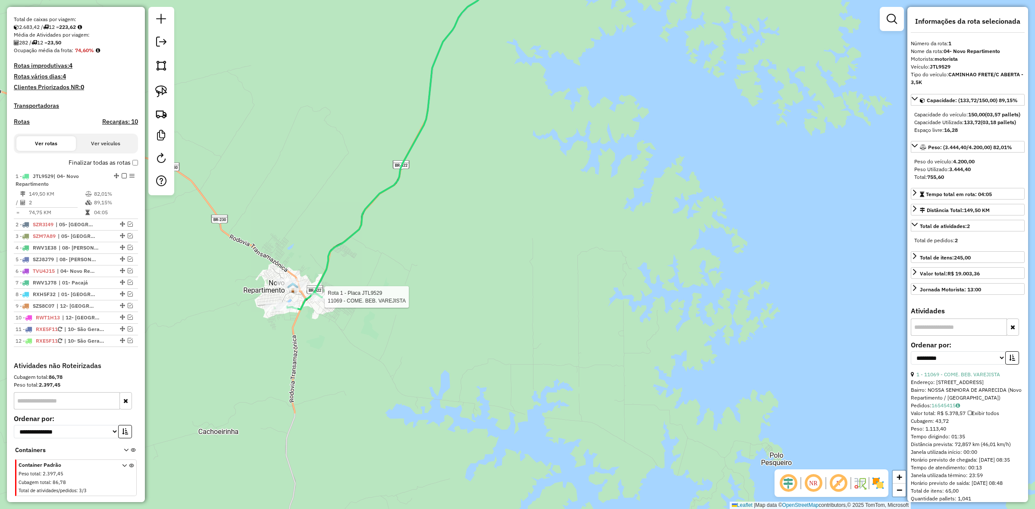
scroll to position [197, 0]
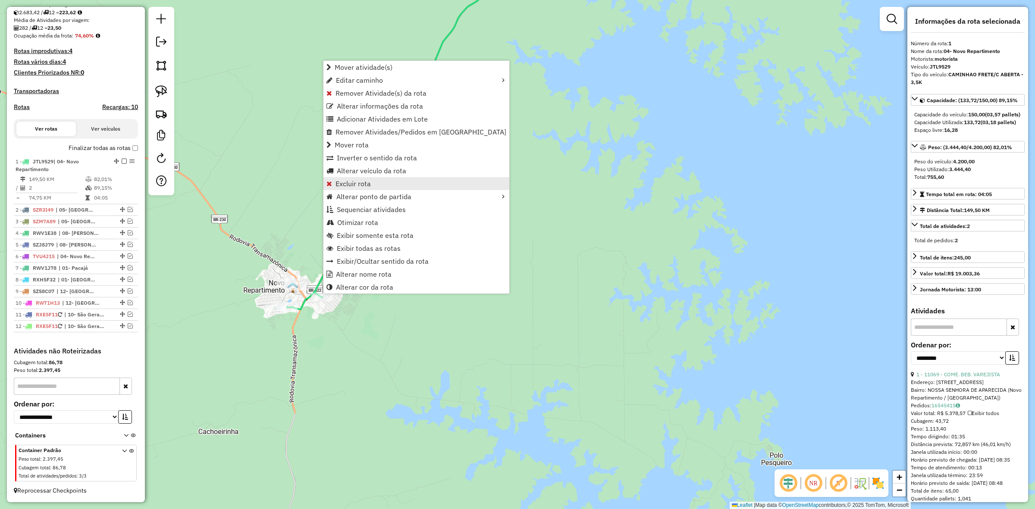
click at [353, 180] on span "Excluir rota" at bounding box center [353, 183] width 35 height 7
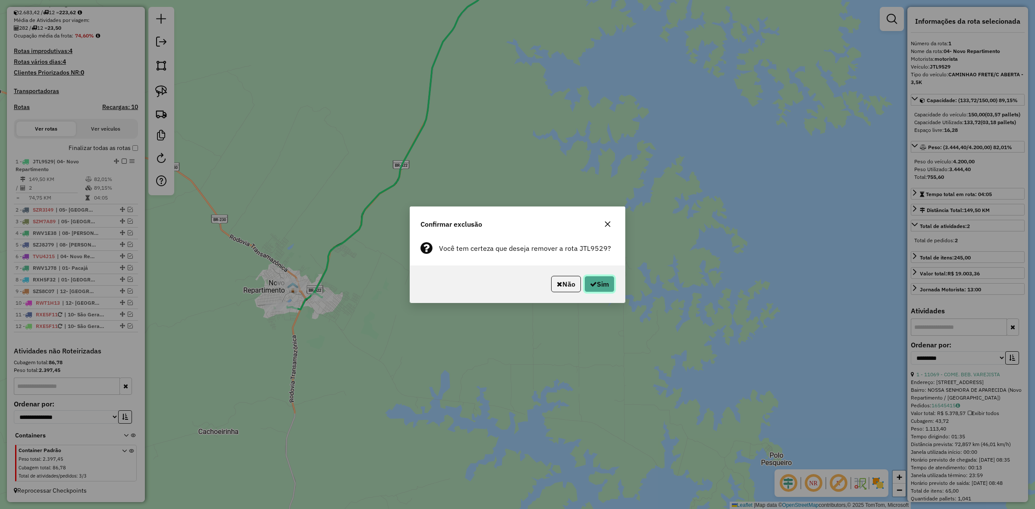
click at [601, 286] on button "Sim" at bounding box center [599, 284] width 30 height 16
click at [0, 0] on div "Aguarde..." at bounding box center [0, 0] width 0 height 0
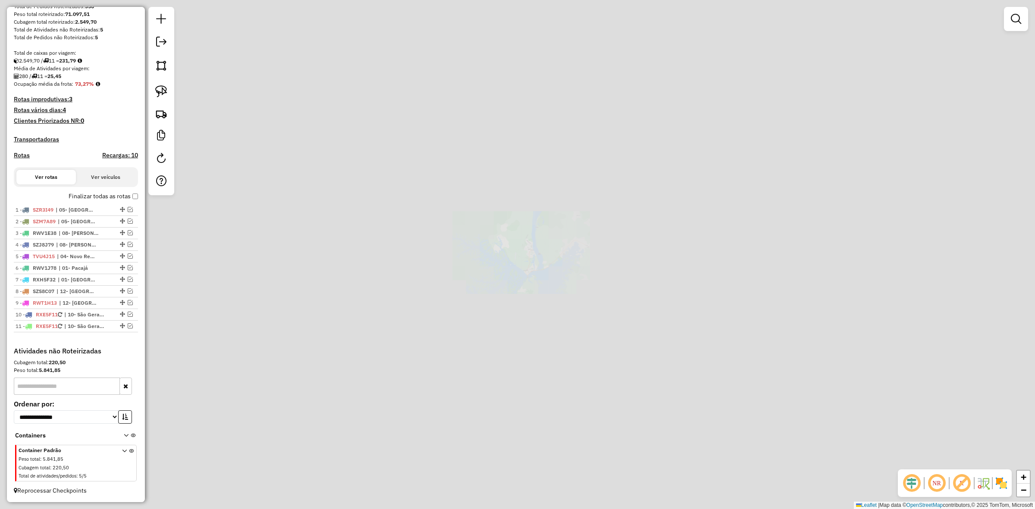
scroll to position [148, 0]
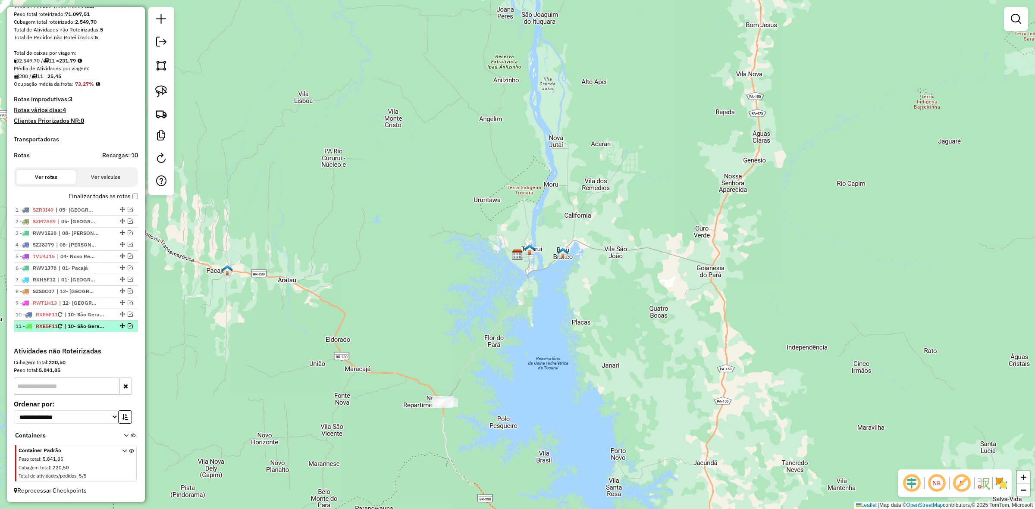
click at [128, 325] on em at bounding box center [130, 326] width 5 height 5
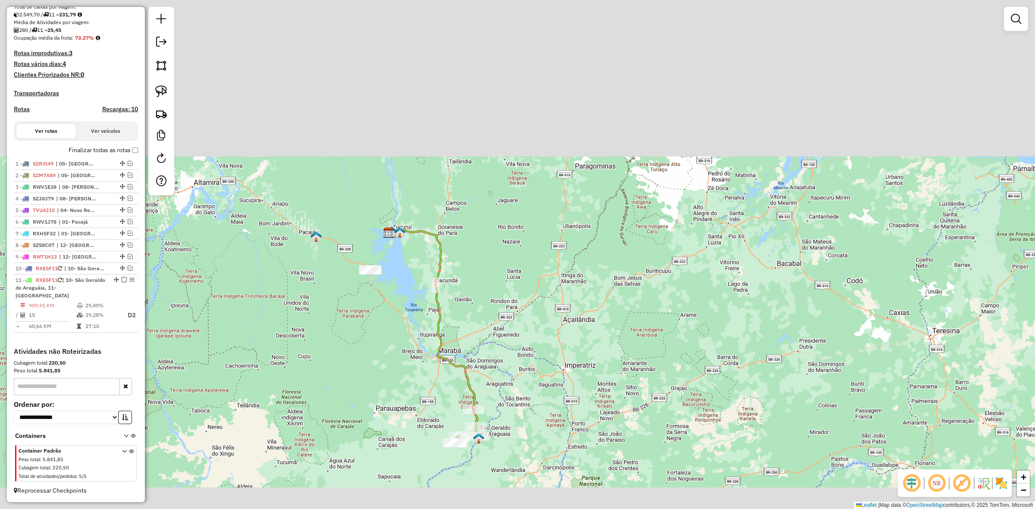
drag, startPoint x: 380, startPoint y: 385, endPoint x: 342, endPoint y: 223, distance: 166.1
click at [343, 224] on div "Janela de atendimento Grade de atendimento Capacidade Transportadoras Veículos …" at bounding box center [517, 254] width 1035 height 509
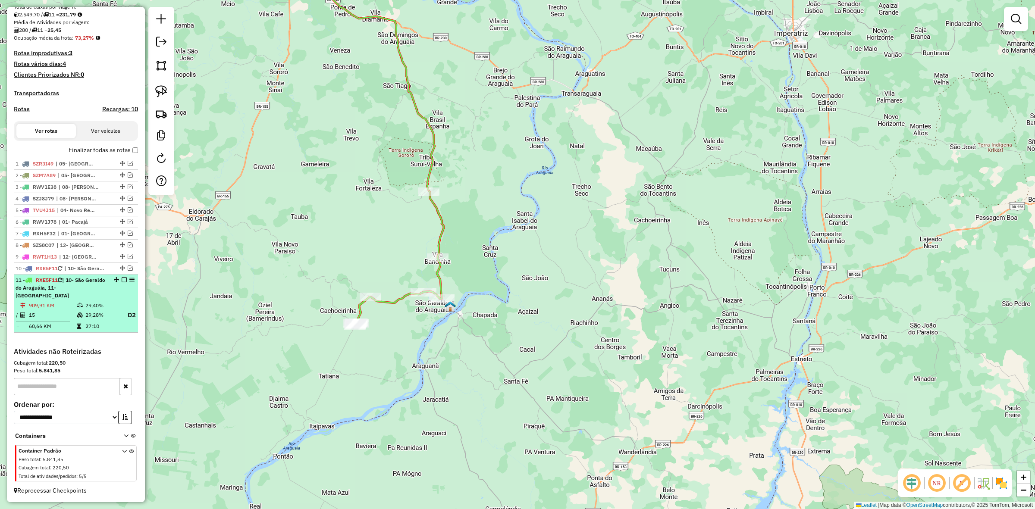
click at [124, 283] on div "11 - RXE5F11 | 10- São Geraldo do Araguáia, 11- Piçarra" at bounding box center [76, 287] width 121 height 23
select select "**********"
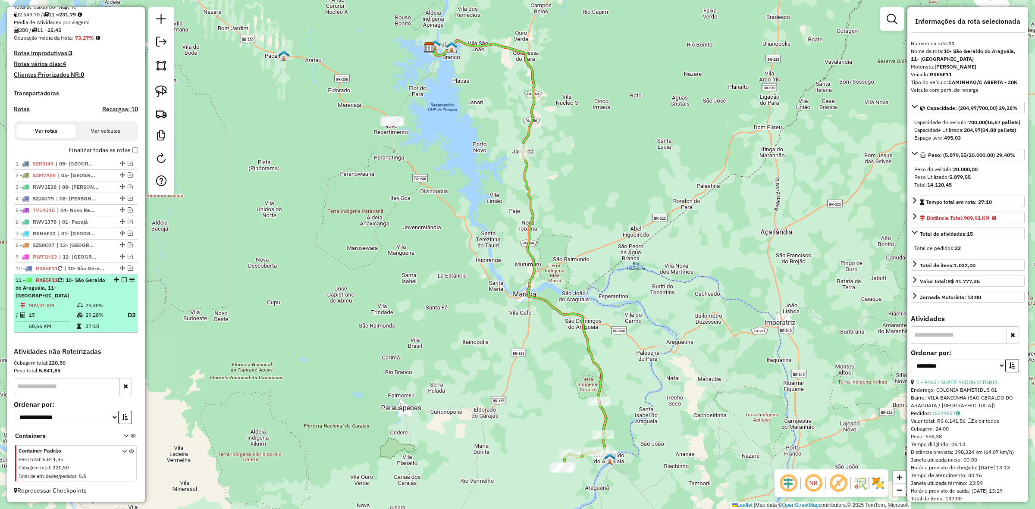
click at [123, 283] on em at bounding box center [124, 279] width 5 height 5
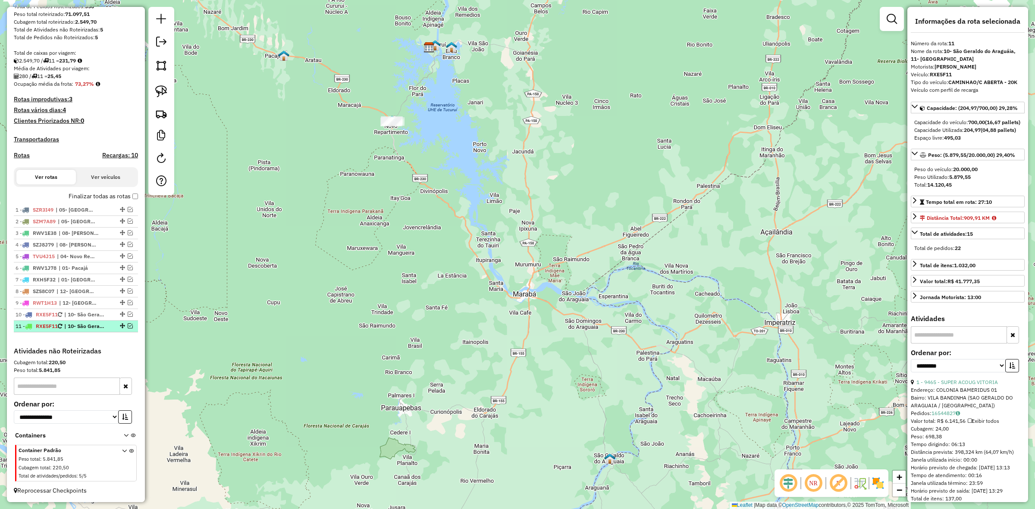
click at [86, 329] on span "| 10- São Geraldo do Araguáia, 11- Piçarra" at bounding box center [84, 327] width 40 height 8
click at [104, 313] on span "| 10- São Geraldo do Araguáia" at bounding box center [84, 315] width 40 height 8
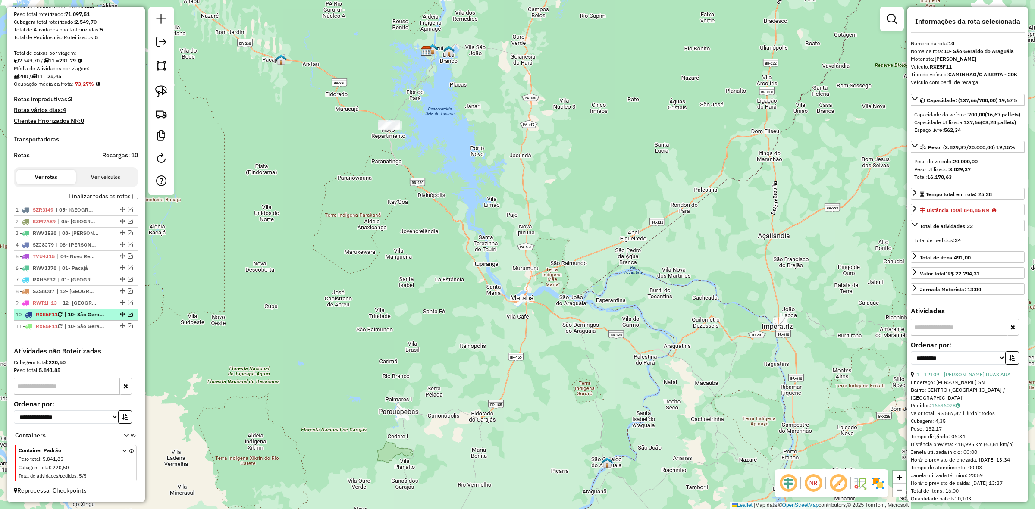
click at [91, 318] on span "| 10- São Geraldo do Araguáia" at bounding box center [84, 315] width 40 height 8
click at [91, 323] on span "| 10- São Geraldo do Araguáia, 11- Piçarra" at bounding box center [84, 327] width 40 height 8
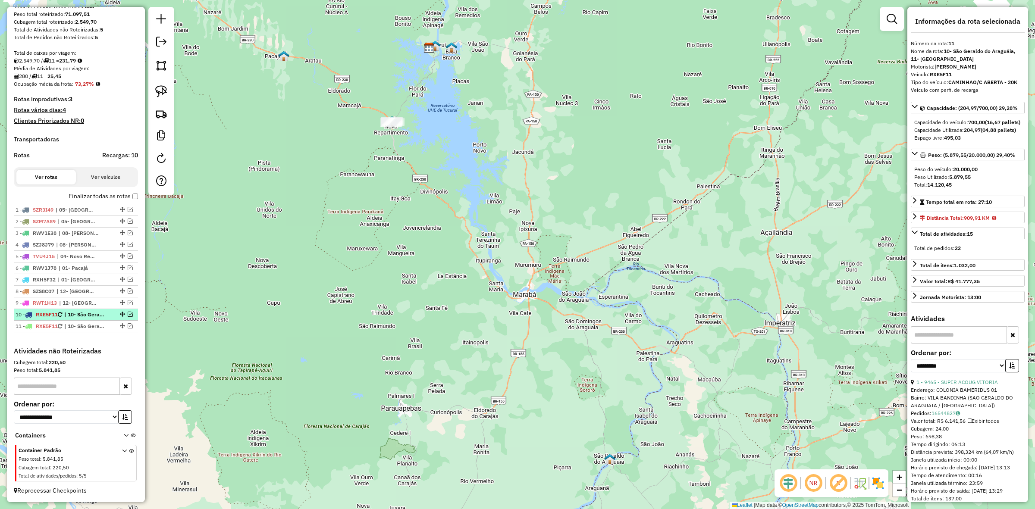
click at [90, 311] on span "| 10- São Geraldo do Araguáia" at bounding box center [84, 315] width 40 height 8
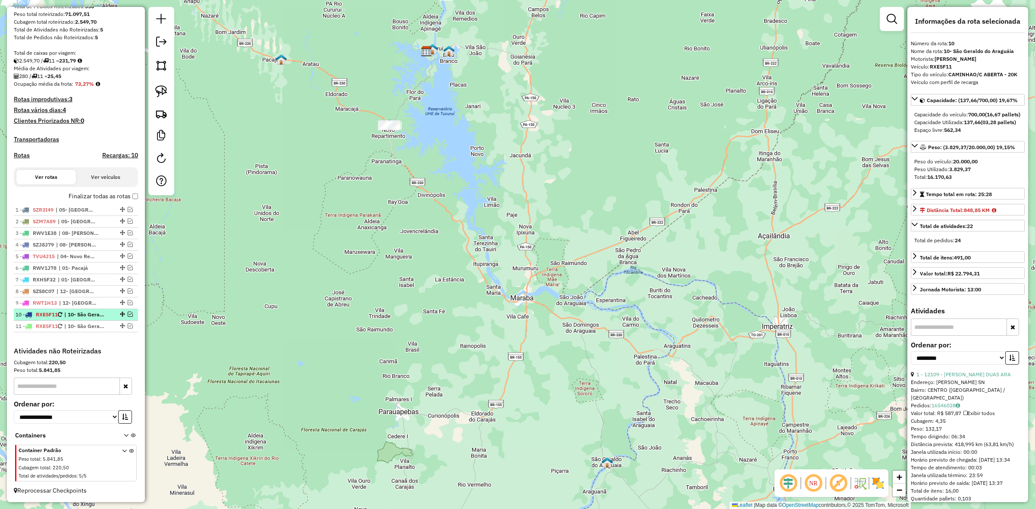
click at [128, 313] on em at bounding box center [130, 314] width 5 height 5
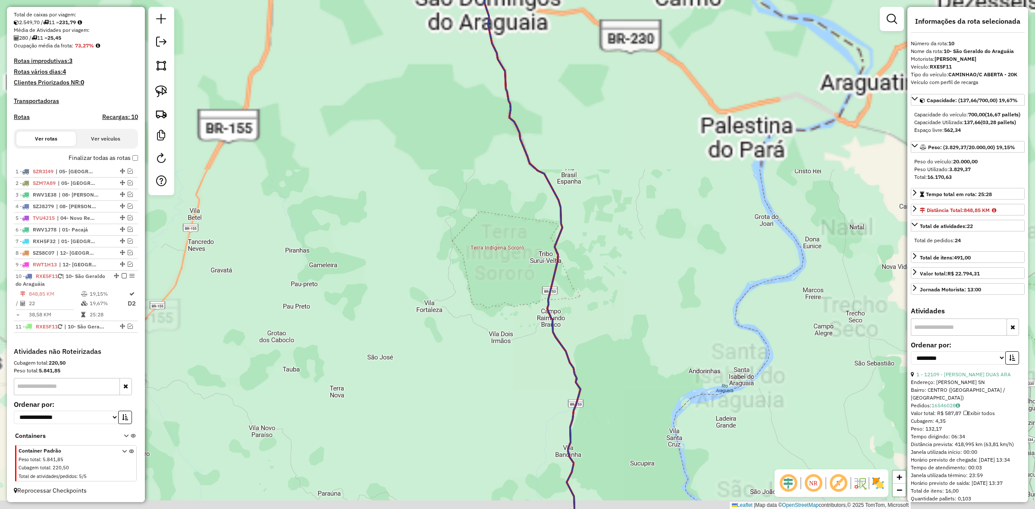
drag, startPoint x: 602, startPoint y: 466, endPoint x: 451, endPoint y: 274, distance: 244.2
click at [466, 284] on icon at bounding box center [463, 226] width 236 height 611
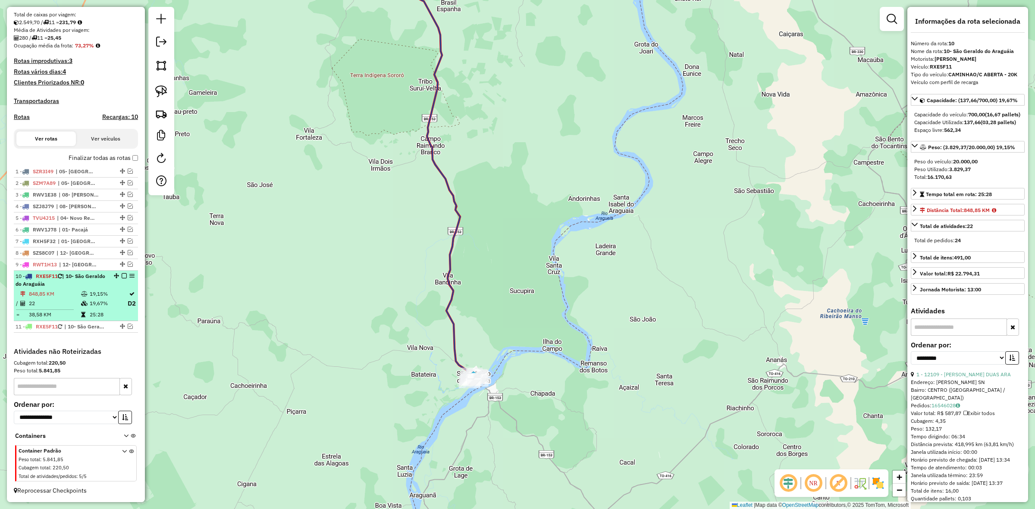
click at [122, 274] on em at bounding box center [124, 275] width 5 height 5
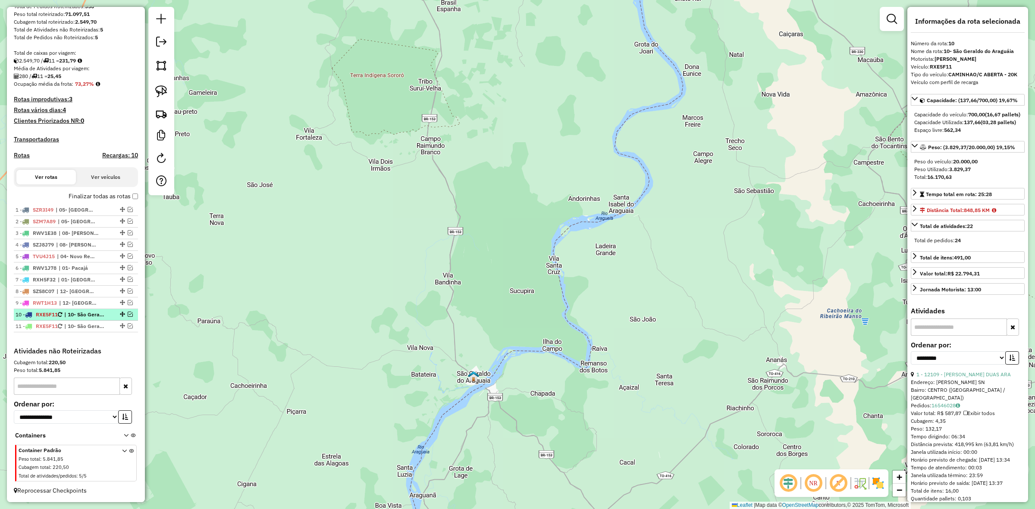
scroll to position [148, 0]
click at [154, 47] on link at bounding box center [161, 42] width 17 height 19
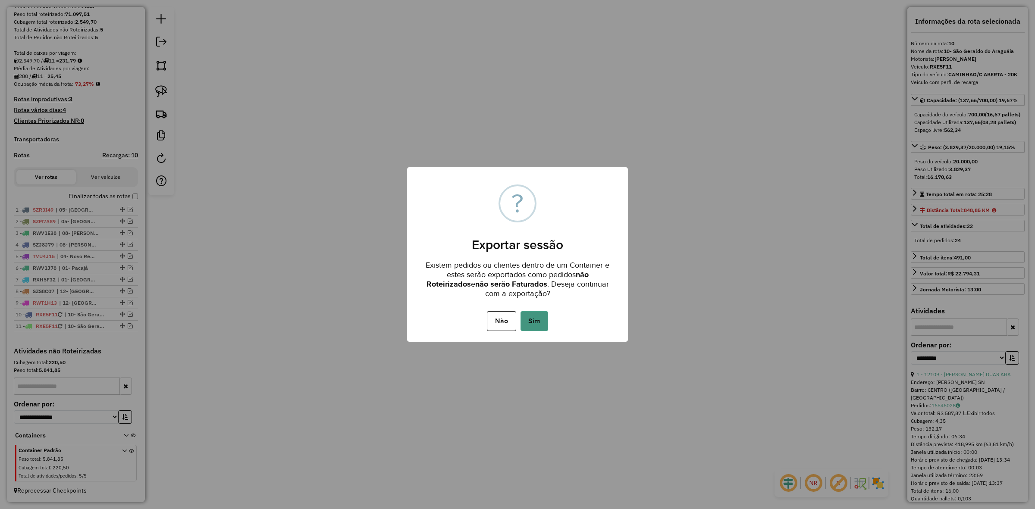
click at [525, 320] on button "Sim" at bounding box center [535, 321] width 28 height 20
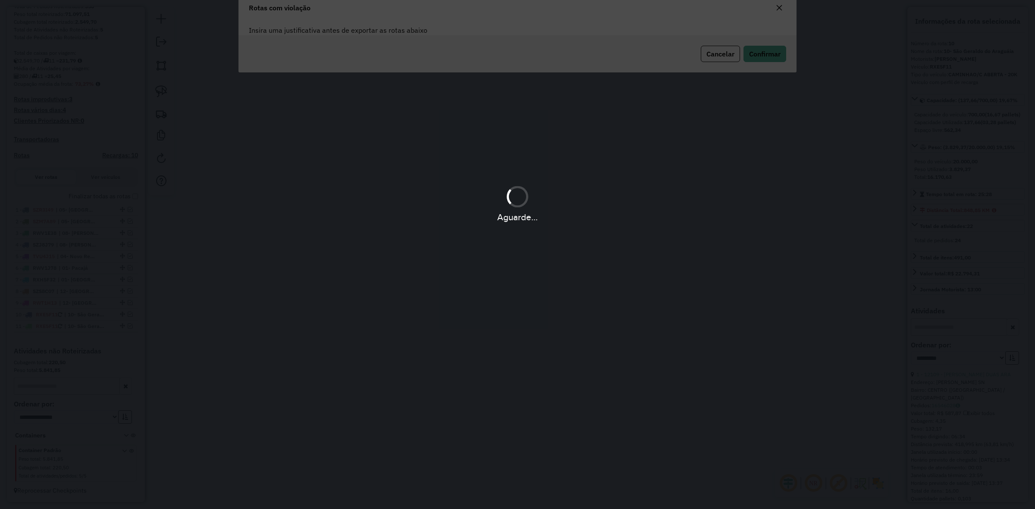
scroll to position [0, 0]
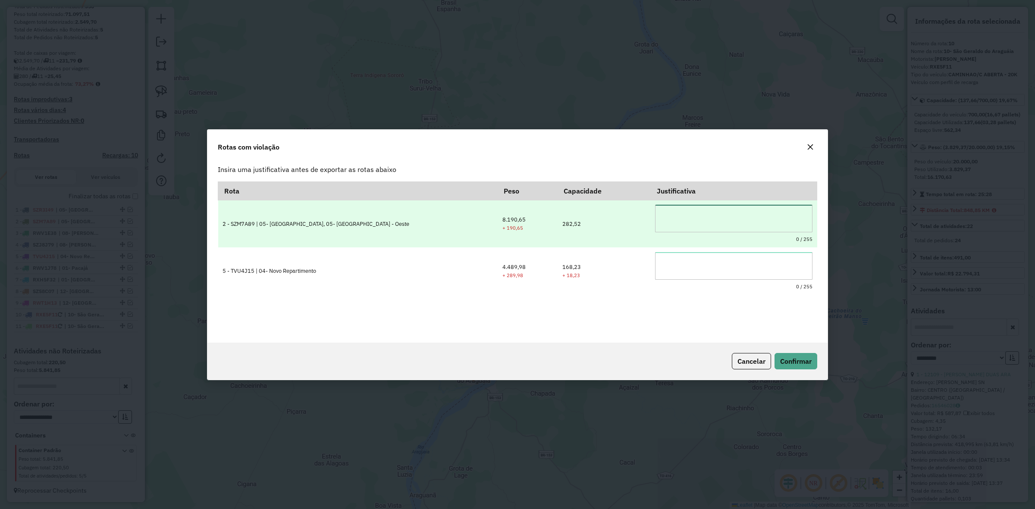
click at [667, 224] on textarea at bounding box center [733, 219] width 157 height 28
type textarea "**********"
paste textarea "**********"
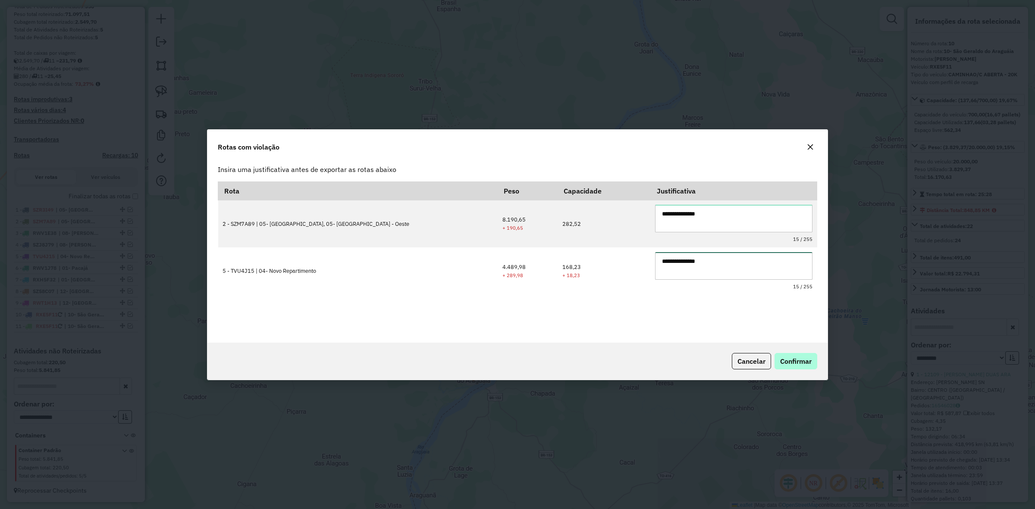
type textarea "**********"
drag, startPoint x: 798, startPoint y: 365, endPoint x: 799, endPoint y: 330, distance: 34.5
click at [798, 364] on span "Confirmar" at bounding box center [795, 361] width 31 height 9
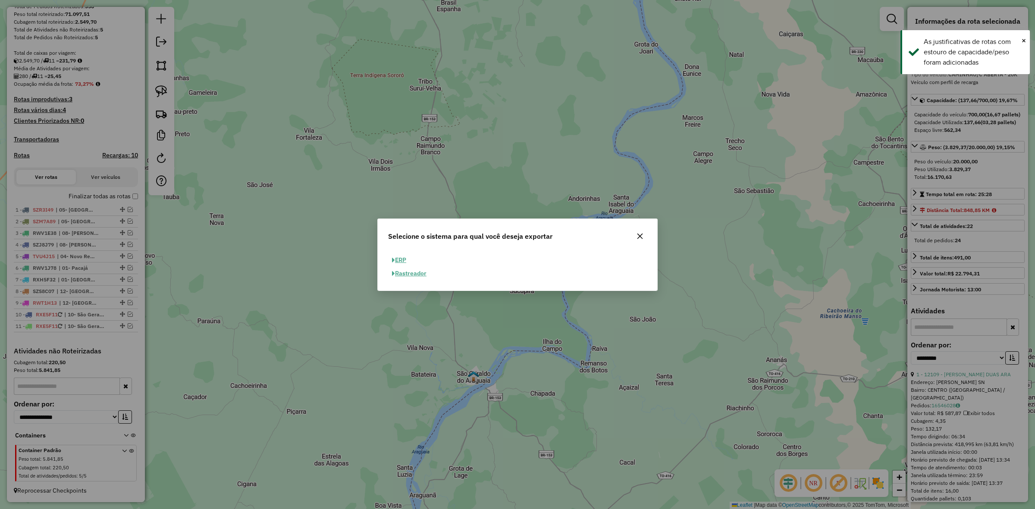
click at [404, 262] on button "ERP" at bounding box center [399, 260] width 22 height 13
select select "**"
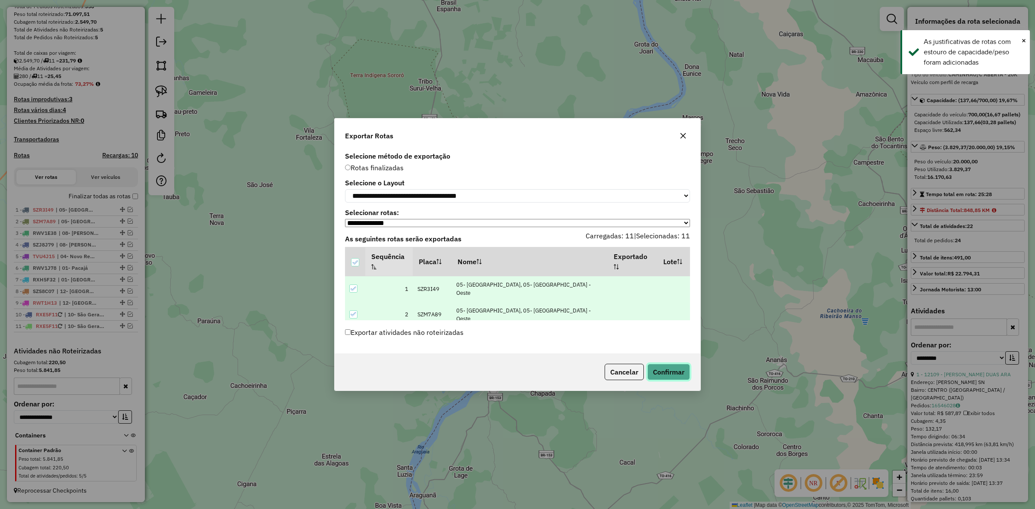
click at [682, 373] on button "Confirmar" at bounding box center [668, 372] width 43 height 16
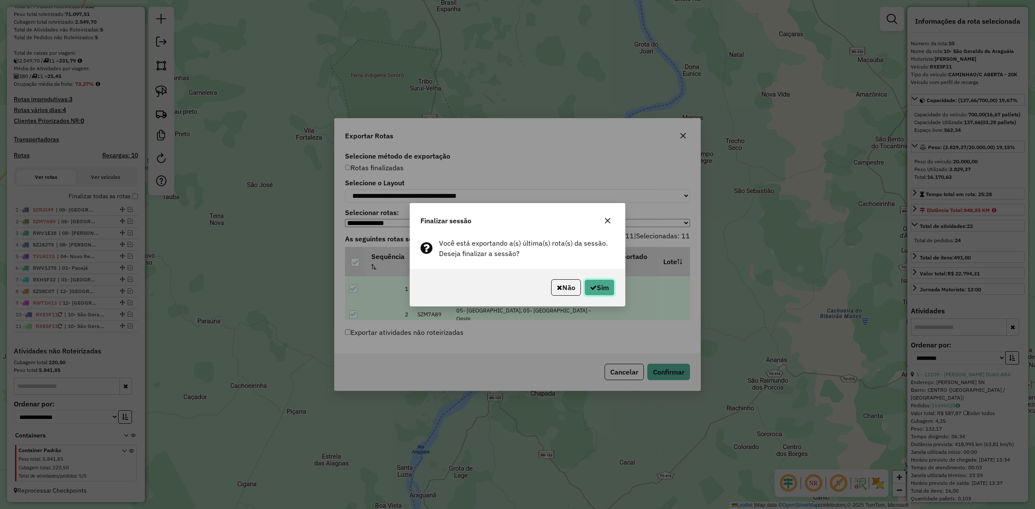
click at [605, 283] on button "Sim" at bounding box center [599, 288] width 30 height 16
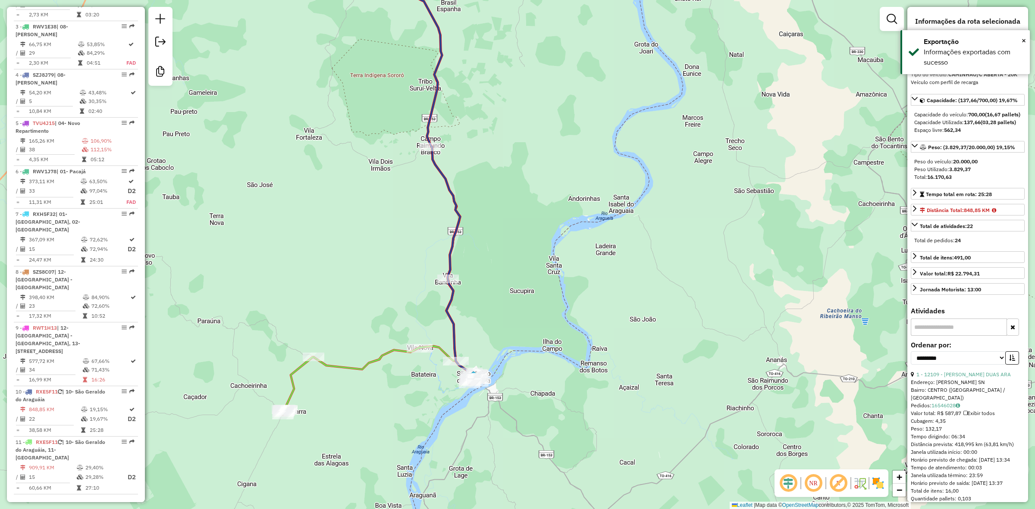
scroll to position [530, 0]
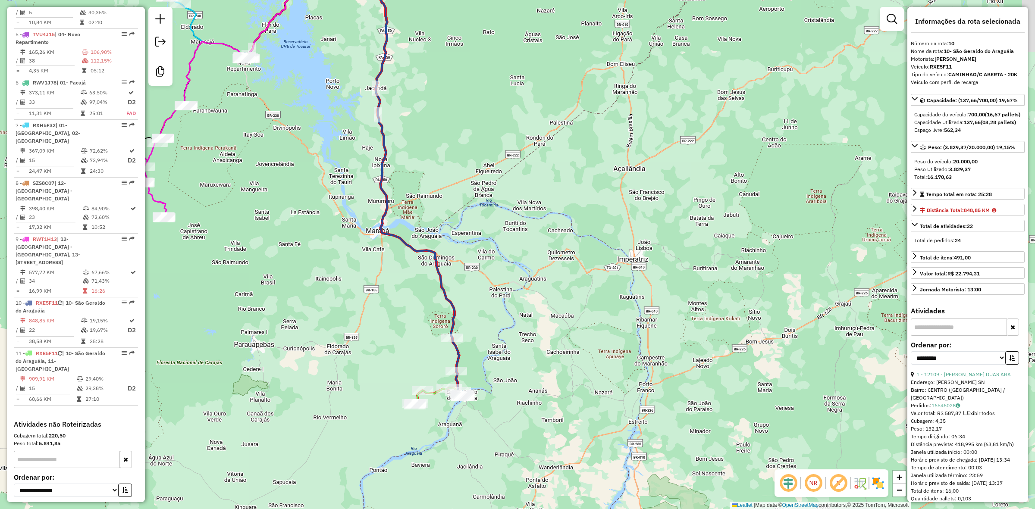
drag, startPoint x: 389, startPoint y: 360, endPoint x: 632, endPoint y: 301, distance: 250.0
click at [630, 302] on div "Janela de atendimento Grade de atendimento Capacidade Transportadoras Veículos …" at bounding box center [517, 254] width 1035 height 509
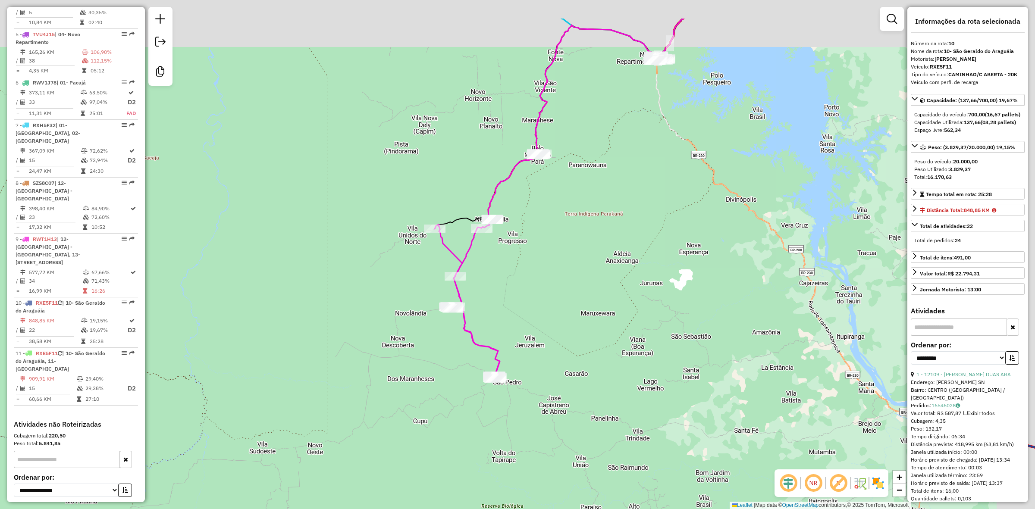
drag, startPoint x: 611, startPoint y: 160, endPoint x: 513, endPoint y: 236, distance: 123.4
click at [513, 236] on div "Janela de atendimento Grade de atendimento Capacidade Transportadoras Veículos …" at bounding box center [517, 254] width 1035 height 509
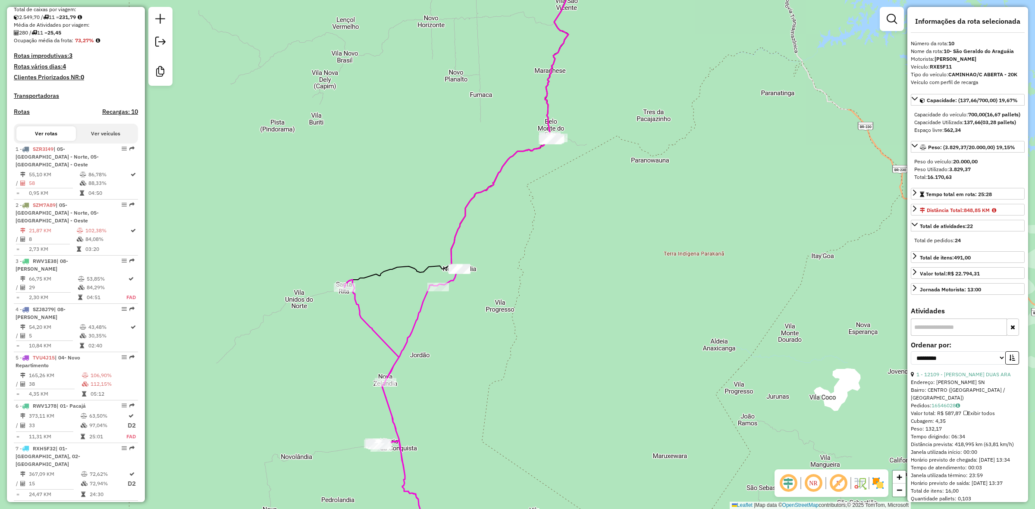
scroll to position [0, 0]
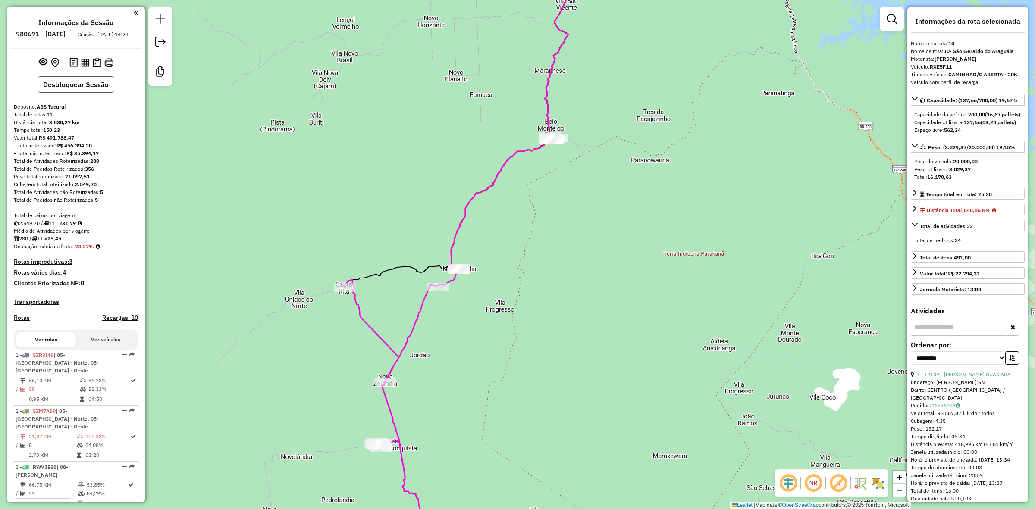
click at [66, 93] on button "Desbloquear Sessão" at bounding box center [76, 84] width 77 height 16
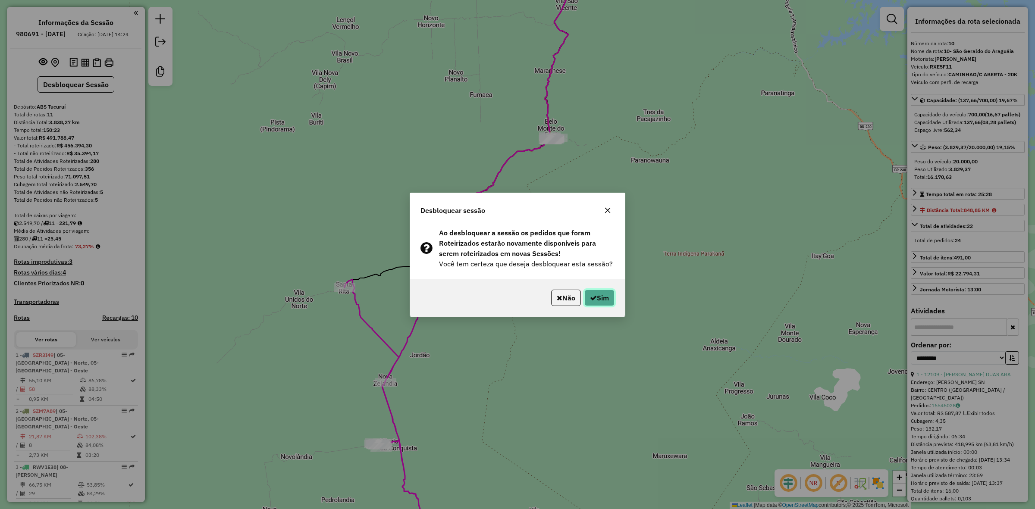
click at [597, 302] on button "Sim" at bounding box center [599, 298] width 30 height 16
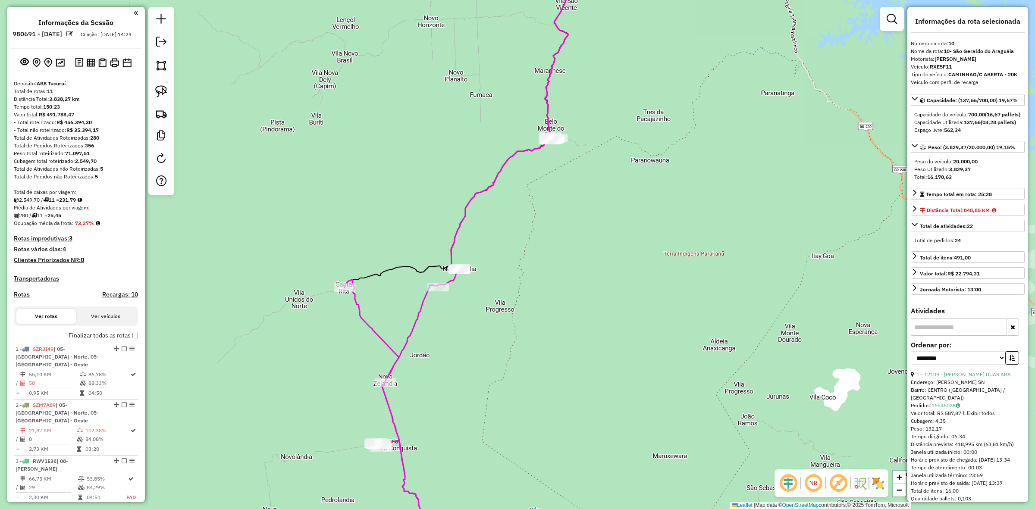
scroll to position [543, 0]
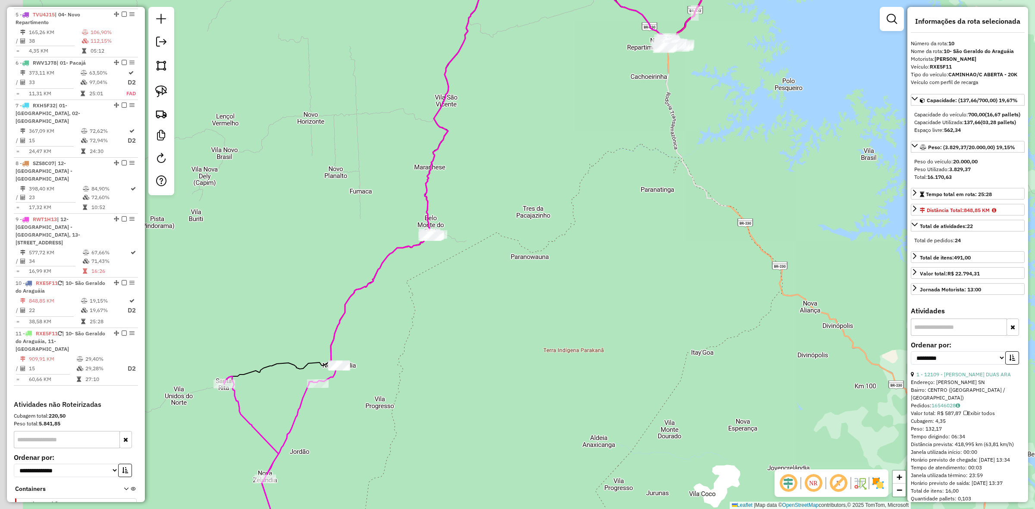
drag, startPoint x: 533, startPoint y: 233, endPoint x: 538, endPoint y: 229, distance: 6.6
click at [538, 229] on div "Janela de atendimento Grade de atendimento Capacidade Transportadoras Veículos …" at bounding box center [517, 254] width 1035 height 509
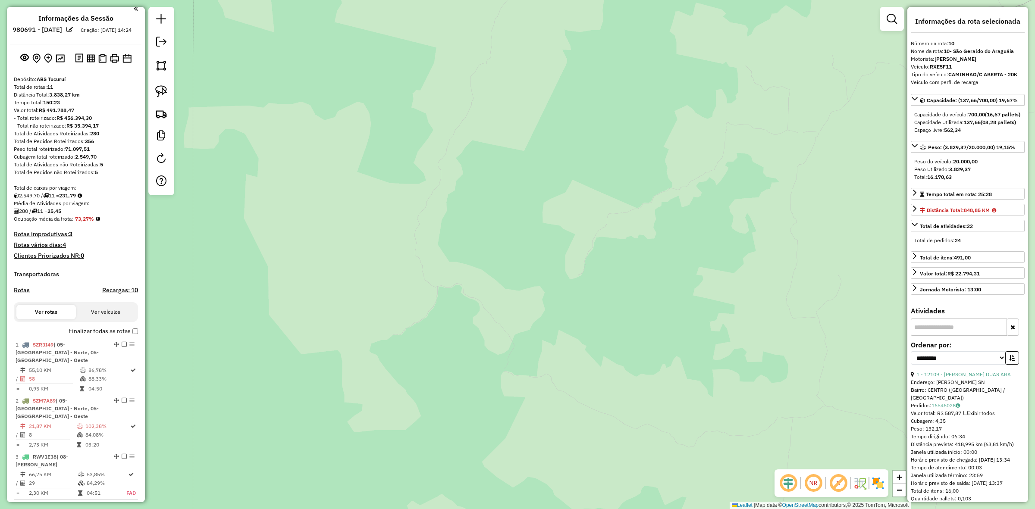
scroll to position [0, 0]
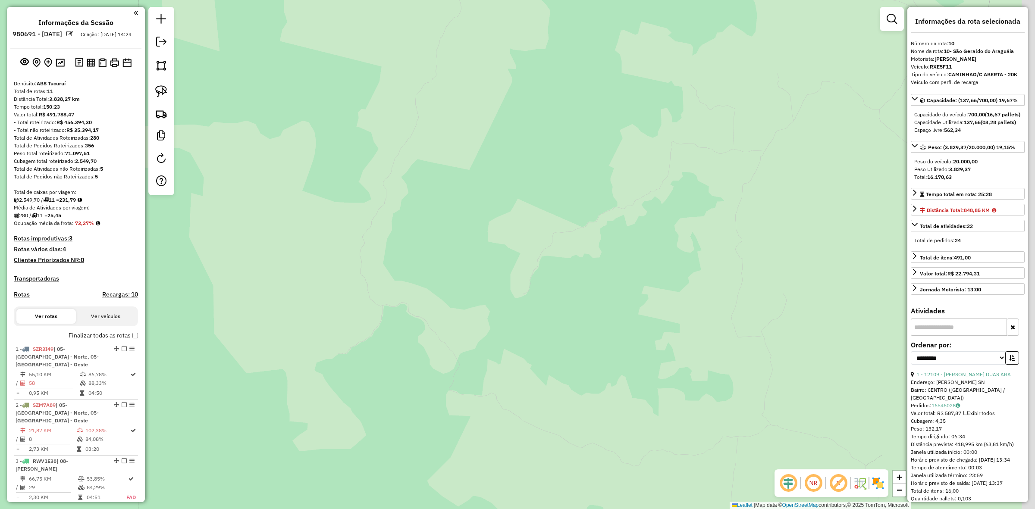
drag, startPoint x: 576, startPoint y: 191, endPoint x: 339, endPoint y: 192, distance: 236.4
click at [379, 214] on div "Janela de atendimento Grade de atendimento Capacidade Transportadoras Veículos …" at bounding box center [517, 254] width 1035 height 509
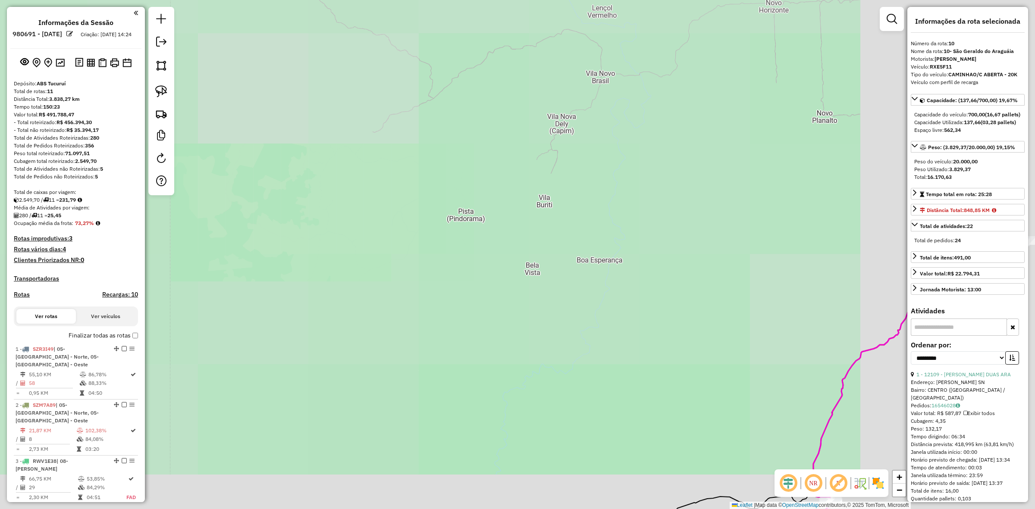
drag, startPoint x: 584, startPoint y: 273, endPoint x: 398, endPoint y: 220, distance: 192.8
click at [412, 224] on div "Janela de atendimento Grade de atendimento Capacidade Transportadoras Veículos …" at bounding box center [517, 254] width 1035 height 509
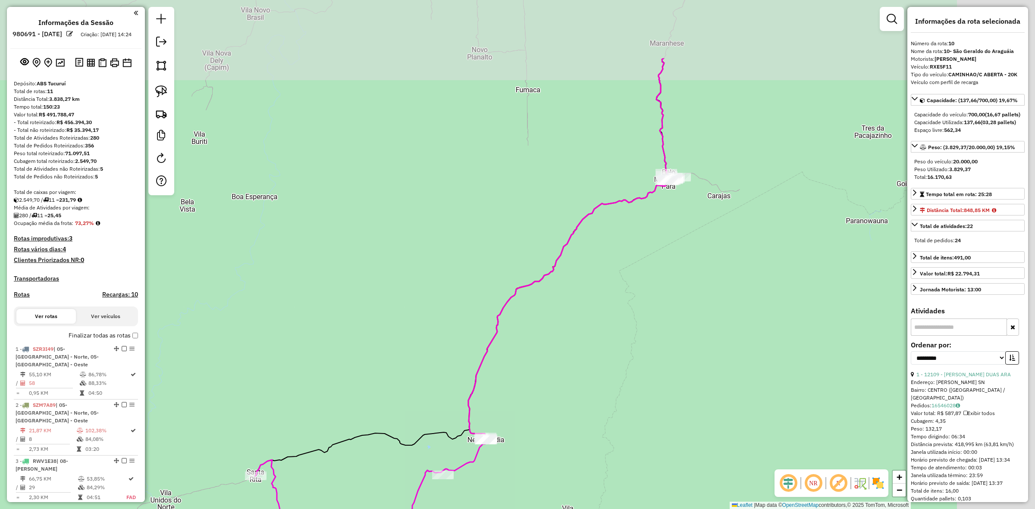
drag, startPoint x: 655, startPoint y: 283, endPoint x: 479, endPoint y: 350, distance: 188.2
click at [509, 396] on div "Janela de atendimento Grade de atendimento Capacidade Transportadoras Veículos …" at bounding box center [517, 254] width 1035 height 509
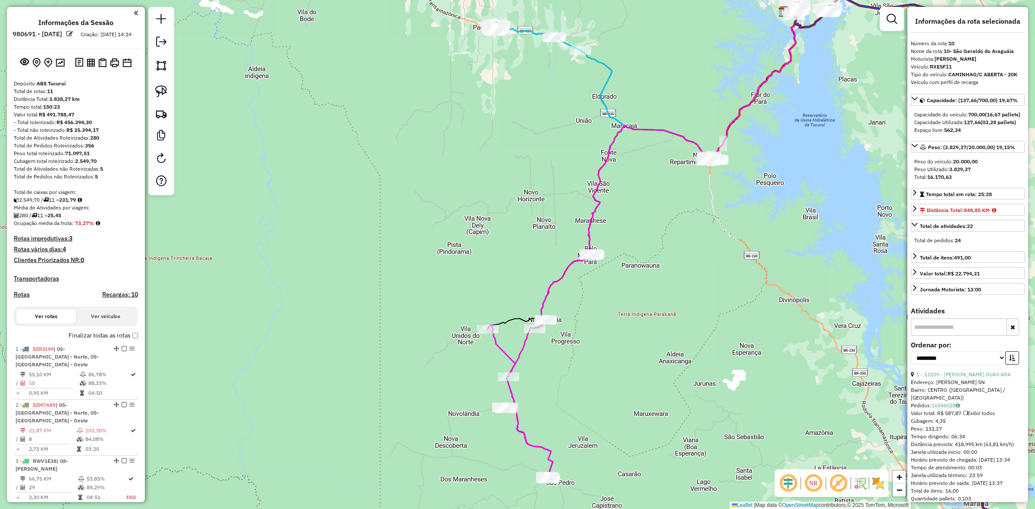
drag, startPoint x: 641, startPoint y: 260, endPoint x: 564, endPoint y: 330, distance: 104.1
click at [570, 336] on div "Janela de atendimento Grade de atendimento Capacidade Transportadoras Veículos …" at bounding box center [517, 254] width 1035 height 509
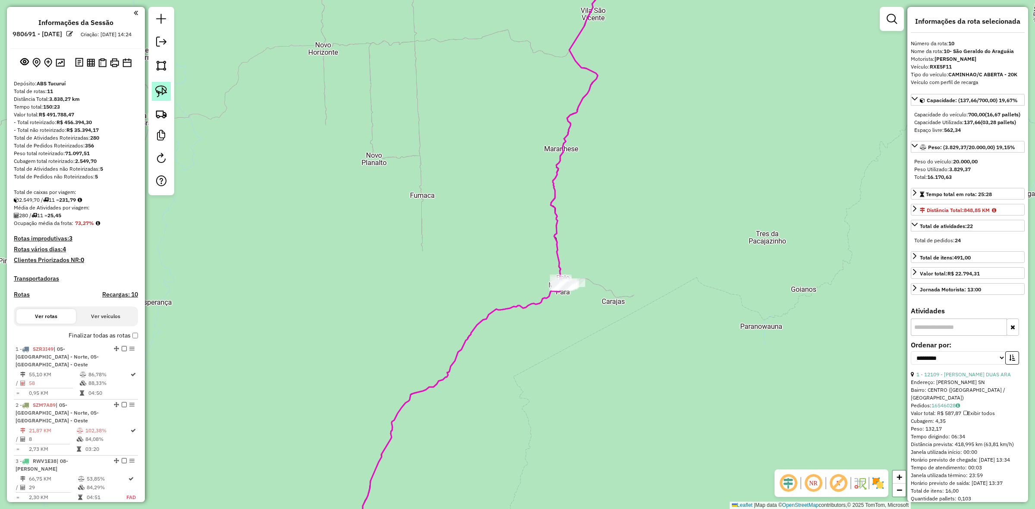
click at [155, 88] on img at bounding box center [161, 91] width 12 height 12
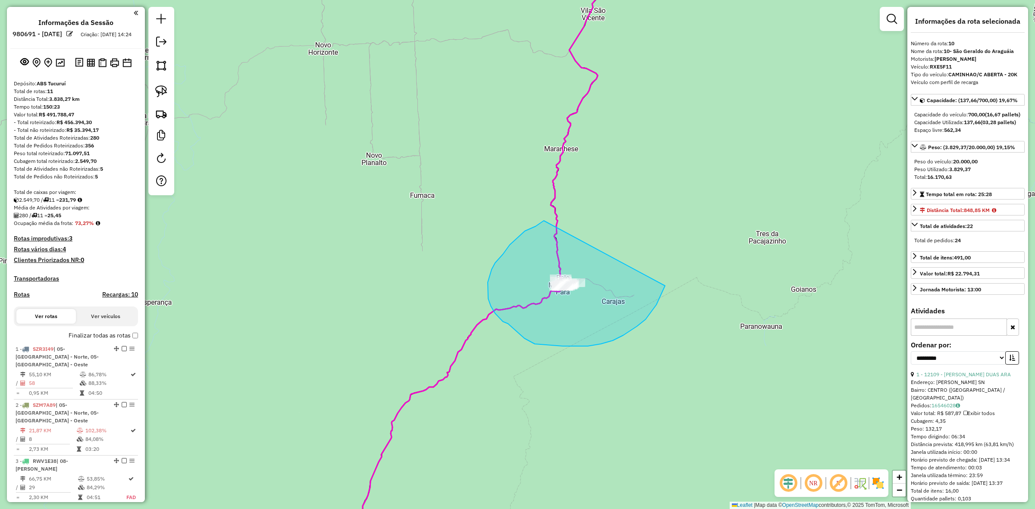
drag, startPoint x: 495, startPoint y: 263, endPoint x: 669, endPoint y: 276, distance: 173.9
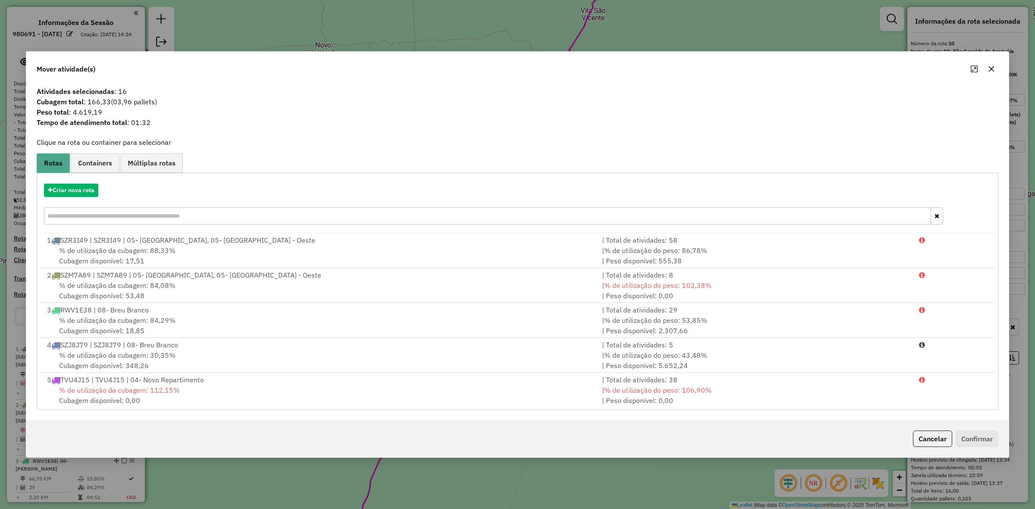
drag, startPoint x: 104, startPoint y: 107, endPoint x: 72, endPoint y: 115, distance: 33.4
click at [72, 115] on span "Peso total : 4.619,19" at bounding box center [517, 112] width 972 height 10
copy span "4.619,19"
click at [990, 66] on icon "button" at bounding box center [991, 69] width 7 height 7
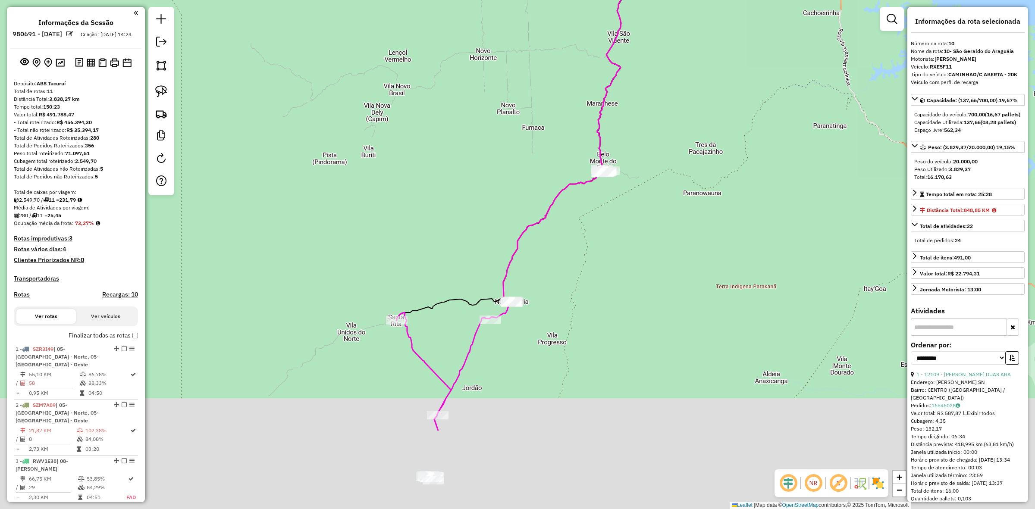
drag, startPoint x: 495, startPoint y: 433, endPoint x: 534, endPoint y: 206, distance: 230.6
click at [534, 210] on div "Rota 8 - Placa SZS8C07 9506 - SILVIA E SILVIA Janela de atendimento Grade de at…" at bounding box center [517, 254] width 1035 height 509
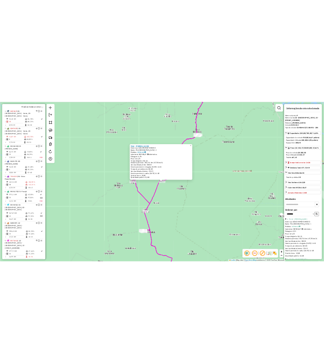
scroll to position [543, 0]
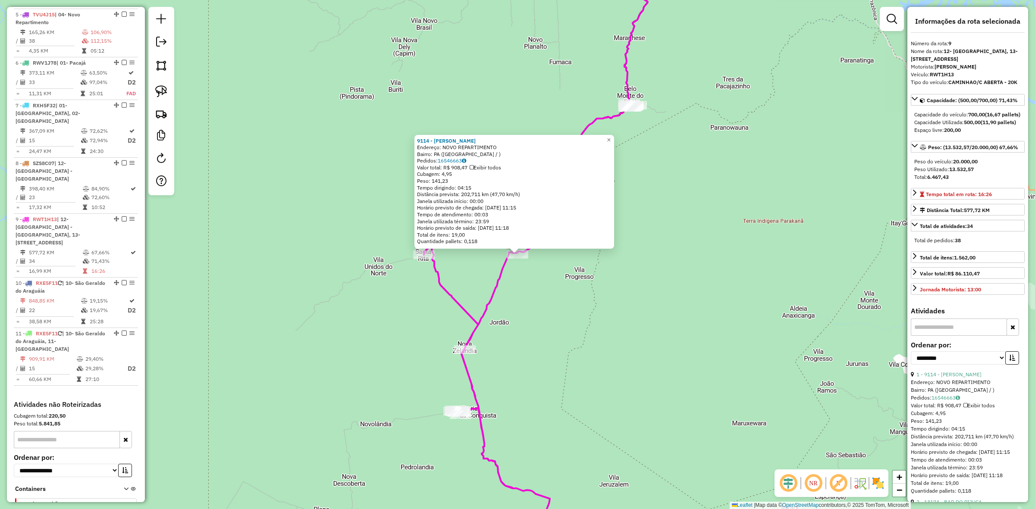
click at [541, 319] on div "9114 - ANTONIO APARECIDO Endereço: NOVO REPARTIMENTO Bairro: PA (VILA CAPIM / )…" at bounding box center [517, 254] width 1035 height 509
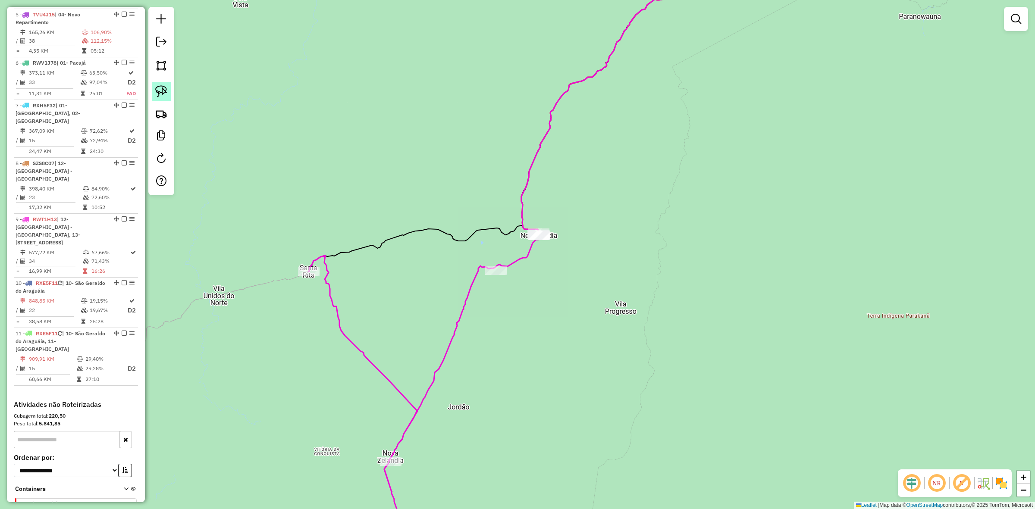
click at [166, 101] on link at bounding box center [161, 91] width 19 height 19
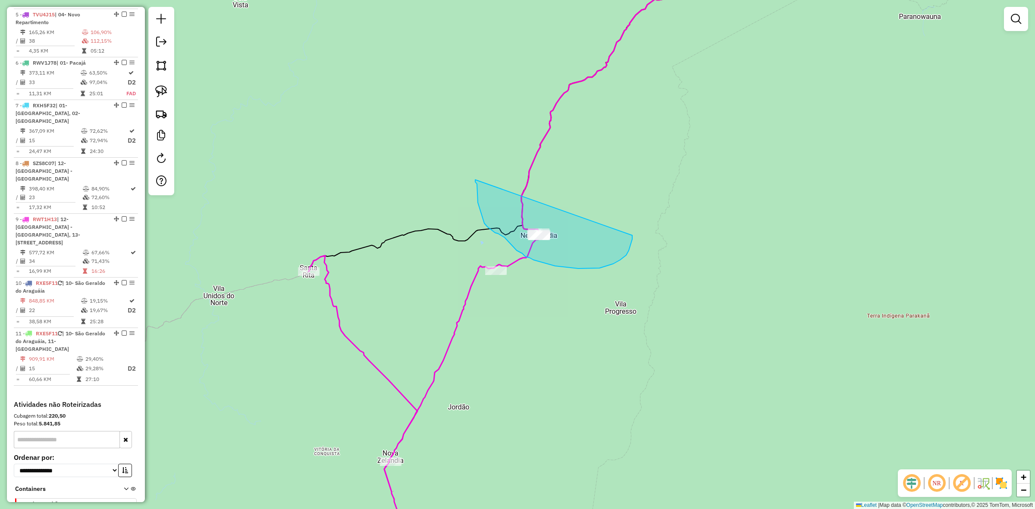
drag, startPoint x: 475, startPoint y: 180, endPoint x: 632, endPoint y: 235, distance: 166.4
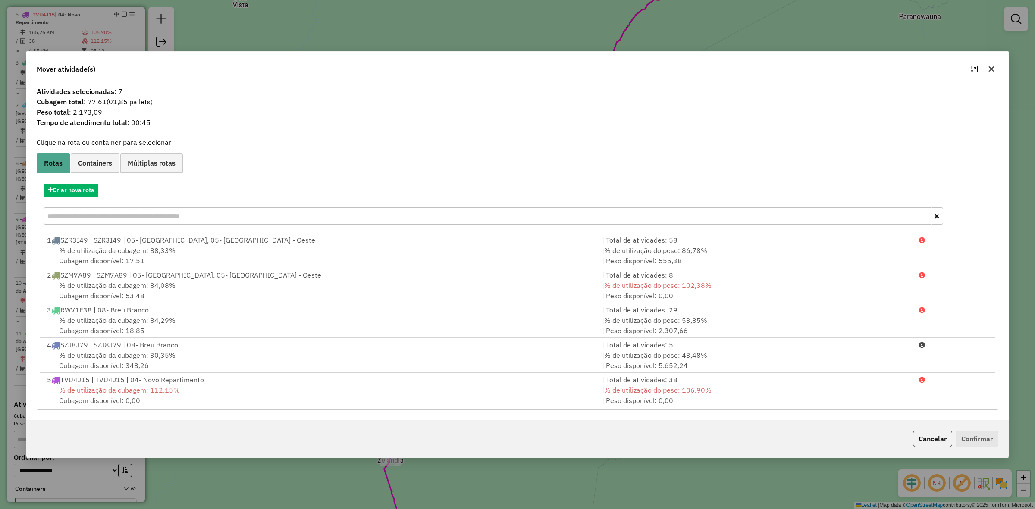
drag, startPoint x: 101, startPoint y: 114, endPoint x: 72, endPoint y: 116, distance: 29.8
click at [72, 116] on span "Peso total : 2.173,09" at bounding box center [517, 112] width 972 height 10
copy span "2.173,09"
click at [986, 69] on button "button" at bounding box center [992, 69] width 14 height 14
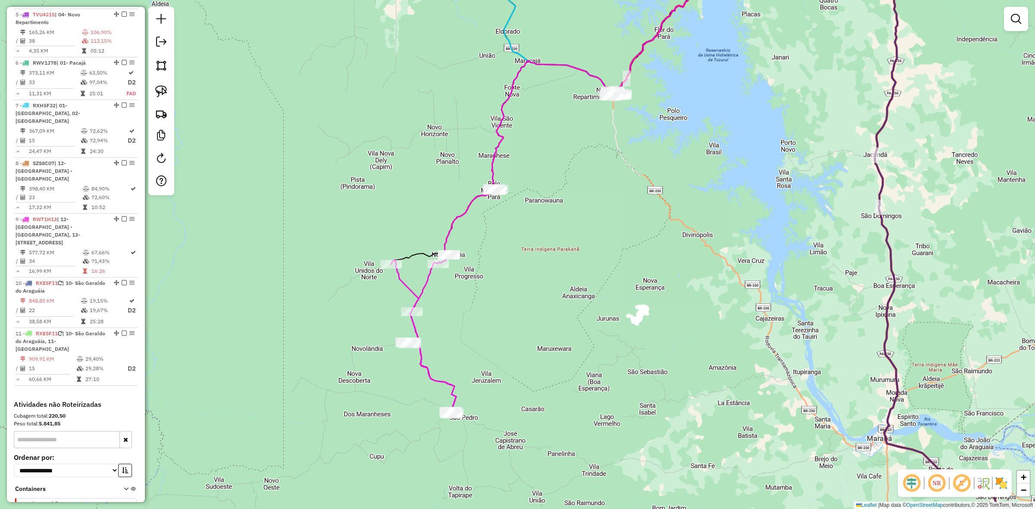
drag, startPoint x: 426, startPoint y: 359, endPoint x: 430, endPoint y: 305, distance: 54.1
click at [430, 305] on div "Janela de atendimento Grade de atendimento Capacidade Transportadoras Veículos …" at bounding box center [517, 254] width 1035 height 509
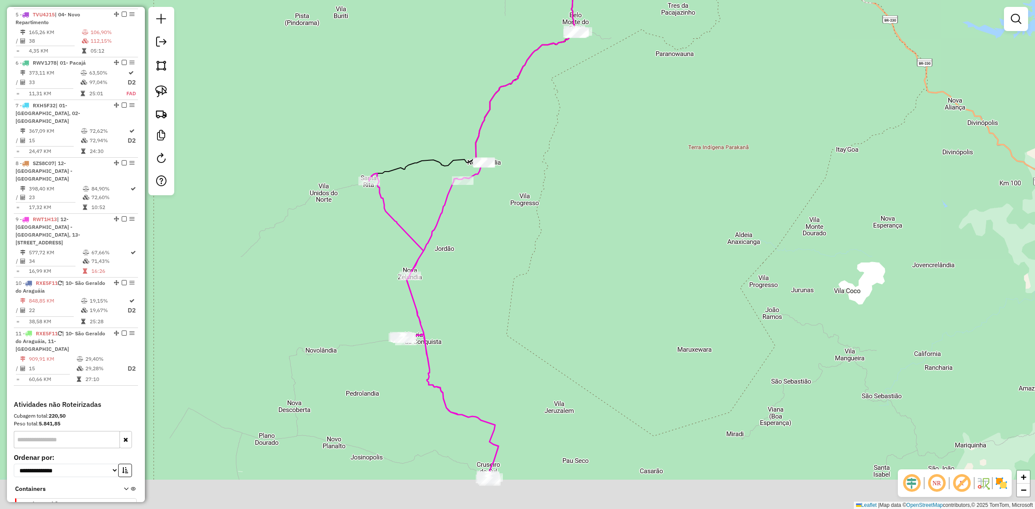
drag, startPoint x: 438, startPoint y: 343, endPoint x: 443, endPoint y: 321, distance: 22.2
click at [443, 322] on div "Janela de atendimento Grade de atendimento Capacidade Transportadoras Veículos …" at bounding box center [517, 254] width 1035 height 509
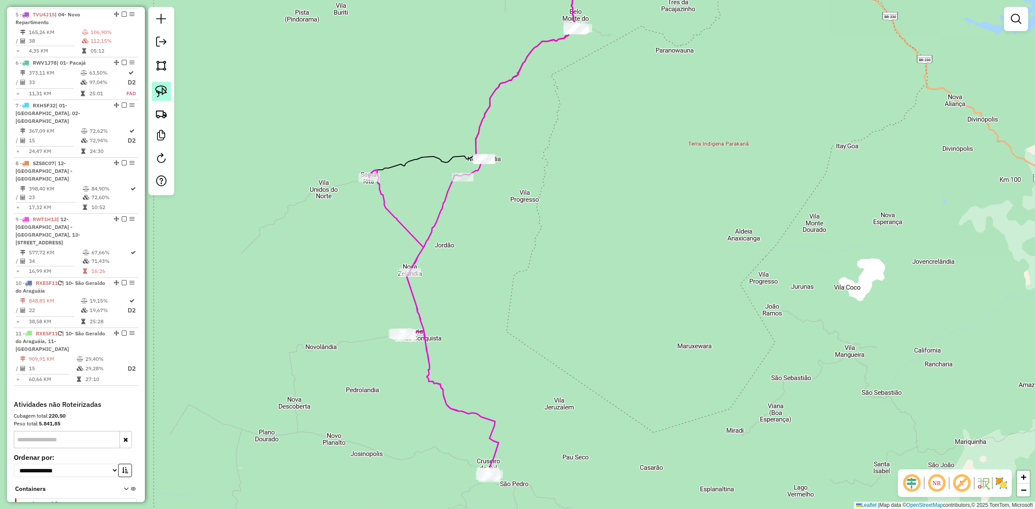
click at [163, 98] on link at bounding box center [161, 91] width 19 height 19
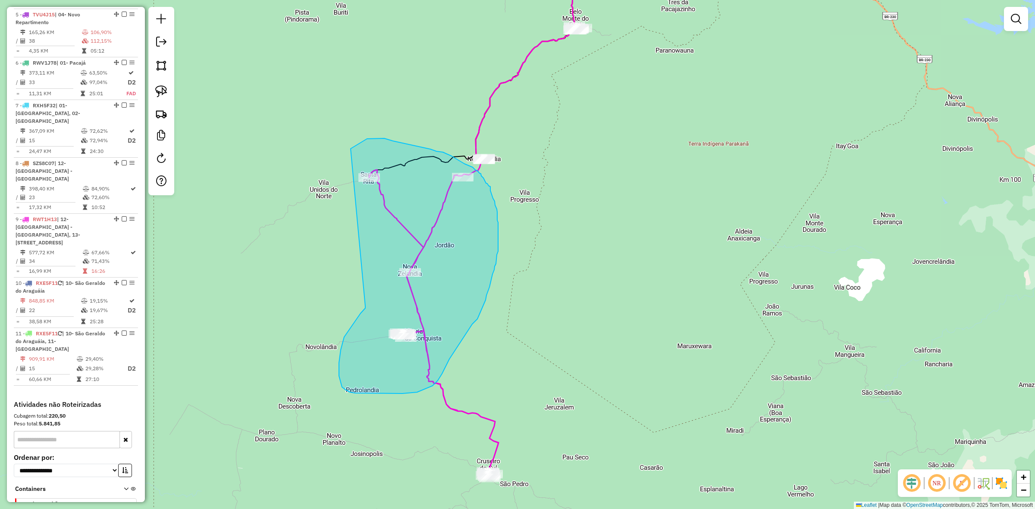
drag, startPoint x: 365, startPoint y: 306, endPoint x: 327, endPoint y: 214, distance: 100.5
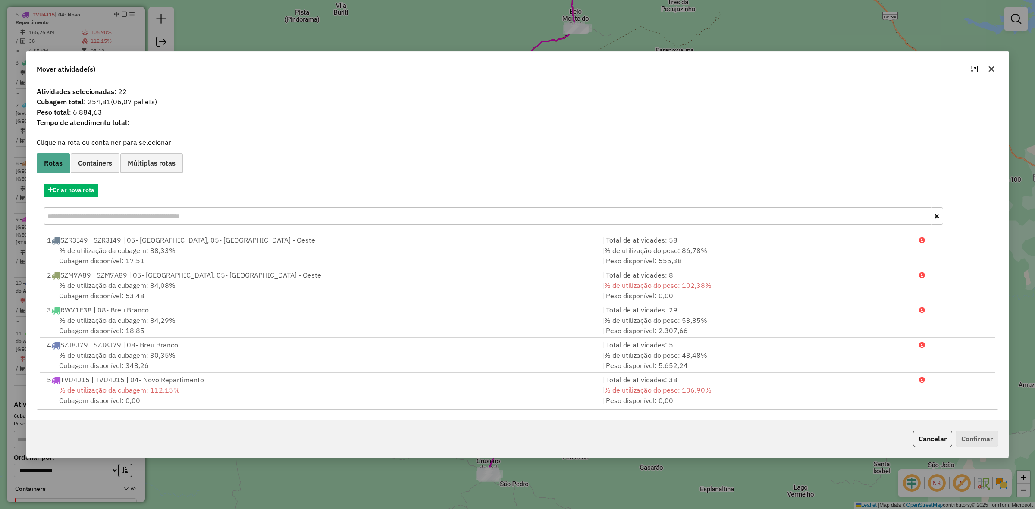
drag, startPoint x: 101, startPoint y: 115, endPoint x: 72, endPoint y: 113, distance: 29.8
click at [72, 113] on span "Peso total : 6.884,63" at bounding box center [517, 112] width 972 height 10
copy span "6.884,63"
click at [319, 187] on div "Criar nova rota" at bounding box center [518, 190] width 958 height 13
click at [993, 66] on icon "button" at bounding box center [991, 69] width 7 height 7
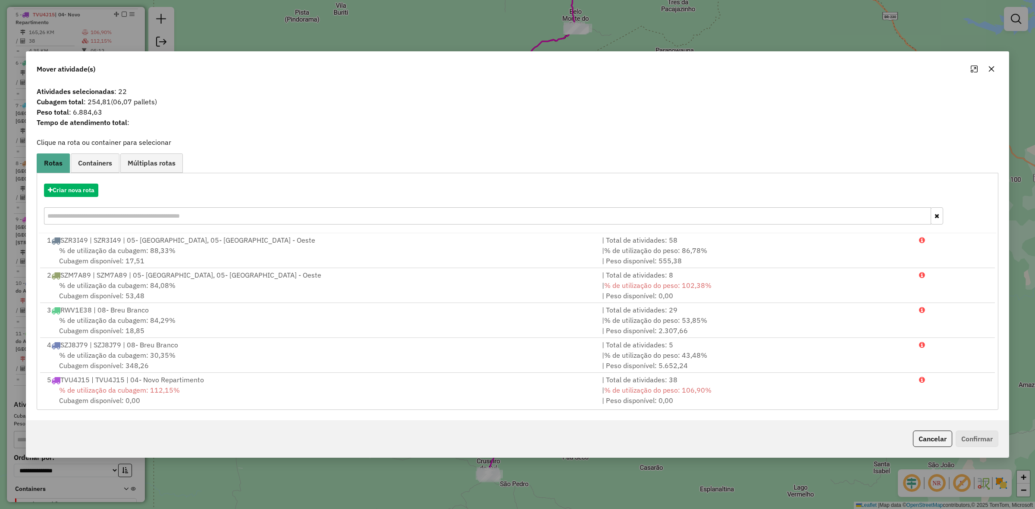
click at [993, 66] on icon "button" at bounding box center [991, 69] width 7 height 7
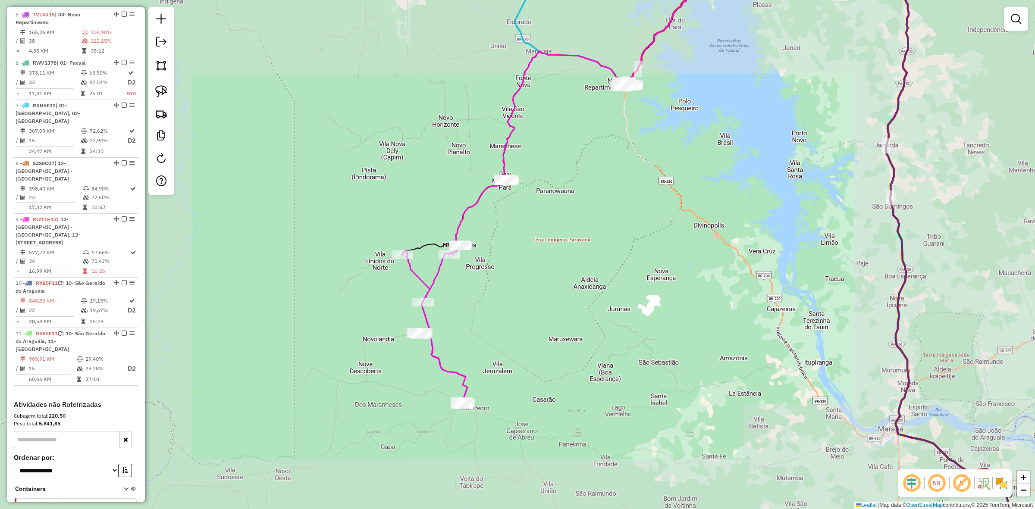
drag, startPoint x: 489, startPoint y: 362, endPoint x: 447, endPoint y: 199, distance: 168.3
click at [449, 225] on div "Janela de atendimento Grade de atendimento Capacidade Transportadoras Veículos …" at bounding box center [517, 254] width 1035 height 509
click at [447, 201] on div "Janela de atendimento Grade de atendimento Capacidade Transportadoras Veículos …" at bounding box center [517, 254] width 1035 height 509
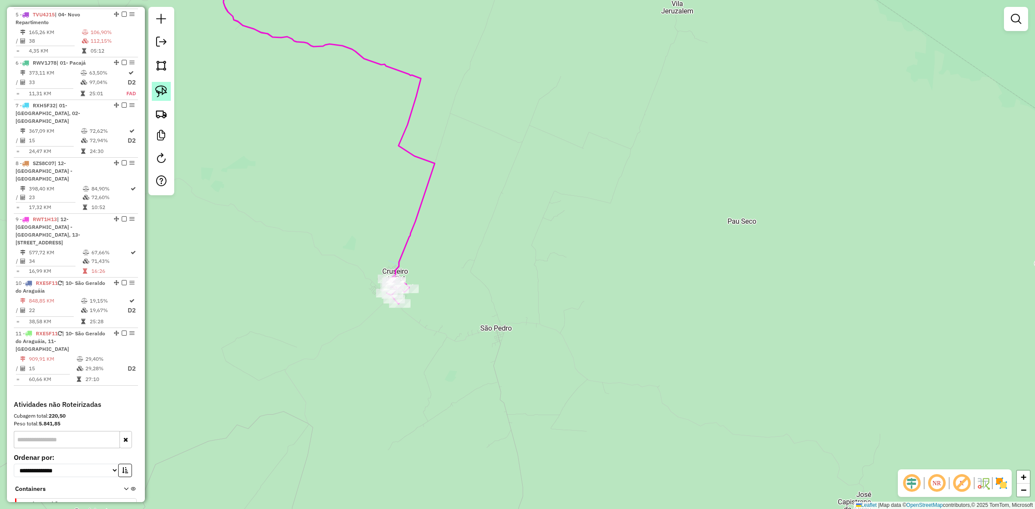
click at [156, 86] on img at bounding box center [161, 91] width 12 height 12
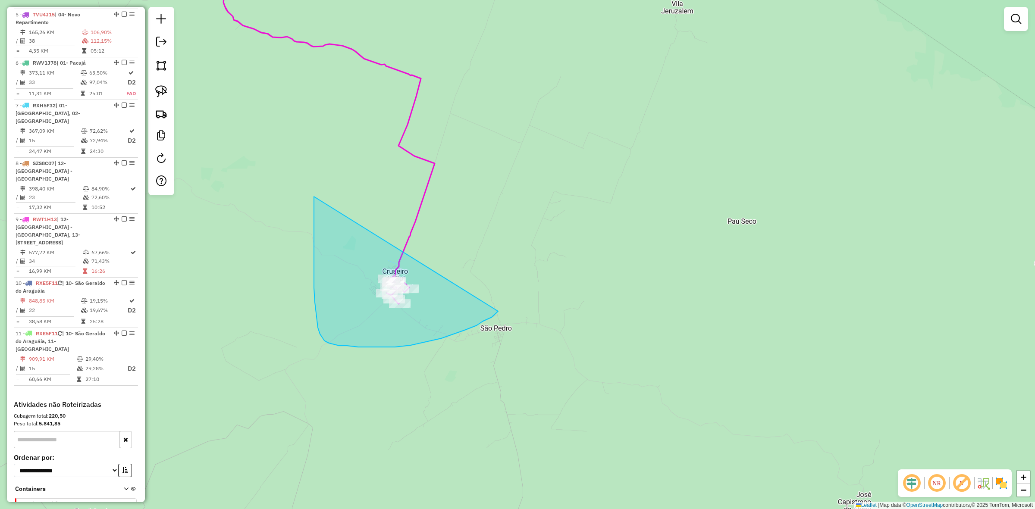
drag, startPoint x: 314, startPoint y: 205, endPoint x: 525, endPoint y: 277, distance: 223.0
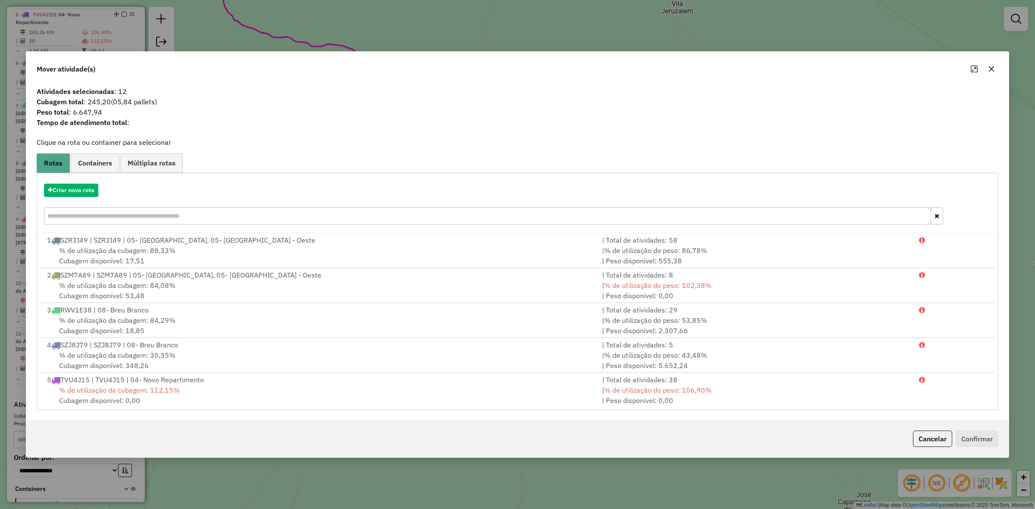
drag, startPoint x: 117, startPoint y: 110, endPoint x: 72, endPoint y: 111, distance: 45.3
click at [72, 111] on span "Peso total : 6.647,94" at bounding box center [517, 112] width 972 height 10
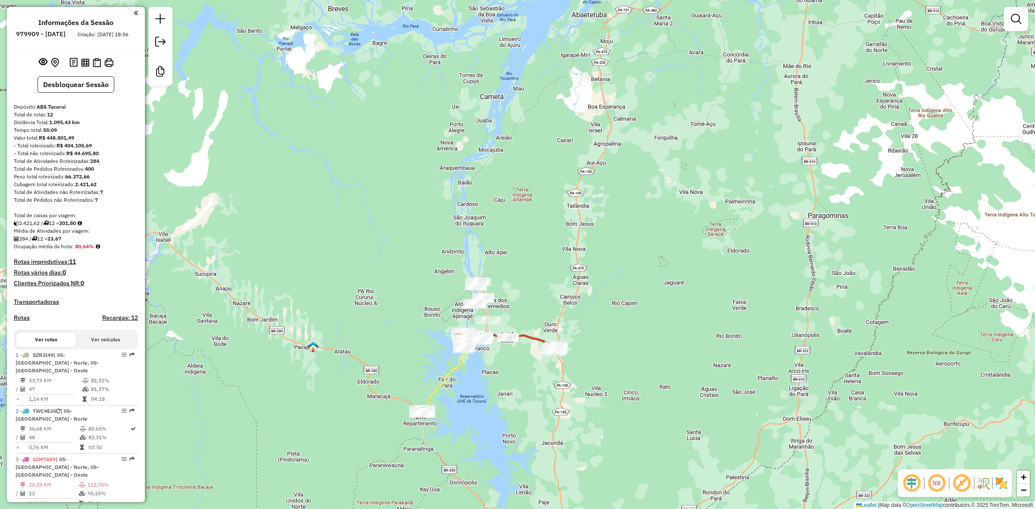
scroll to position [54, 0]
